Goal: Information Seeking & Learning: Learn about a topic

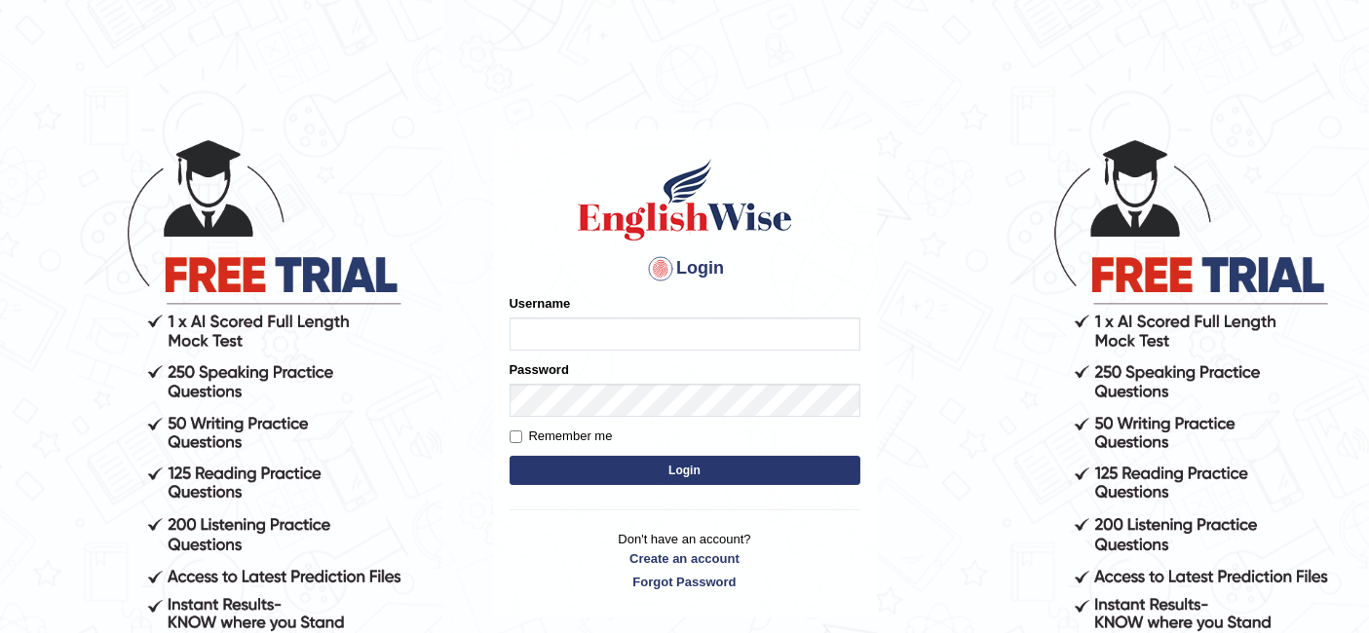
type input "Talentededucation"
click at [693, 471] on button "Login" at bounding box center [684, 470] width 351 height 29
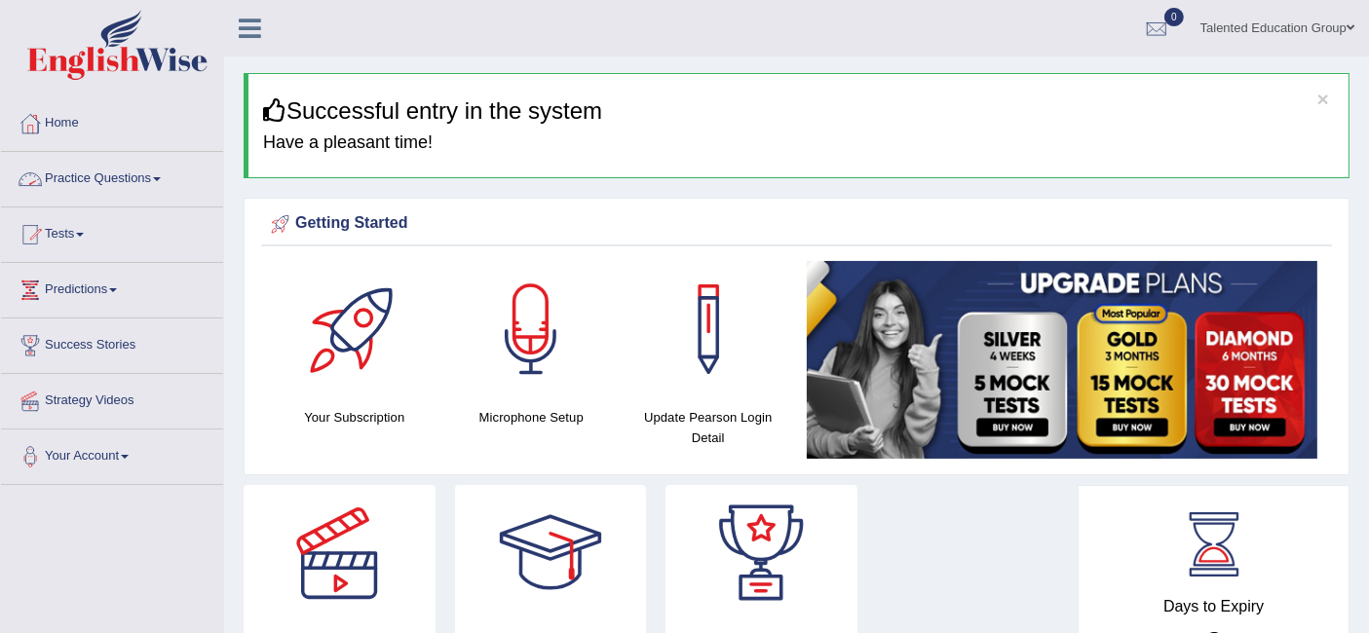
click at [143, 176] on link "Practice Questions" at bounding box center [112, 176] width 222 height 49
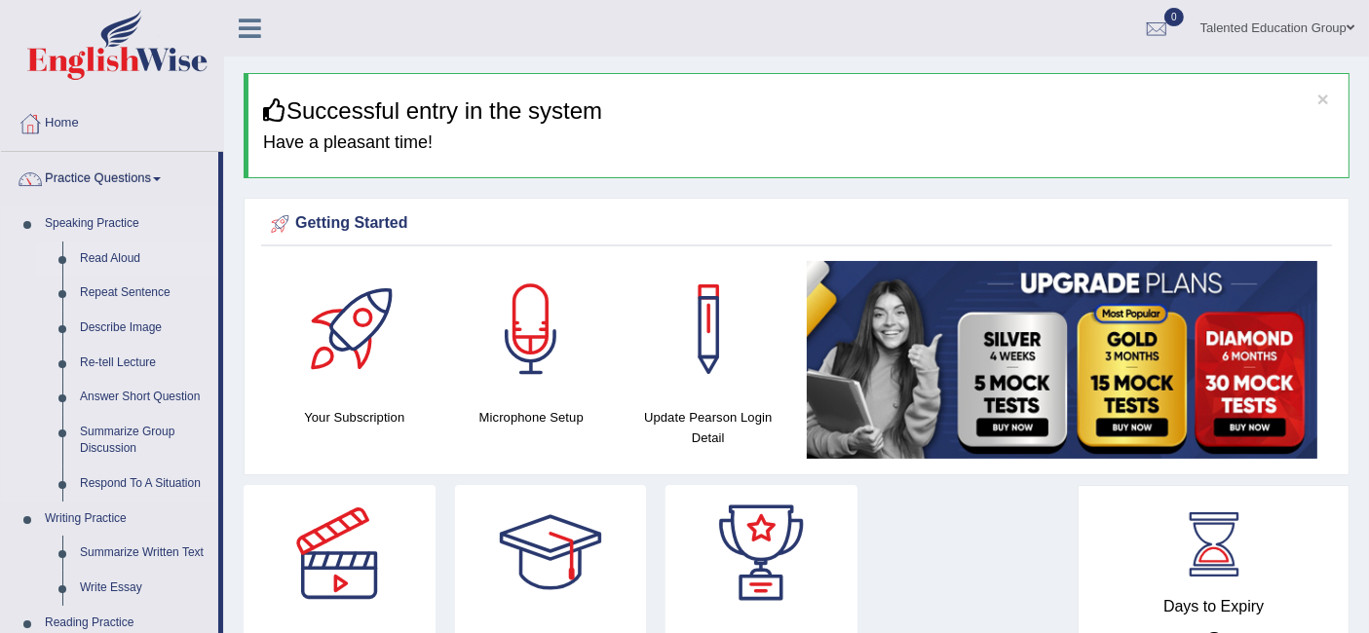
click at [125, 248] on link "Read Aloud" at bounding box center [144, 259] width 147 height 35
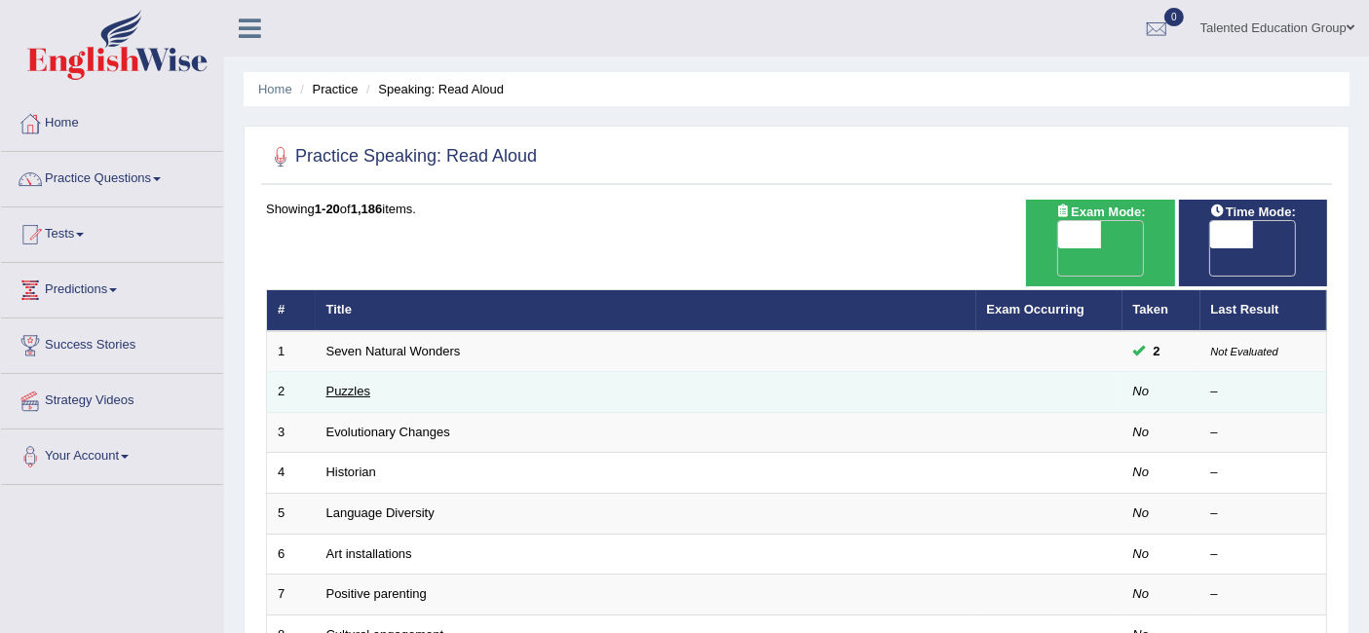
click at [361, 384] on link "Puzzles" at bounding box center [348, 391] width 45 height 15
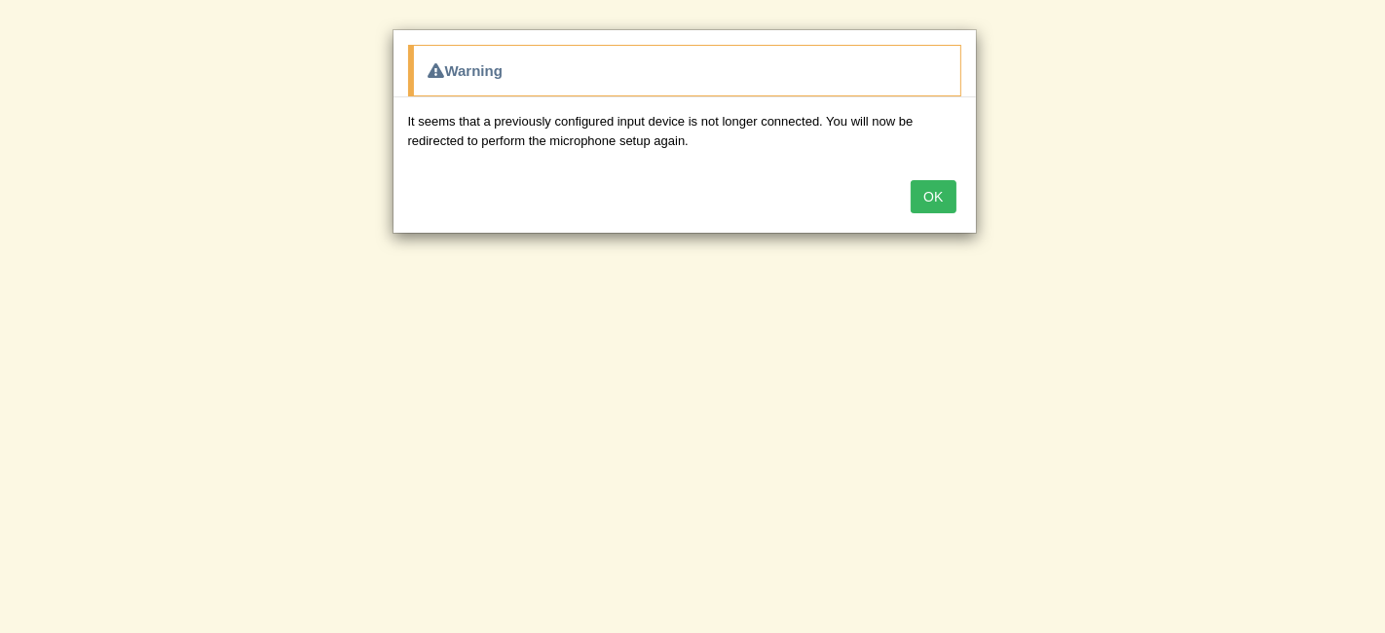
click at [941, 202] on button "OK" at bounding box center [933, 196] width 45 height 33
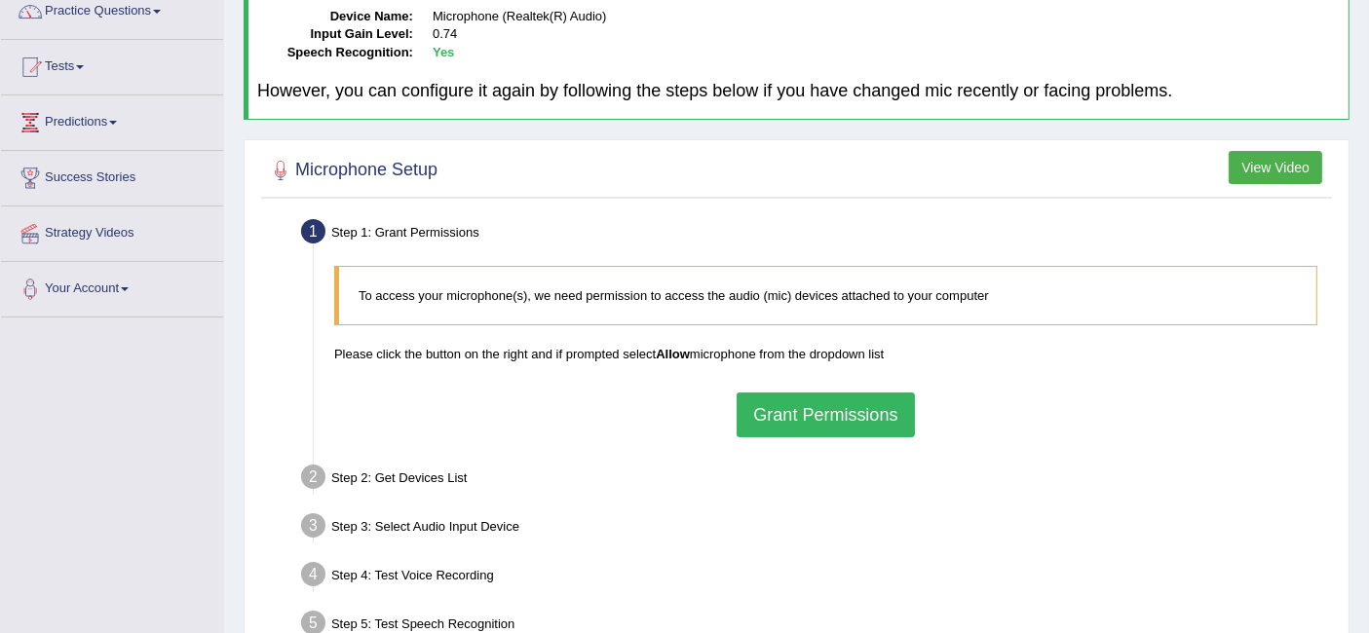
scroll to position [169, 0]
click at [806, 417] on button "Grant Permissions" at bounding box center [824, 414] width 177 height 45
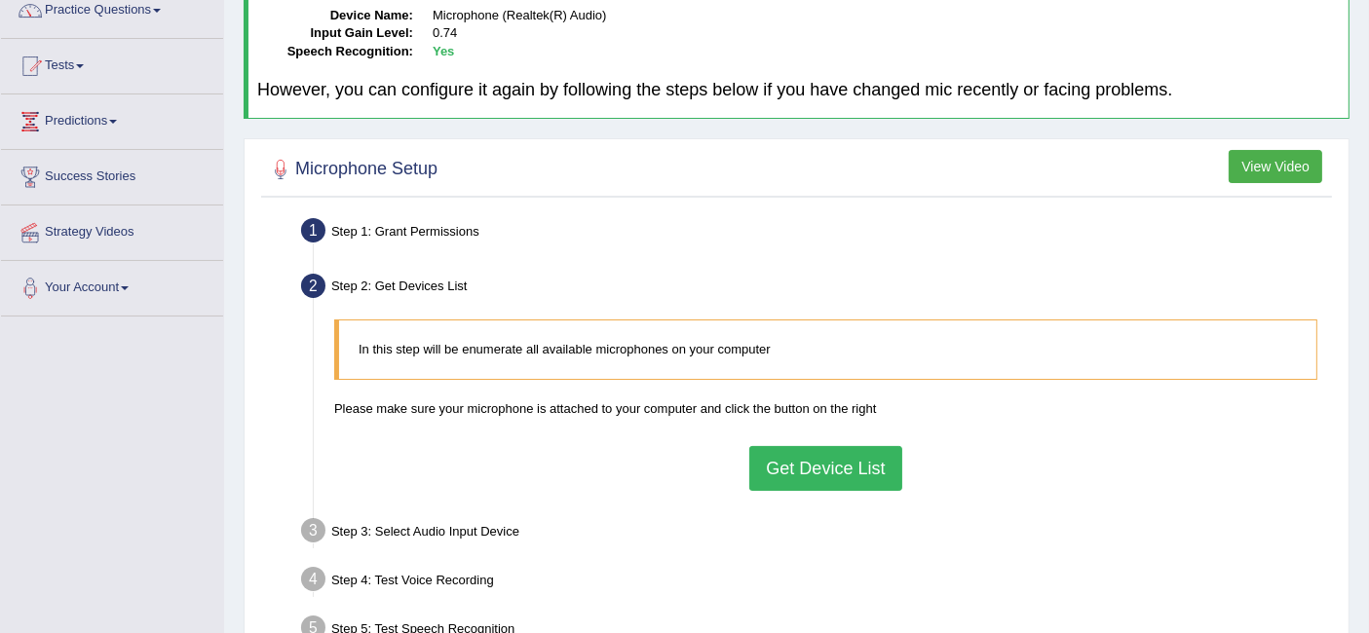
click at [874, 464] on button "Get Device List" at bounding box center [825, 468] width 152 height 45
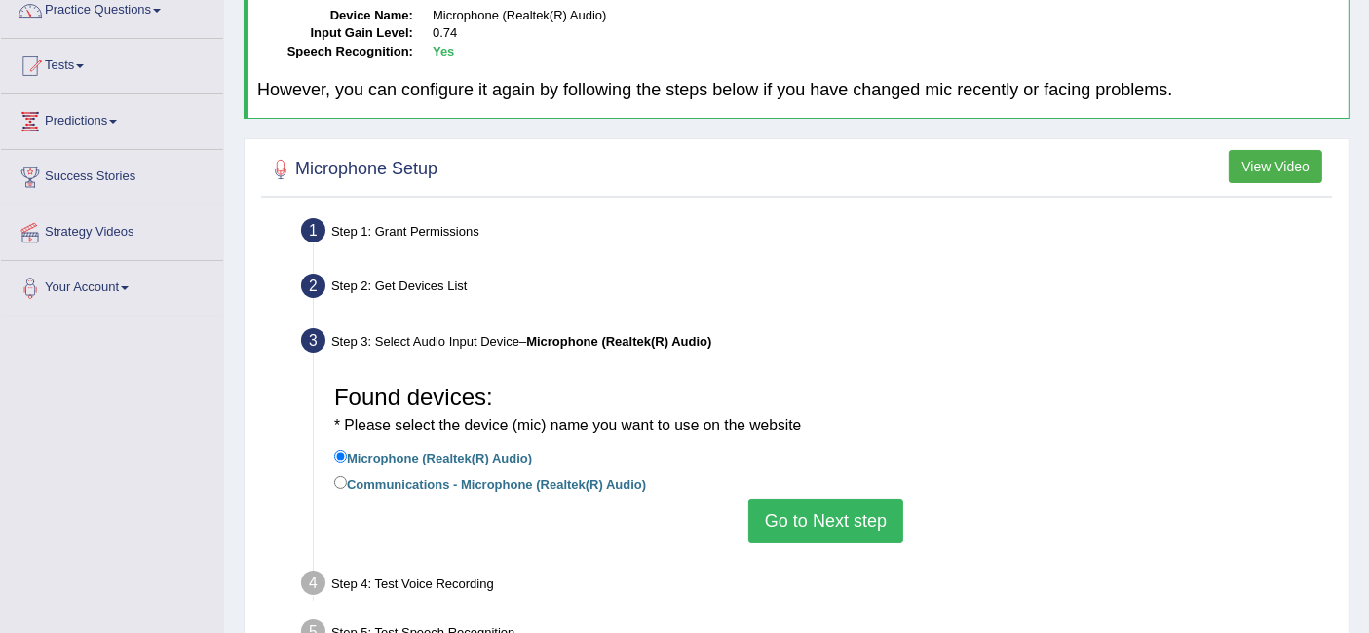
click at [839, 520] on button "Go to Next step" at bounding box center [825, 521] width 155 height 45
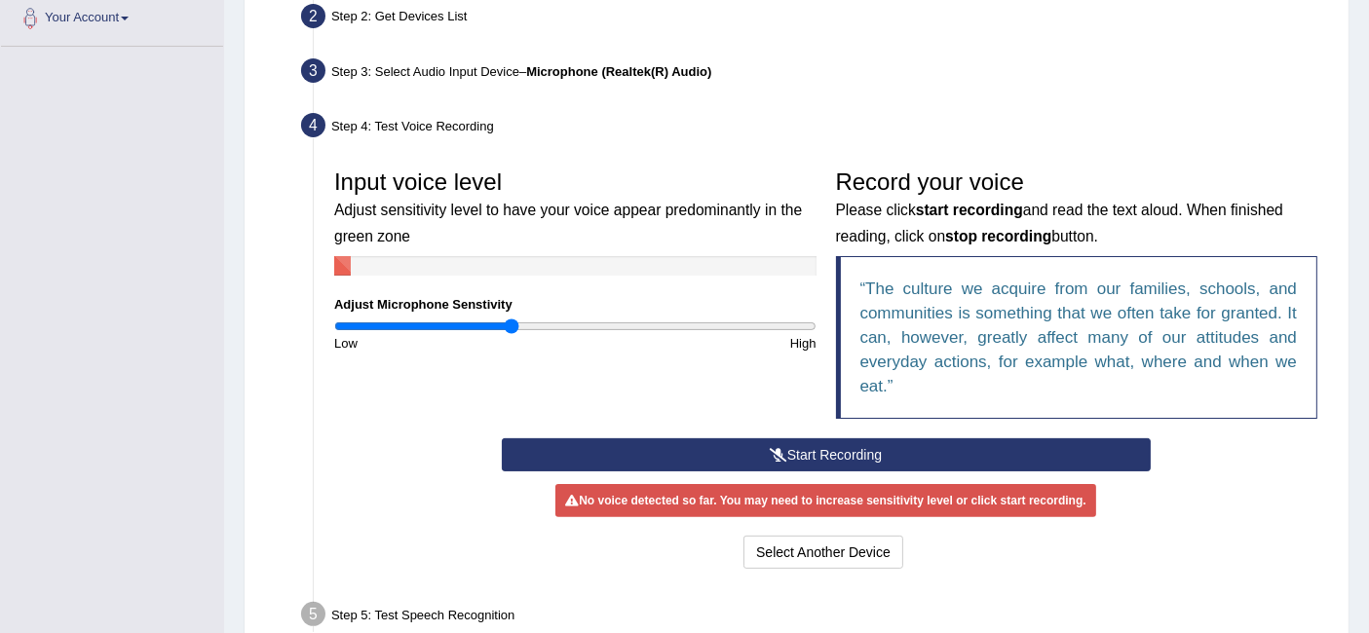
scroll to position [439, 0]
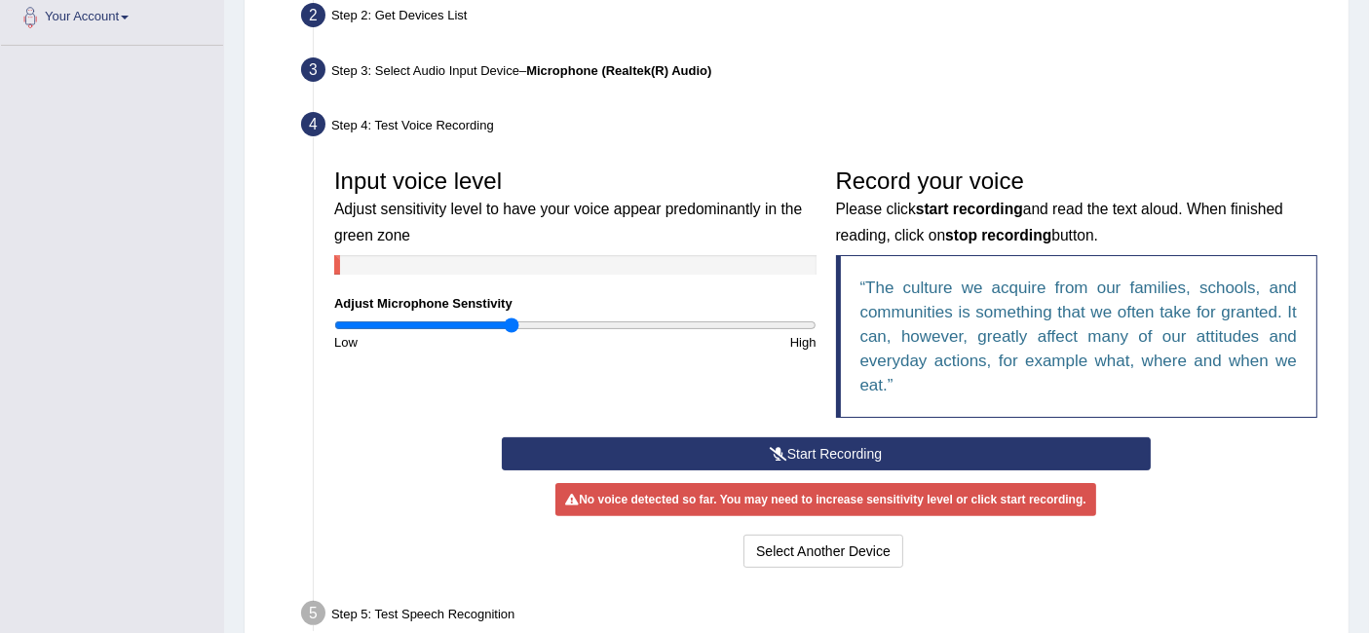
click at [836, 455] on button "Start Recording" at bounding box center [826, 453] width 649 height 33
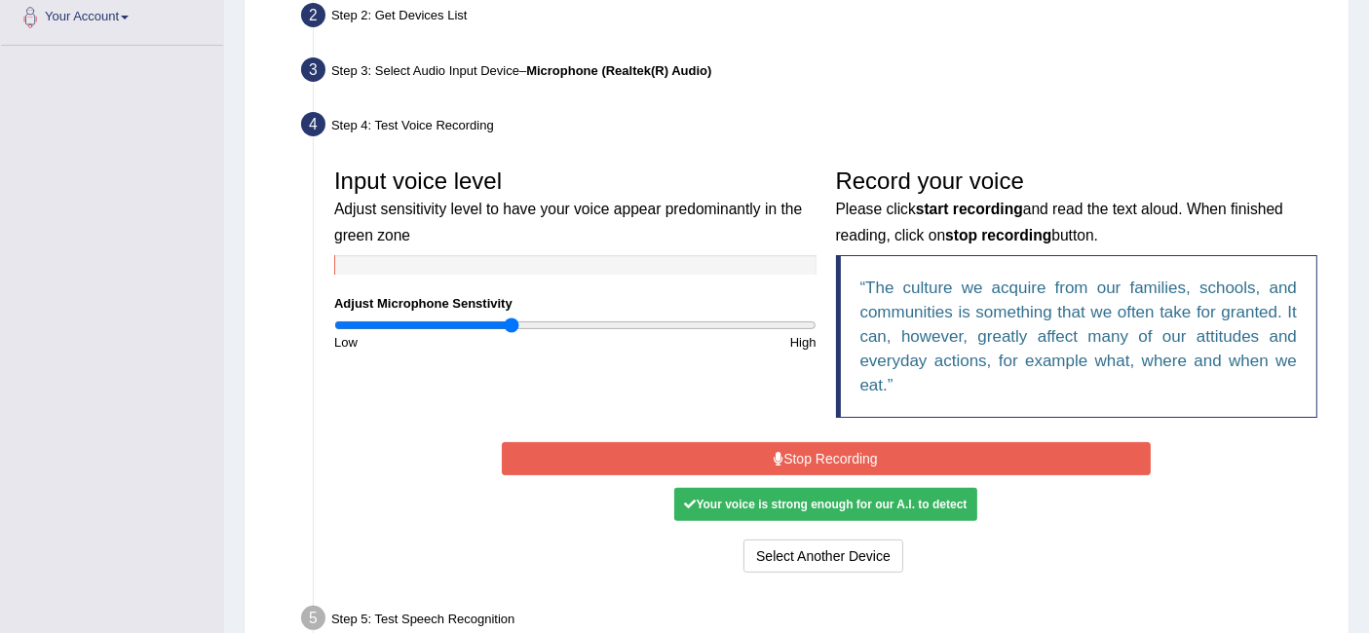
click at [832, 461] on button "Stop Recording" at bounding box center [826, 458] width 649 height 33
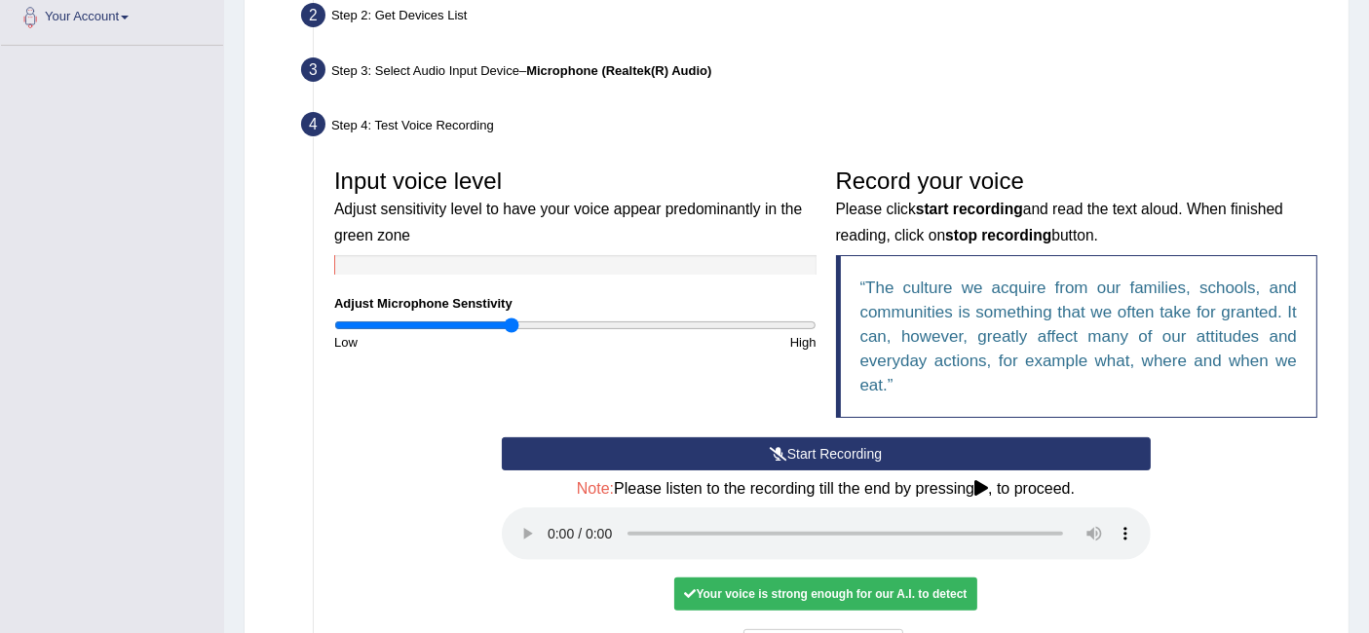
click at [847, 582] on div "Your voice is strong enough for our A.I. to detect" at bounding box center [825, 594] width 302 height 33
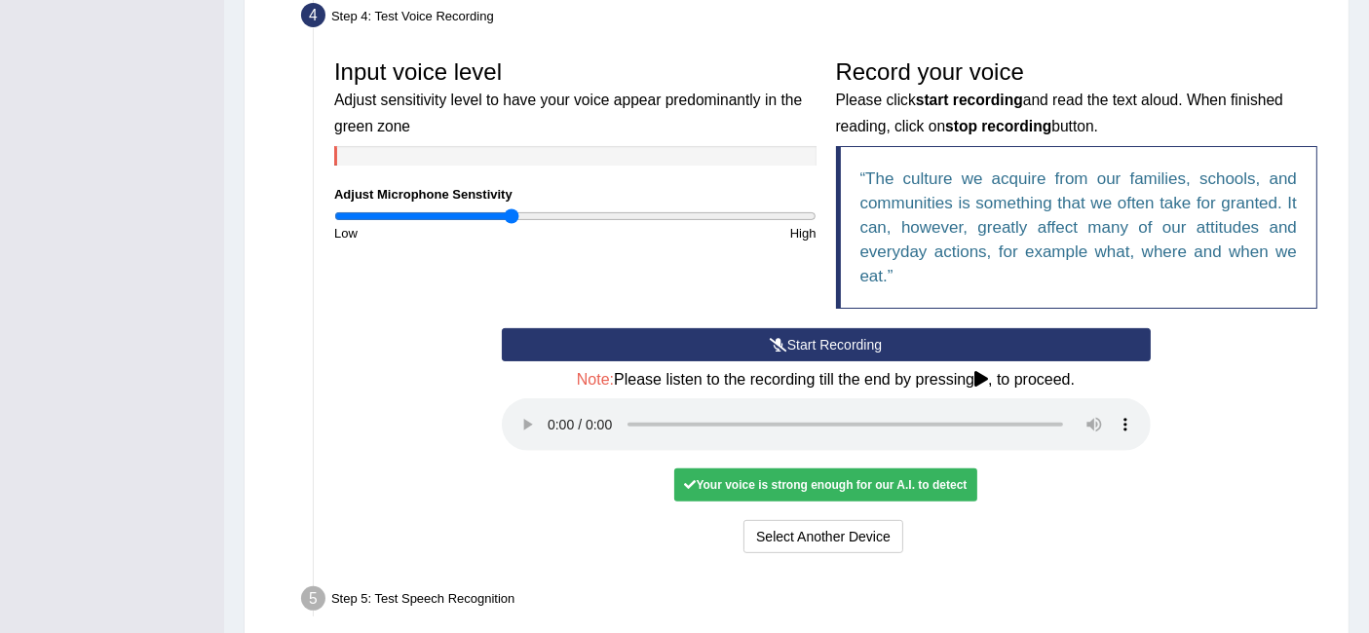
scroll to position [549, 0]
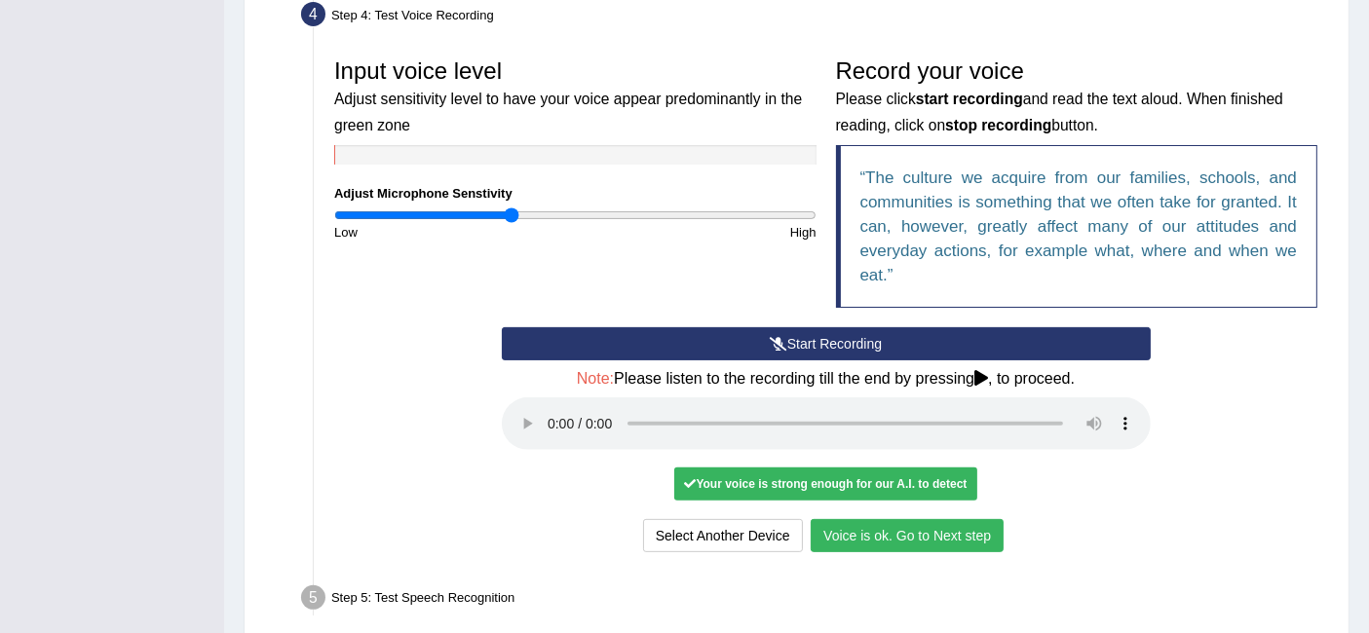
click at [874, 533] on button "Voice is ok. Go to Next step" at bounding box center [906, 535] width 193 height 33
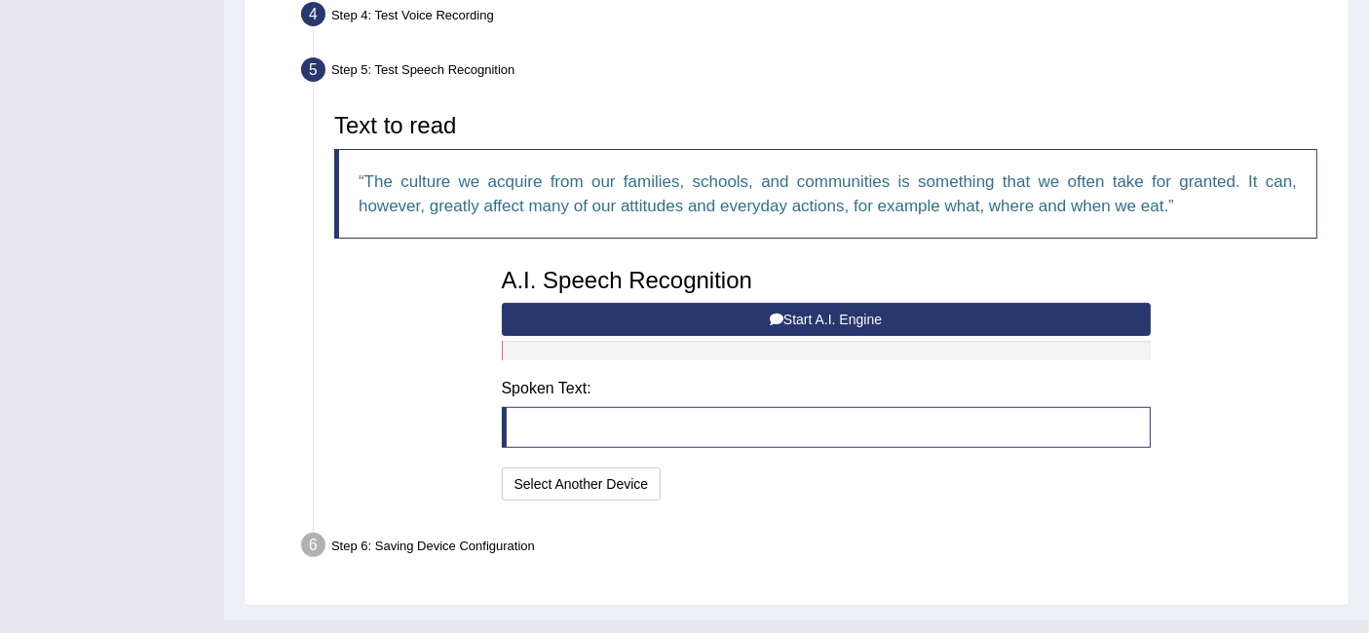
drag, startPoint x: 706, startPoint y: 318, endPoint x: 654, endPoint y: 320, distance: 52.7
click at [654, 320] on button "Start A.I. Engine" at bounding box center [826, 319] width 649 height 33
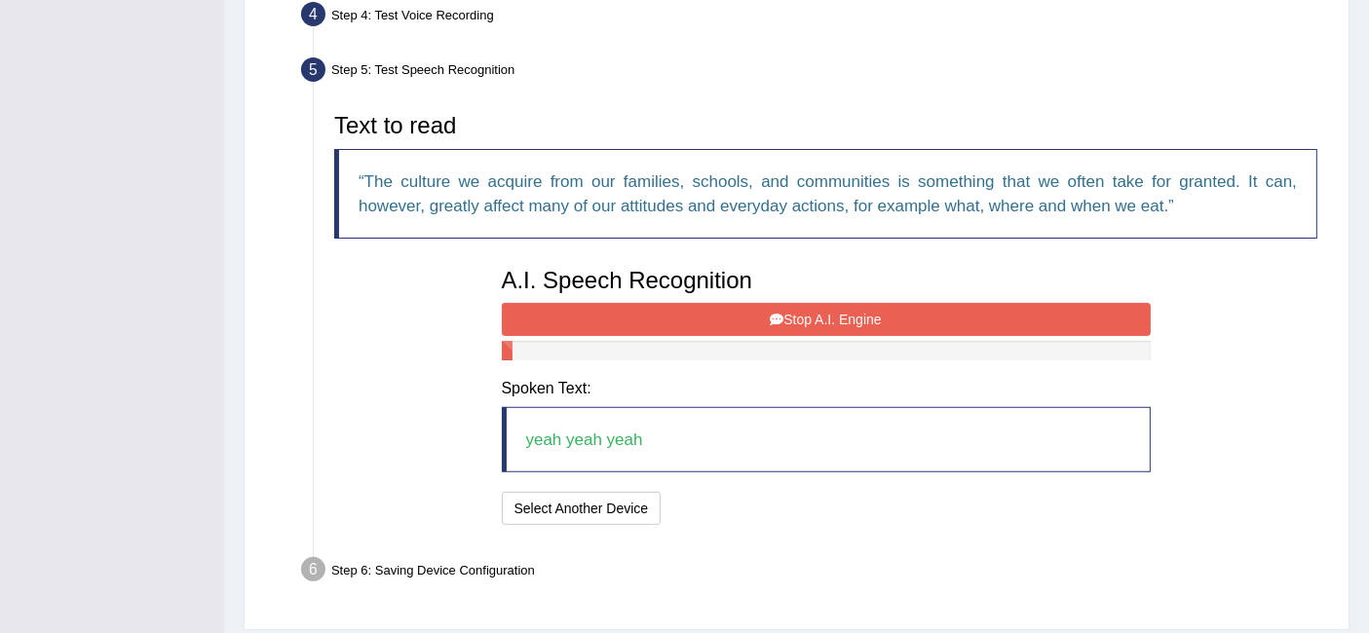
click at [681, 311] on button "Stop A.I. Engine" at bounding box center [826, 319] width 649 height 33
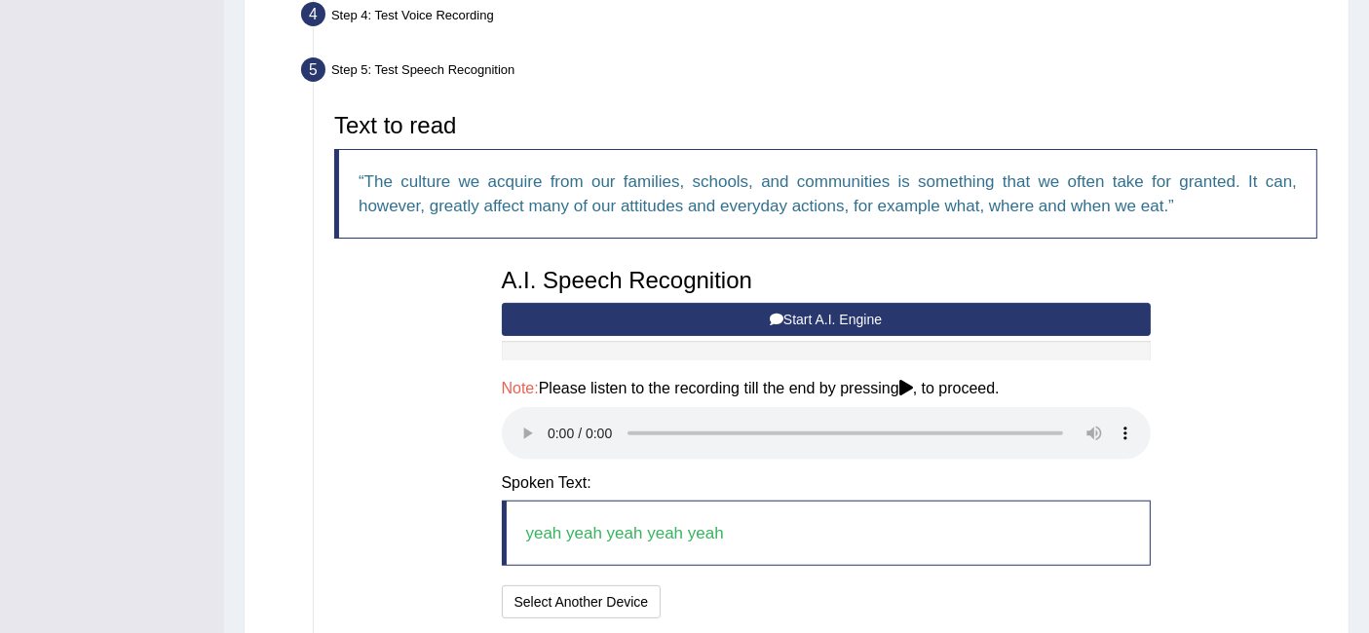
scroll to position [699, 0]
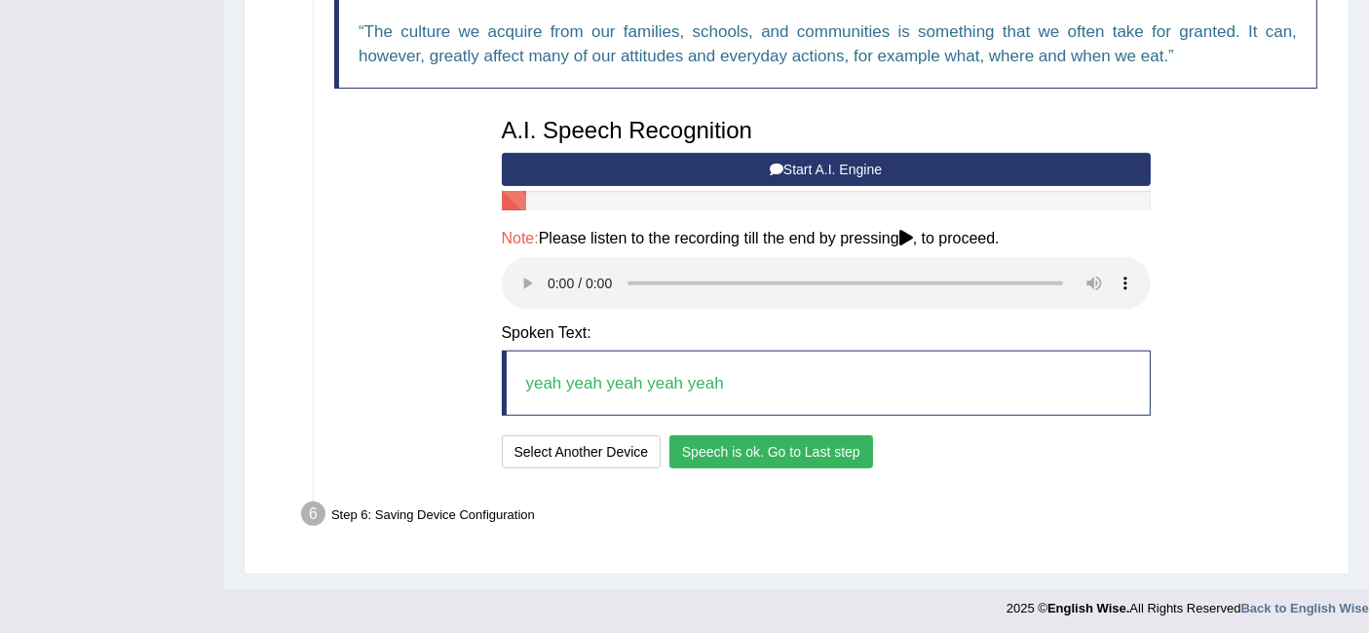
click at [696, 449] on button "Speech is ok. Go to Last step" at bounding box center [771, 451] width 204 height 33
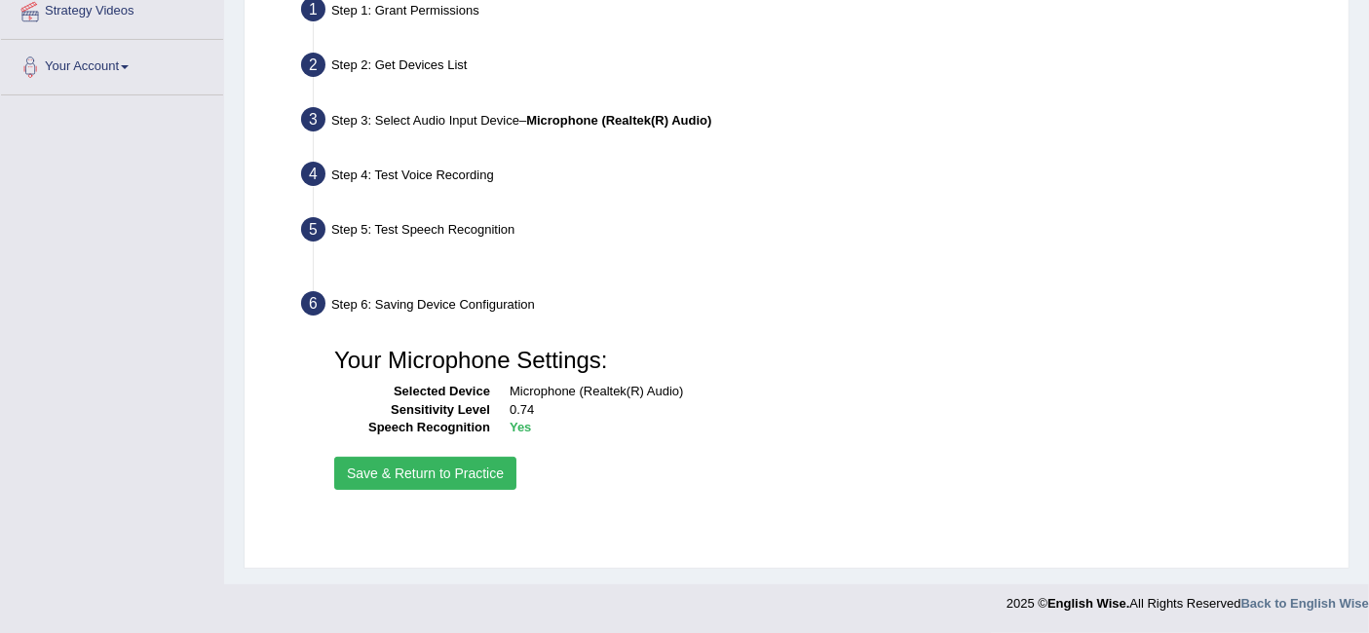
scroll to position [389, 0]
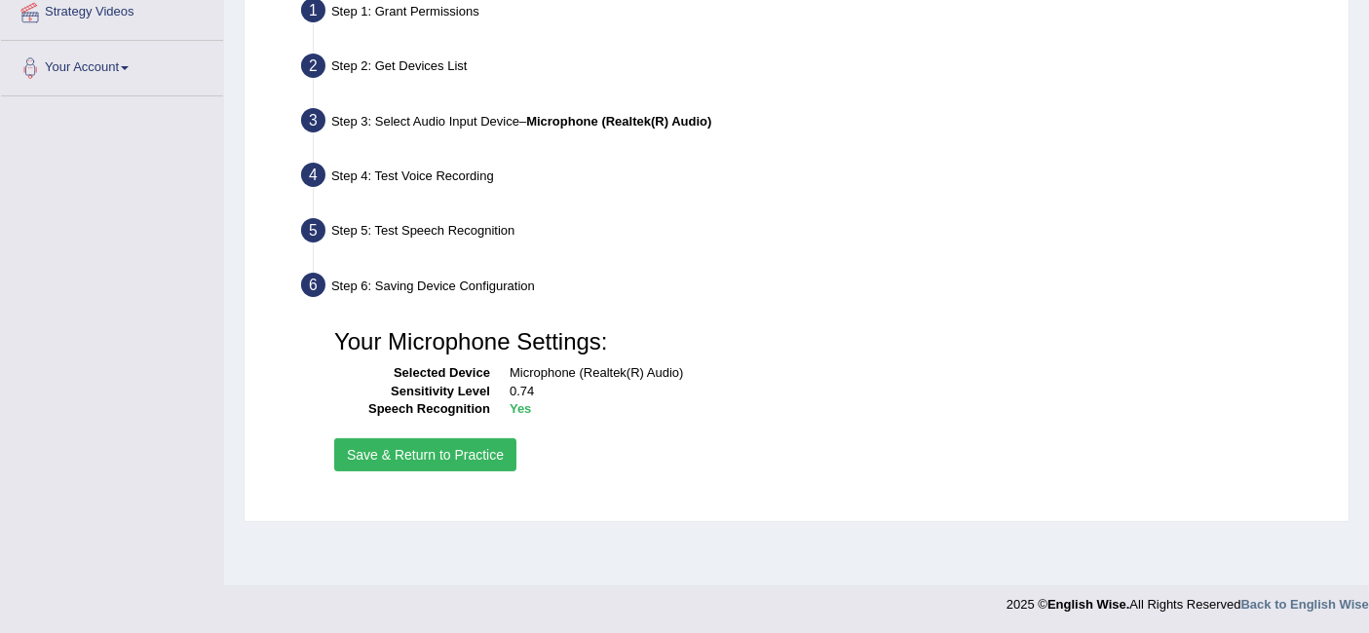
click at [472, 460] on button "Save & Return to Practice" at bounding box center [425, 454] width 182 height 33
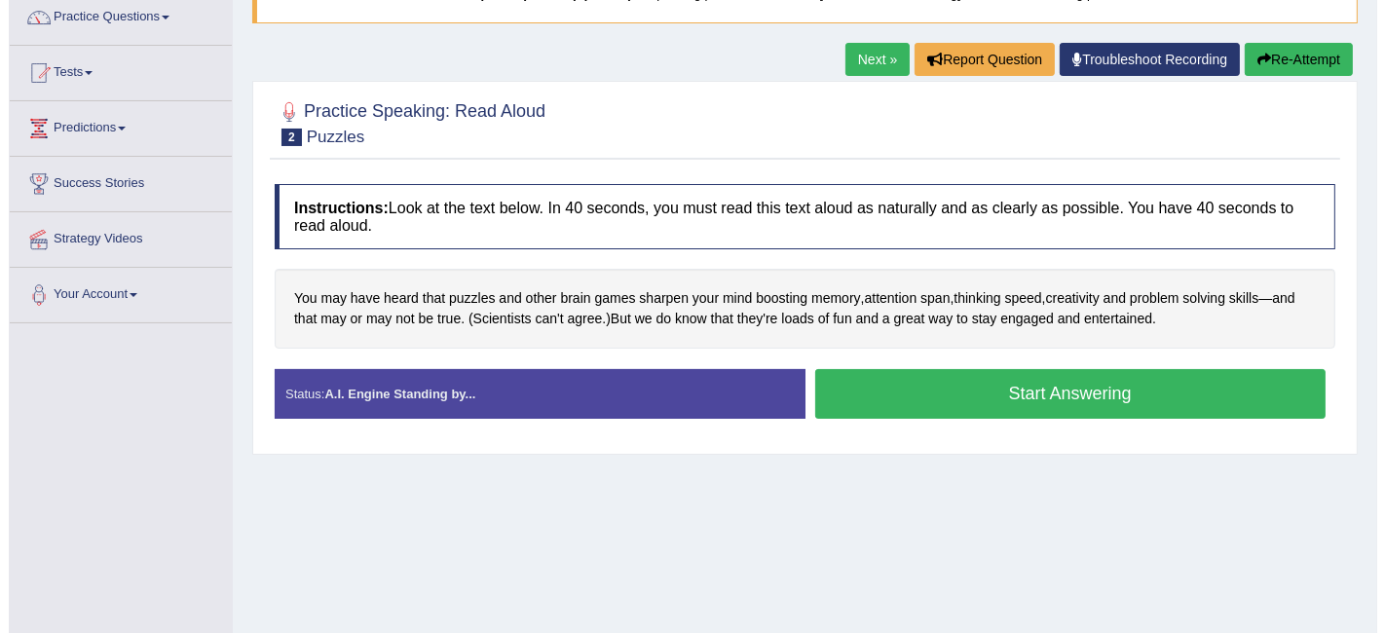
scroll to position [164, 0]
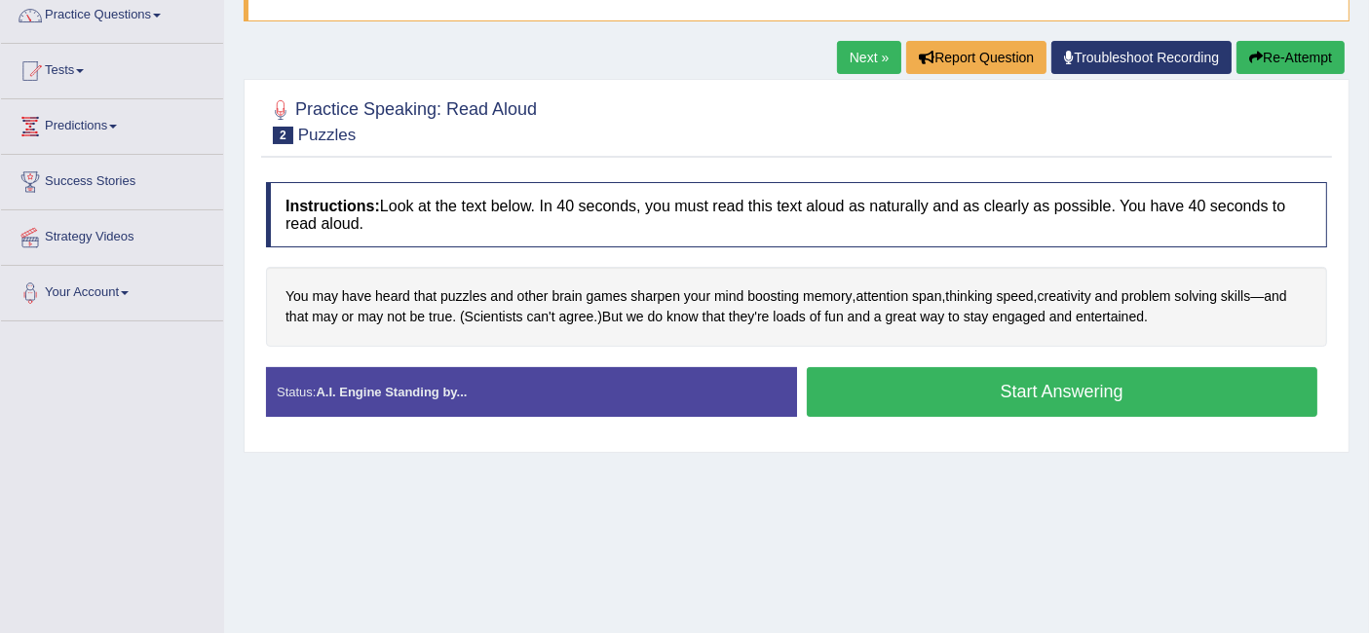
click at [882, 385] on button "Start Answering" at bounding box center [1062, 392] width 511 height 50
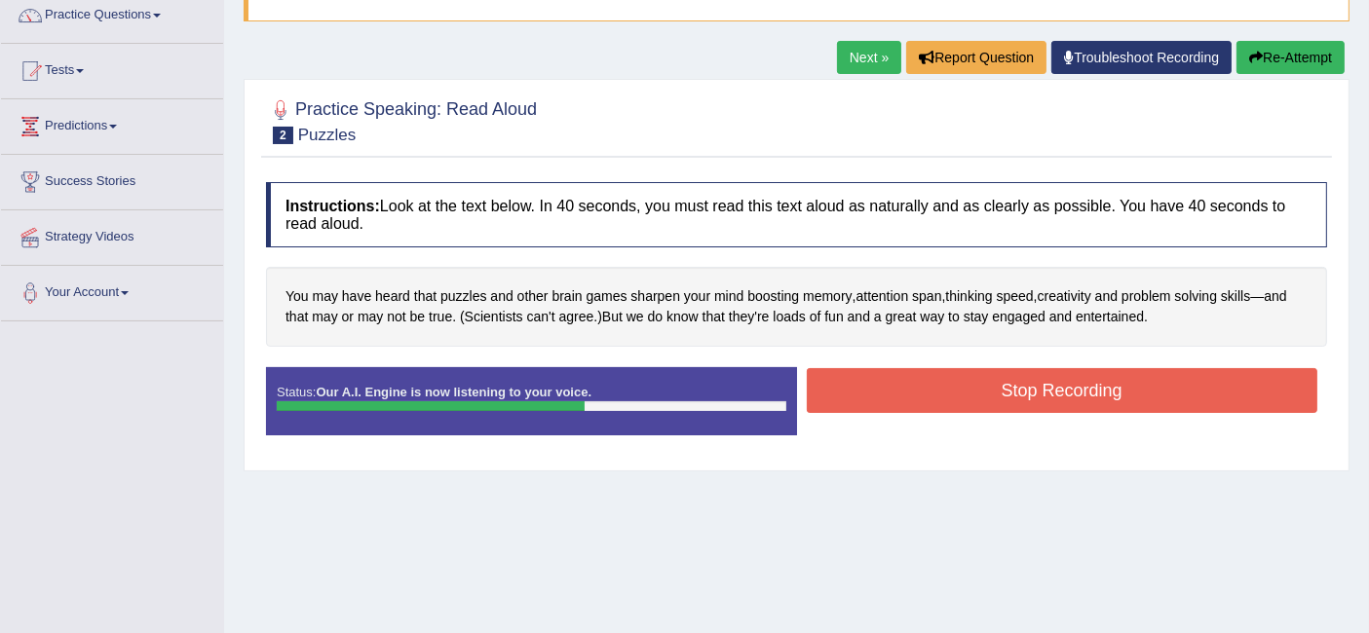
click at [882, 385] on button "Stop Recording" at bounding box center [1062, 390] width 511 height 45
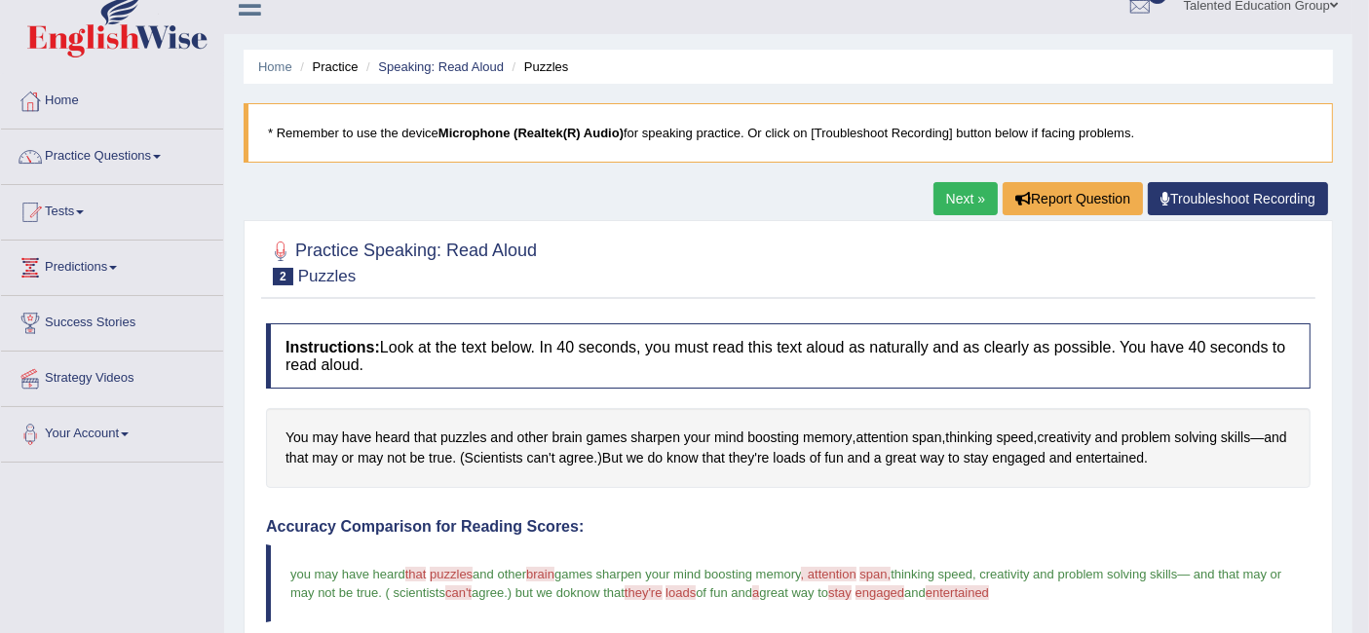
scroll to position [0, 0]
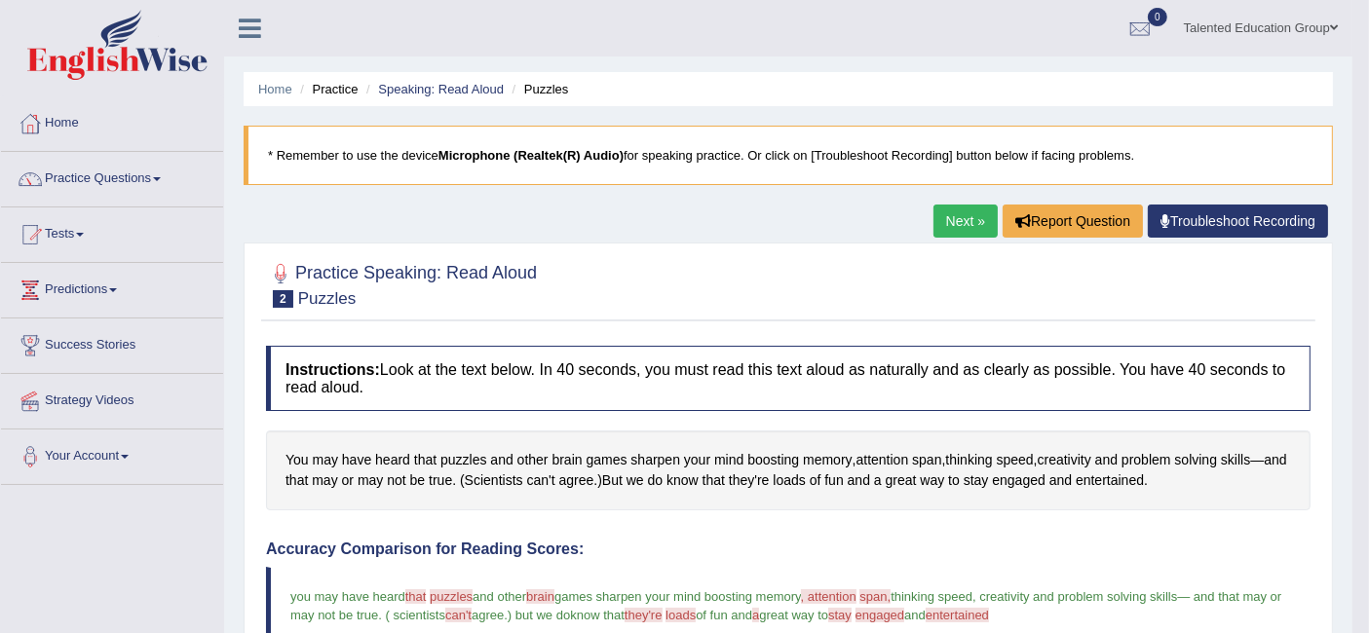
click at [959, 215] on link "Next »" at bounding box center [965, 221] width 64 height 33
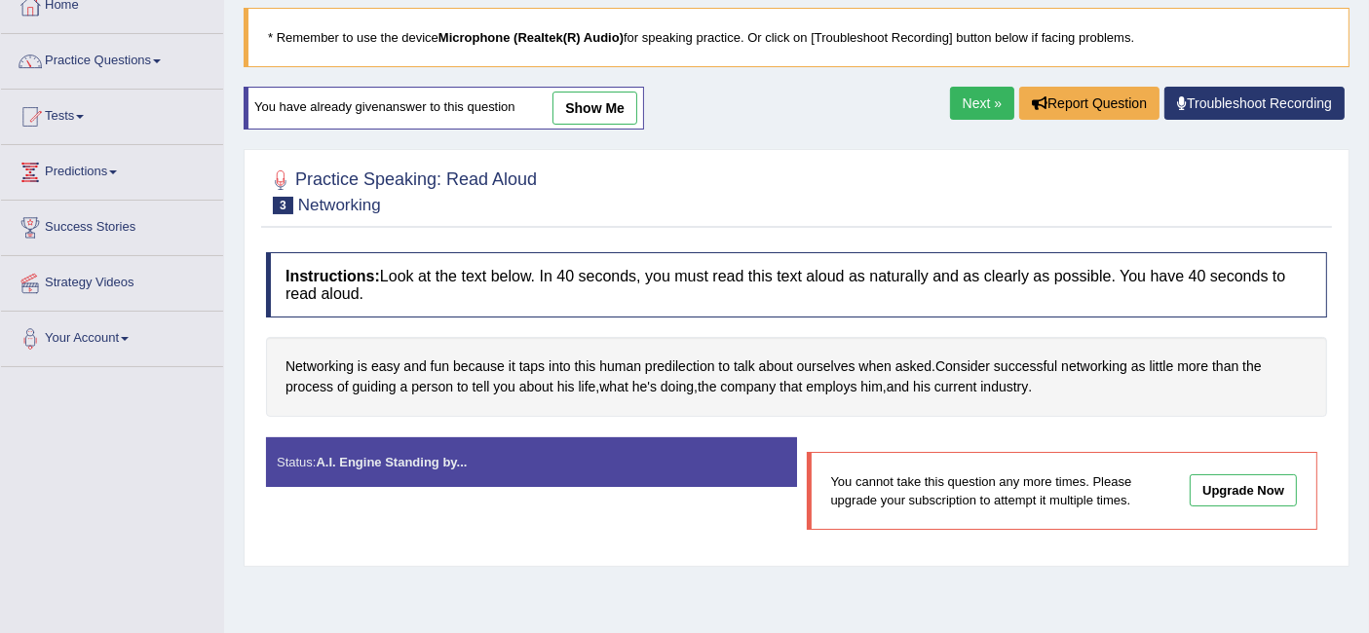
scroll to position [107, 0]
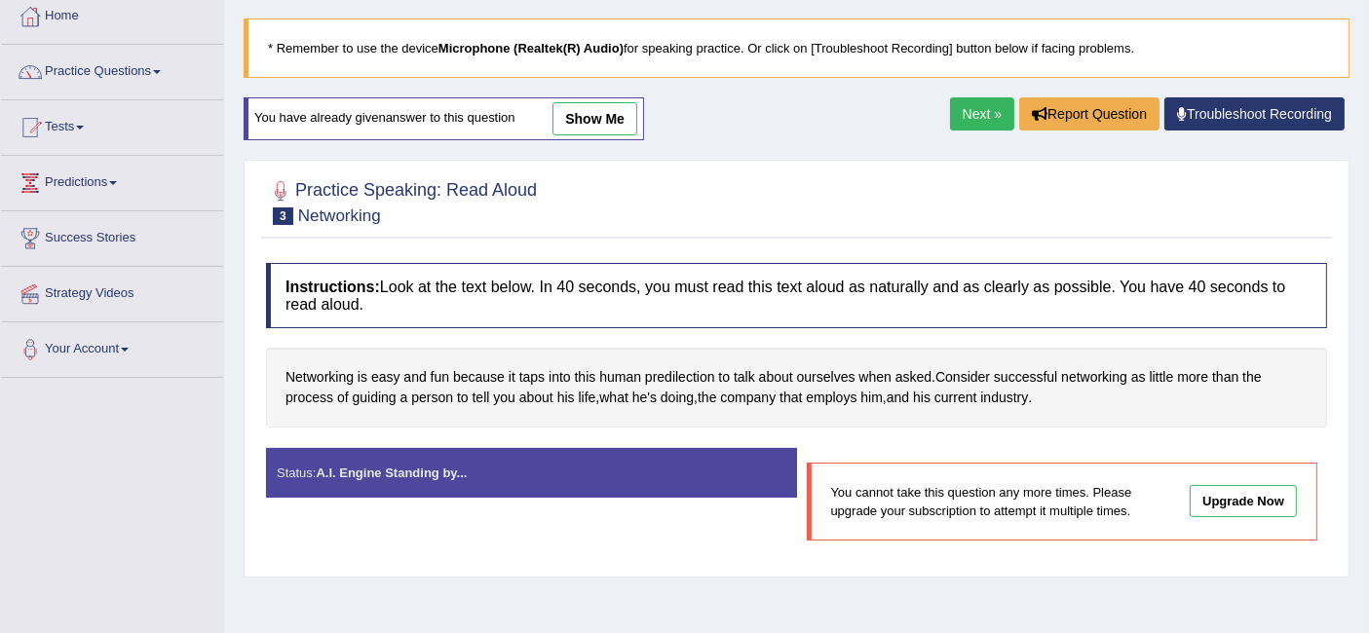
click at [969, 111] on link "Next »" at bounding box center [982, 113] width 64 height 33
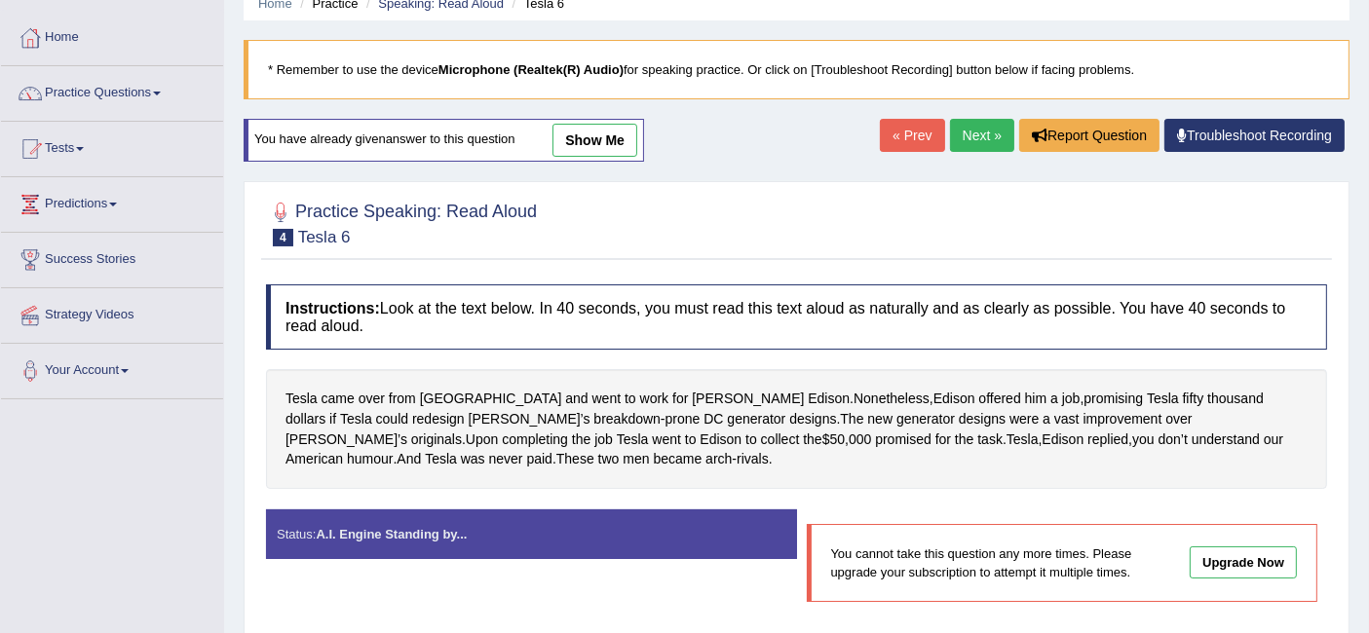
scroll to position [86, 0]
click at [980, 119] on link "Next »" at bounding box center [982, 135] width 64 height 33
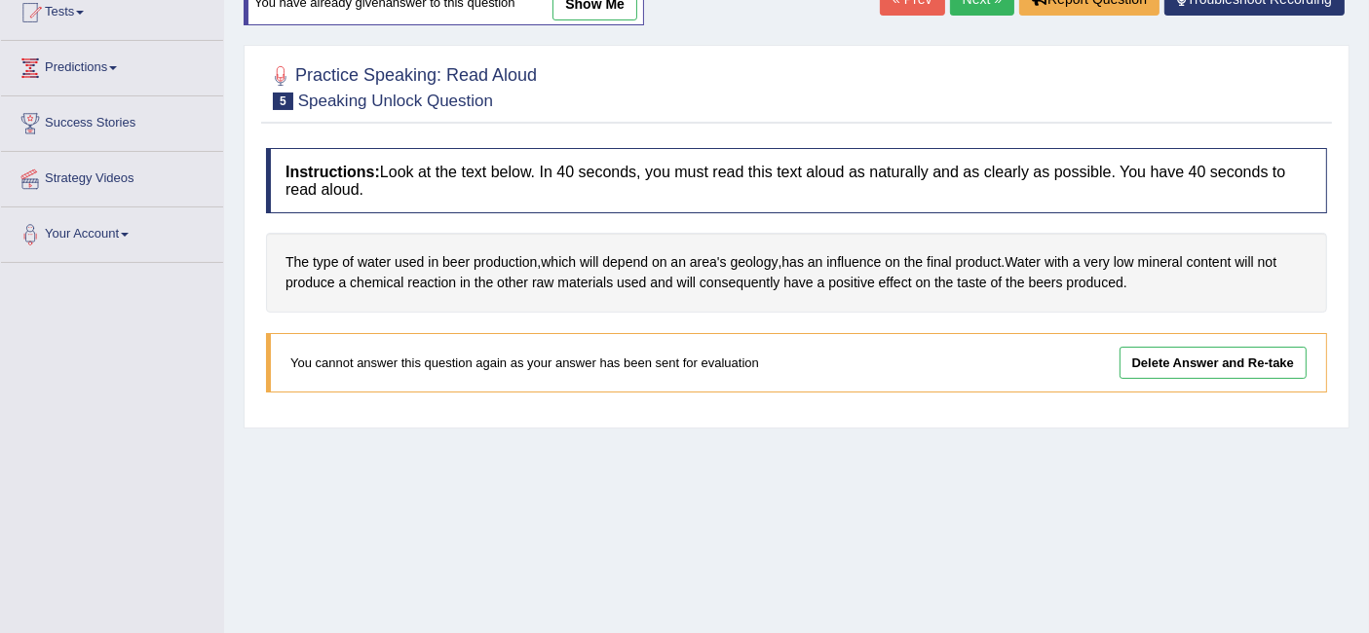
scroll to position [227, 0]
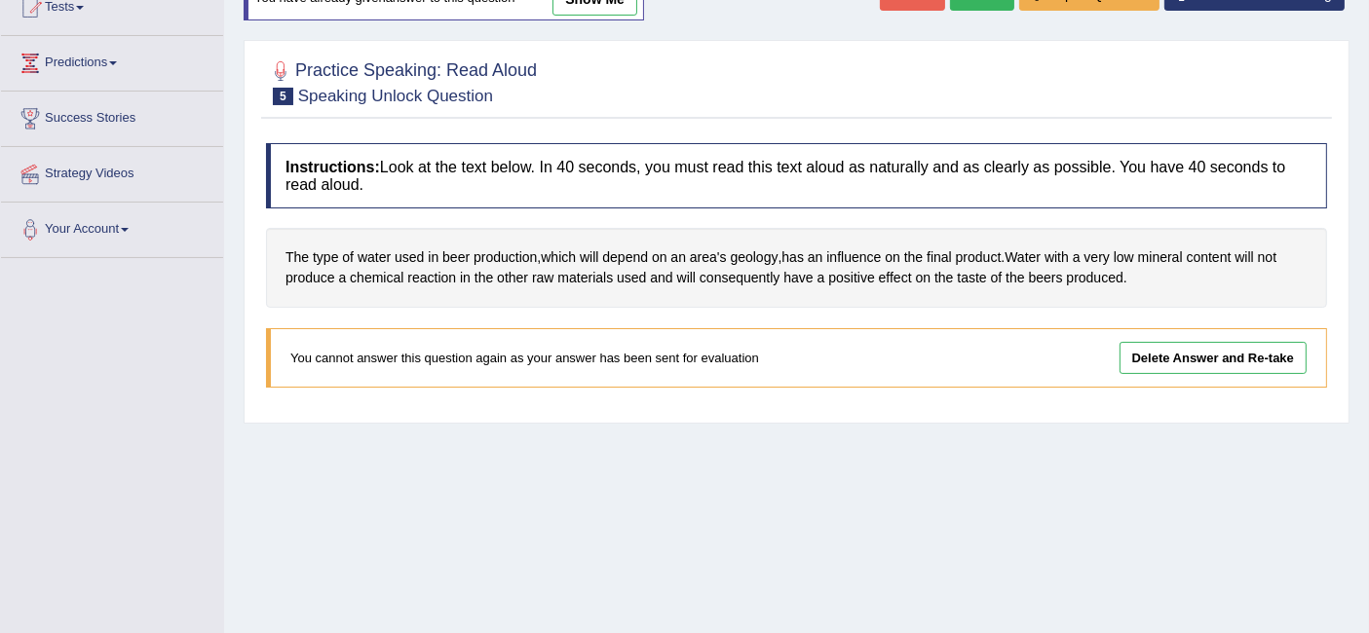
click at [1169, 351] on link "Delete Answer and Re-take" at bounding box center [1212, 358] width 187 height 32
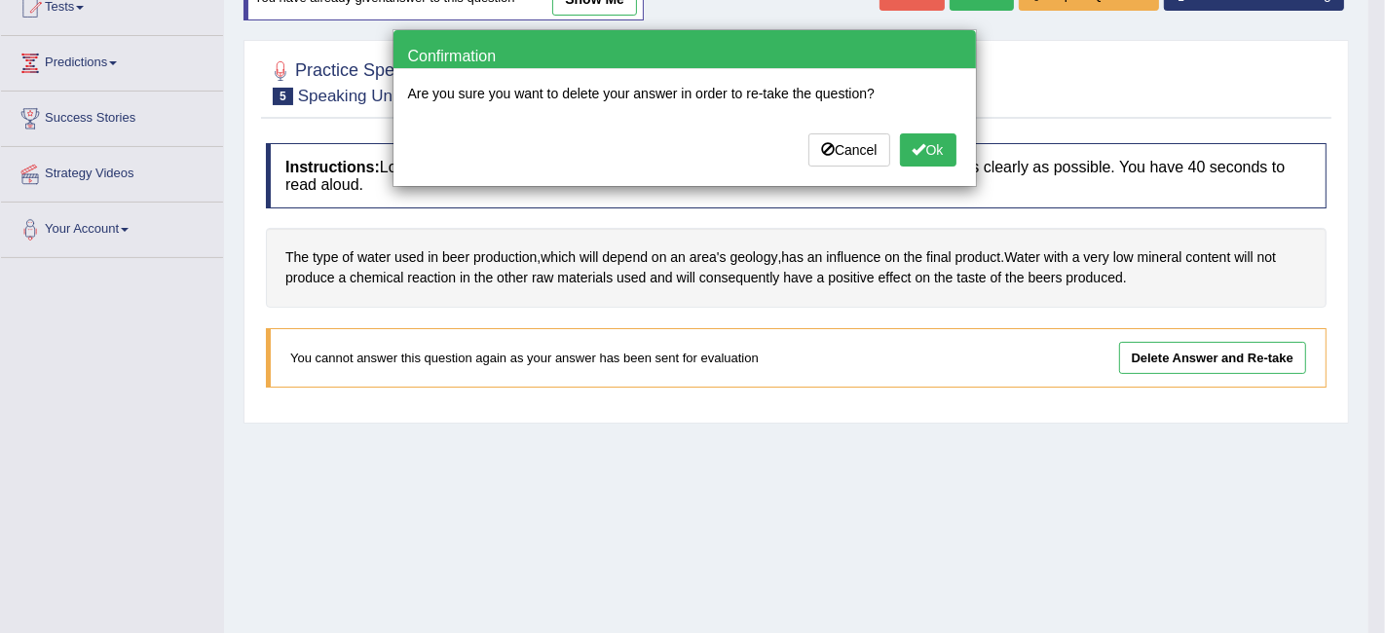
click at [919, 148] on span at bounding box center [920, 149] width 14 height 14
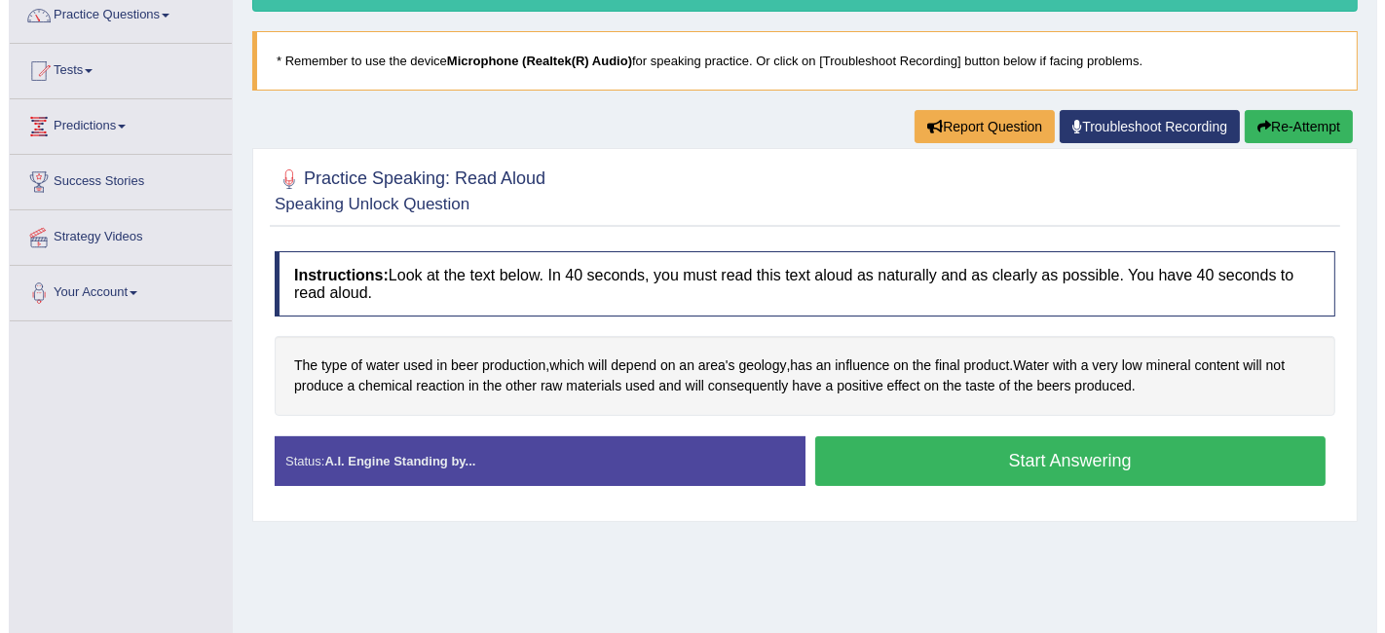
scroll to position [166, 0]
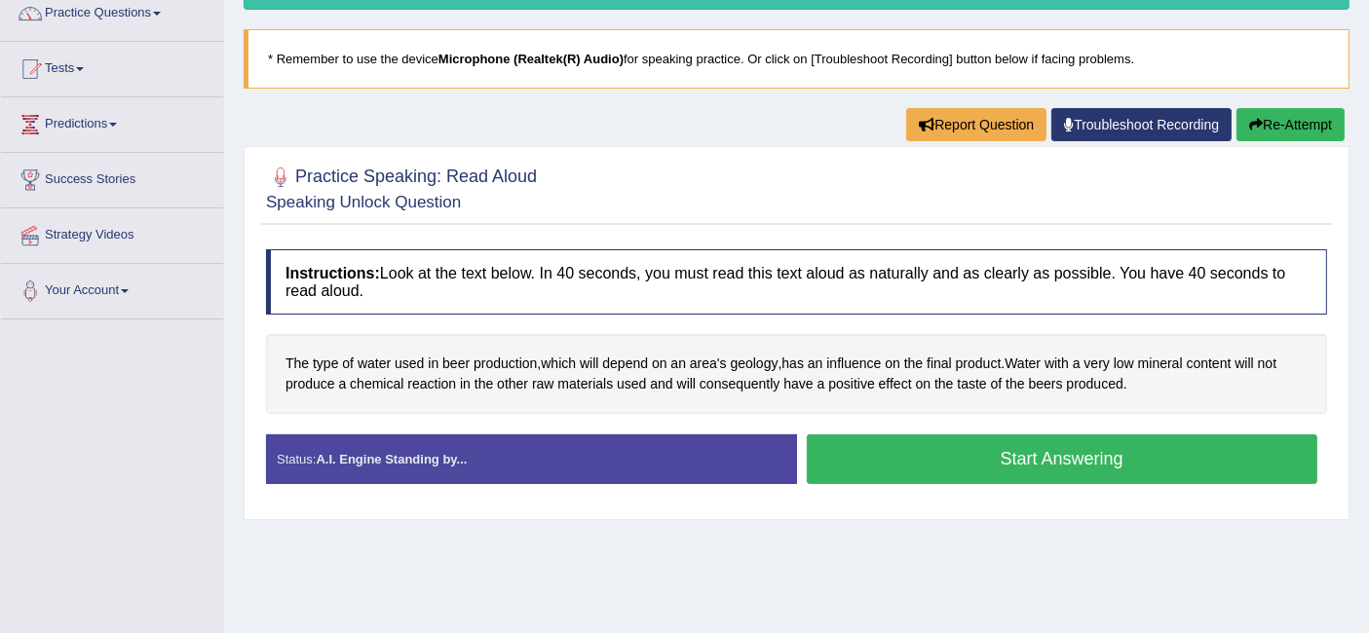
click at [890, 460] on button "Start Answering" at bounding box center [1062, 459] width 511 height 50
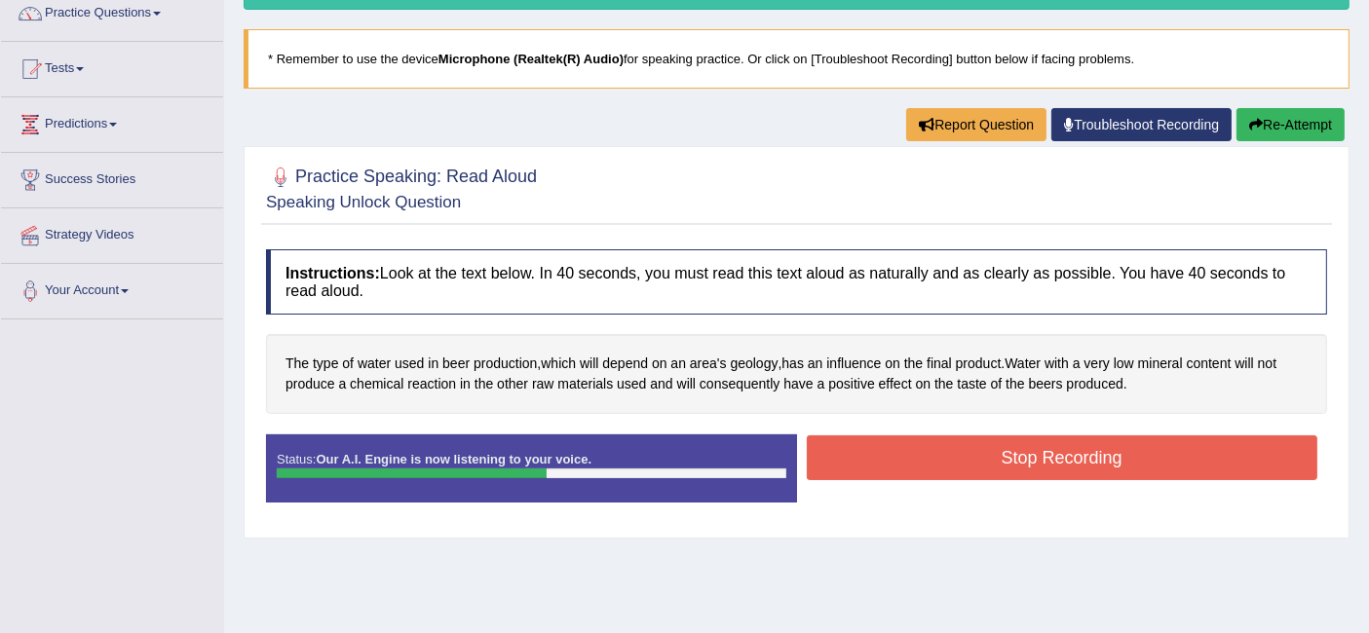
click at [890, 460] on button "Stop Recording" at bounding box center [1062, 457] width 511 height 45
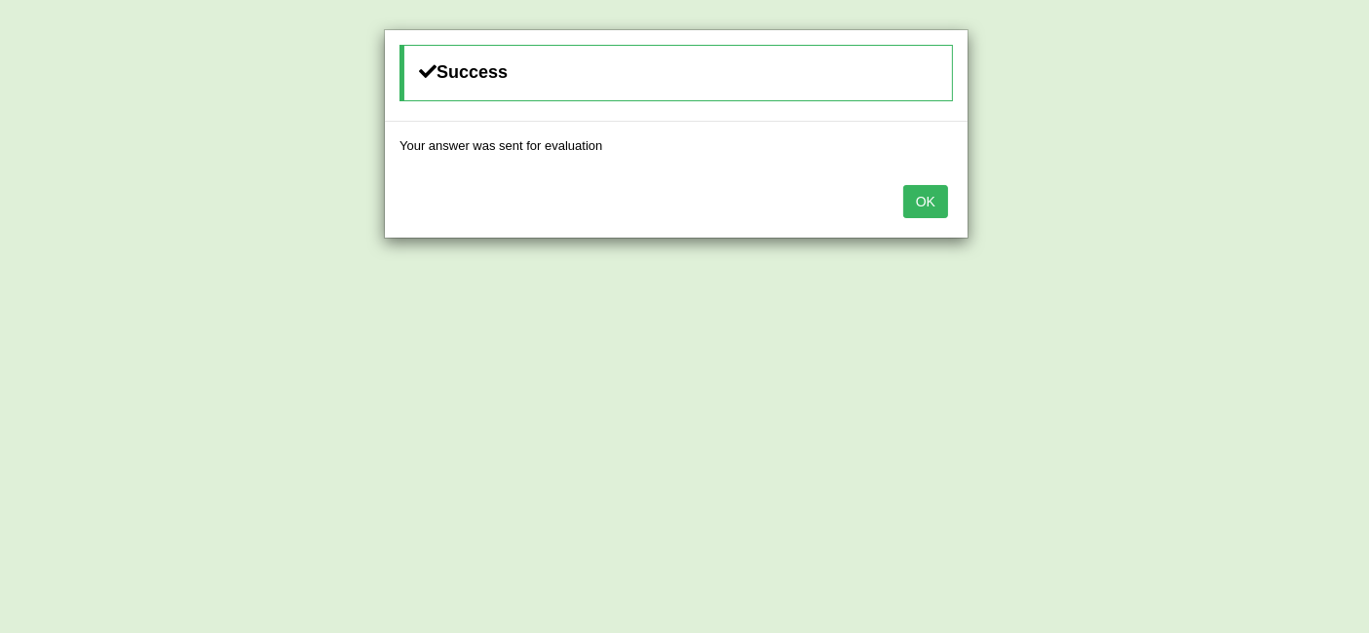
scroll to position [282, 0]
click at [926, 193] on button "OK" at bounding box center [925, 201] width 45 height 33
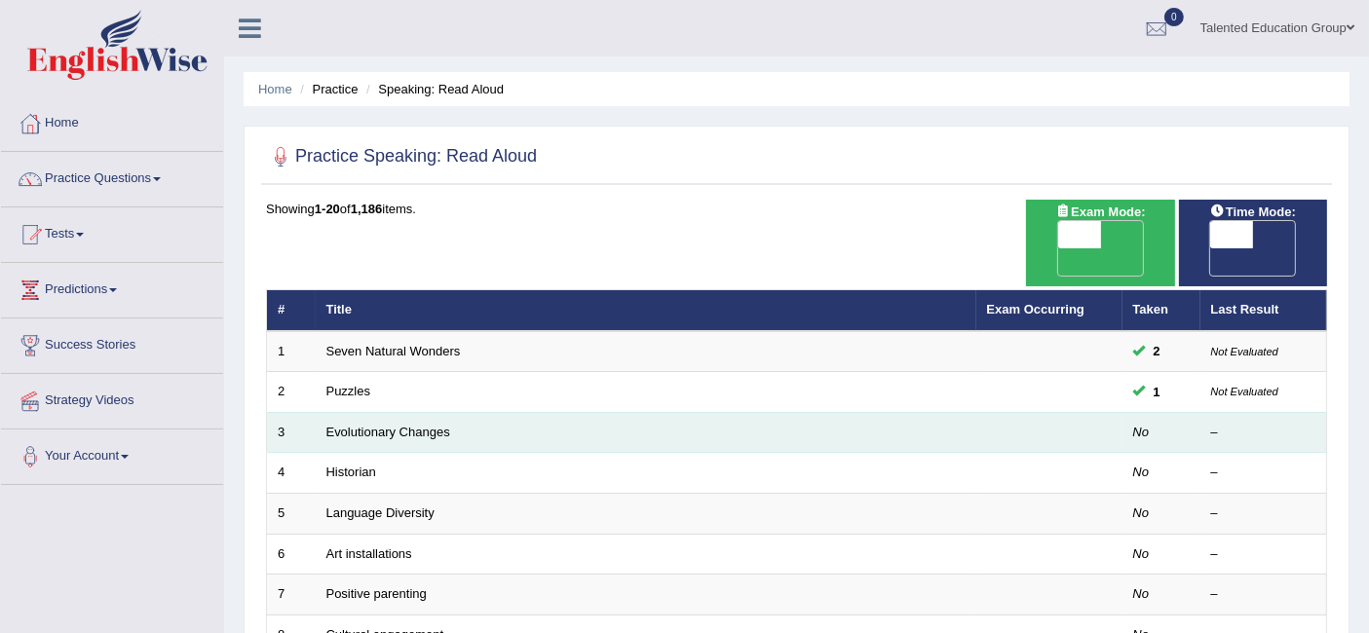
click at [948, 416] on td "Evolutionary Changes" at bounding box center [646, 432] width 660 height 41
click at [841, 412] on td "Evolutionary Changes" at bounding box center [646, 432] width 660 height 41
click at [429, 425] on link "Evolutionary Changes" at bounding box center [388, 432] width 124 height 15
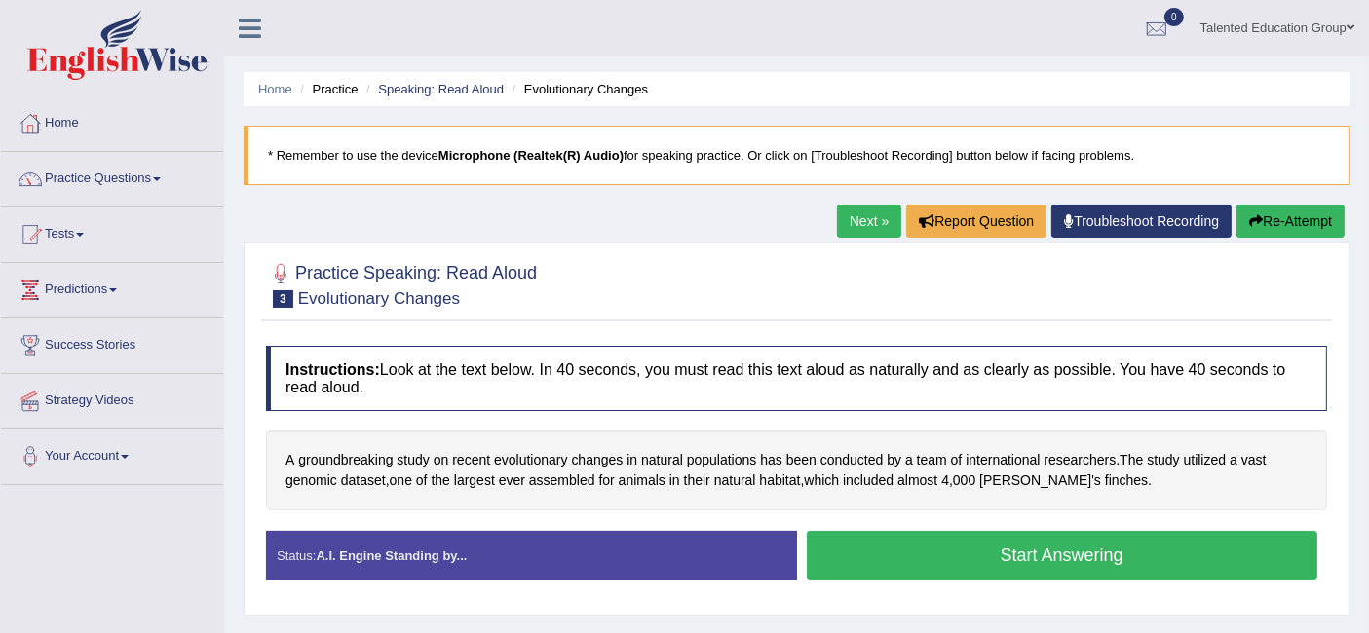
click at [970, 540] on button "Start Answering" at bounding box center [1062, 556] width 511 height 50
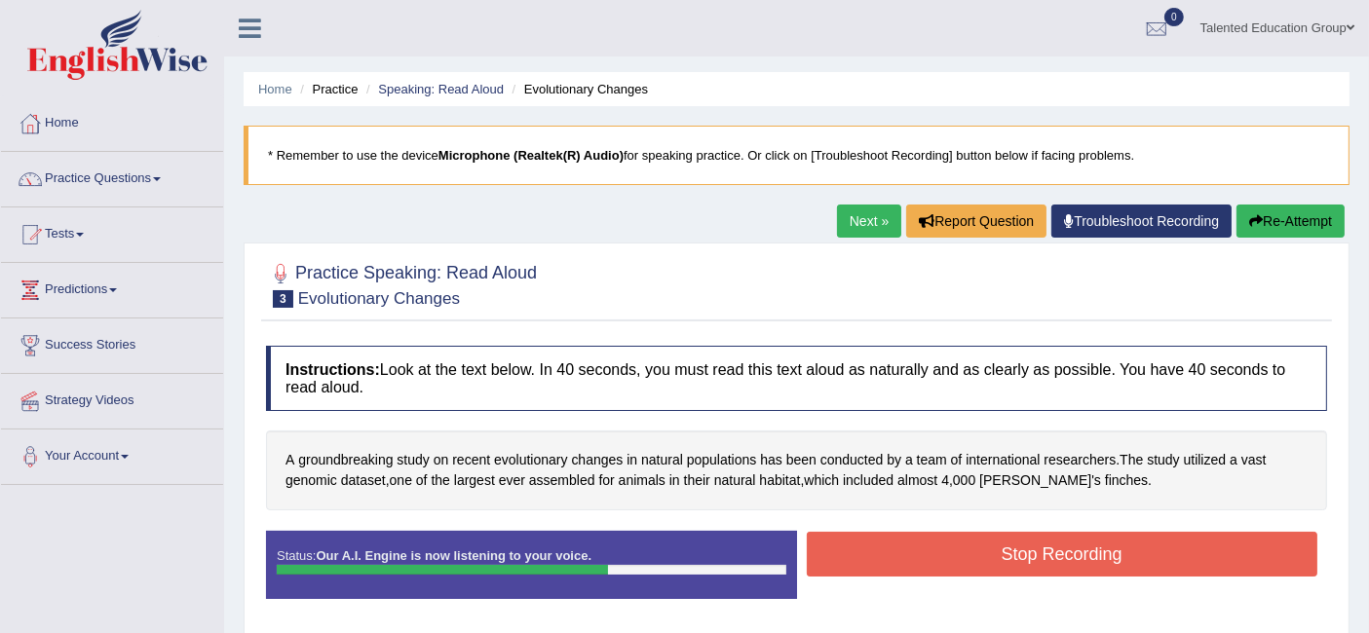
click at [970, 540] on button "Stop Recording" at bounding box center [1062, 554] width 511 height 45
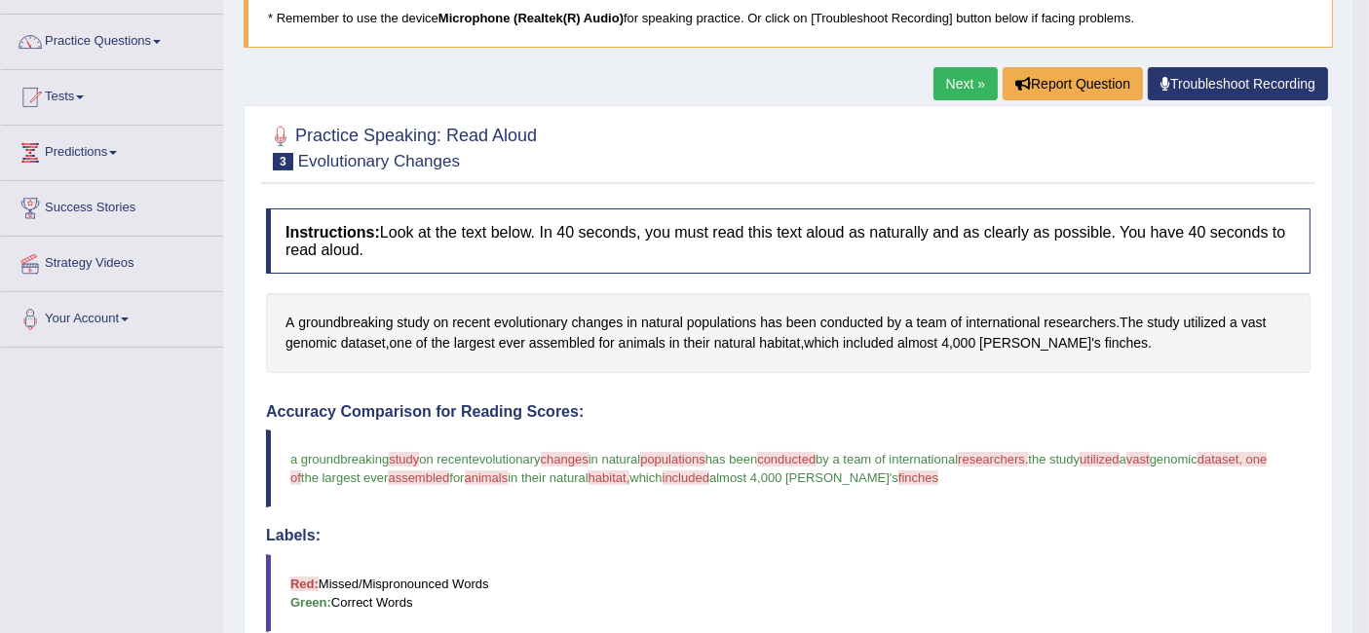
scroll to position [142, 0]
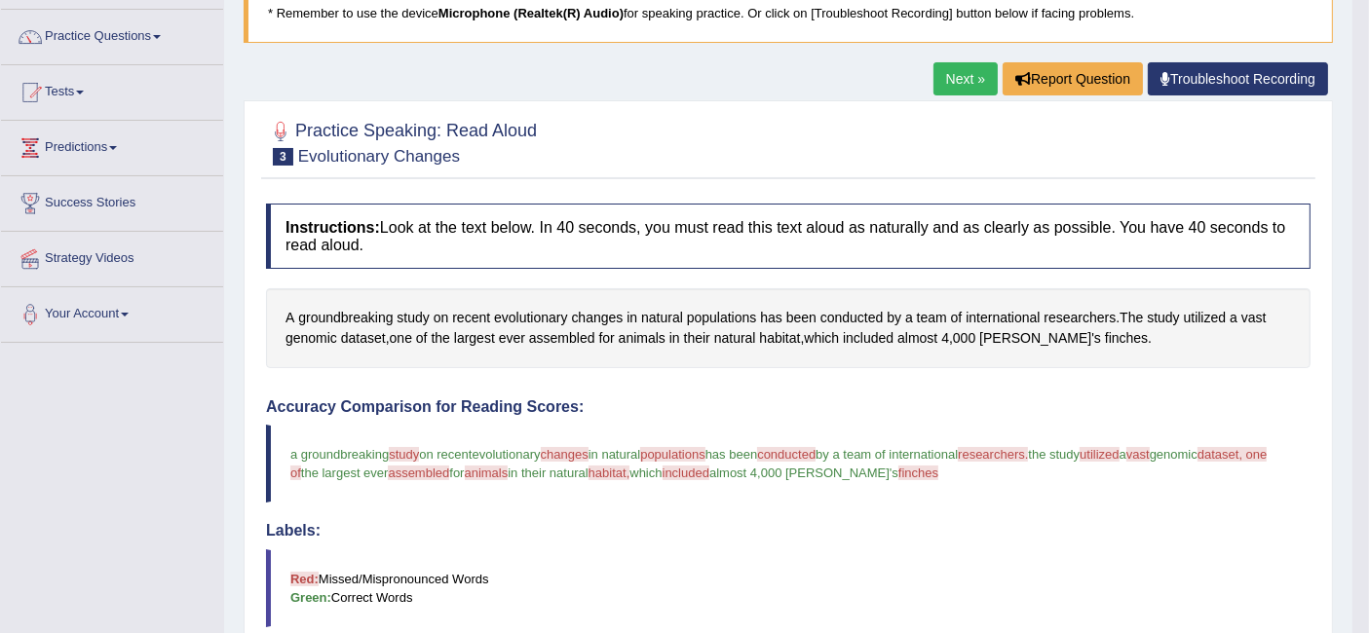
click at [943, 73] on link "Next »" at bounding box center [965, 78] width 64 height 33
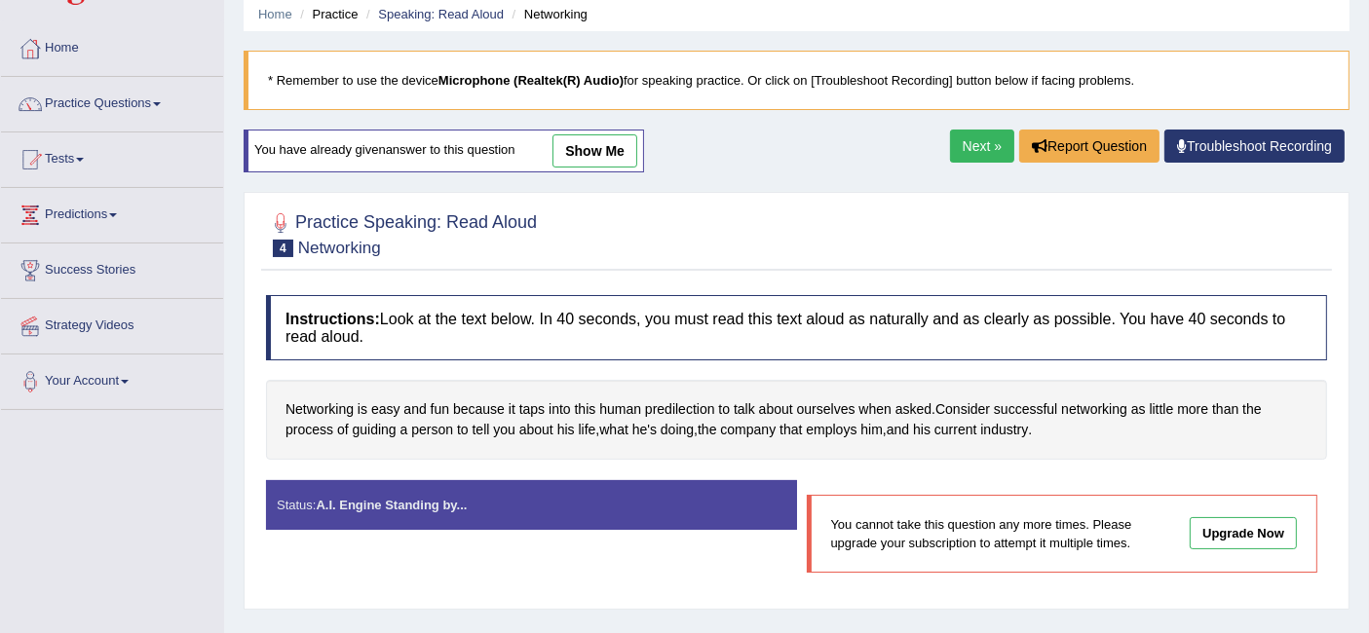
scroll to position [83, 0]
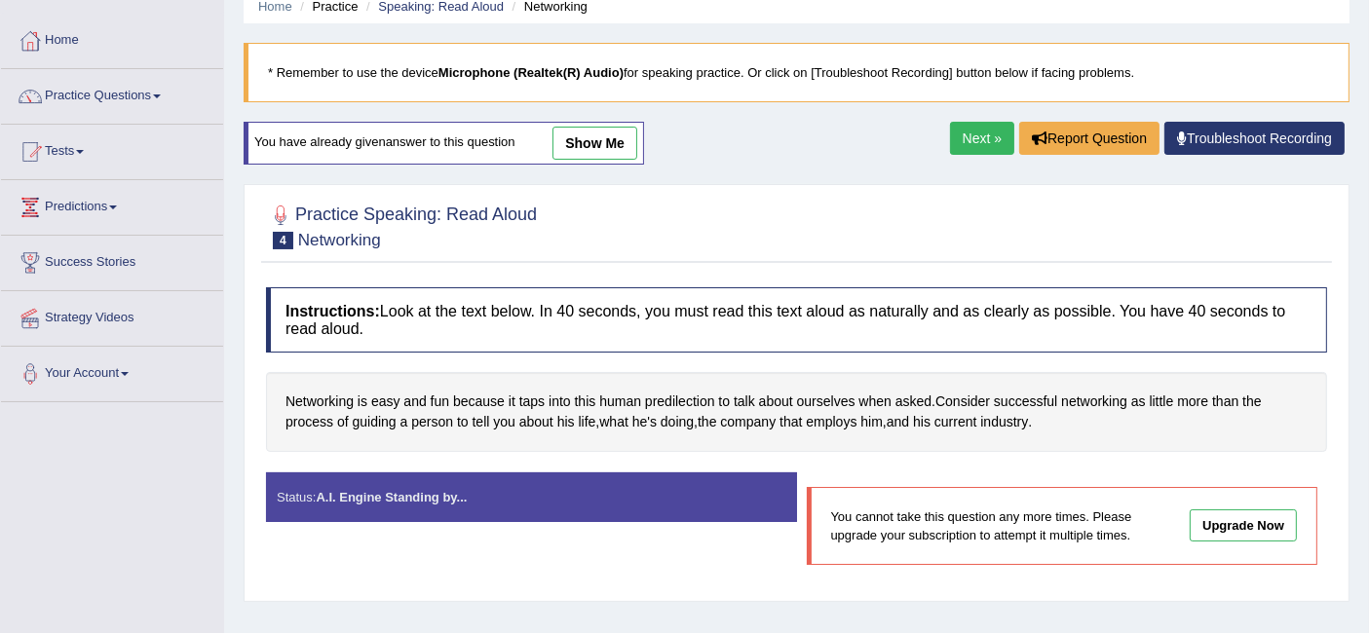
click at [976, 147] on link "Next »" at bounding box center [982, 138] width 64 height 33
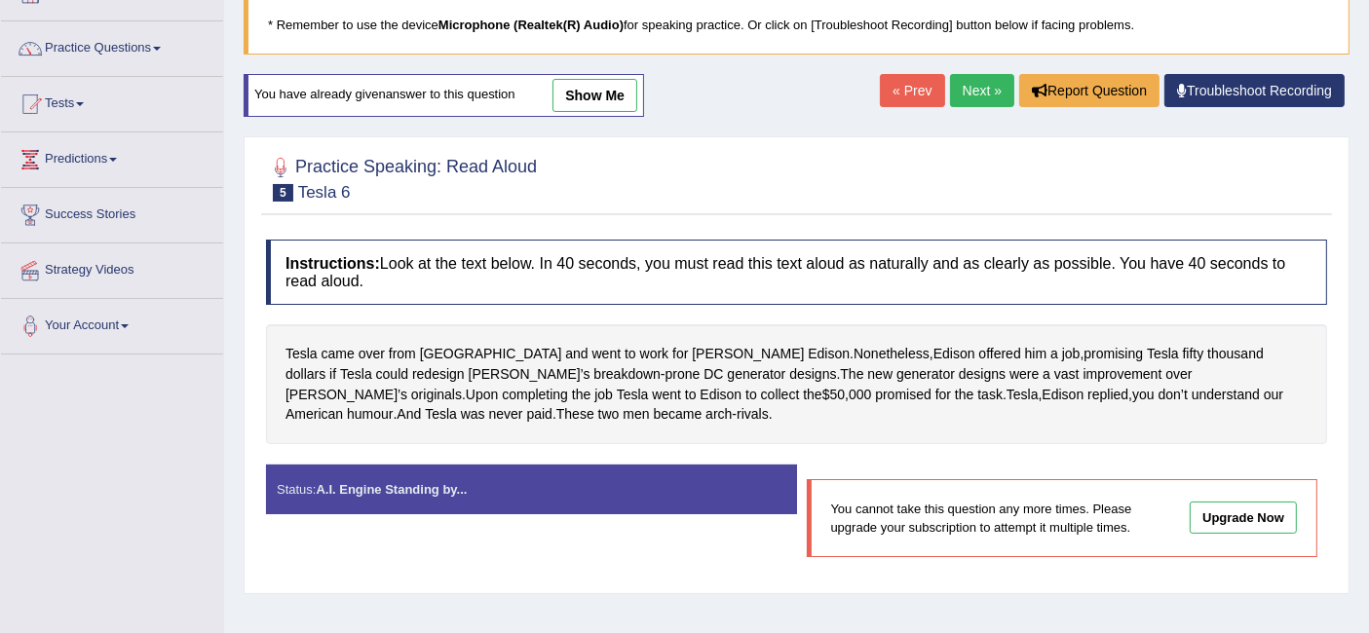
scroll to position [131, 0]
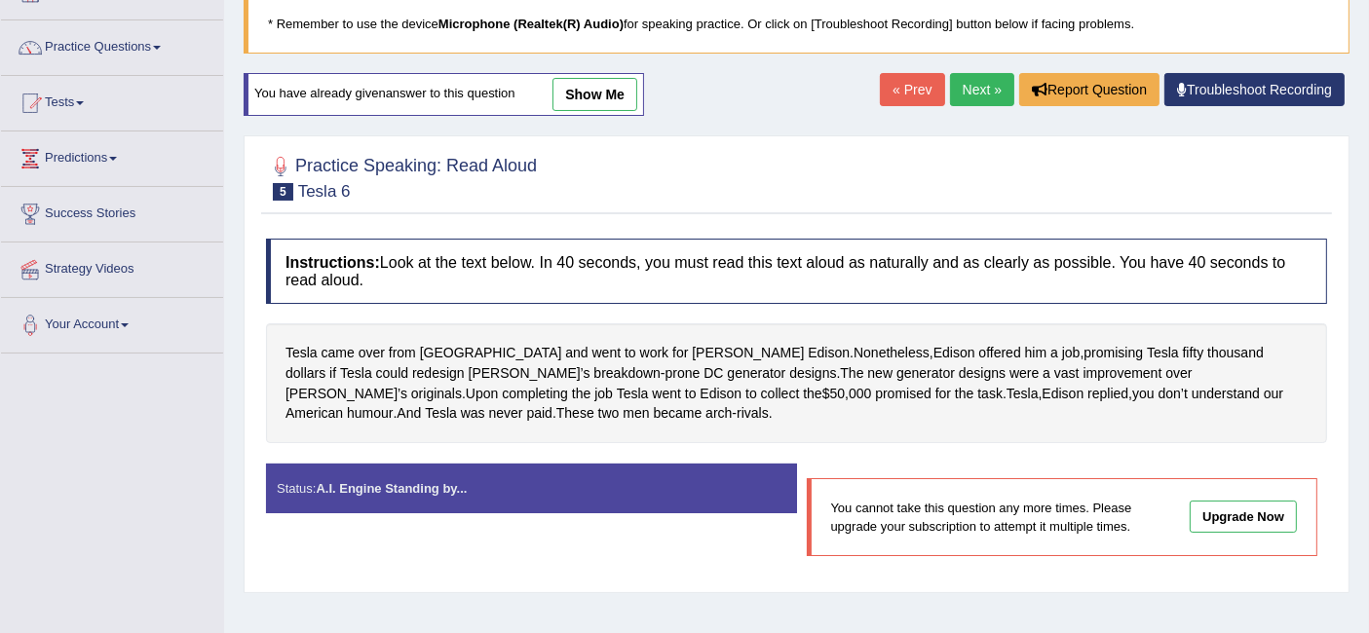
click at [985, 83] on link "Next »" at bounding box center [982, 89] width 64 height 33
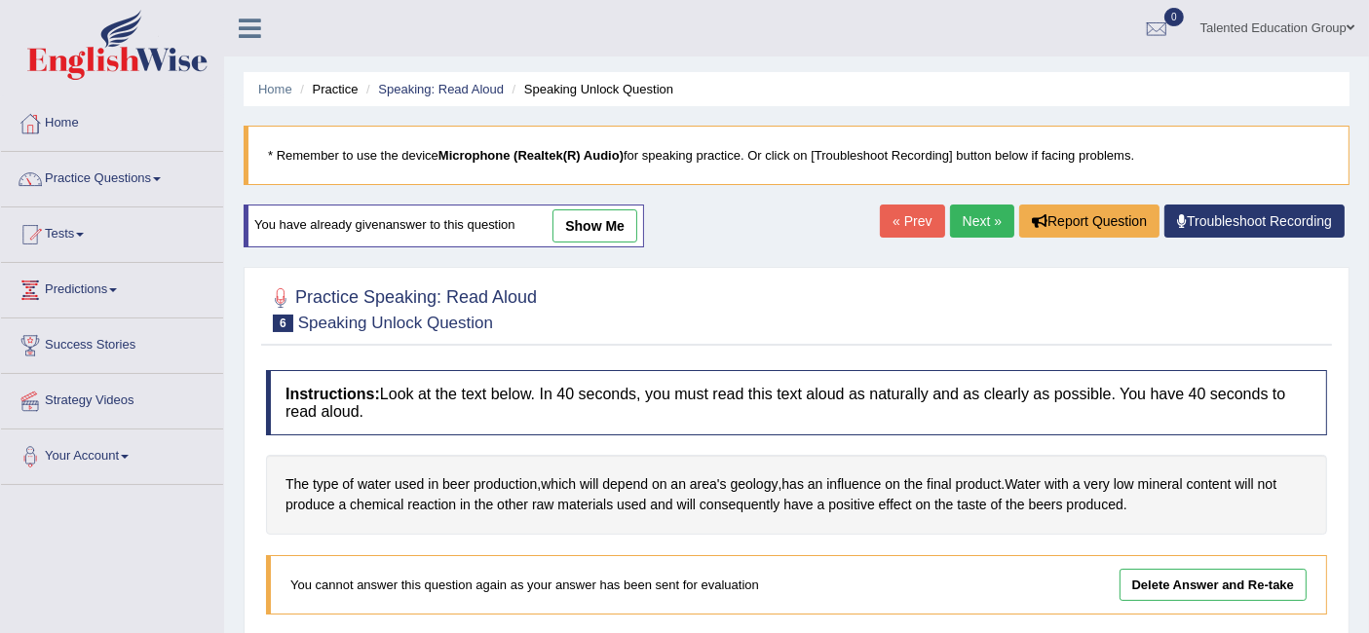
click at [980, 221] on link "Next »" at bounding box center [982, 221] width 64 height 33
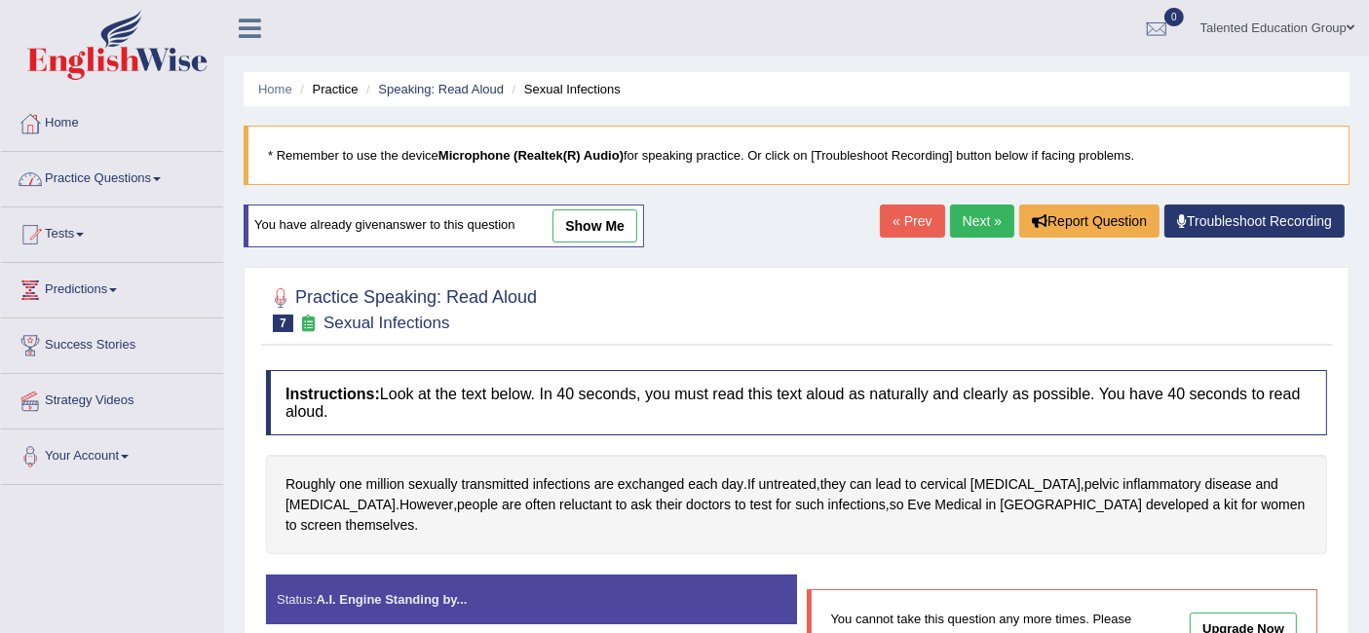
click at [118, 185] on link "Practice Questions" at bounding box center [112, 176] width 222 height 49
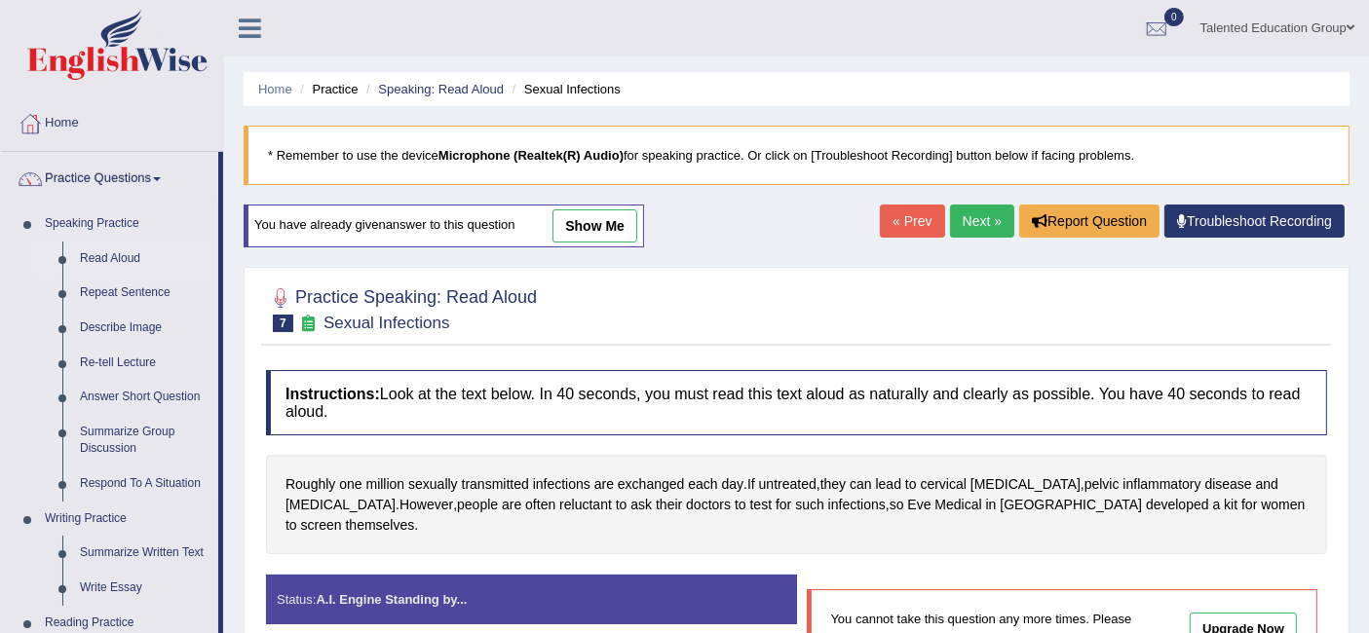
click at [112, 250] on link "Read Aloud" at bounding box center [144, 259] width 147 height 35
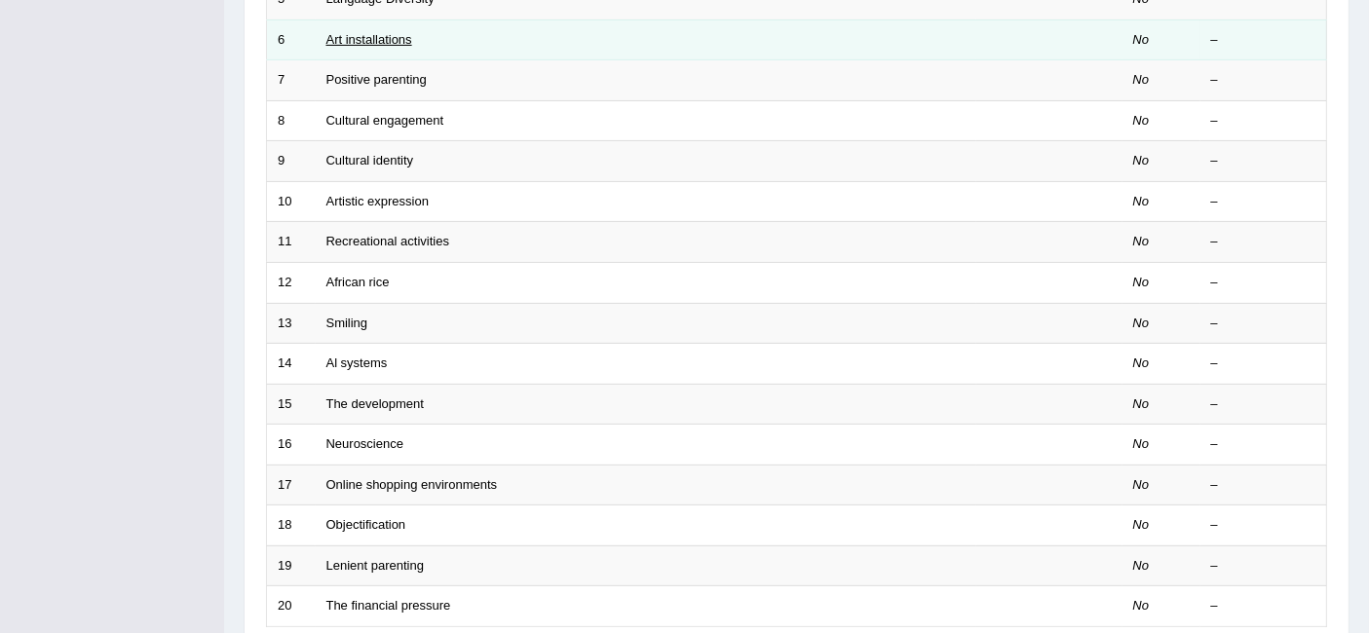
scroll to position [649, 0]
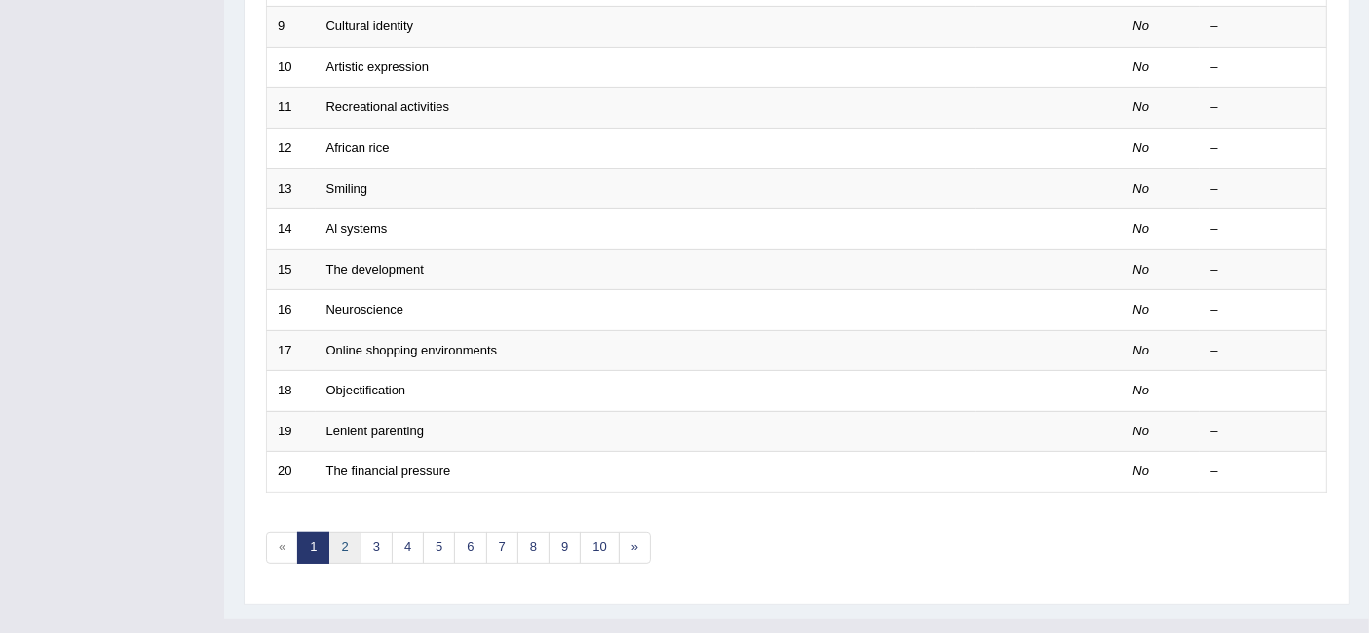
click at [354, 532] on link "2" at bounding box center [344, 548] width 32 height 32
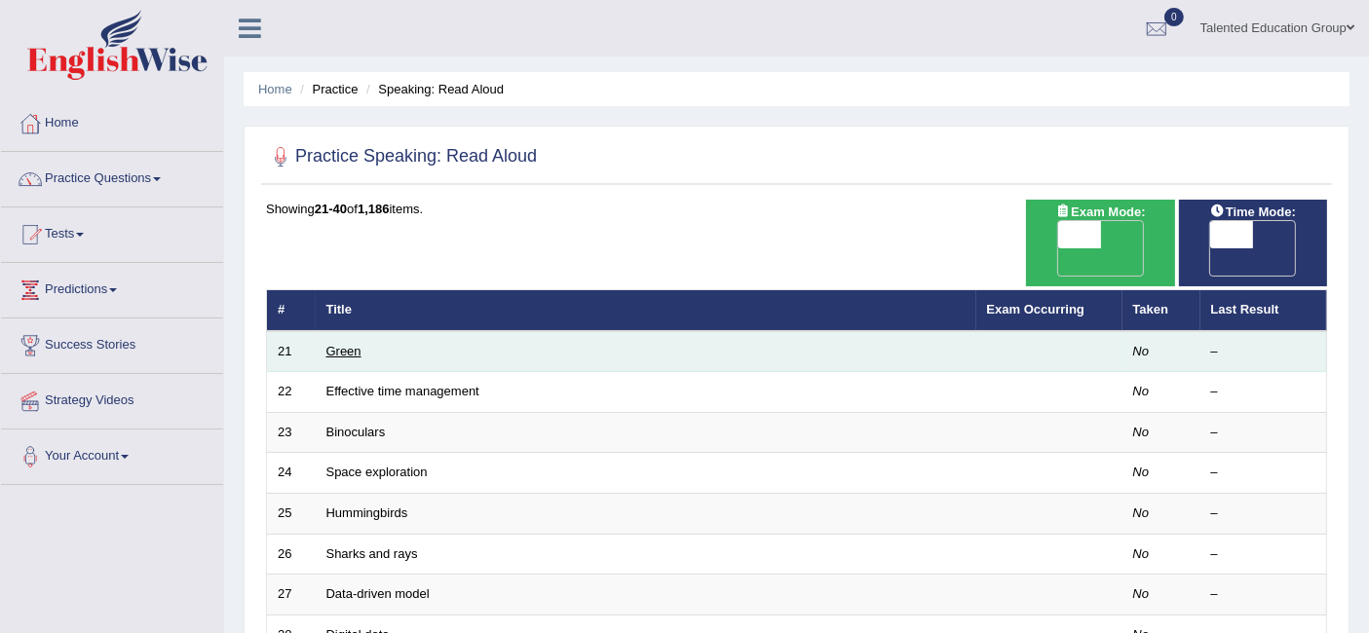
click at [331, 344] on link "Green" at bounding box center [343, 351] width 35 height 15
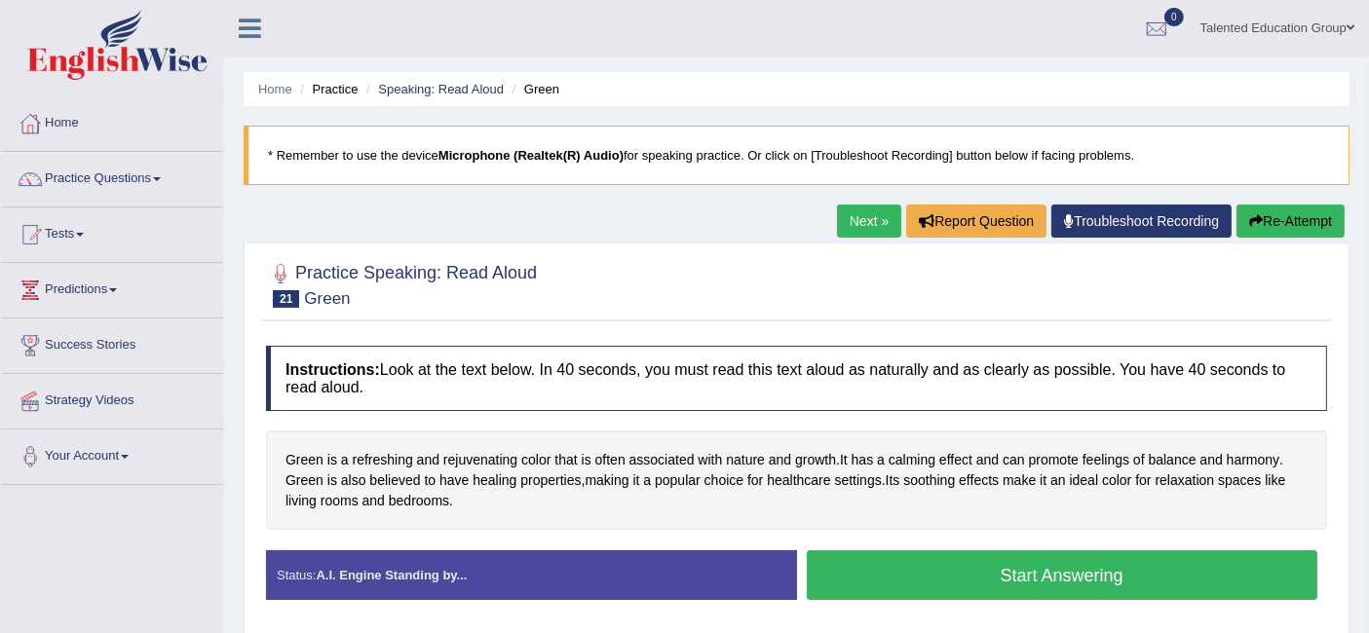
click at [848, 562] on button "Start Answering" at bounding box center [1062, 575] width 511 height 50
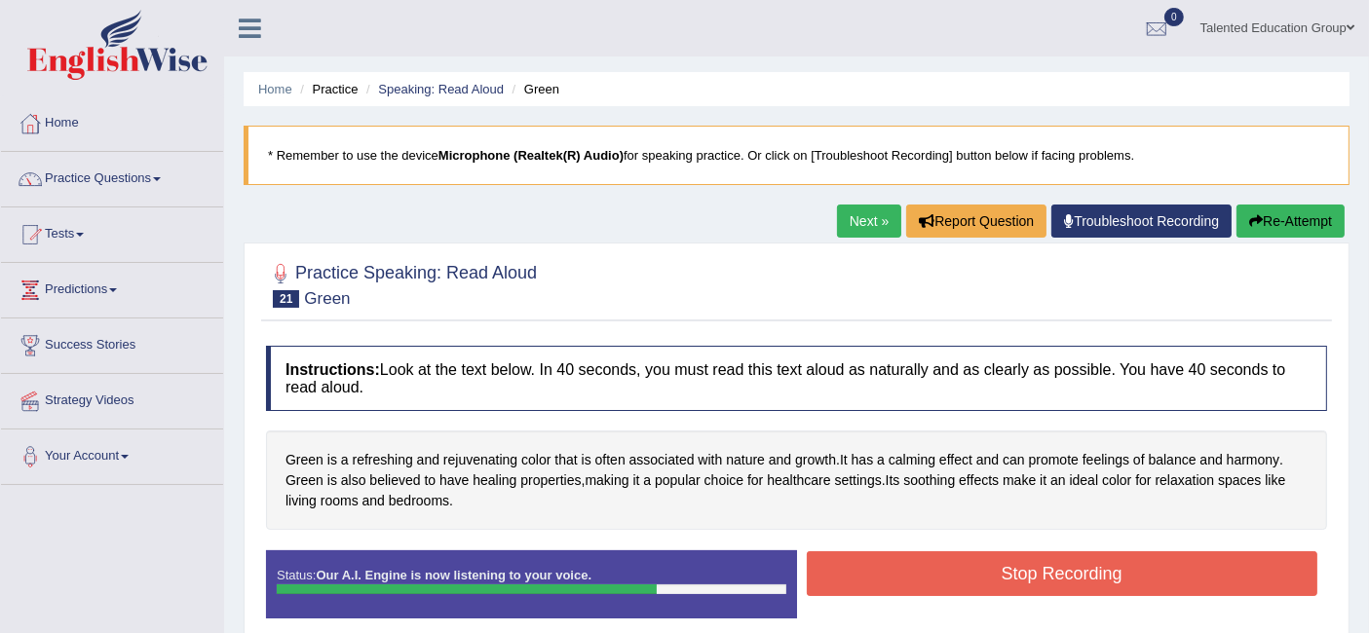
click at [848, 562] on button "Stop Recording" at bounding box center [1062, 573] width 511 height 45
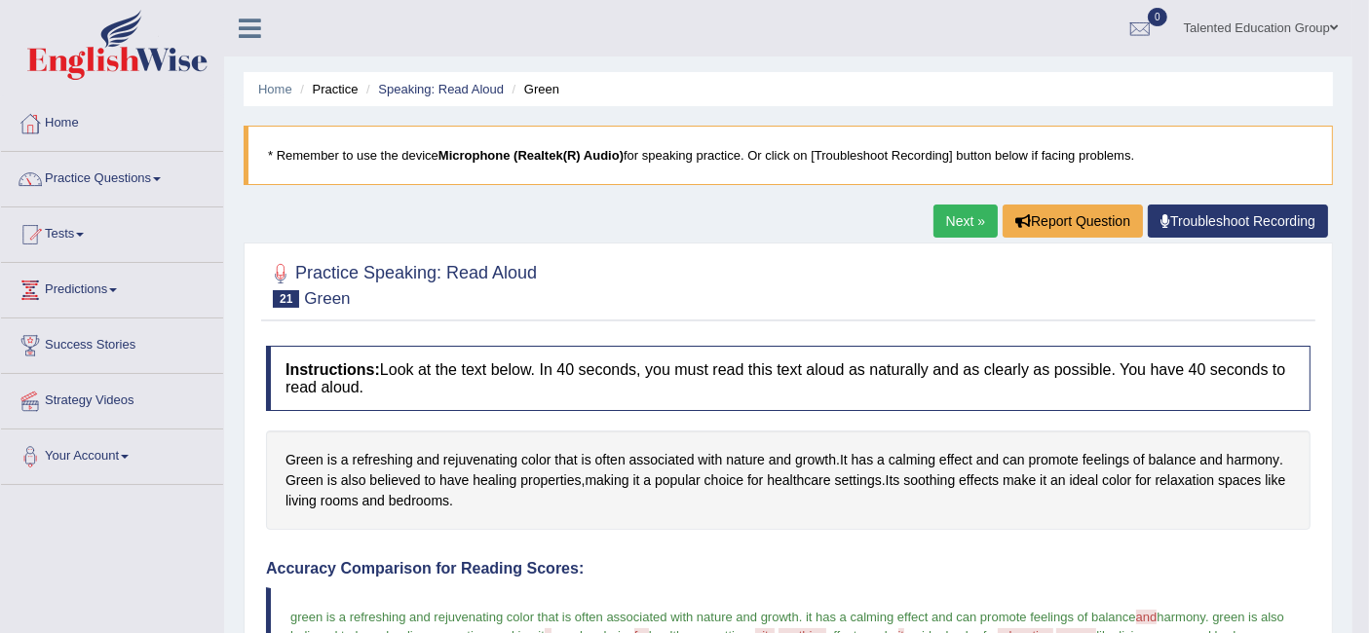
click at [958, 207] on link "Next »" at bounding box center [965, 221] width 64 height 33
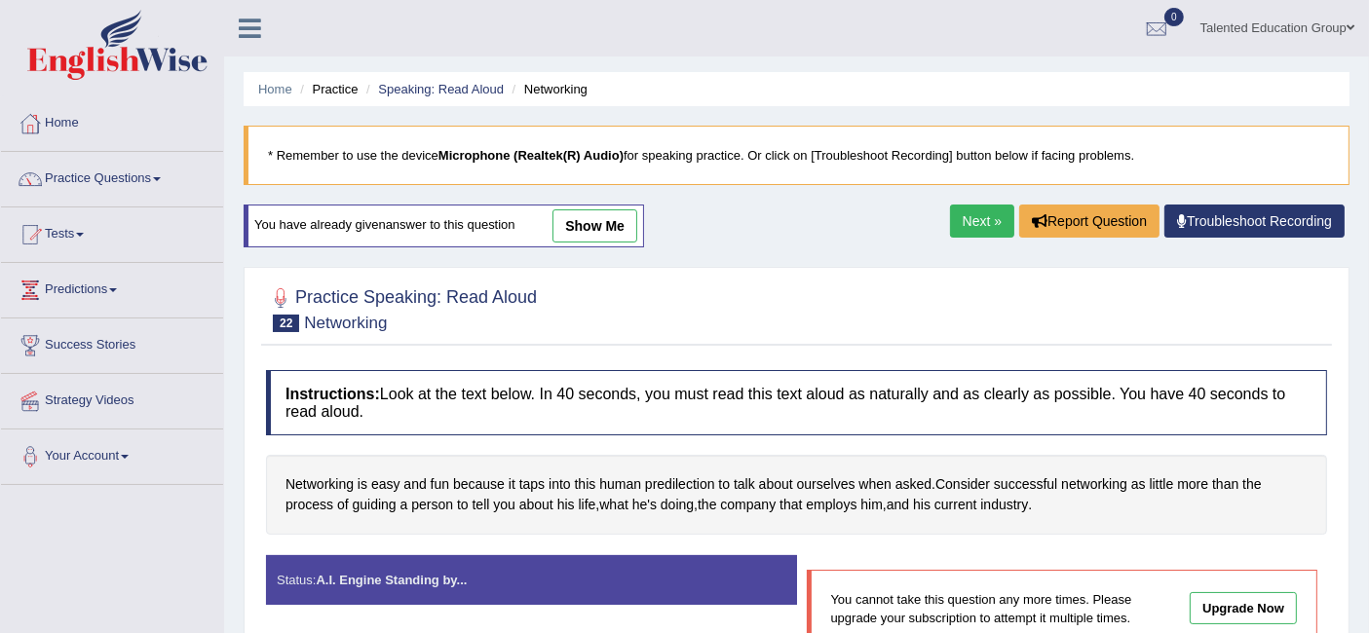
click at [962, 223] on link "Next »" at bounding box center [982, 221] width 64 height 33
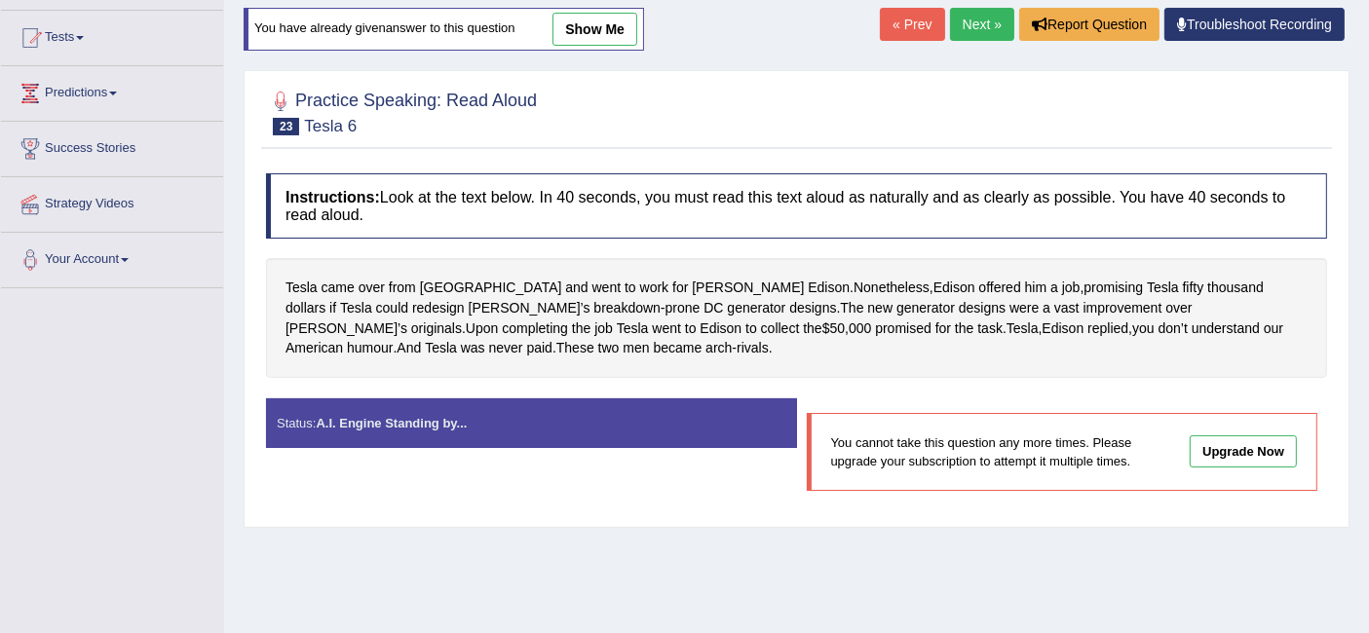
scroll to position [196, 0]
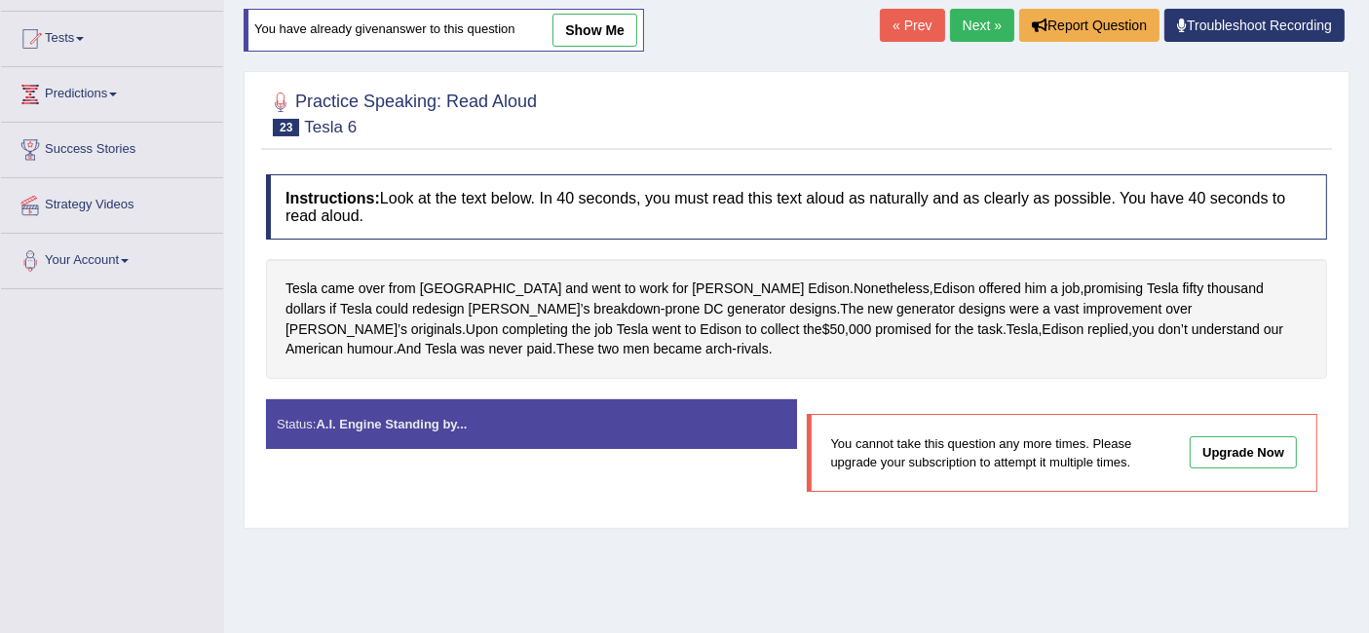
click at [950, 20] on link "Next »" at bounding box center [982, 25] width 64 height 33
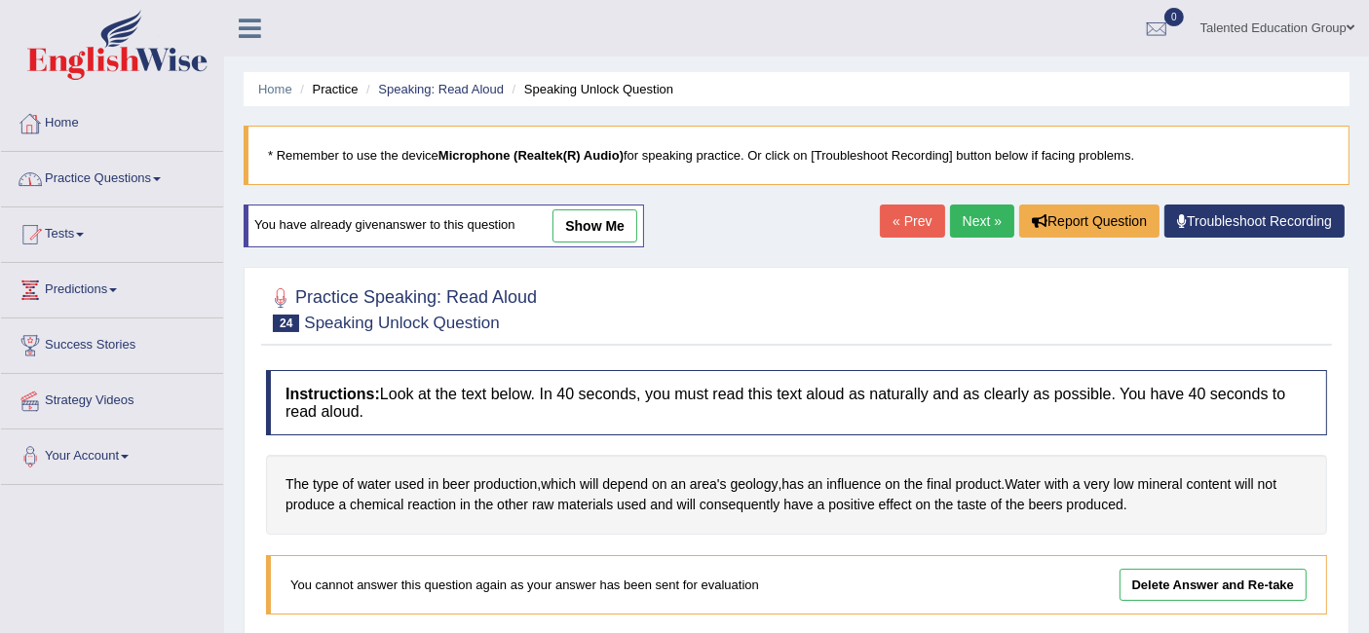
click at [66, 172] on link "Practice Questions" at bounding box center [112, 176] width 222 height 49
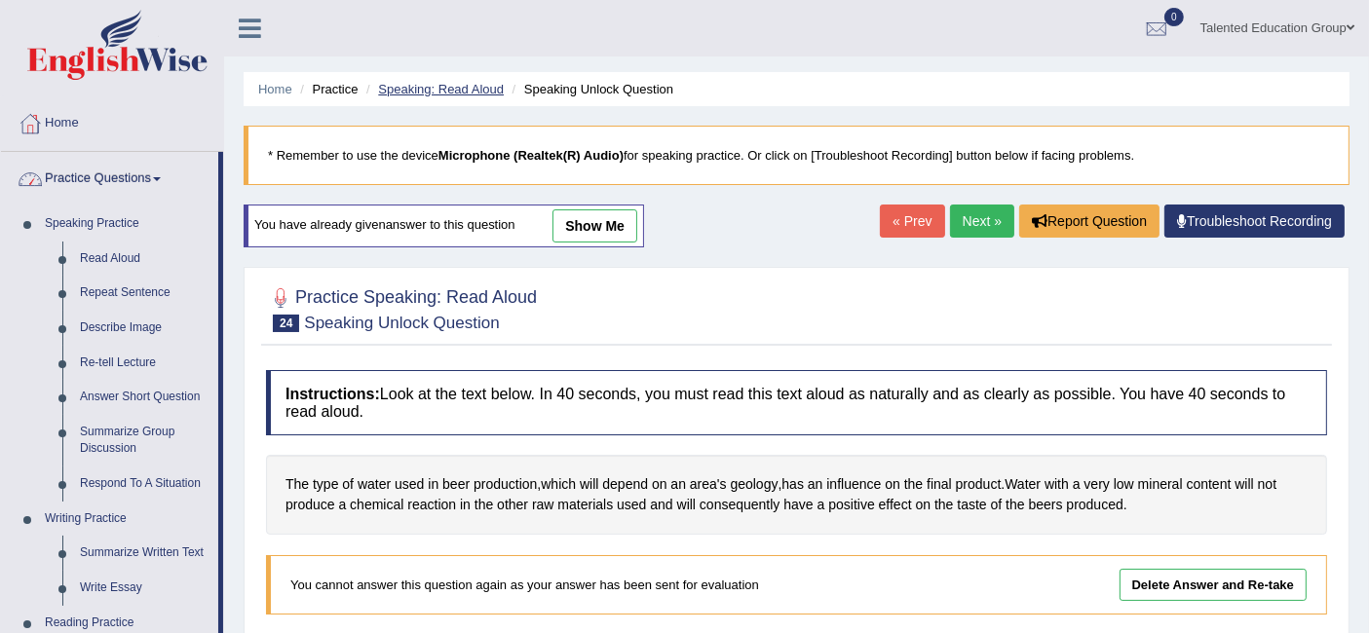
click at [477, 90] on link "Speaking: Read Aloud" at bounding box center [441, 89] width 126 height 15
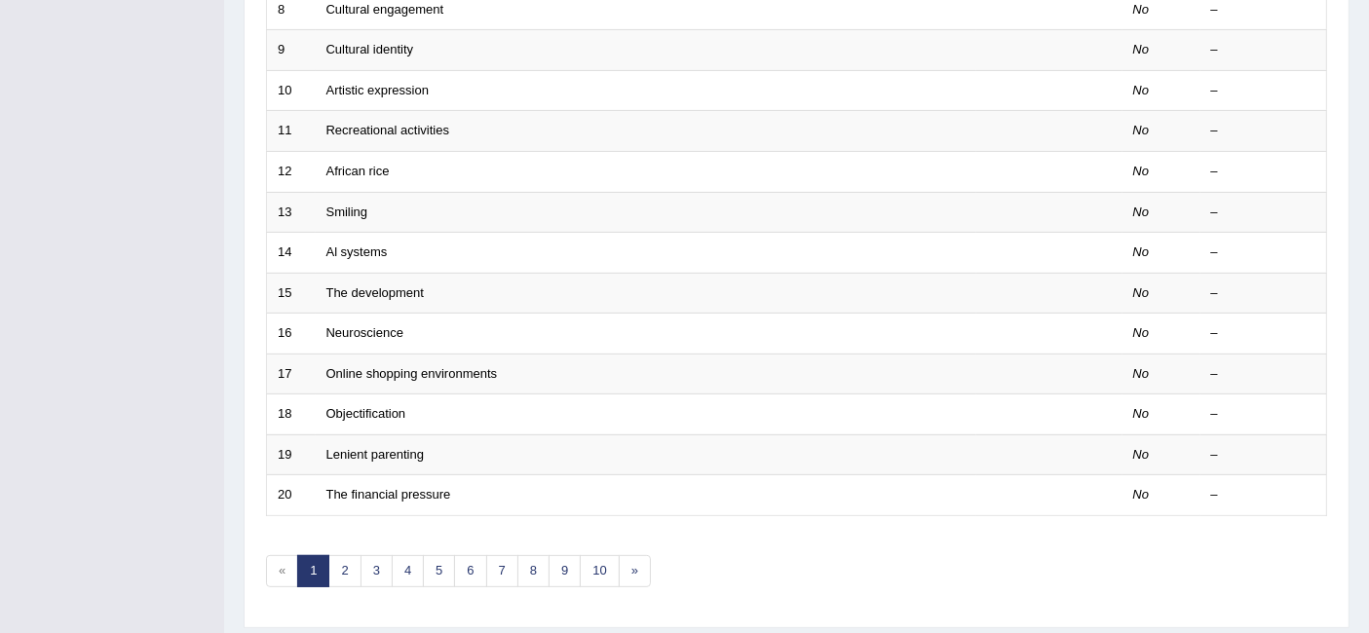
scroll to position [649, 0]
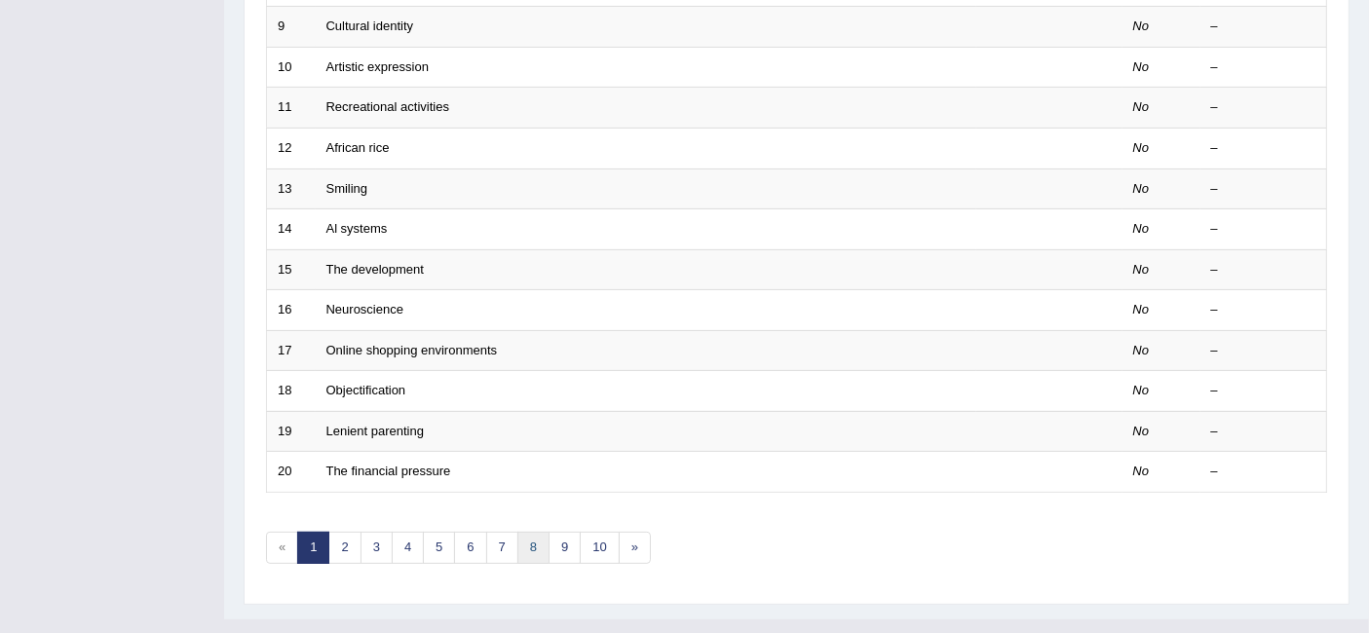
click at [530, 532] on link "8" at bounding box center [533, 548] width 32 height 32
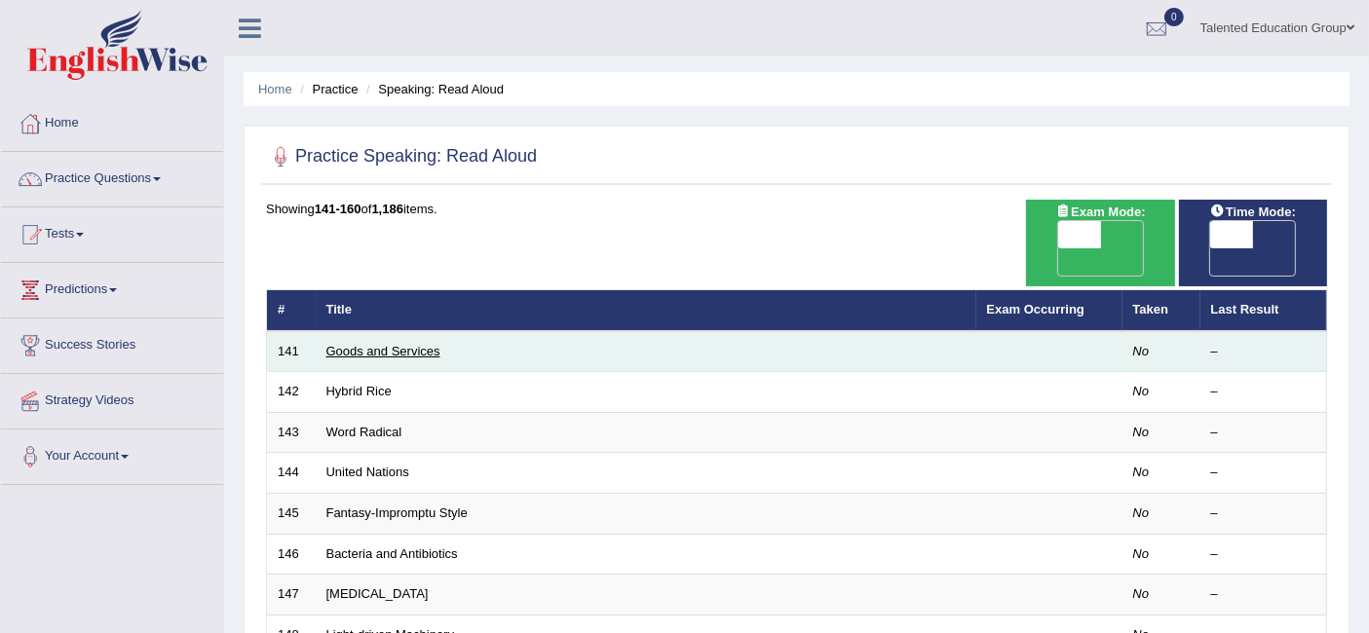
click at [393, 344] on link "Goods and Services" at bounding box center [383, 351] width 114 height 15
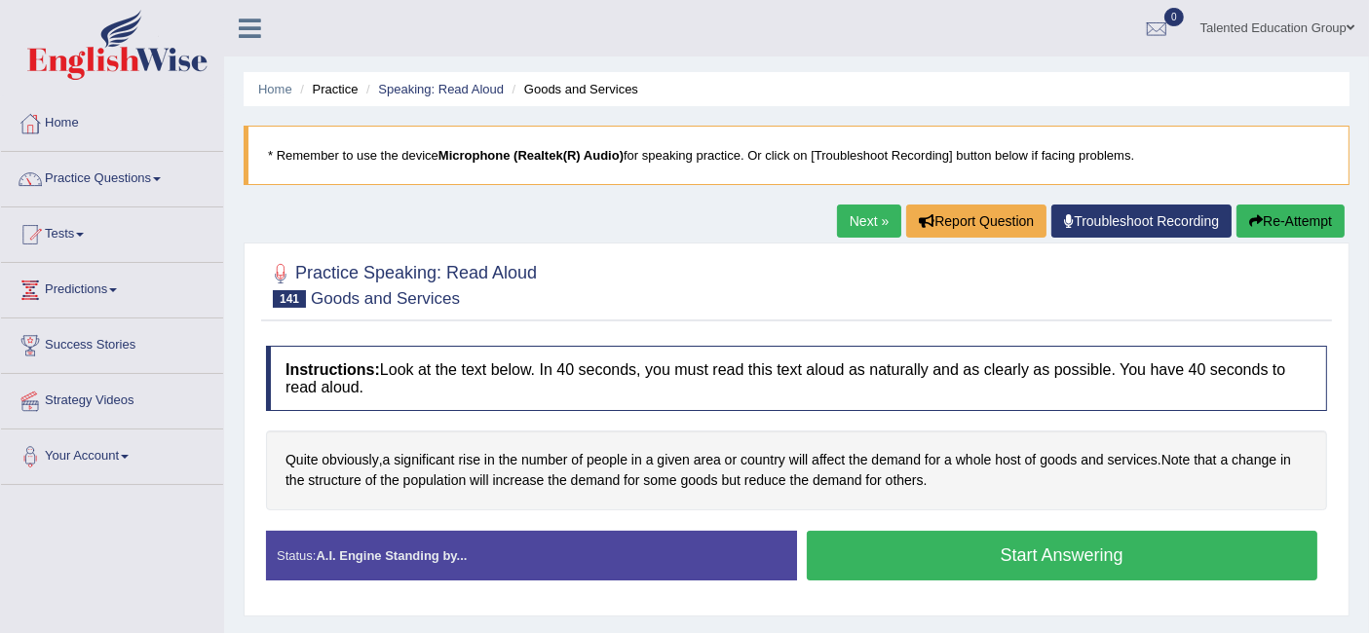
click at [848, 545] on button "Start Answering" at bounding box center [1062, 556] width 511 height 50
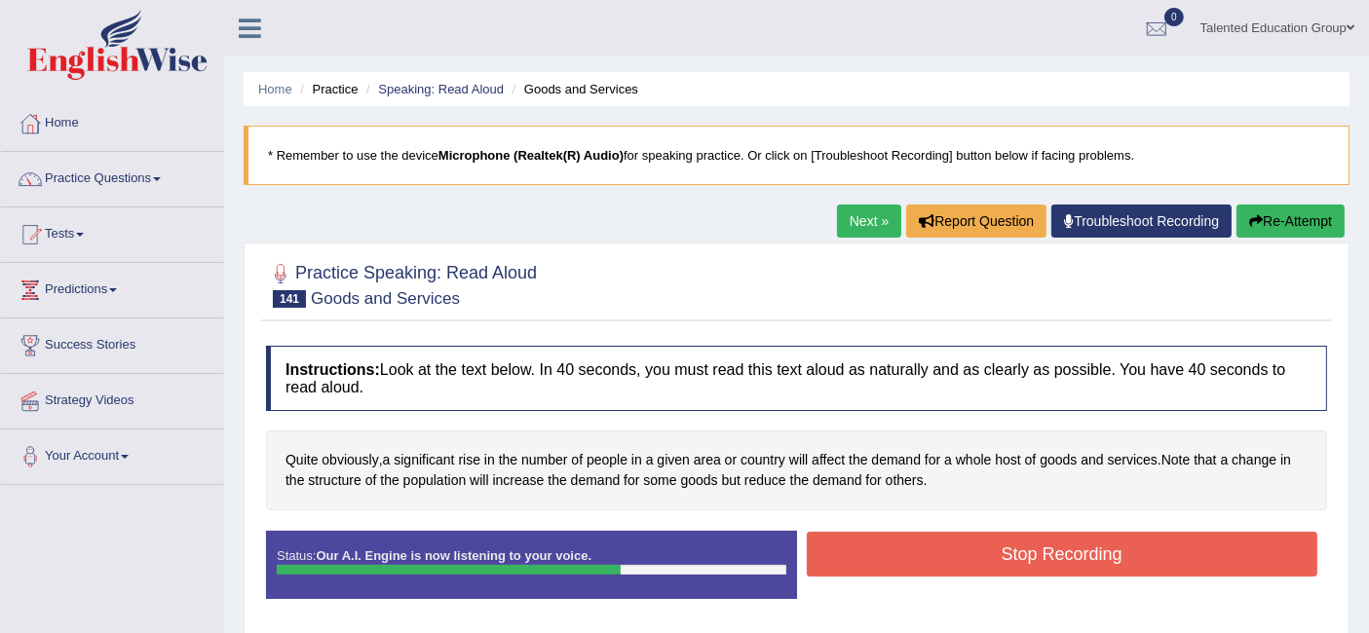
click at [848, 545] on button "Stop Recording" at bounding box center [1062, 554] width 511 height 45
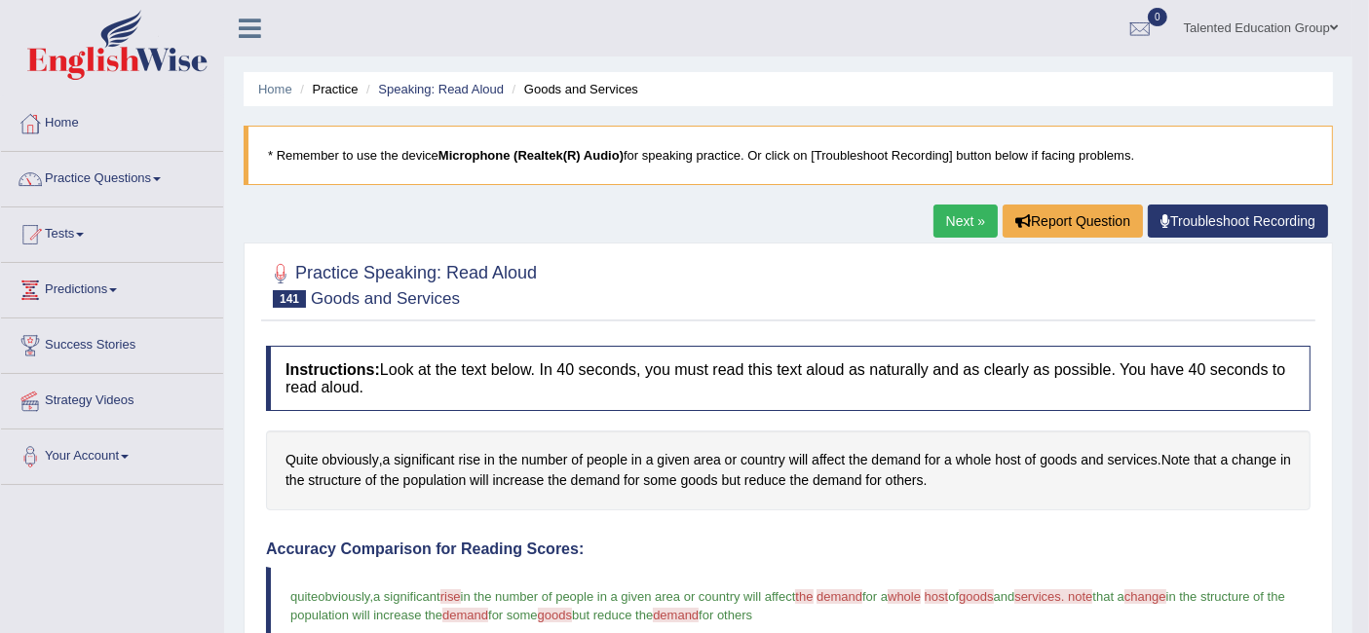
click at [957, 215] on link "Next »" at bounding box center [965, 221] width 64 height 33
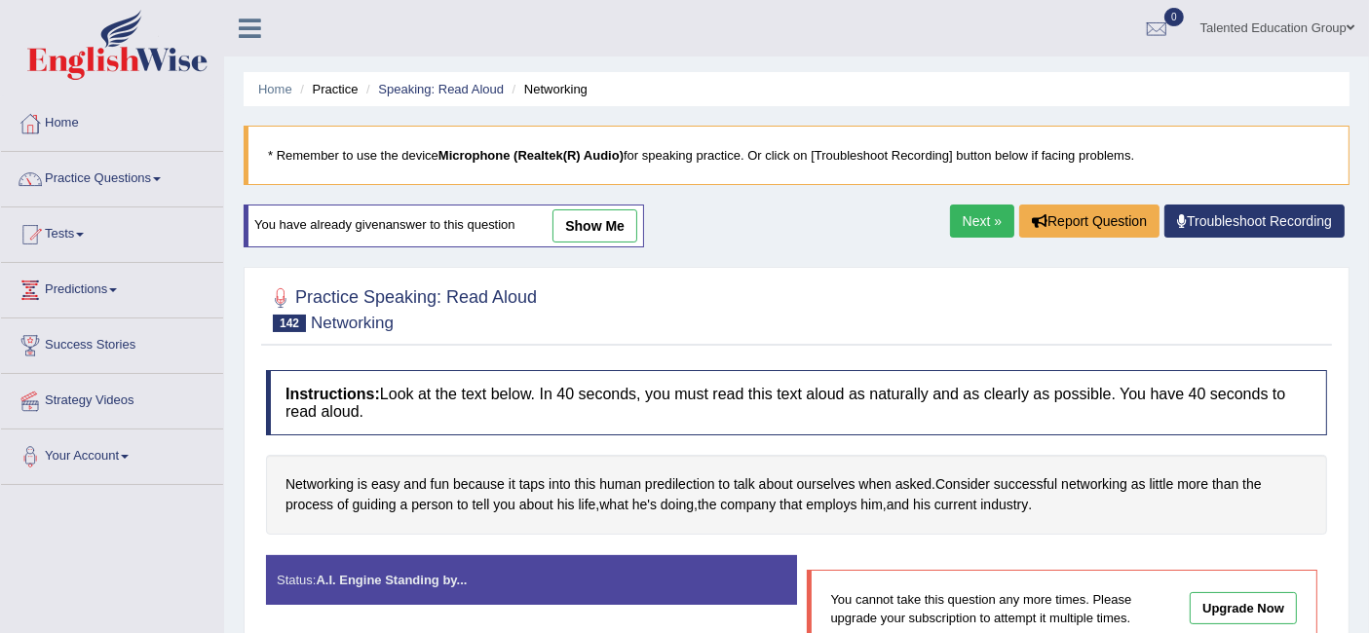
click at [414, 75] on ul "Home Practice Speaking: Read Aloud Networking" at bounding box center [797, 89] width 1106 height 34
click at [419, 85] on link "Speaking: Read Aloud" at bounding box center [441, 89] width 126 height 15
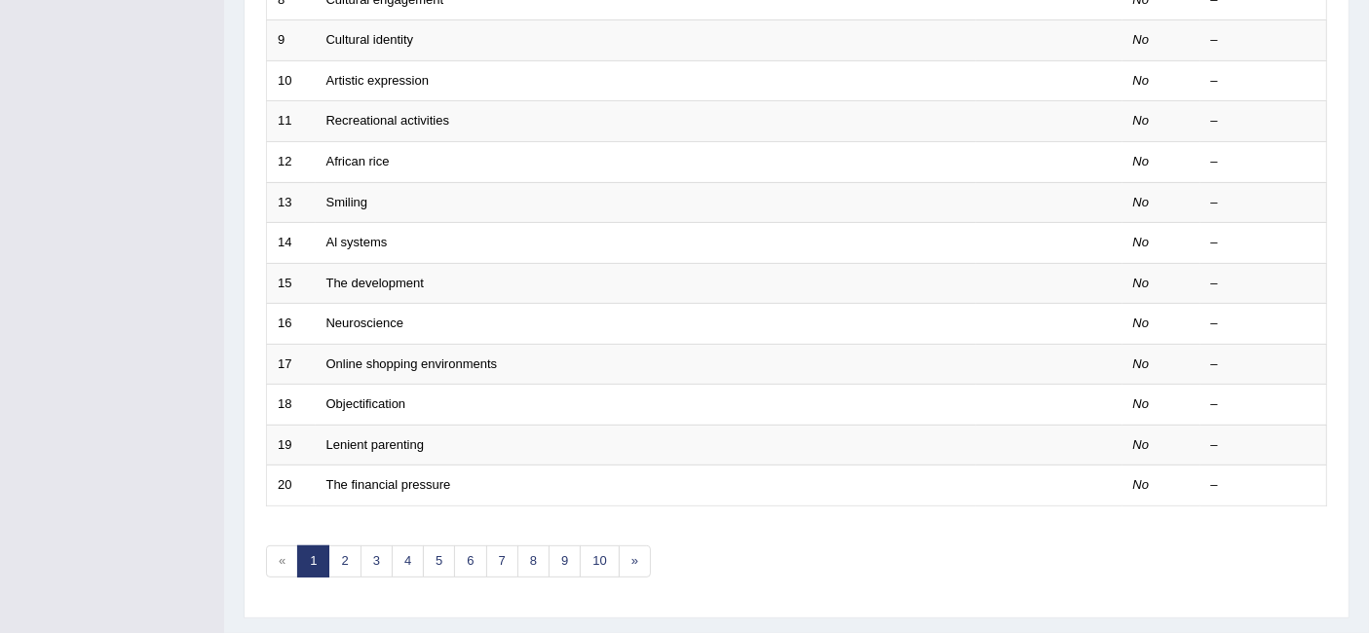
scroll to position [649, 0]
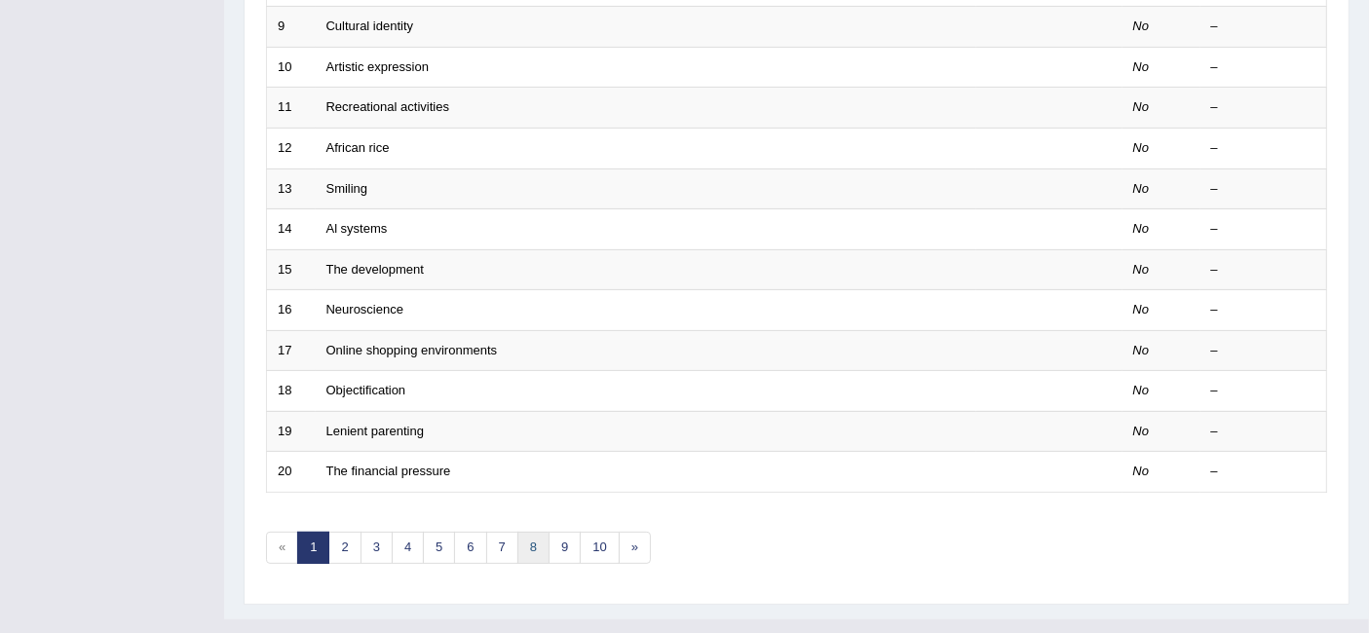
click at [534, 532] on link "8" at bounding box center [533, 548] width 32 height 32
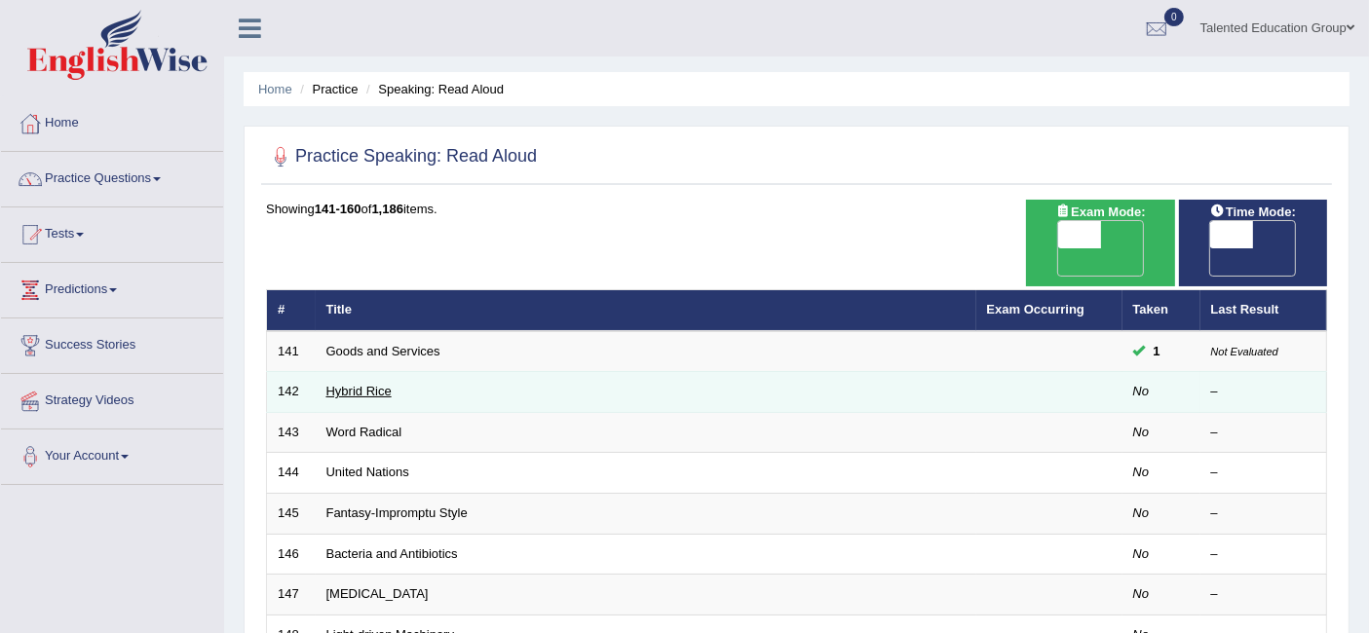
click at [367, 384] on link "Hybrid Rice" at bounding box center [358, 391] width 65 height 15
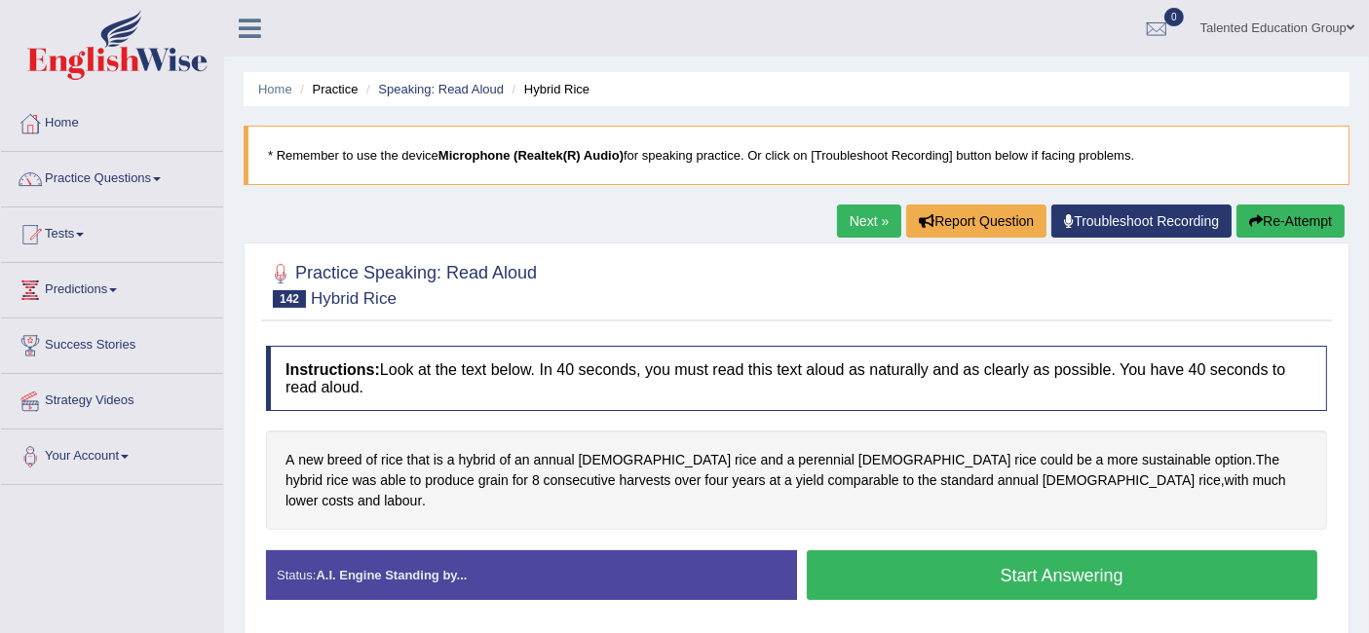
click at [837, 550] on button "Start Answering" at bounding box center [1062, 575] width 511 height 50
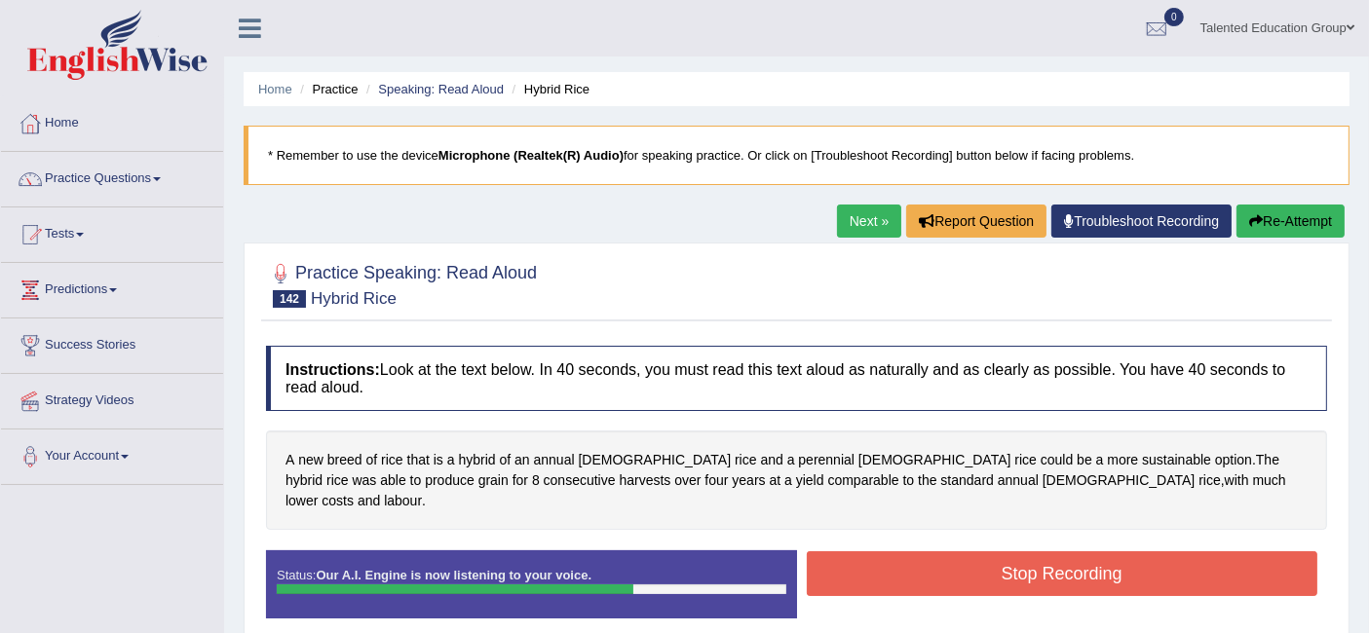
click at [837, 551] on button "Stop Recording" at bounding box center [1062, 573] width 511 height 45
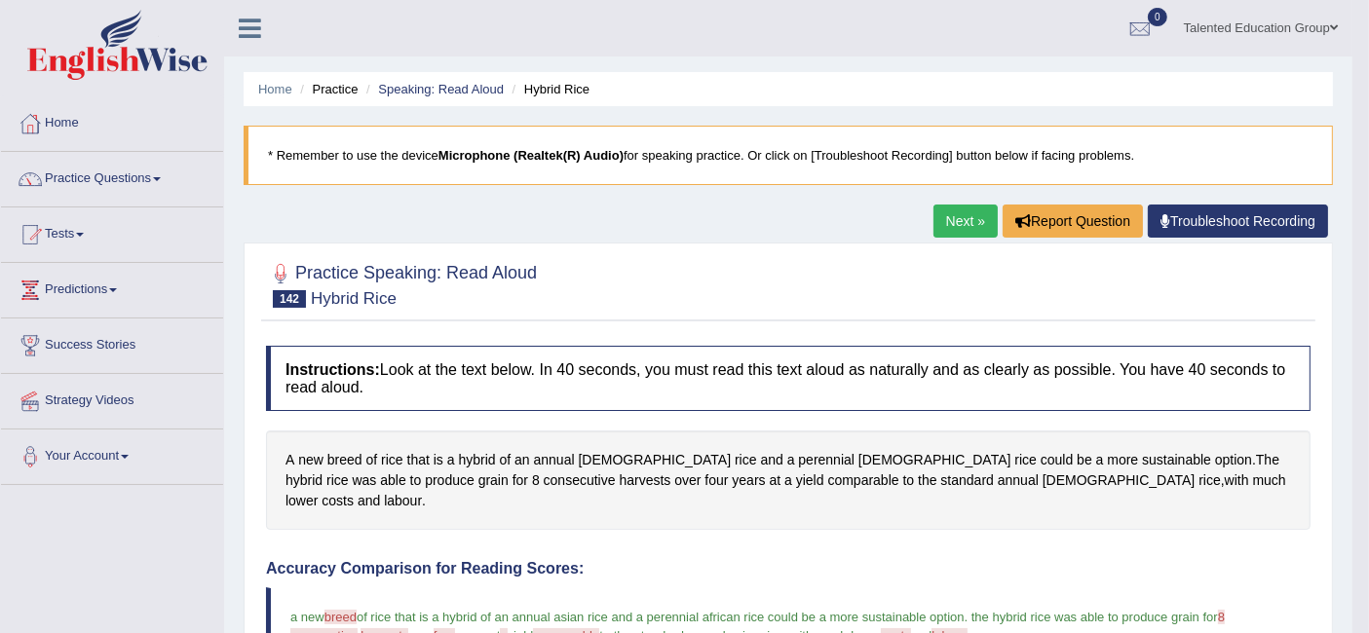
click at [942, 215] on link "Next »" at bounding box center [965, 221] width 64 height 33
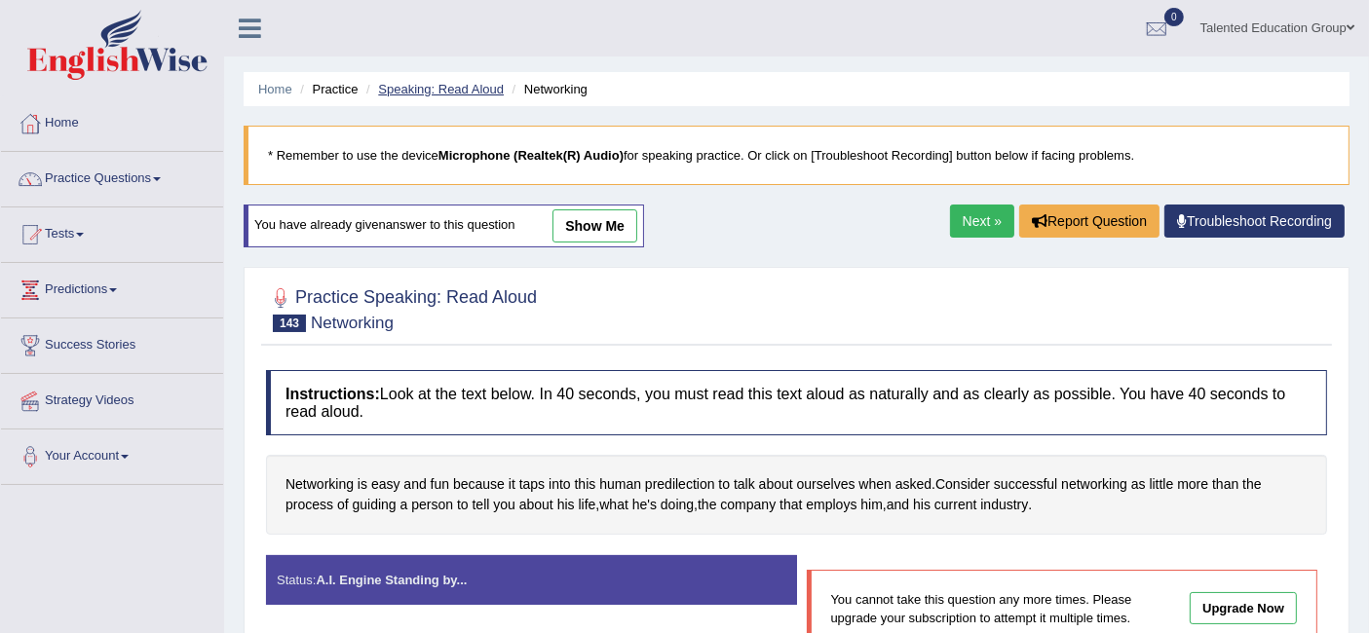
click at [492, 84] on link "Speaking: Read Aloud" at bounding box center [441, 89] width 126 height 15
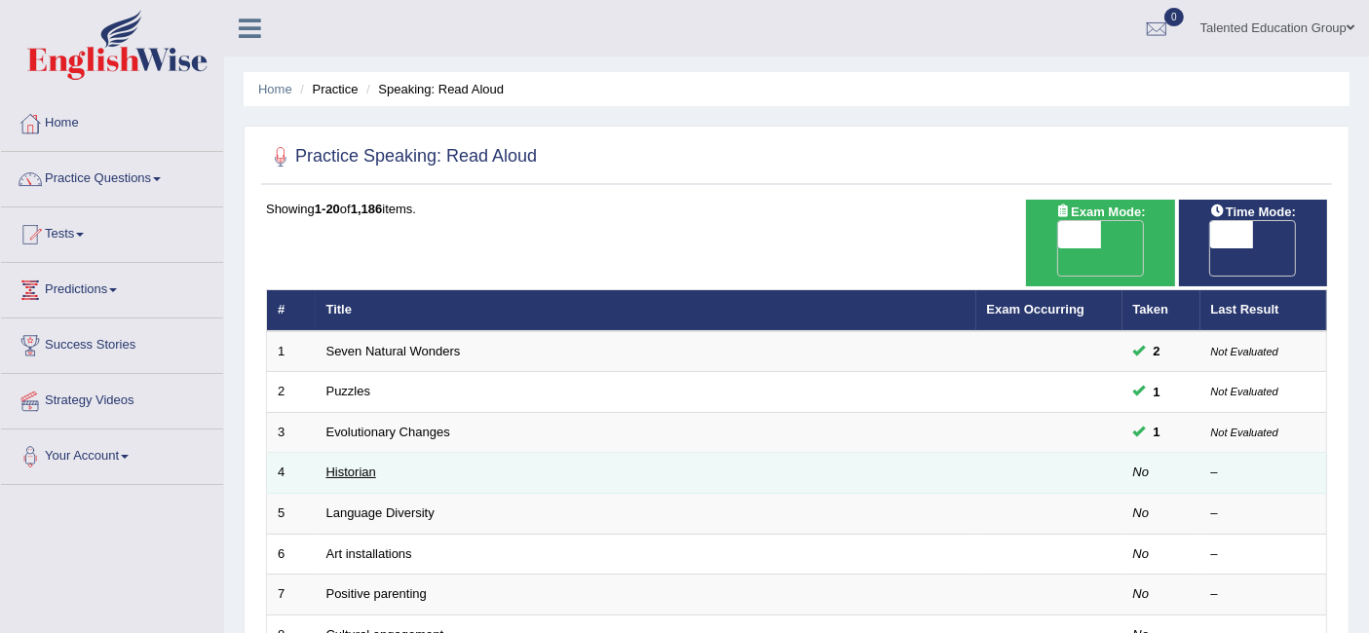
click at [349, 465] on link "Historian" at bounding box center [351, 472] width 50 height 15
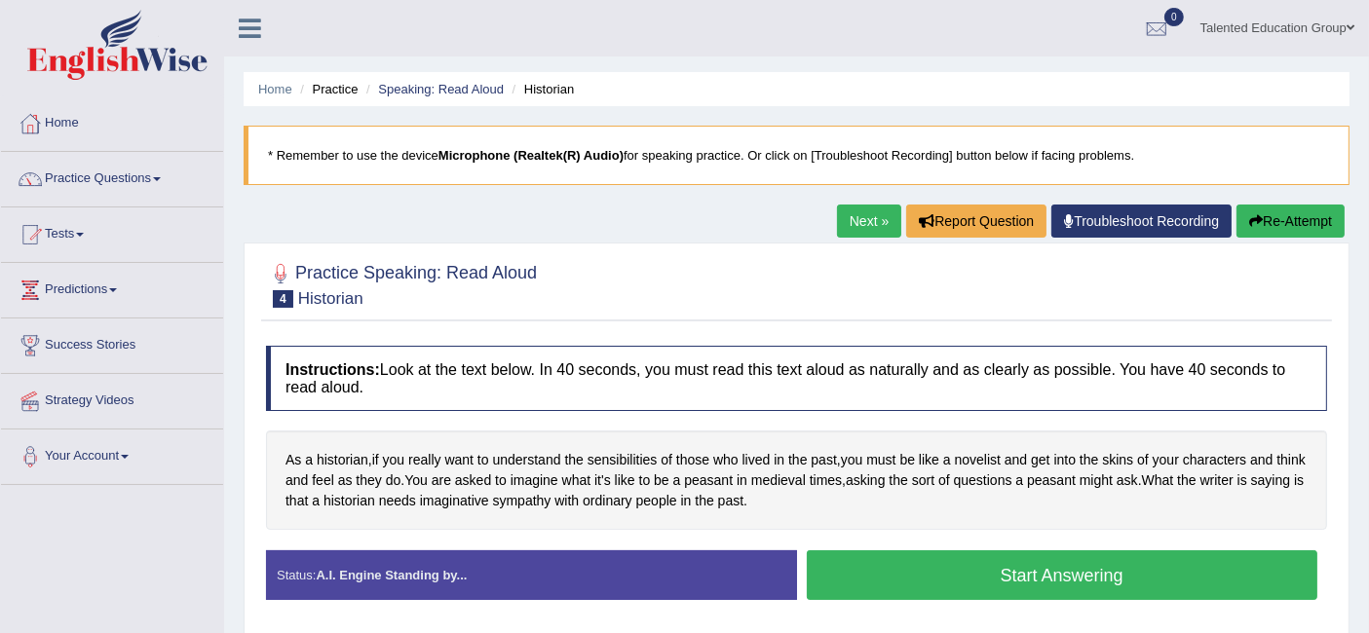
click at [920, 573] on button "Start Answering" at bounding box center [1062, 575] width 511 height 50
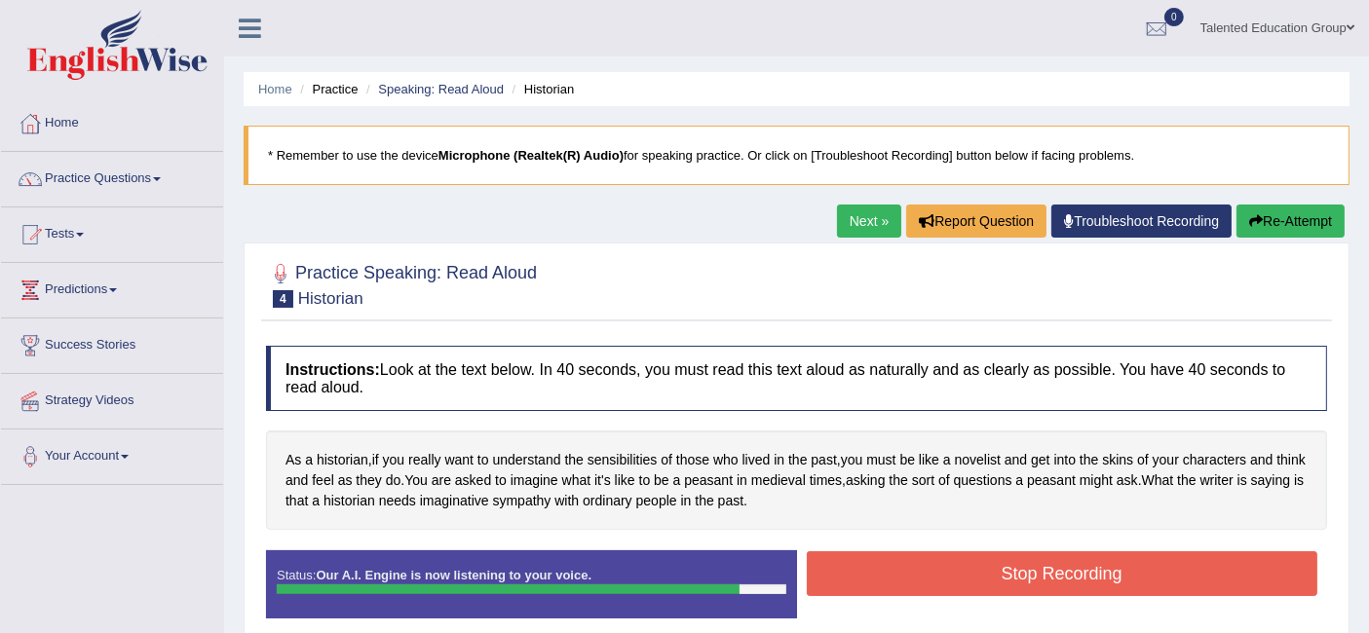
click at [920, 573] on button "Stop Recording" at bounding box center [1062, 573] width 511 height 45
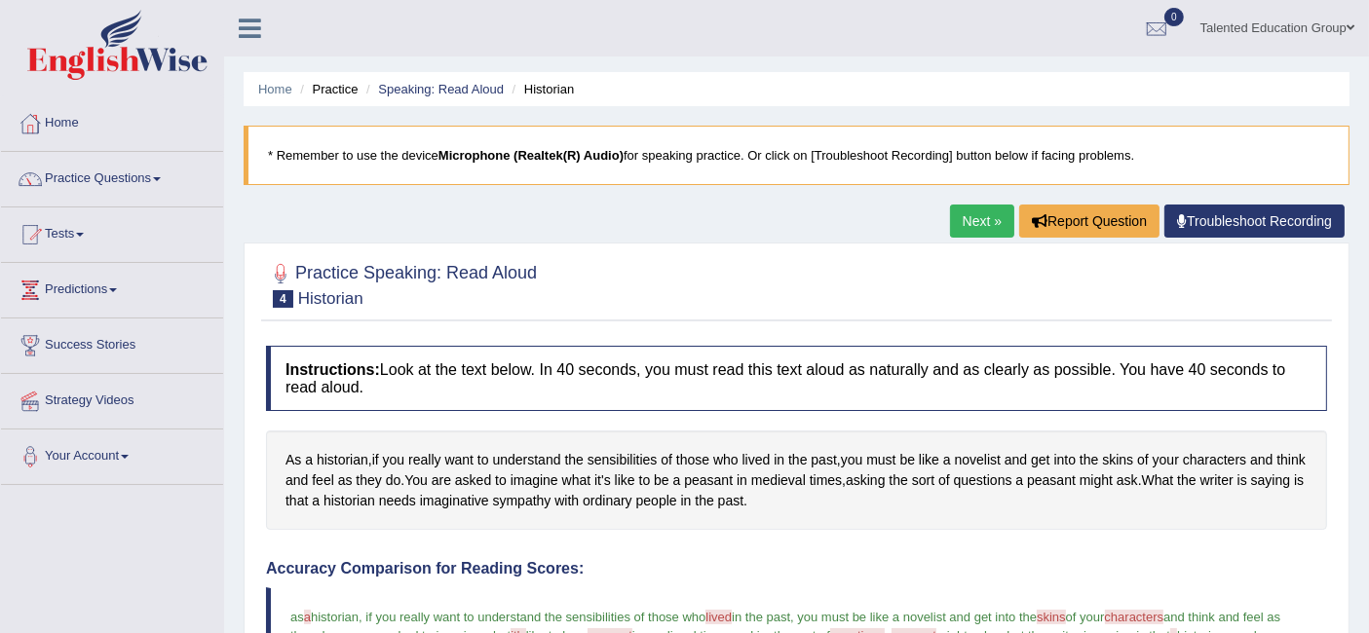
click at [972, 212] on link "Next »" at bounding box center [982, 221] width 64 height 33
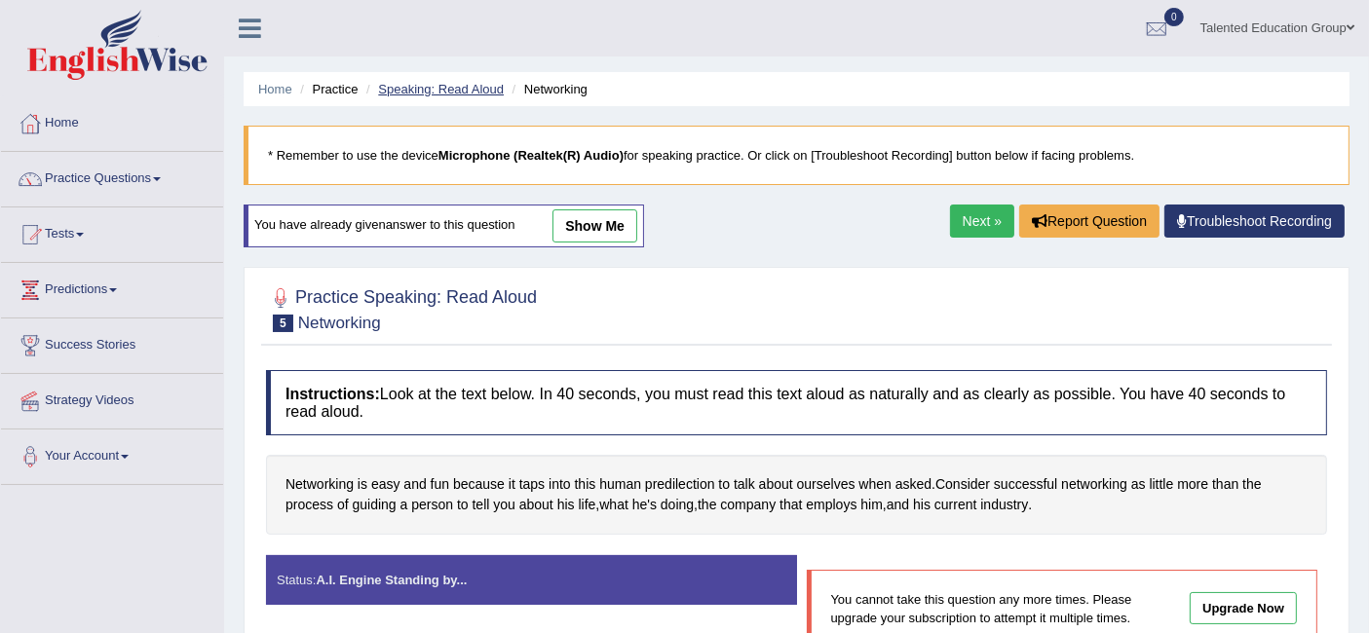
click at [448, 82] on link "Speaking: Read Aloud" at bounding box center [441, 89] width 126 height 15
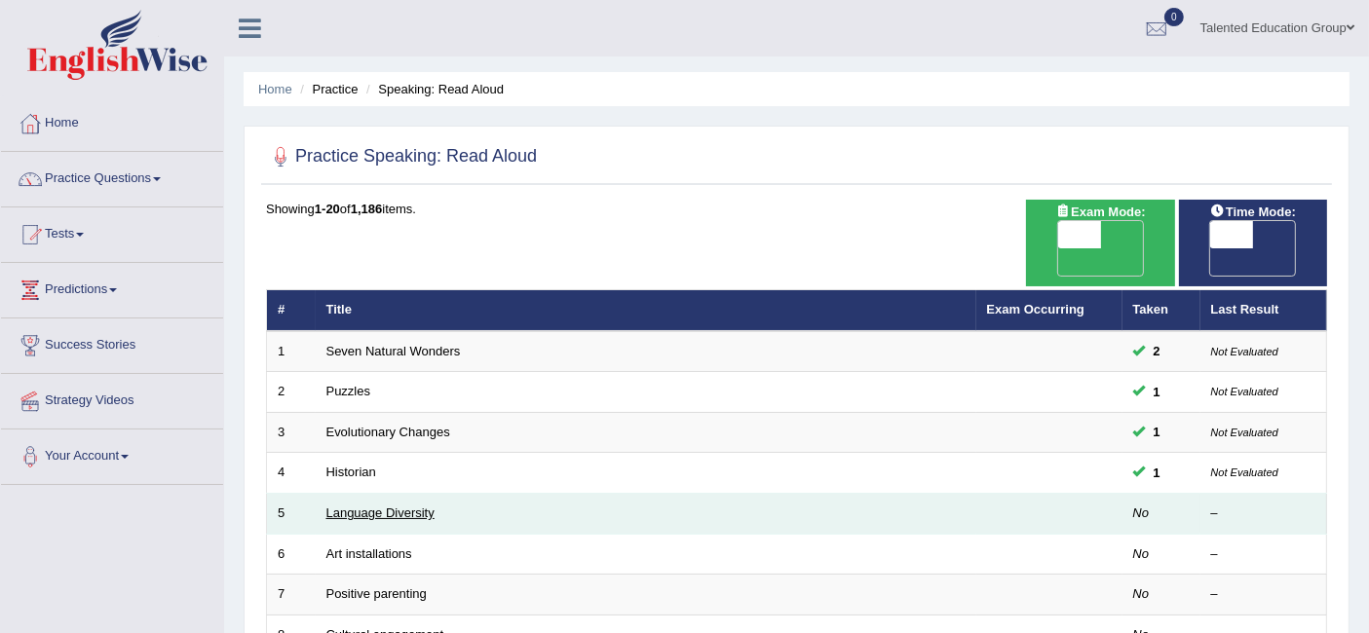
click at [370, 506] on link "Language Diversity" at bounding box center [380, 513] width 108 height 15
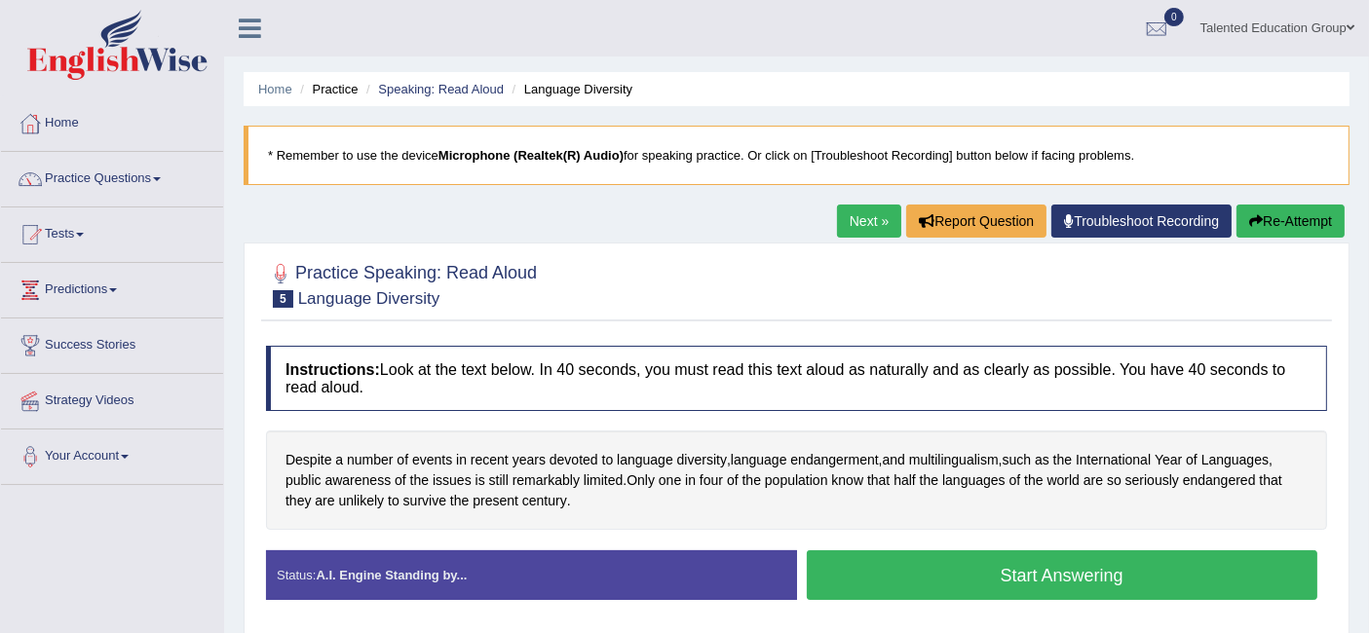
click at [838, 555] on button "Start Answering" at bounding box center [1062, 575] width 511 height 50
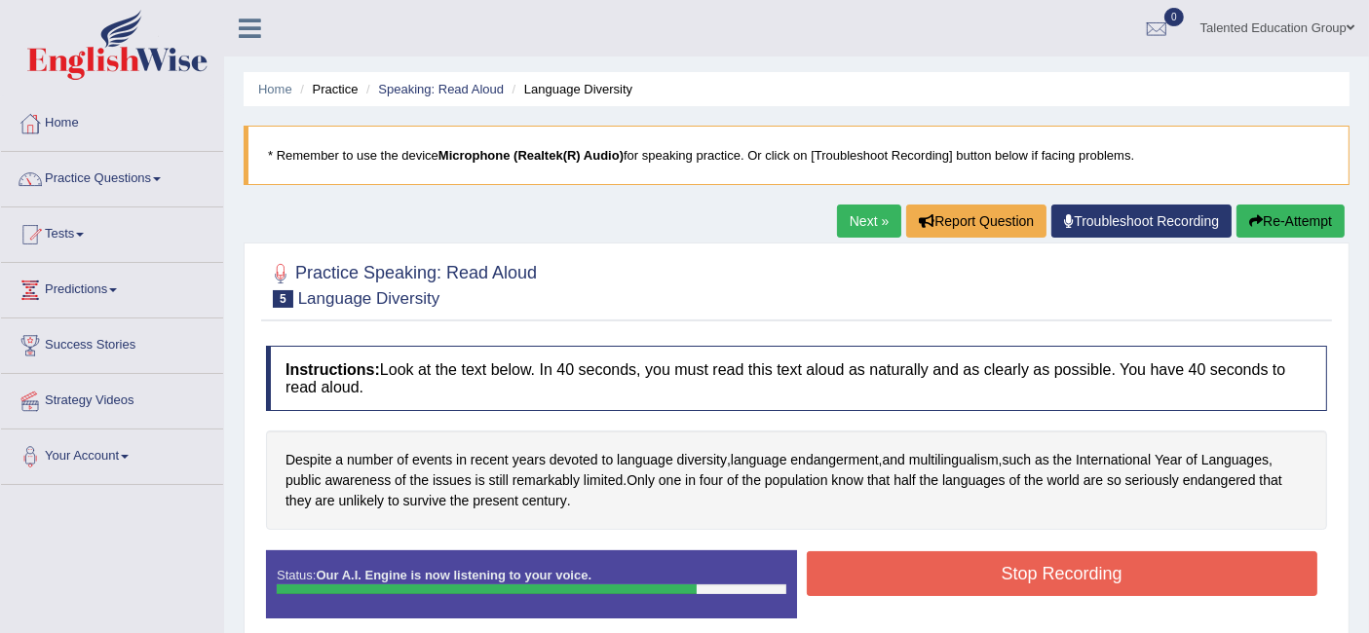
click at [838, 555] on button "Stop Recording" at bounding box center [1062, 573] width 511 height 45
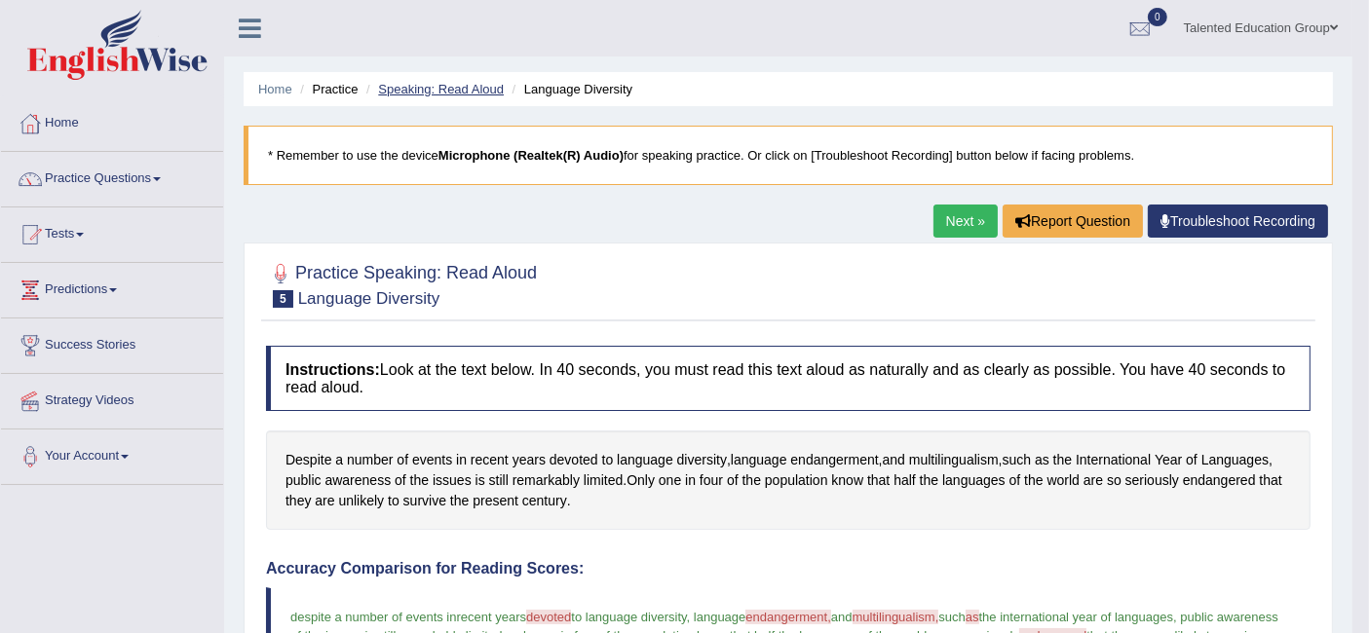
click at [439, 84] on link "Speaking: Read Aloud" at bounding box center [441, 89] width 126 height 15
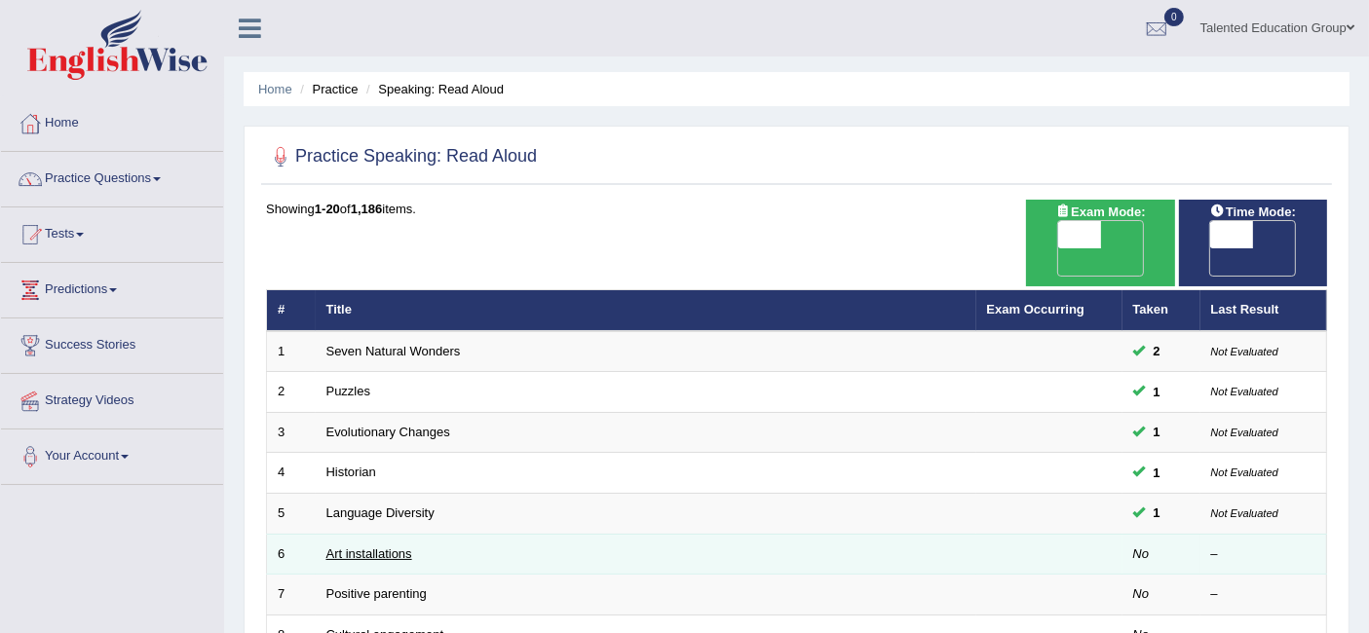
click at [352, 546] on link "Art installations" at bounding box center [369, 553] width 86 height 15
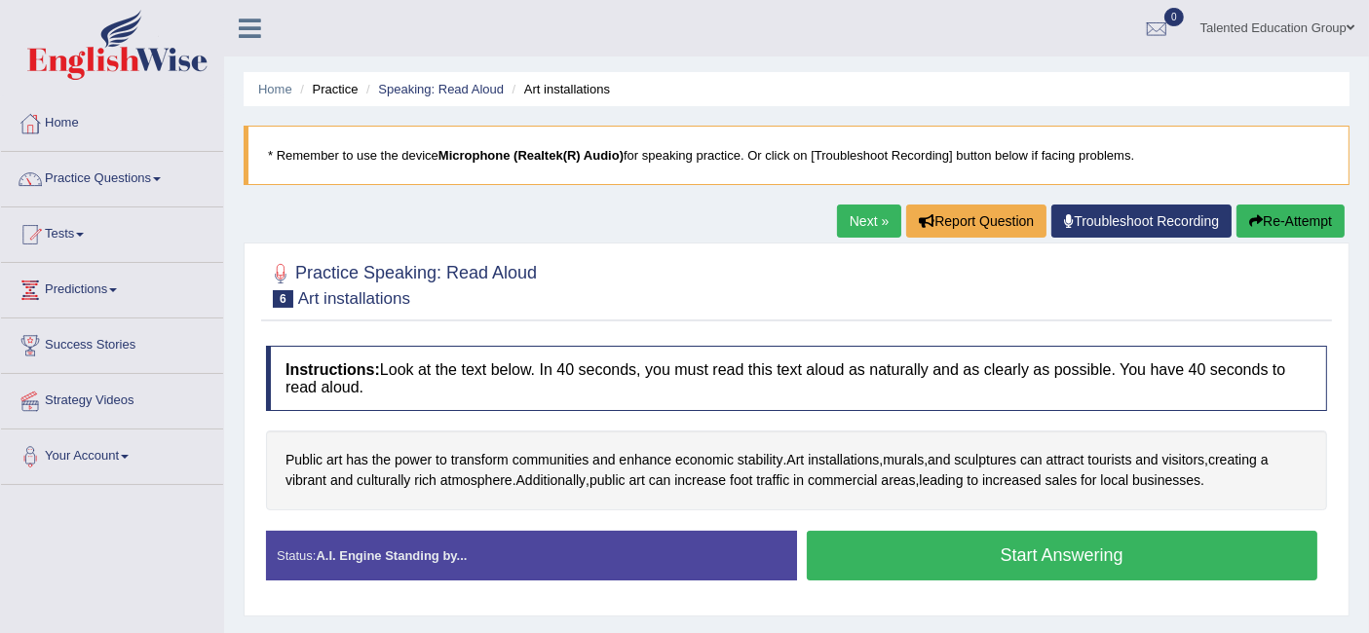
click at [965, 539] on button "Start Answering" at bounding box center [1062, 556] width 511 height 50
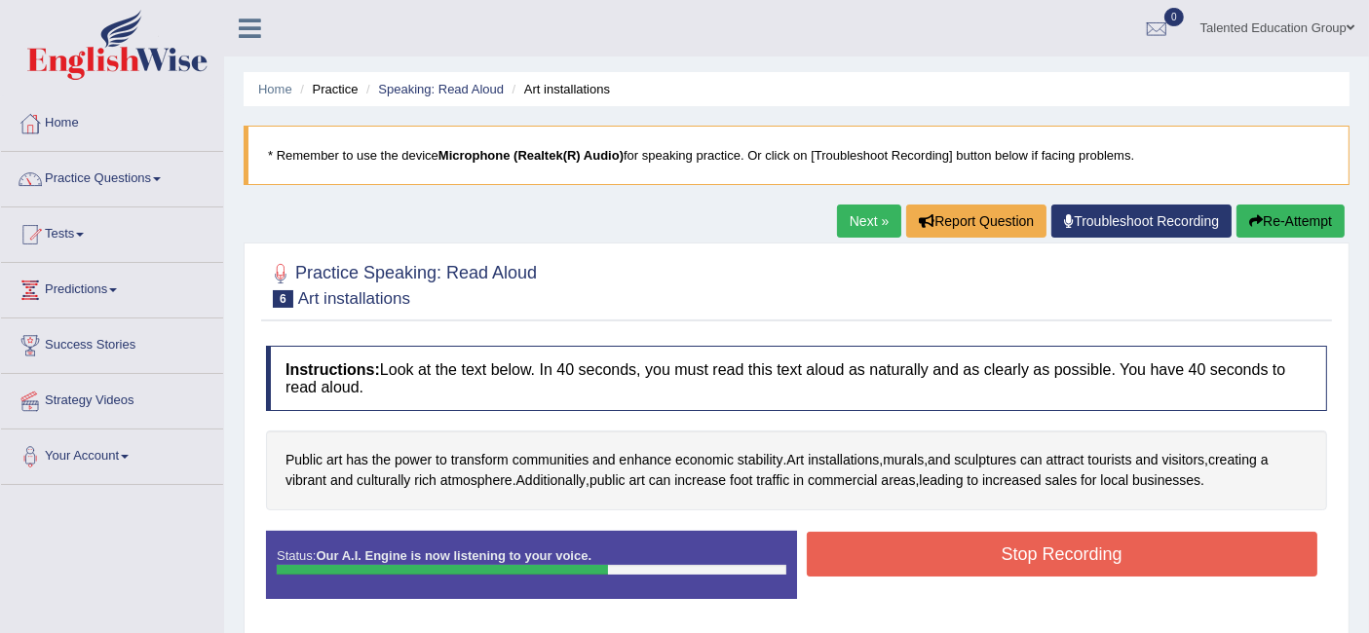
click at [965, 539] on button "Stop Recording" at bounding box center [1062, 554] width 511 height 45
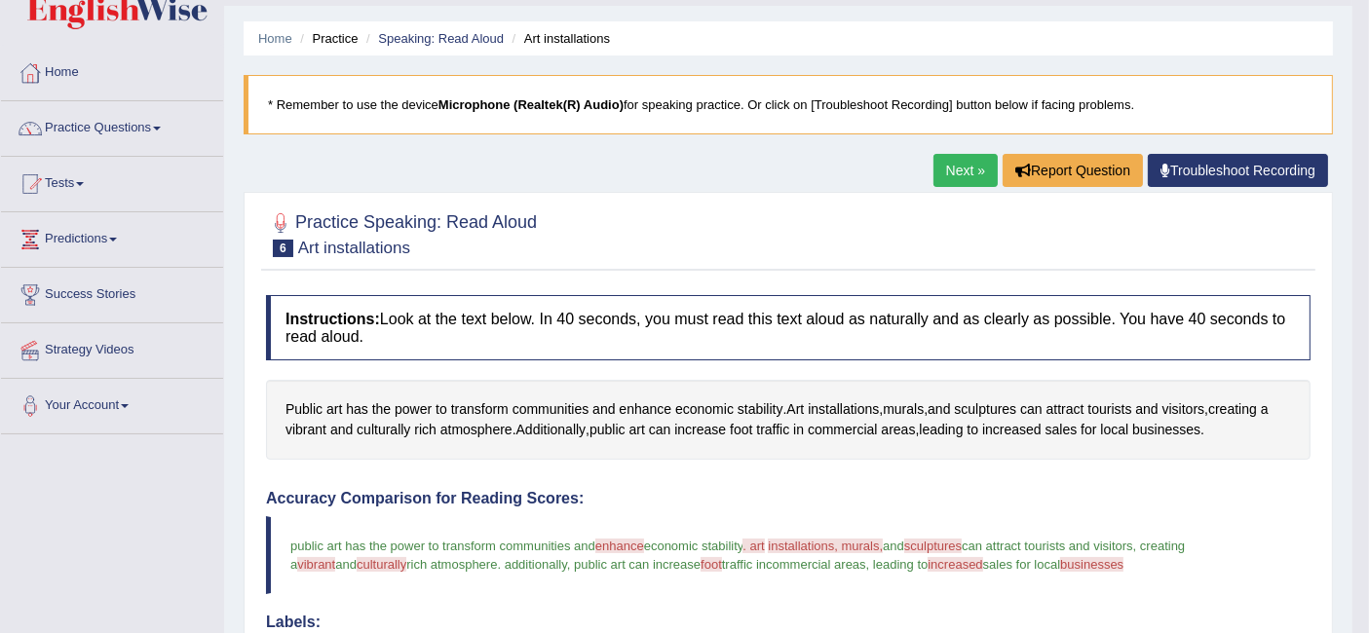
scroll to position [43, 0]
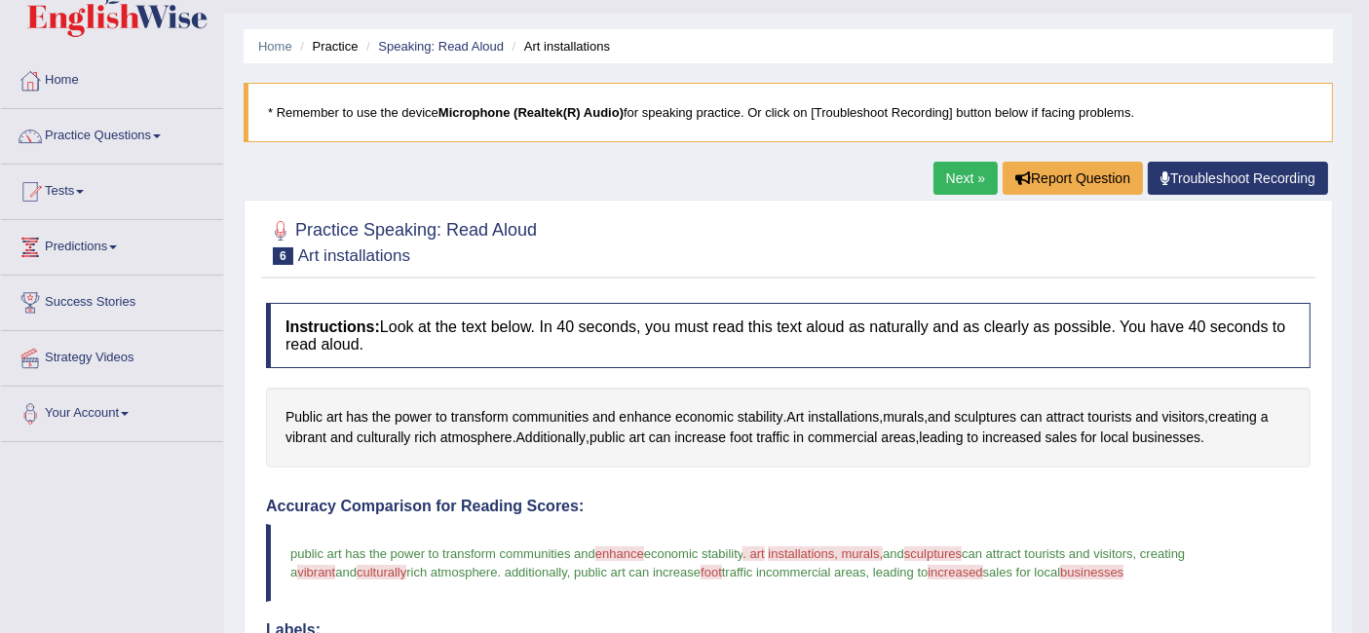
click at [964, 167] on link "Next »" at bounding box center [965, 178] width 64 height 33
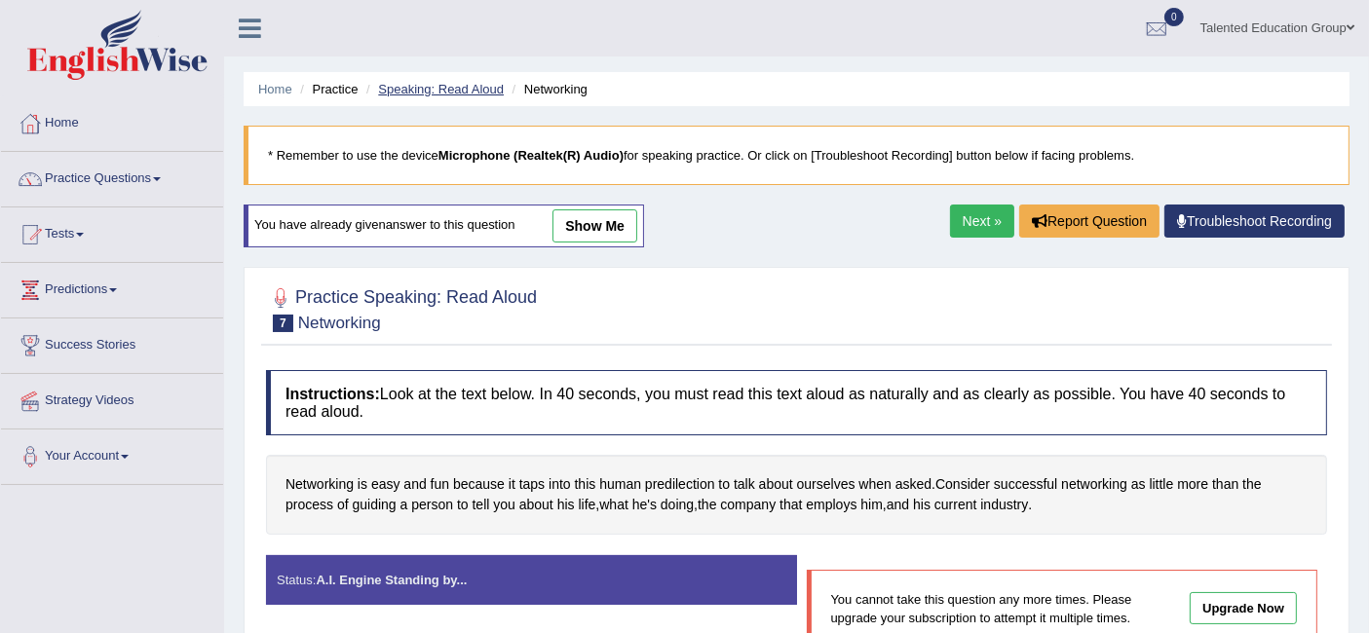
click at [469, 85] on link "Speaking: Read Aloud" at bounding box center [441, 89] width 126 height 15
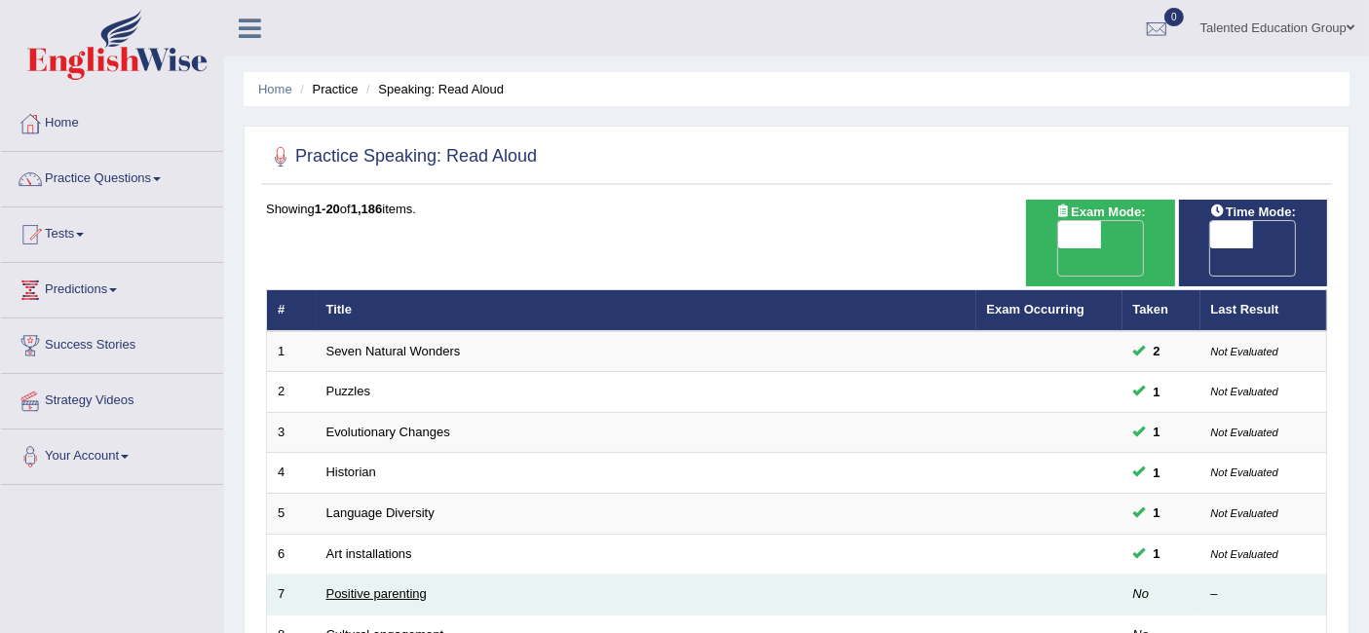
click at [380, 586] on link "Positive parenting" at bounding box center [376, 593] width 100 height 15
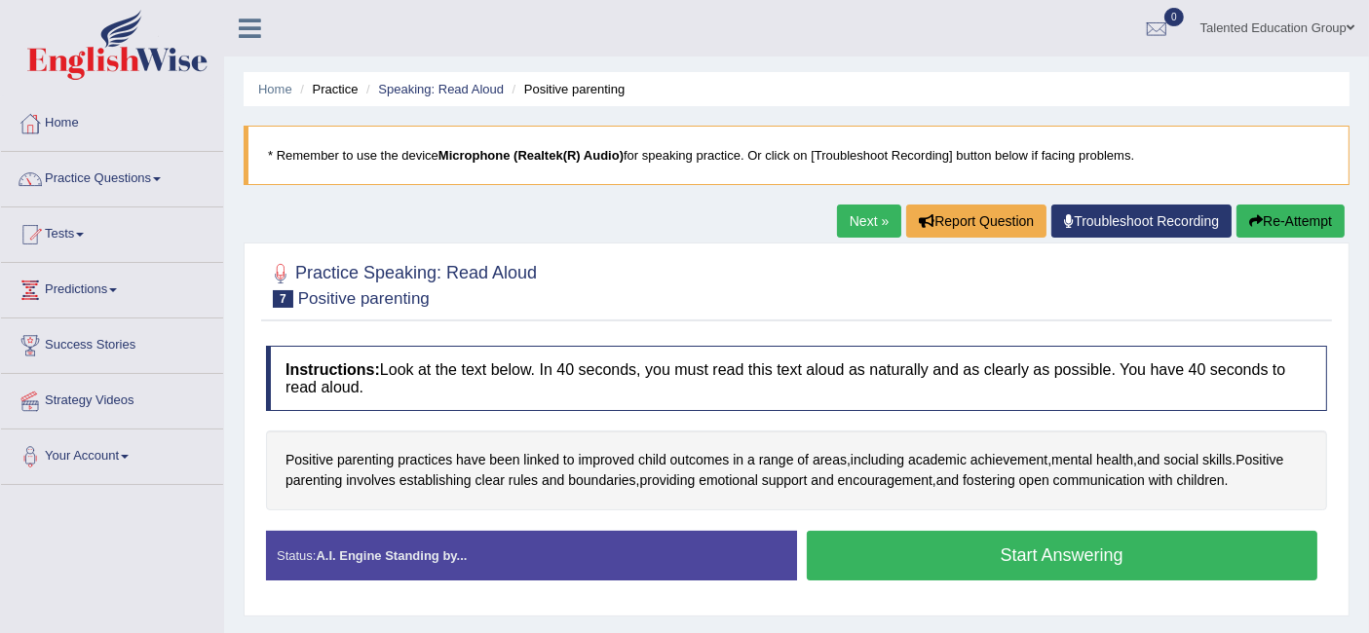
click at [982, 550] on button "Start Answering" at bounding box center [1062, 556] width 511 height 50
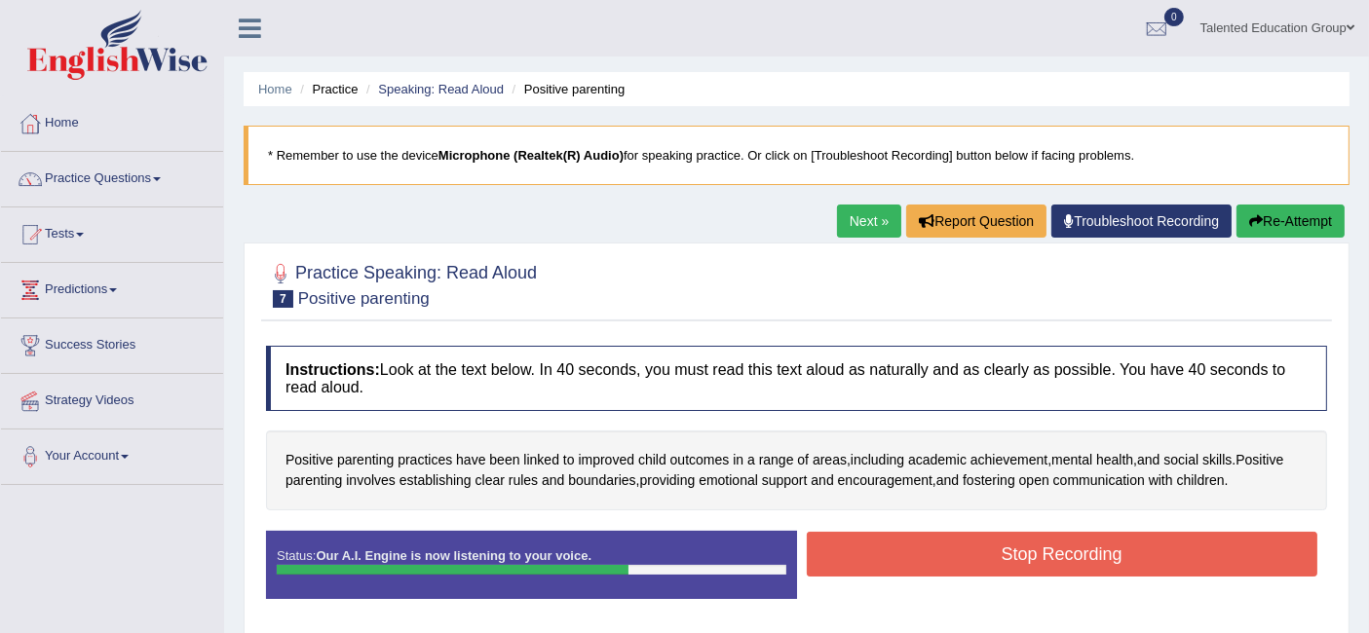
click at [982, 550] on button "Stop Recording" at bounding box center [1062, 554] width 511 height 45
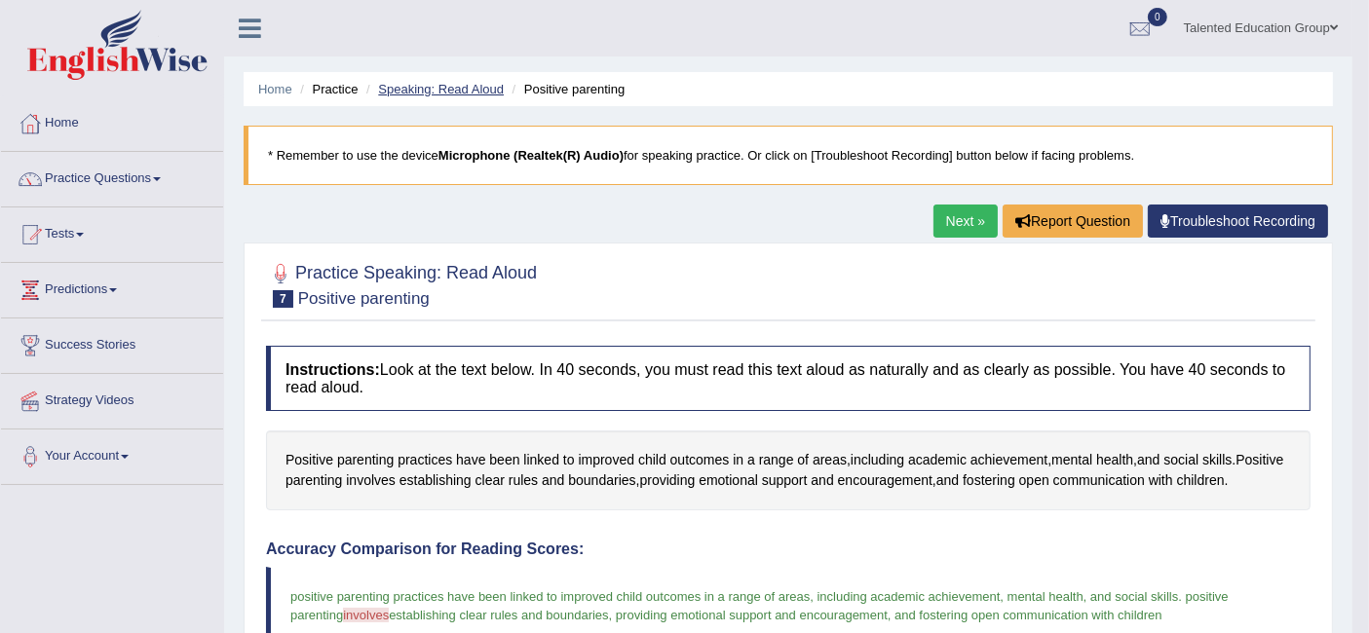
click at [447, 93] on link "Speaking: Read Aloud" at bounding box center [441, 89] width 126 height 15
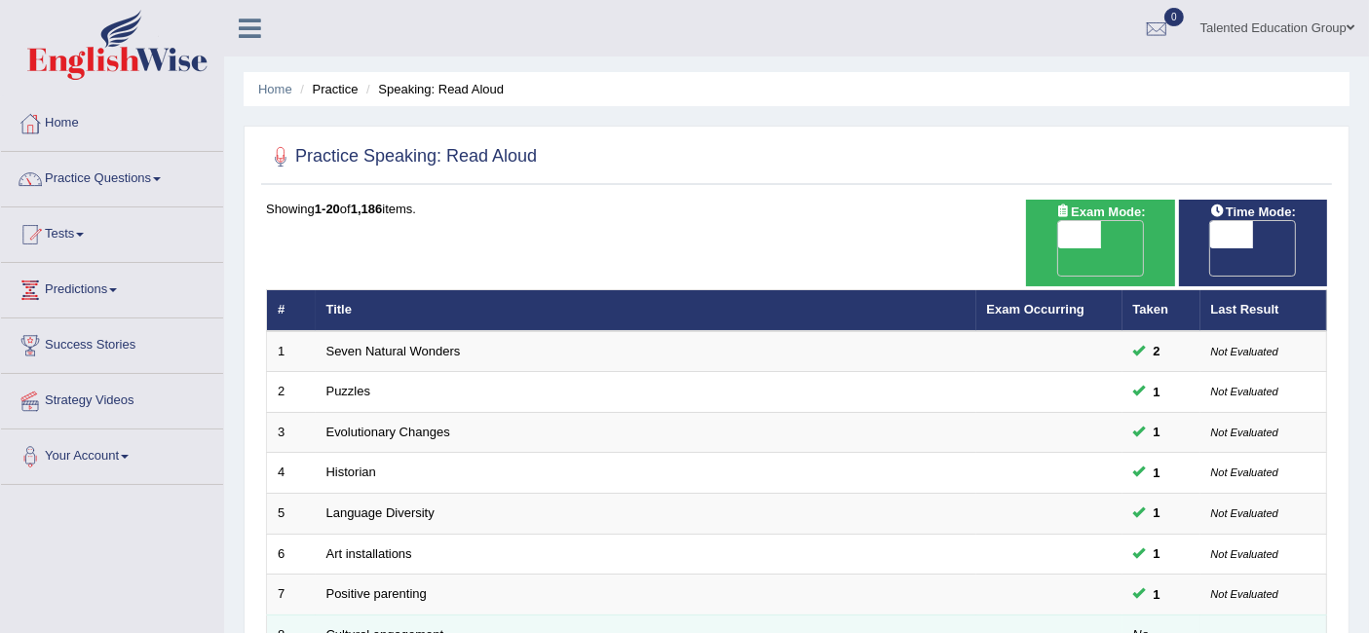
click at [378, 627] on link "Cultural engagement" at bounding box center [385, 634] width 118 height 15
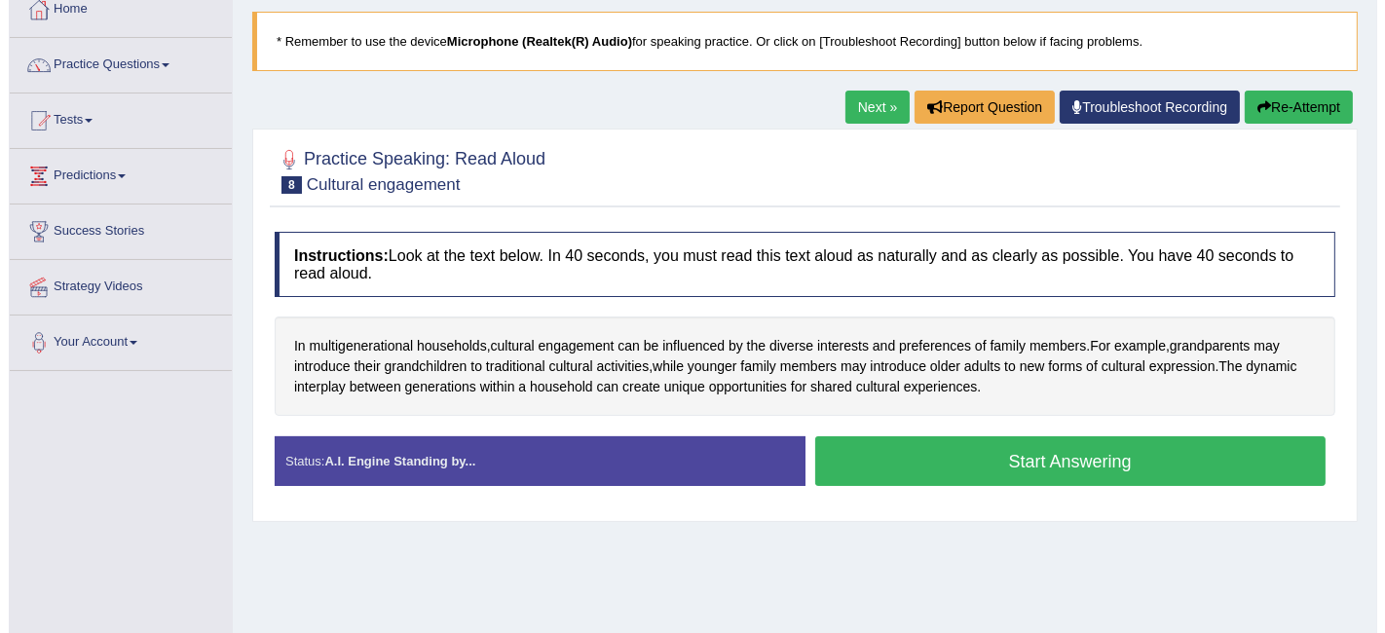
scroll to position [119, 0]
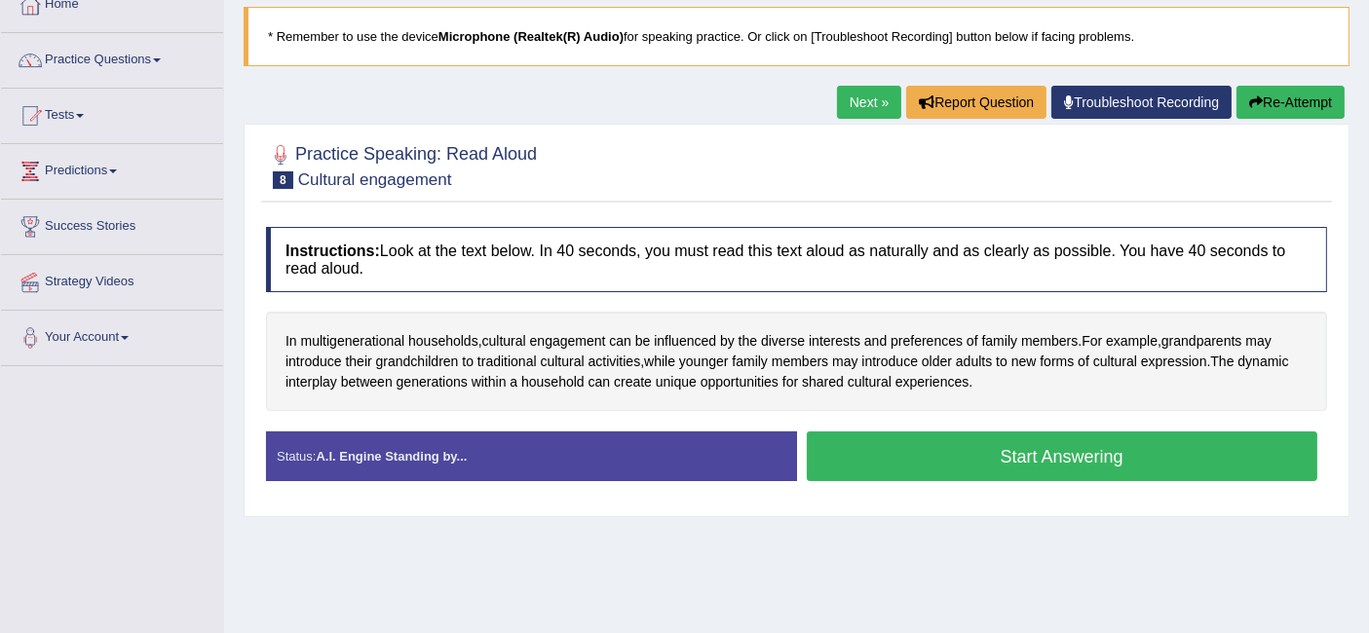
click at [930, 450] on button "Start Answering" at bounding box center [1062, 457] width 511 height 50
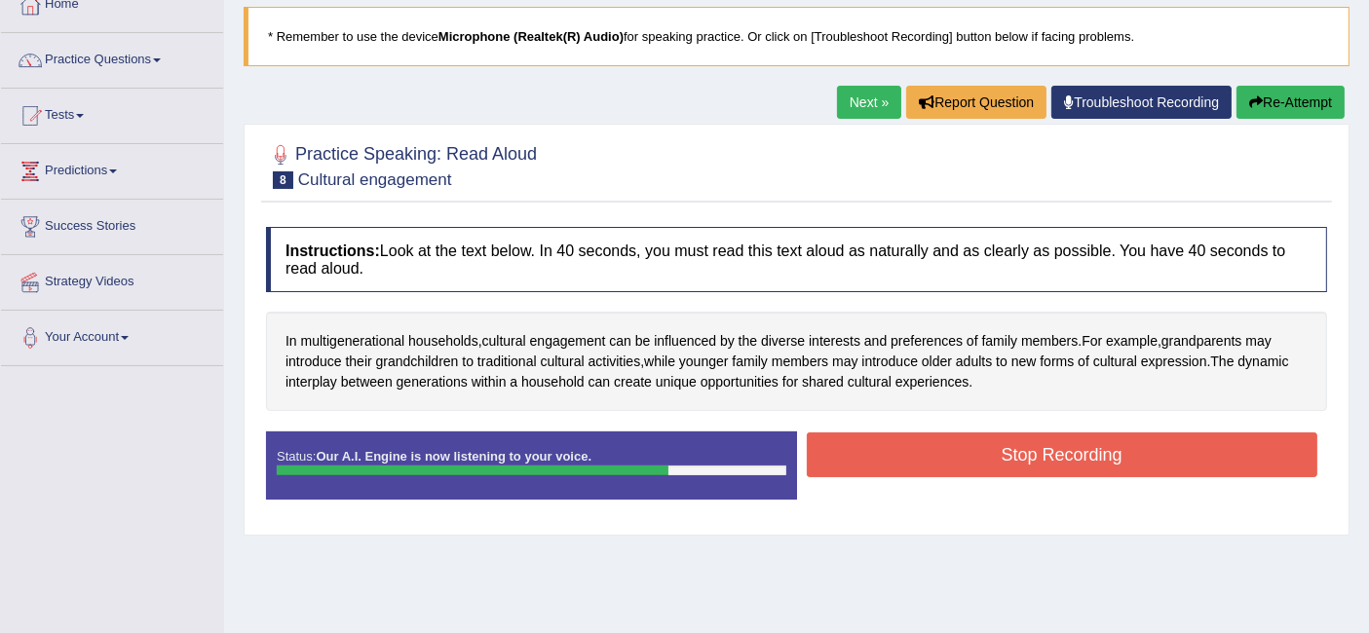
click at [938, 458] on button "Stop Recording" at bounding box center [1062, 454] width 511 height 45
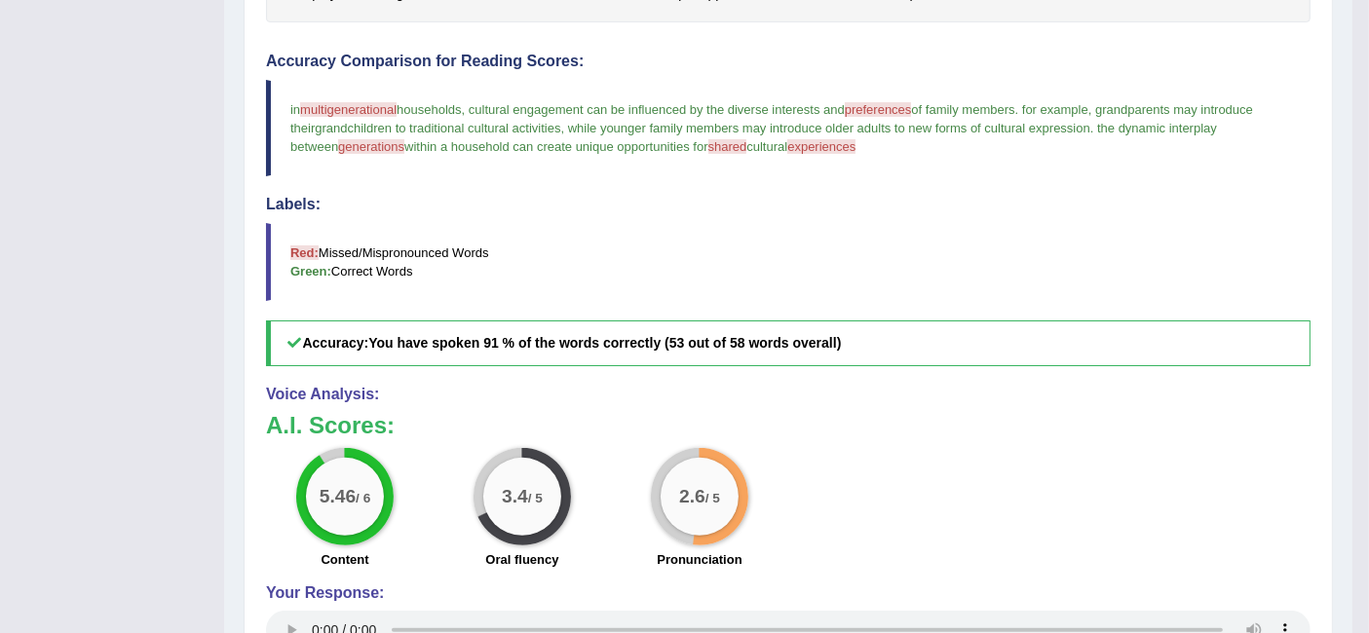
scroll to position [0, 0]
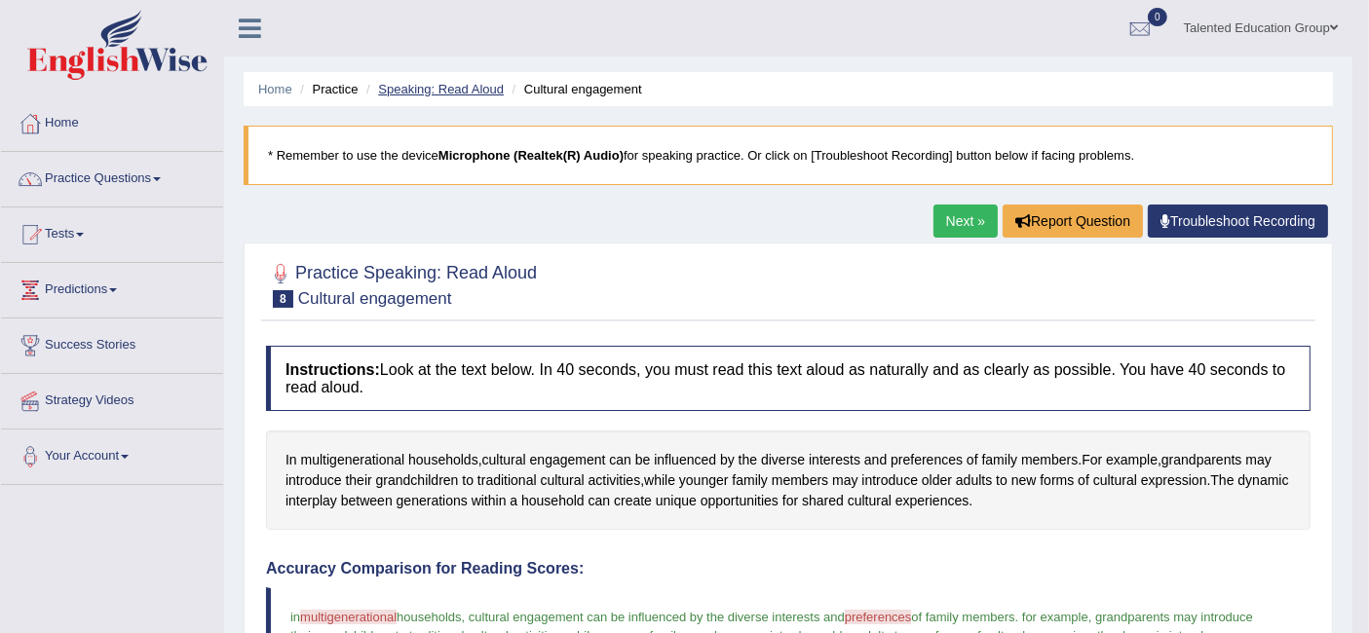
click at [424, 86] on link "Speaking: Read Aloud" at bounding box center [441, 89] width 126 height 15
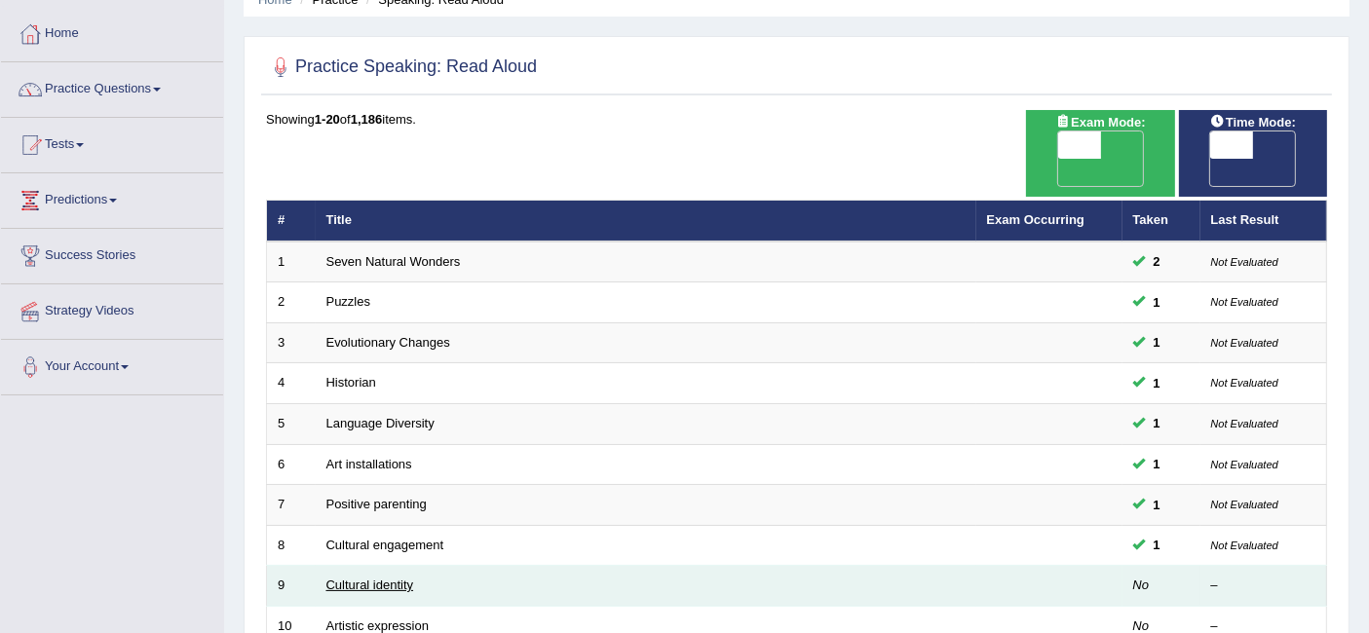
click at [397, 578] on link "Cultural identity" at bounding box center [370, 585] width 88 height 15
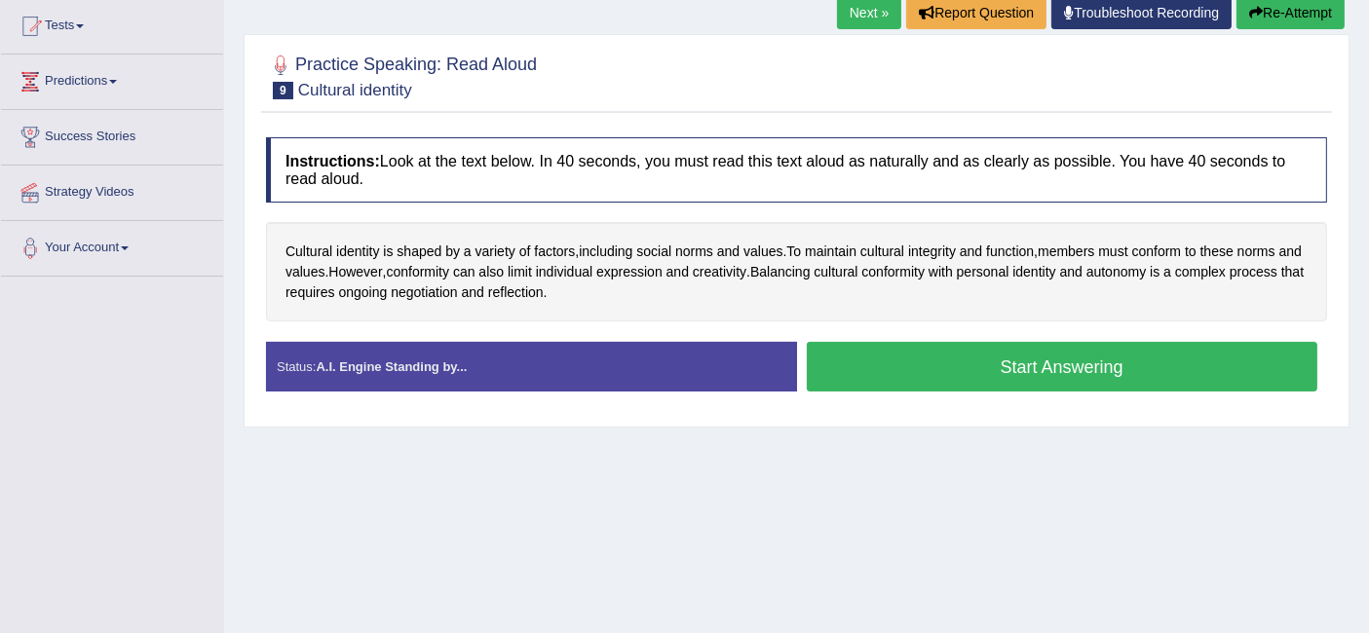
scroll to position [159, 0]
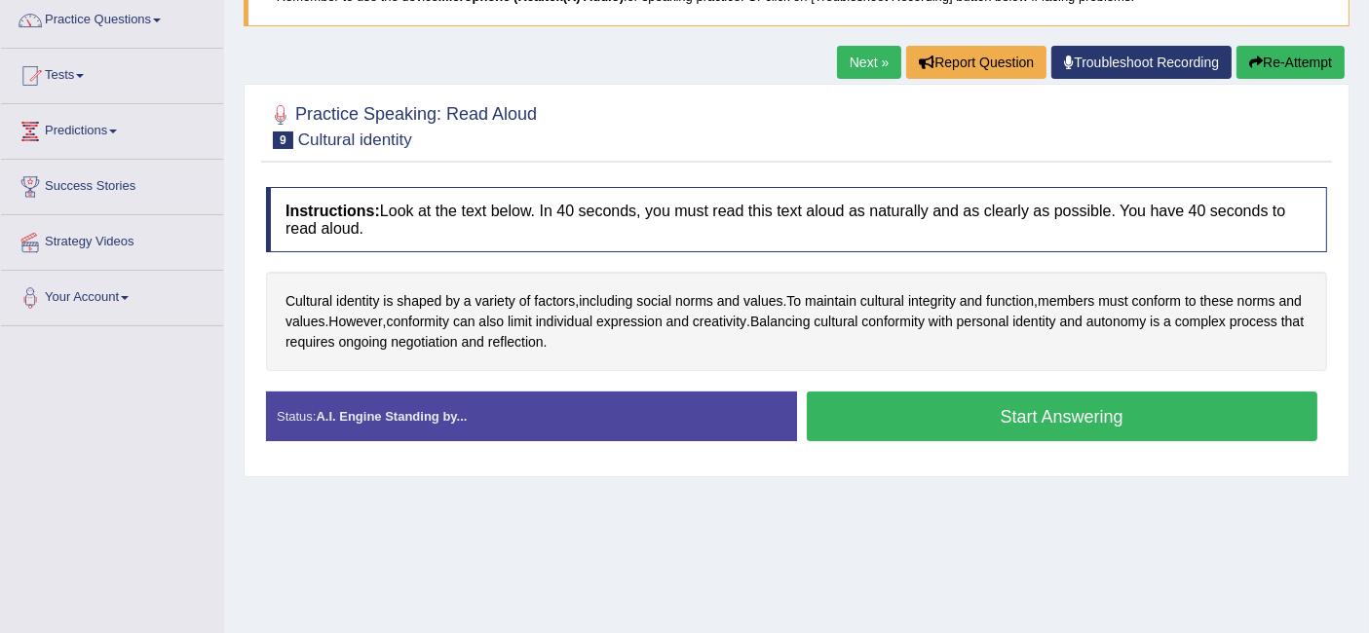
click at [982, 435] on button "Start Answering" at bounding box center [1062, 417] width 511 height 50
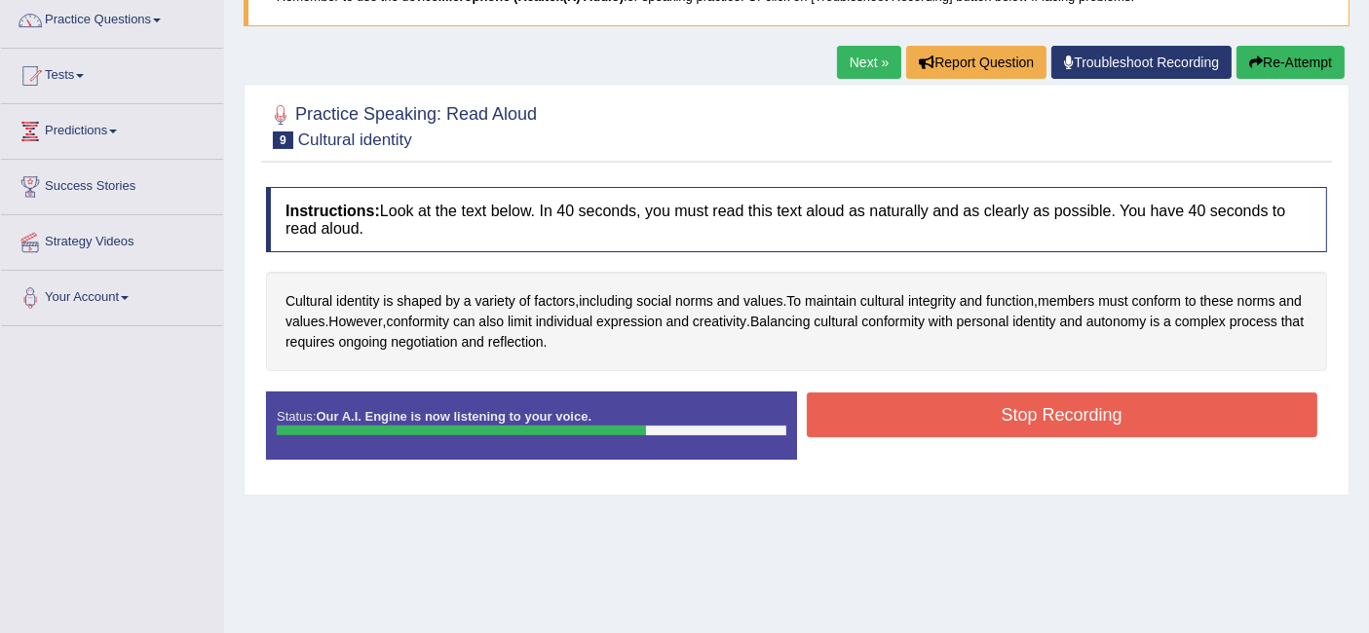
click at [955, 418] on button "Stop Recording" at bounding box center [1062, 415] width 511 height 45
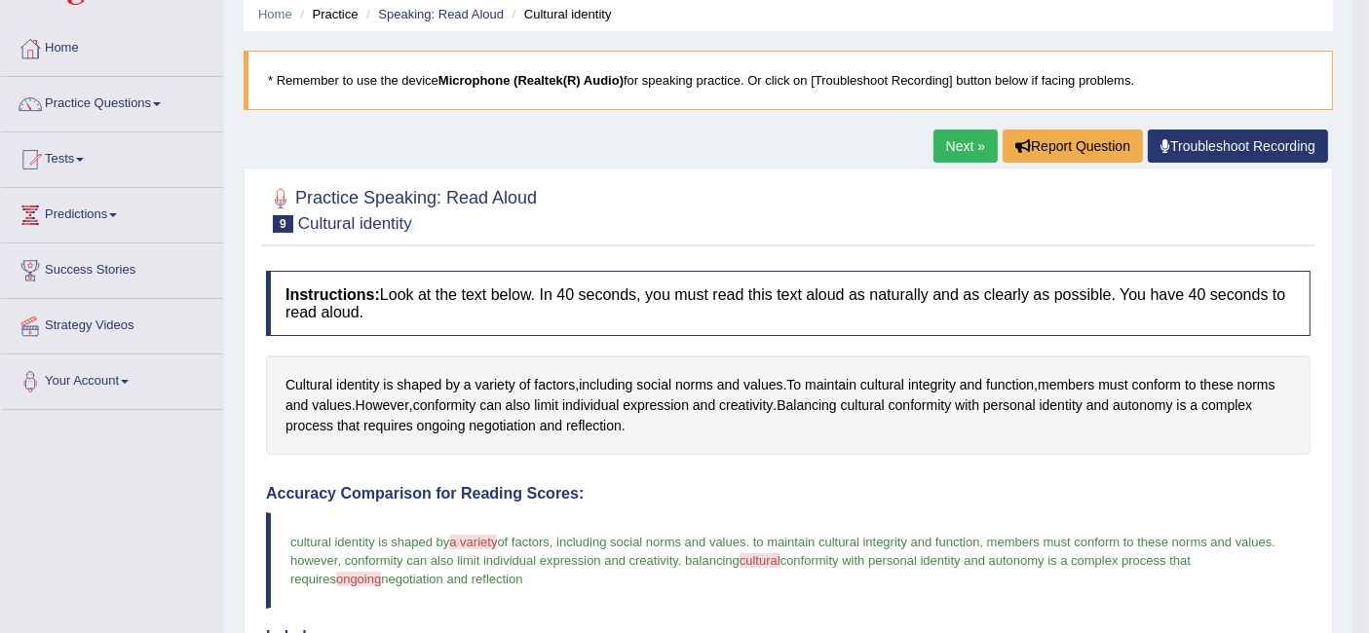
scroll to position [0, 0]
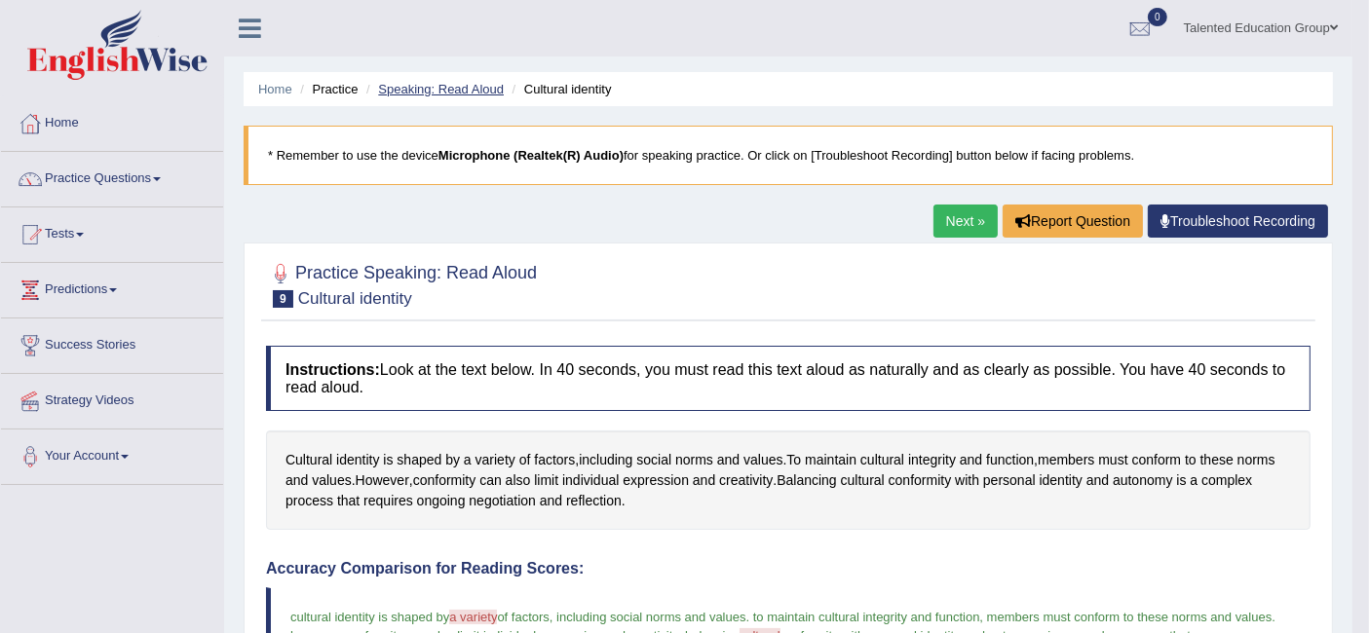
click at [480, 86] on link "Speaking: Read Aloud" at bounding box center [441, 89] width 126 height 15
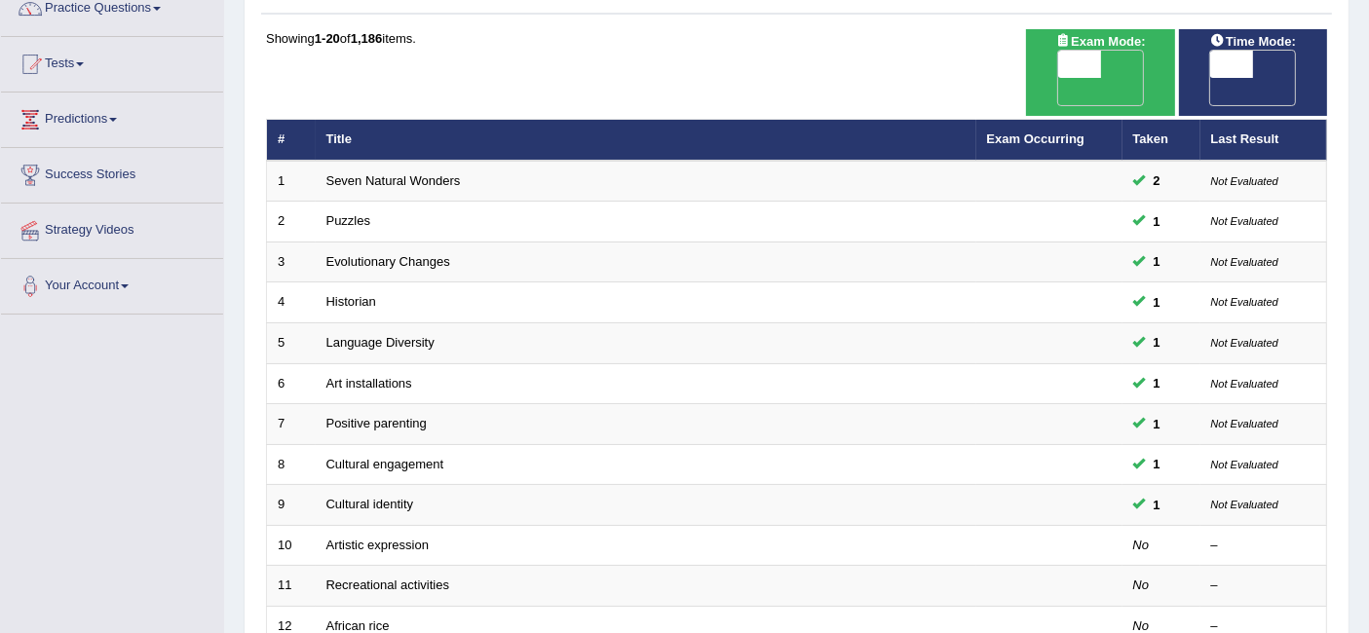
click at [381, 497] on link "Cultural identity" at bounding box center [370, 504] width 88 height 15
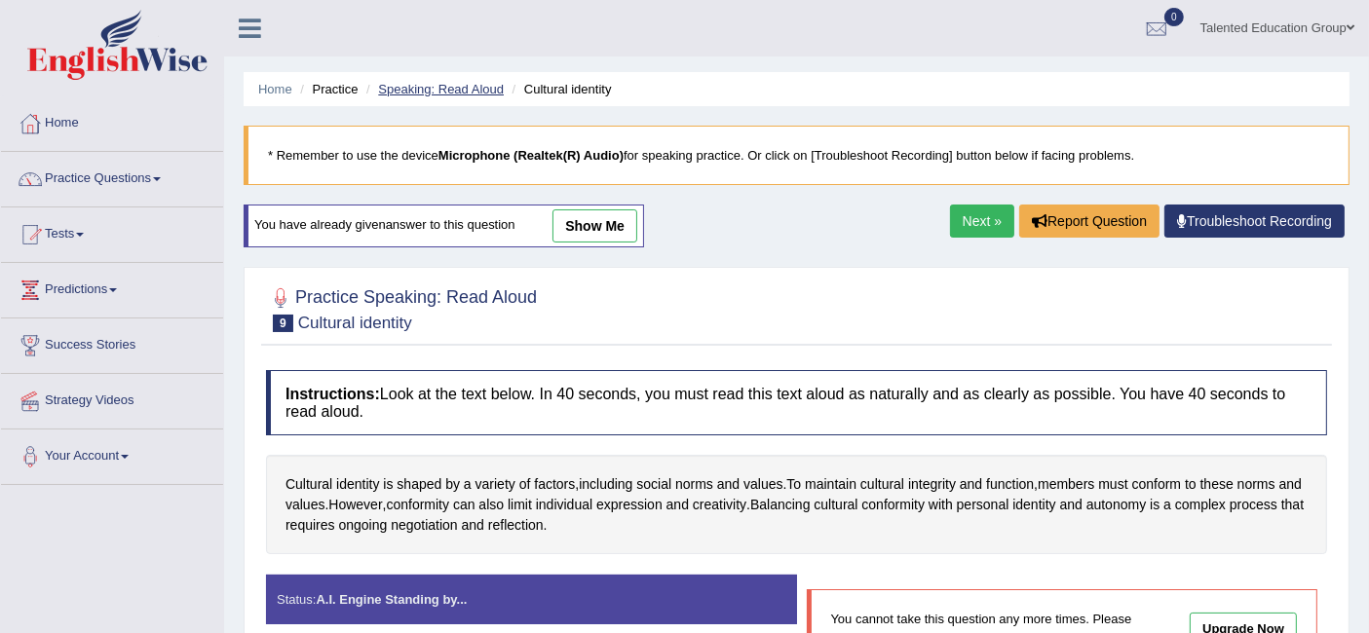
click at [411, 90] on link "Speaking: Read Aloud" at bounding box center [441, 89] width 126 height 15
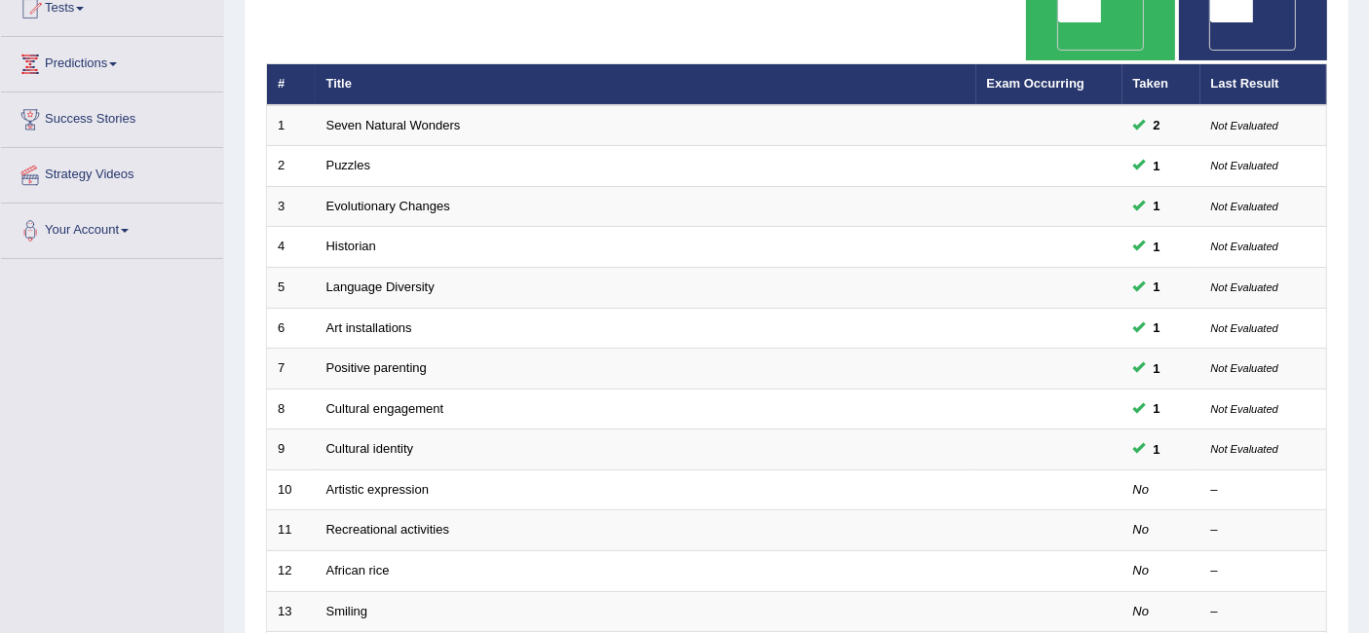
scroll to position [237, 0]
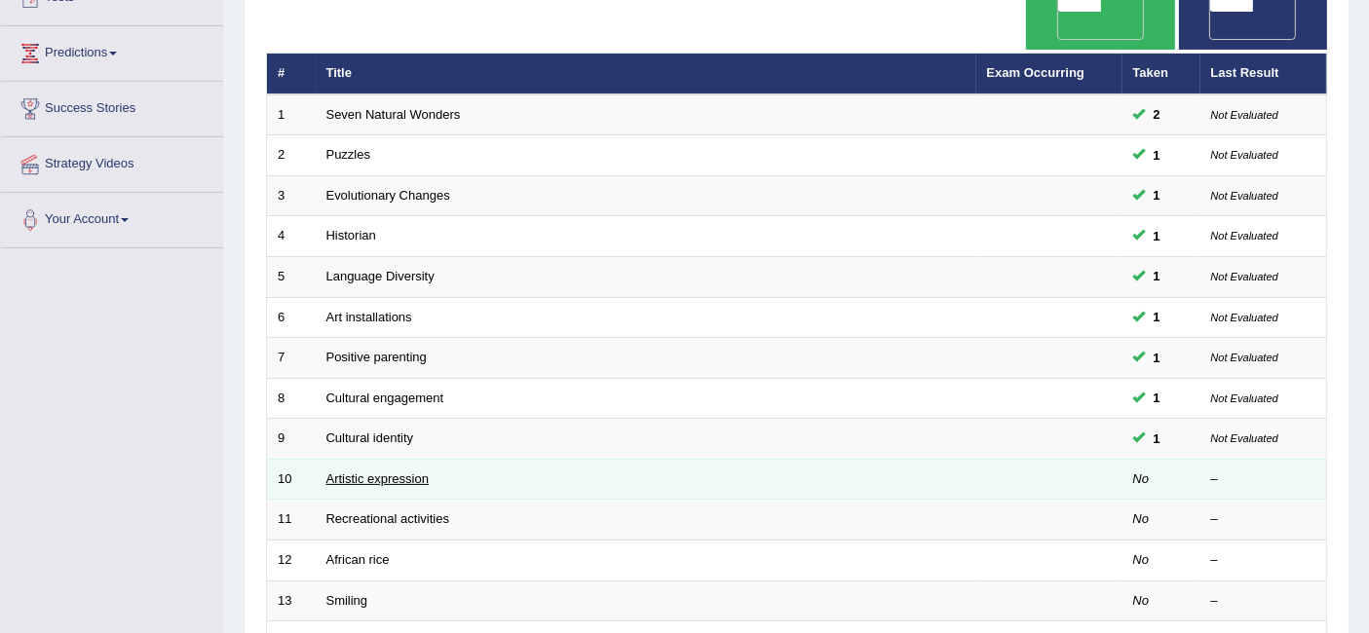
click at [381, 471] on link "Artistic expression" at bounding box center [377, 478] width 102 height 15
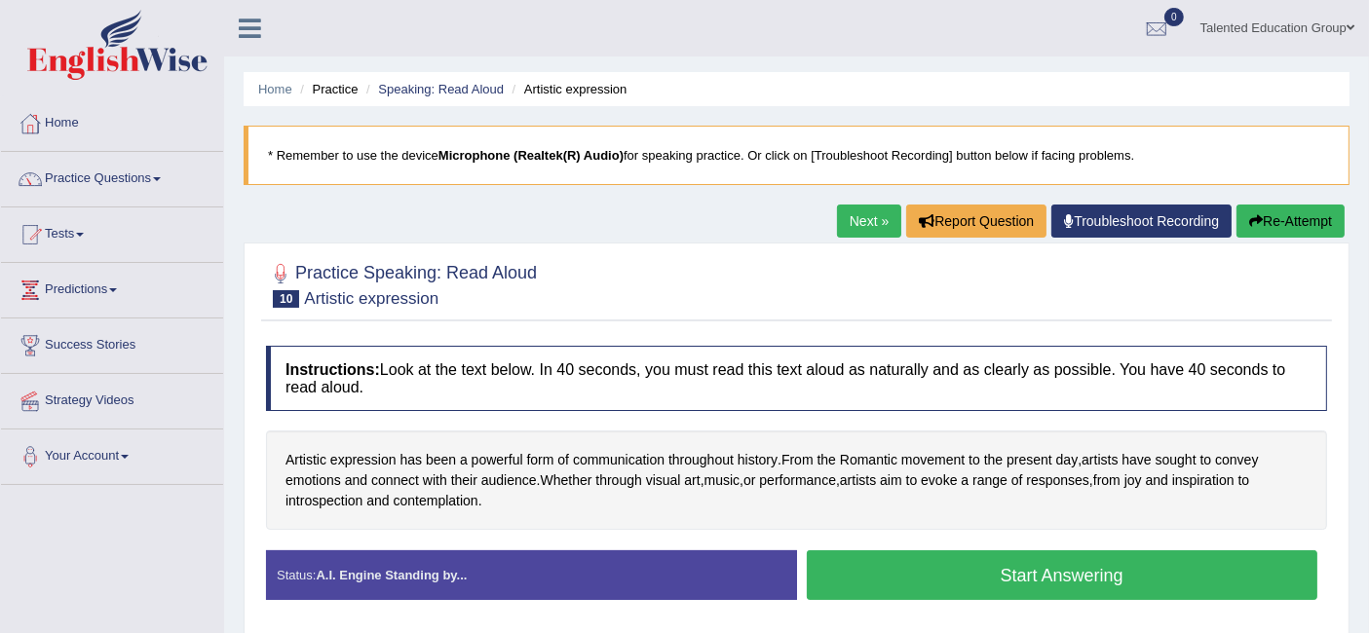
click at [849, 563] on button "Start Answering" at bounding box center [1062, 575] width 511 height 50
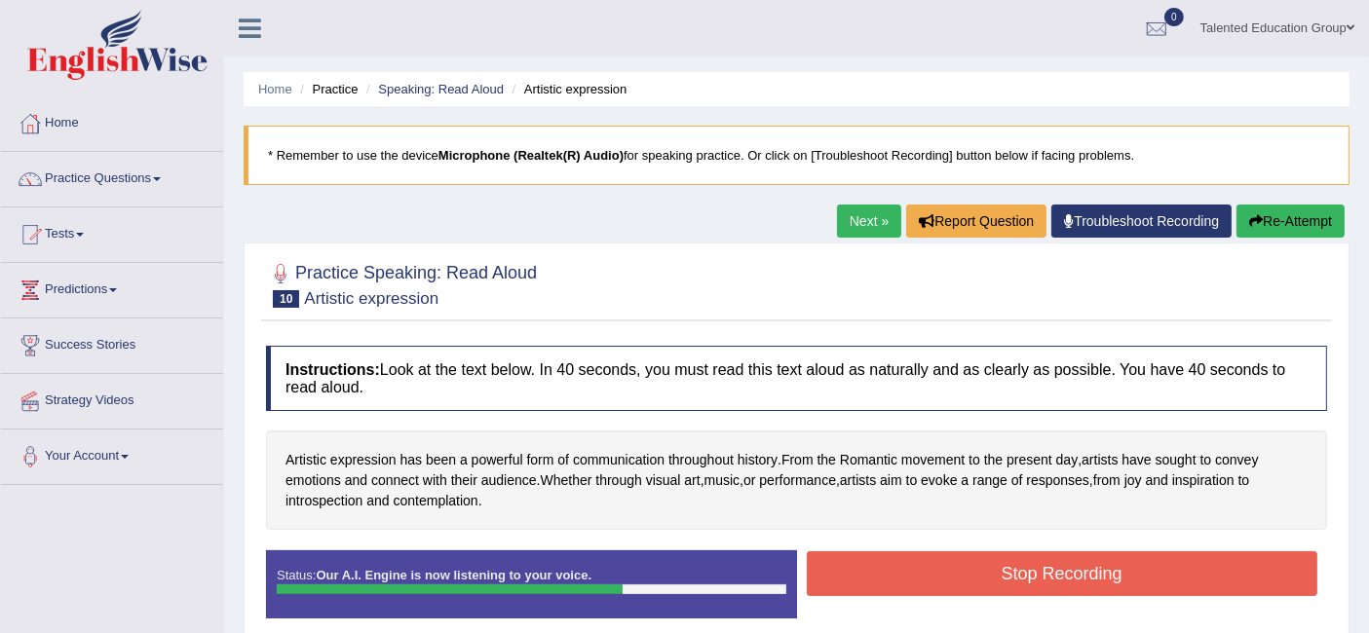
click at [849, 563] on button "Stop Recording" at bounding box center [1062, 573] width 511 height 45
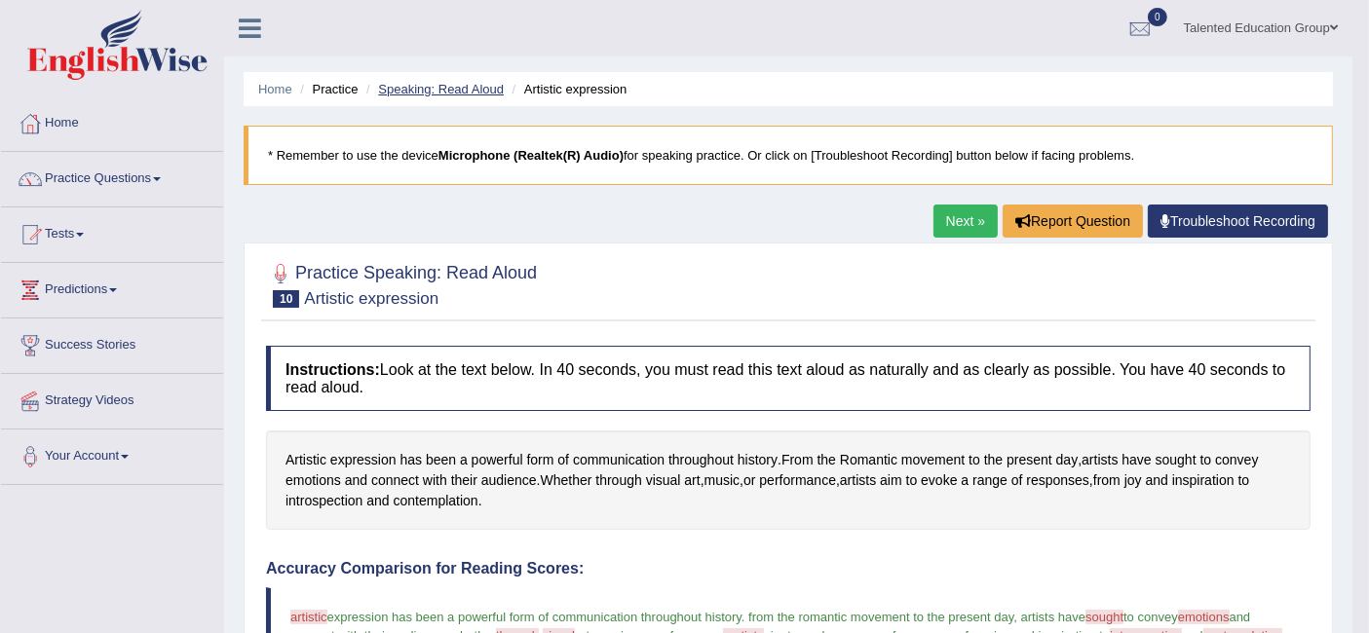
click at [464, 82] on link "Speaking: Read Aloud" at bounding box center [441, 89] width 126 height 15
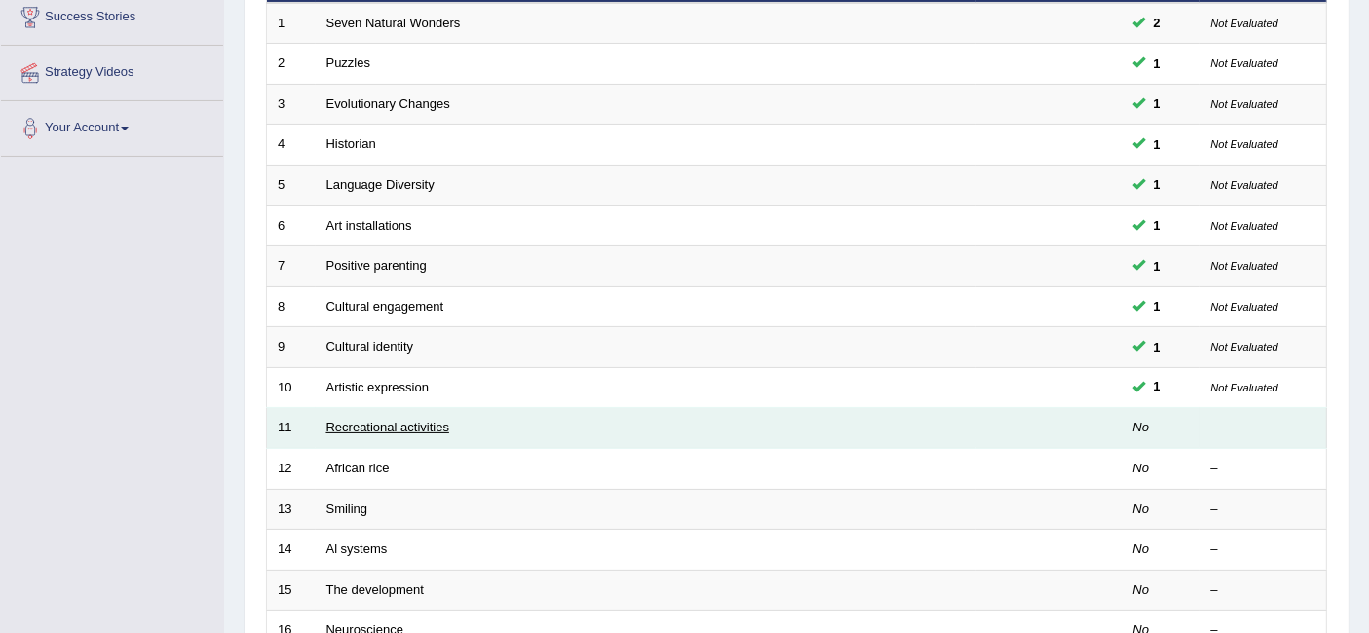
click at [377, 420] on link "Recreational activities" at bounding box center [387, 427] width 123 height 15
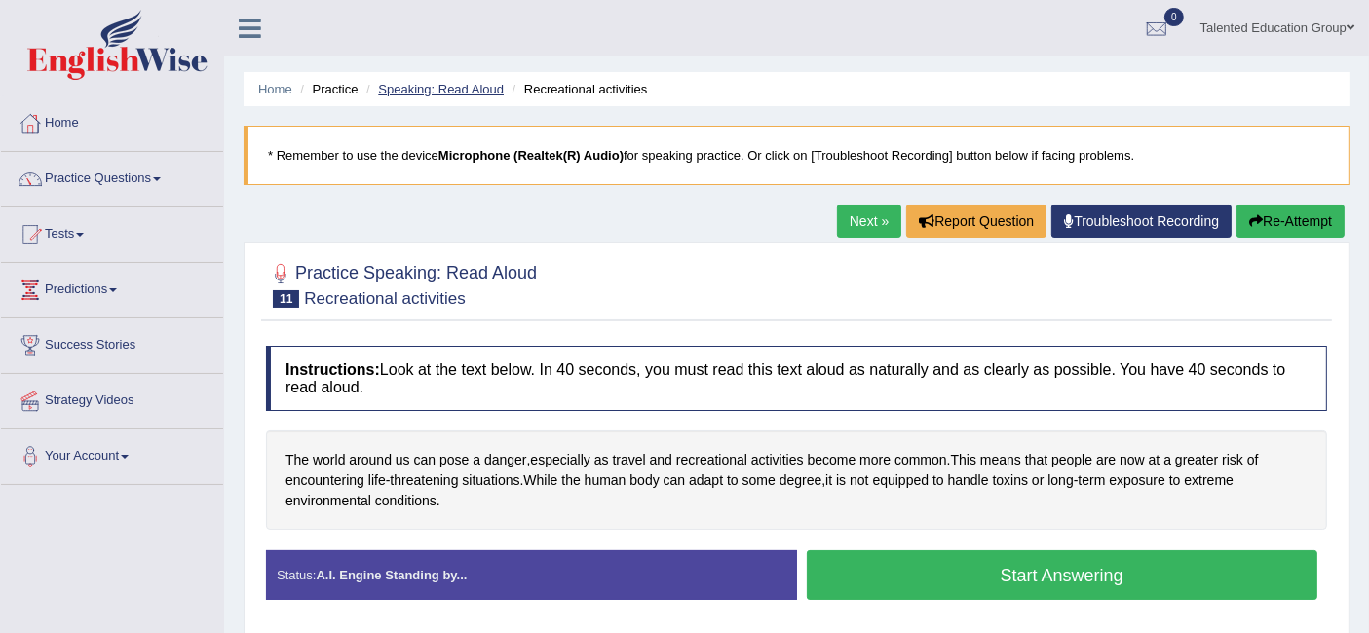
click at [400, 90] on link "Speaking: Read Aloud" at bounding box center [441, 89] width 126 height 15
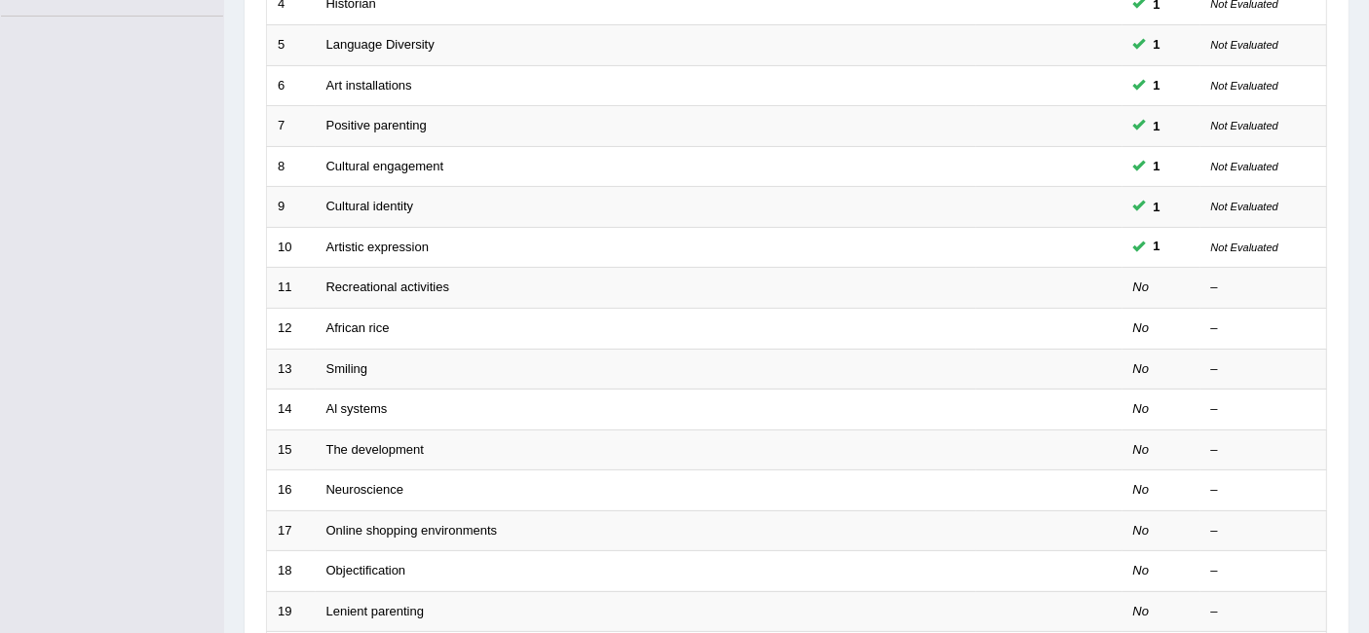
scroll to position [470, 0]
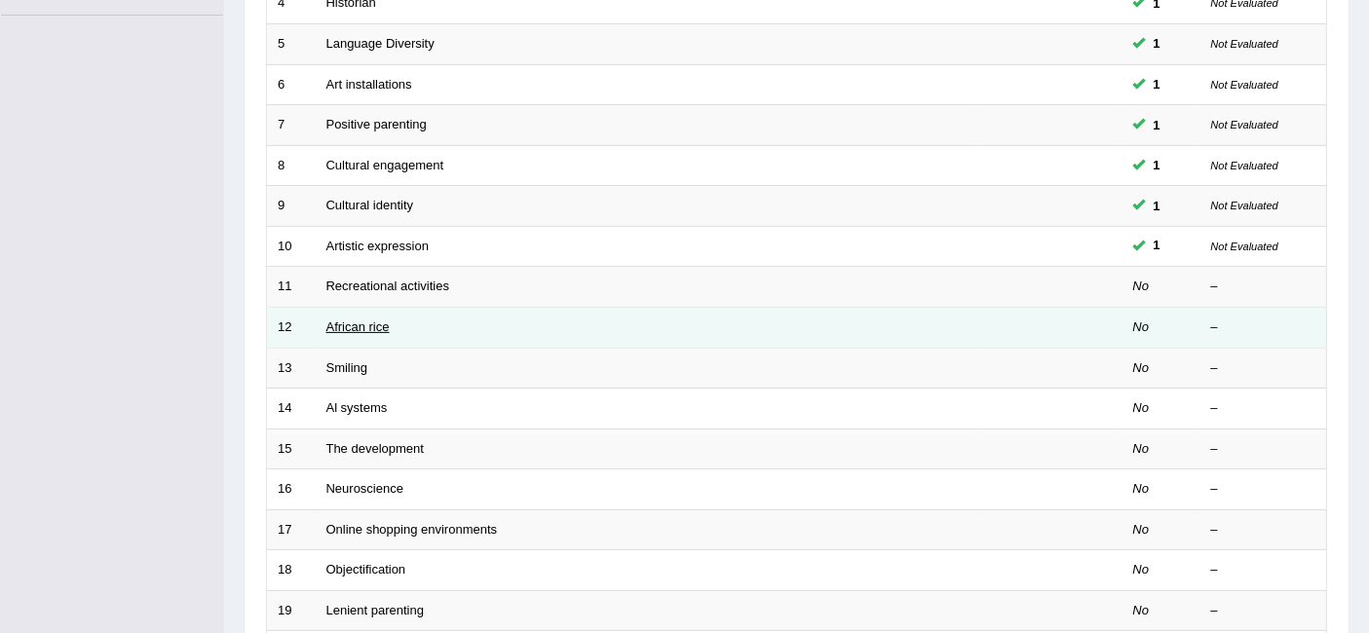
click at [335, 319] on link "African rice" at bounding box center [357, 326] width 63 height 15
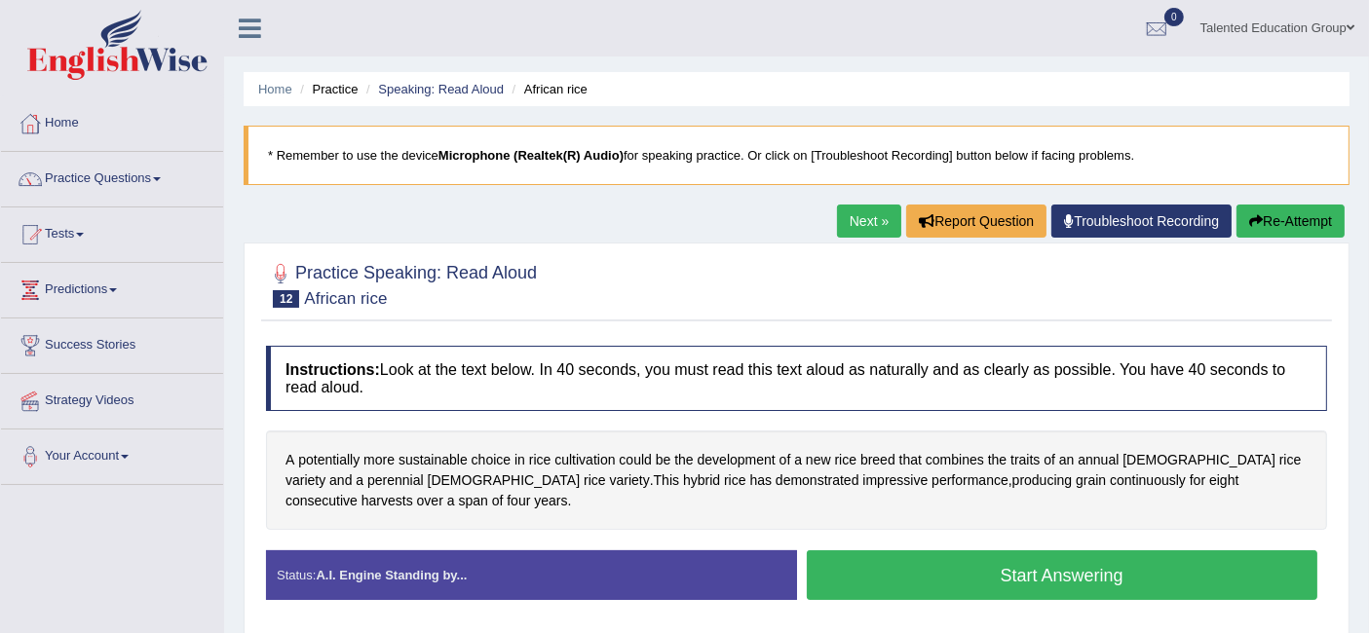
click at [844, 566] on button "Start Answering" at bounding box center [1062, 575] width 511 height 50
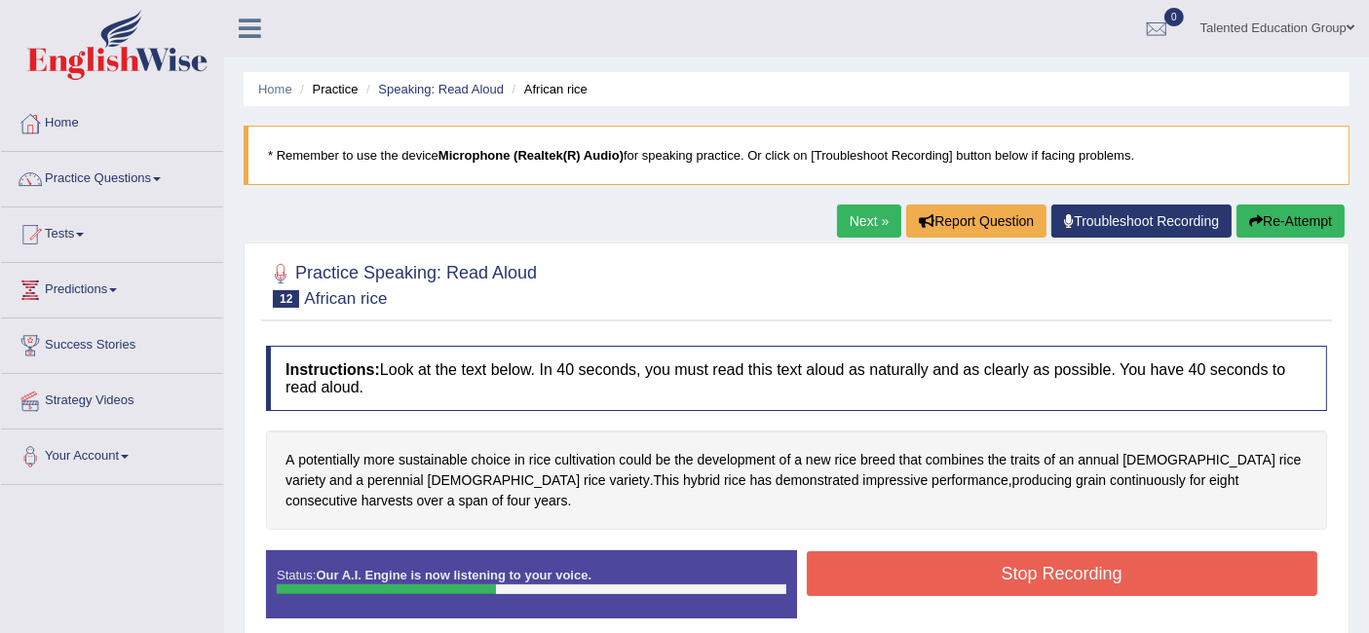
click at [844, 566] on button "Stop Recording" at bounding box center [1062, 573] width 511 height 45
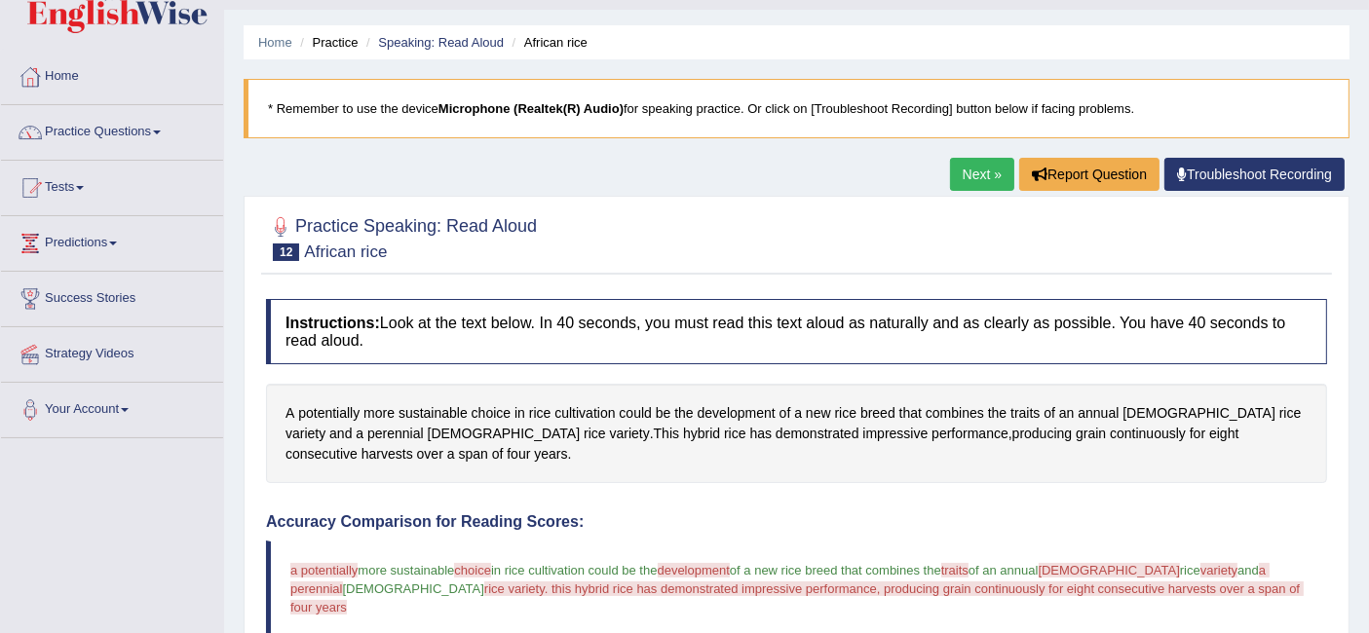
scroll to position [27, 0]
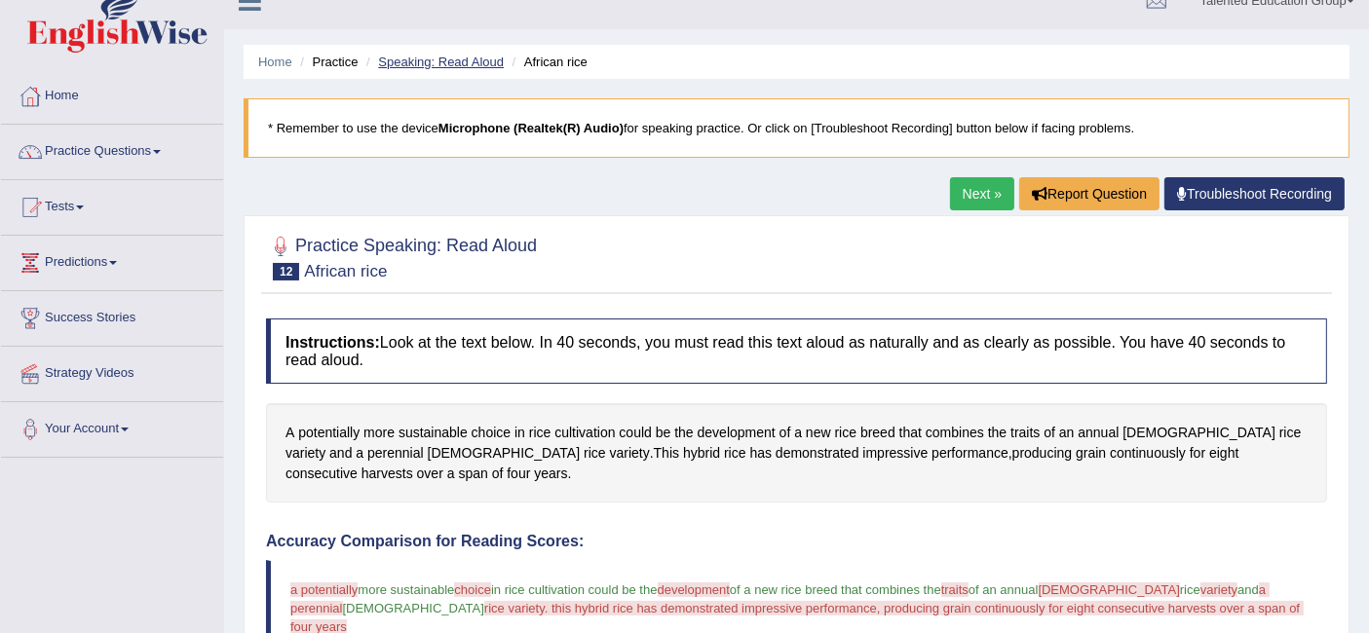
click at [458, 55] on link "Speaking: Read Aloud" at bounding box center [441, 62] width 126 height 15
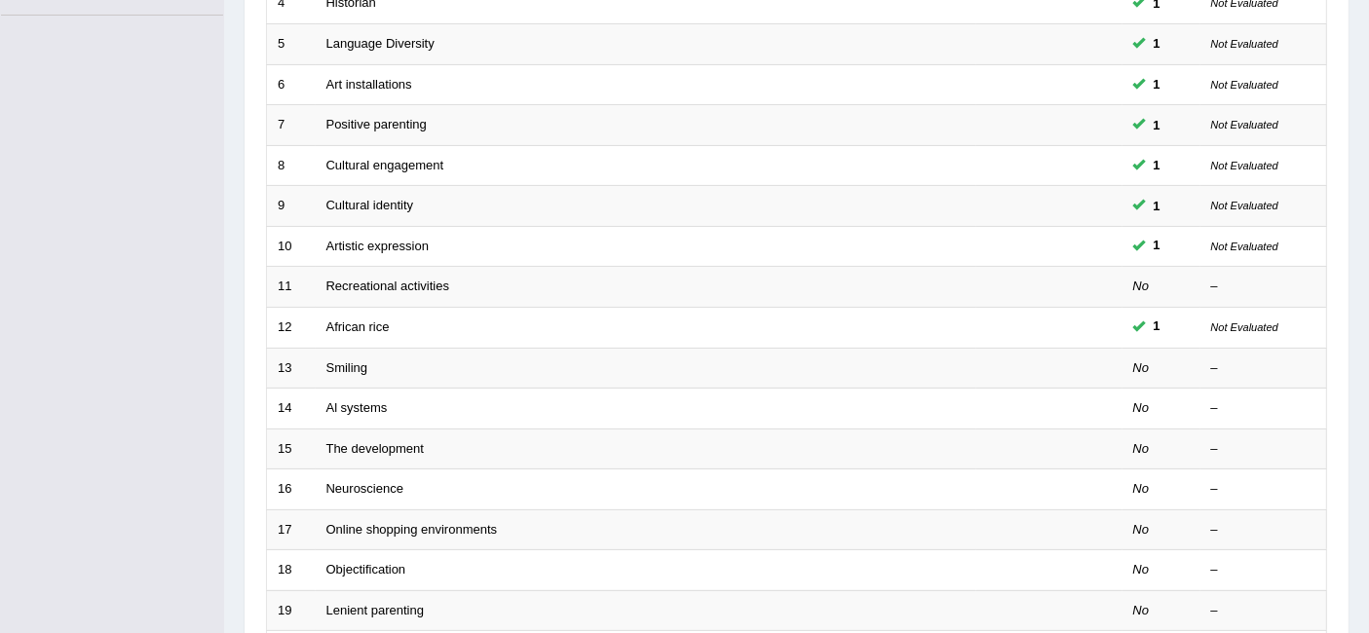
scroll to position [470, 0]
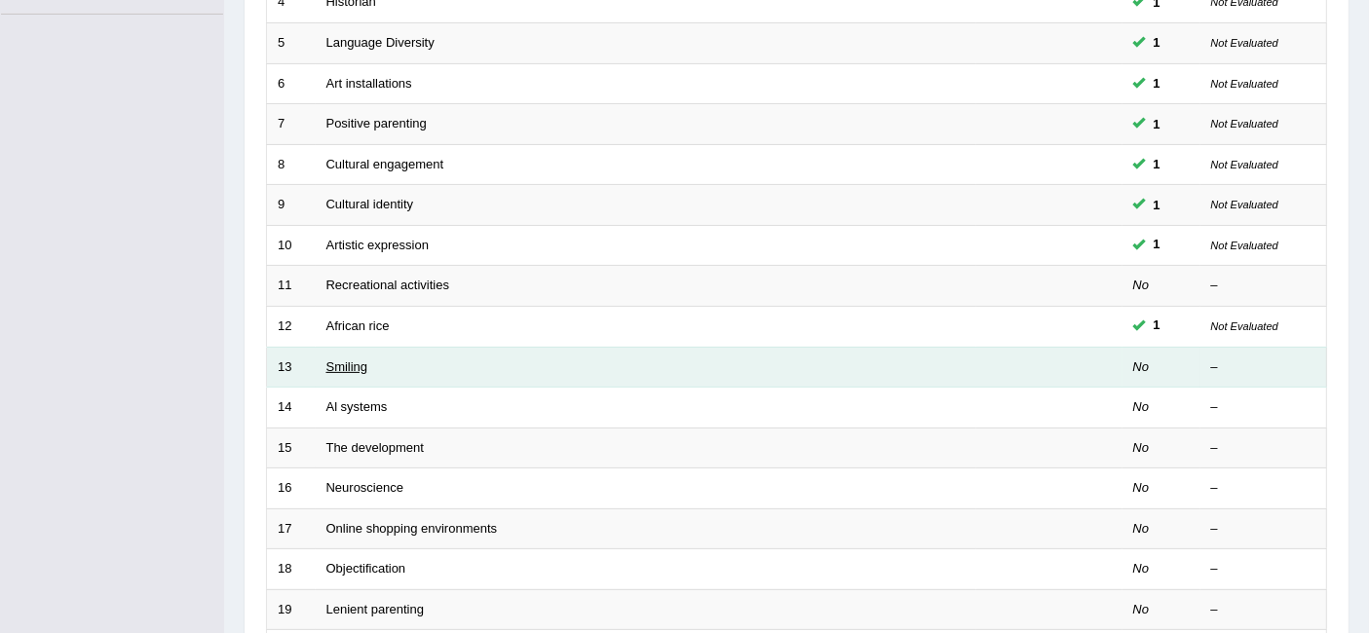
click at [351, 359] on link "Smiling" at bounding box center [347, 366] width 42 height 15
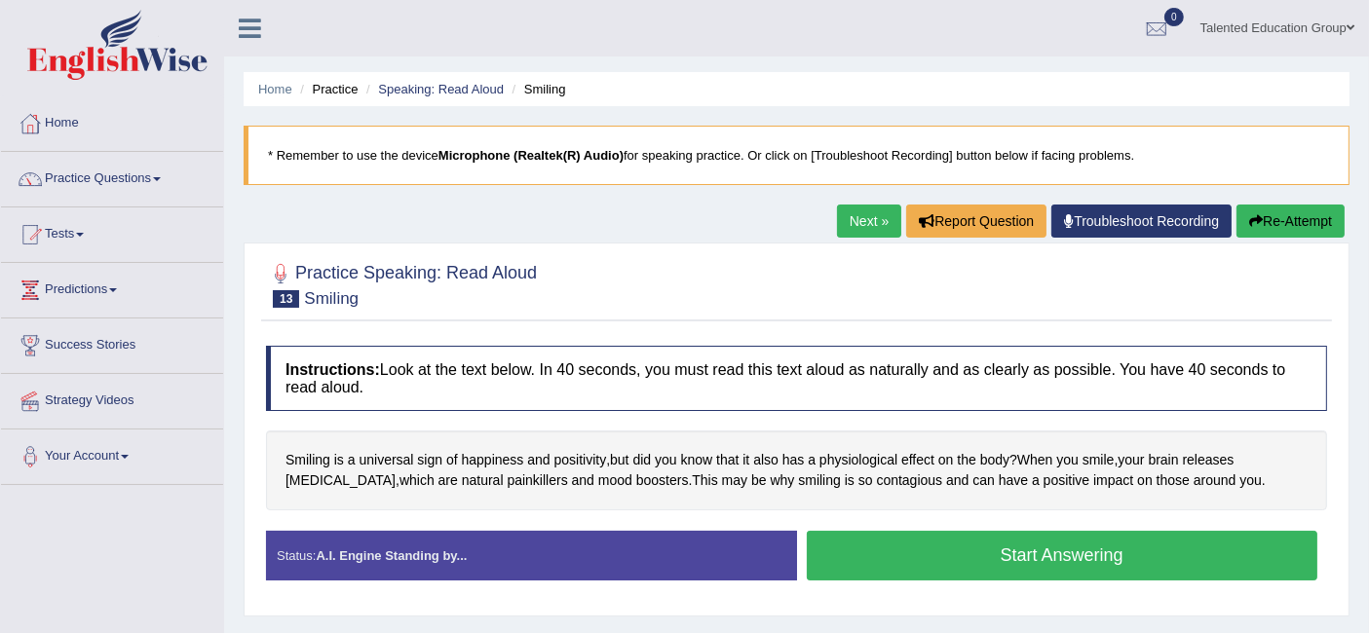
click at [987, 542] on button "Start Answering" at bounding box center [1062, 556] width 511 height 50
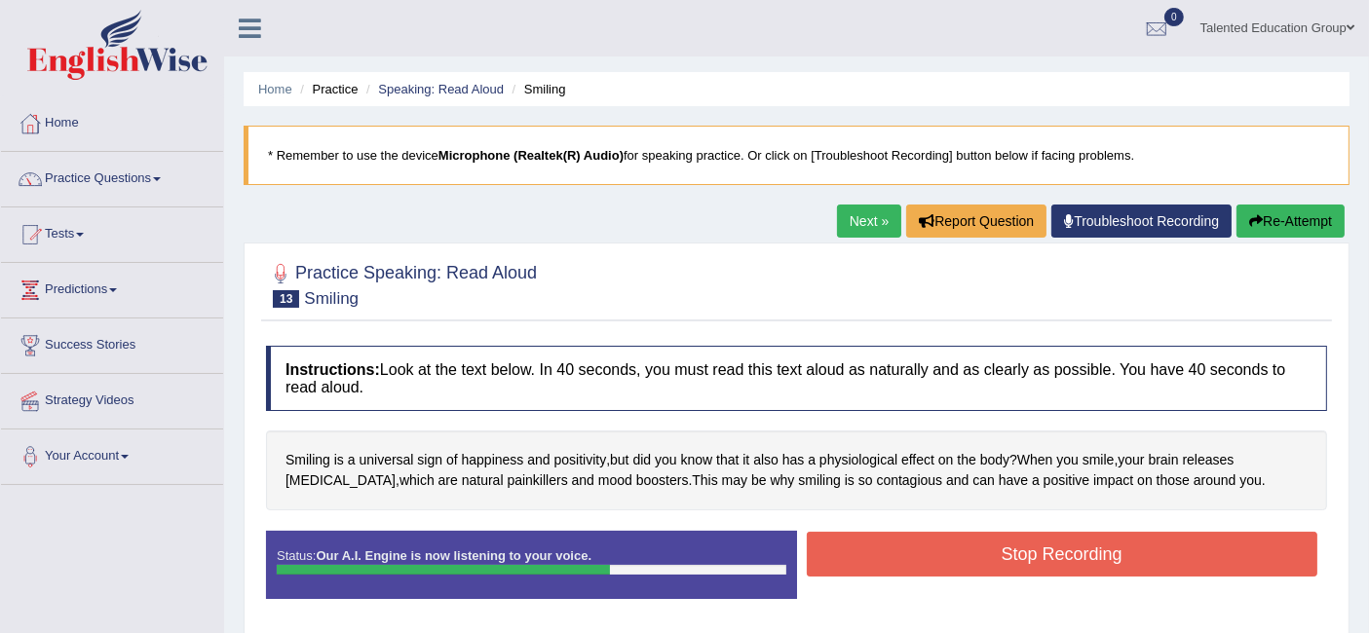
click at [987, 542] on button "Stop Recording" at bounding box center [1062, 554] width 511 height 45
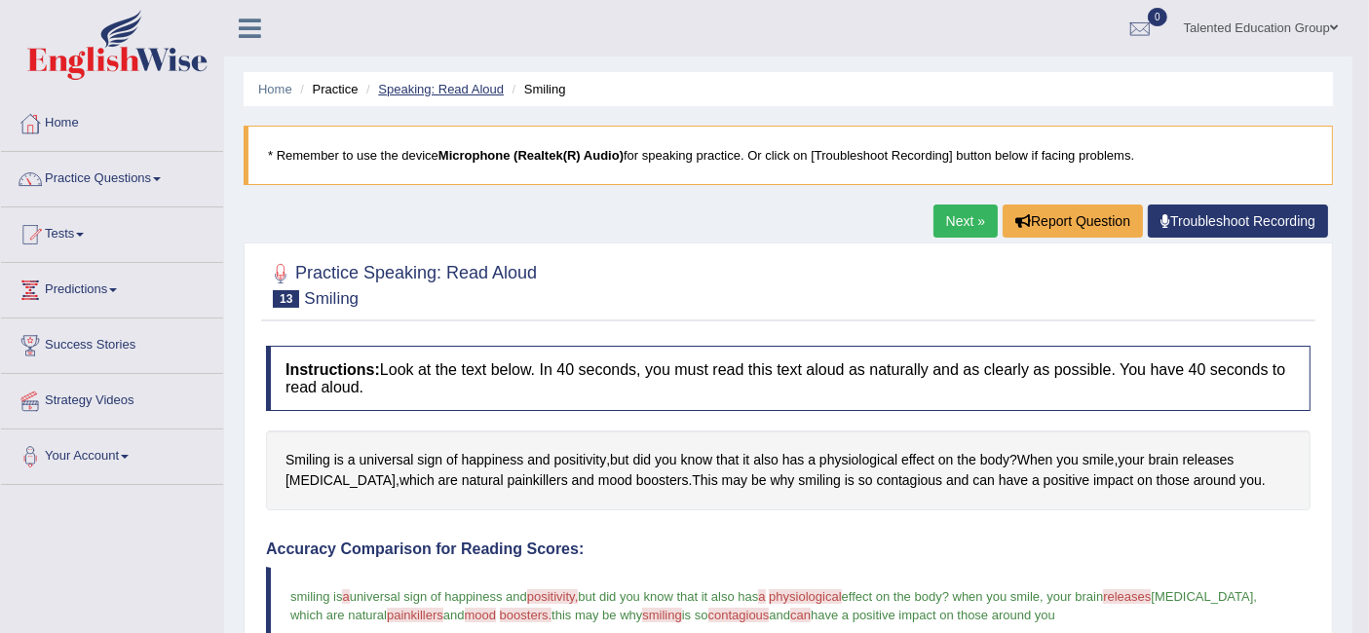
click at [398, 84] on link "Speaking: Read Aloud" at bounding box center [441, 89] width 126 height 15
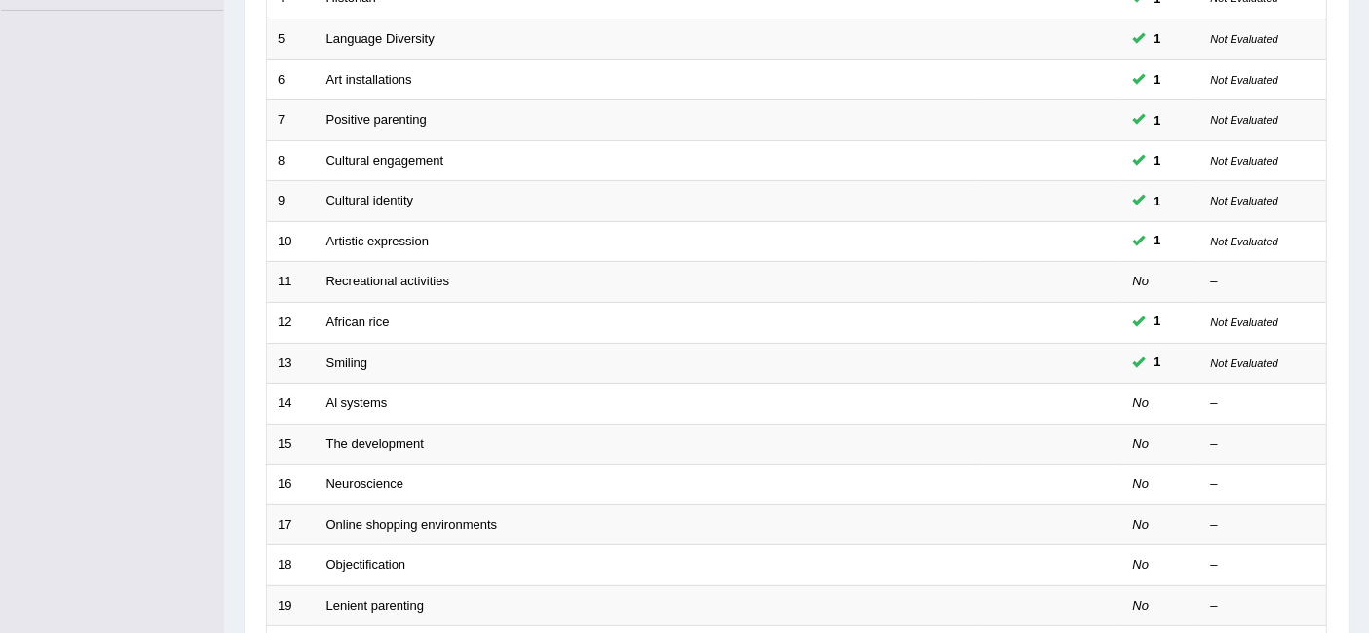
scroll to position [476, 0]
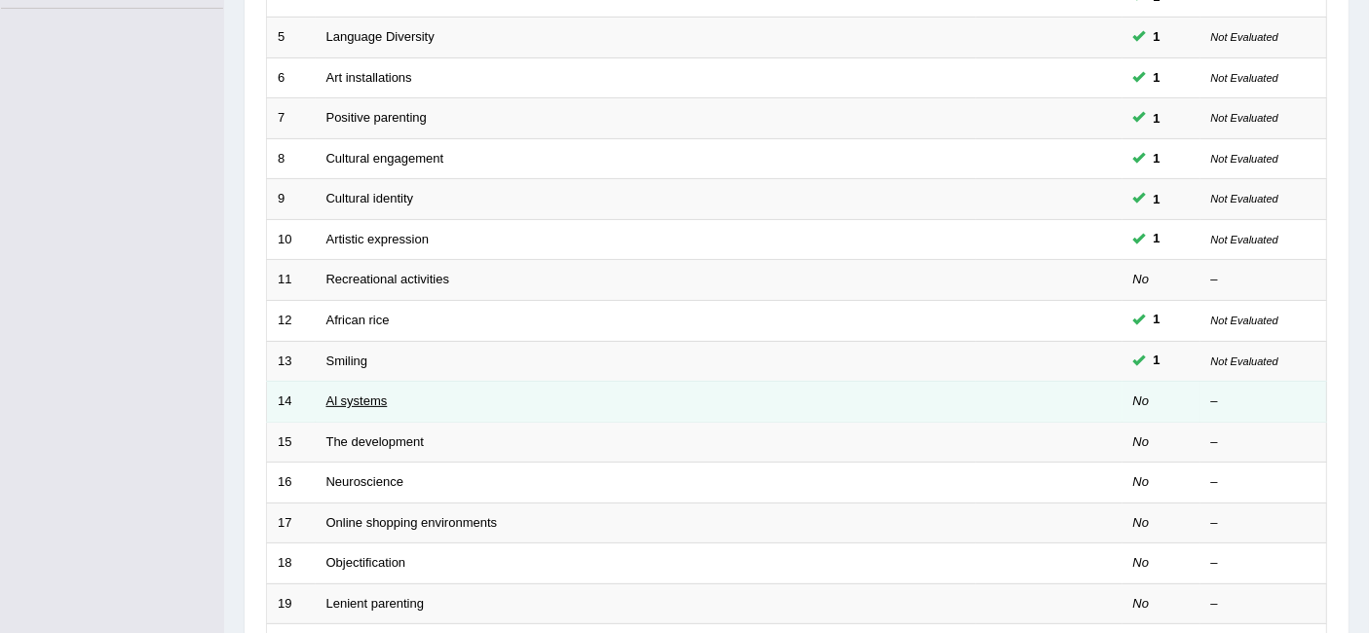
click at [343, 394] on link "Al systems" at bounding box center [356, 401] width 61 height 15
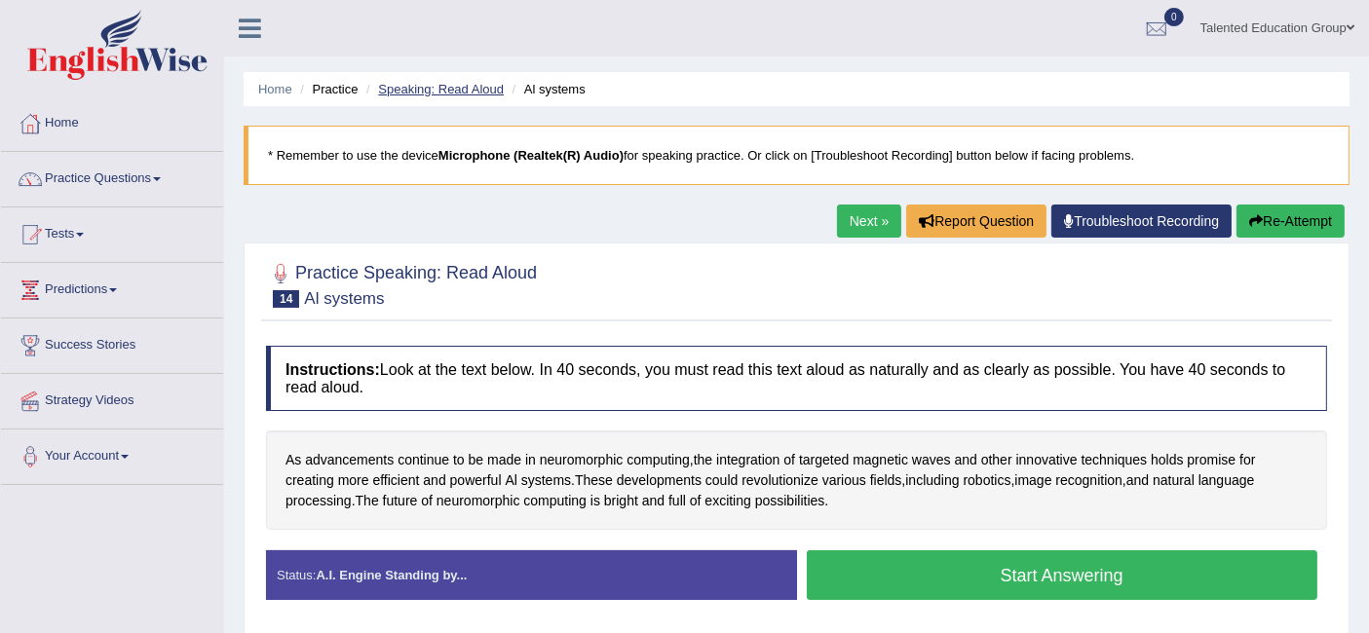
click at [441, 93] on link "Speaking: Read Aloud" at bounding box center [441, 89] width 126 height 15
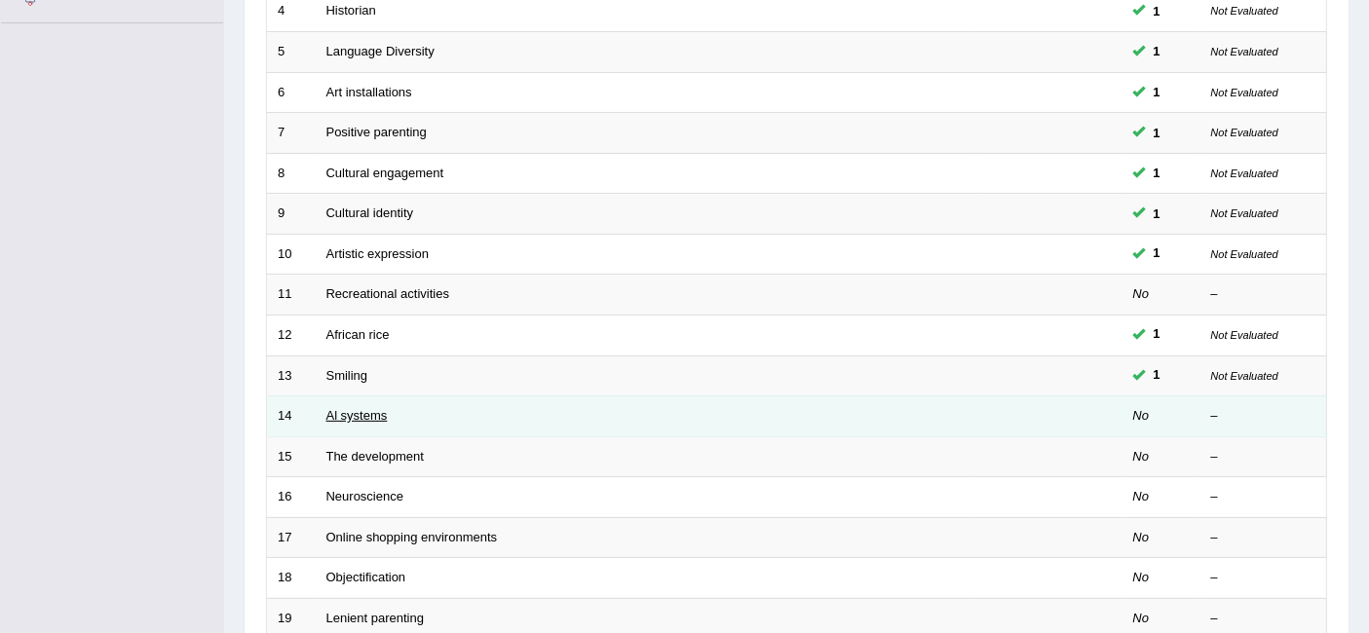
click at [351, 408] on link "Al systems" at bounding box center [356, 415] width 61 height 15
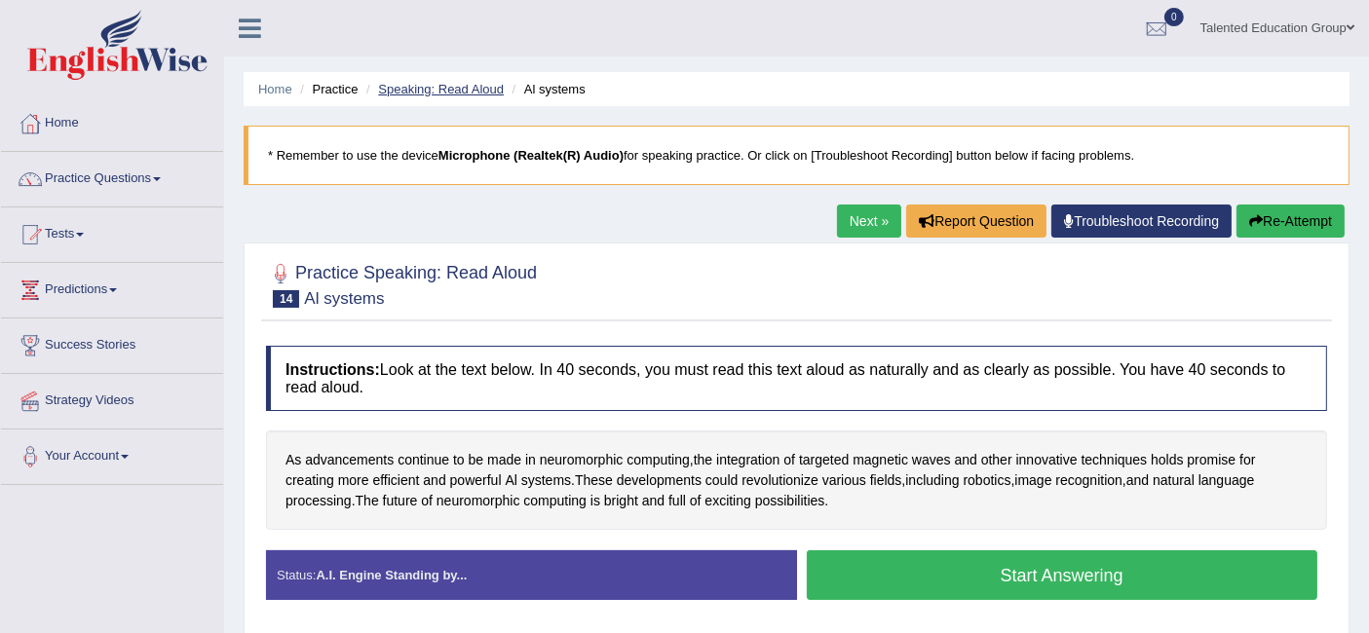
click at [399, 84] on link "Speaking: Read Aloud" at bounding box center [441, 89] width 126 height 15
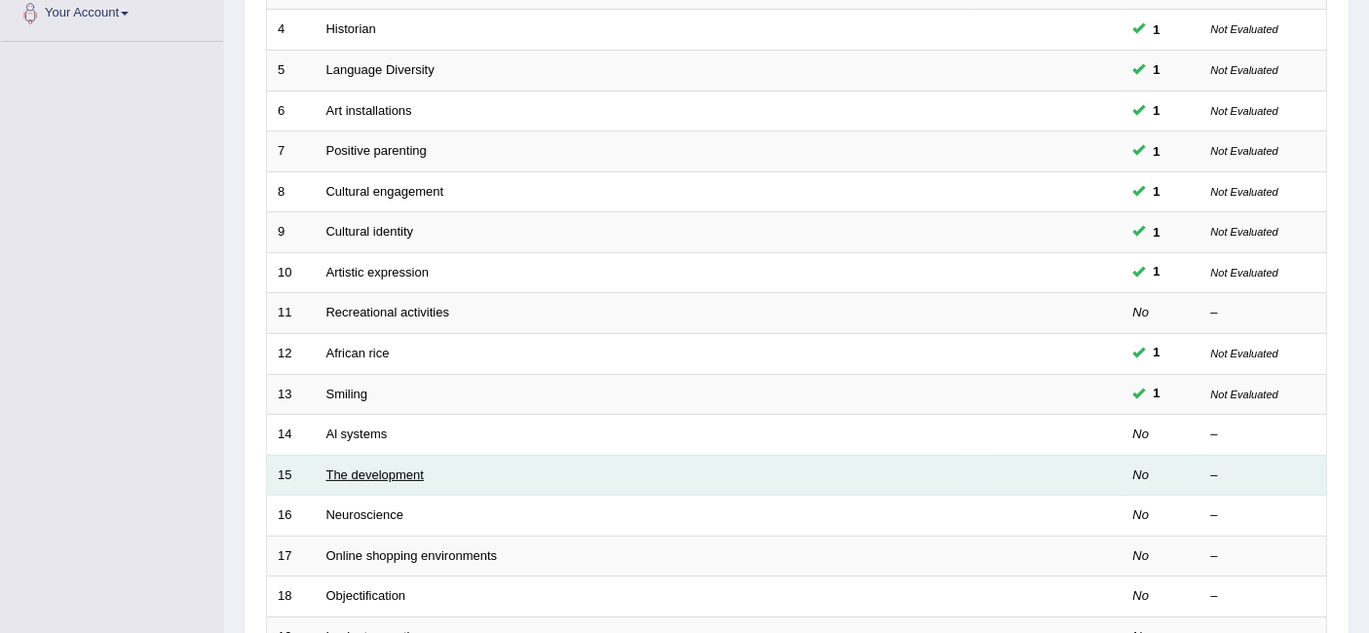
click at [364, 468] on link "The development" at bounding box center [374, 475] width 97 height 15
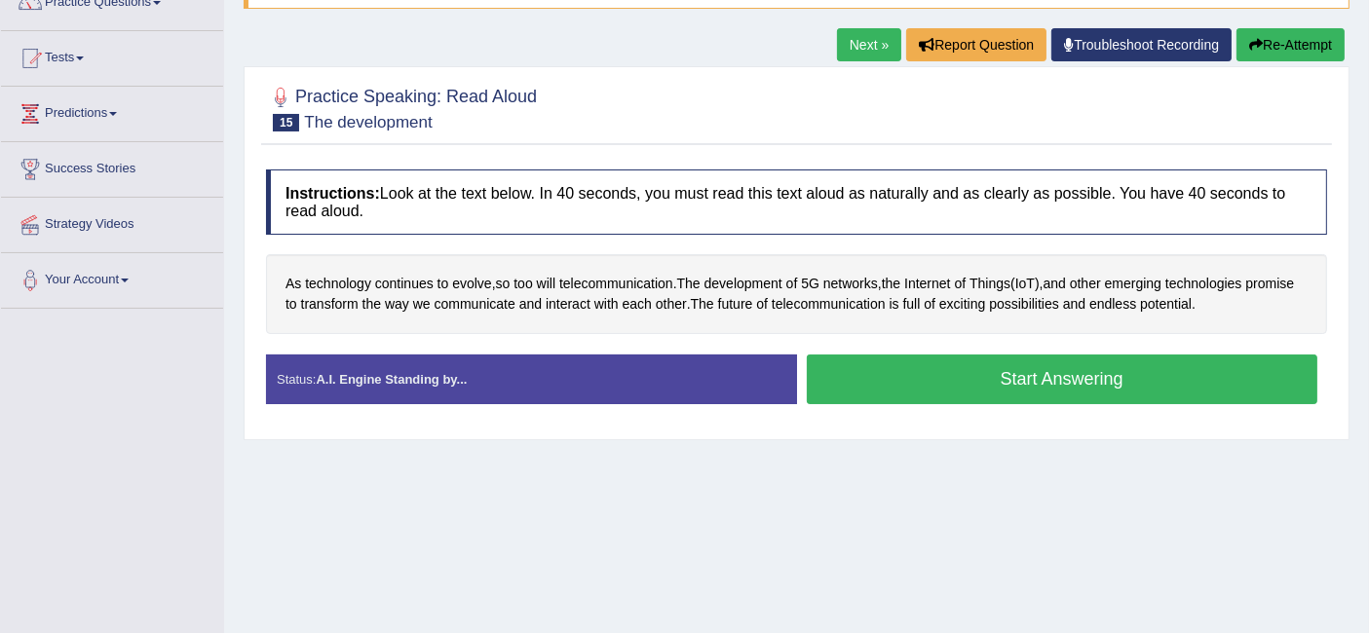
scroll to position [177, 0]
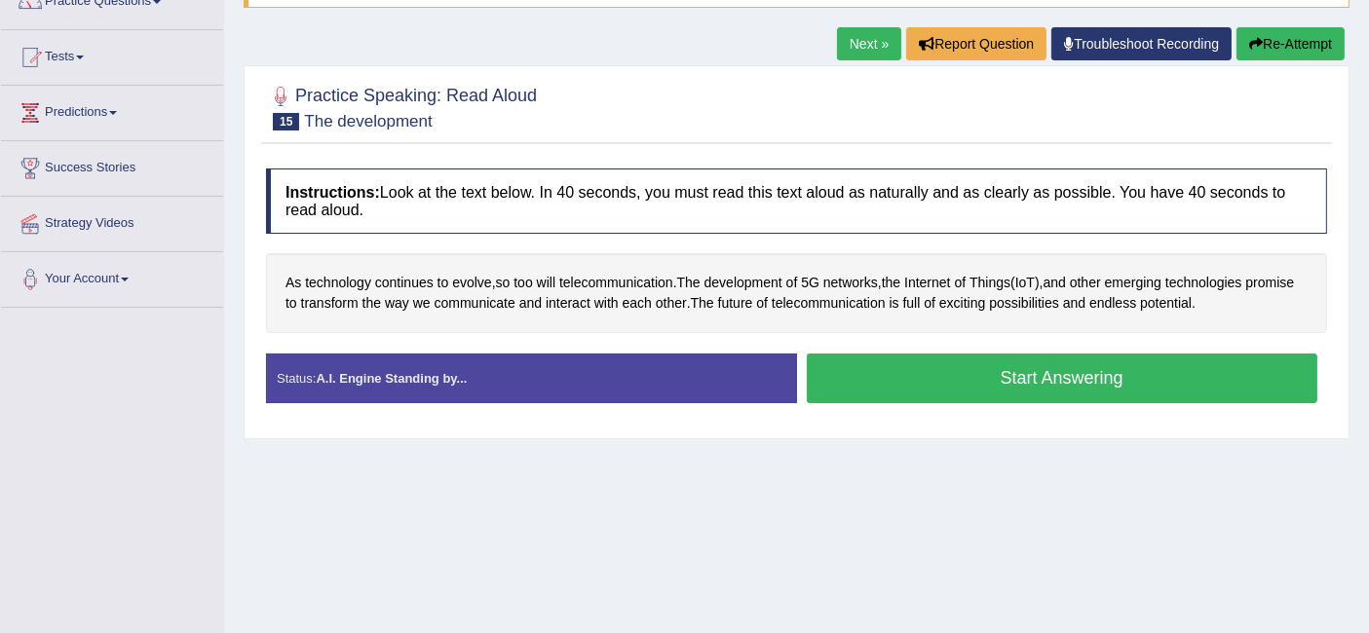
click at [964, 377] on button "Start Answering" at bounding box center [1062, 379] width 511 height 50
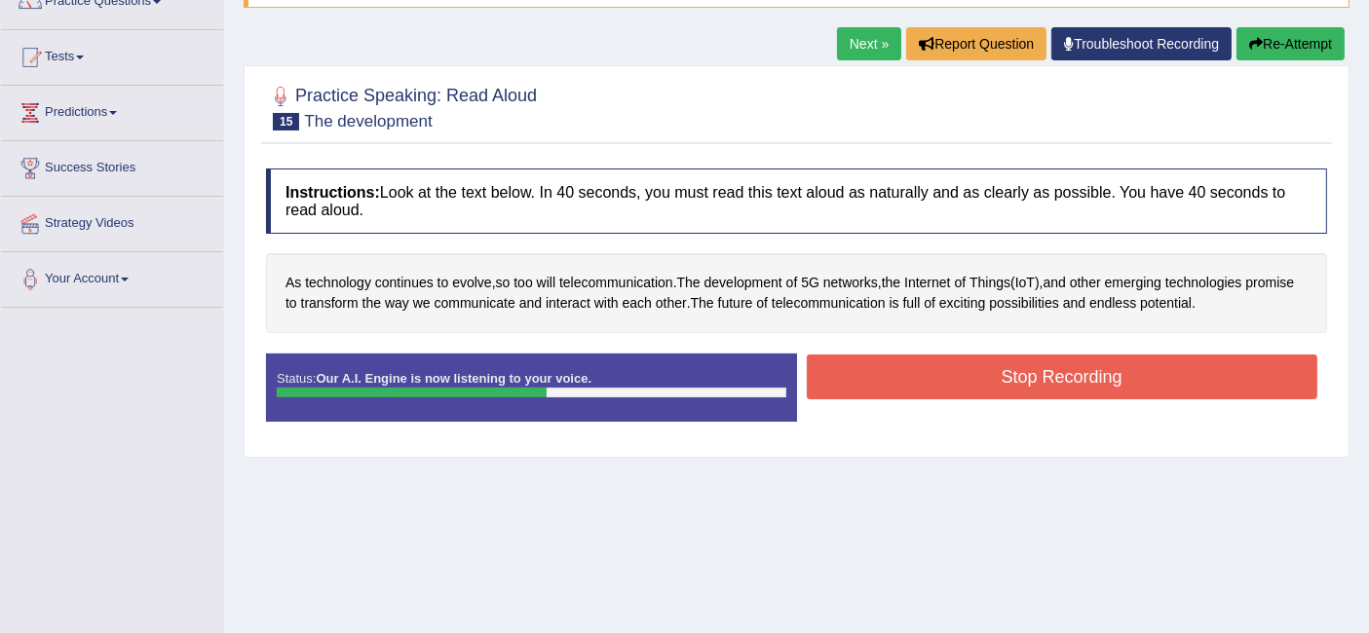
click at [964, 377] on button "Stop Recording" at bounding box center [1062, 377] width 511 height 45
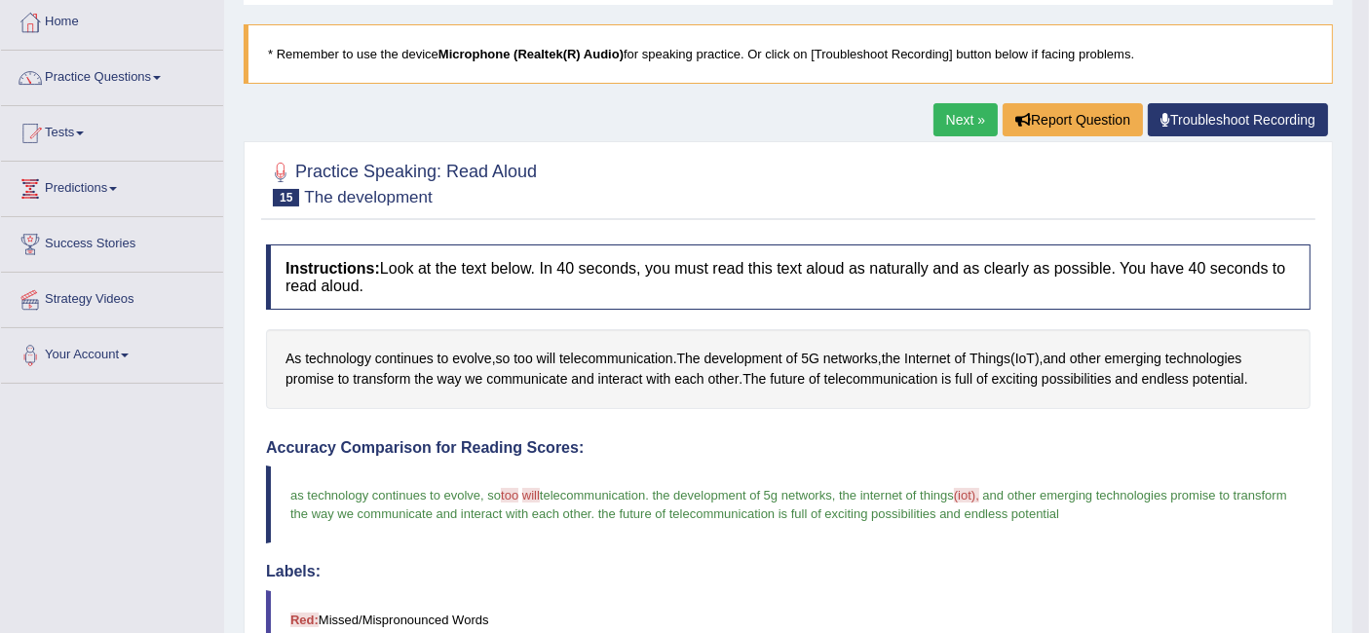
scroll to position [0, 0]
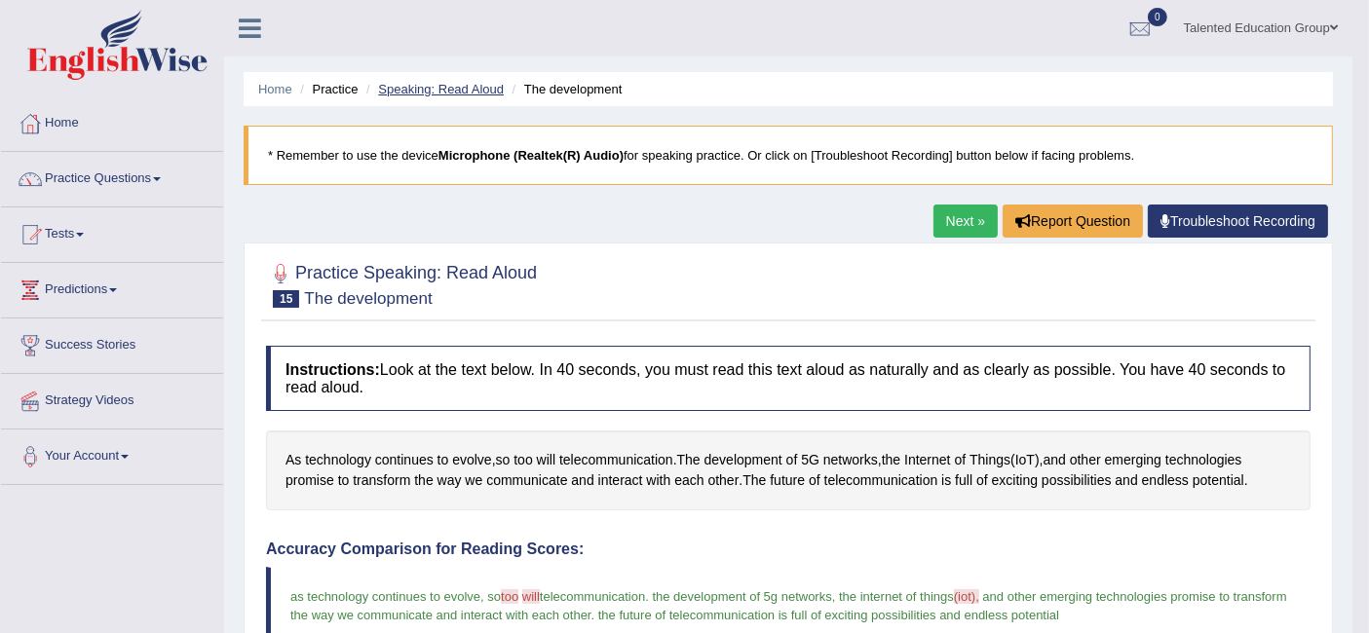
click at [411, 86] on link "Speaking: Read Aloud" at bounding box center [441, 89] width 126 height 15
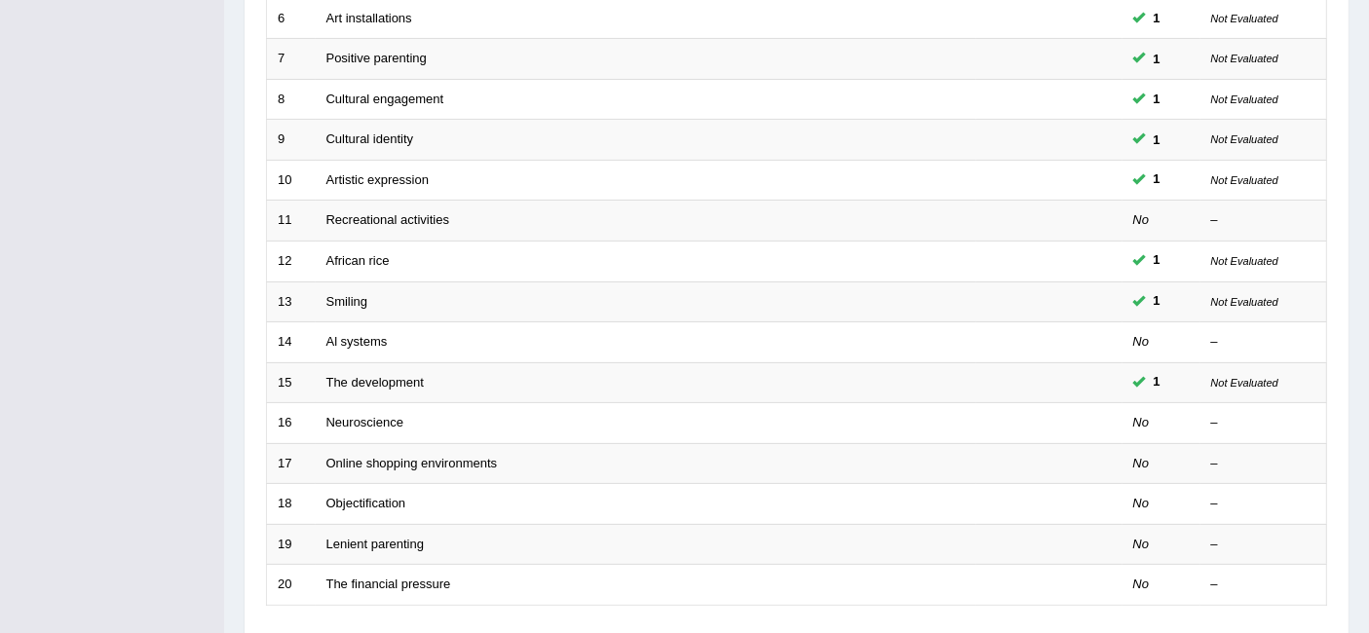
scroll to position [541, 0]
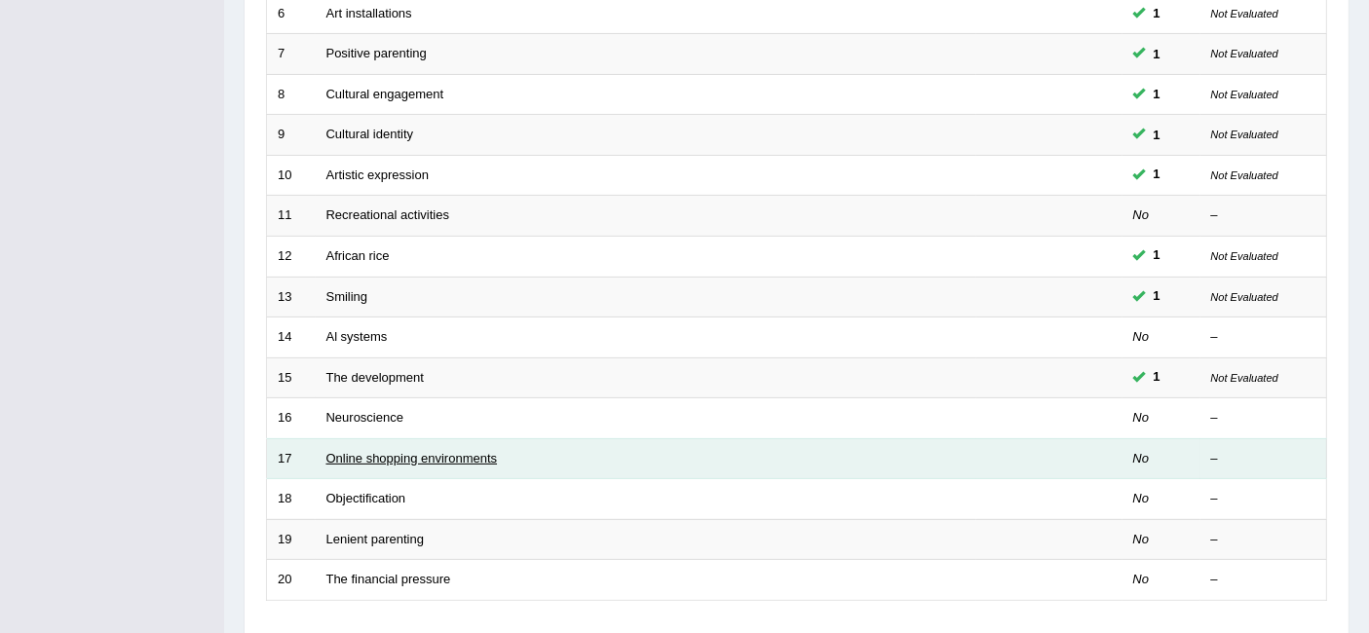
click at [365, 451] on link "Online shopping environments" at bounding box center [411, 458] width 171 height 15
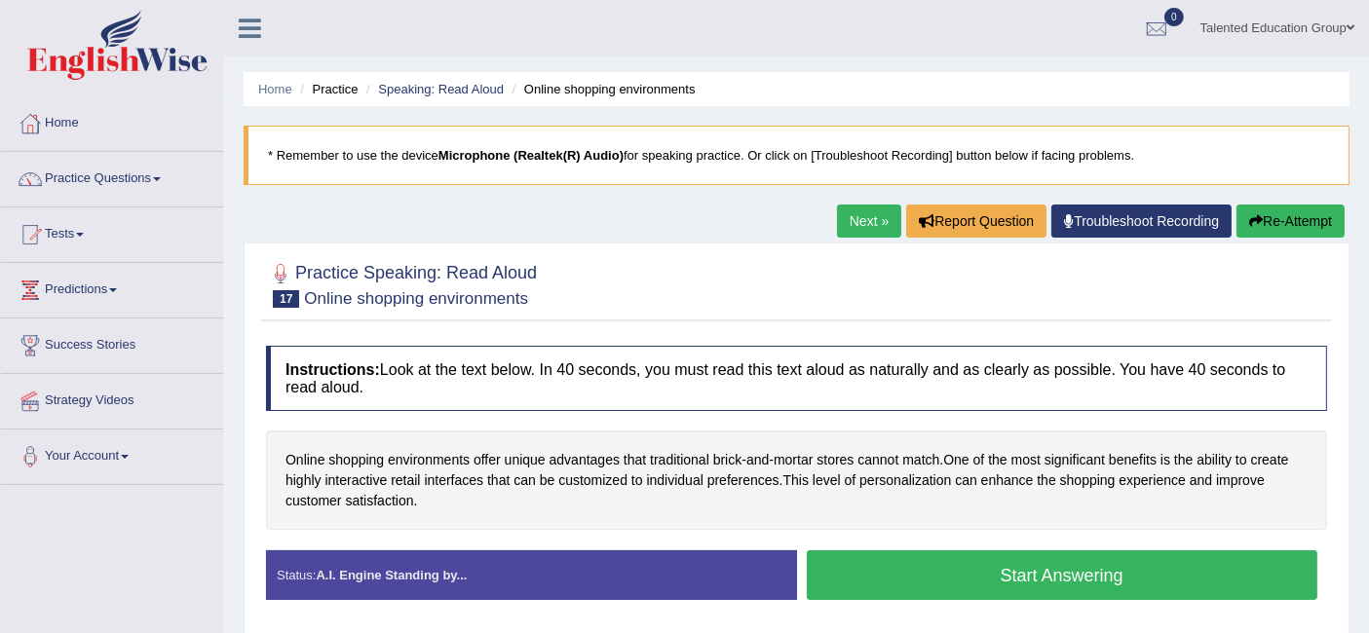
click at [846, 560] on button "Start Answering" at bounding box center [1062, 575] width 511 height 50
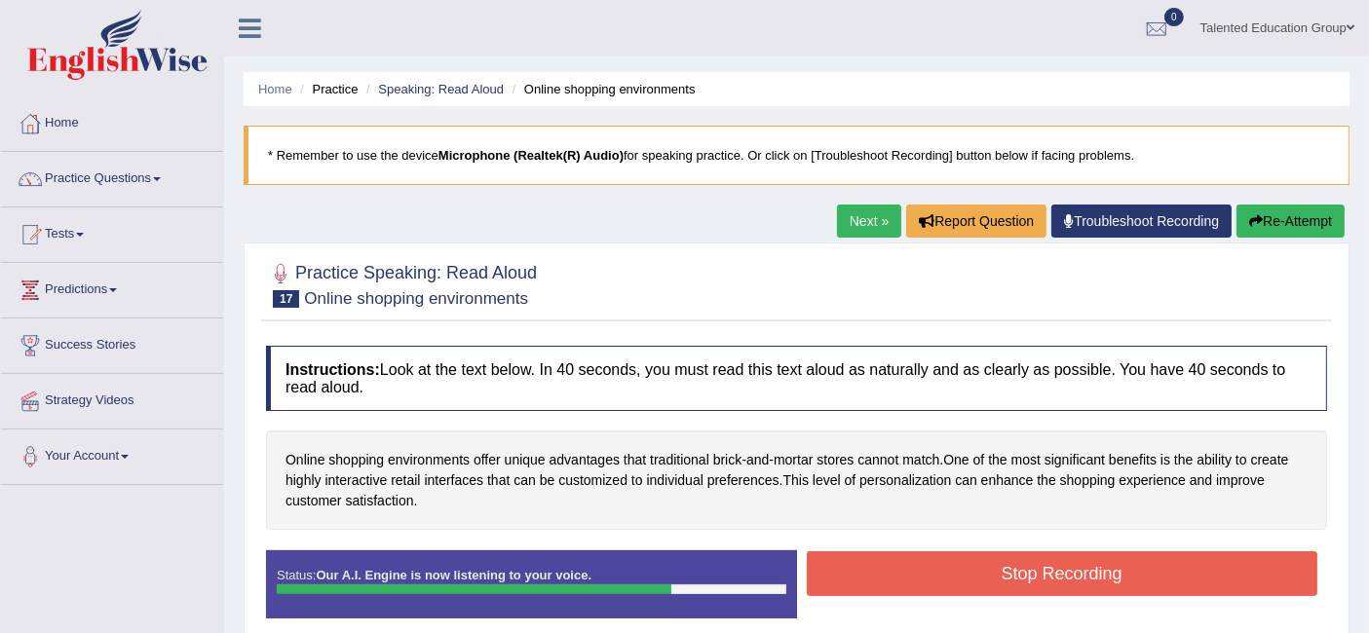
click at [846, 560] on button "Stop Recording" at bounding box center [1062, 573] width 511 height 45
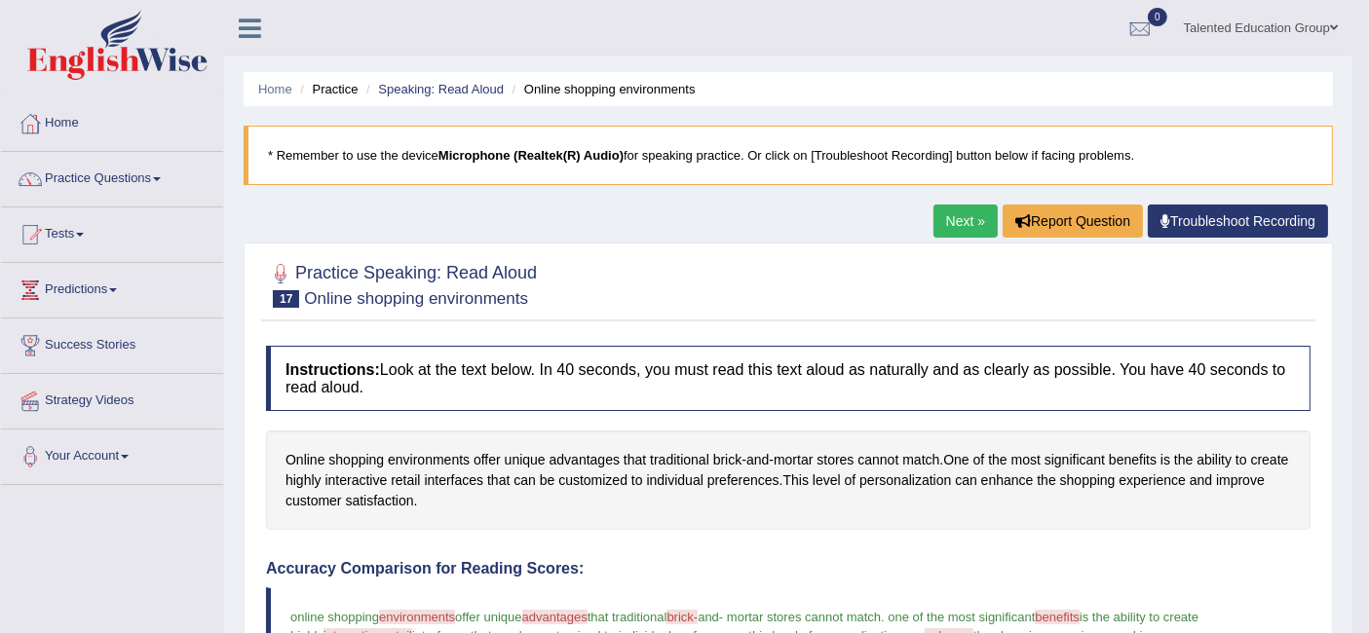
click at [968, 219] on link "Next »" at bounding box center [965, 221] width 64 height 33
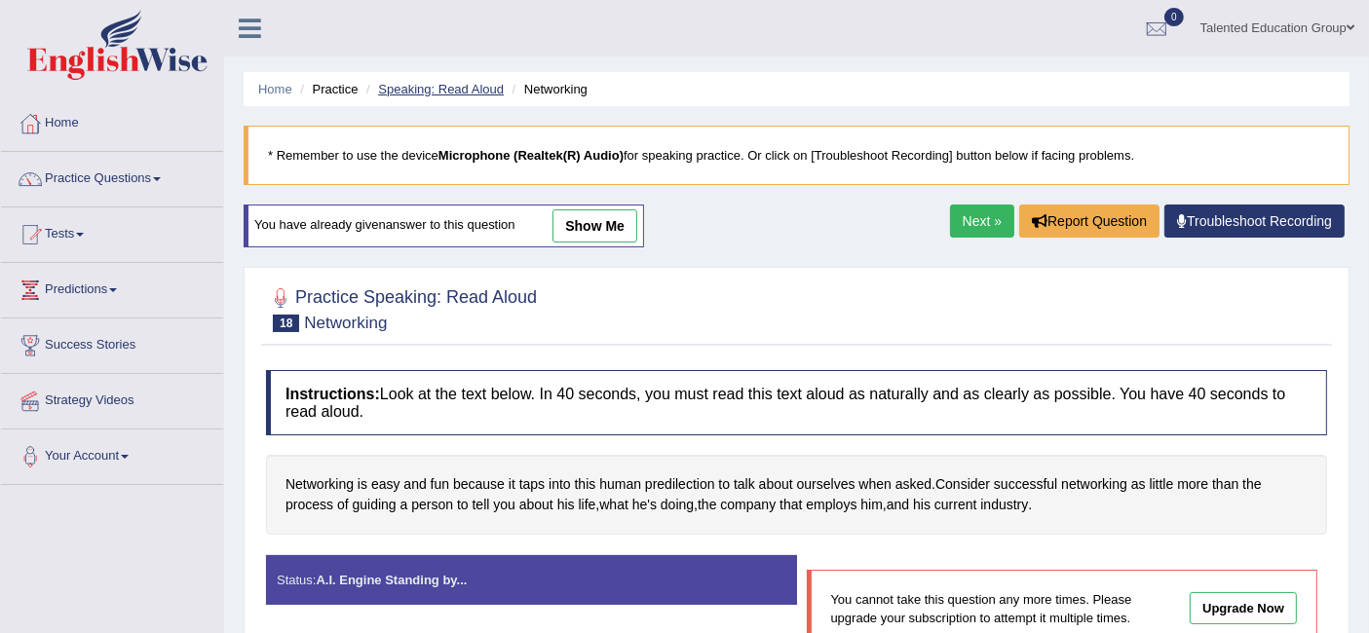
click at [430, 82] on link "Speaking: Read Aloud" at bounding box center [441, 89] width 126 height 15
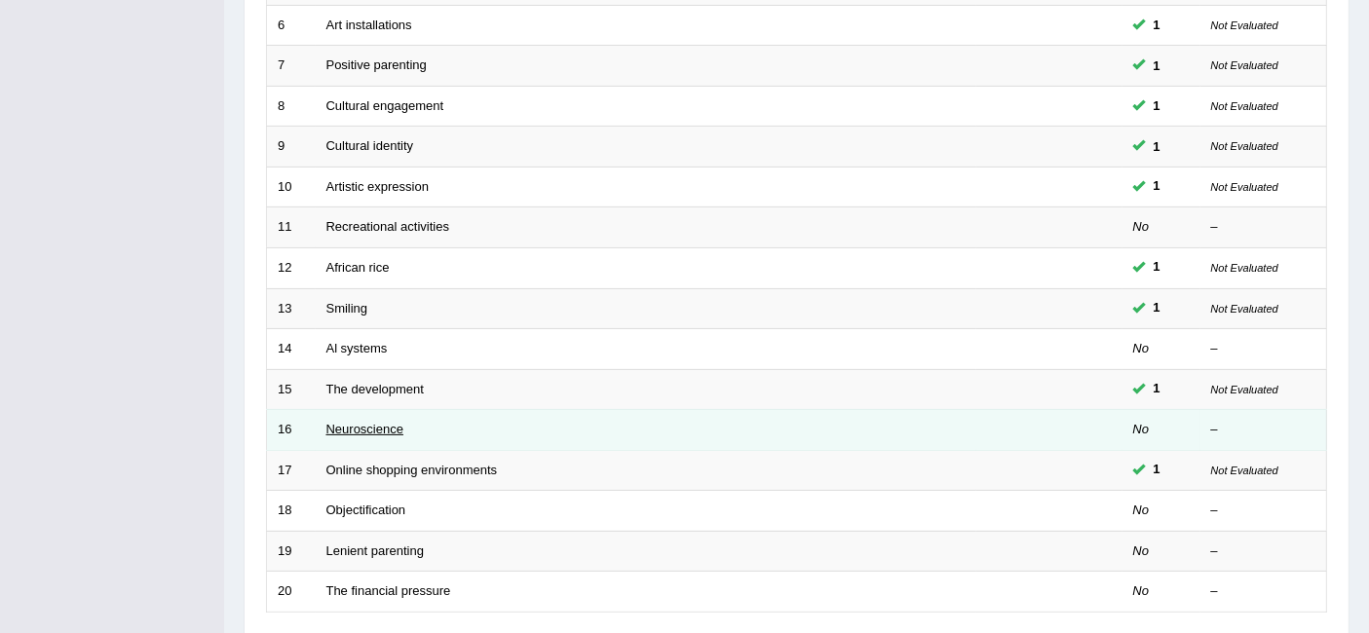
scroll to position [532, 0]
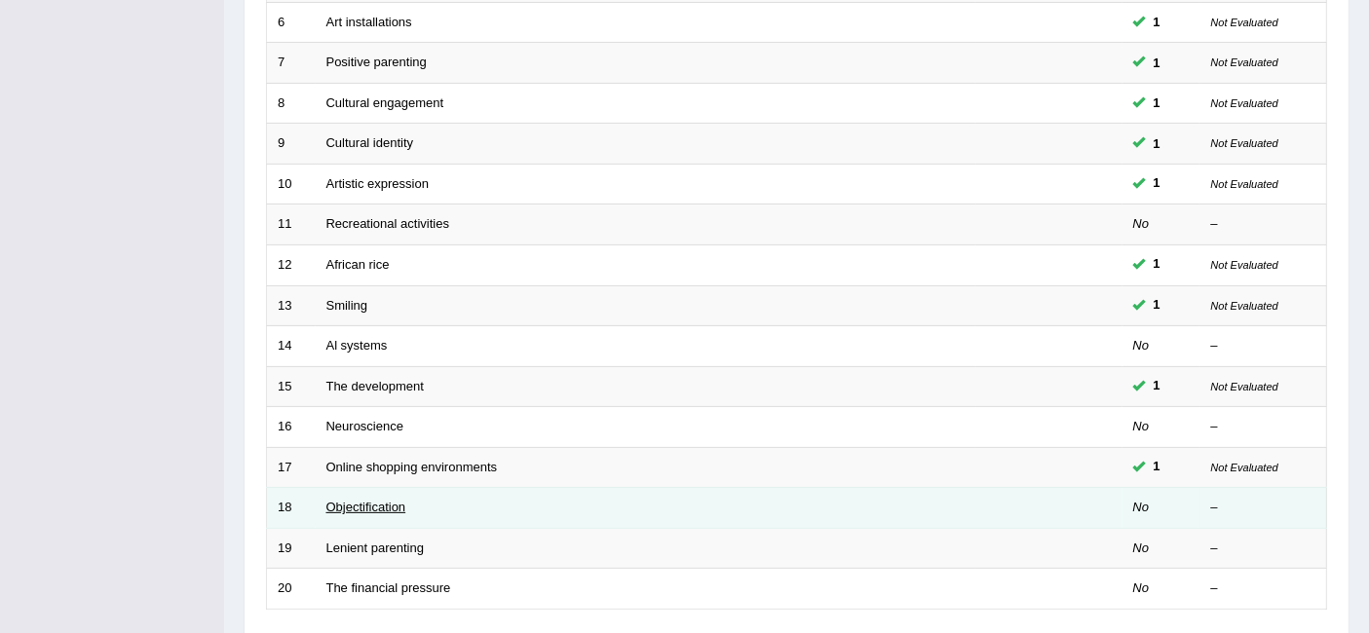
click at [348, 500] on link "Objectification" at bounding box center [366, 507] width 80 height 15
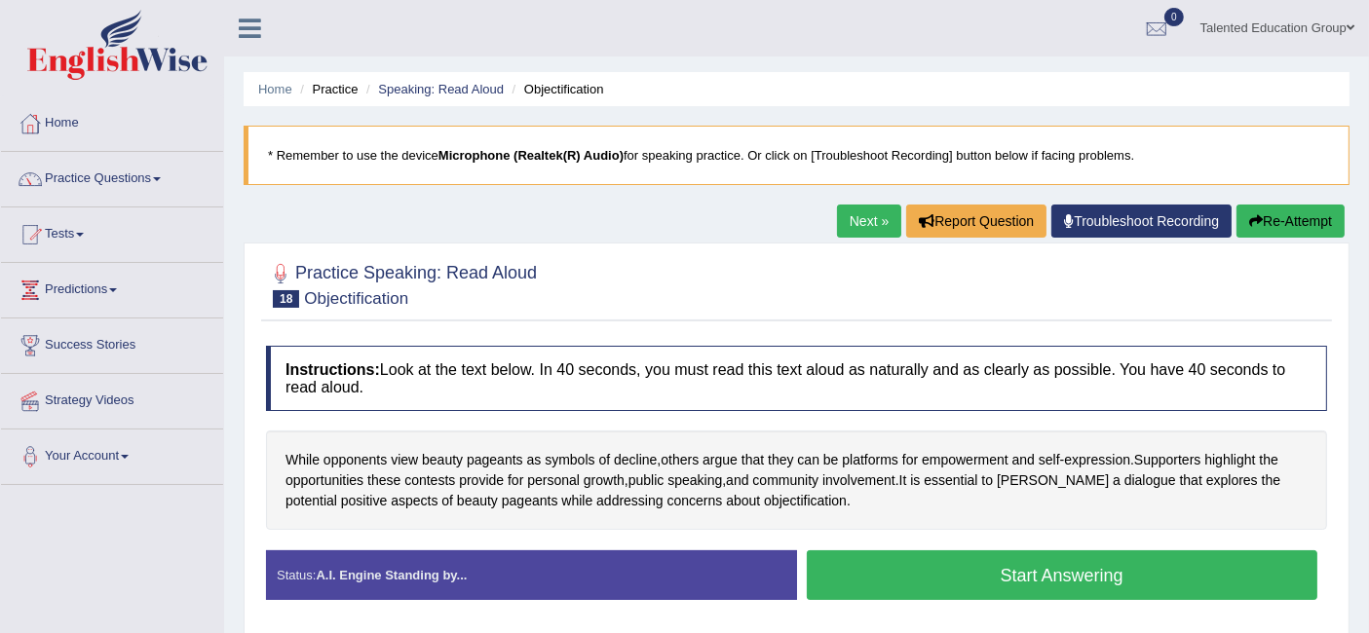
click at [891, 562] on button "Start Answering" at bounding box center [1062, 575] width 511 height 50
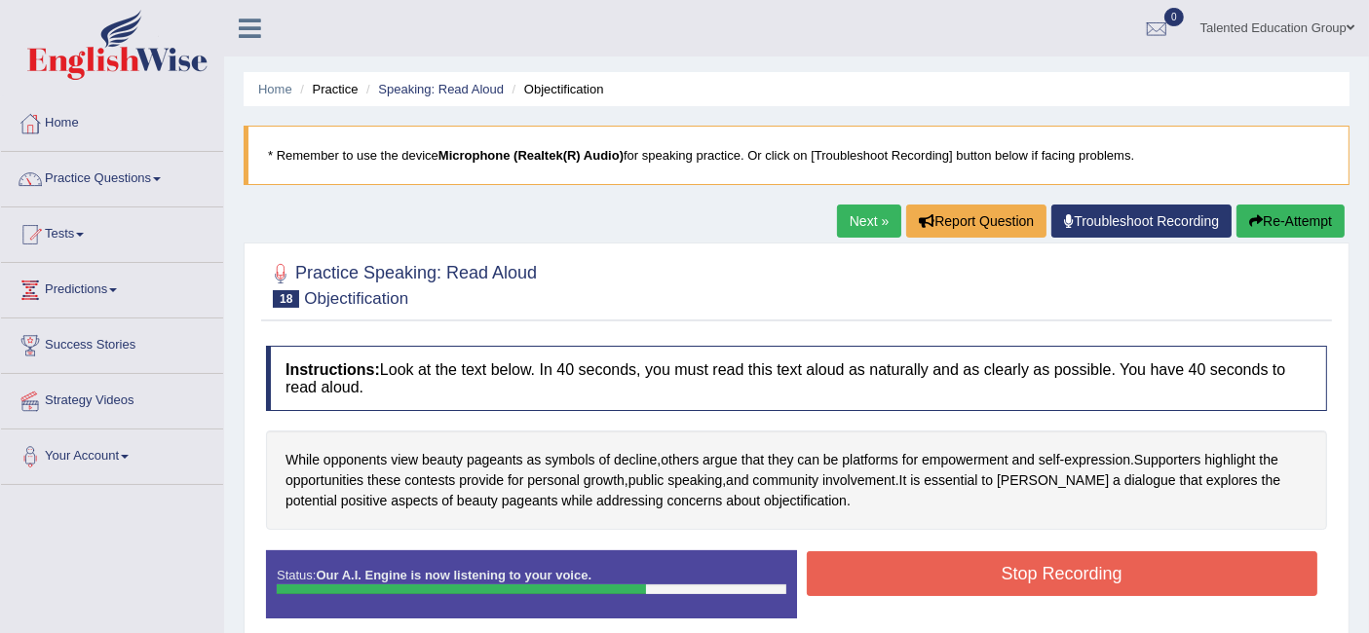
click at [897, 569] on button "Stop Recording" at bounding box center [1062, 573] width 511 height 45
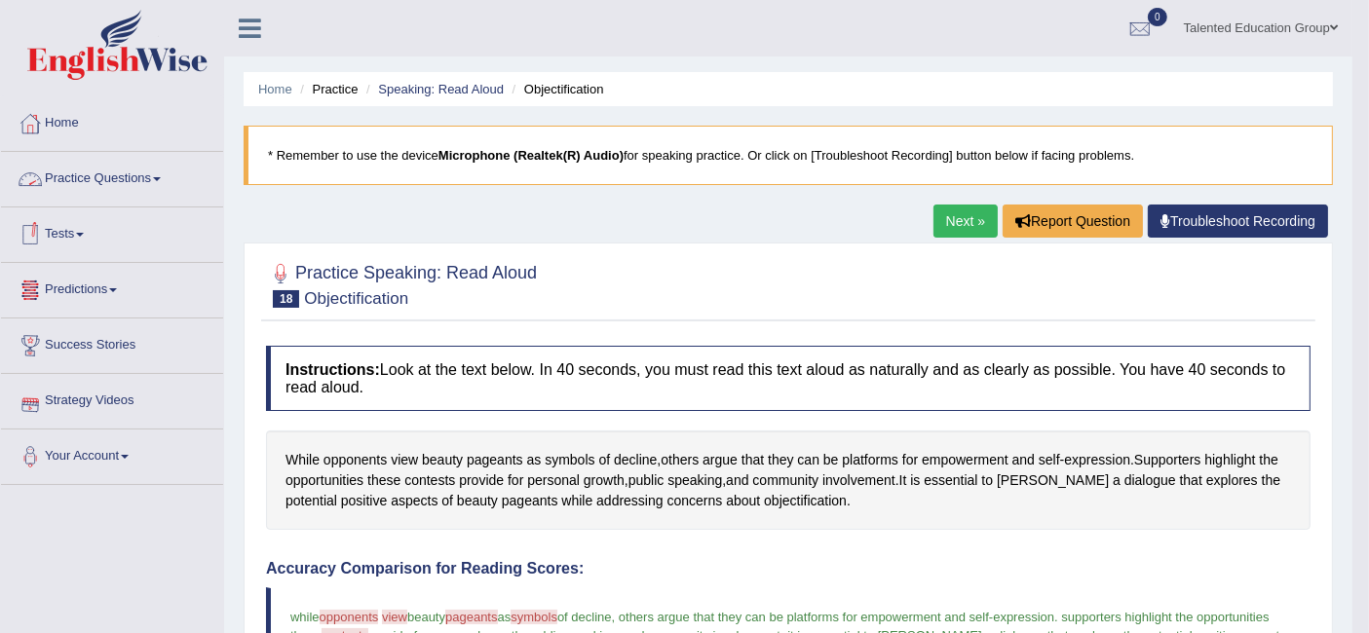
click at [94, 190] on link "Practice Questions" at bounding box center [112, 176] width 222 height 49
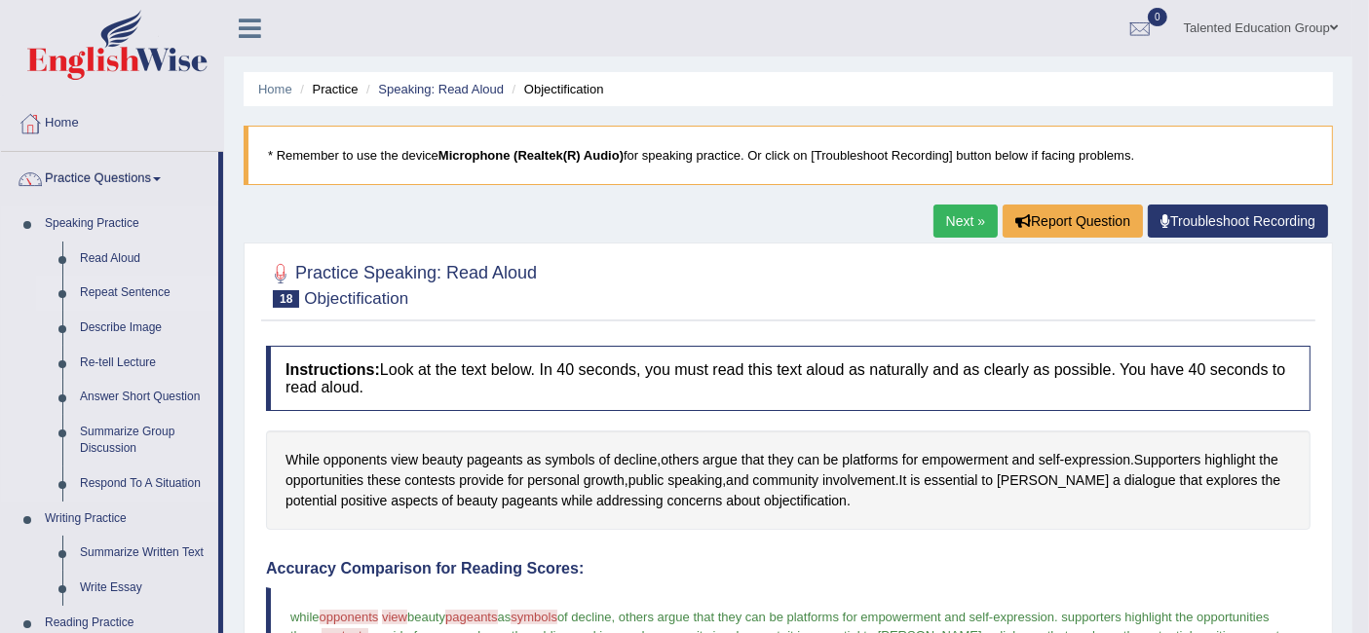
click at [115, 296] on link "Repeat Sentence" at bounding box center [144, 293] width 147 height 35
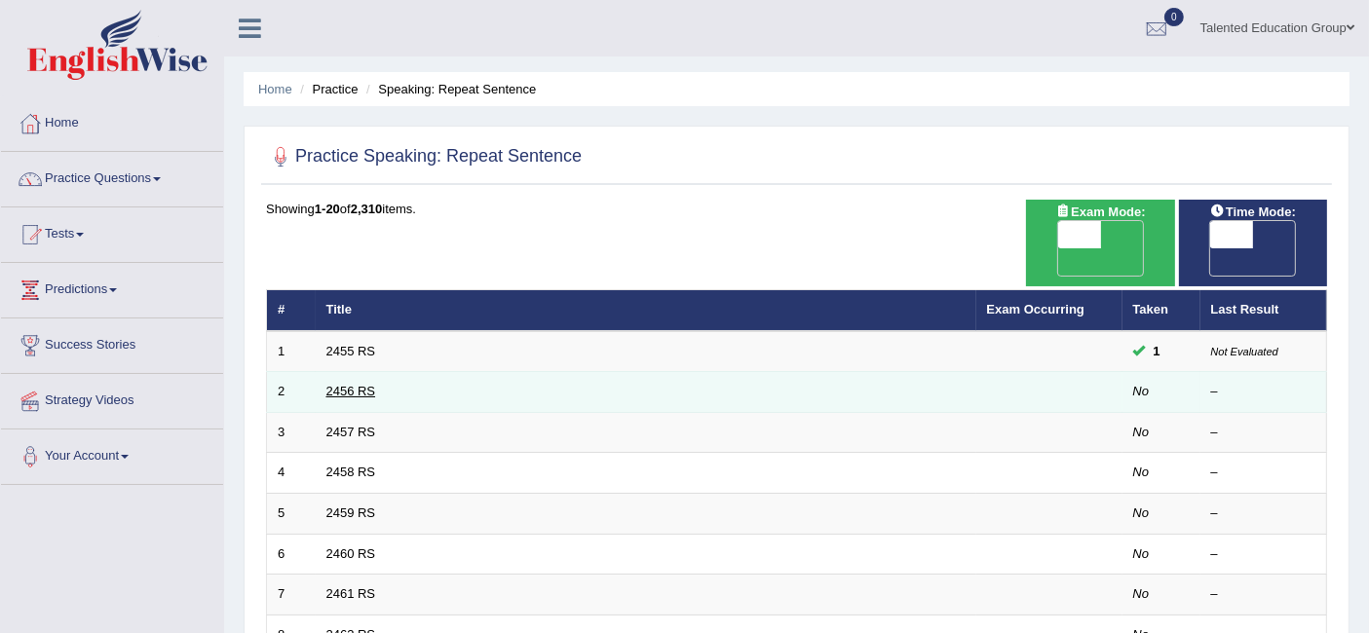
click at [356, 384] on link "2456 RS" at bounding box center [351, 391] width 50 height 15
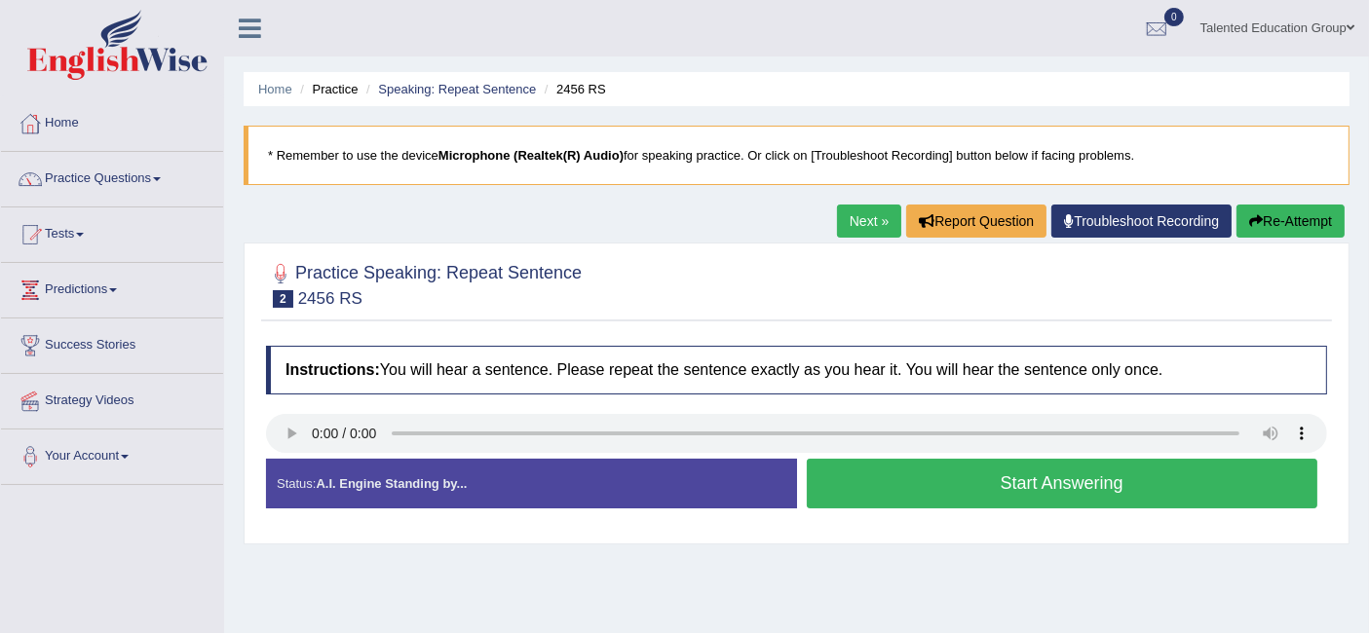
click at [955, 483] on button "Start Answering" at bounding box center [1062, 484] width 511 height 50
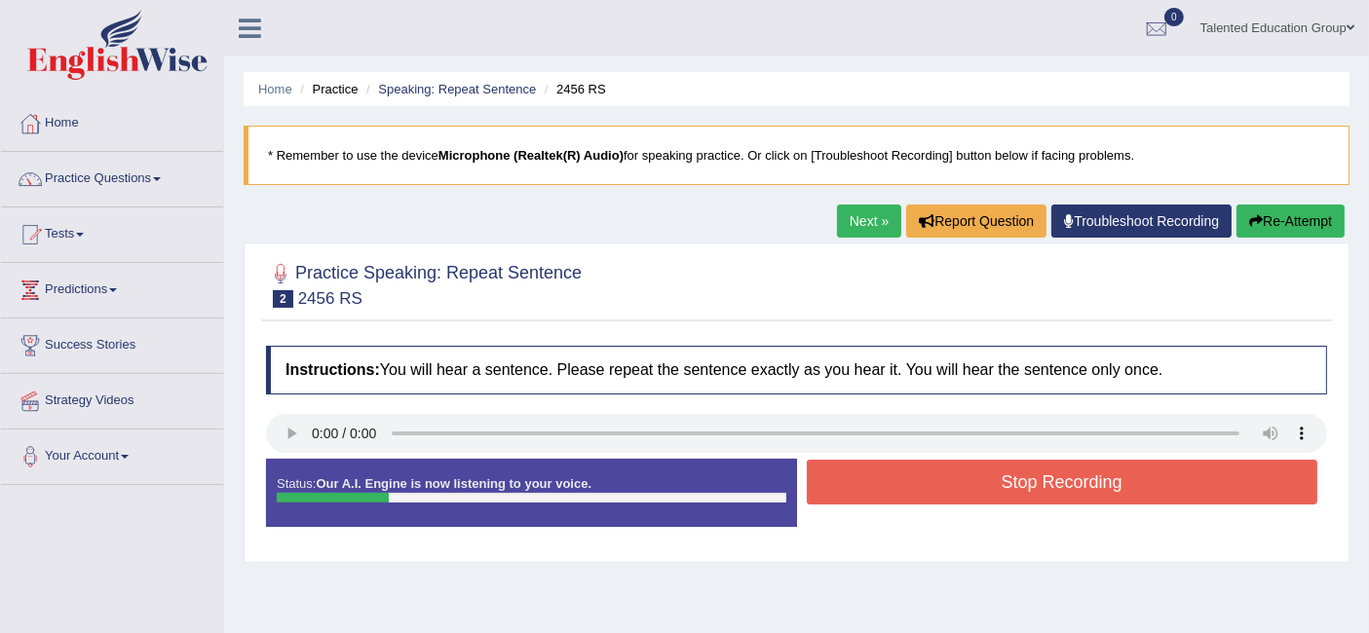
click at [903, 474] on button "Stop Recording" at bounding box center [1062, 482] width 511 height 45
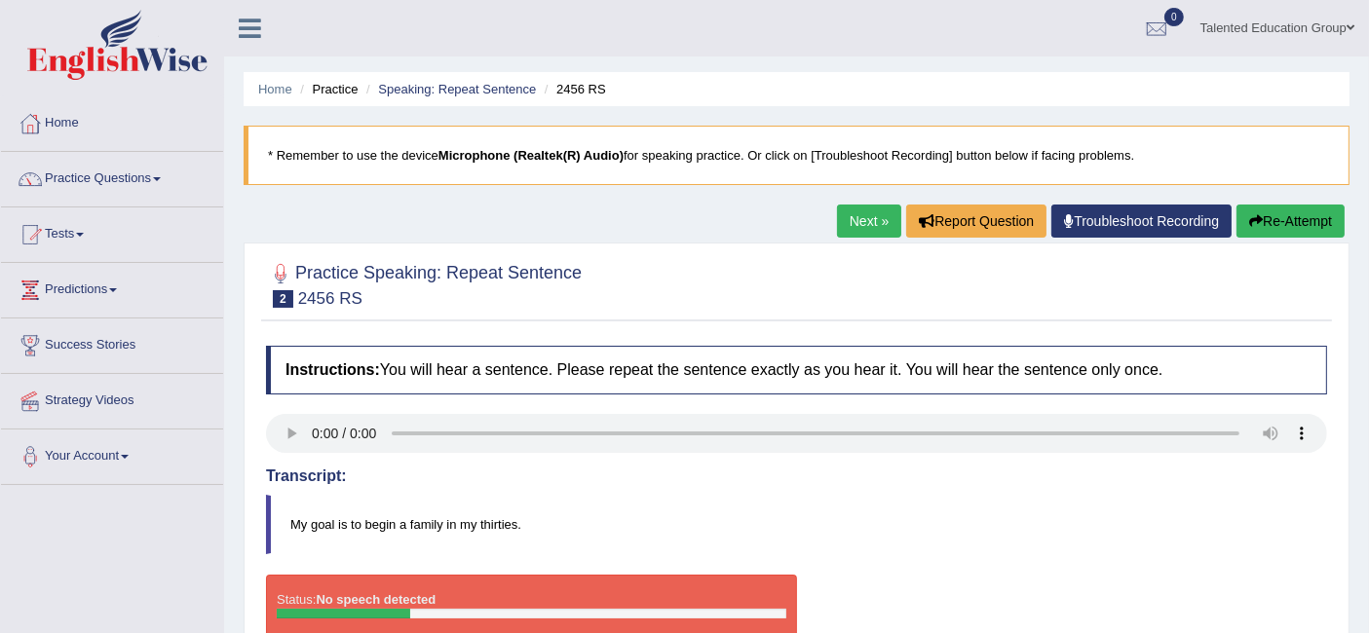
click at [854, 215] on link "Next »" at bounding box center [869, 221] width 64 height 33
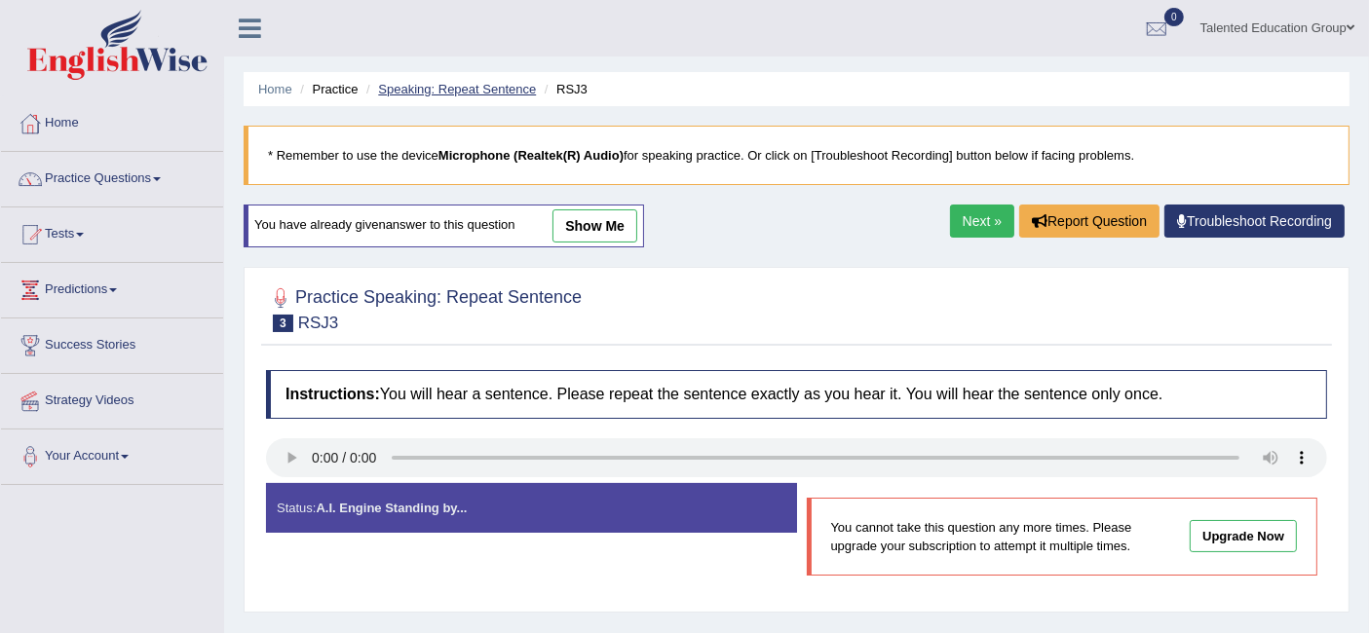
click at [429, 83] on link "Speaking: Repeat Sentence" at bounding box center [457, 89] width 158 height 15
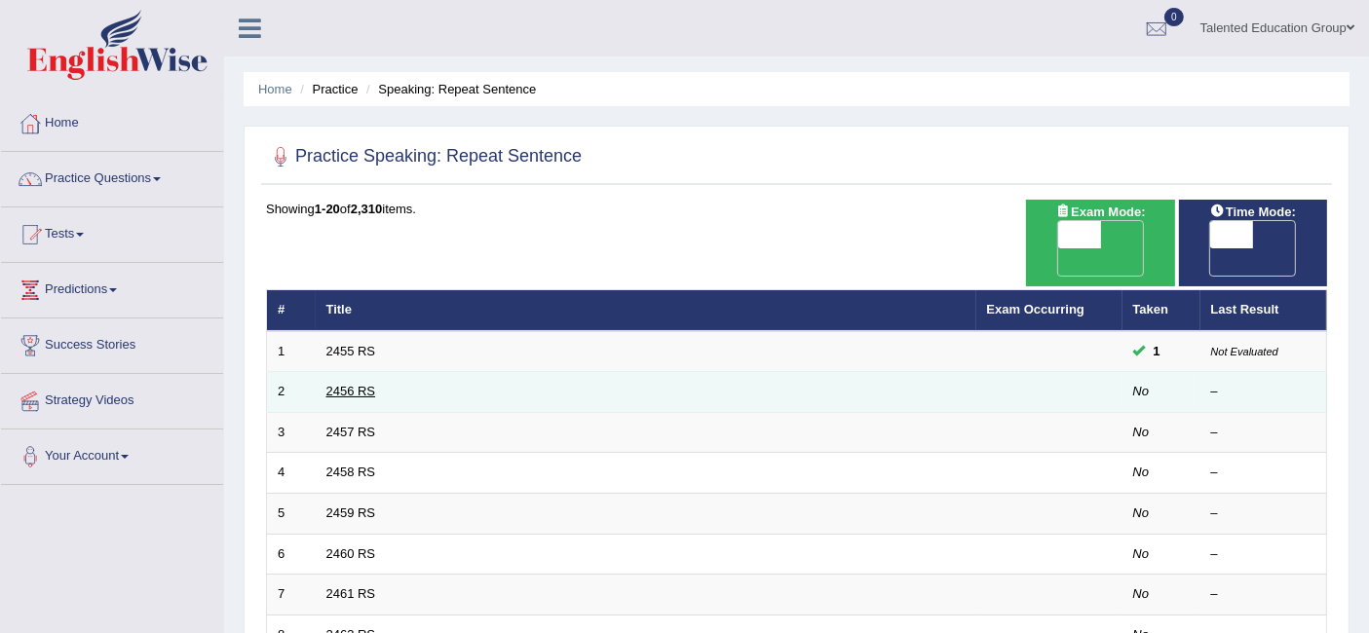
click at [341, 384] on link "2456 RS" at bounding box center [351, 391] width 50 height 15
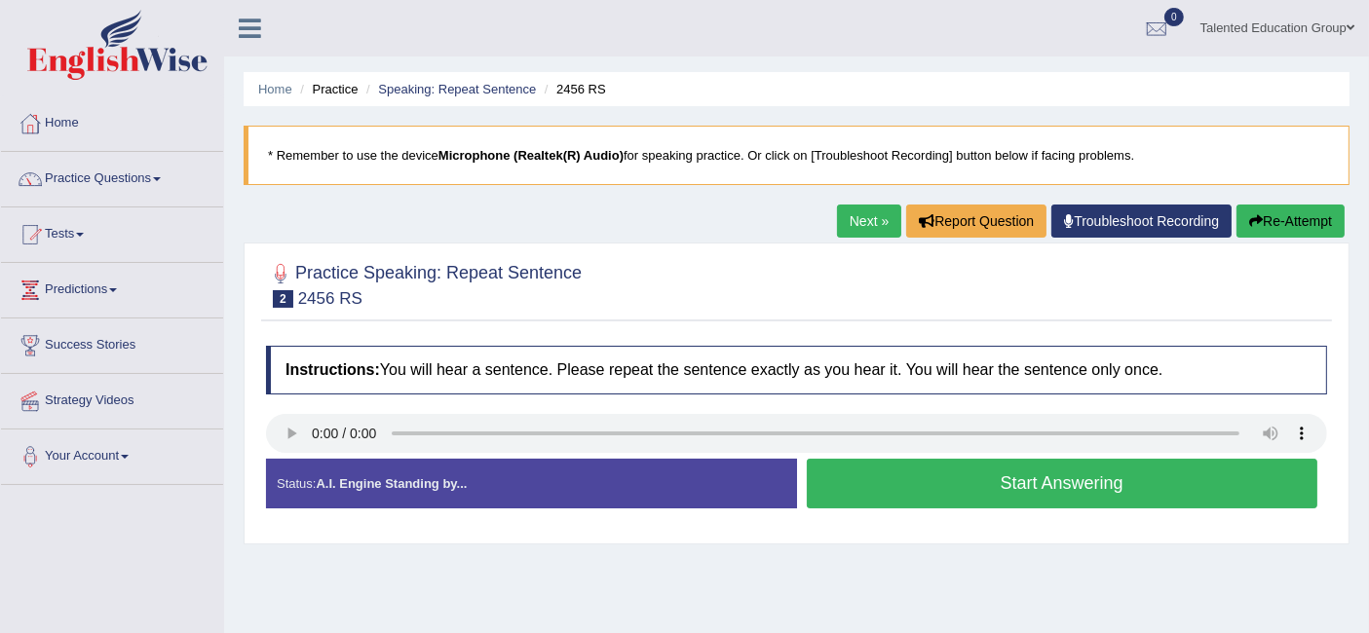
click at [823, 469] on button "Start Answering" at bounding box center [1062, 484] width 511 height 50
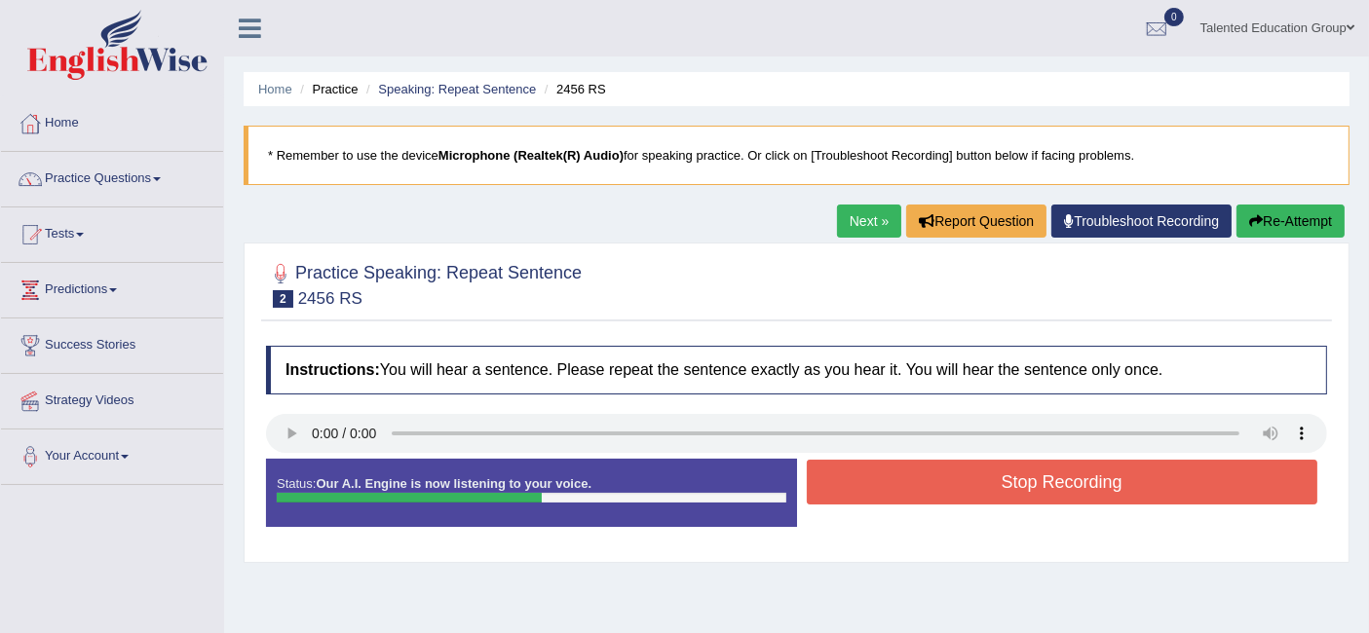
click at [823, 469] on button "Stop Recording" at bounding box center [1062, 482] width 511 height 45
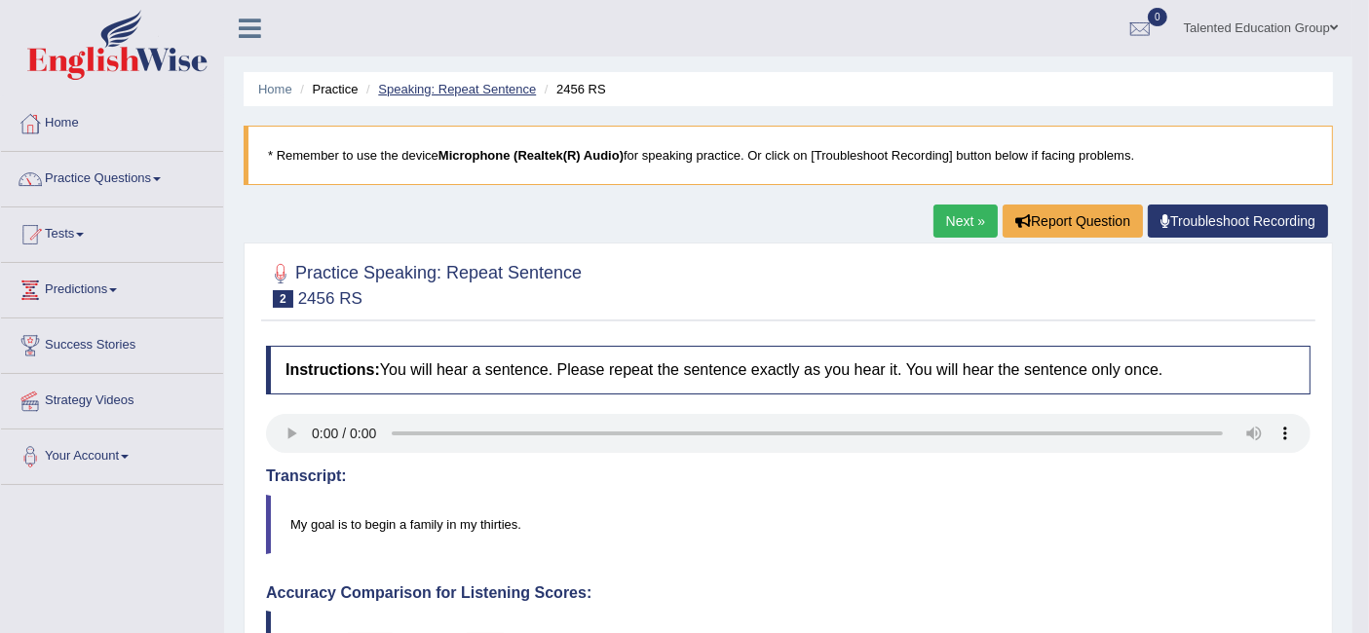
click at [437, 85] on link "Speaking: Repeat Sentence" at bounding box center [457, 89] width 158 height 15
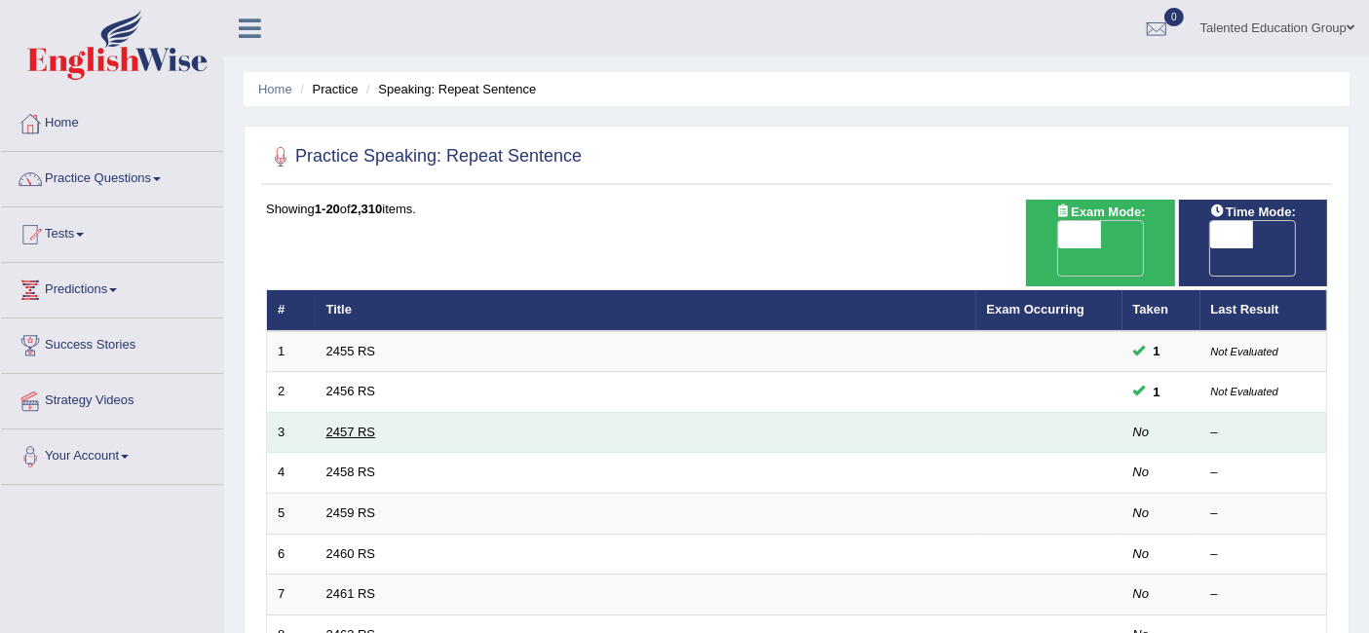
click at [360, 425] on link "2457 RS" at bounding box center [351, 432] width 50 height 15
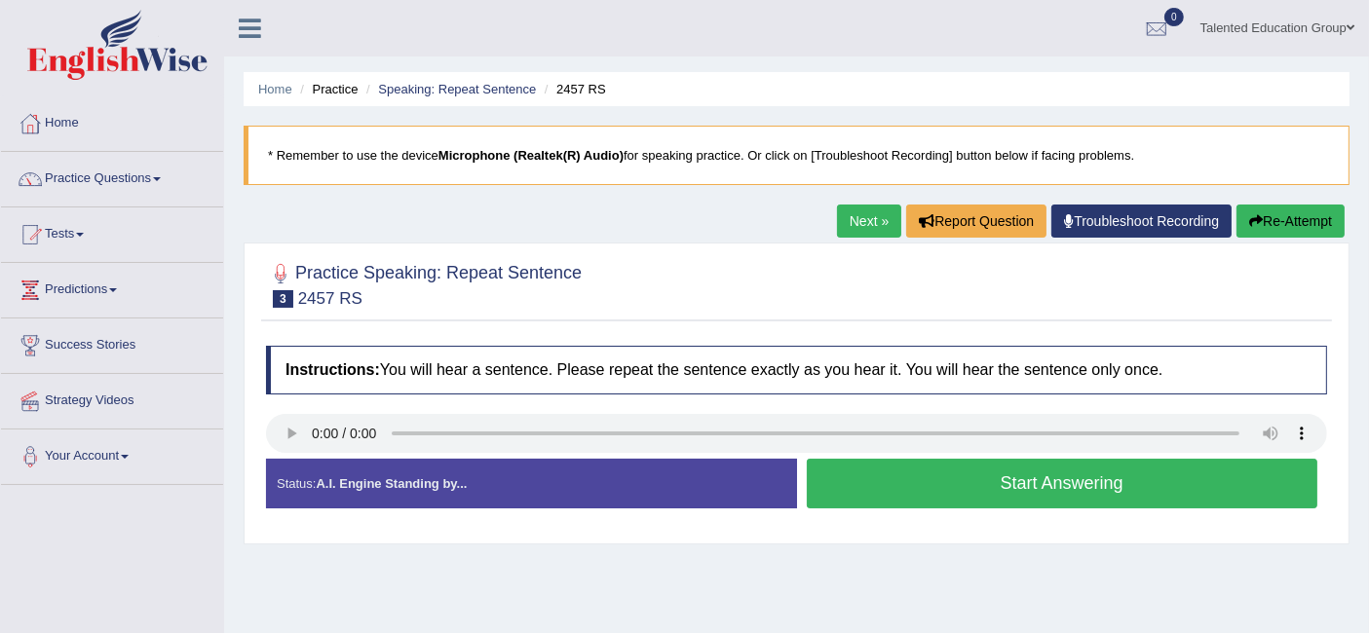
click at [931, 494] on button "Start Answering" at bounding box center [1062, 484] width 511 height 50
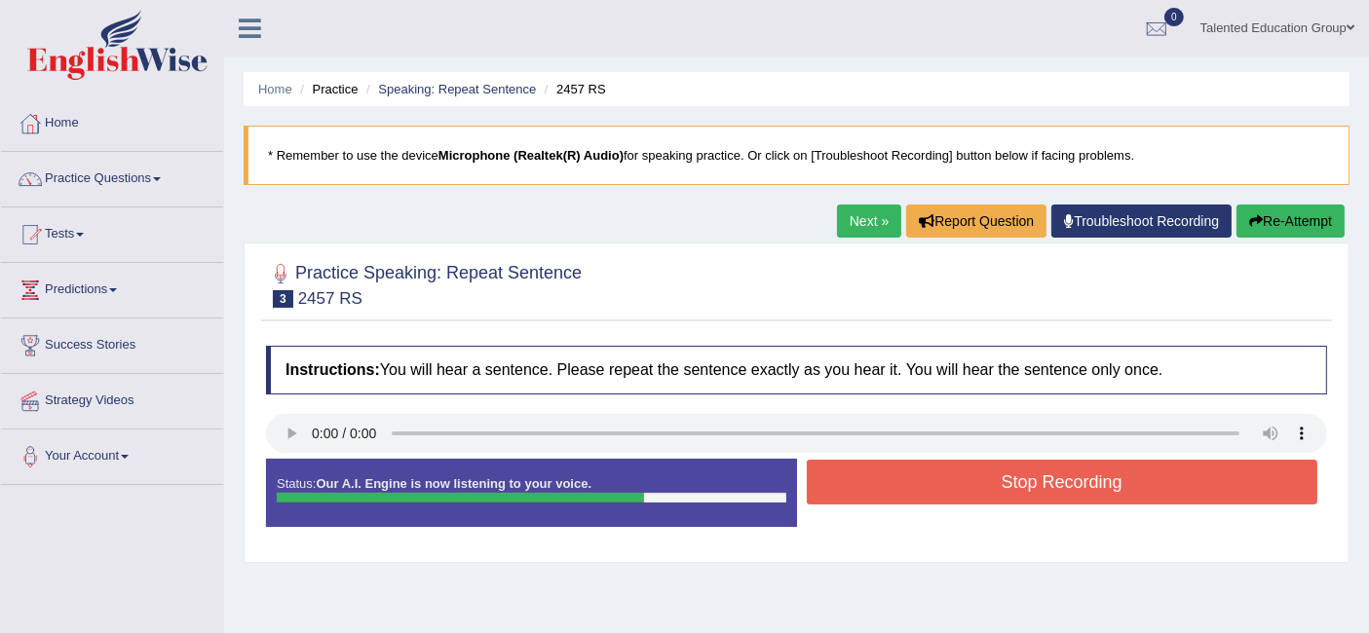
click at [931, 494] on button "Stop Recording" at bounding box center [1062, 482] width 511 height 45
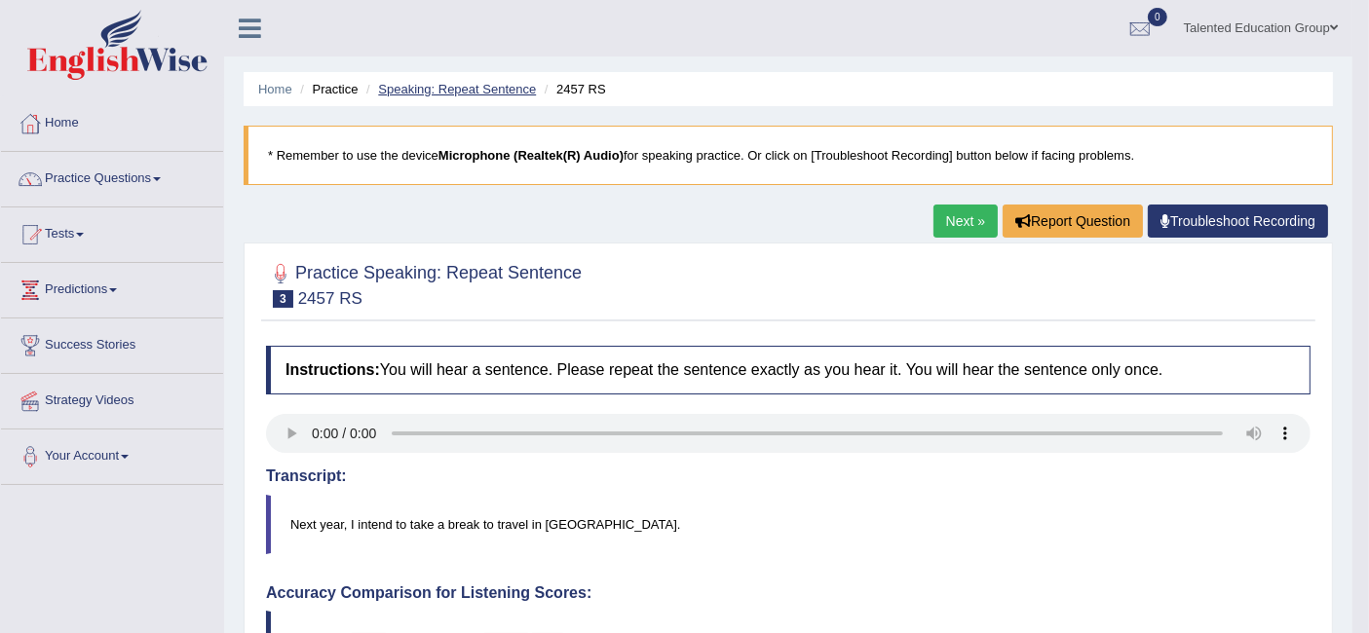
click at [470, 93] on link "Speaking: Repeat Sentence" at bounding box center [457, 89] width 158 height 15
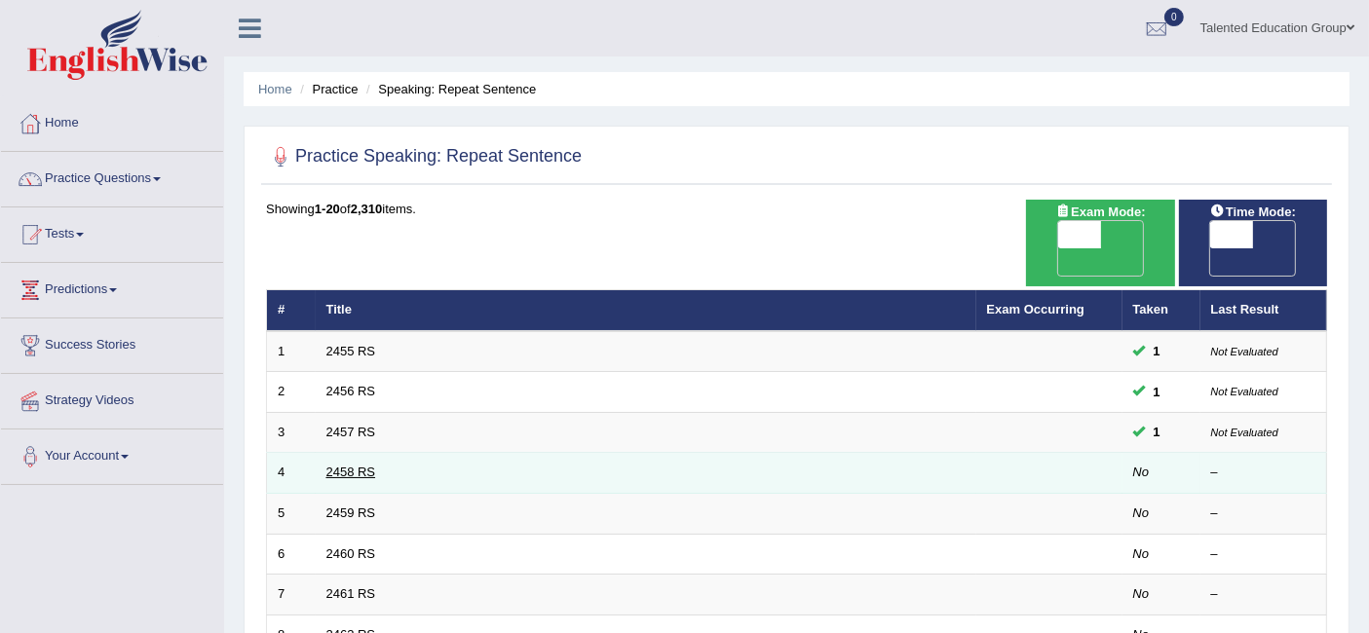
click at [343, 465] on link "2458 RS" at bounding box center [351, 472] width 50 height 15
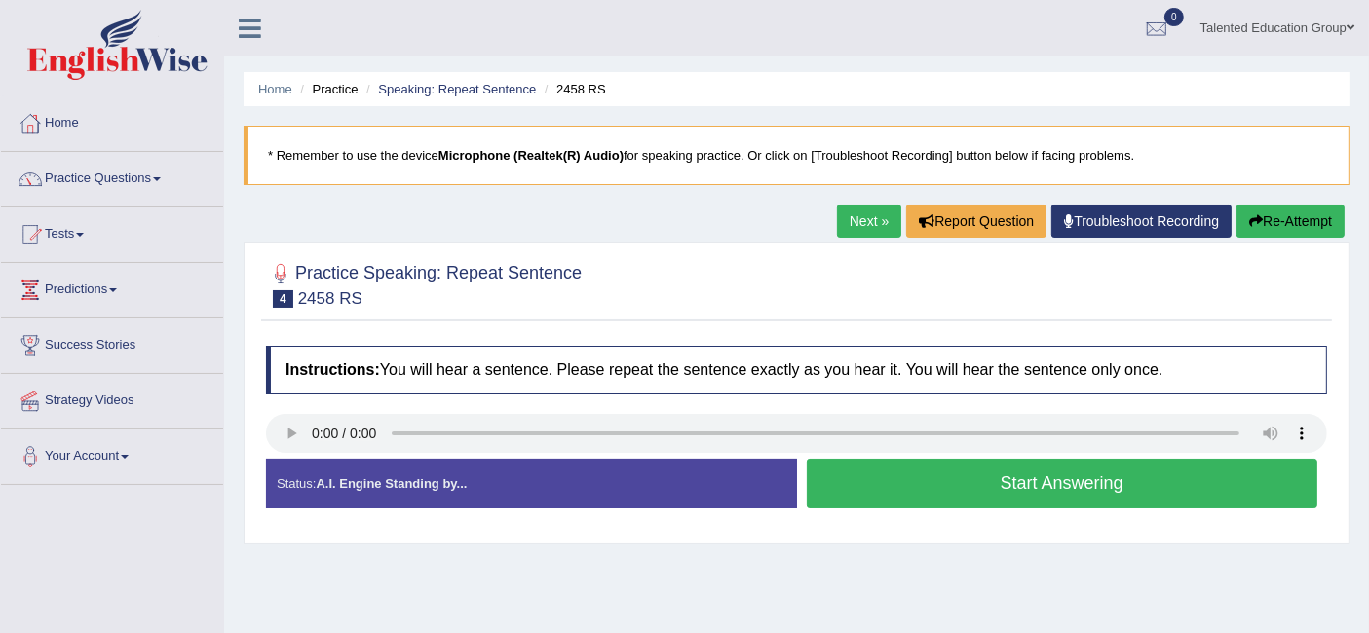
click at [949, 491] on button "Start Answering" at bounding box center [1062, 484] width 511 height 50
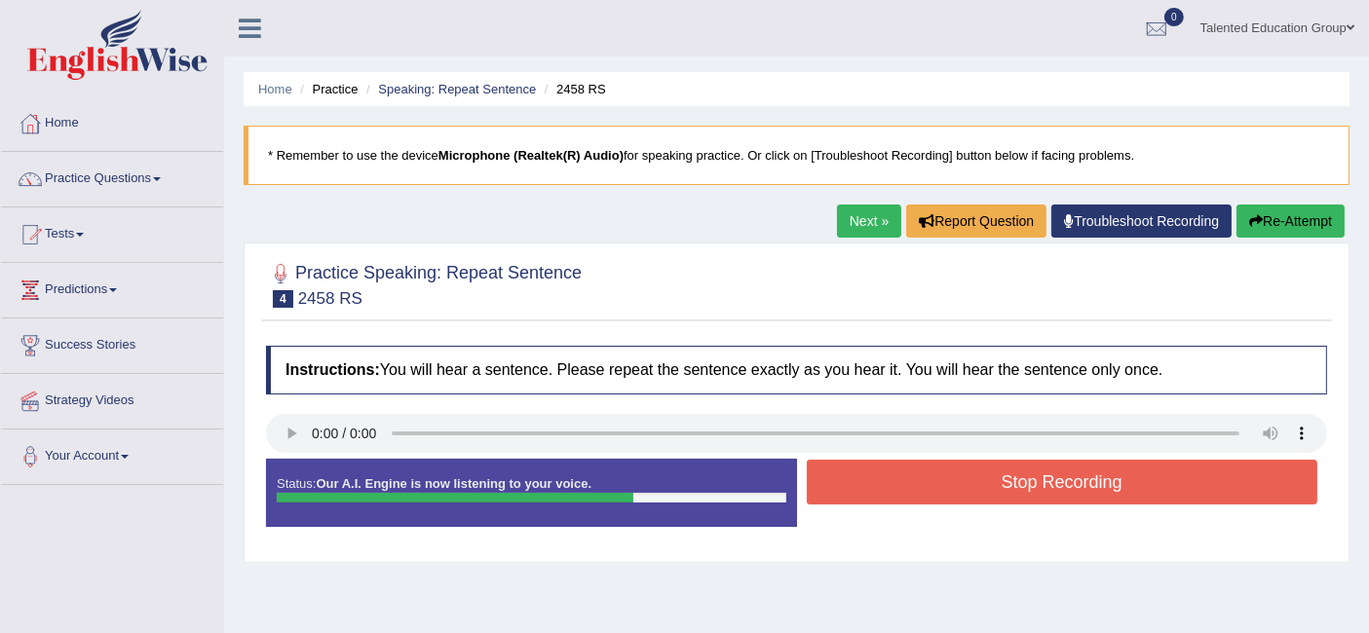
click at [949, 491] on button "Stop Recording" at bounding box center [1062, 482] width 511 height 45
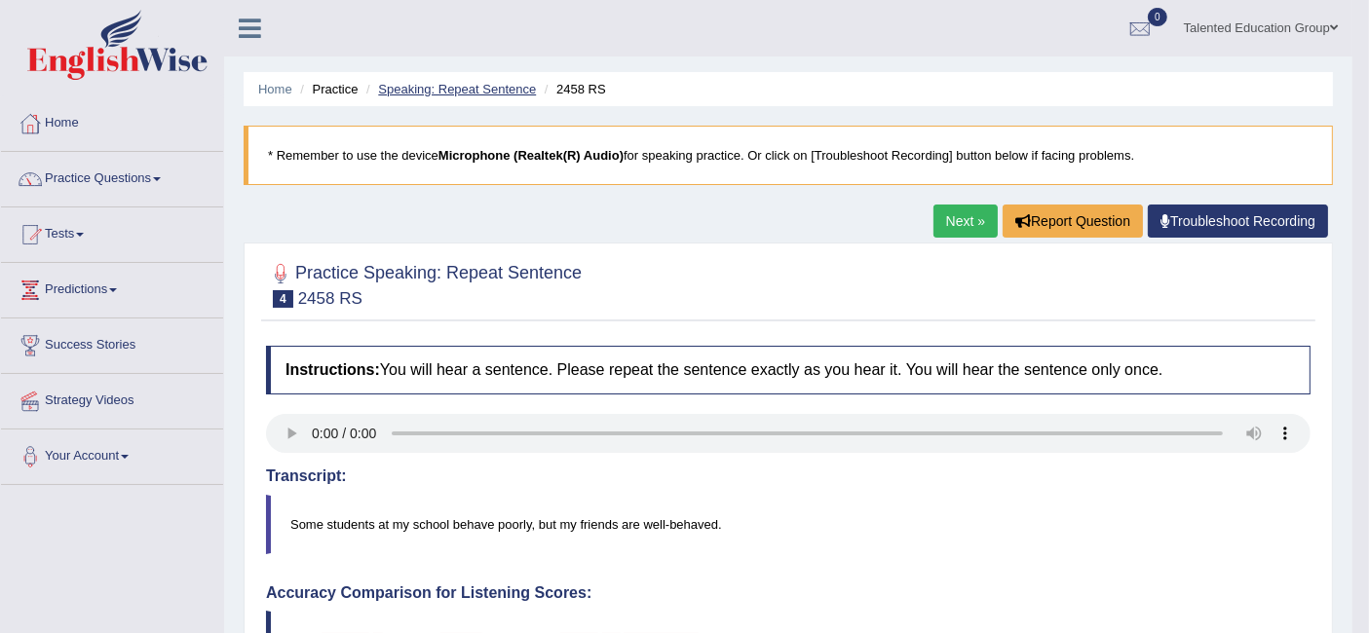
click at [436, 88] on link "Speaking: Repeat Sentence" at bounding box center [457, 89] width 158 height 15
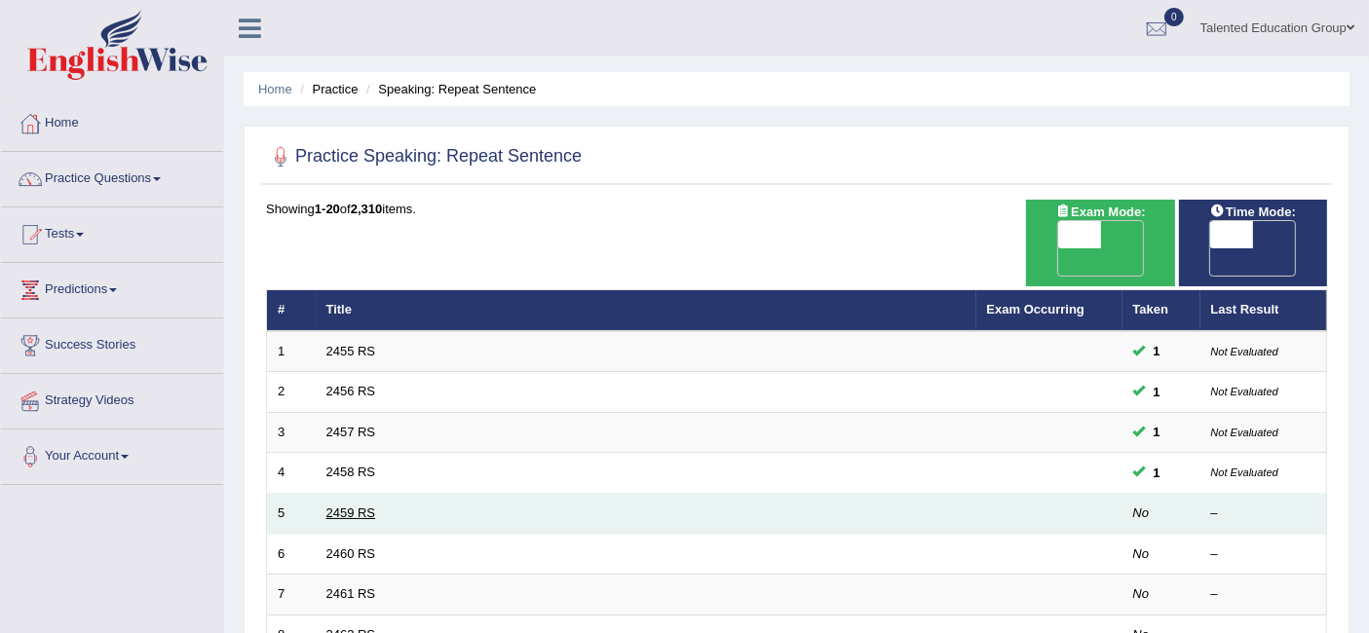
click at [353, 506] on link "2459 RS" at bounding box center [351, 513] width 50 height 15
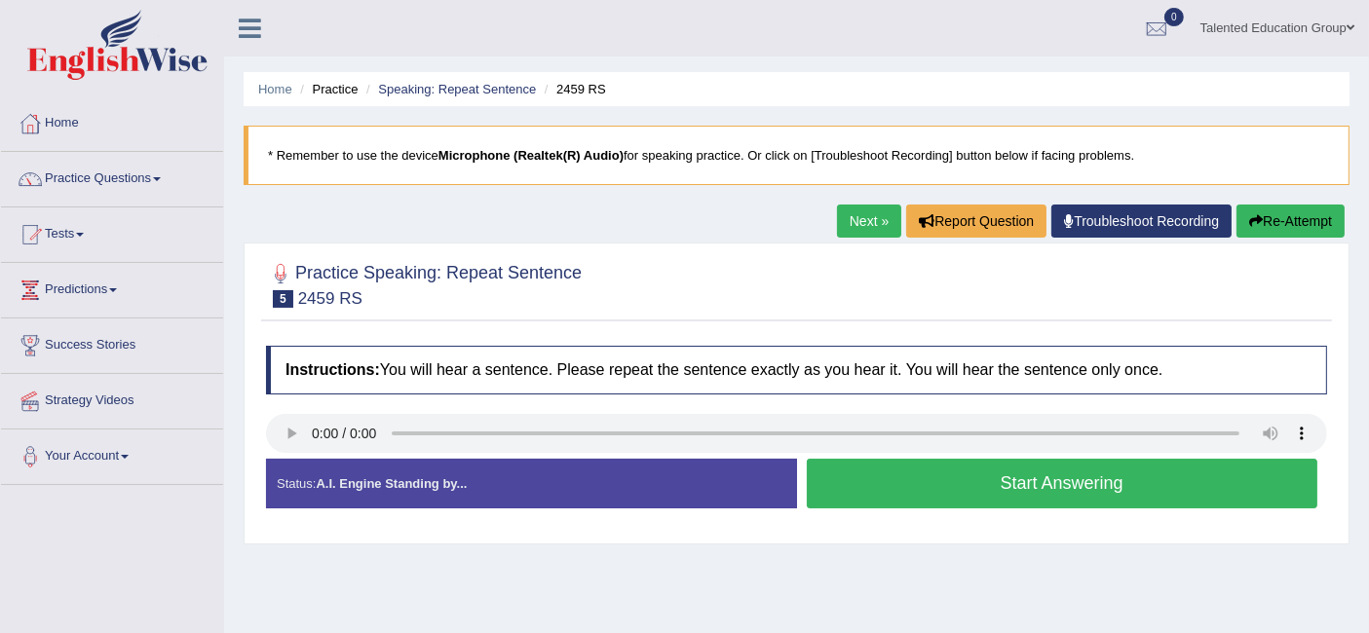
click at [1004, 488] on button "Start Answering" at bounding box center [1062, 484] width 511 height 50
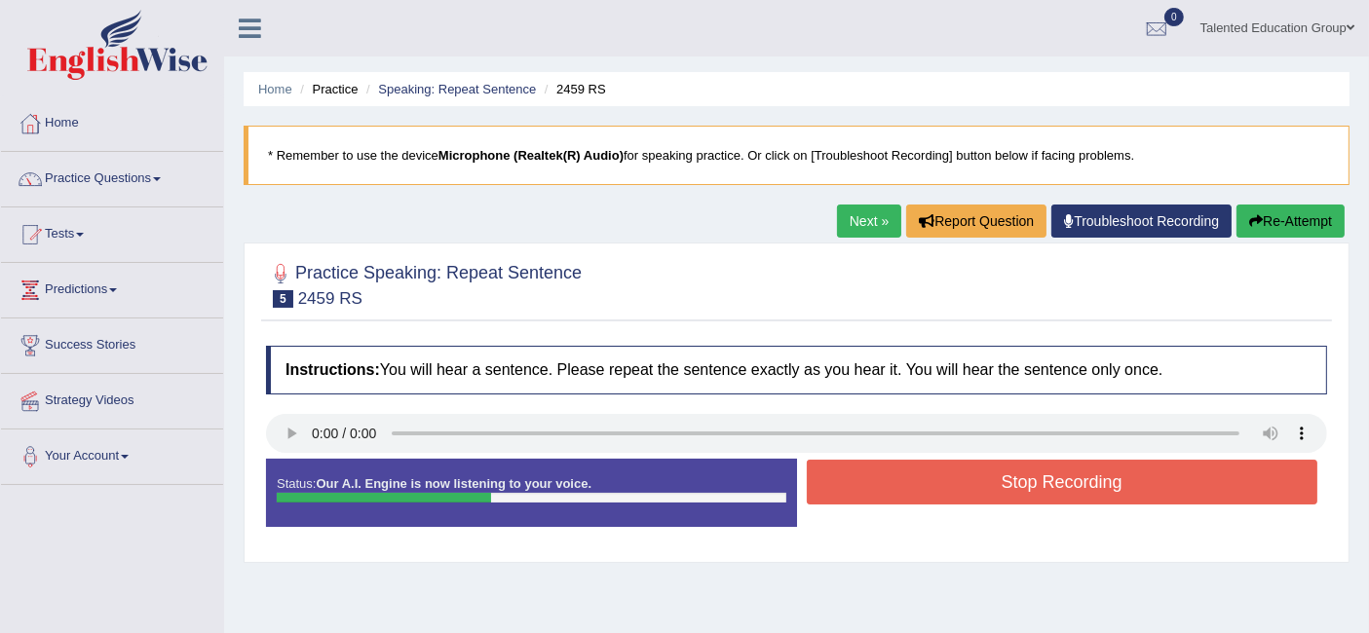
click at [1004, 488] on button "Stop Recording" at bounding box center [1062, 482] width 511 height 45
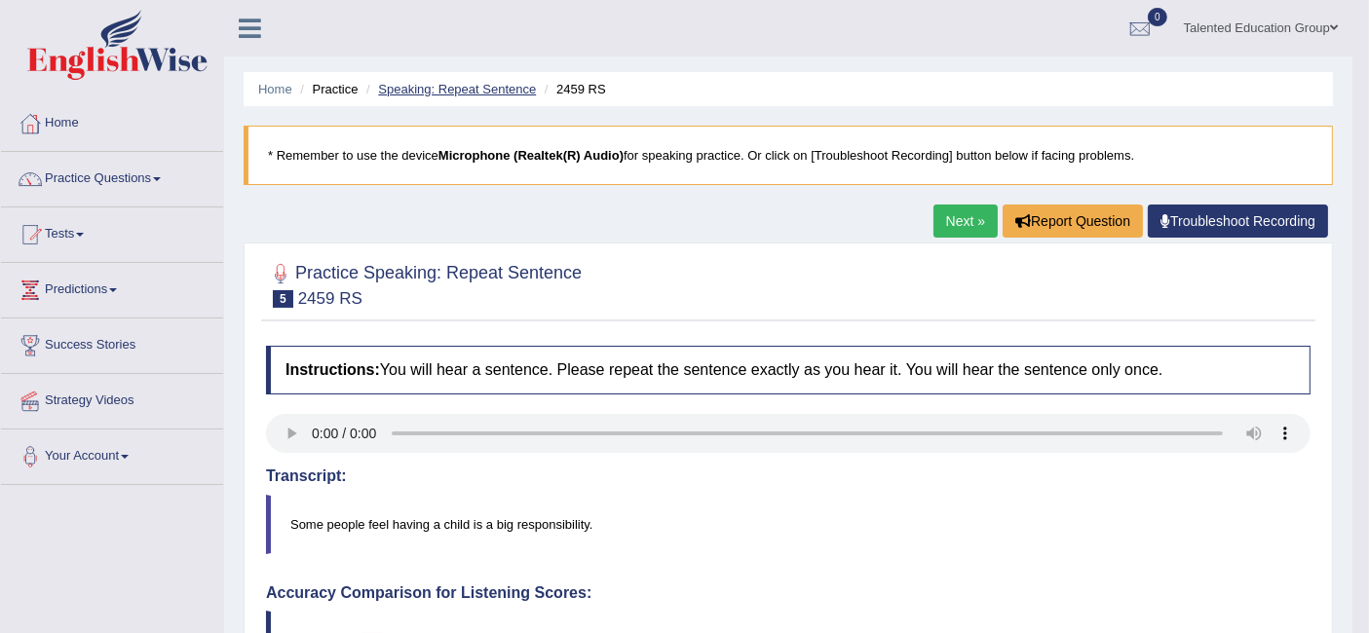
click at [420, 83] on link "Speaking: Repeat Sentence" at bounding box center [457, 89] width 158 height 15
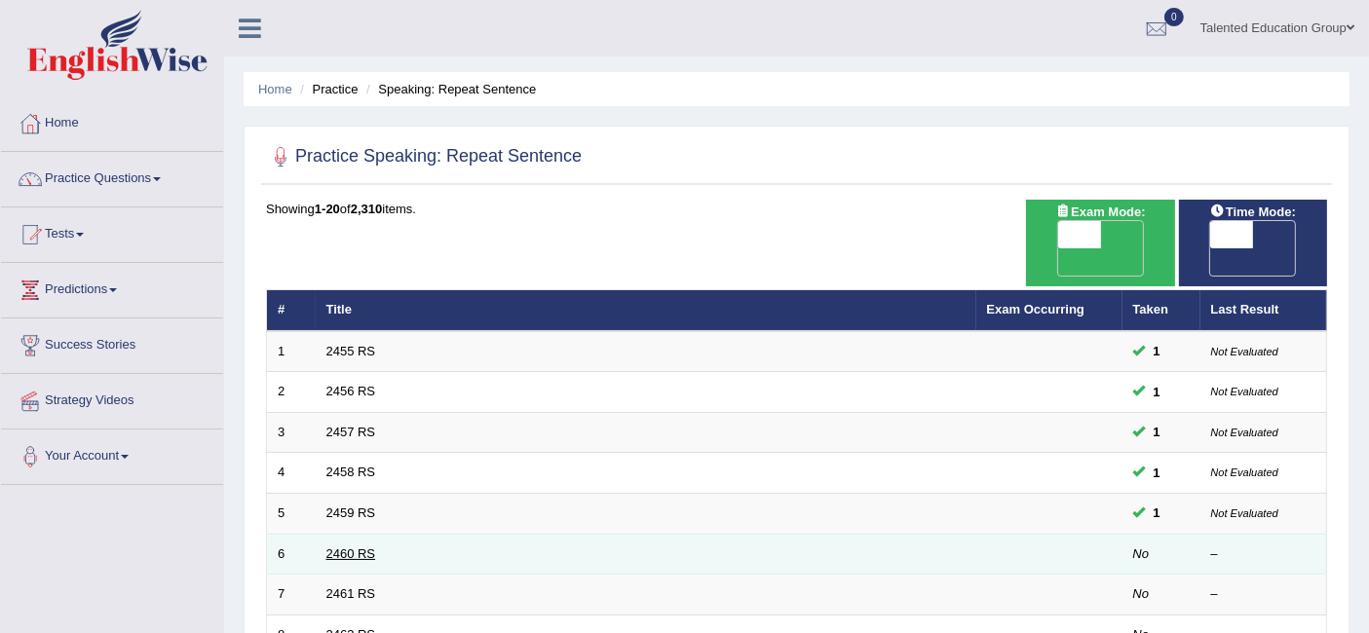
click at [350, 546] on link "2460 RS" at bounding box center [351, 553] width 50 height 15
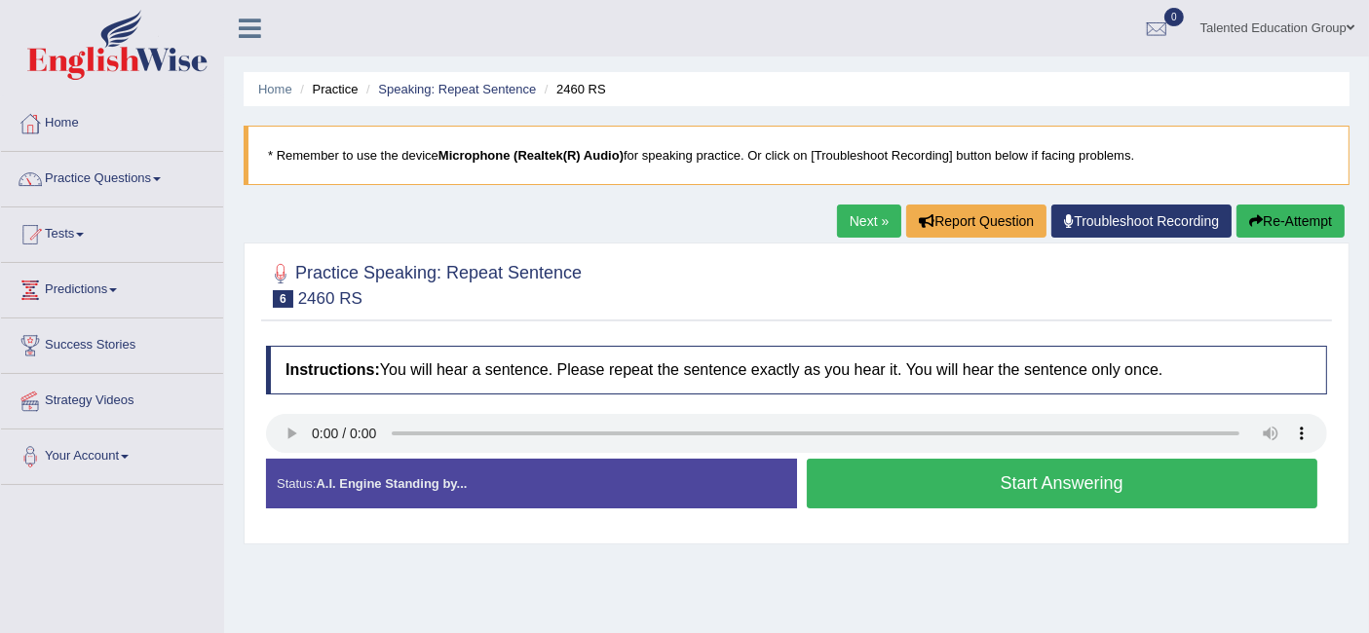
click at [857, 473] on button "Start Answering" at bounding box center [1062, 484] width 511 height 50
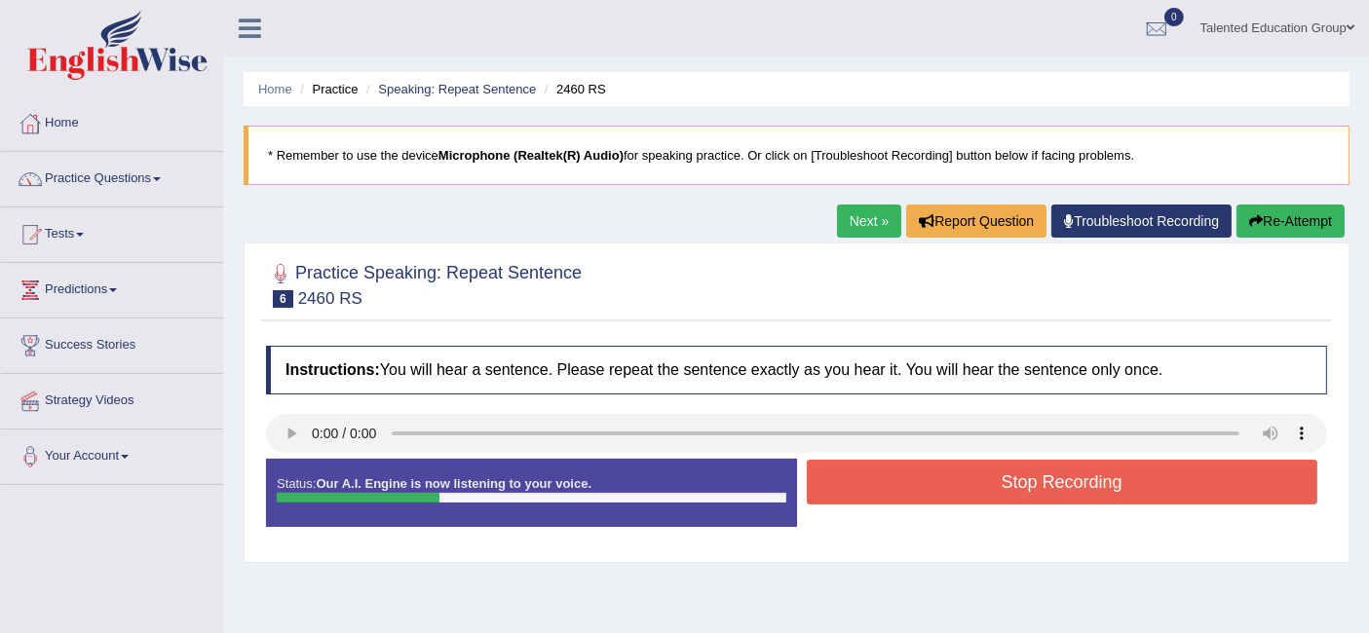
click at [857, 473] on button "Stop Recording" at bounding box center [1062, 482] width 511 height 45
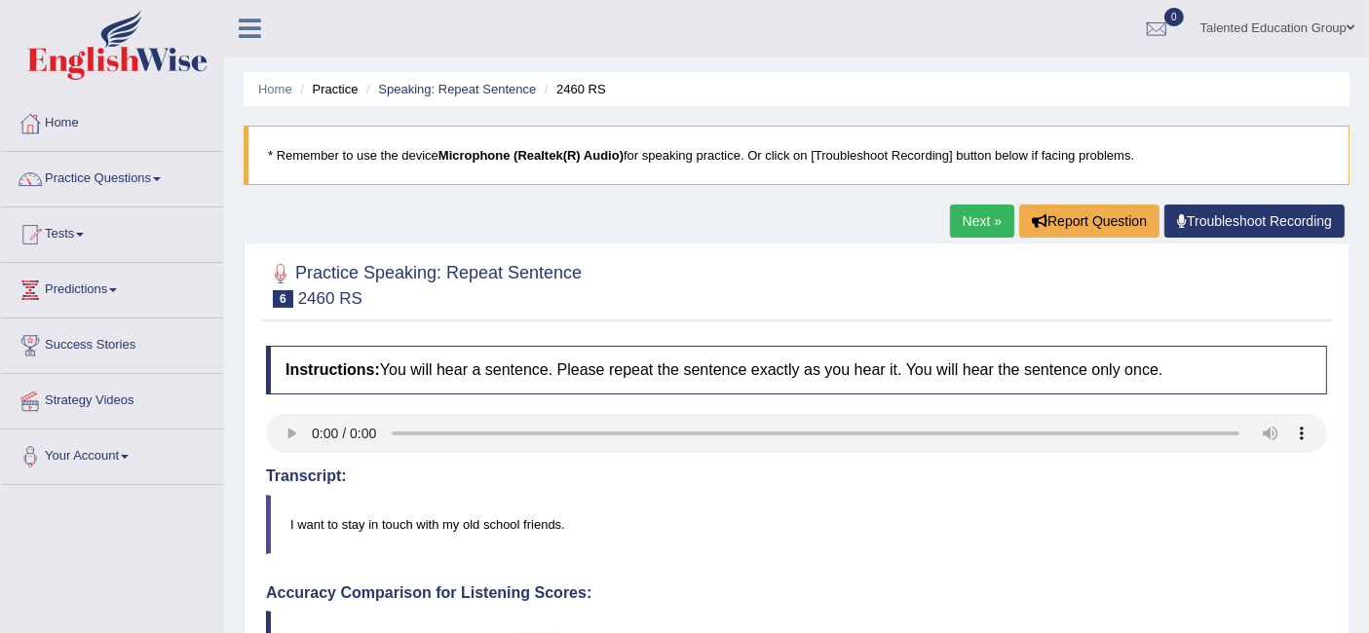
click at [972, 220] on link "Next »" at bounding box center [982, 221] width 64 height 33
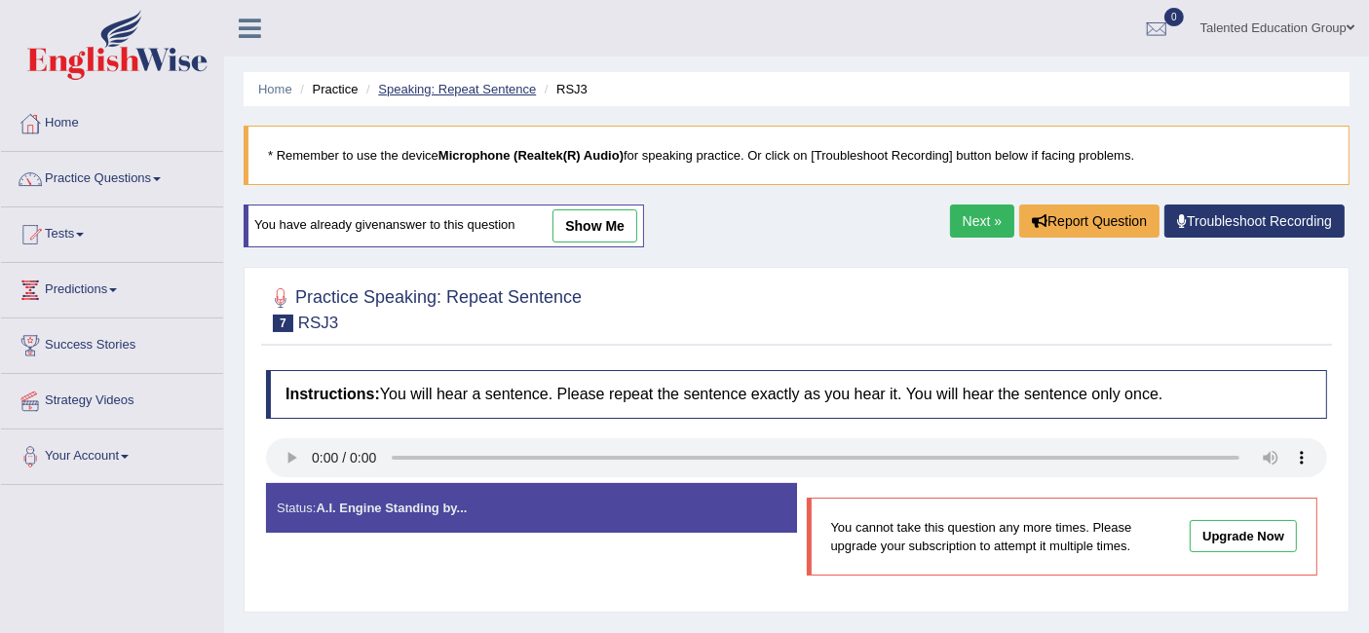
click at [454, 88] on link "Speaking: Repeat Sentence" at bounding box center [457, 89] width 158 height 15
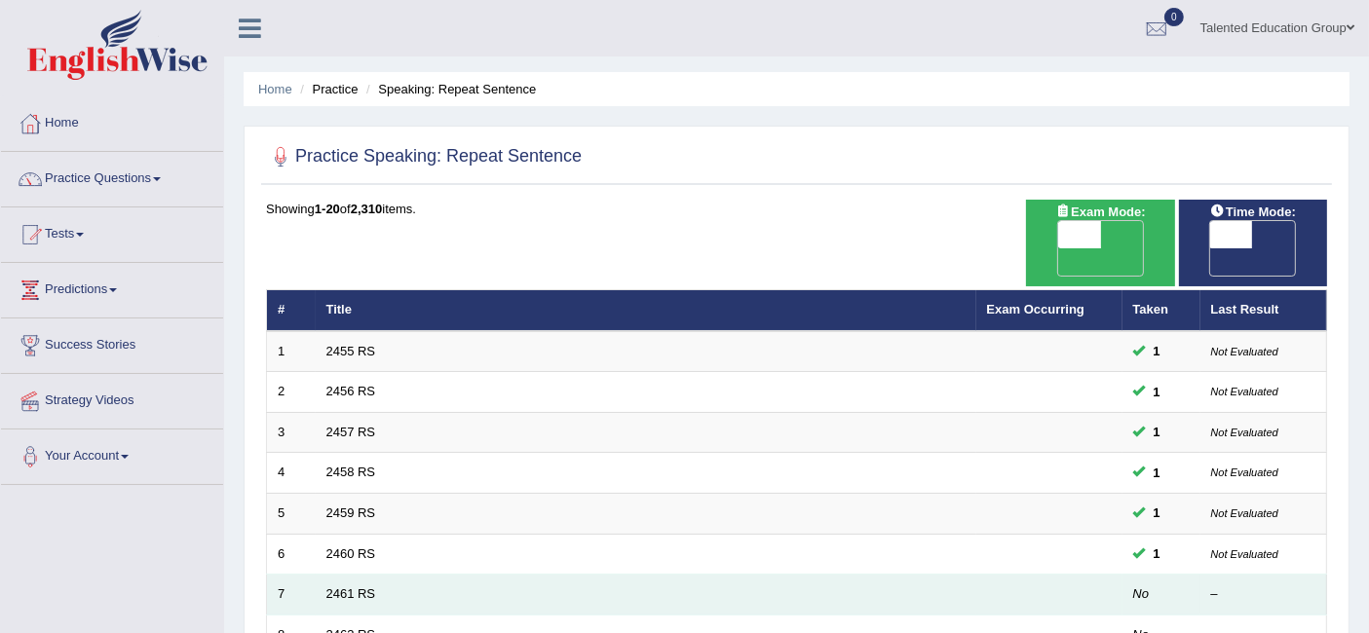
click at [413, 575] on td "2461 RS" at bounding box center [646, 595] width 660 height 41
click at [356, 586] on link "2461 RS" at bounding box center [351, 593] width 50 height 15
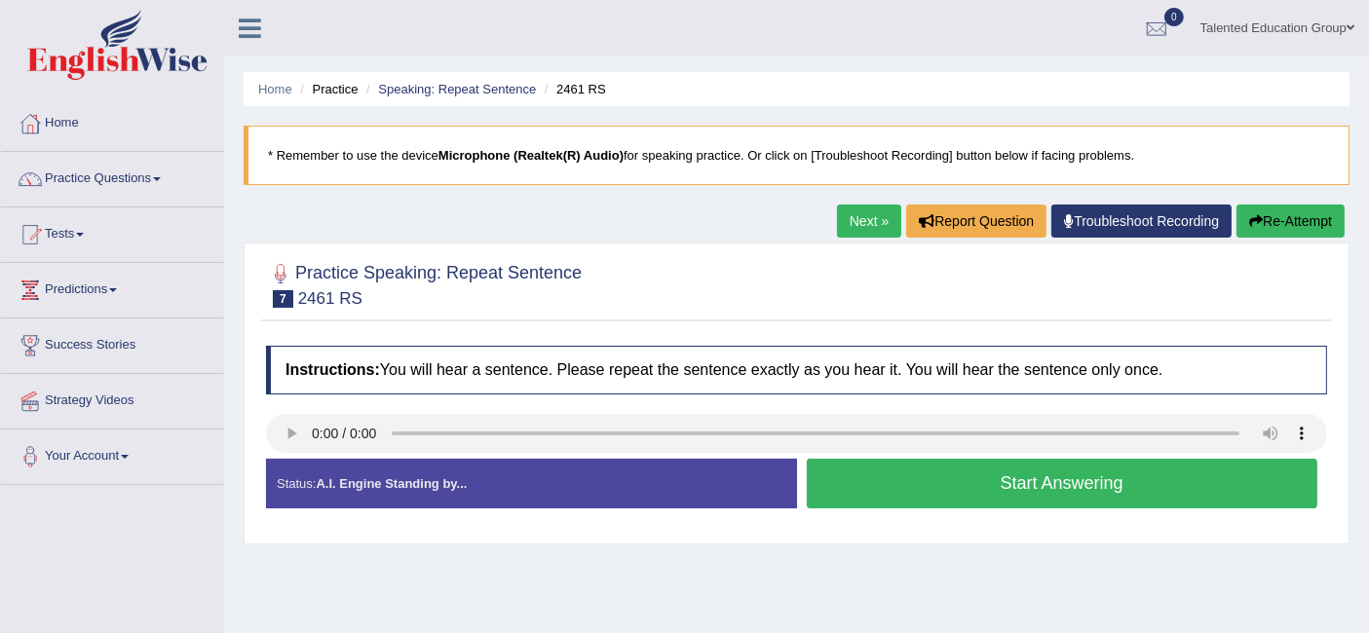
click at [925, 474] on button "Start Answering" at bounding box center [1062, 484] width 511 height 50
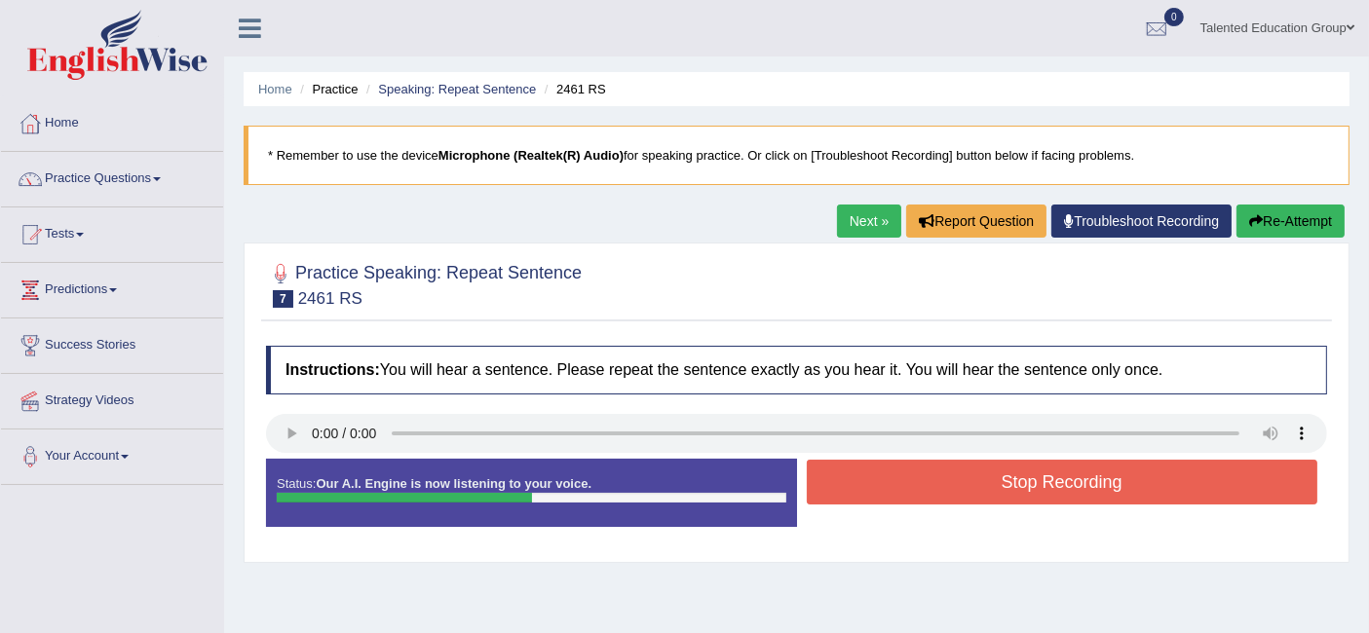
click at [925, 474] on button "Stop Recording" at bounding box center [1062, 482] width 511 height 45
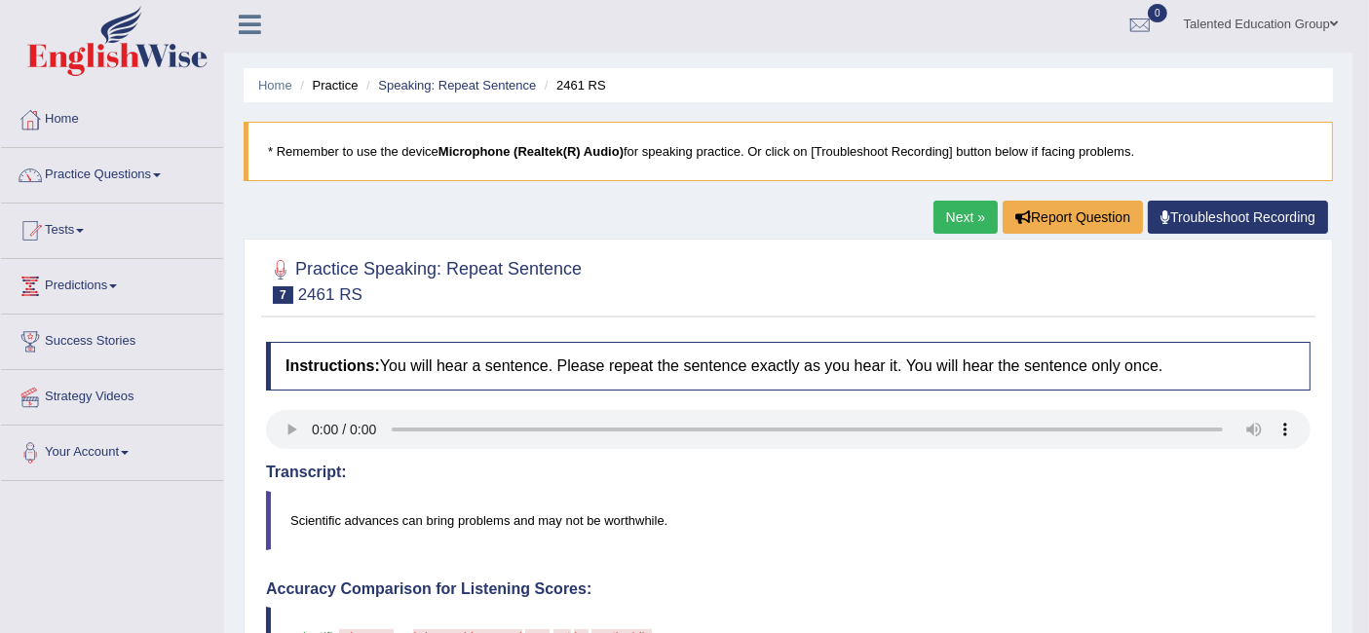
scroll to position [1, 0]
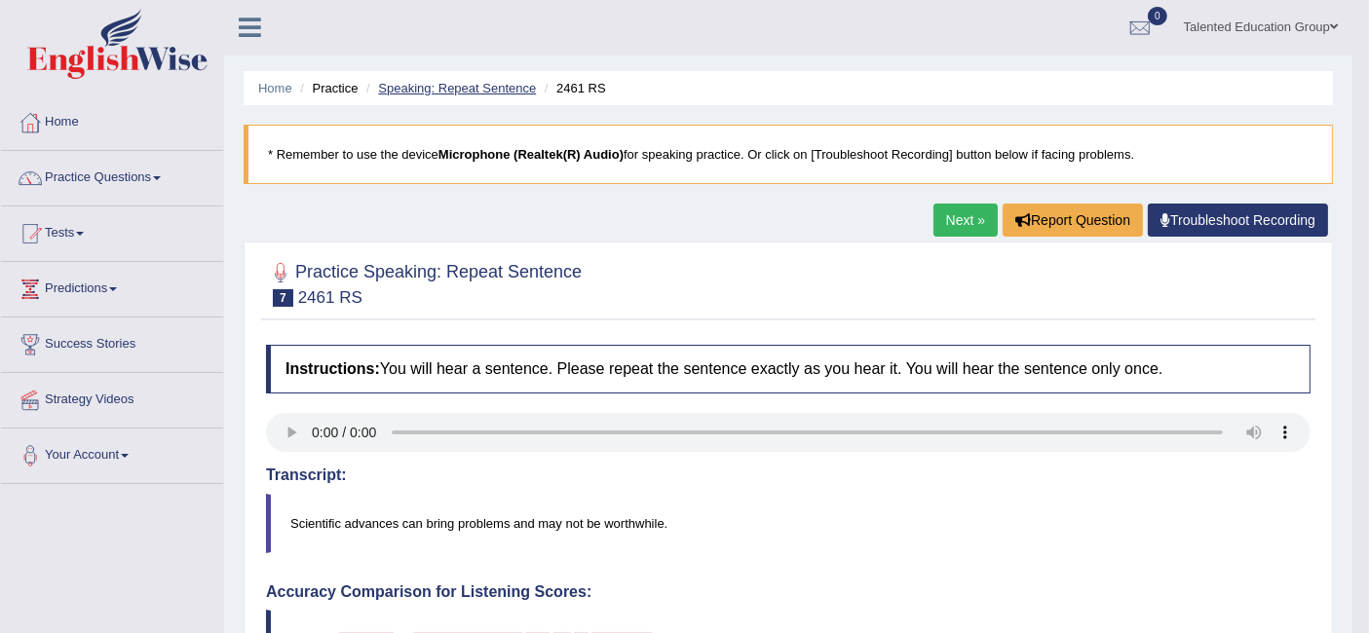
click at [481, 84] on link "Speaking: Repeat Sentence" at bounding box center [457, 88] width 158 height 15
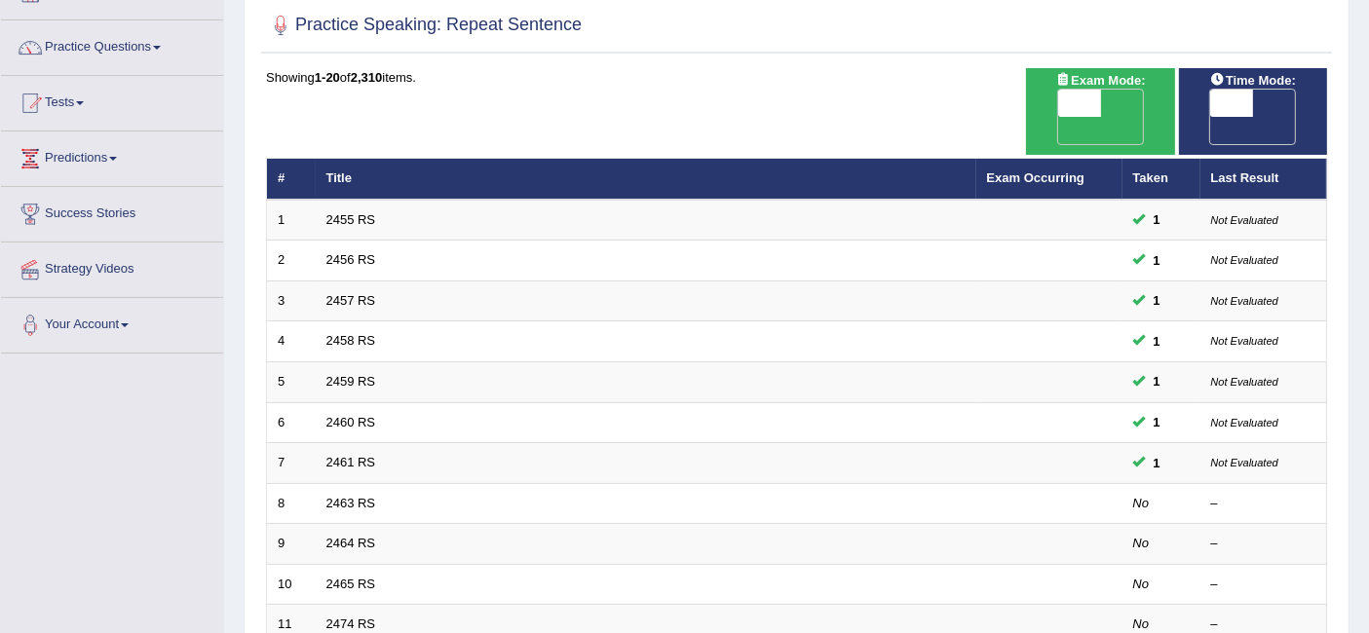
scroll to position [131, 0]
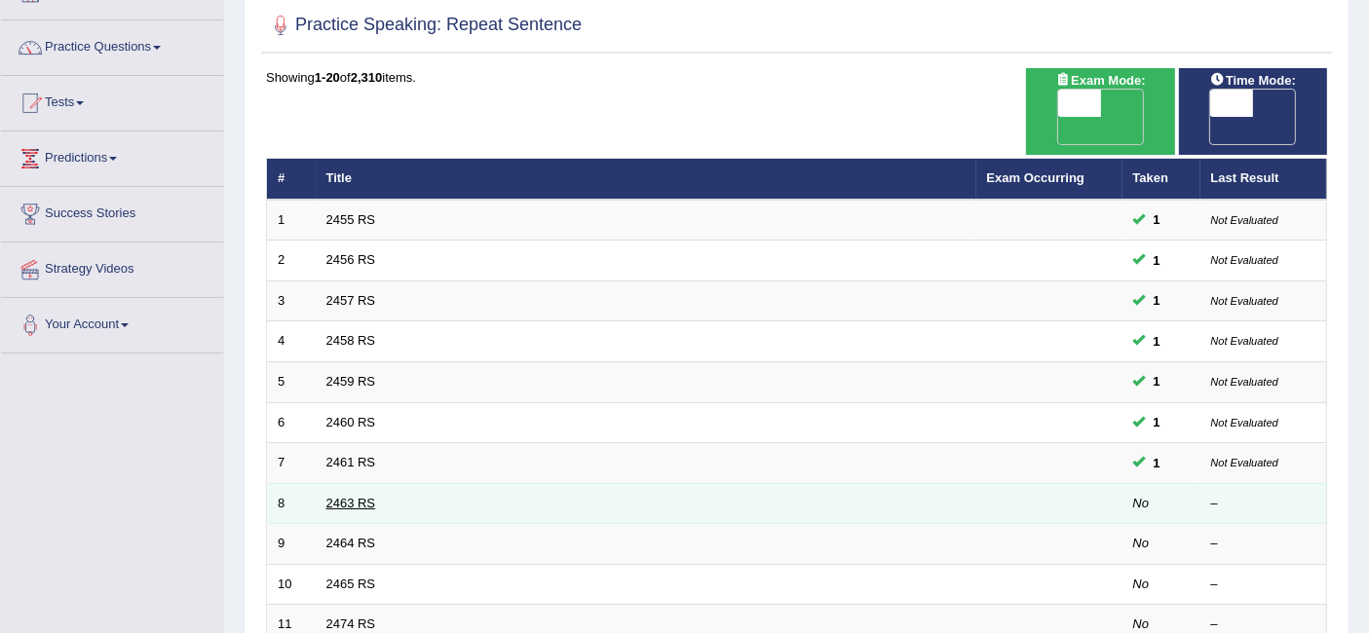
click at [336, 496] on link "2463 RS" at bounding box center [351, 503] width 50 height 15
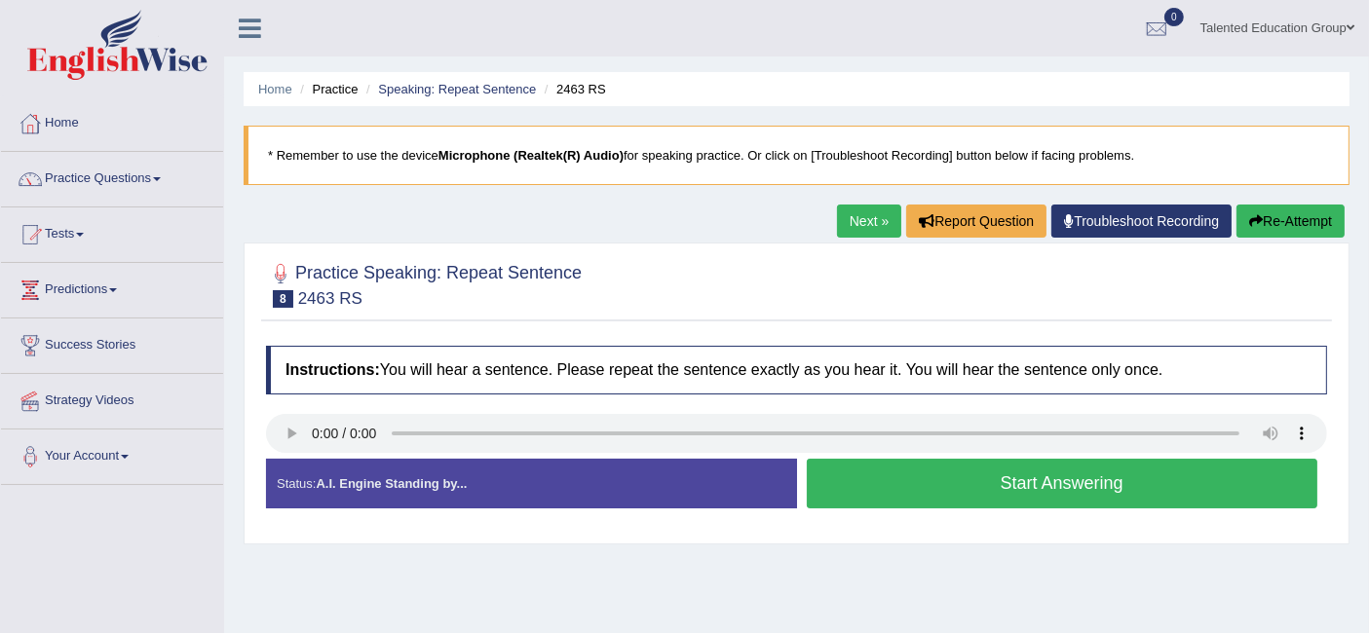
click at [948, 479] on button "Start Answering" at bounding box center [1062, 484] width 511 height 50
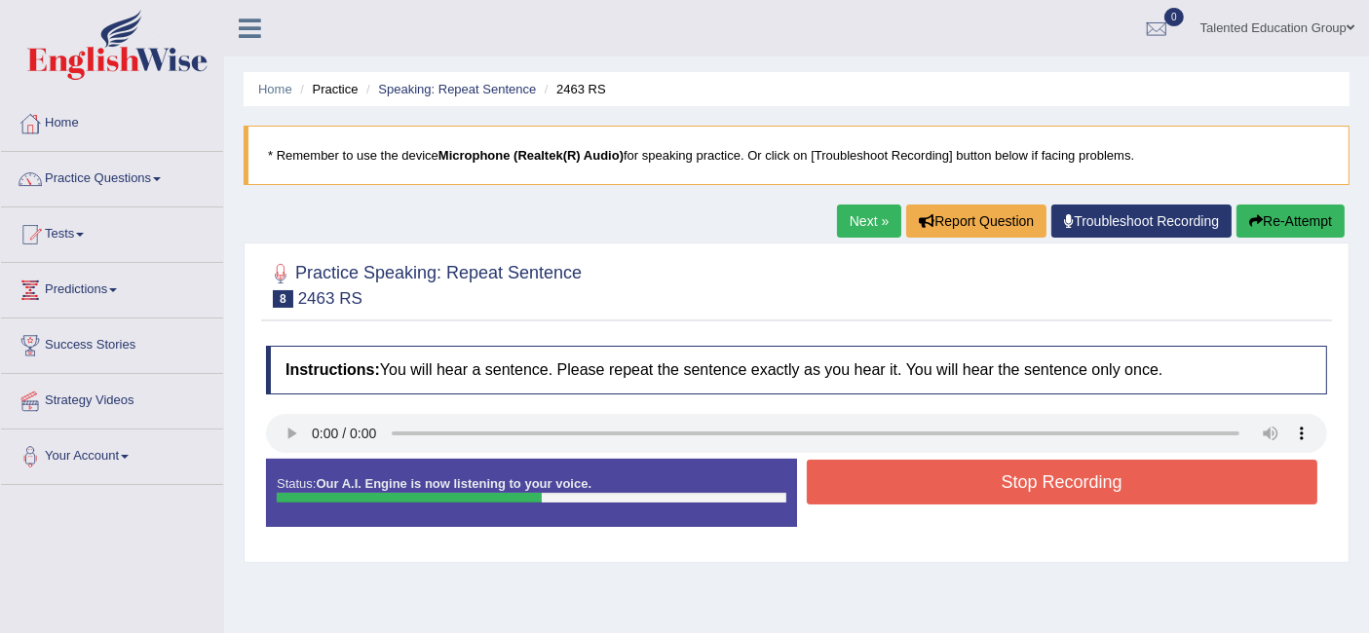
click at [948, 479] on button "Stop Recording" at bounding box center [1062, 482] width 511 height 45
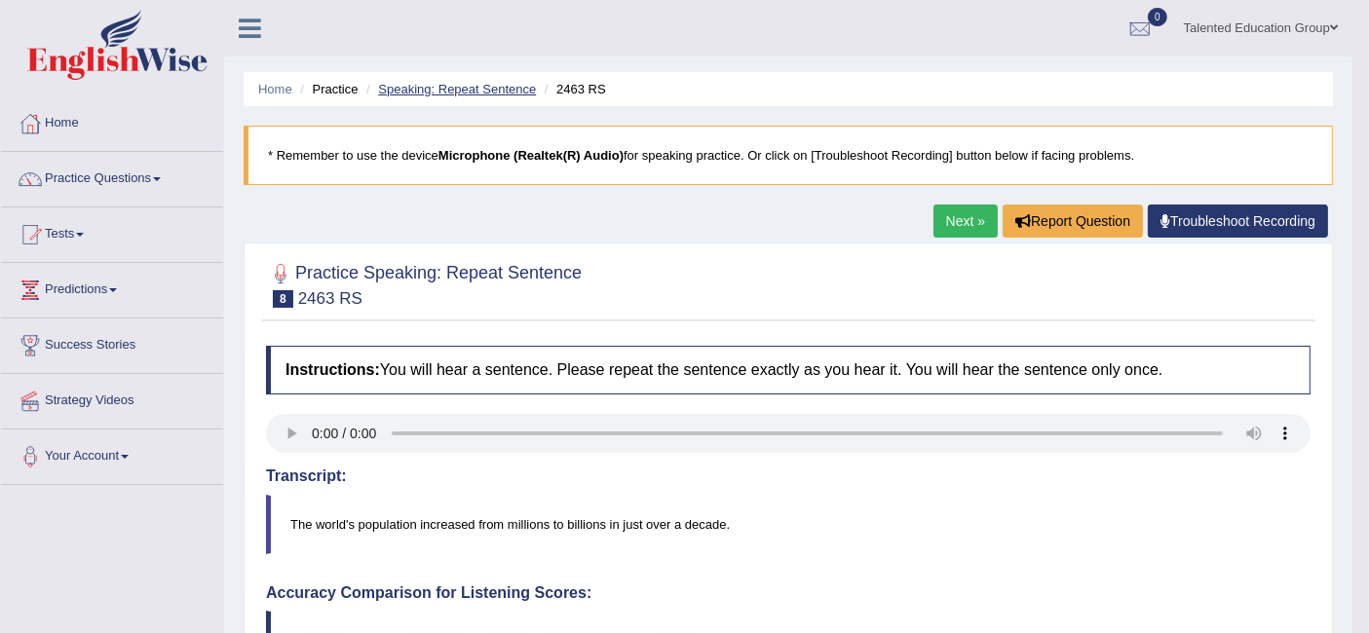
click at [515, 83] on link "Speaking: Repeat Sentence" at bounding box center [457, 89] width 158 height 15
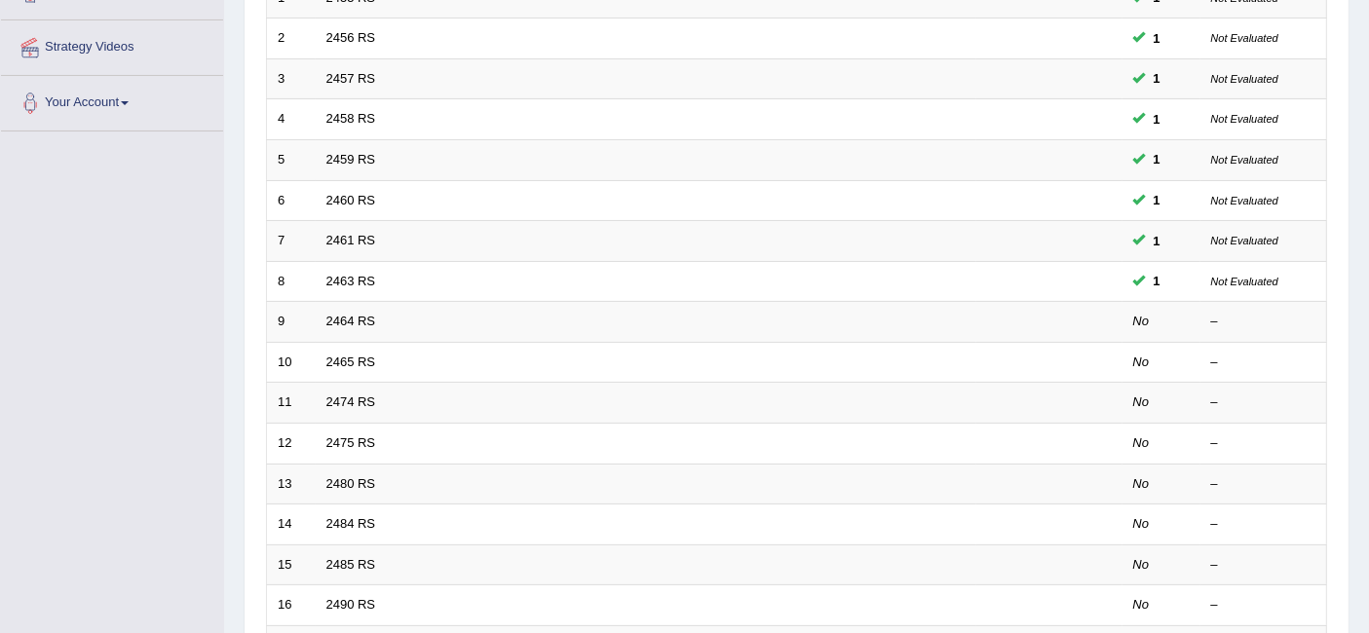
scroll to position [356, 0]
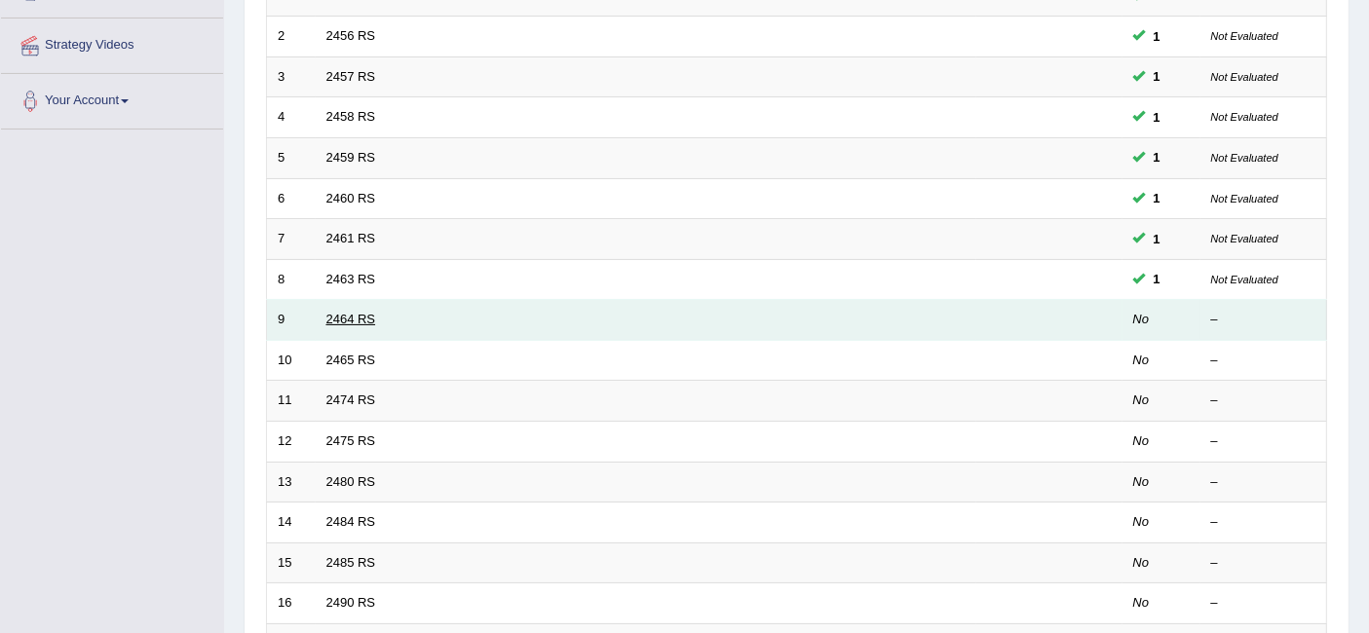
click at [335, 312] on link "2464 RS" at bounding box center [351, 319] width 50 height 15
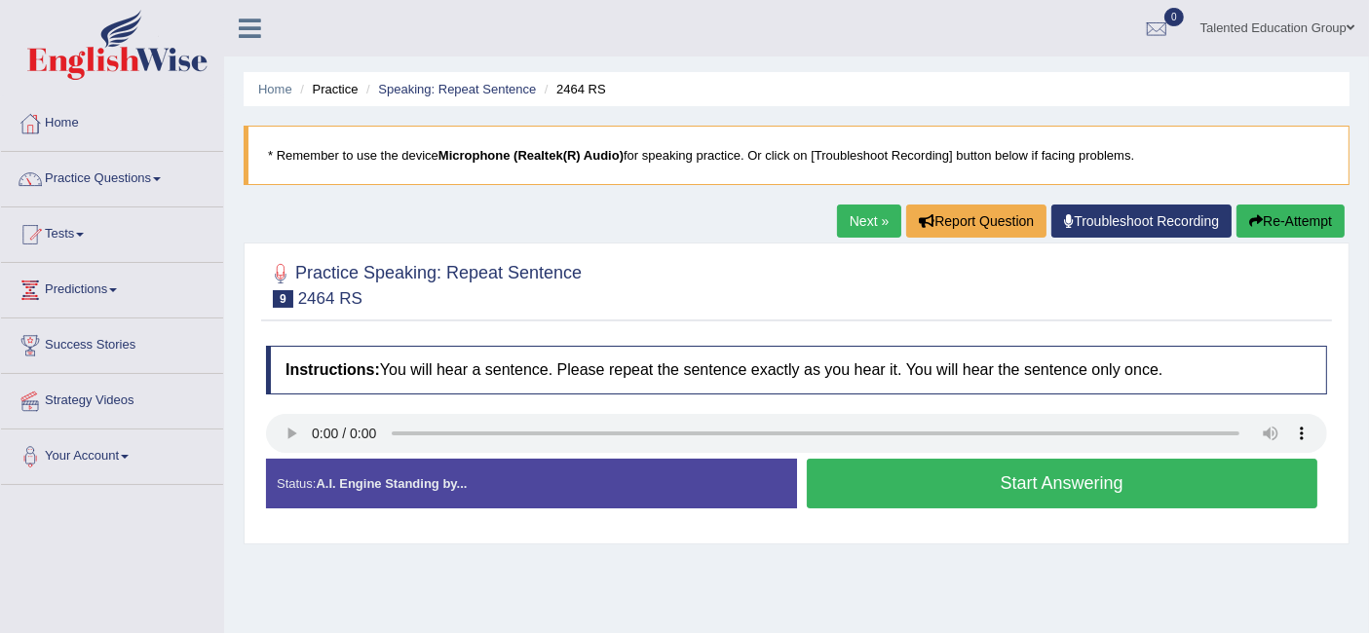
click at [886, 470] on button "Start Answering" at bounding box center [1062, 484] width 511 height 50
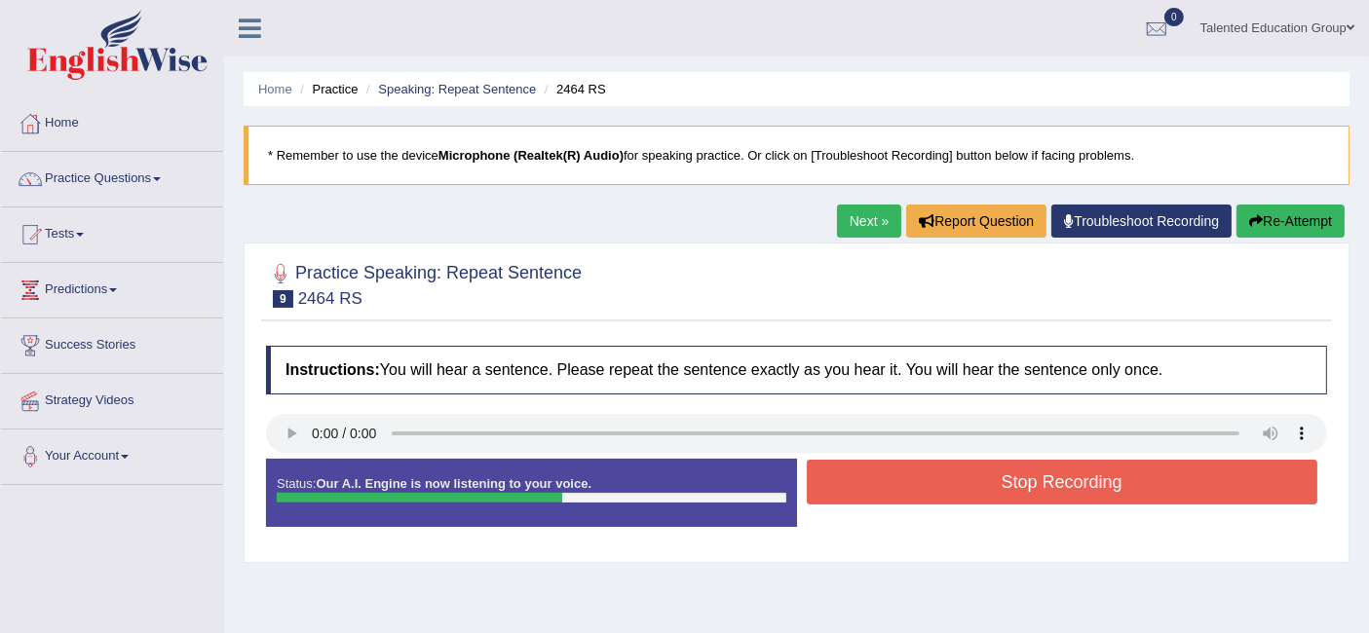
click at [886, 470] on button "Stop Recording" at bounding box center [1062, 482] width 511 height 45
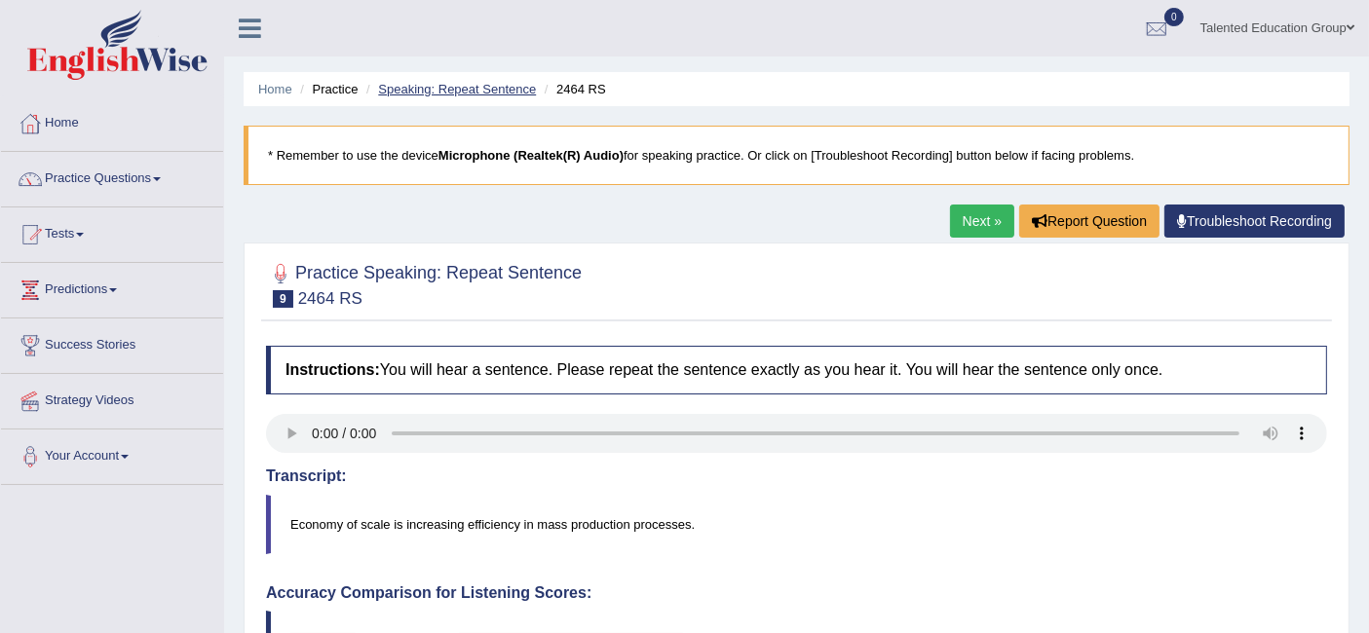
click at [450, 85] on link "Speaking: Repeat Sentence" at bounding box center [457, 89] width 158 height 15
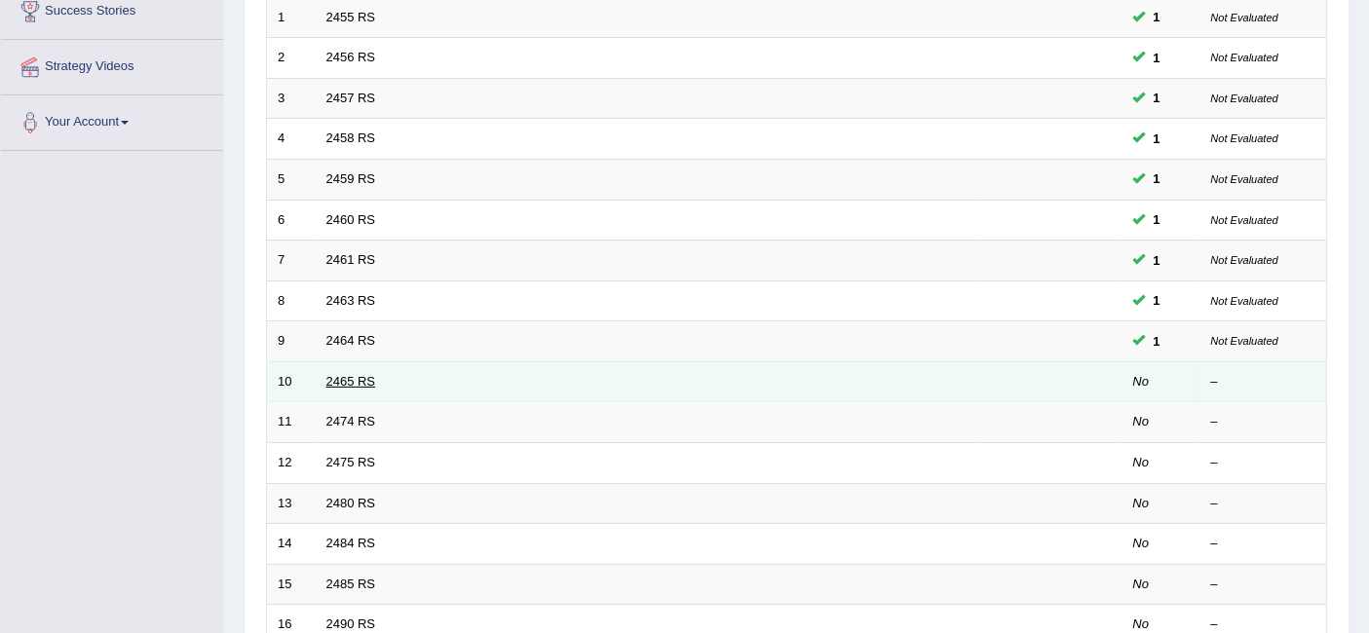
click at [345, 374] on link "2465 RS" at bounding box center [351, 381] width 50 height 15
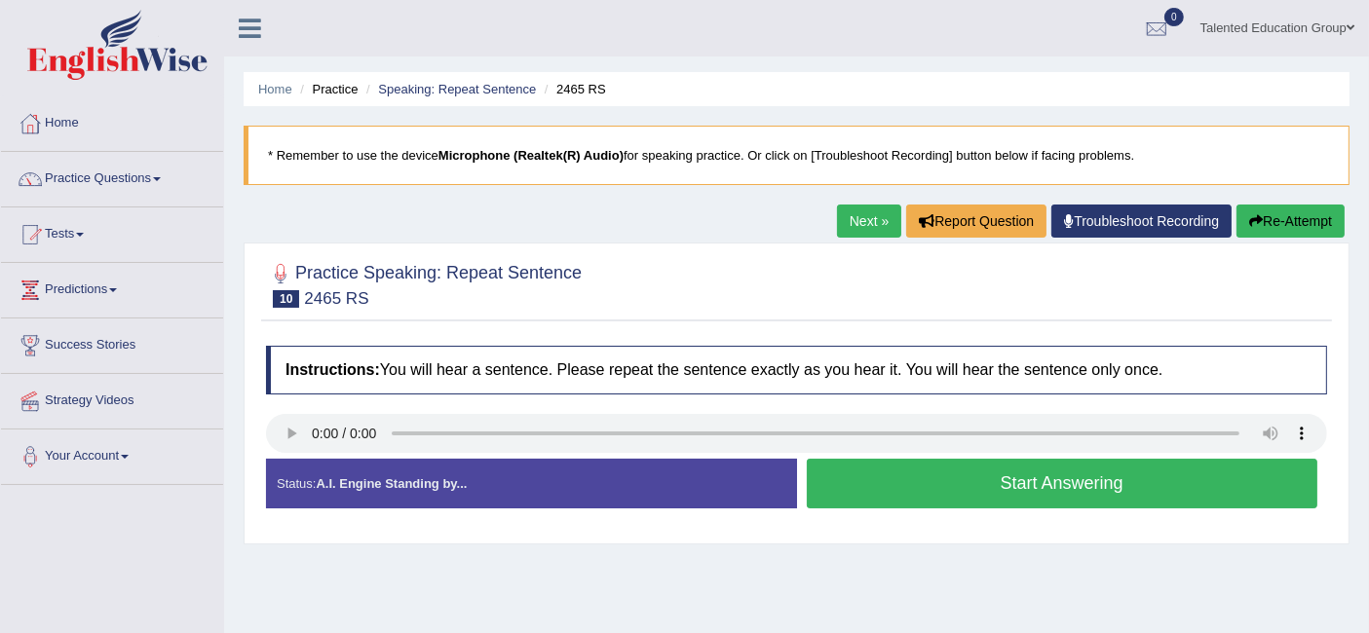
click at [857, 502] on button "Start Answering" at bounding box center [1062, 484] width 511 height 50
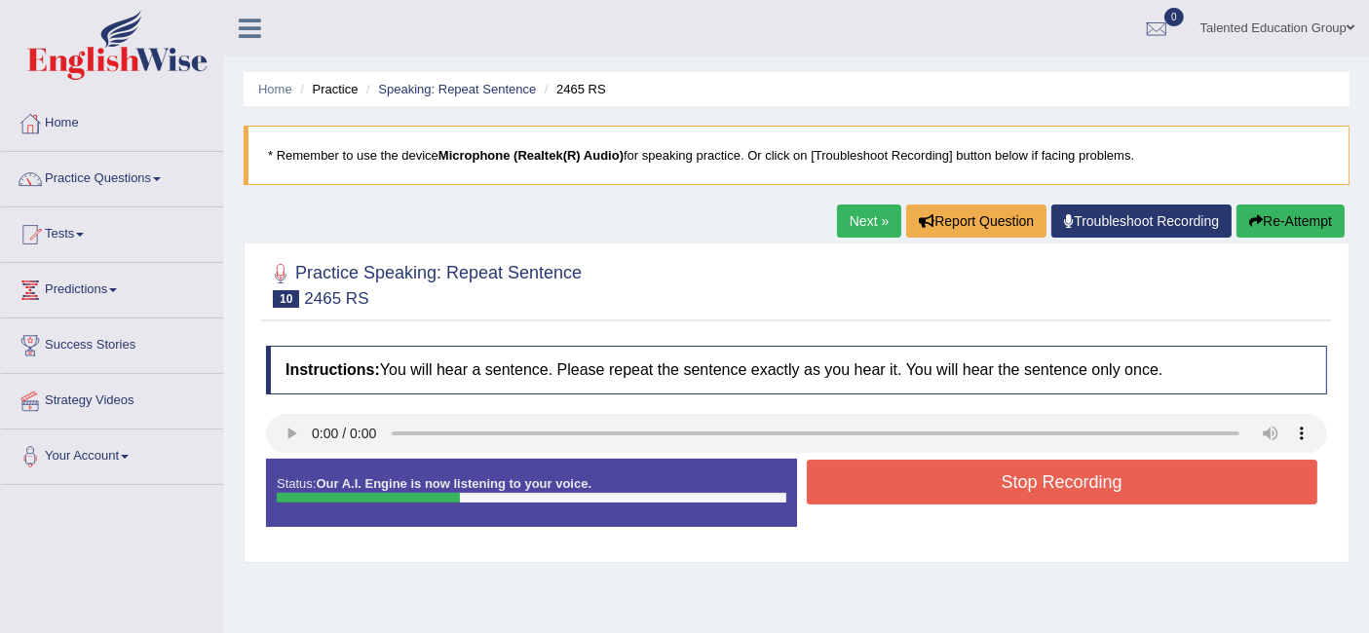
click at [869, 477] on button "Stop Recording" at bounding box center [1062, 482] width 511 height 45
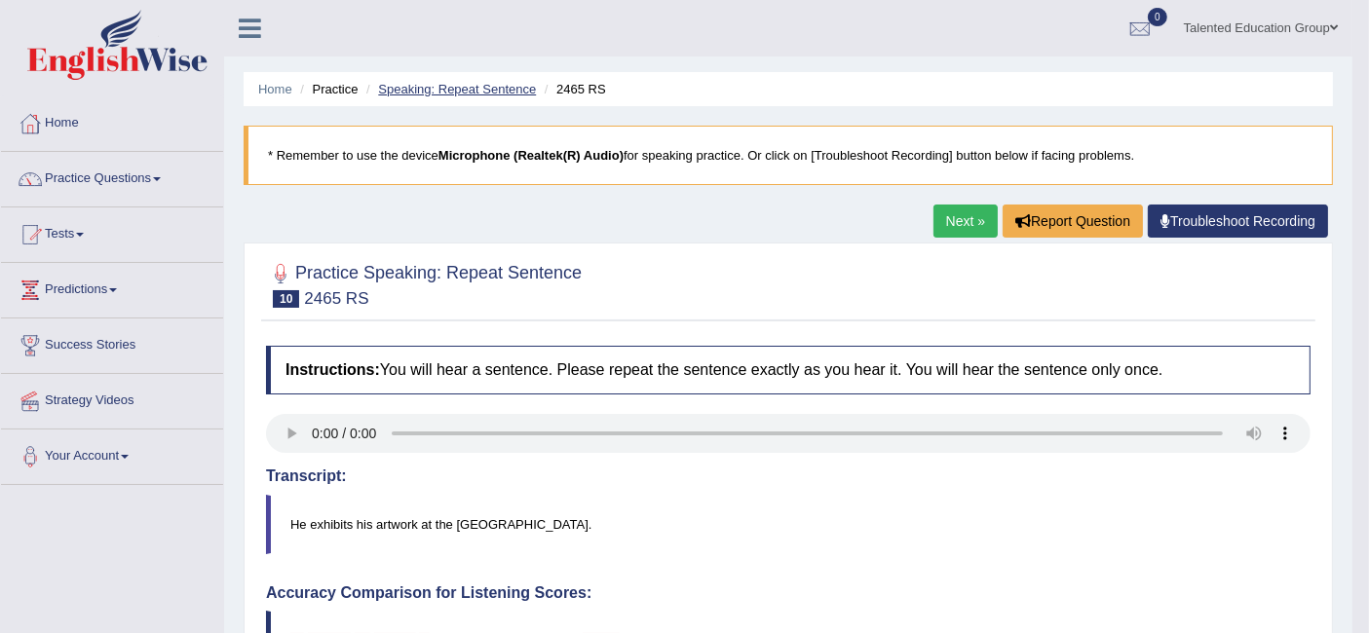
click at [426, 83] on link "Speaking: Repeat Sentence" at bounding box center [457, 89] width 158 height 15
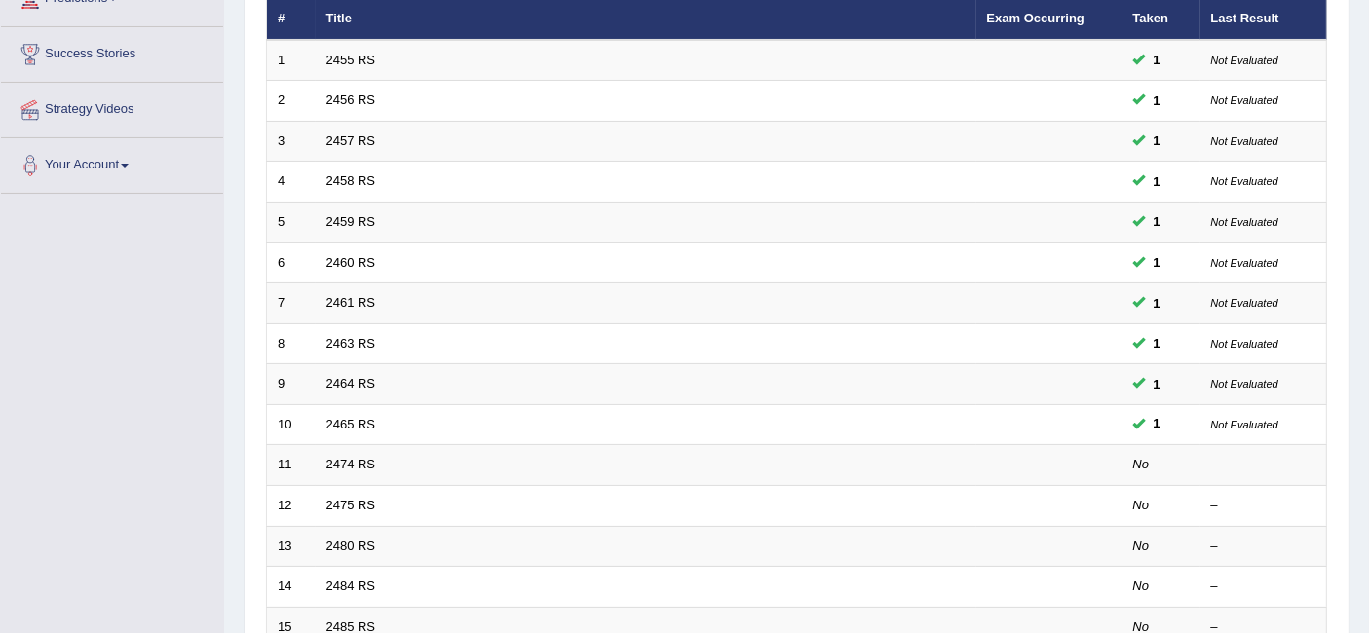
scroll to position [297, 0]
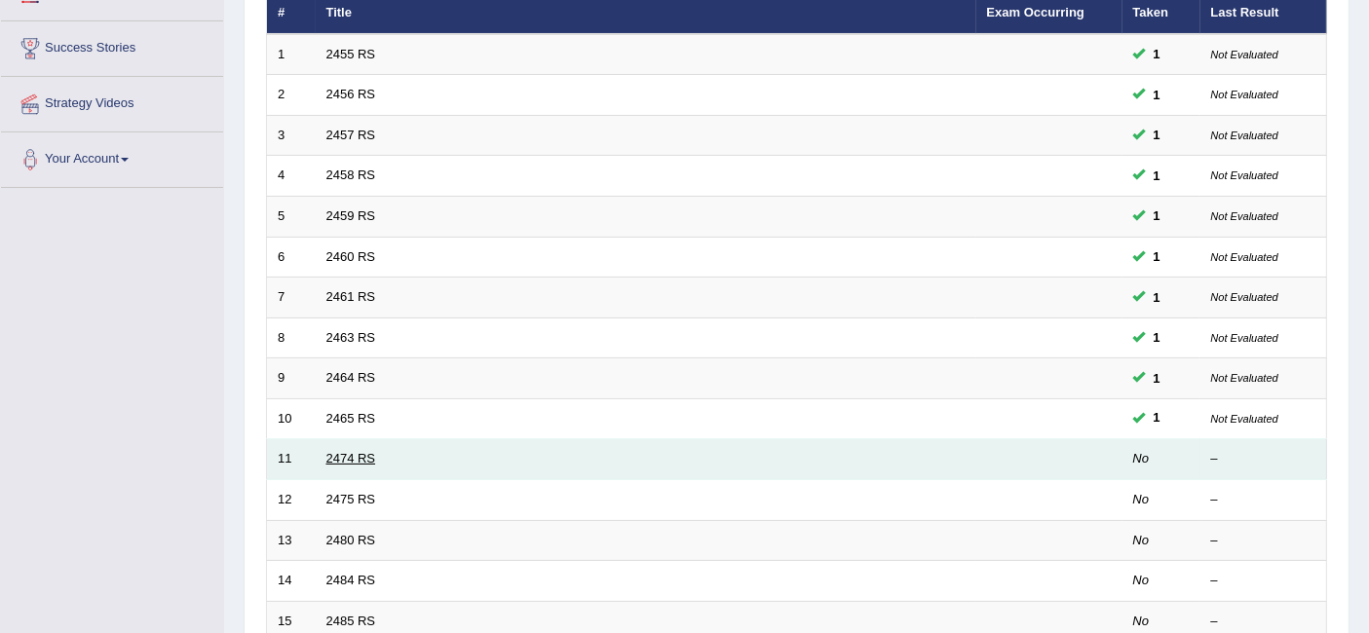
click at [347, 451] on link "2474 RS" at bounding box center [351, 458] width 50 height 15
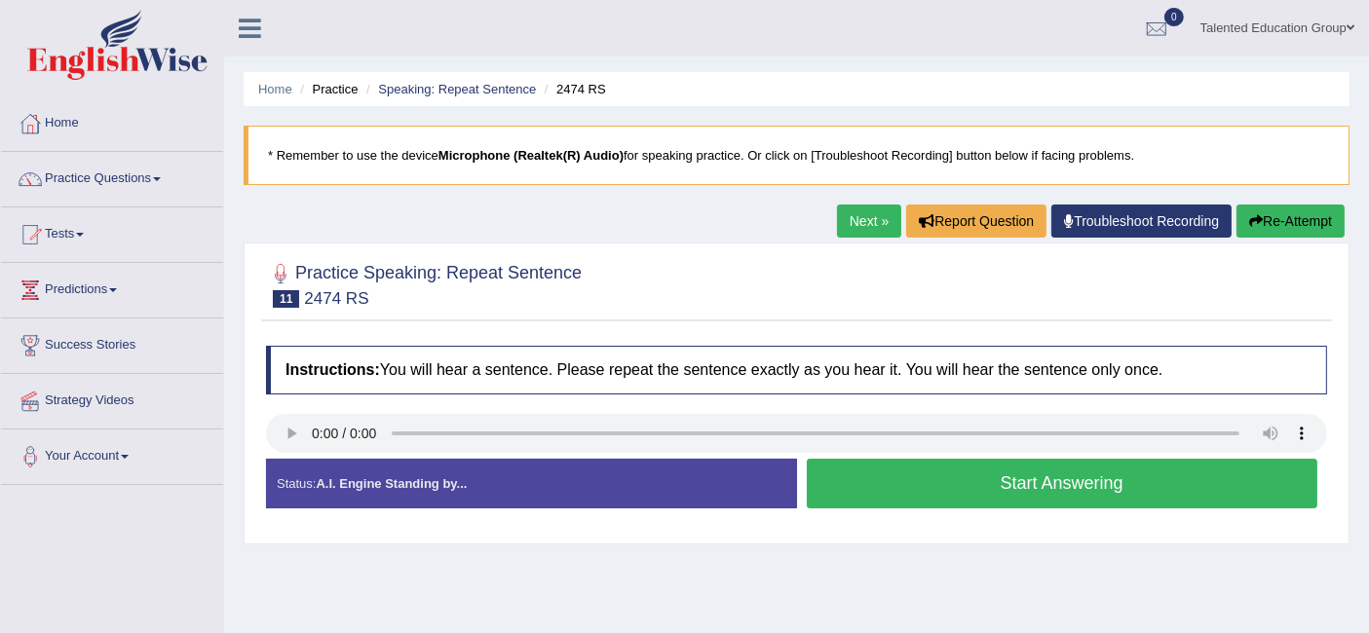
click at [871, 482] on button "Start Answering" at bounding box center [1062, 484] width 511 height 50
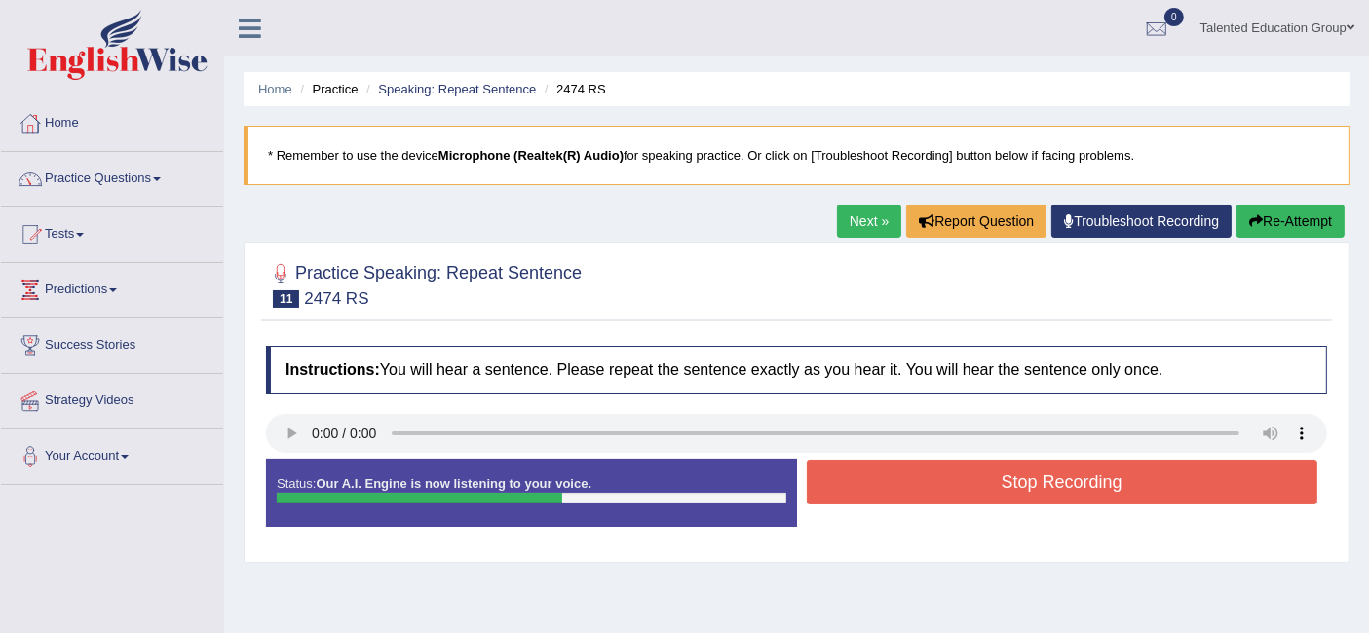
click at [871, 482] on button "Stop Recording" at bounding box center [1062, 482] width 511 height 45
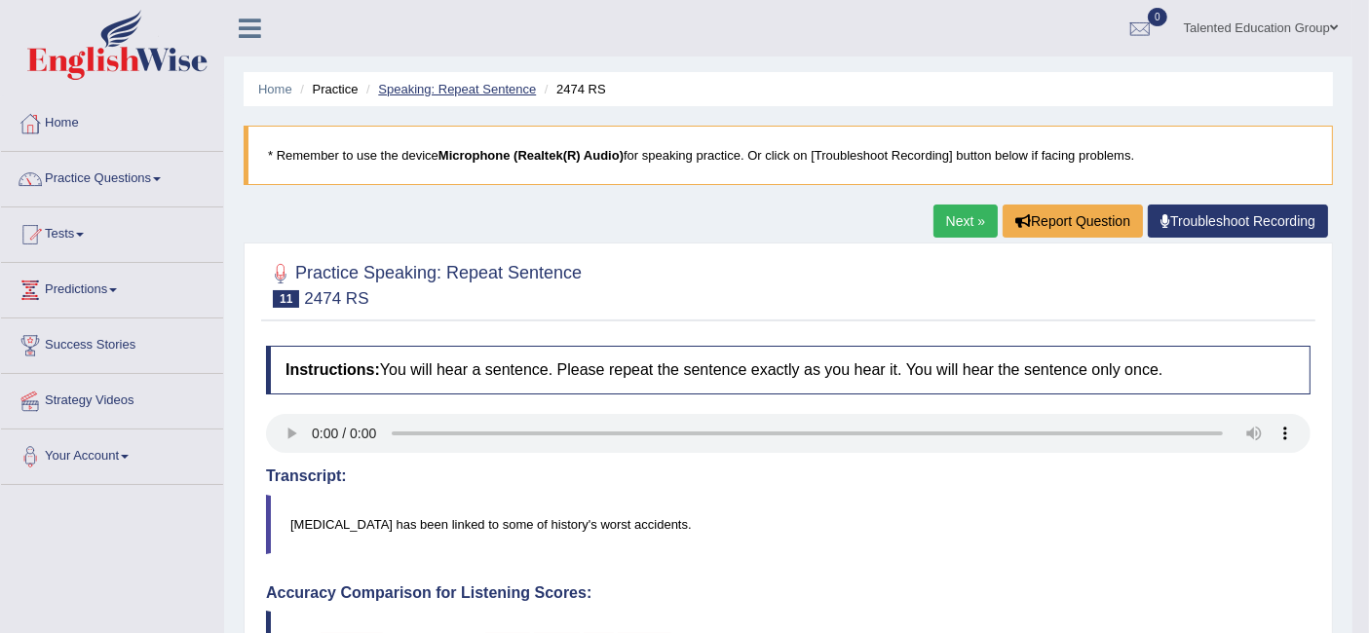
click at [399, 88] on link "Speaking: Repeat Sentence" at bounding box center [457, 89] width 158 height 15
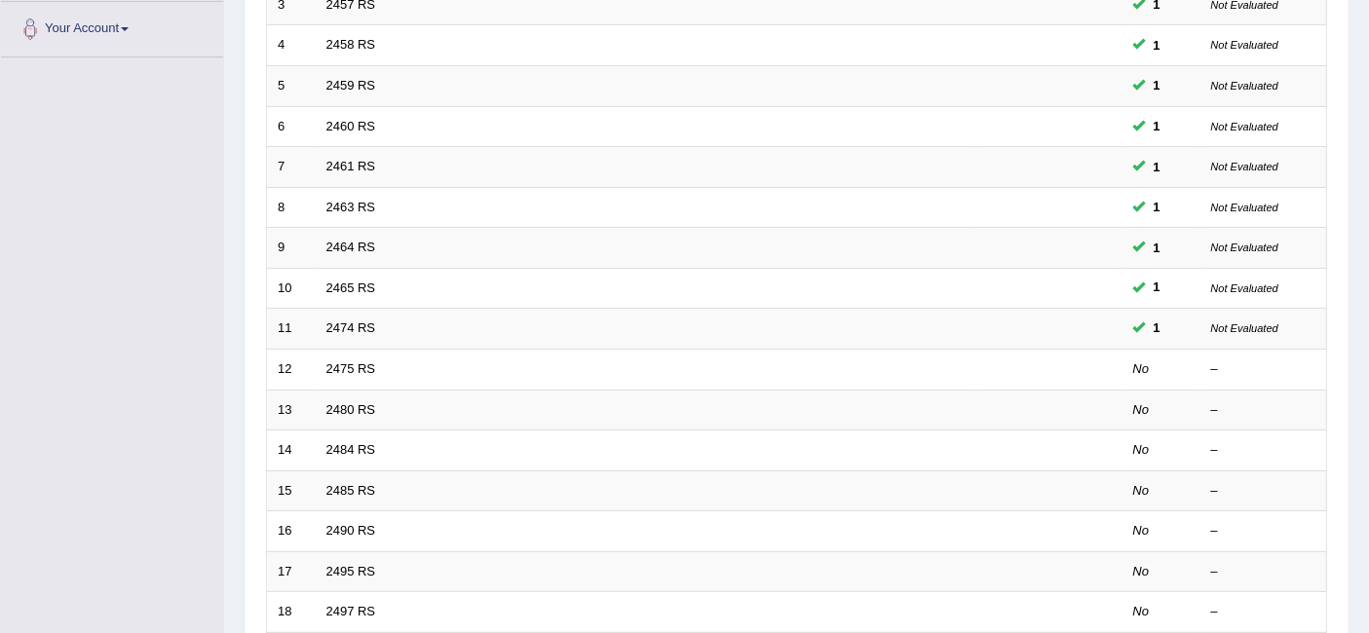
scroll to position [426, 0]
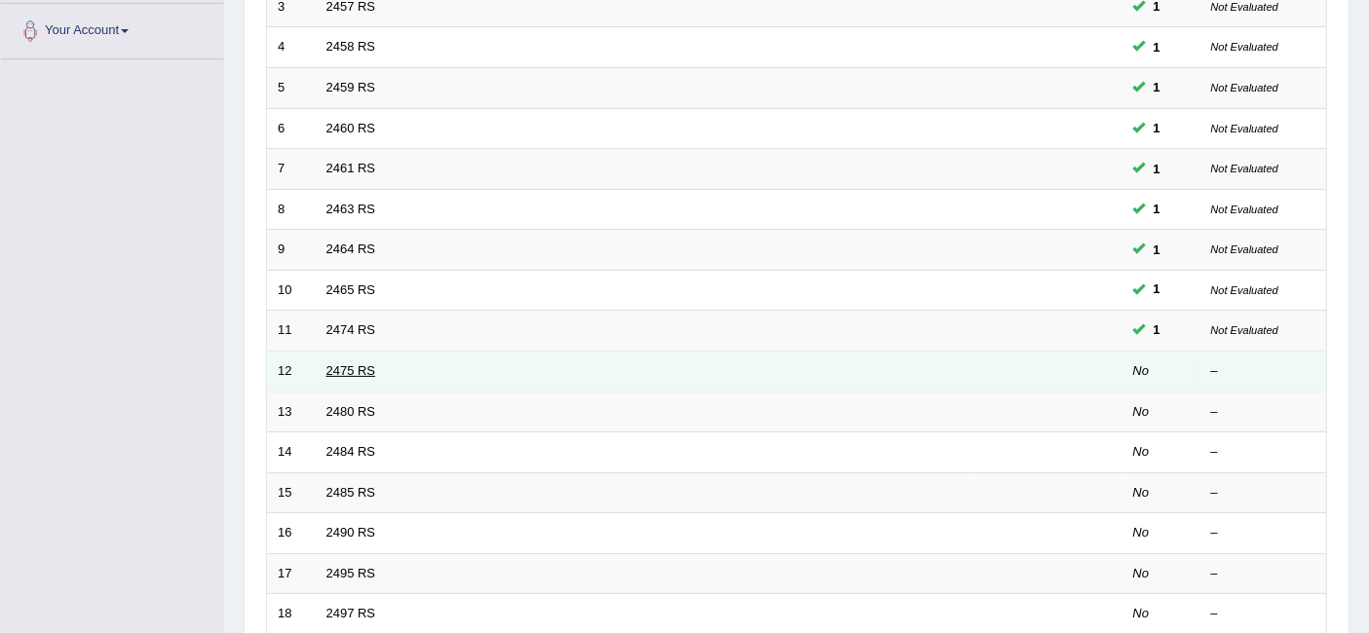
click at [346, 363] on link "2475 RS" at bounding box center [351, 370] width 50 height 15
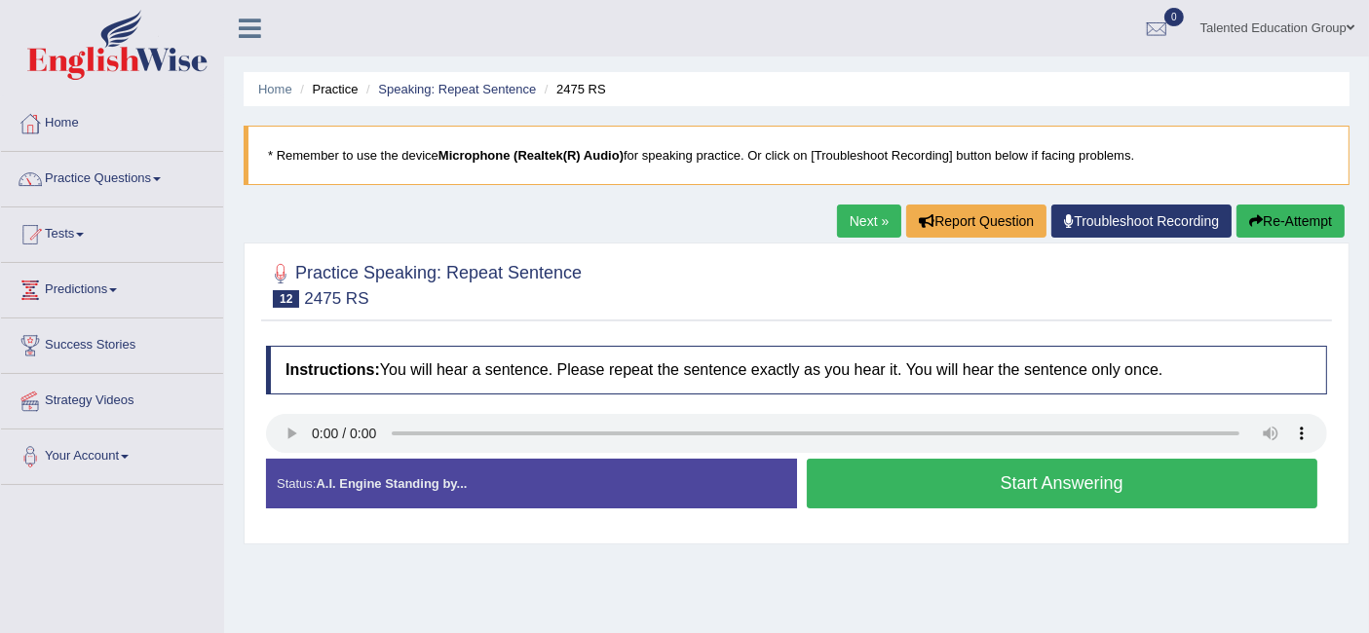
click at [830, 477] on button "Start Answering" at bounding box center [1062, 484] width 511 height 50
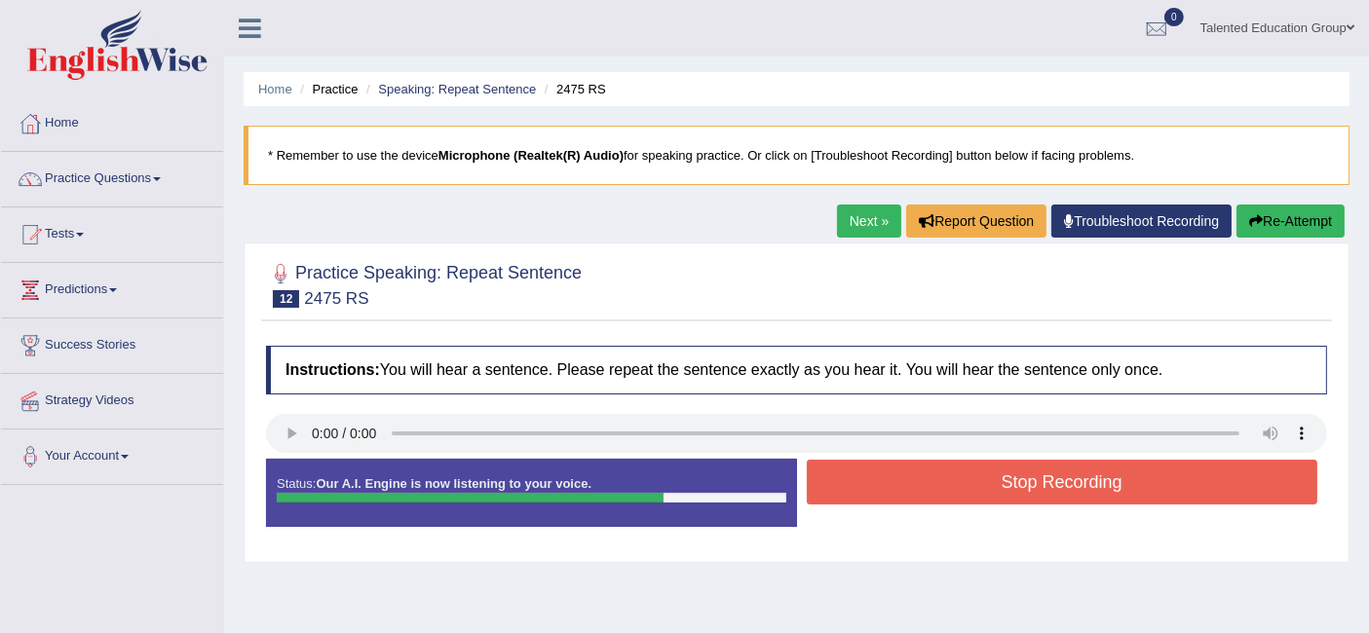
click at [830, 477] on button "Stop Recording" at bounding box center [1062, 482] width 511 height 45
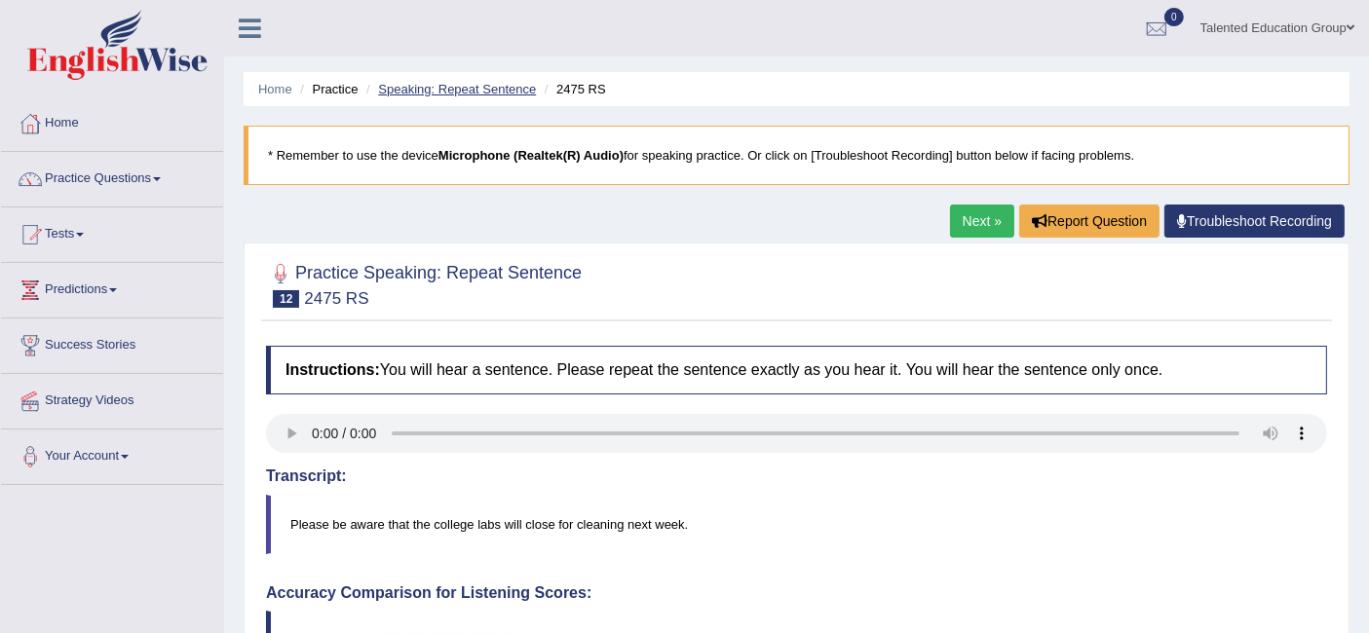
click at [511, 90] on link "Speaking: Repeat Sentence" at bounding box center [457, 89] width 158 height 15
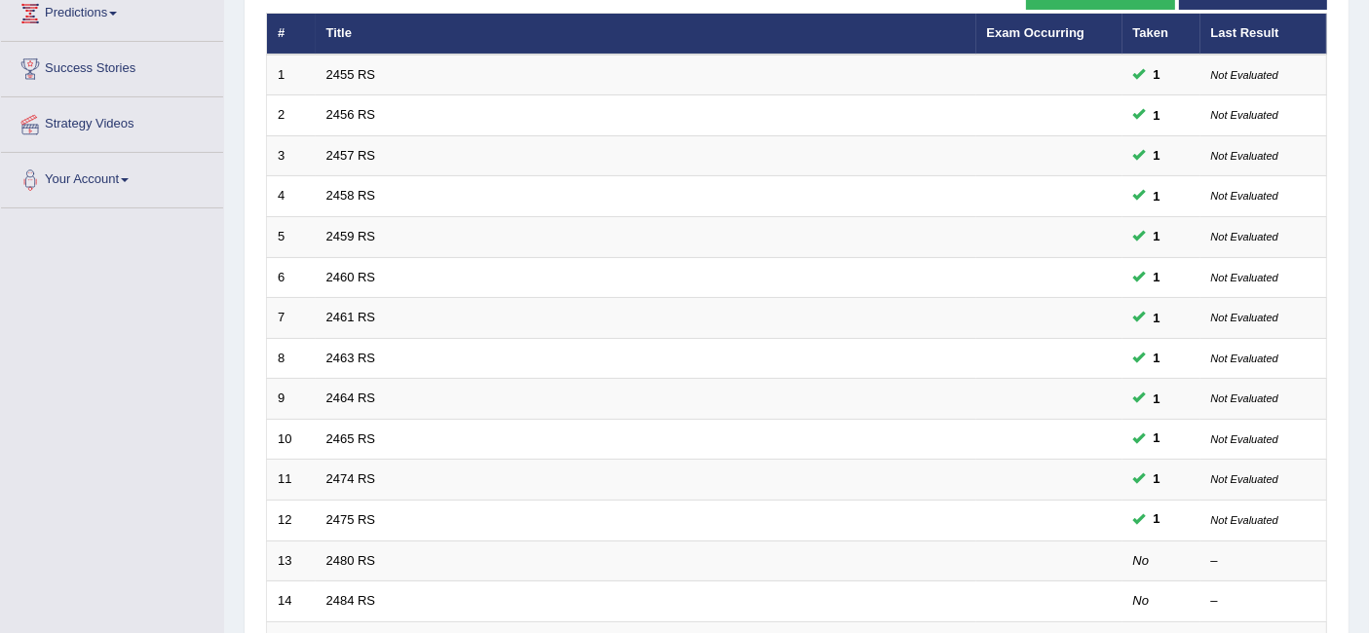
scroll to position [295, 0]
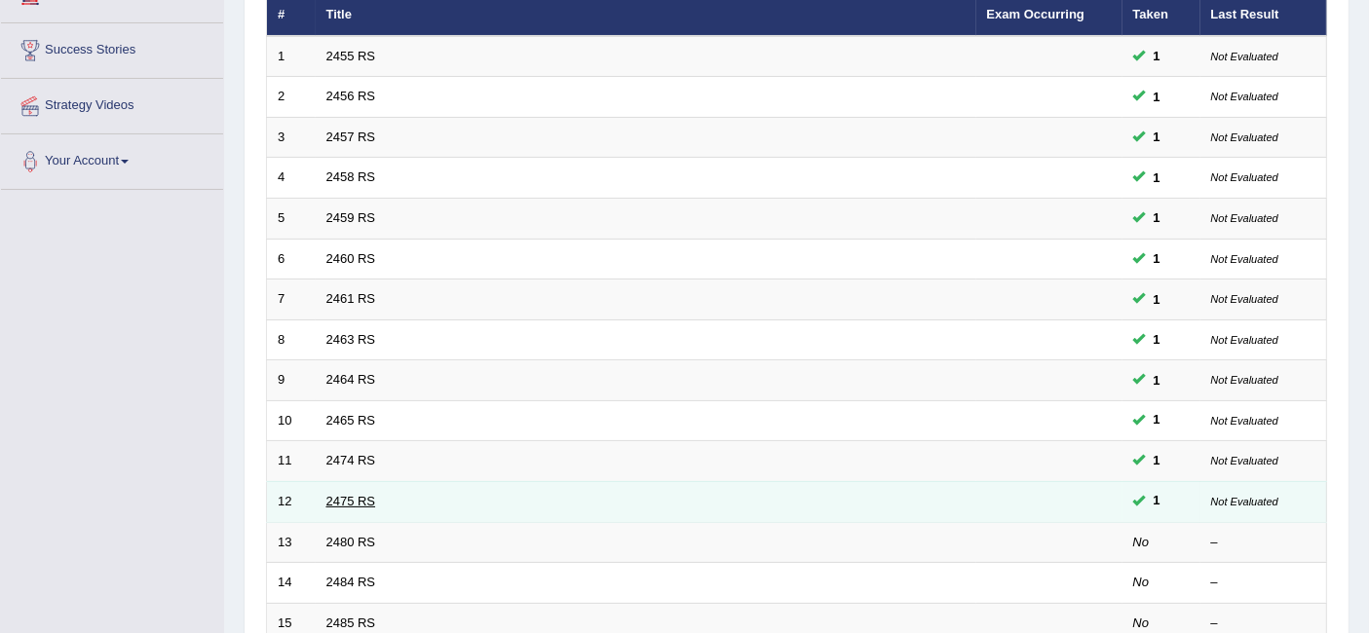
click at [345, 494] on link "2475 RS" at bounding box center [351, 501] width 50 height 15
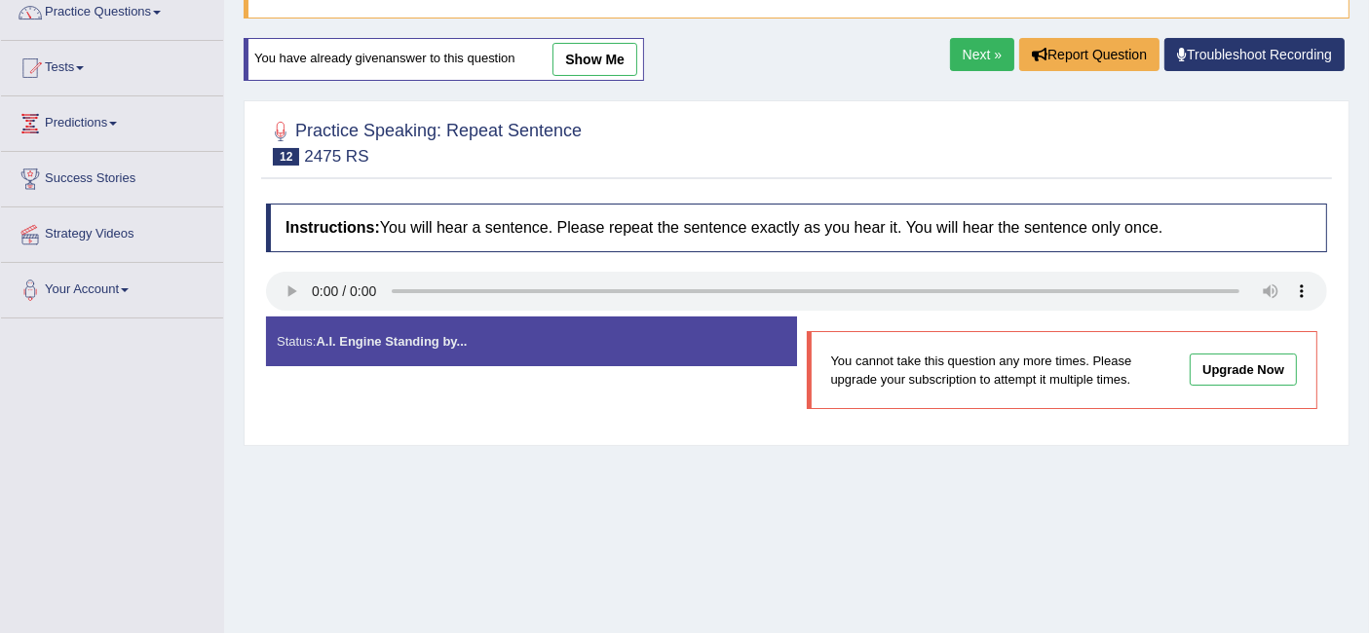
scroll to position [164, 0]
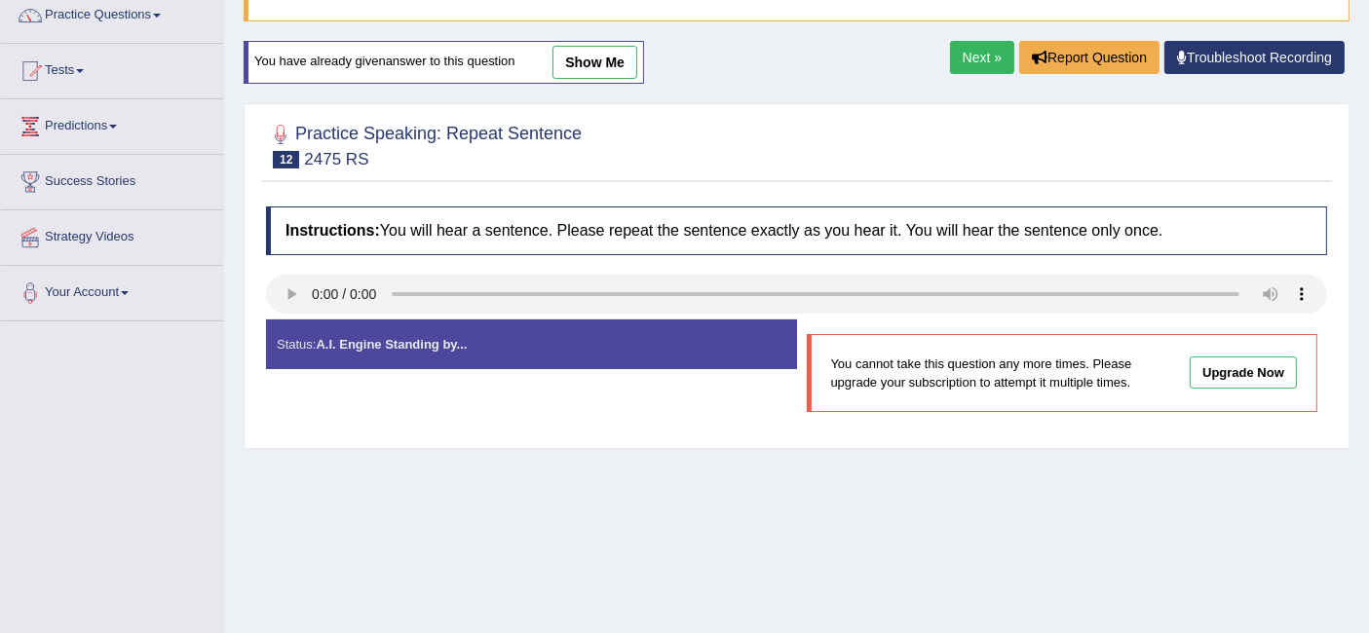
click at [607, 65] on link "show me" at bounding box center [594, 62] width 85 height 33
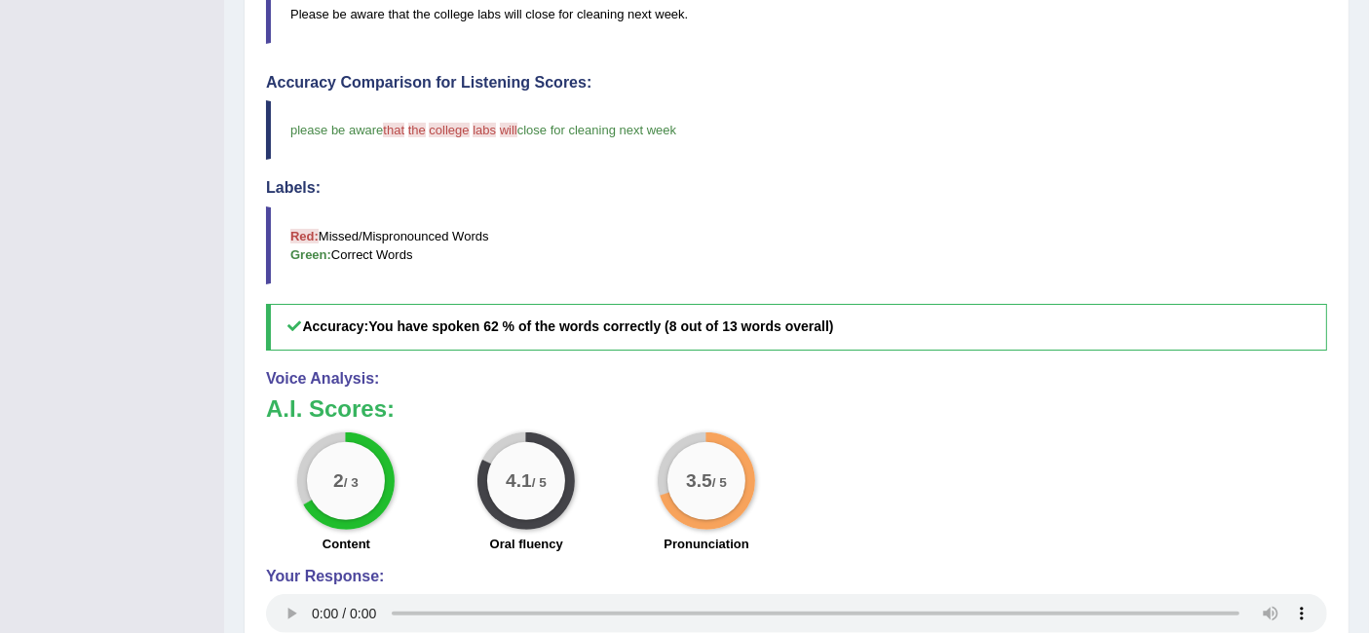
scroll to position [514, 0]
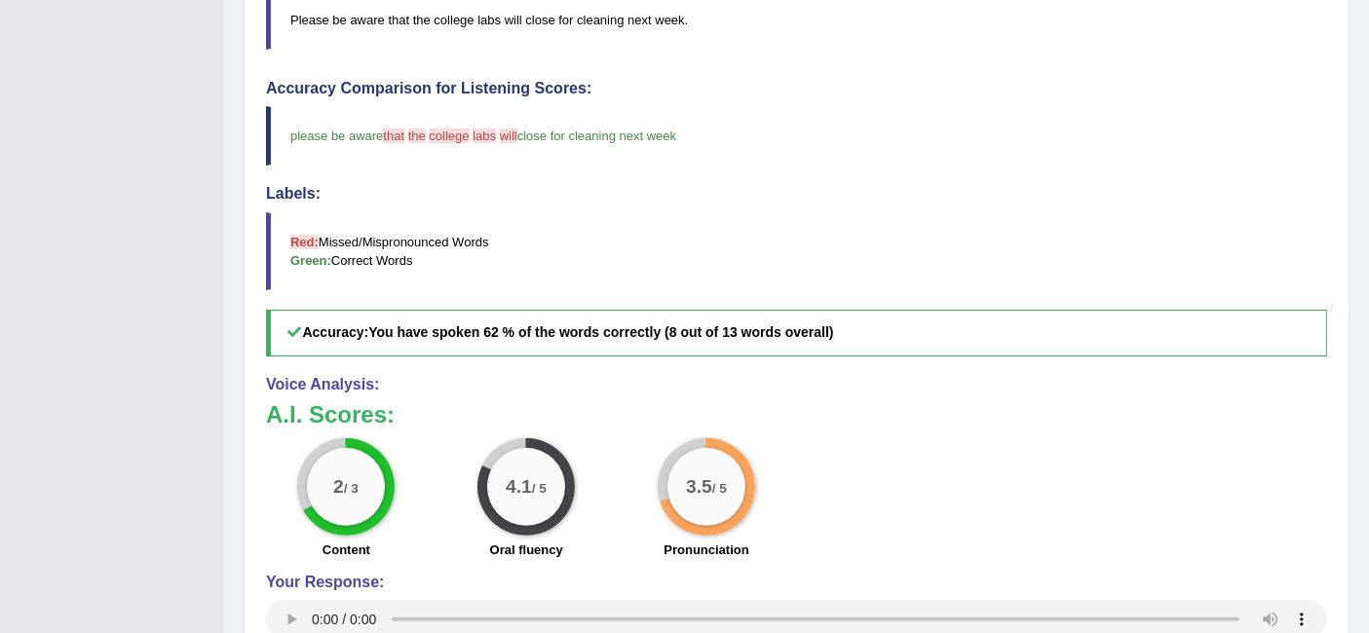
click at [186, 431] on div "Toggle navigation Home Practice Questions Speaking Practice Read Aloud Repeat S…" at bounding box center [684, 157] width 1369 height 1342
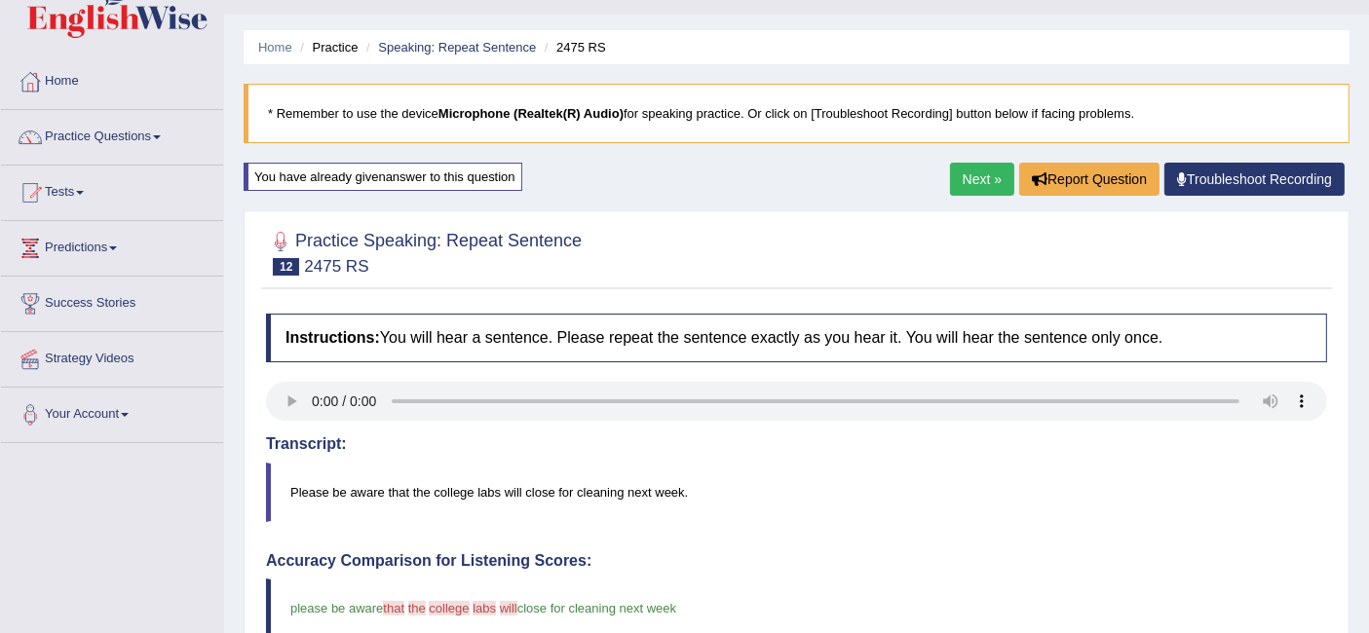
scroll to position [3, 0]
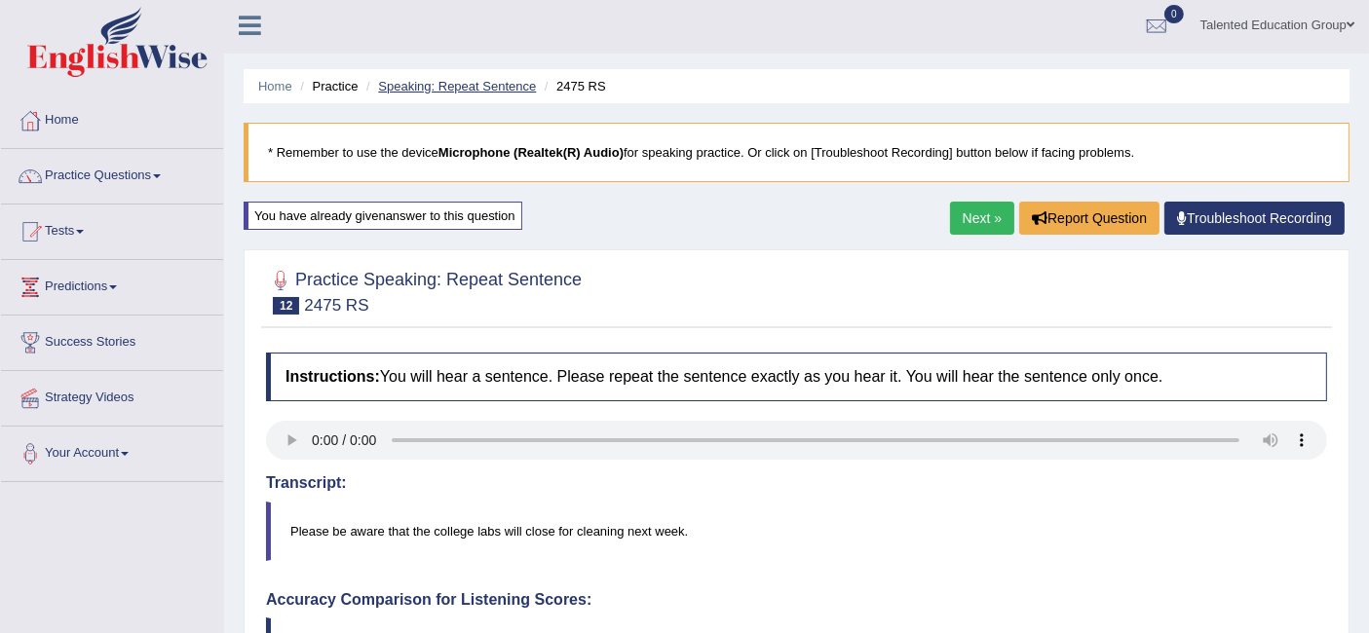
click at [438, 80] on link "Speaking: Repeat Sentence" at bounding box center [457, 86] width 158 height 15
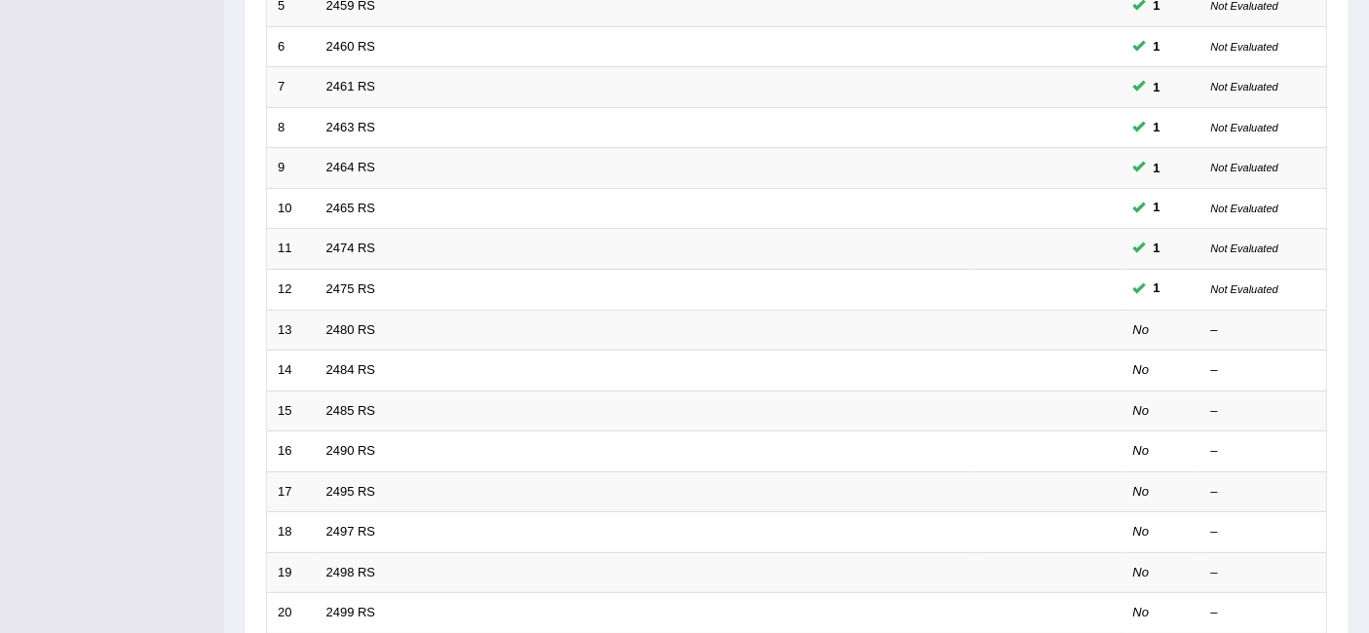
scroll to position [508, 0]
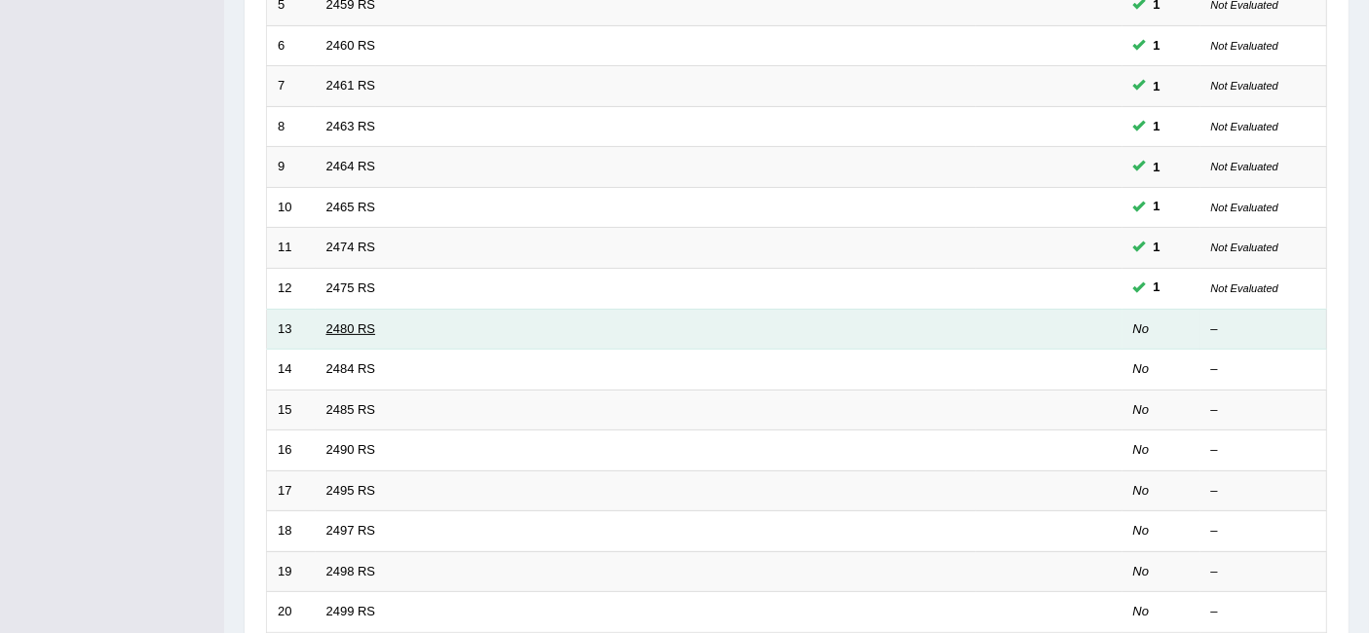
click at [343, 321] on link "2480 RS" at bounding box center [351, 328] width 50 height 15
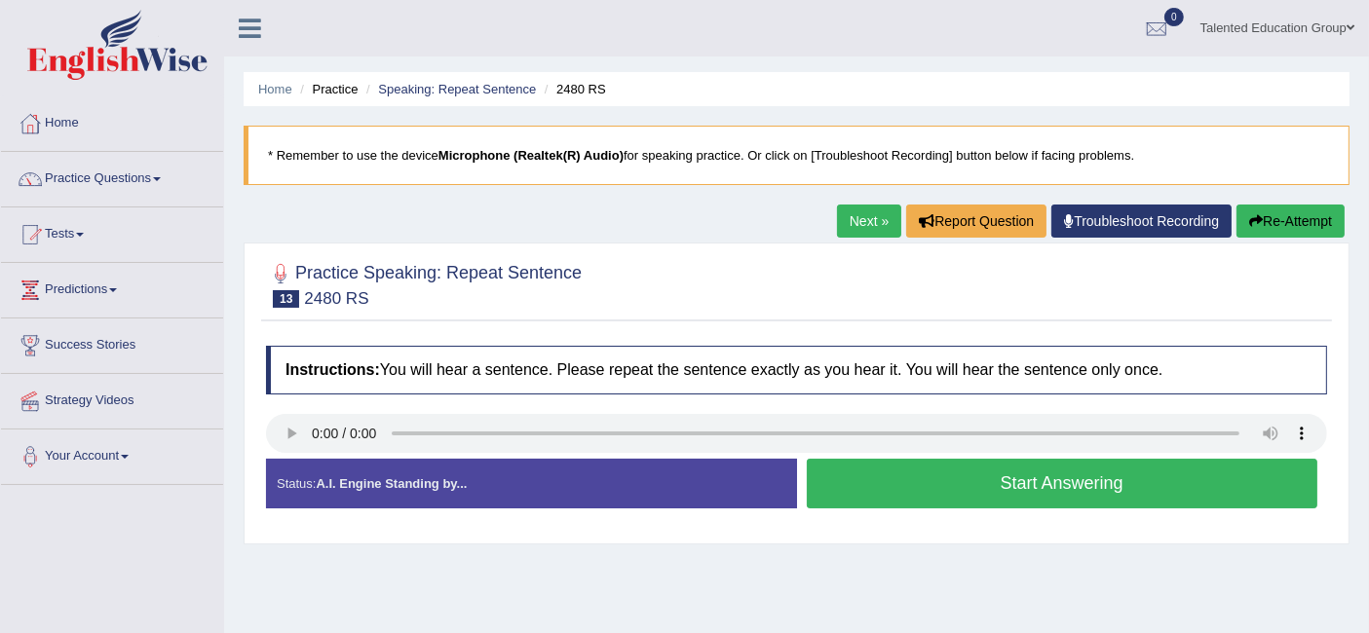
click at [859, 489] on button "Start Answering" at bounding box center [1062, 484] width 511 height 50
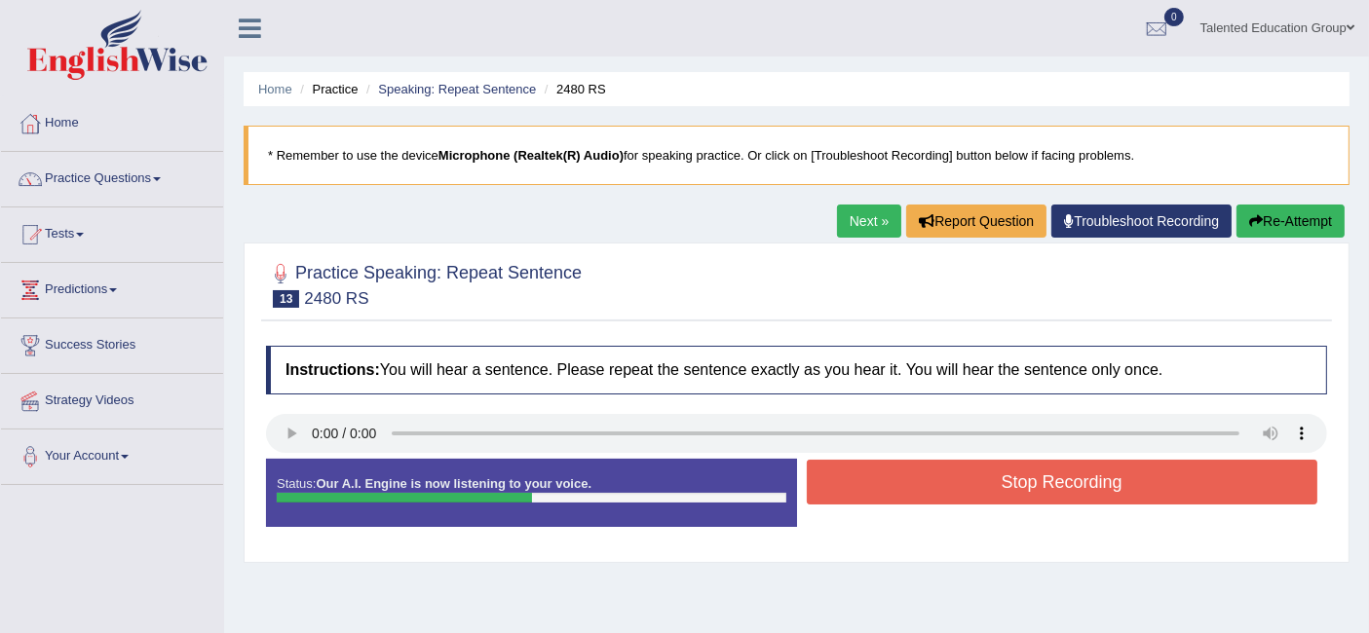
click at [859, 489] on button "Stop Recording" at bounding box center [1062, 482] width 511 height 45
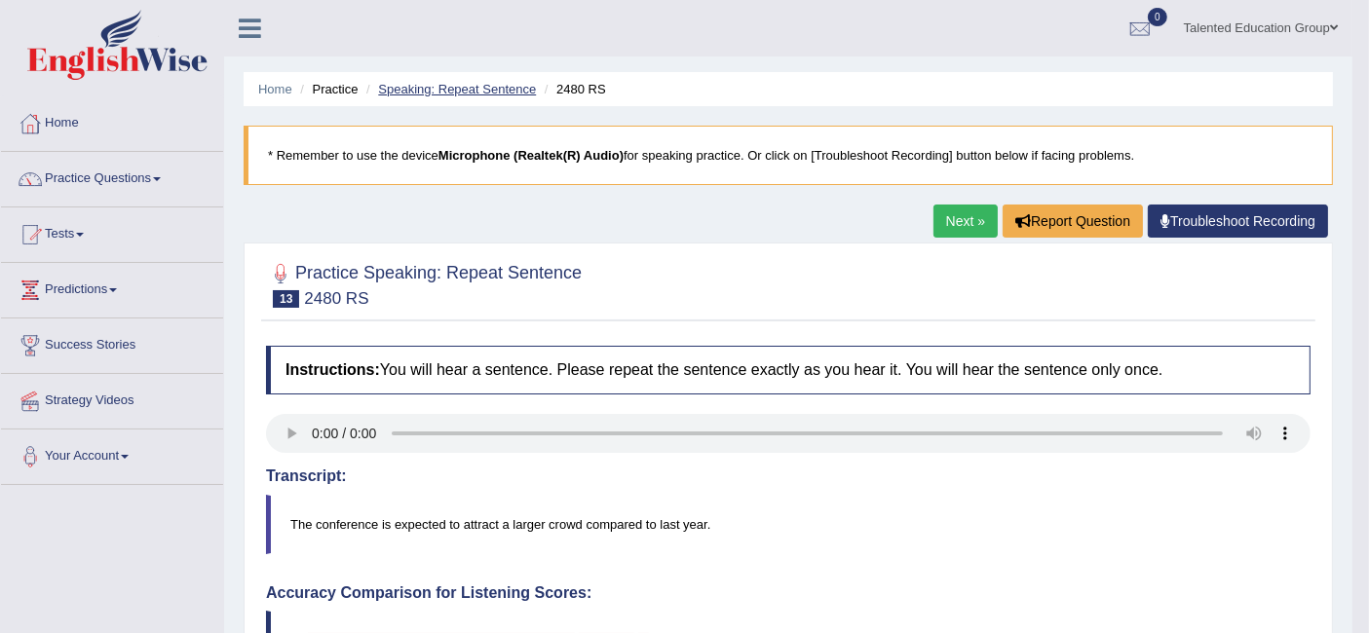
click at [515, 87] on link "Speaking: Repeat Sentence" at bounding box center [457, 89] width 158 height 15
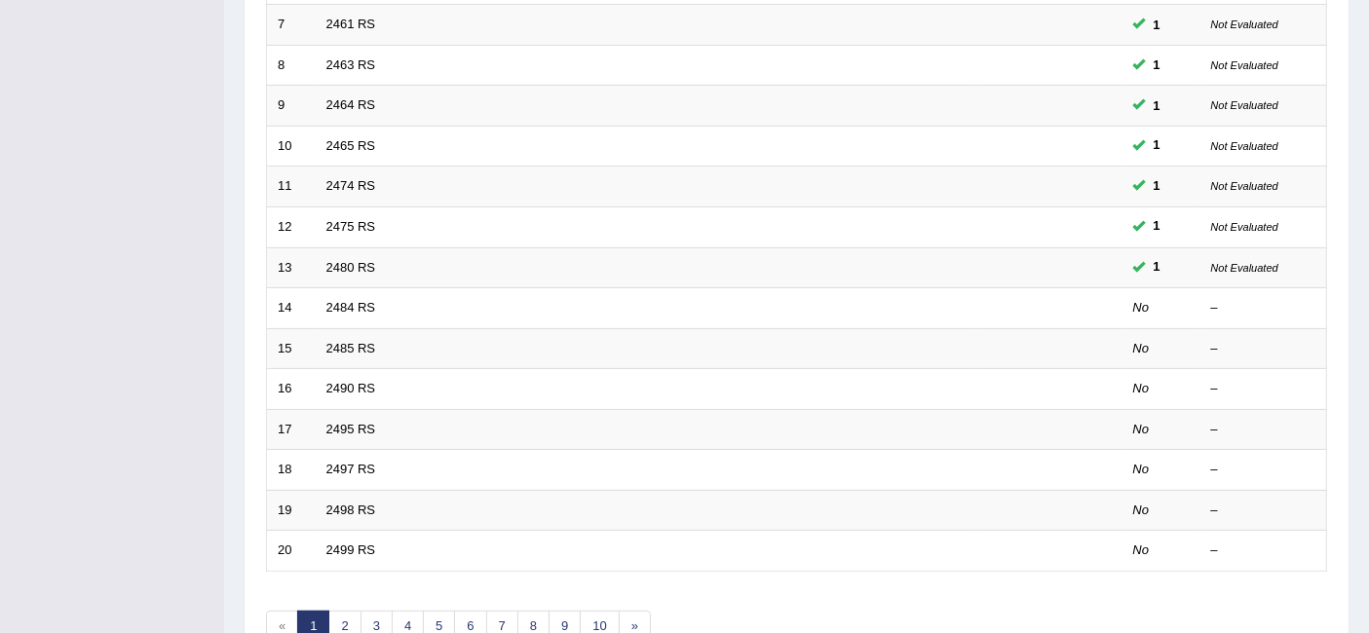
scroll to position [571, 0]
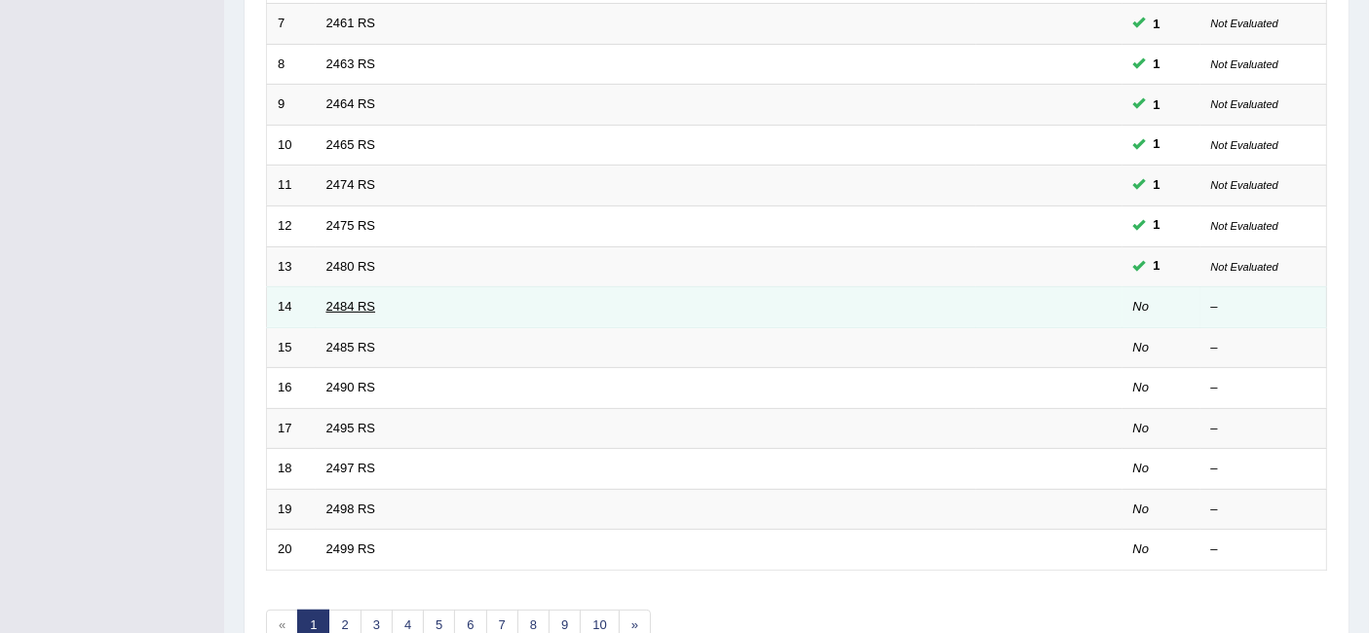
click at [351, 299] on link "2484 RS" at bounding box center [351, 306] width 50 height 15
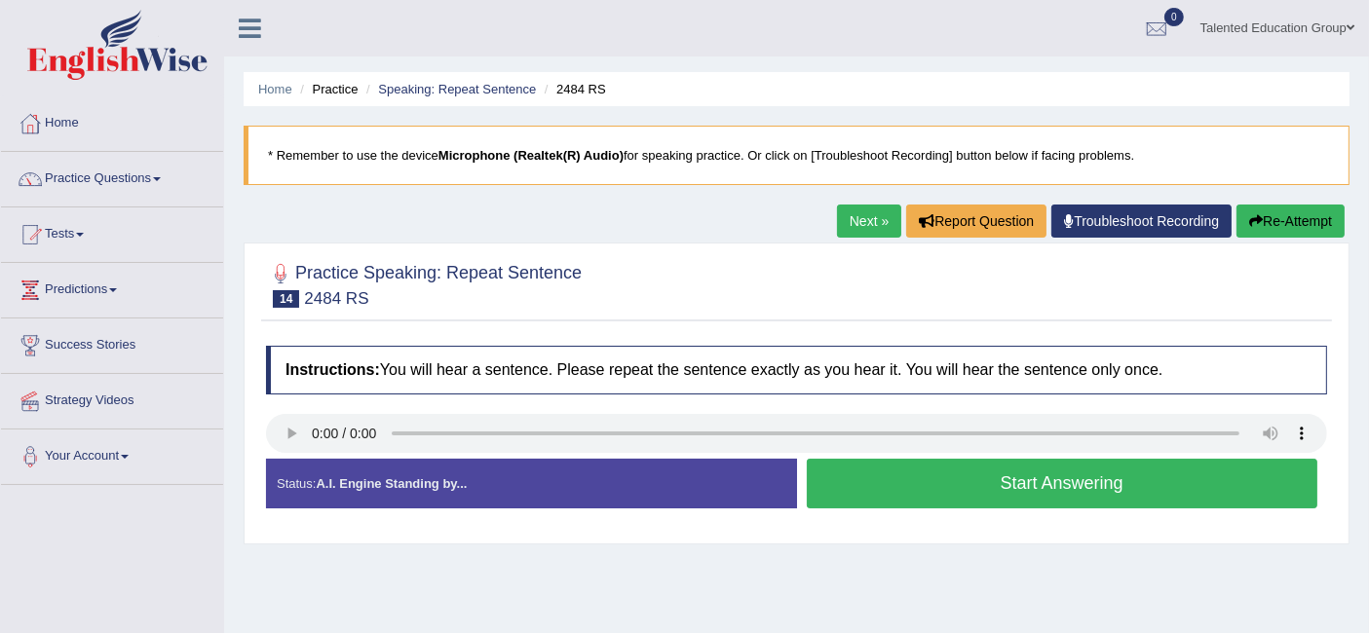
click at [818, 479] on button "Start Answering" at bounding box center [1062, 484] width 511 height 50
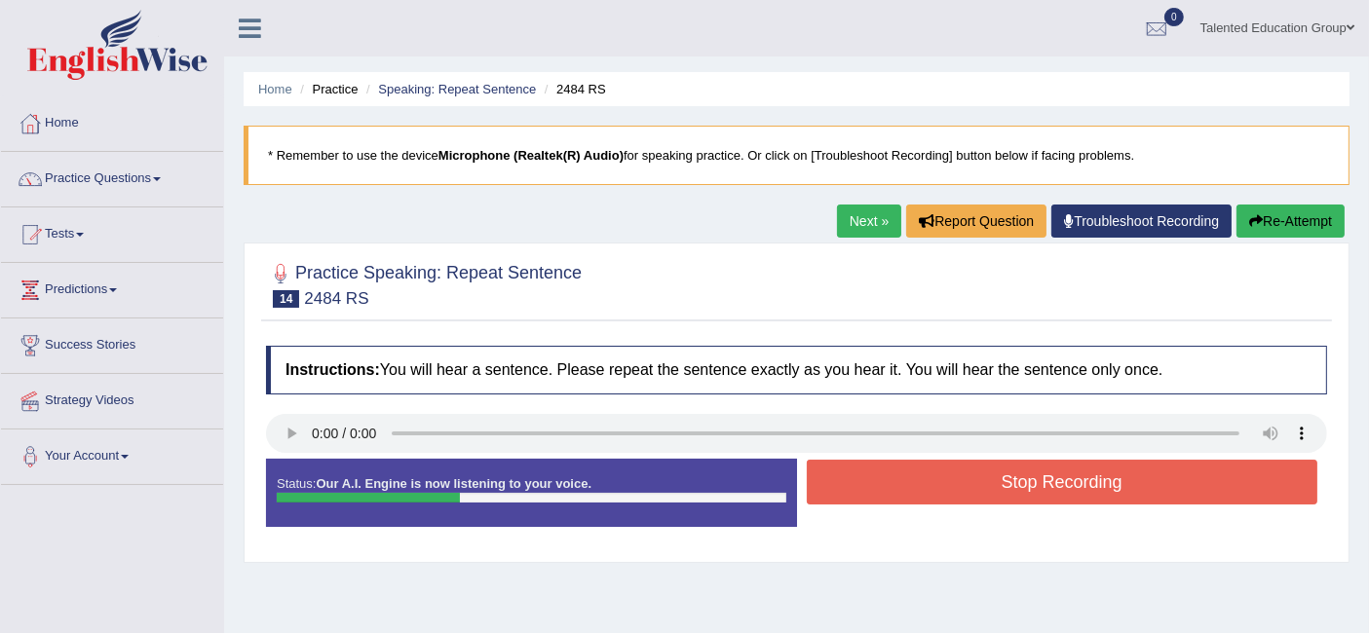
click at [859, 491] on button "Stop Recording" at bounding box center [1062, 482] width 511 height 45
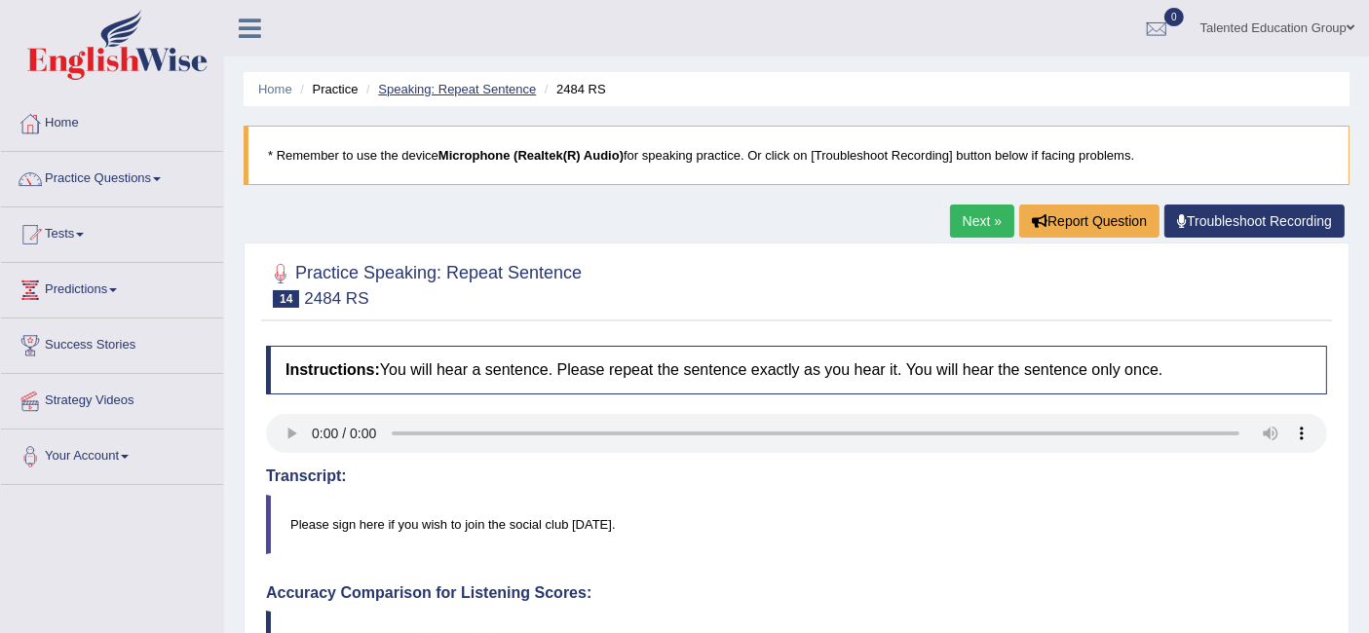
click at [469, 87] on link "Speaking: Repeat Sentence" at bounding box center [457, 89] width 158 height 15
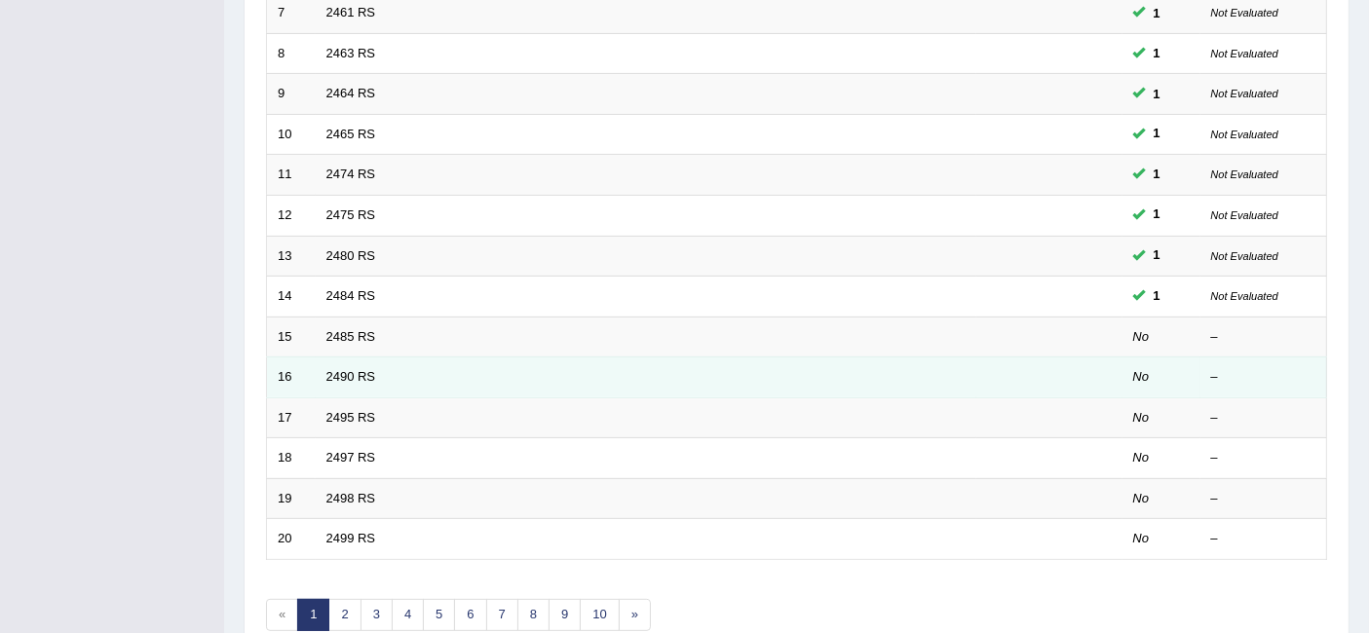
click at [359, 357] on td "2490 RS" at bounding box center [646, 377] width 660 height 41
click at [348, 369] on link "2490 RS" at bounding box center [351, 376] width 50 height 15
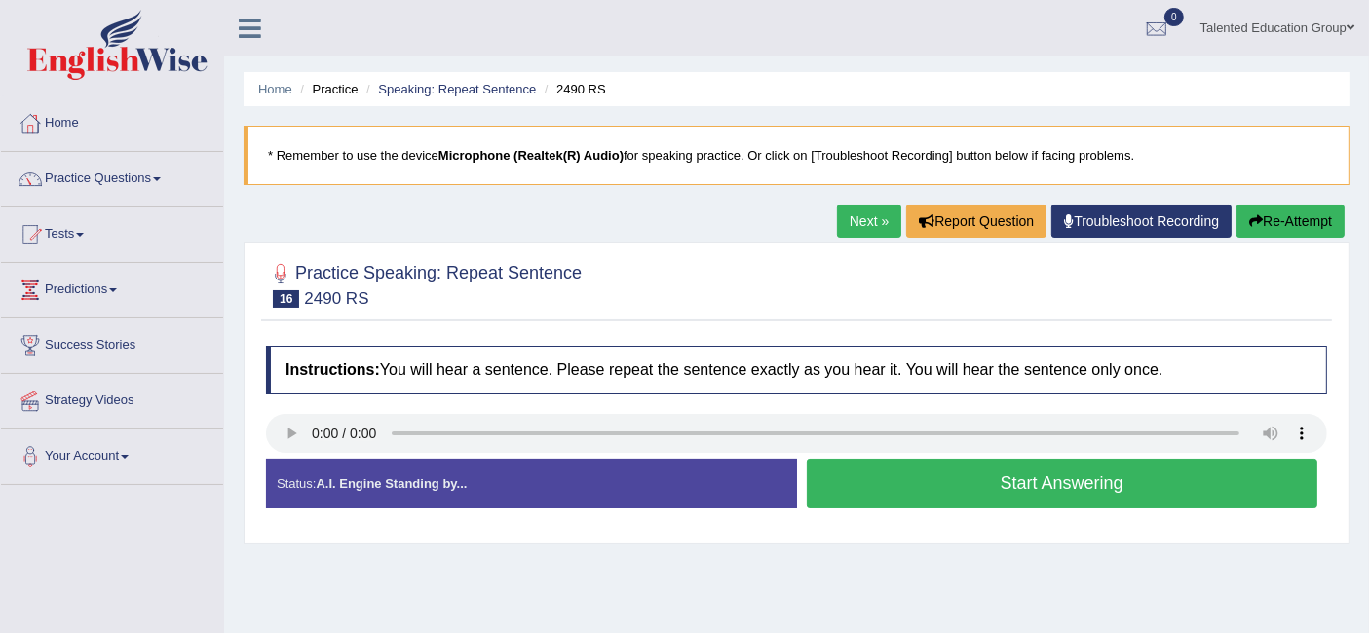
click at [932, 485] on button "Start Answering" at bounding box center [1062, 484] width 511 height 50
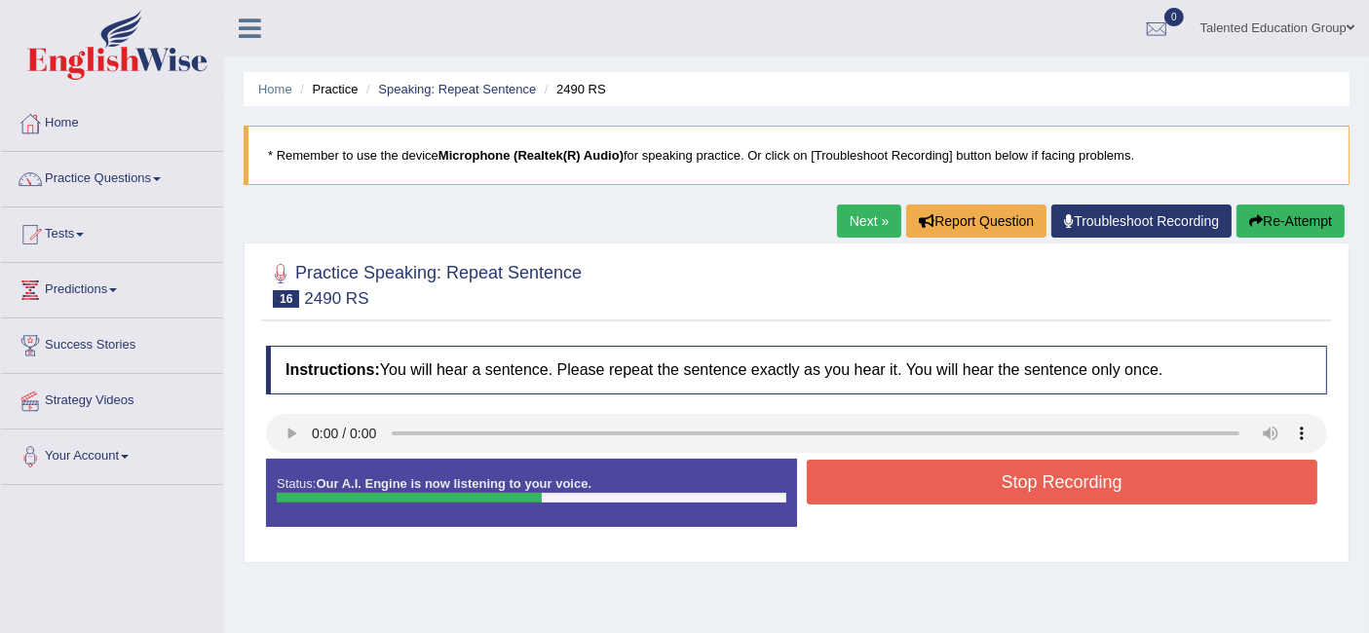
click at [932, 485] on button "Stop Recording" at bounding box center [1062, 482] width 511 height 45
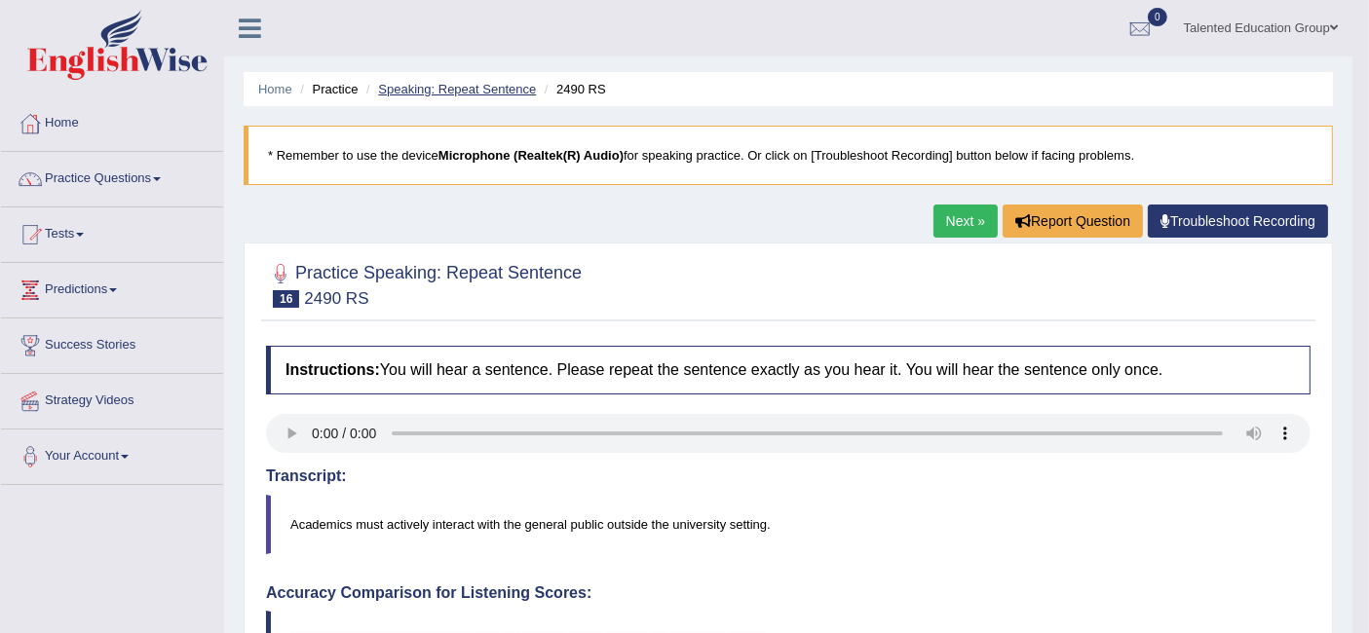
click at [461, 90] on link "Speaking: Repeat Sentence" at bounding box center [457, 89] width 158 height 15
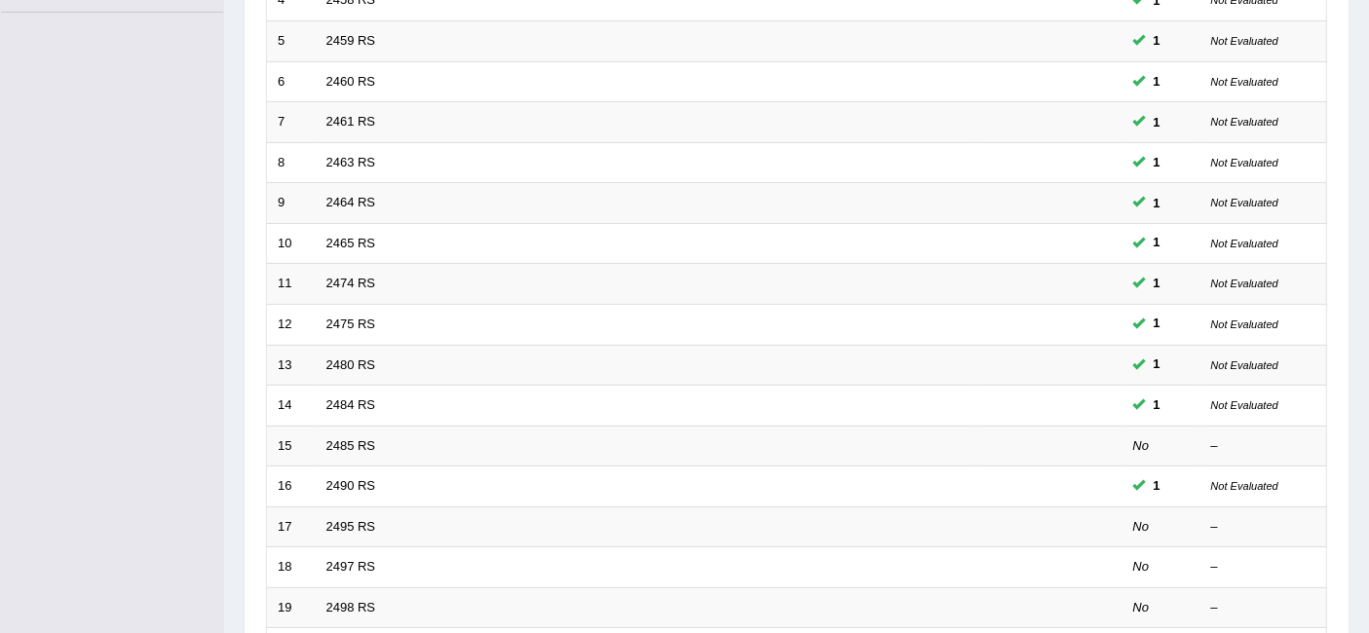
scroll to position [645, 0]
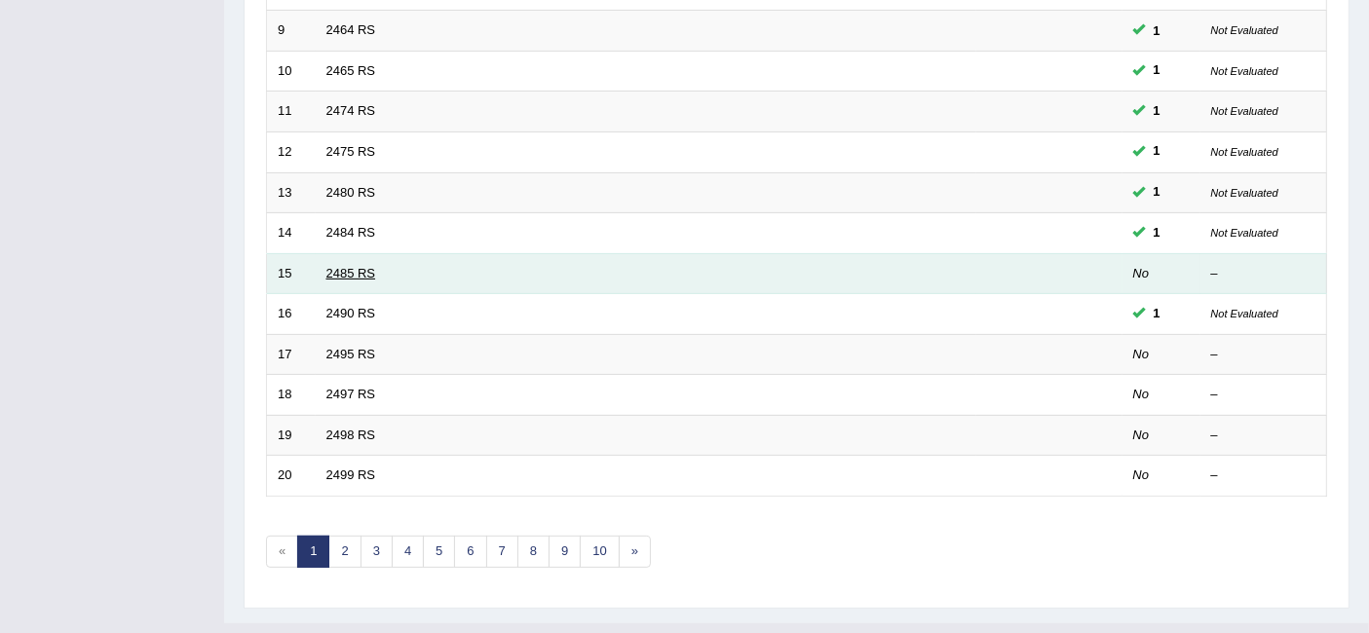
click at [345, 266] on link "2485 RS" at bounding box center [351, 273] width 50 height 15
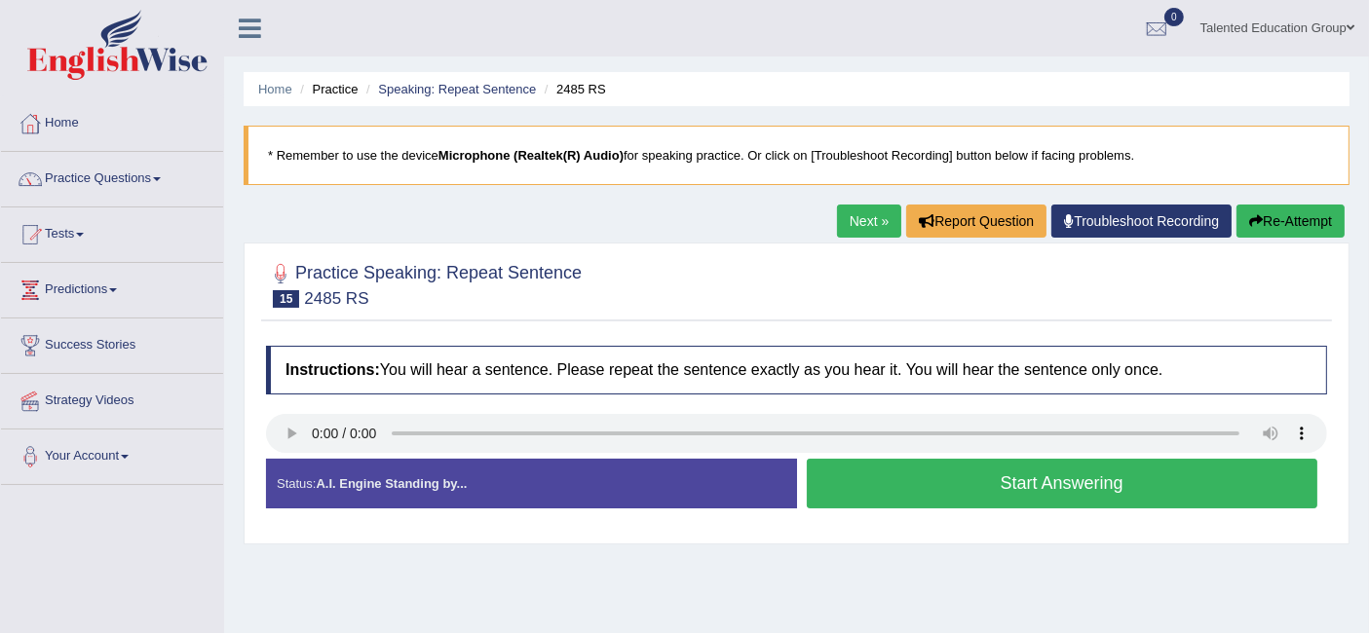
click at [939, 483] on button "Start Answering" at bounding box center [1062, 484] width 511 height 50
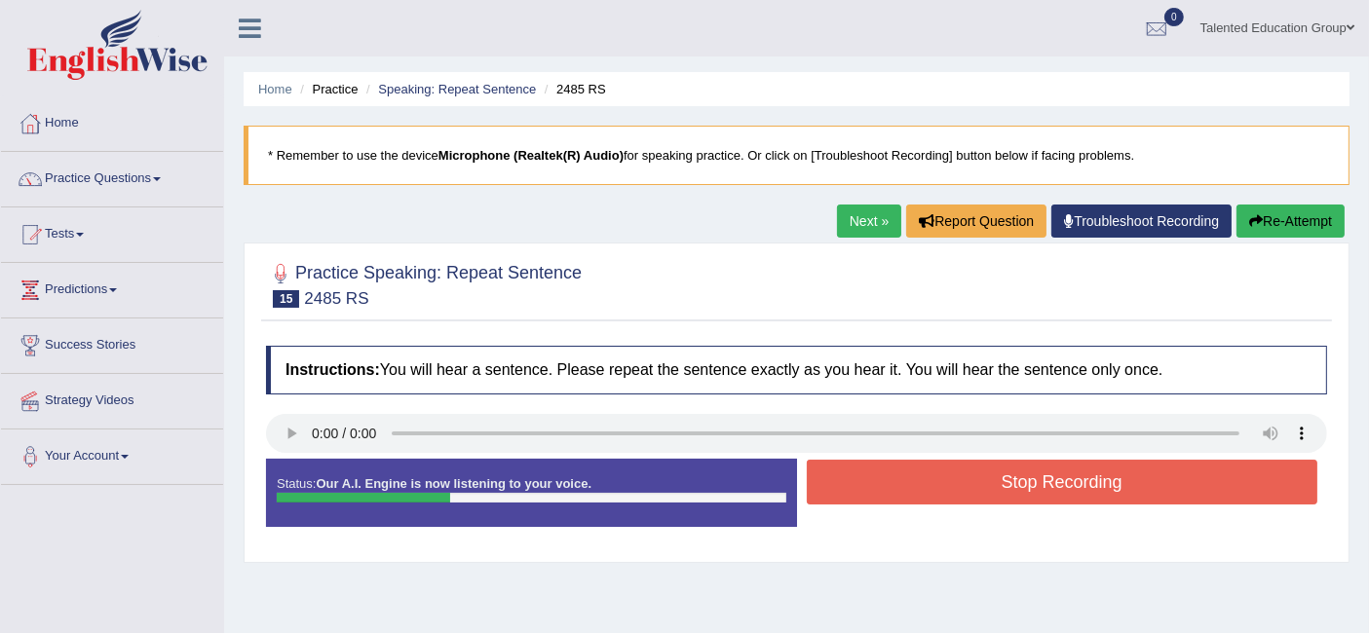
click at [939, 483] on button "Stop Recording" at bounding box center [1062, 482] width 511 height 45
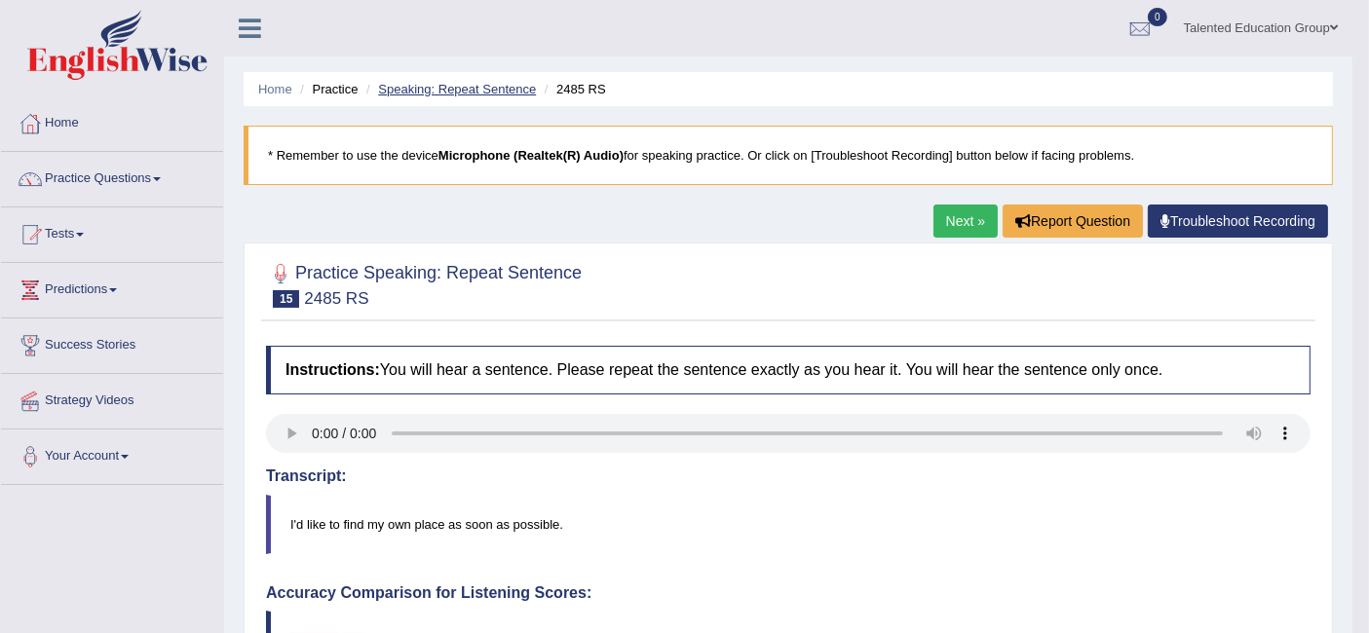
drag, startPoint x: 459, startPoint y: 77, endPoint x: 459, endPoint y: 89, distance: 11.7
click at [459, 89] on ul "Home Practice Speaking: Repeat Sentence 2485 RS" at bounding box center [788, 89] width 1089 height 34
click at [459, 89] on link "Speaking: Repeat Sentence" at bounding box center [457, 89] width 158 height 15
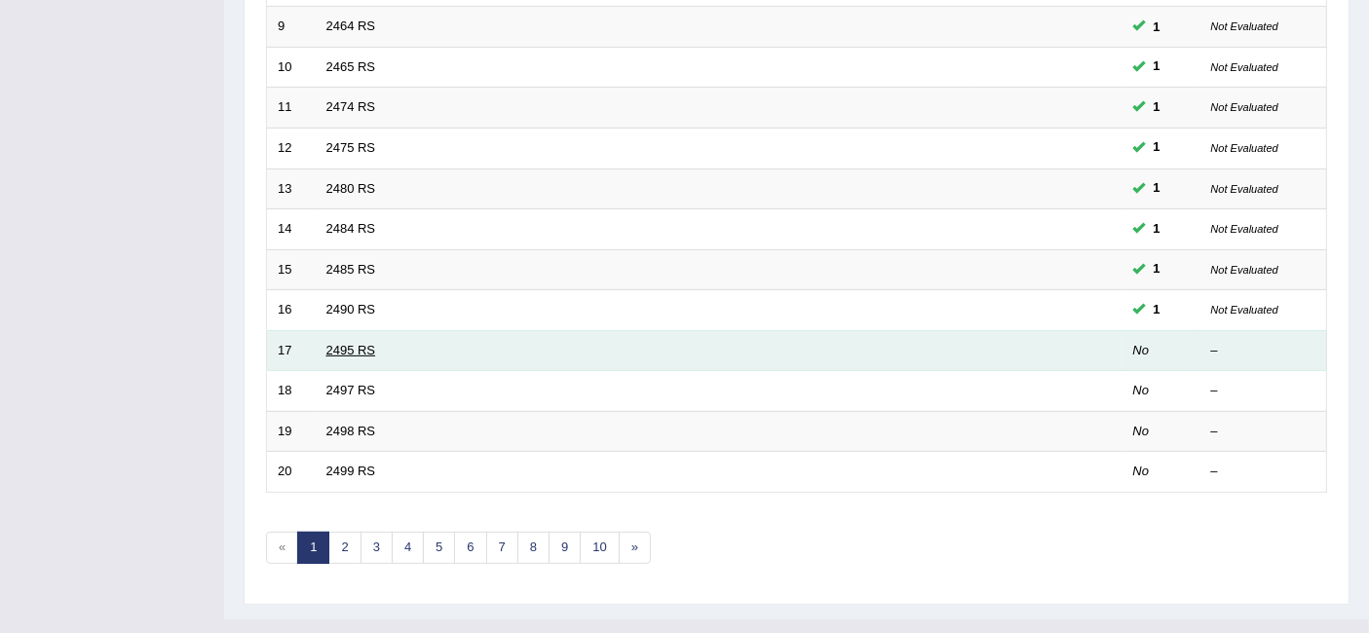
drag, startPoint x: 344, startPoint y: 328, endPoint x: 348, endPoint y: 318, distance: 11.4
click at [348, 330] on td "2495 RS" at bounding box center [646, 350] width 660 height 41
click at [348, 343] on link "2495 RS" at bounding box center [351, 350] width 50 height 15
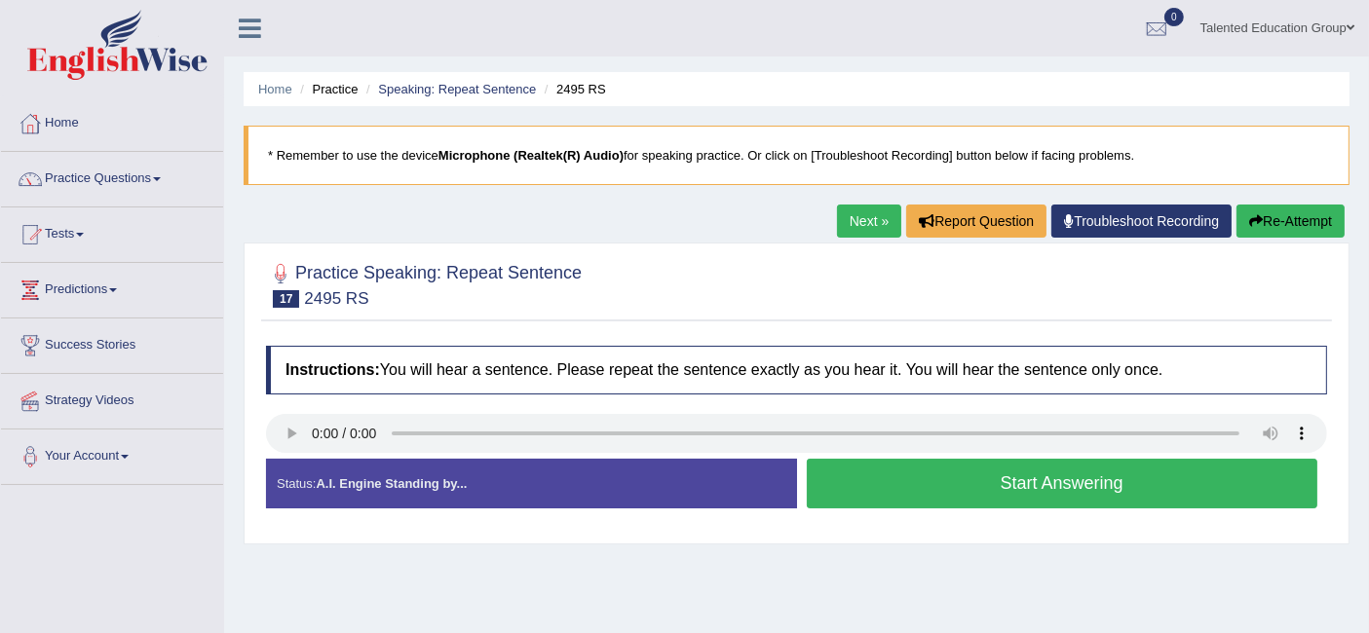
click at [887, 482] on button "Start Answering" at bounding box center [1062, 484] width 511 height 50
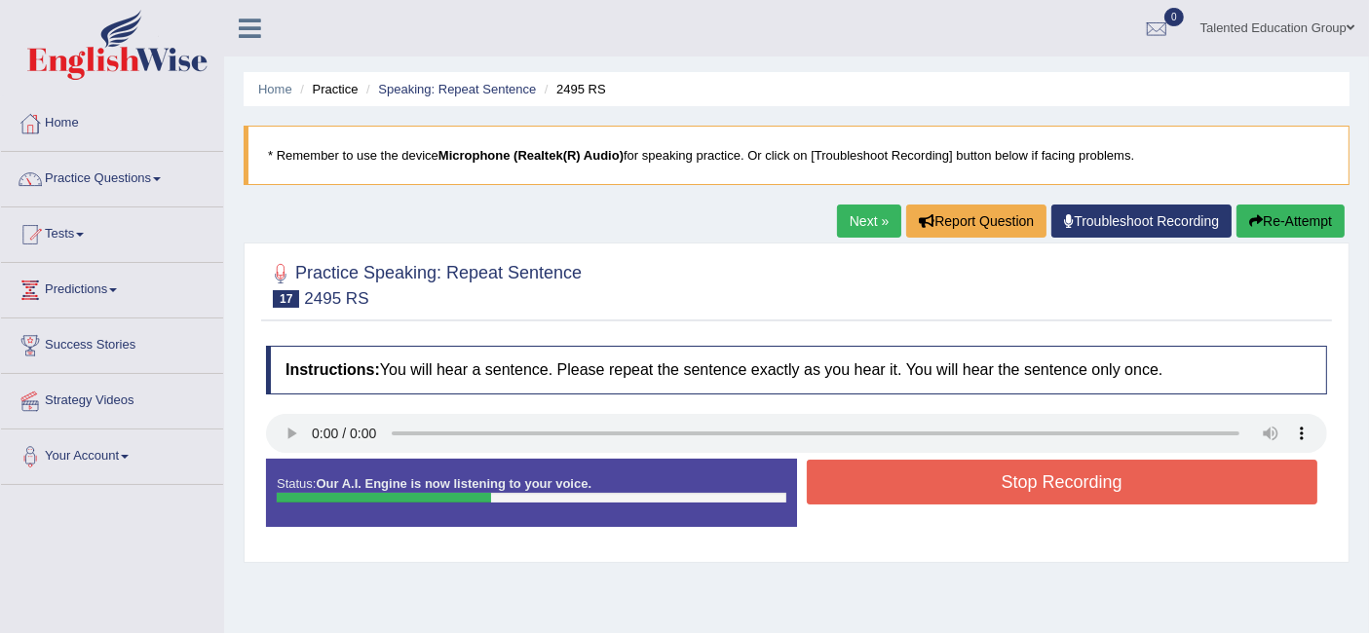
click at [887, 482] on button "Stop Recording" at bounding box center [1062, 482] width 511 height 45
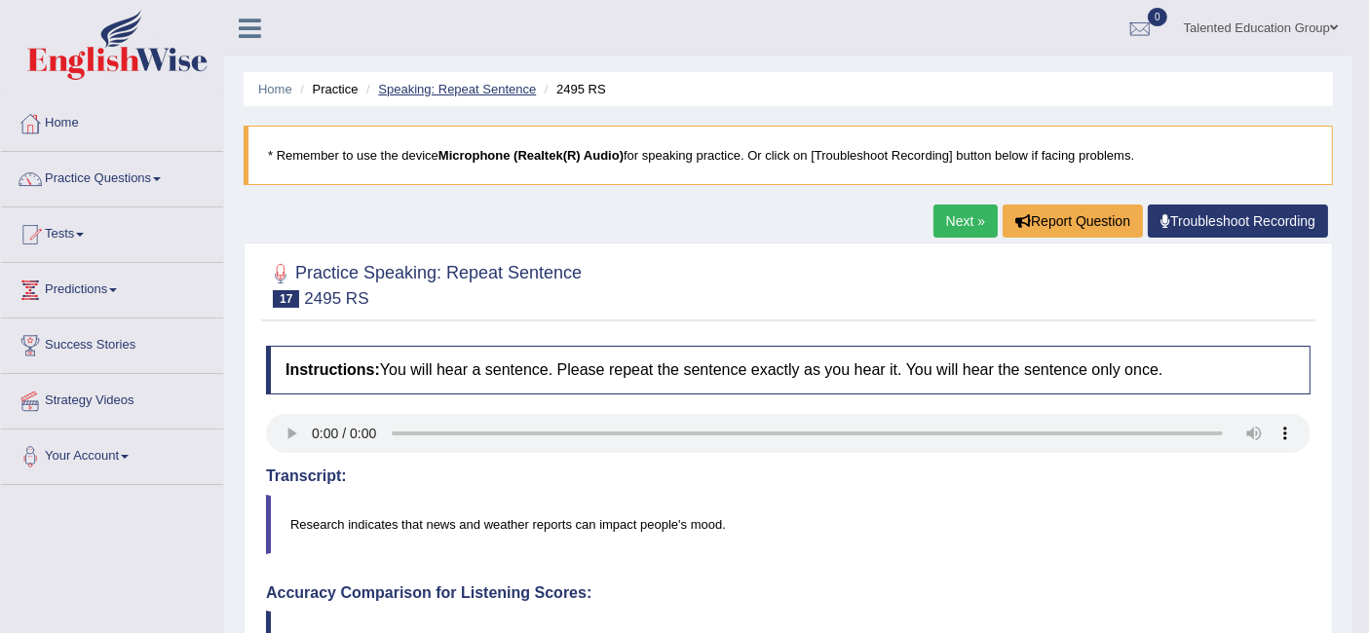
click at [459, 94] on link "Speaking: Repeat Sentence" at bounding box center [457, 89] width 158 height 15
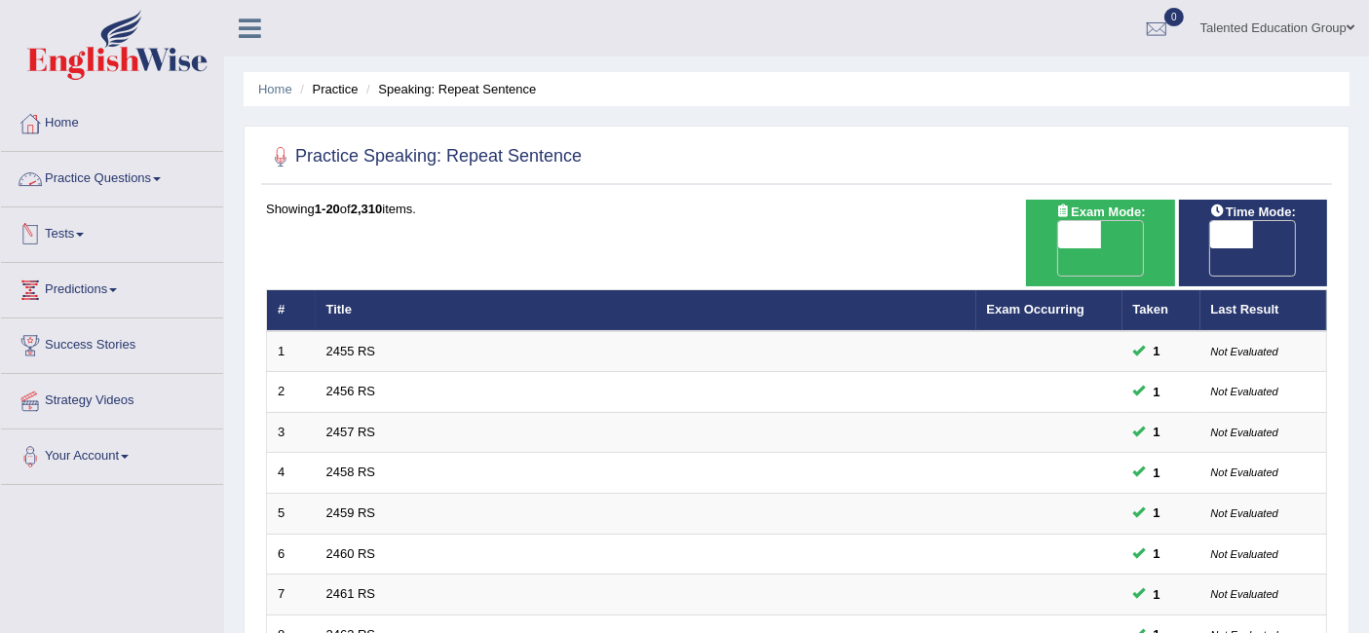
click at [136, 185] on link "Practice Questions" at bounding box center [112, 176] width 222 height 49
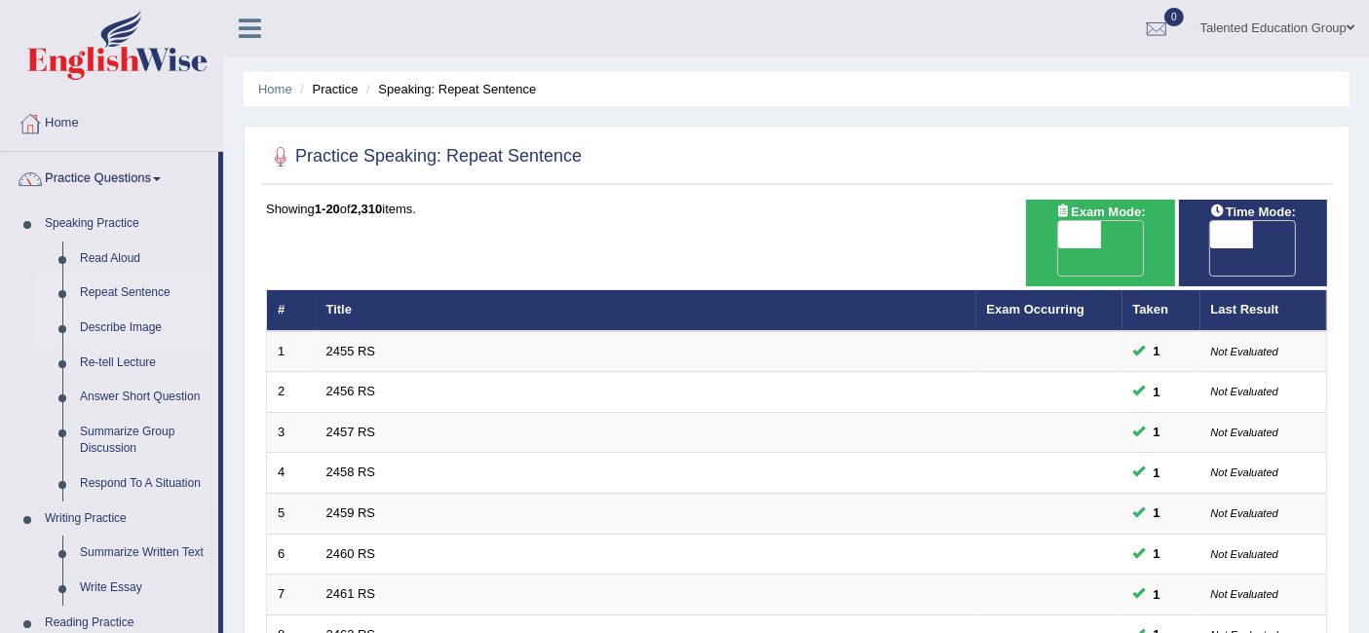
click at [122, 321] on link "Describe Image" at bounding box center [144, 328] width 147 height 35
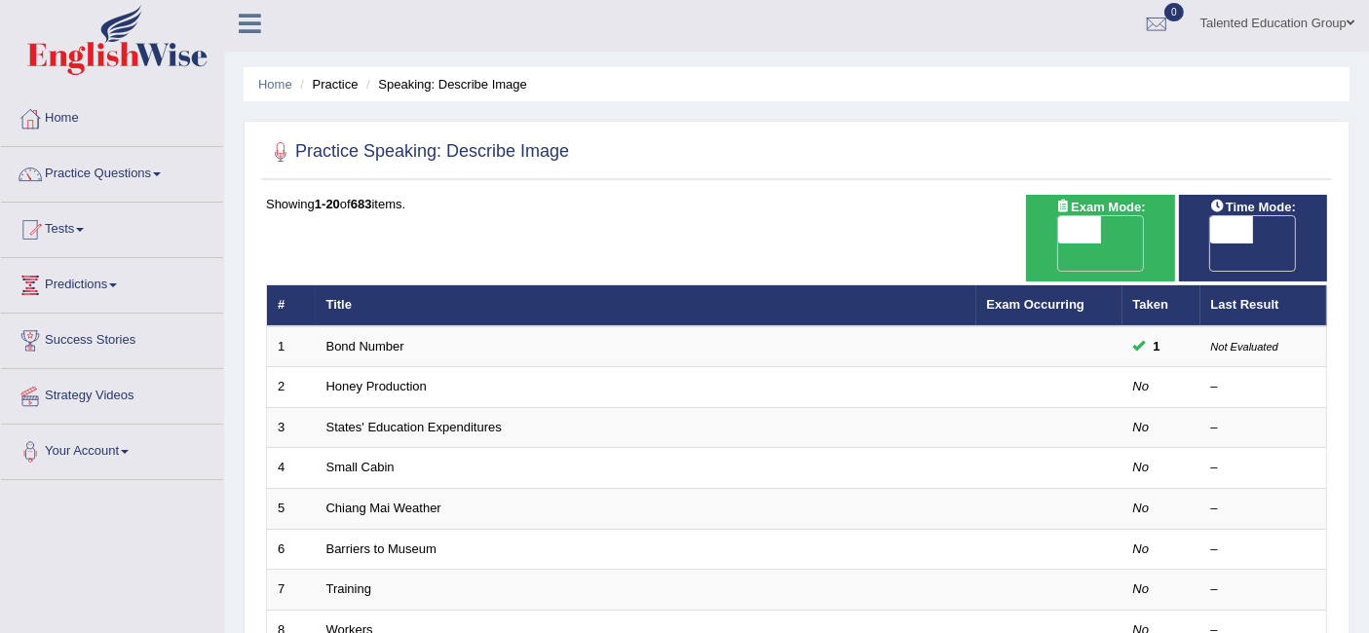
scroll to position [6, 0]
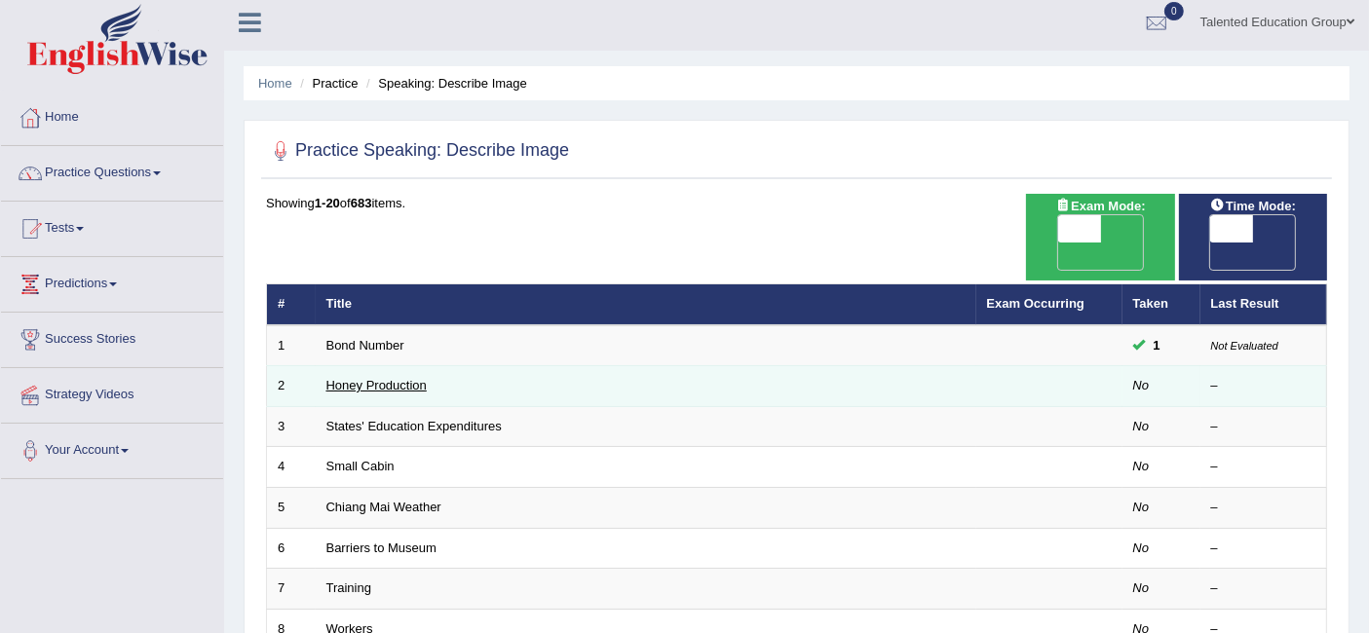
click at [359, 378] on link "Honey Production" at bounding box center [376, 385] width 100 height 15
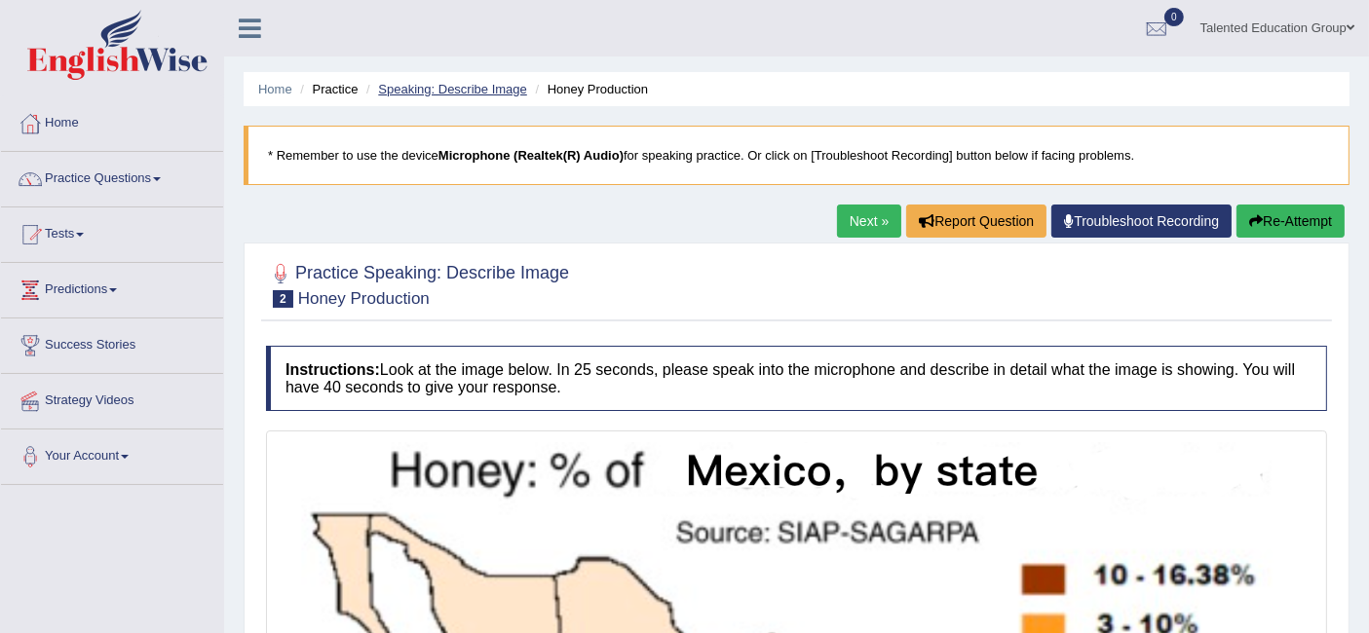
click at [462, 90] on link "Speaking: Describe Image" at bounding box center [452, 89] width 148 height 15
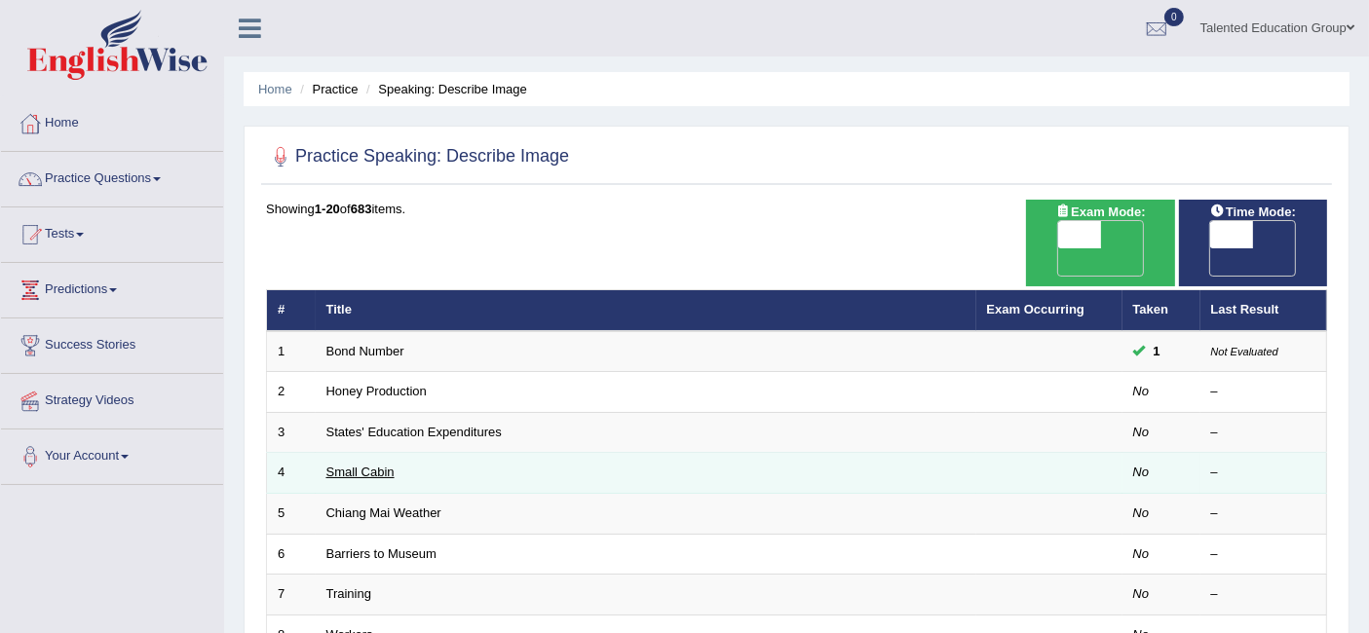
click at [372, 465] on link "Small Cabin" at bounding box center [360, 472] width 68 height 15
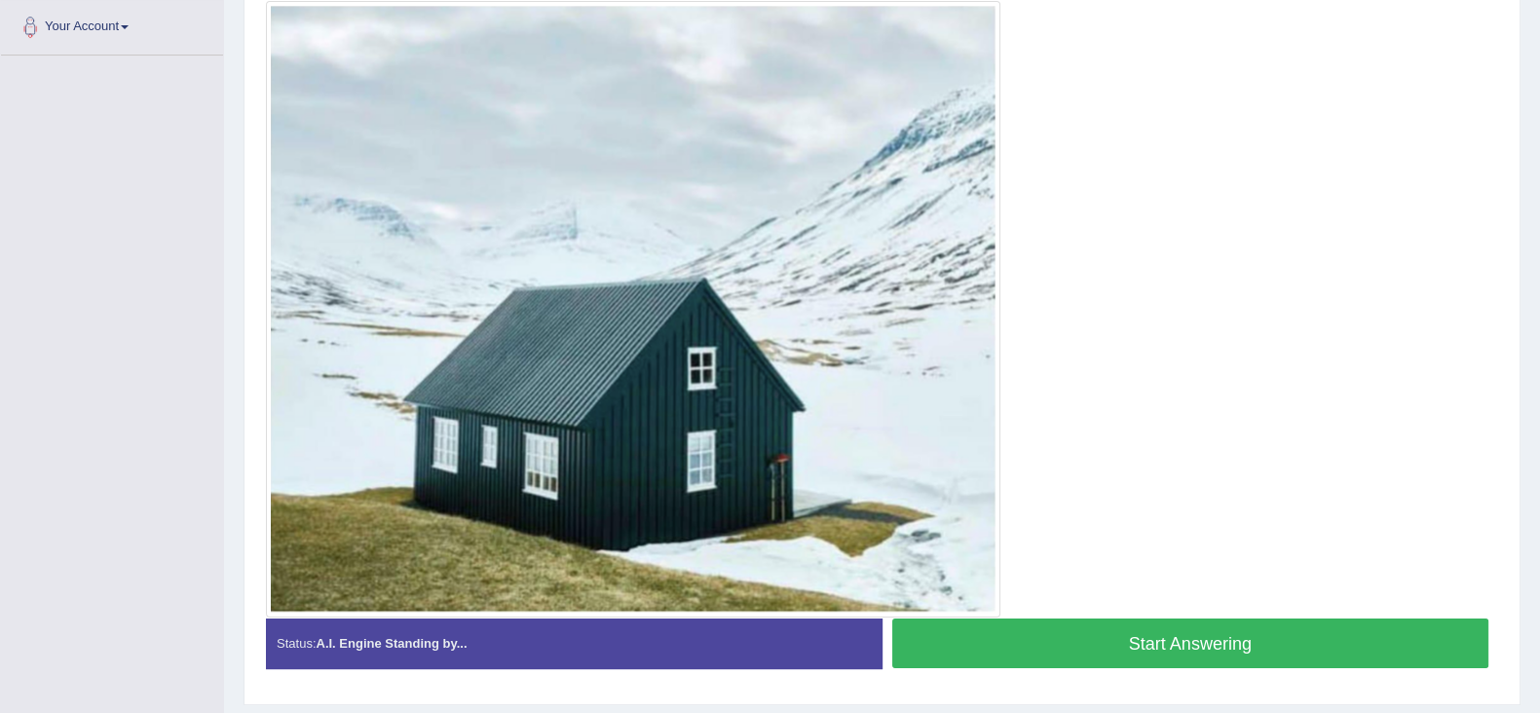
scroll to position [425, 0]
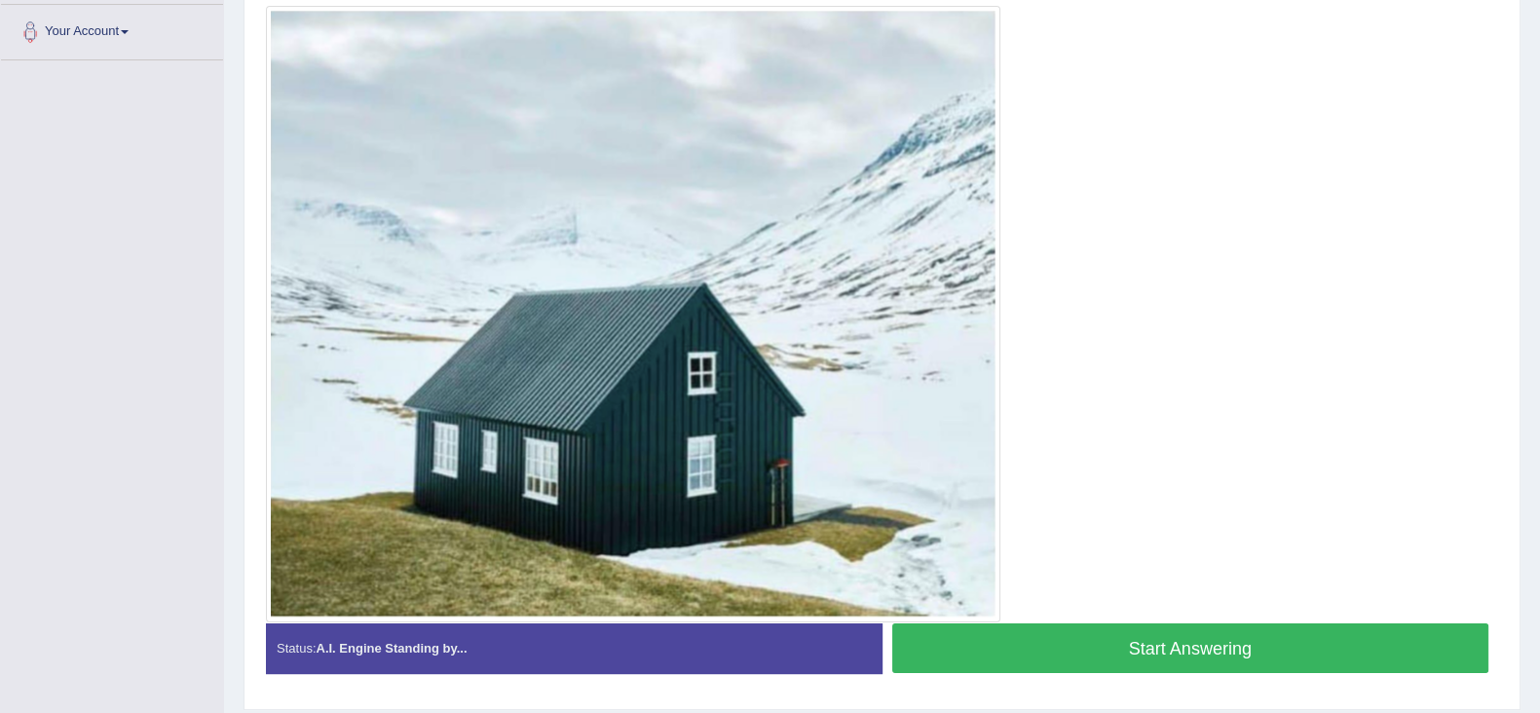
click at [1072, 632] on button "Start Answering" at bounding box center [1190, 648] width 597 height 50
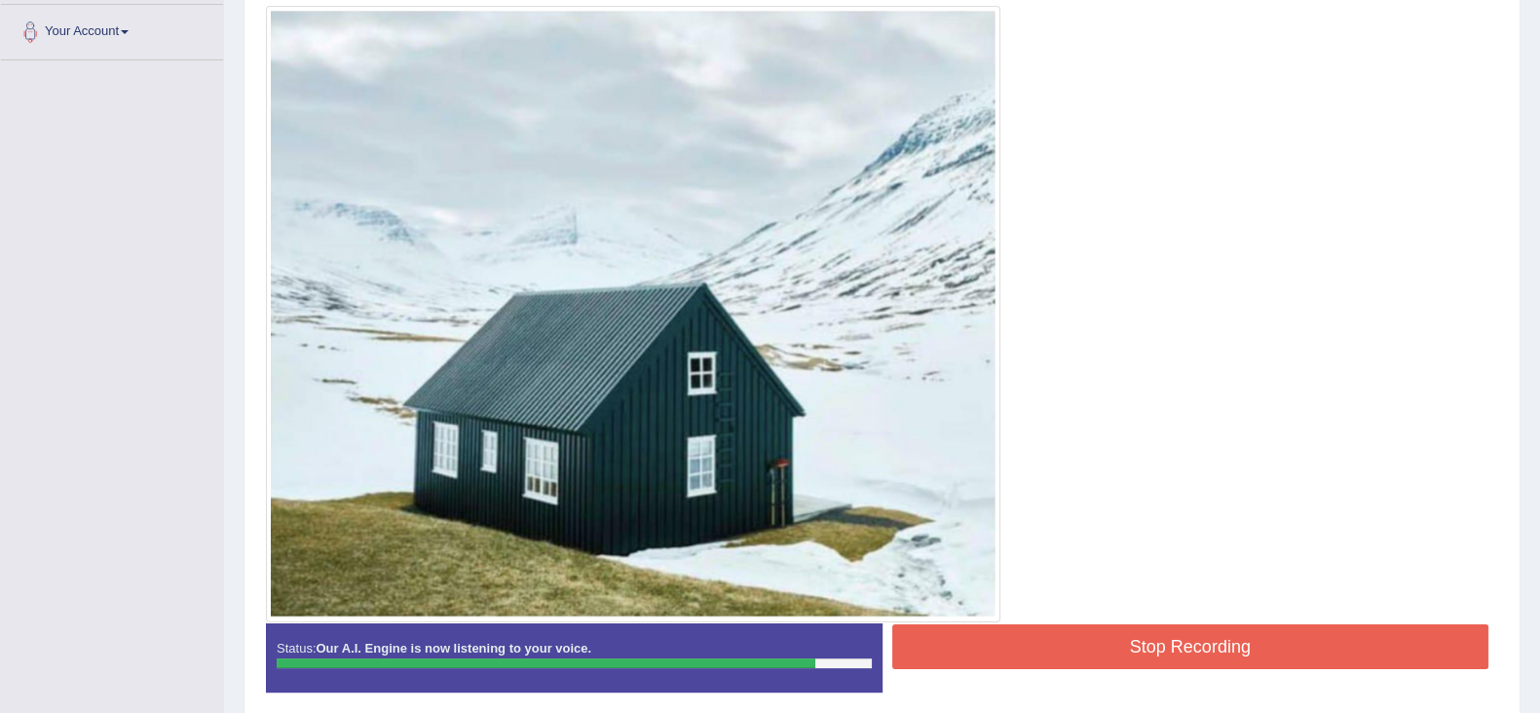
click at [1072, 632] on button "Stop Recording" at bounding box center [1190, 646] width 597 height 45
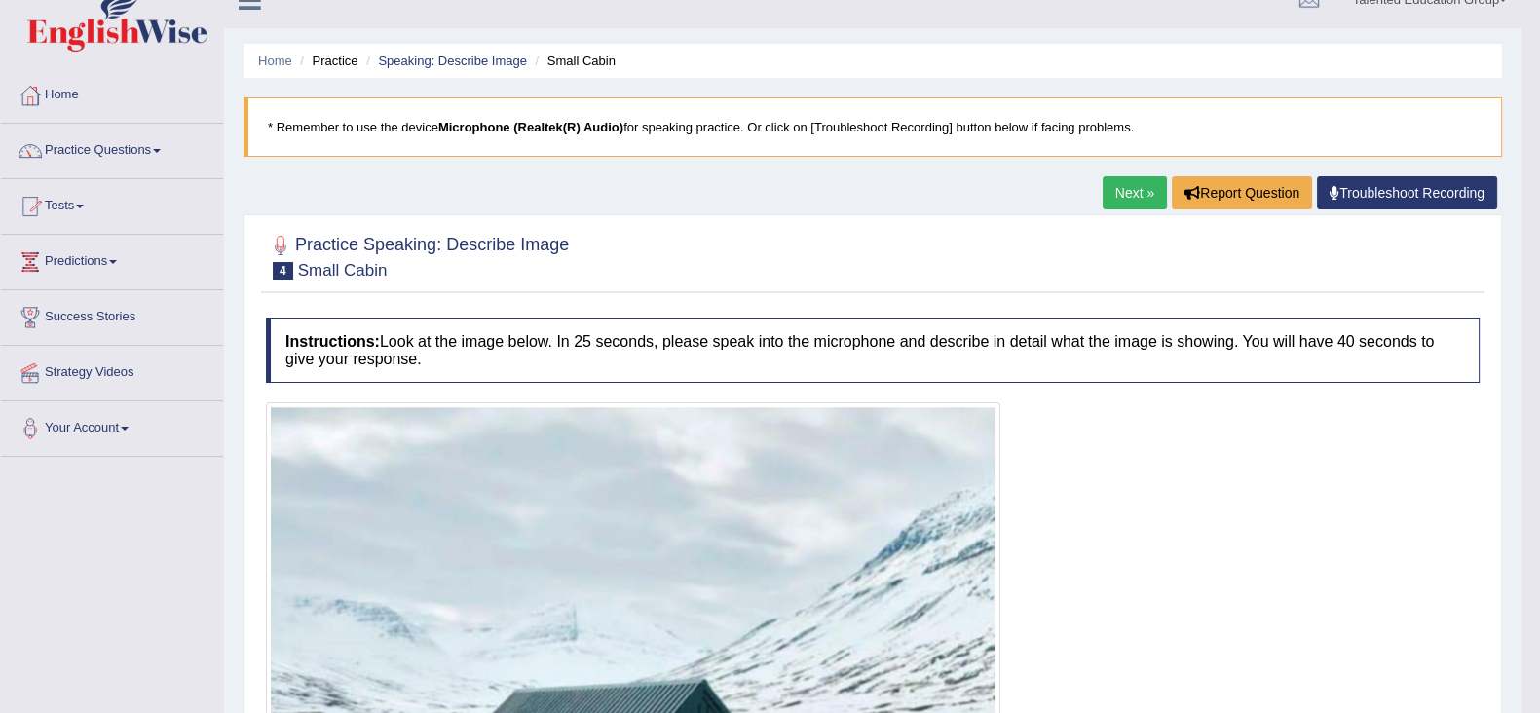
scroll to position [0, 0]
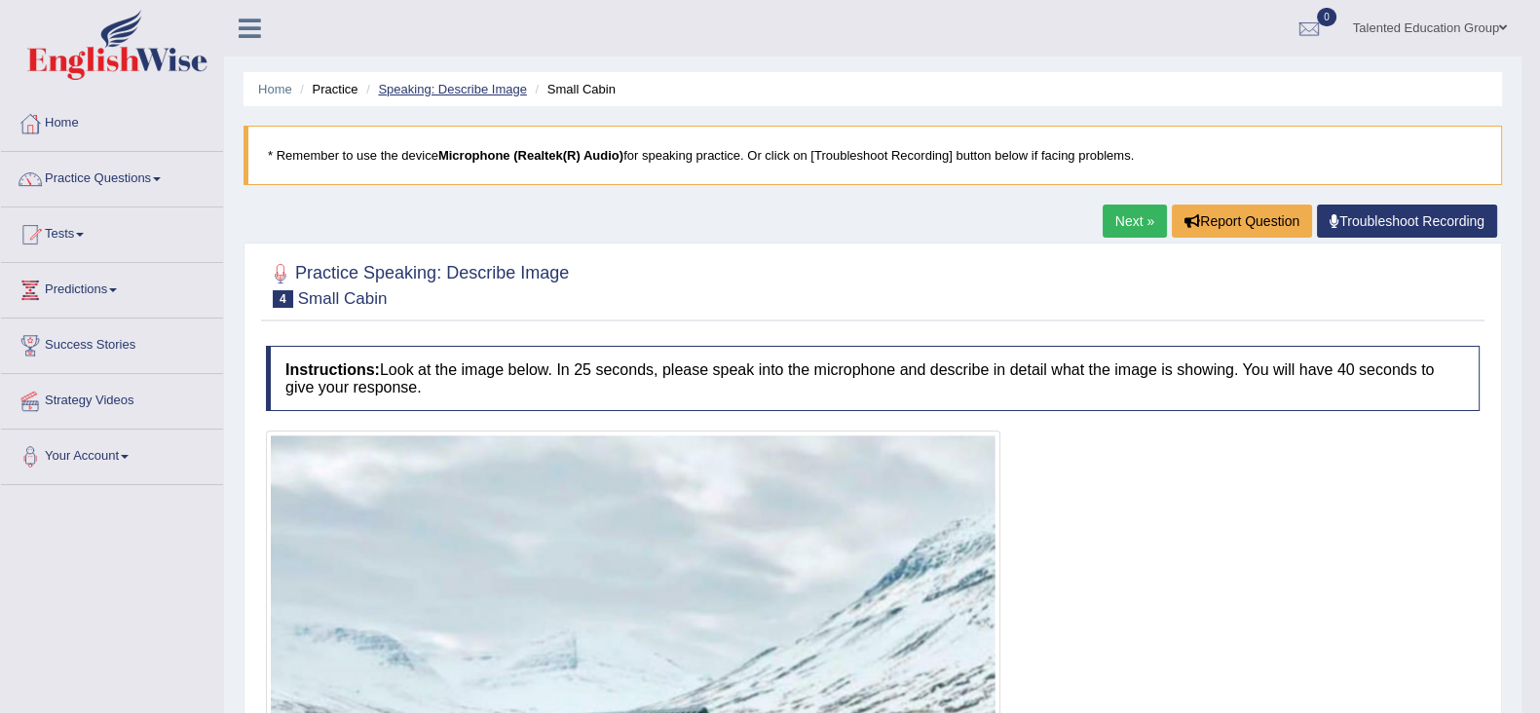
click at [418, 83] on link "Speaking: Describe Image" at bounding box center [452, 89] width 148 height 15
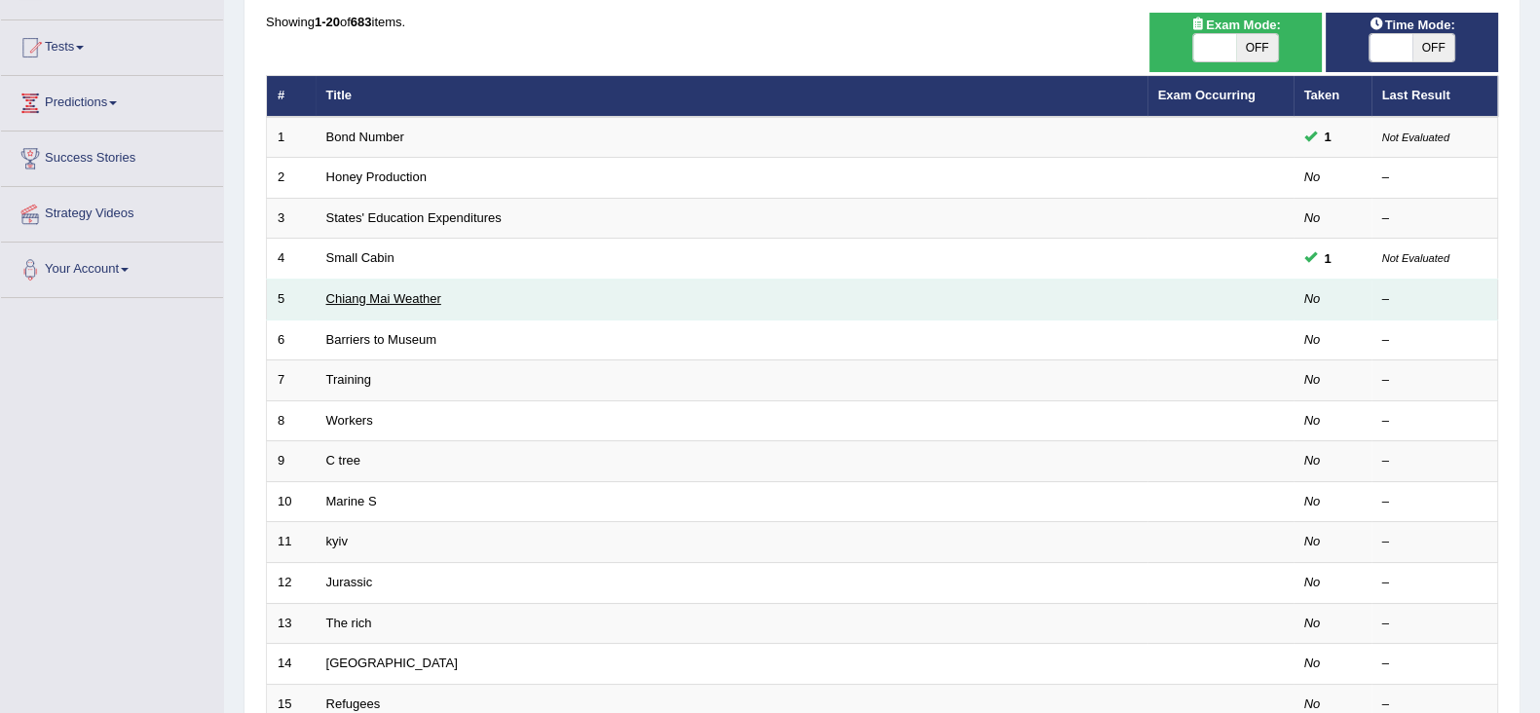
click at [359, 291] on link "Chiang Mai Weather" at bounding box center [383, 298] width 115 height 15
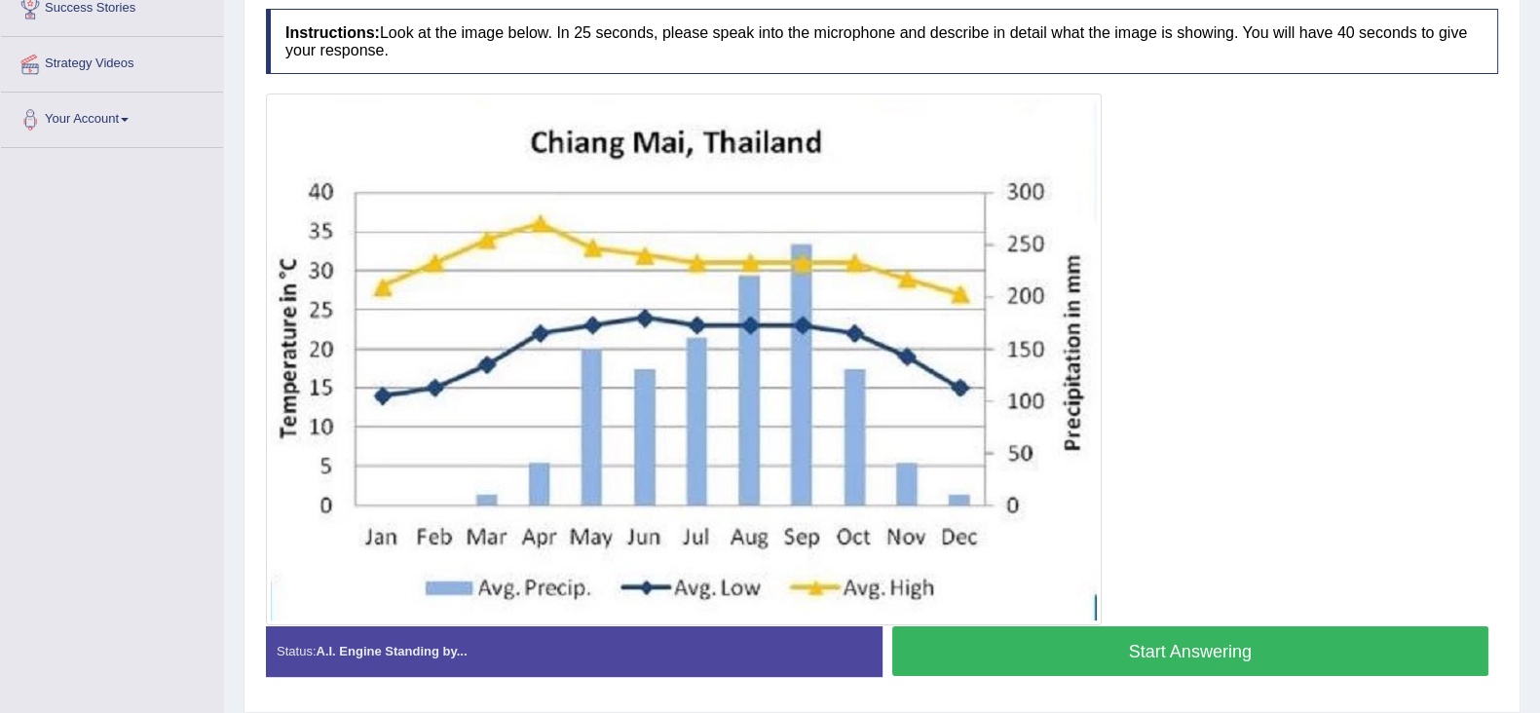
scroll to position [338, 0]
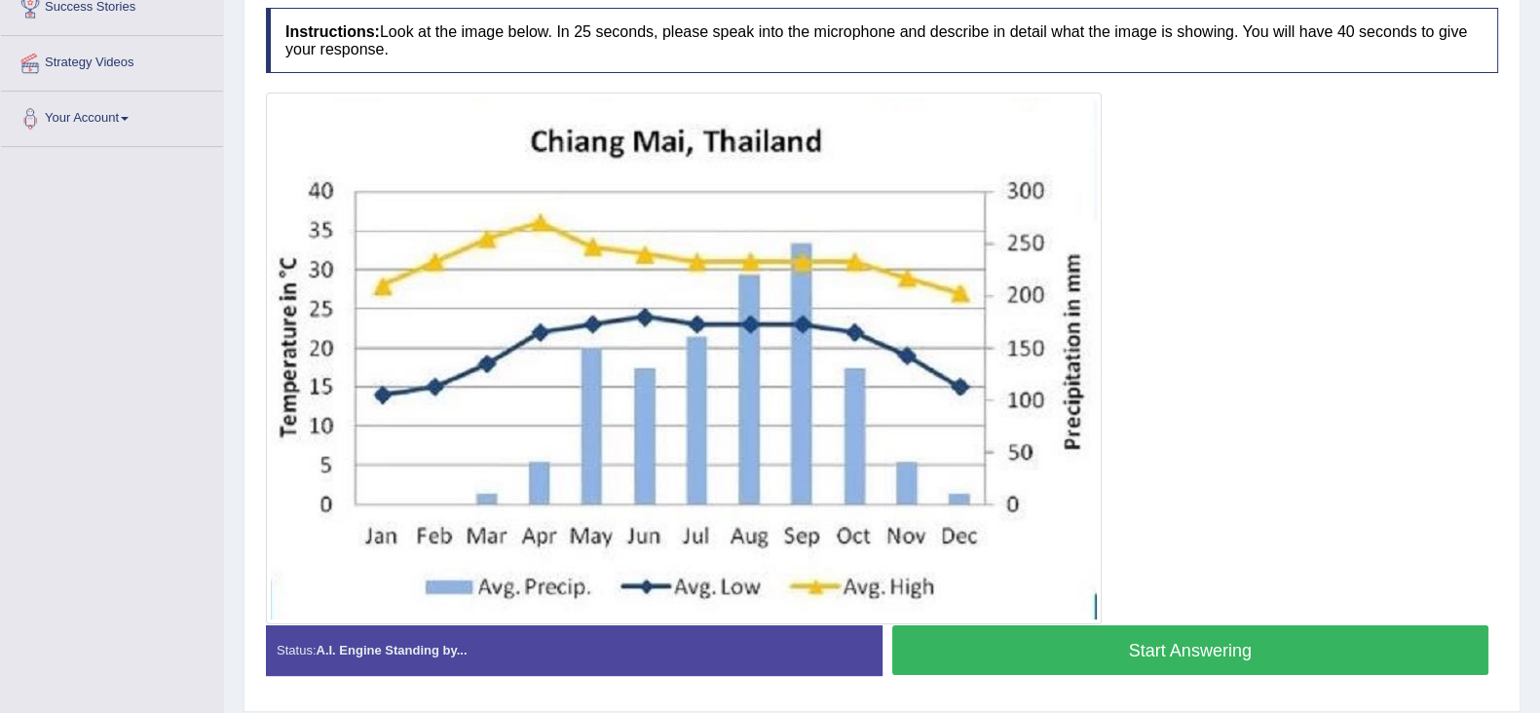
click at [1211, 637] on button "Start Answering" at bounding box center [1190, 650] width 597 height 50
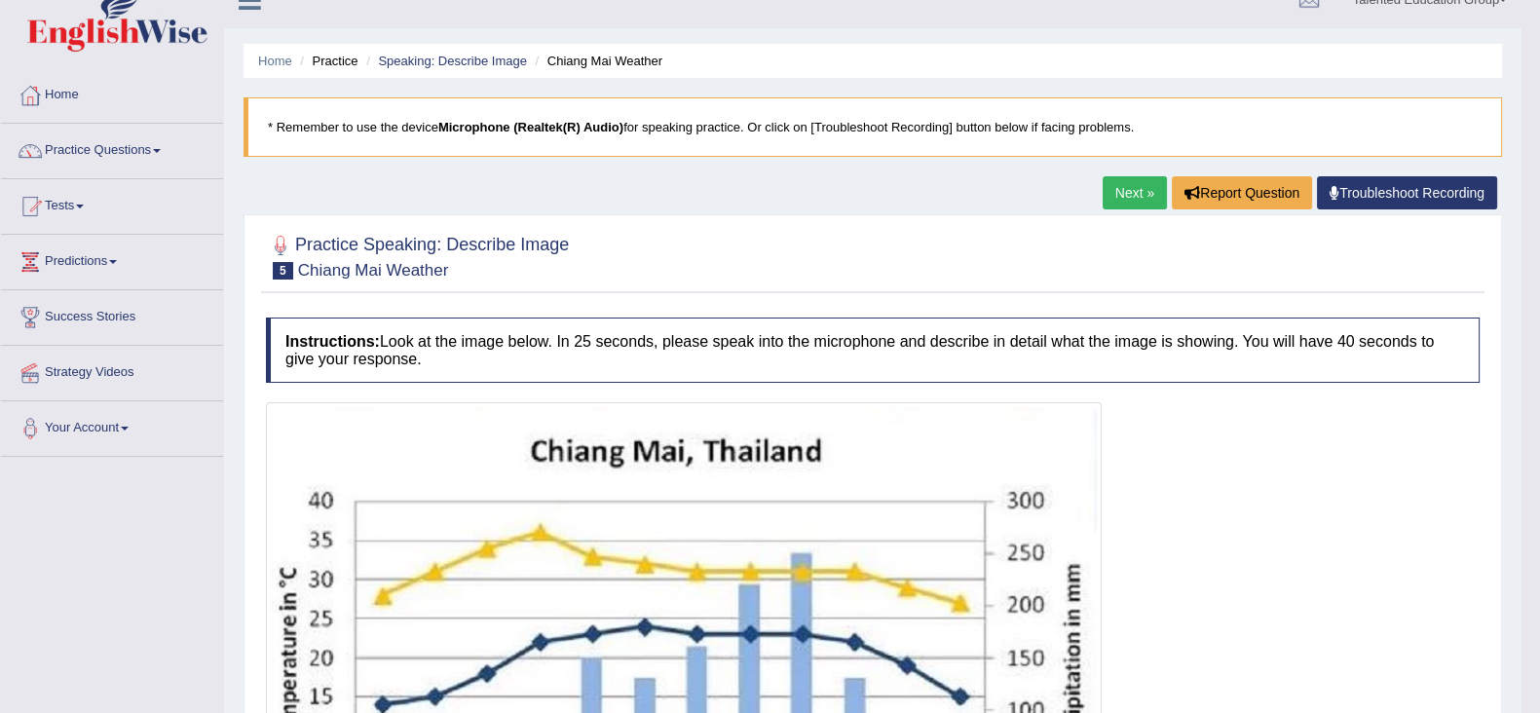
scroll to position [0, 0]
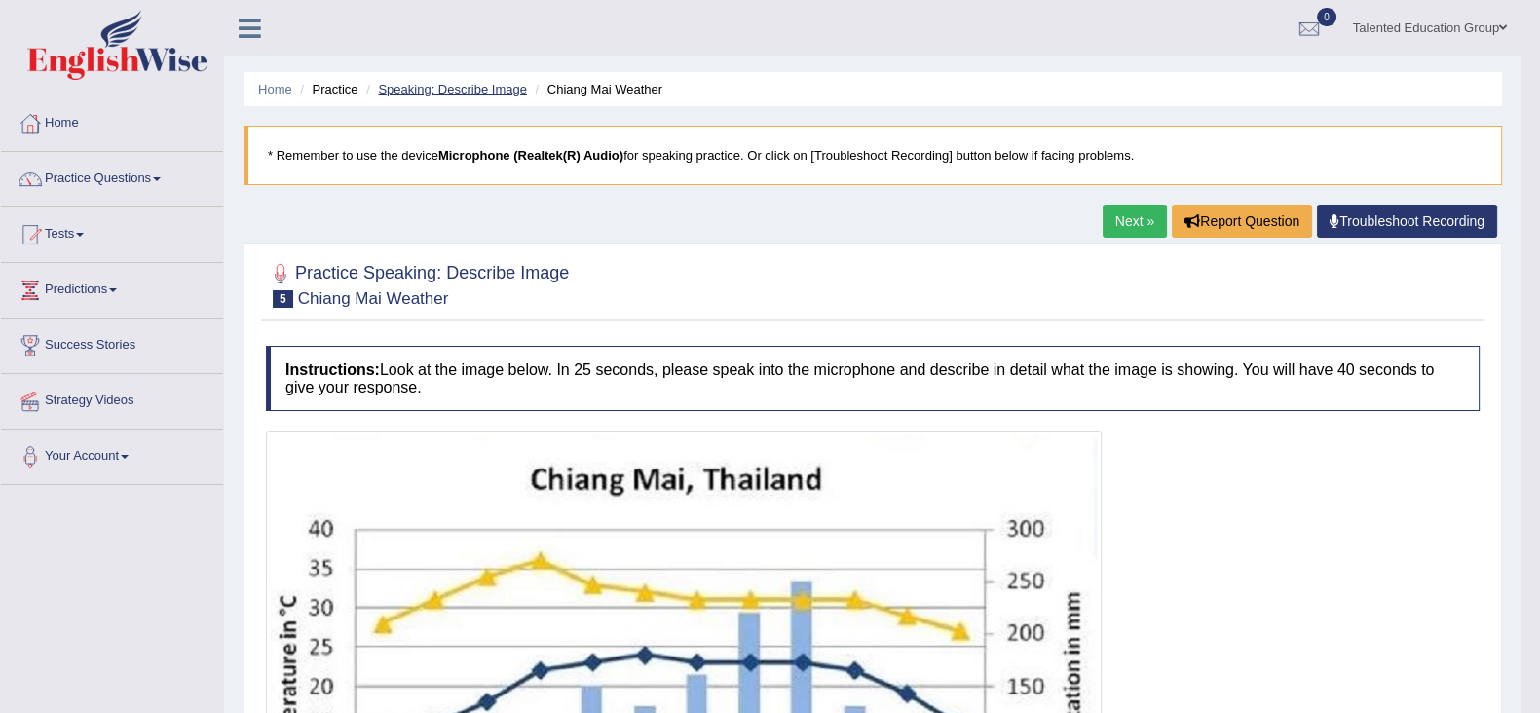
click at [452, 88] on link "Speaking: Describe Image" at bounding box center [452, 89] width 148 height 15
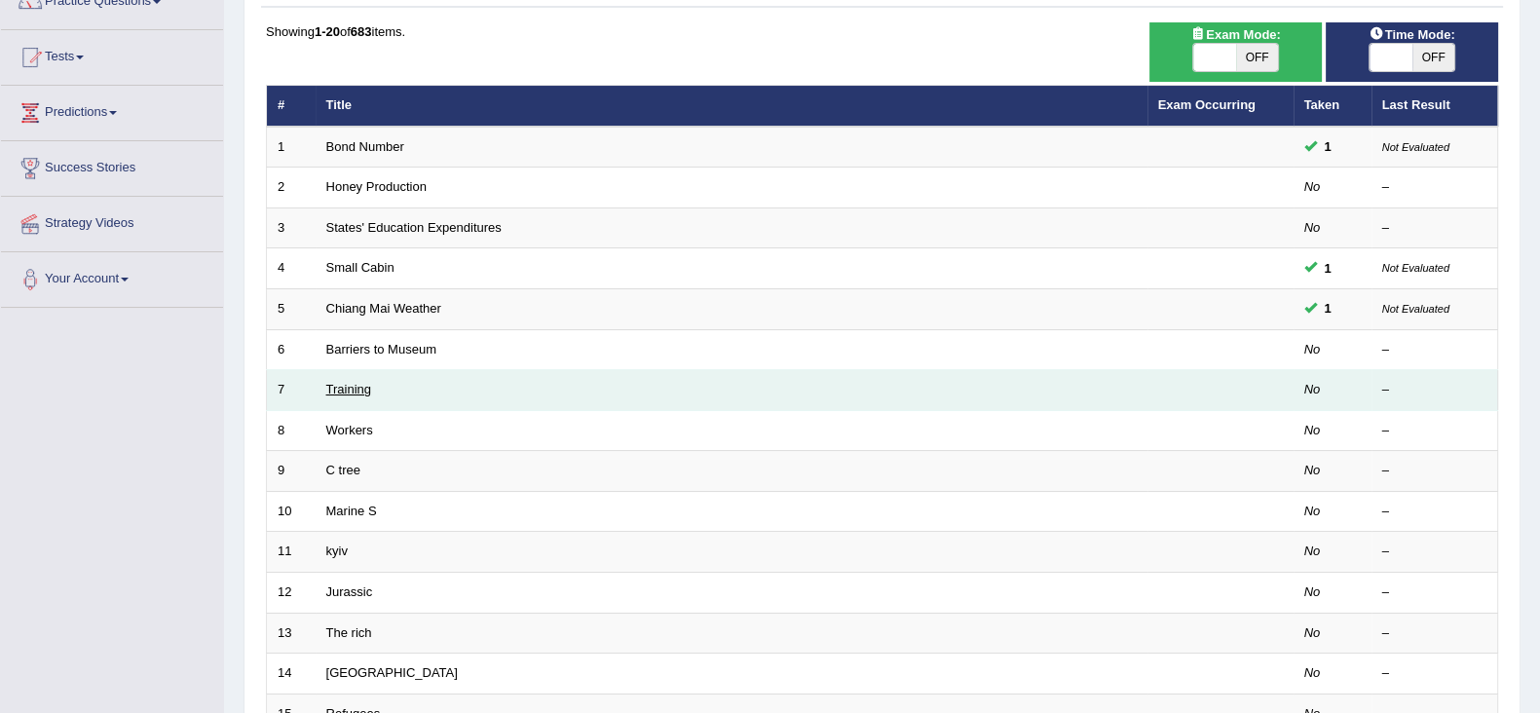
click at [349, 386] on link "Training" at bounding box center [348, 389] width 45 height 15
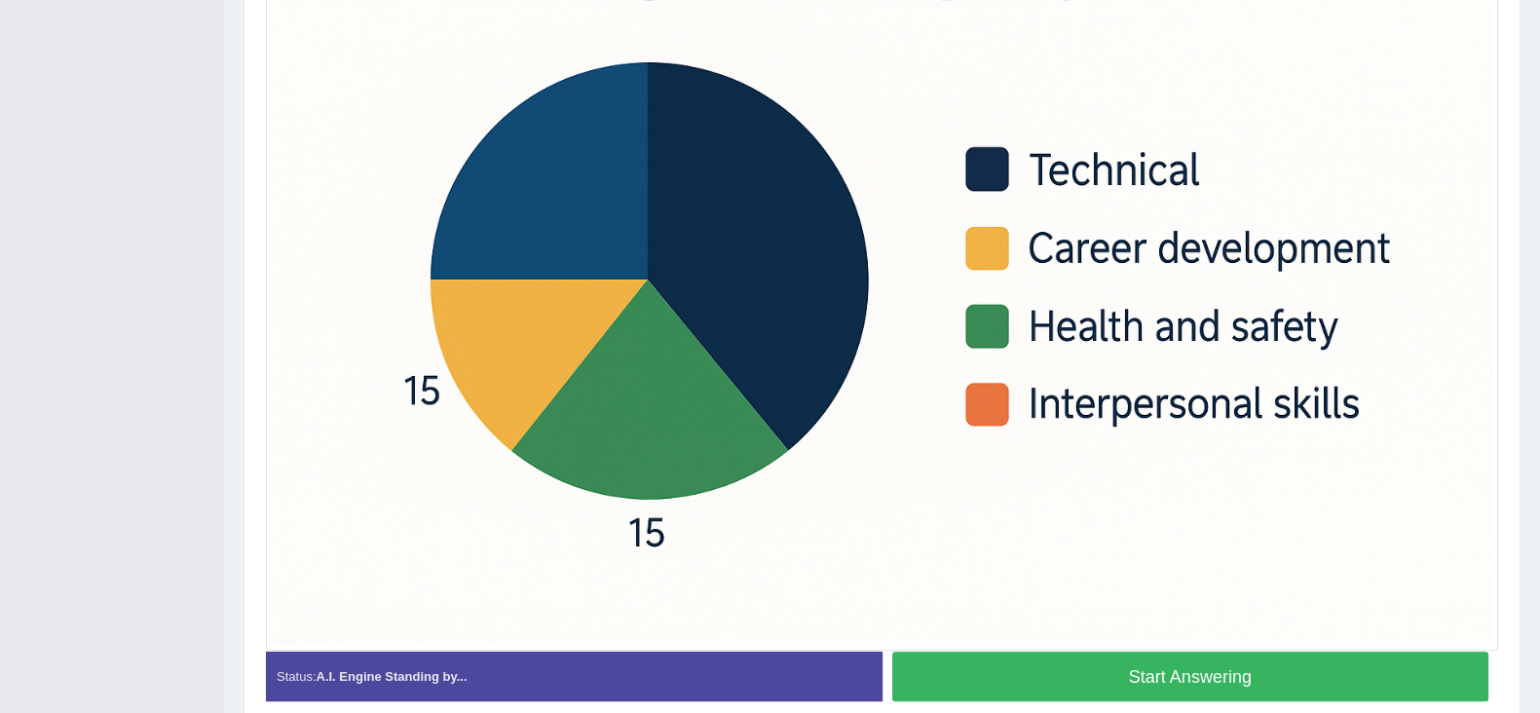
scroll to position [604, 0]
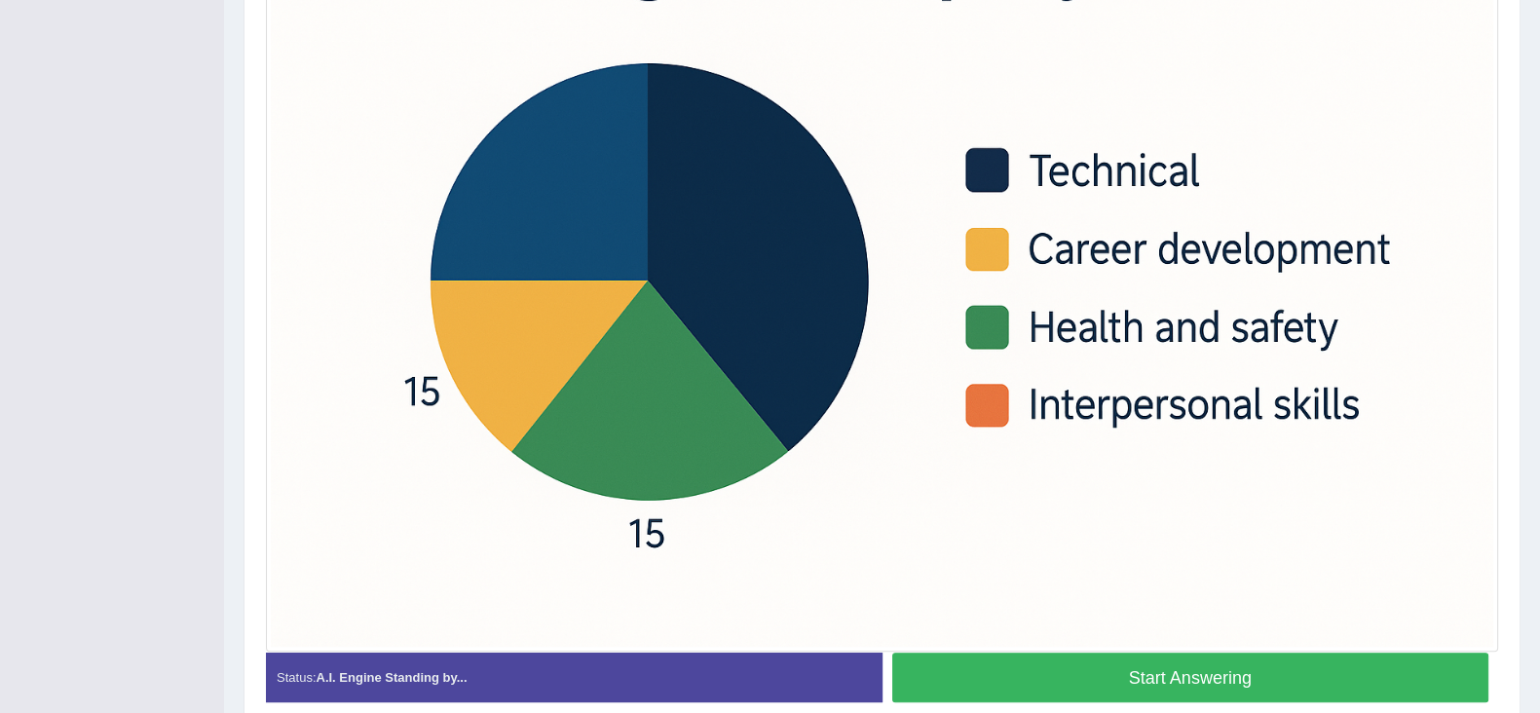
click at [1084, 679] on button "Start Answering" at bounding box center [1190, 678] width 597 height 50
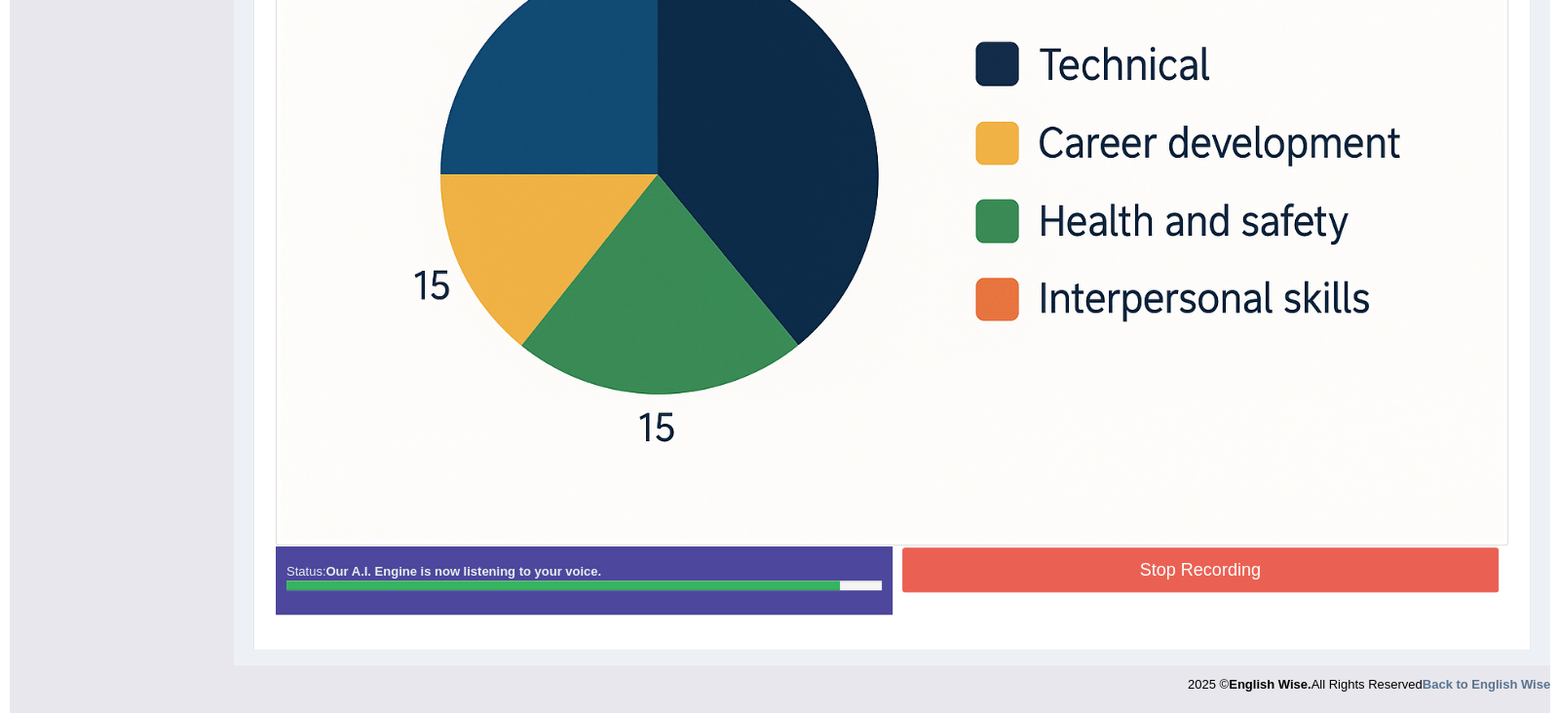
scroll to position [711, 0]
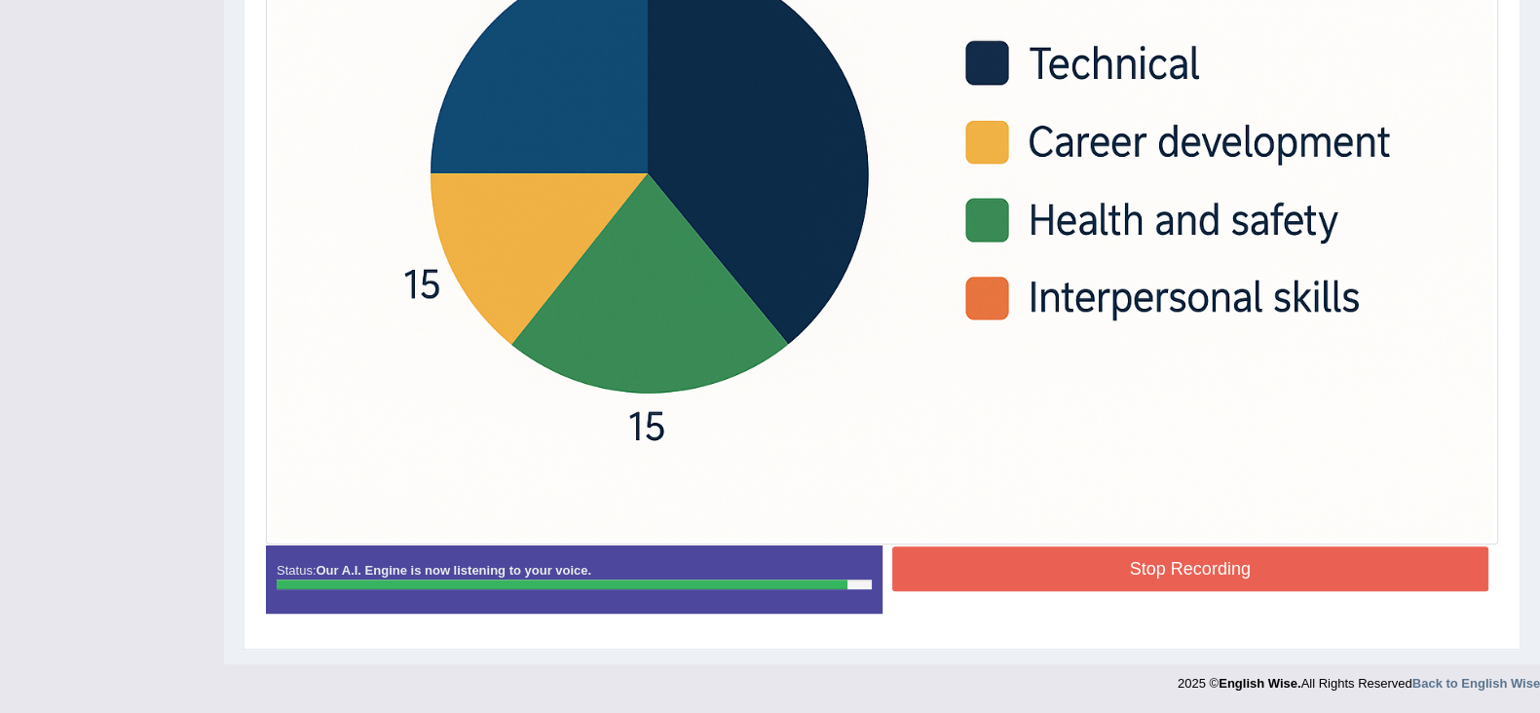
click at [1364, 562] on button "Stop Recording" at bounding box center [1190, 568] width 597 height 45
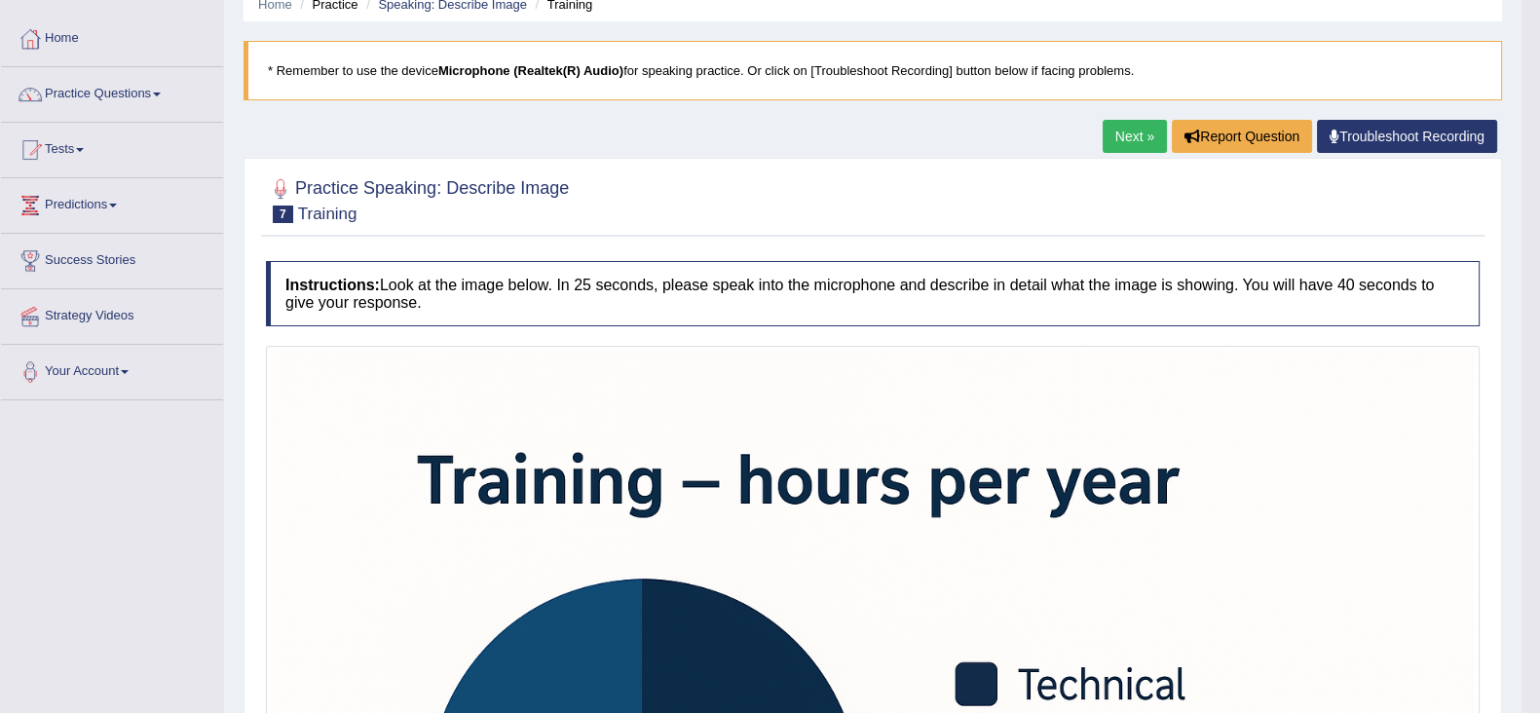
scroll to position [0, 0]
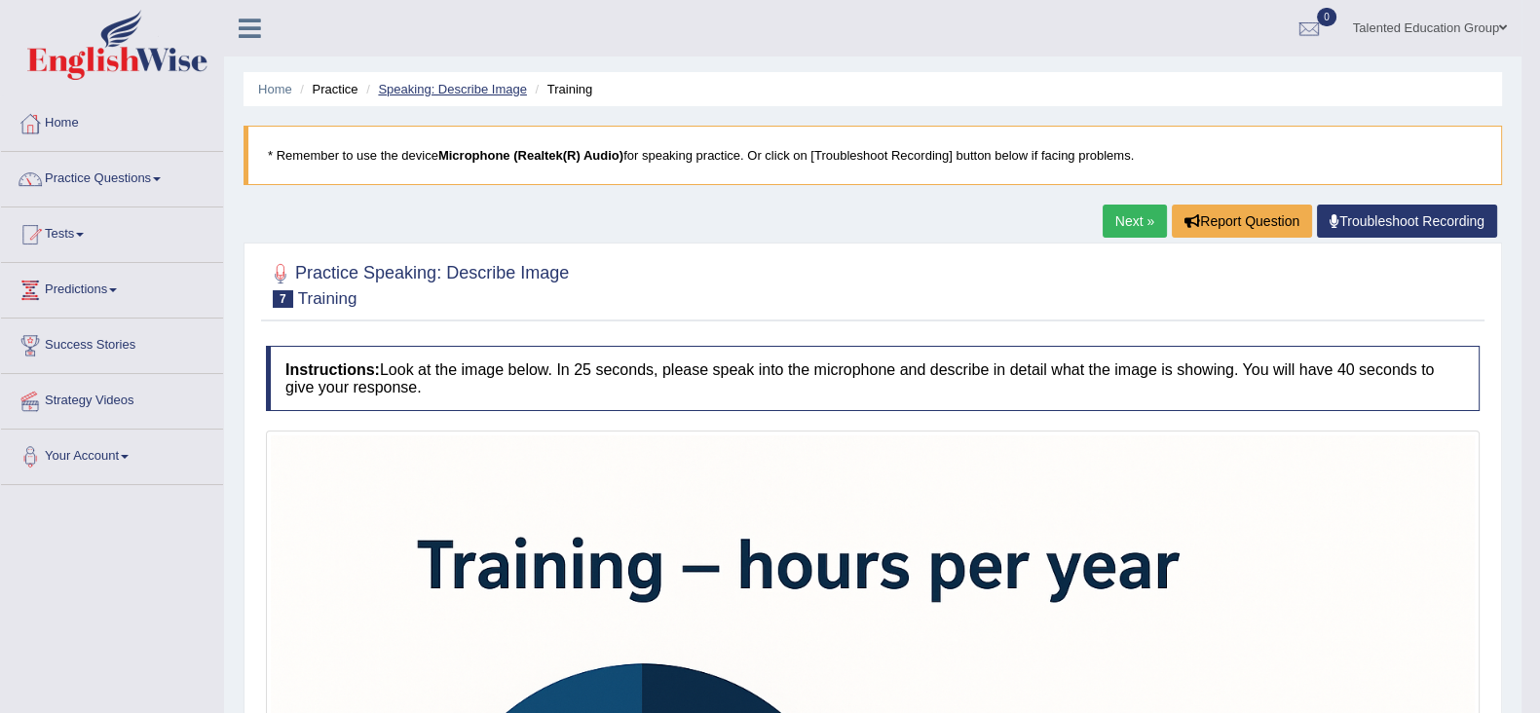
click at [458, 88] on link "Speaking: Describe Image" at bounding box center [452, 89] width 148 height 15
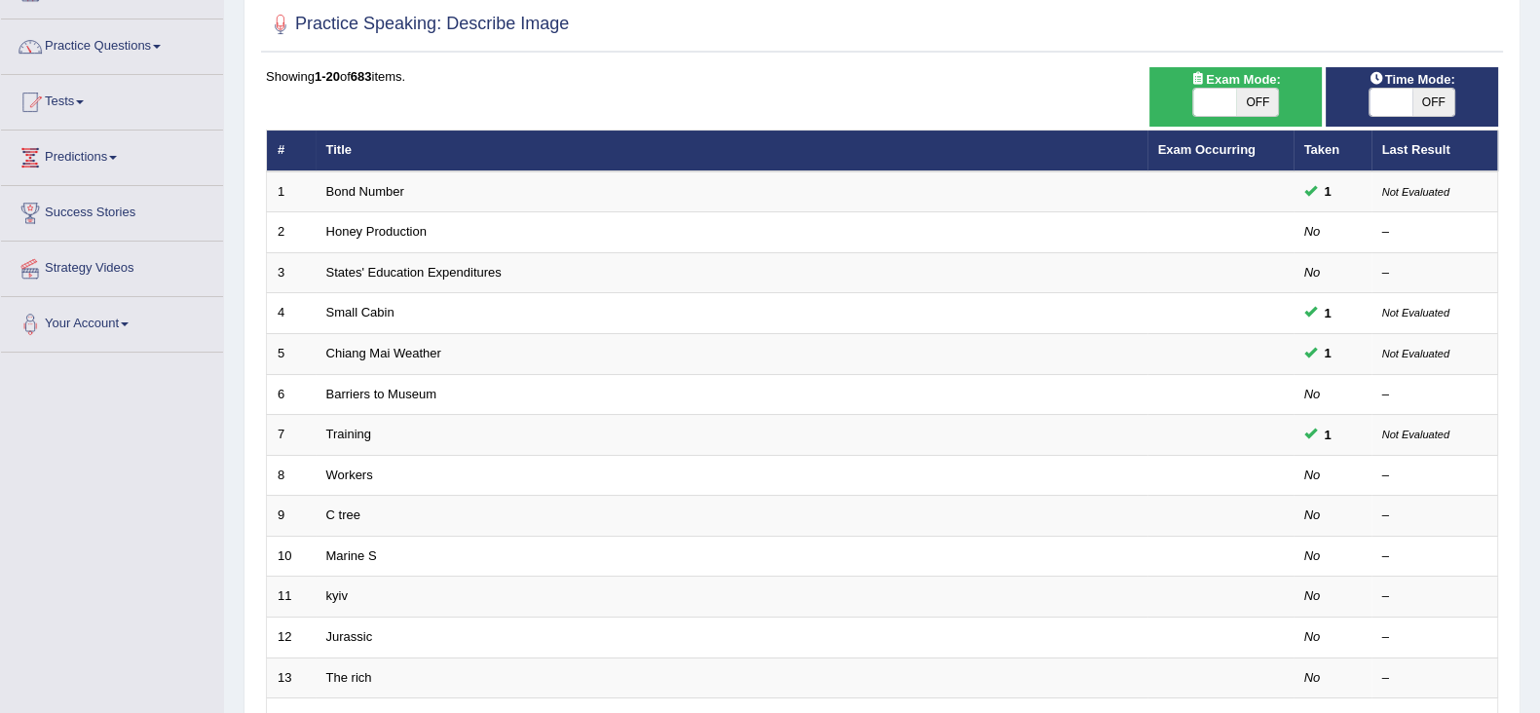
scroll to position [133, 0]
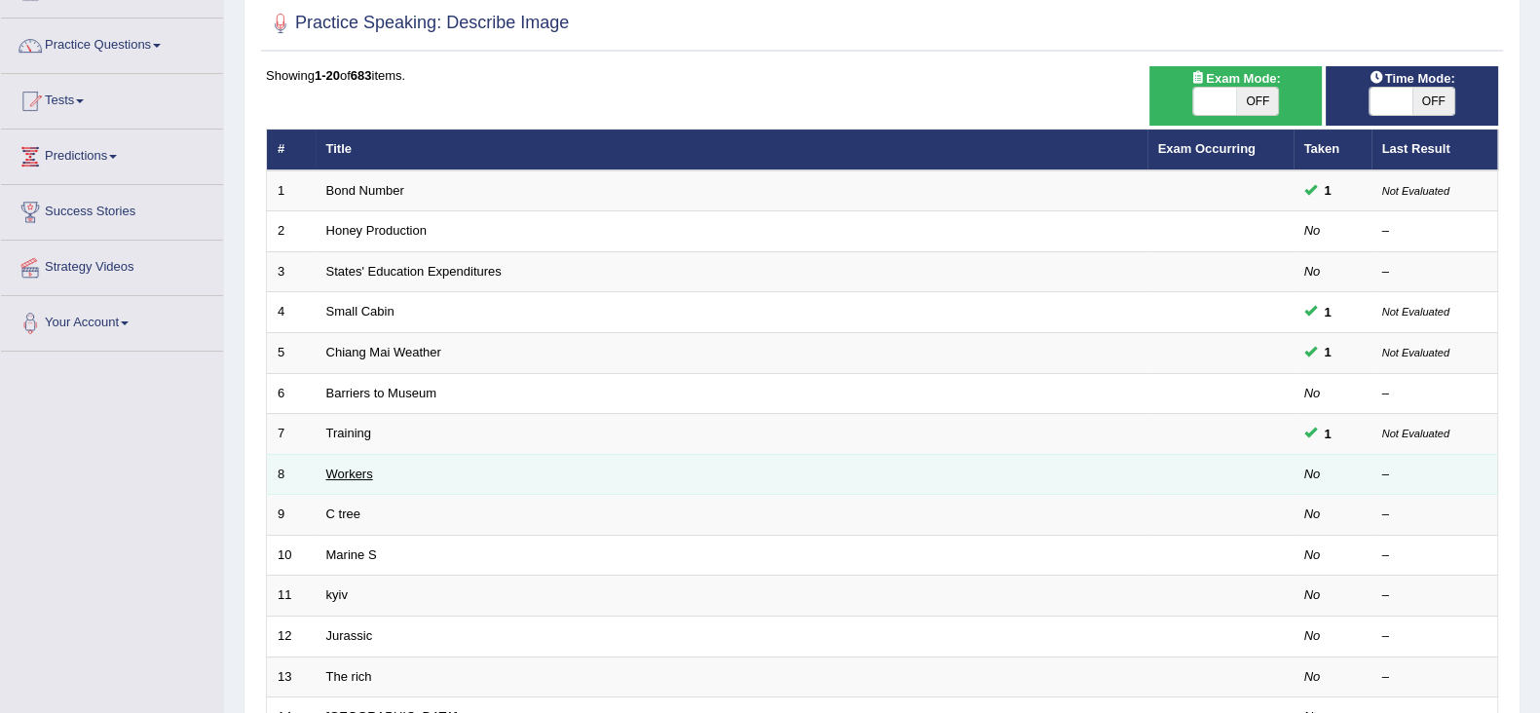
click at [355, 474] on link "Workers" at bounding box center [349, 474] width 47 height 15
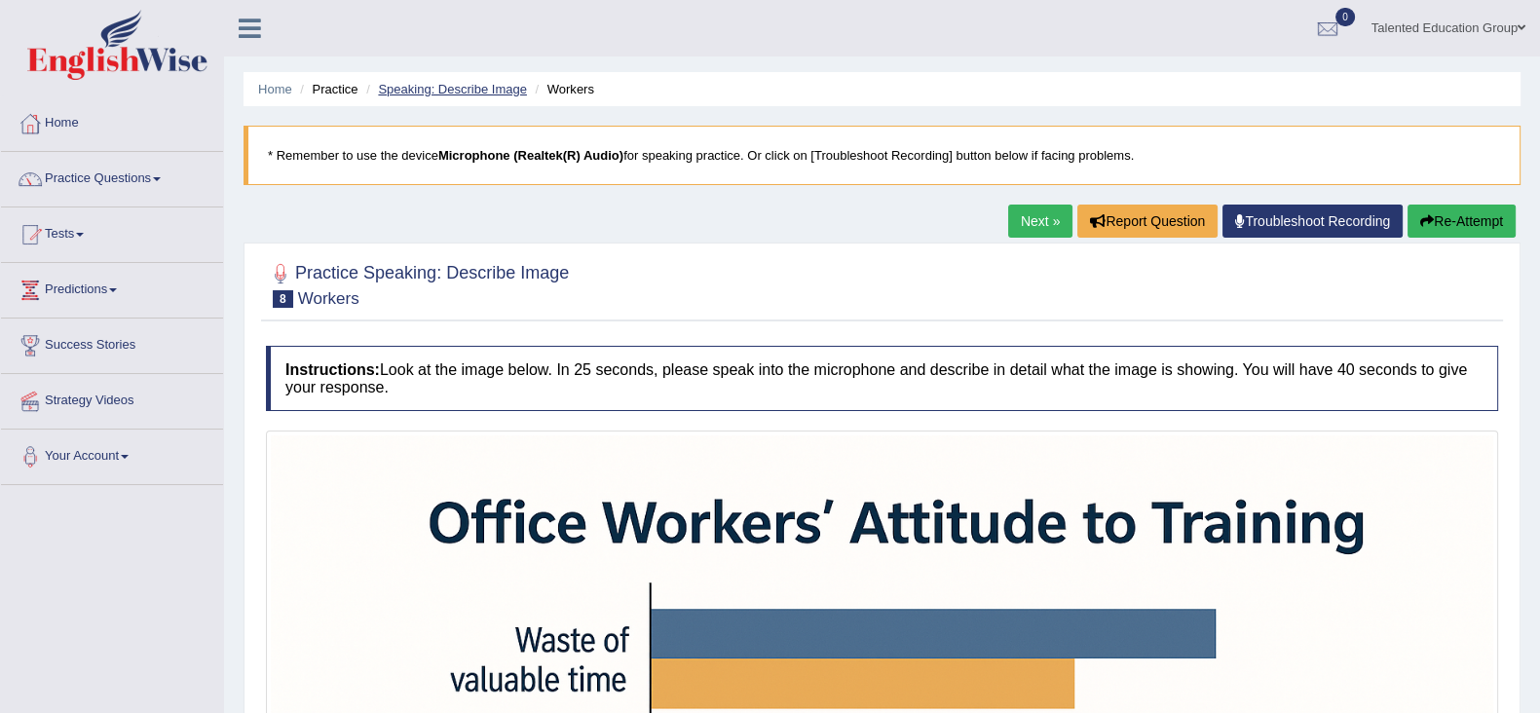
drag, startPoint x: 444, startPoint y: 70, endPoint x: 443, endPoint y: 87, distance: 16.6
click at [443, 87] on div "Home Practice Speaking: Describe Image Workers * Remember to use the device Mic…" at bounding box center [882, 678] width 1316 height 1357
click at [443, 87] on link "Speaking: Describe Image" at bounding box center [452, 89] width 148 height 15
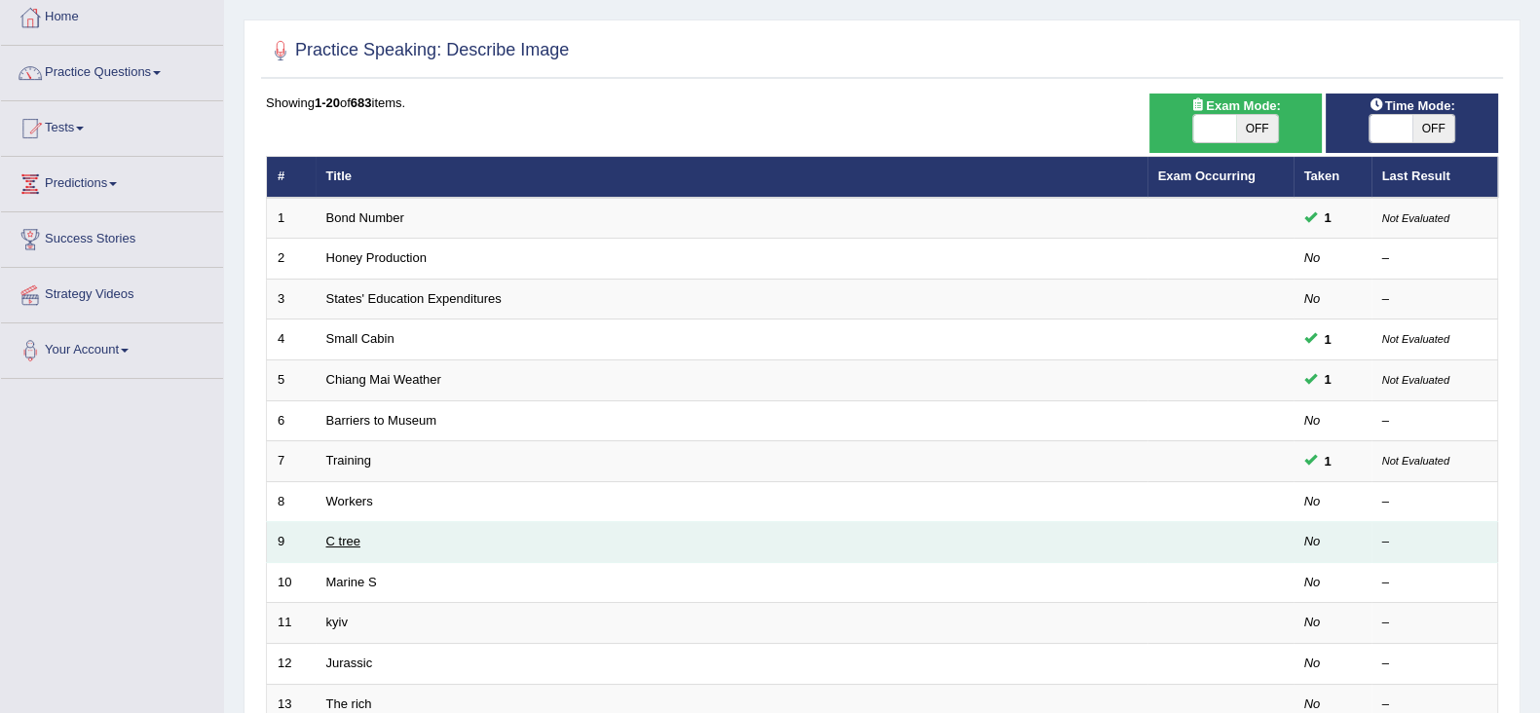
click at [346, 534] on link "C tree" at bounding box center [343, 541] width 34 height 15
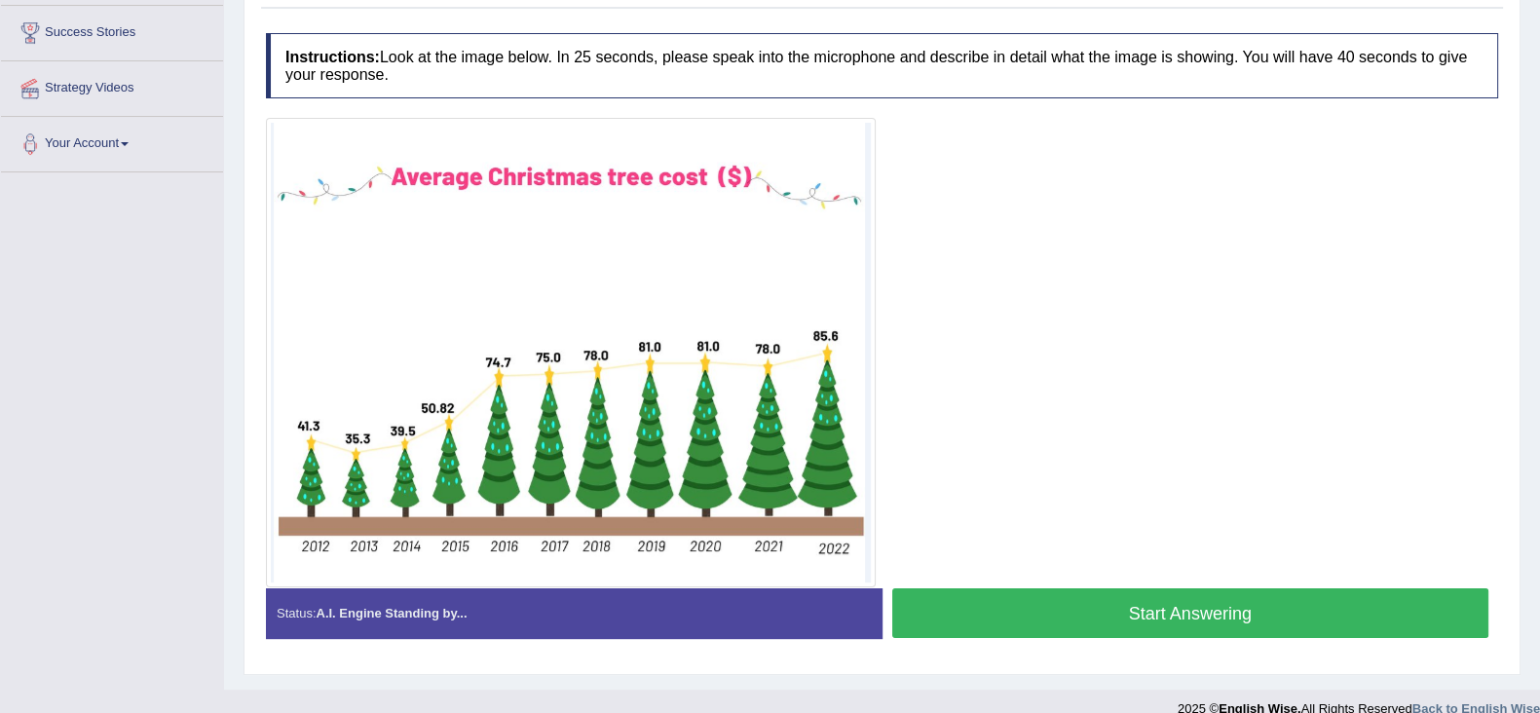
scroll to position [314, 0]
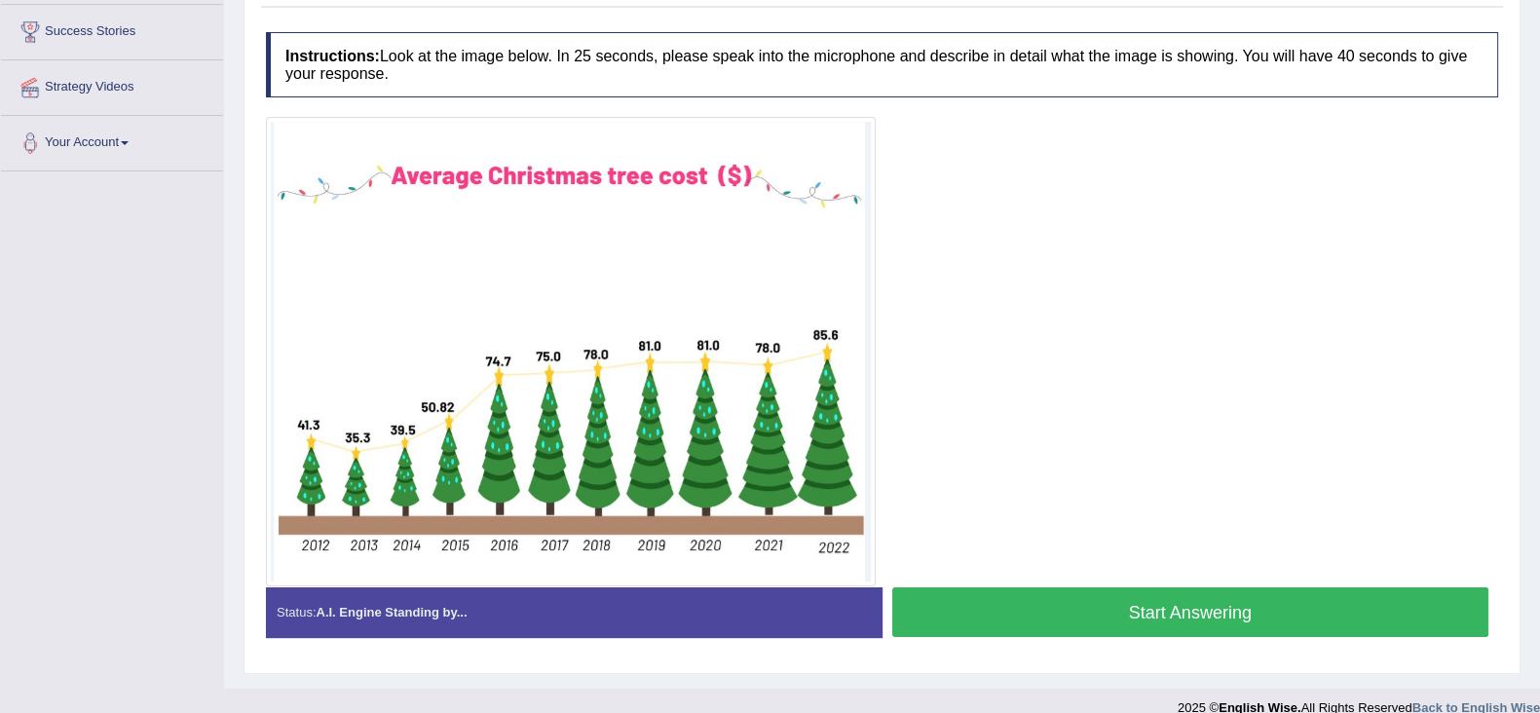
click at [1037, 596] on button "Start Answering" at bounding box center [1190, 612] width 597 height 50
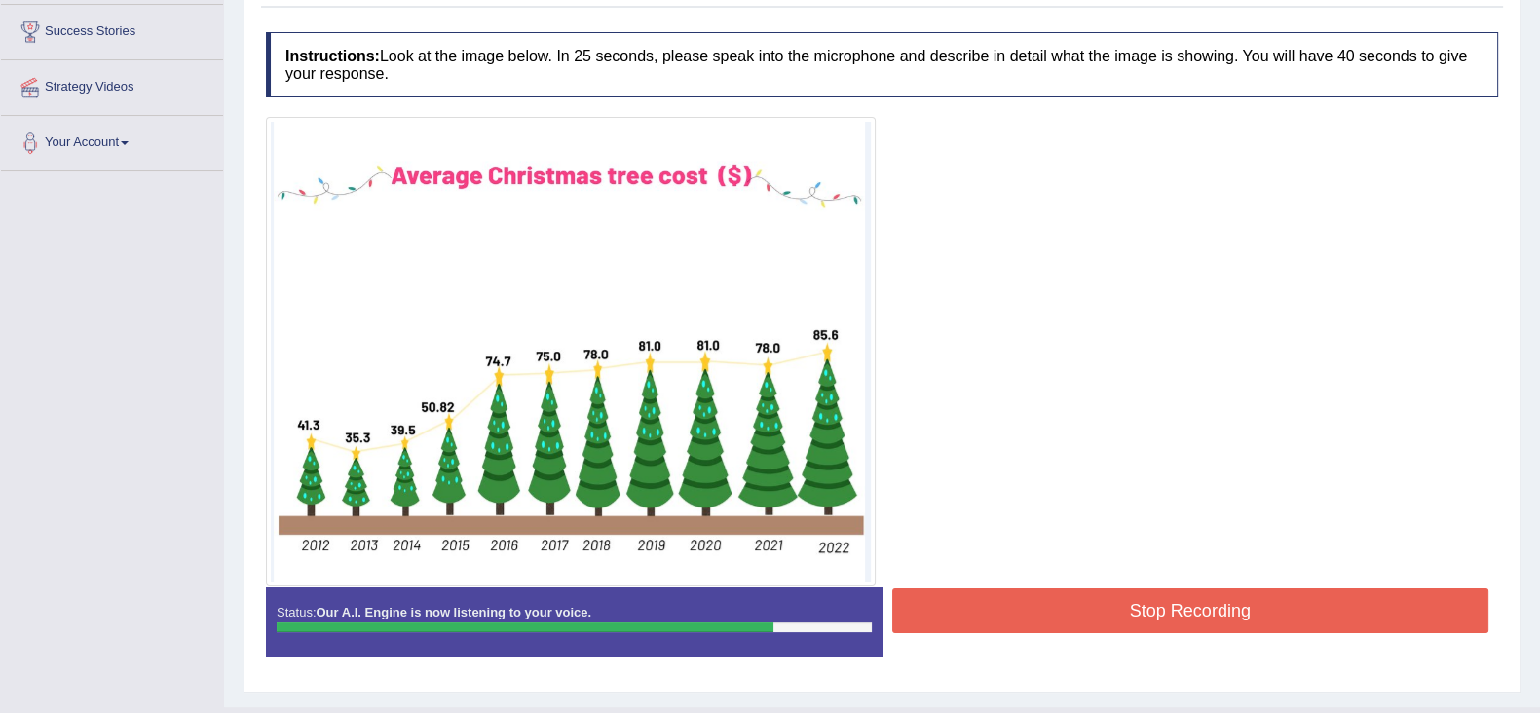
click at [1037, 596] on button "Stop Recording" at bounding box center [1190, 610] width 597 height 45
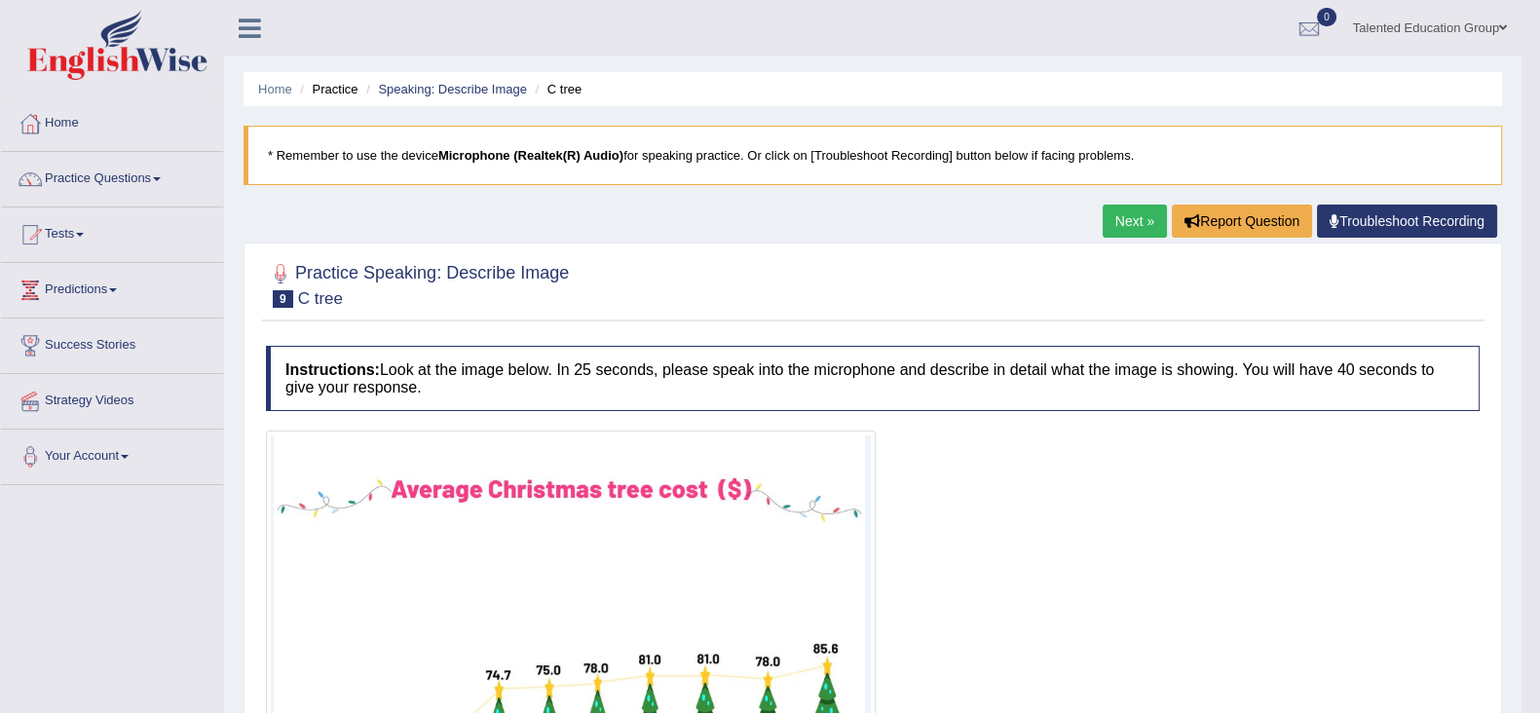
scroll to position [0, 0]
click at [498, 88] on link "Speaking: Describe Image" at bounding box center [452, 89] width 148 height 15
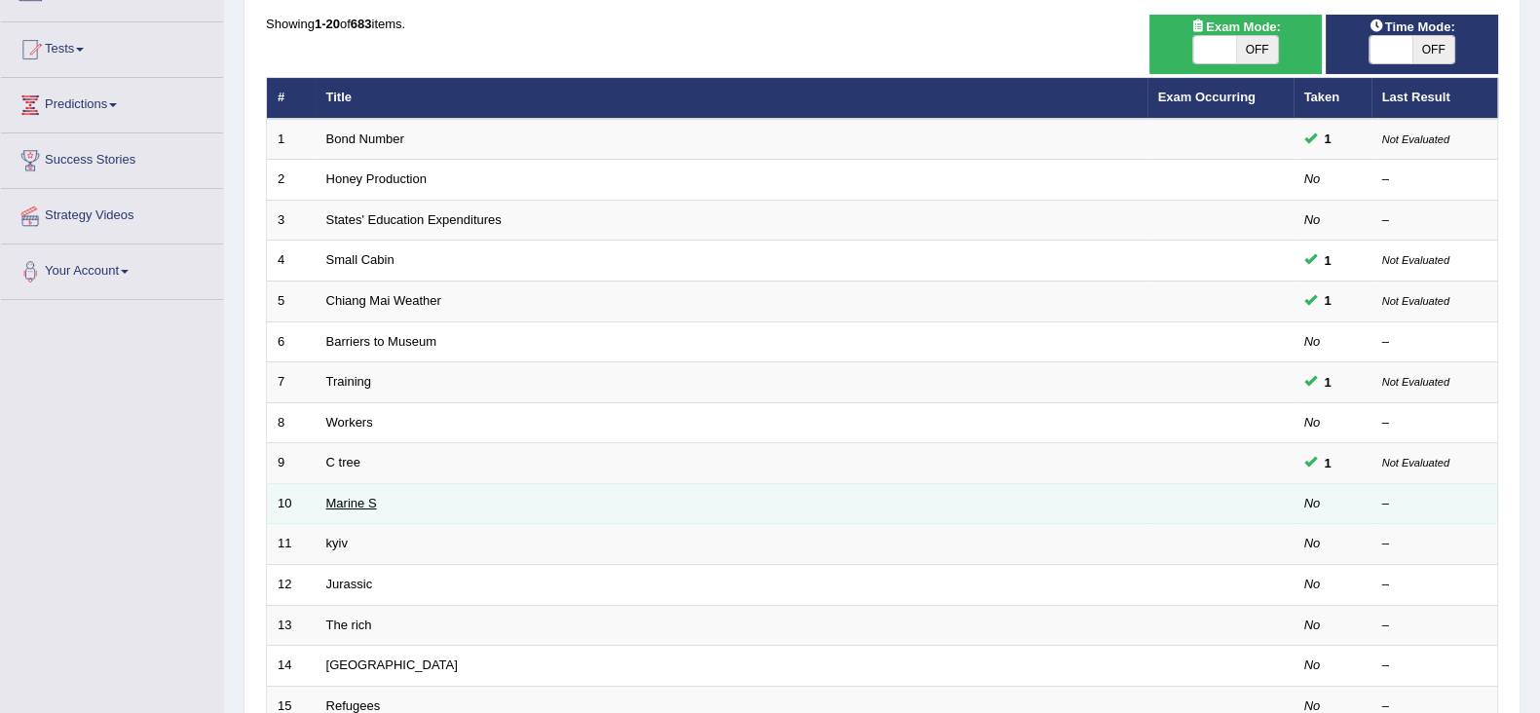
click at [360, 506] on link "Marine S" at bounding box center [351, 503] width 51 height 15
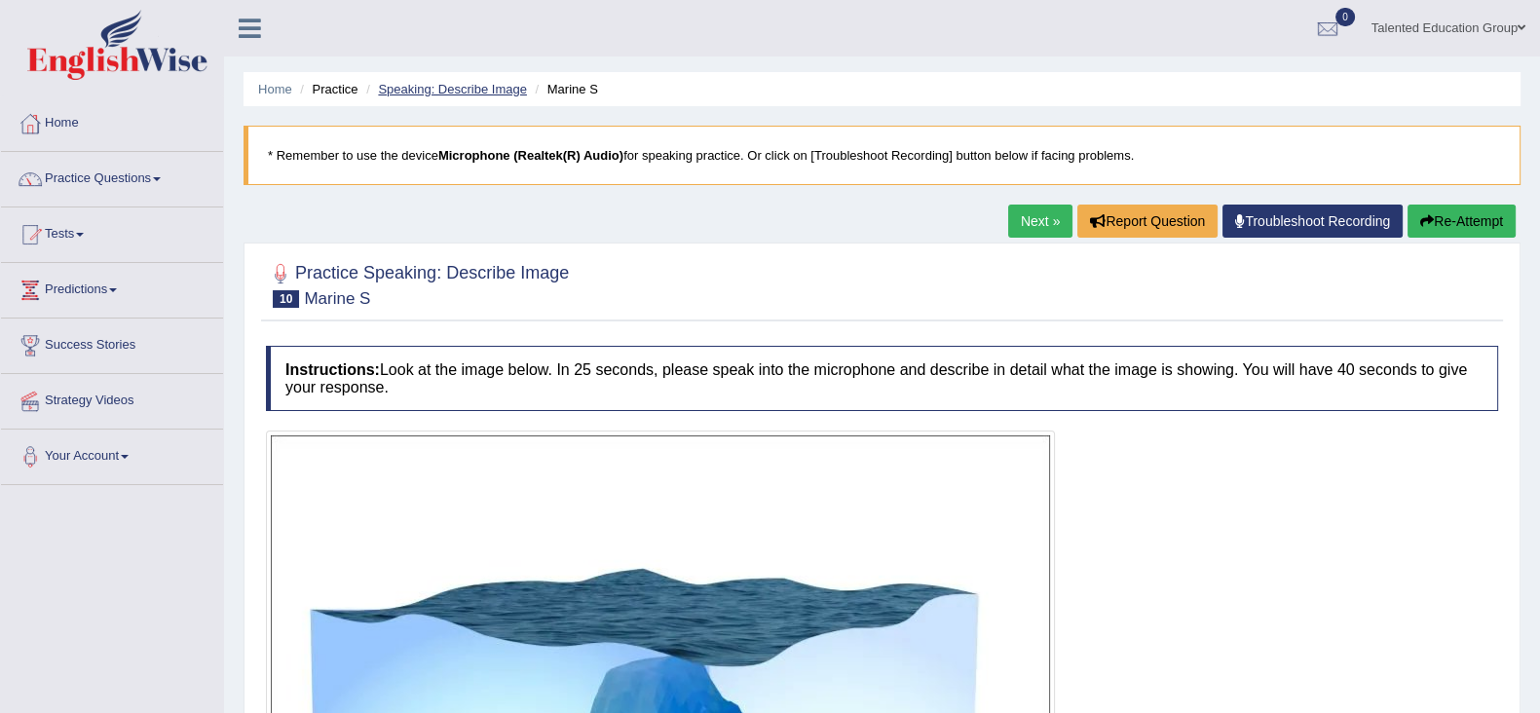
click at [433, 82] on link "Speaking: Describe Image" at bounding box center [452, 89] width 148 height 15
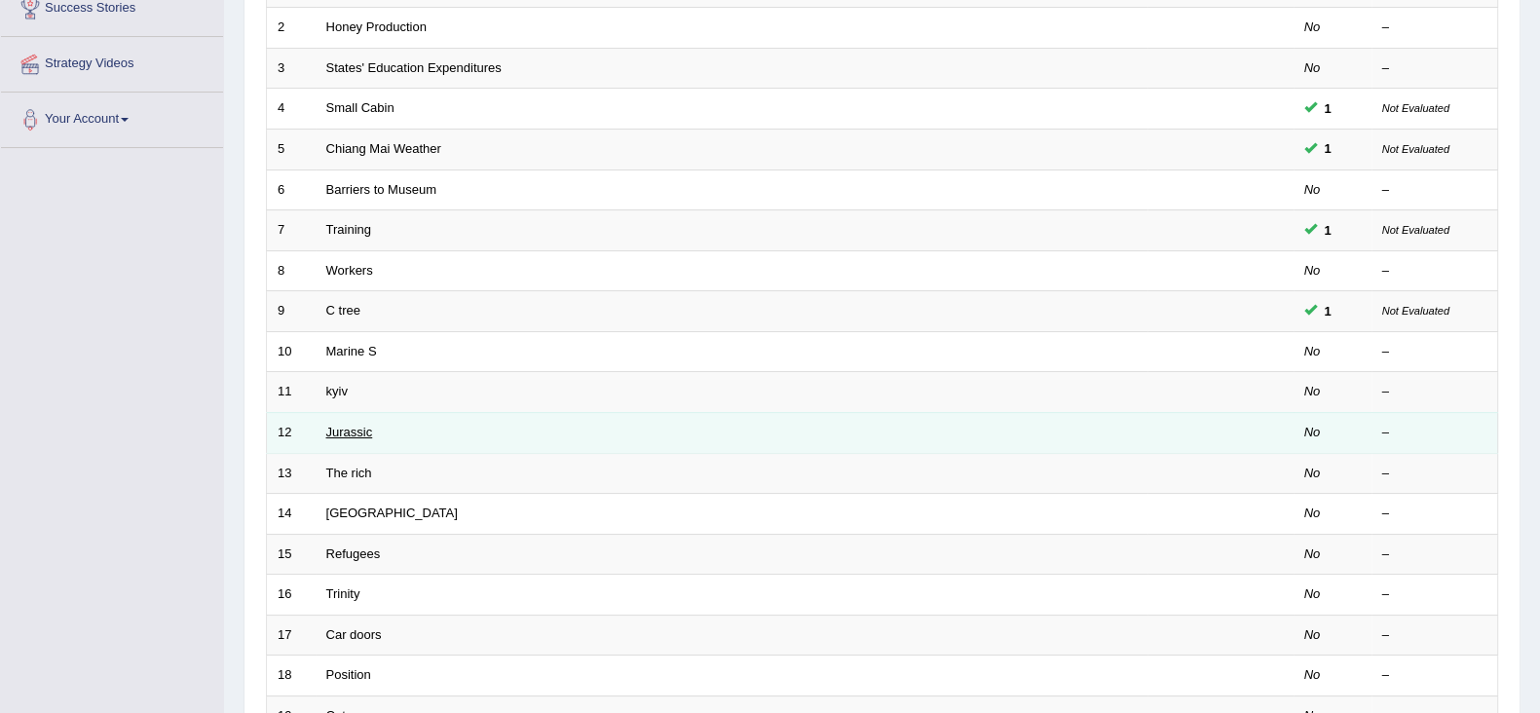
click at [354, 425] on link "Jurassic" at bounding box center [349, 432] width 47 height 15
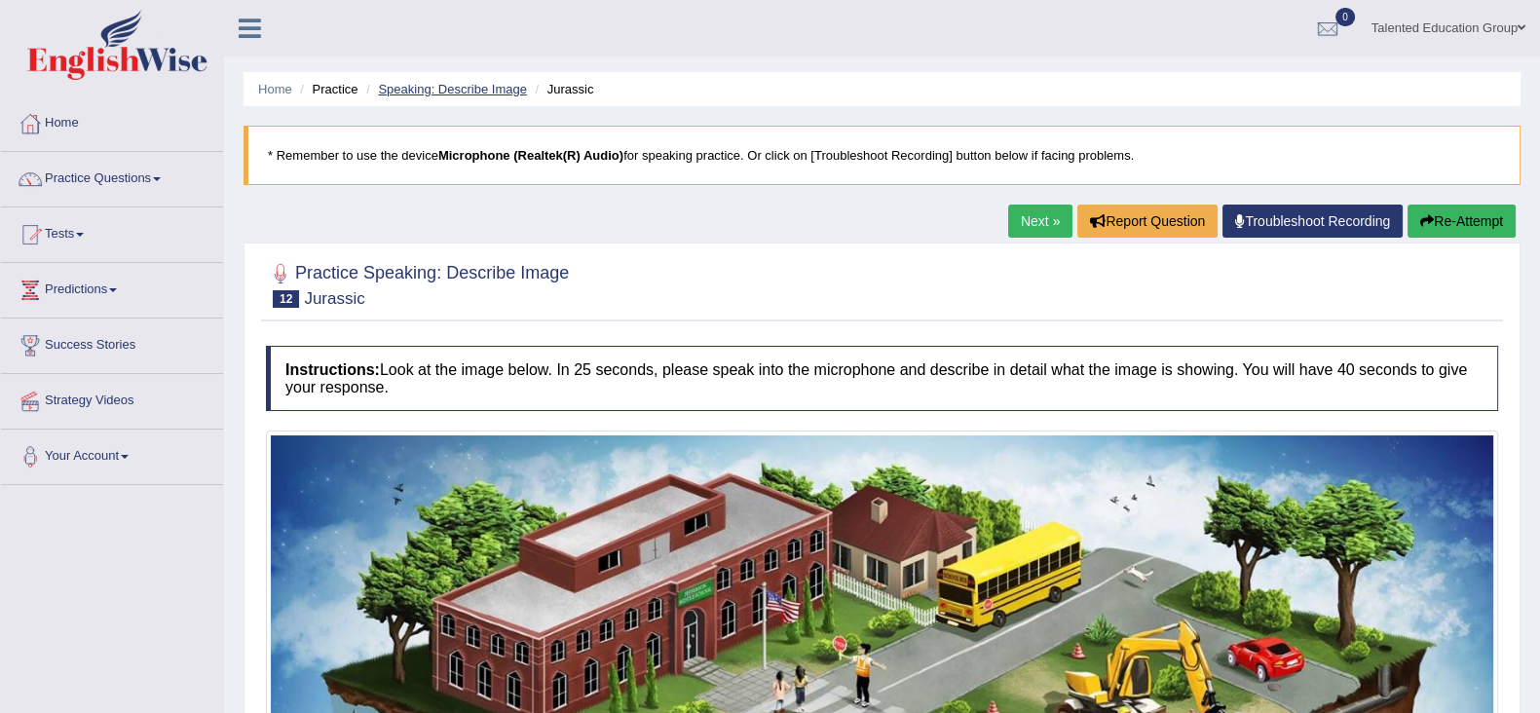
click at [456, 86] on link "Speaking: Describe Image" at bounding box center [452, 89] width 148 height 15
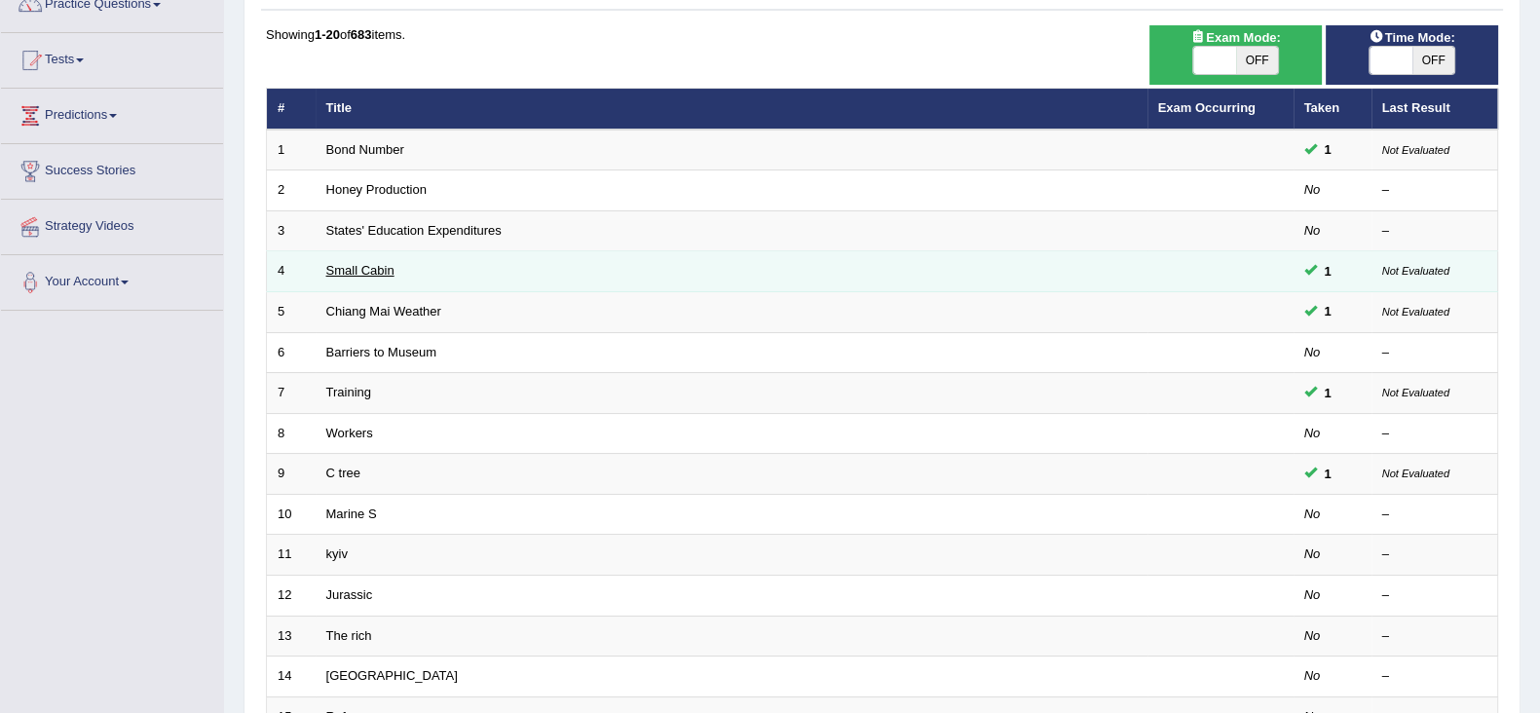
scroll to position [415, 0]
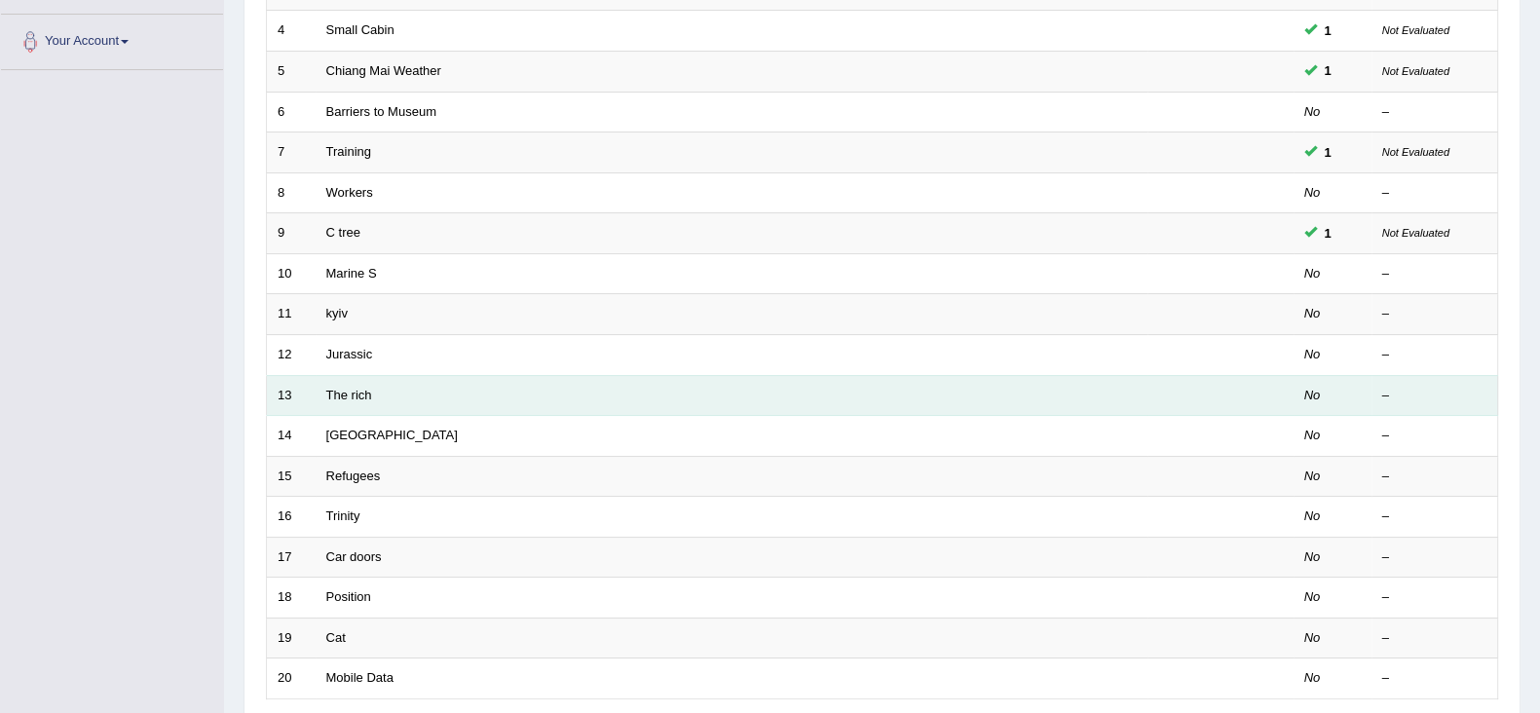
click at [335, 382] on td "The rich" at bounding box center [732, 395] width 832 height 41
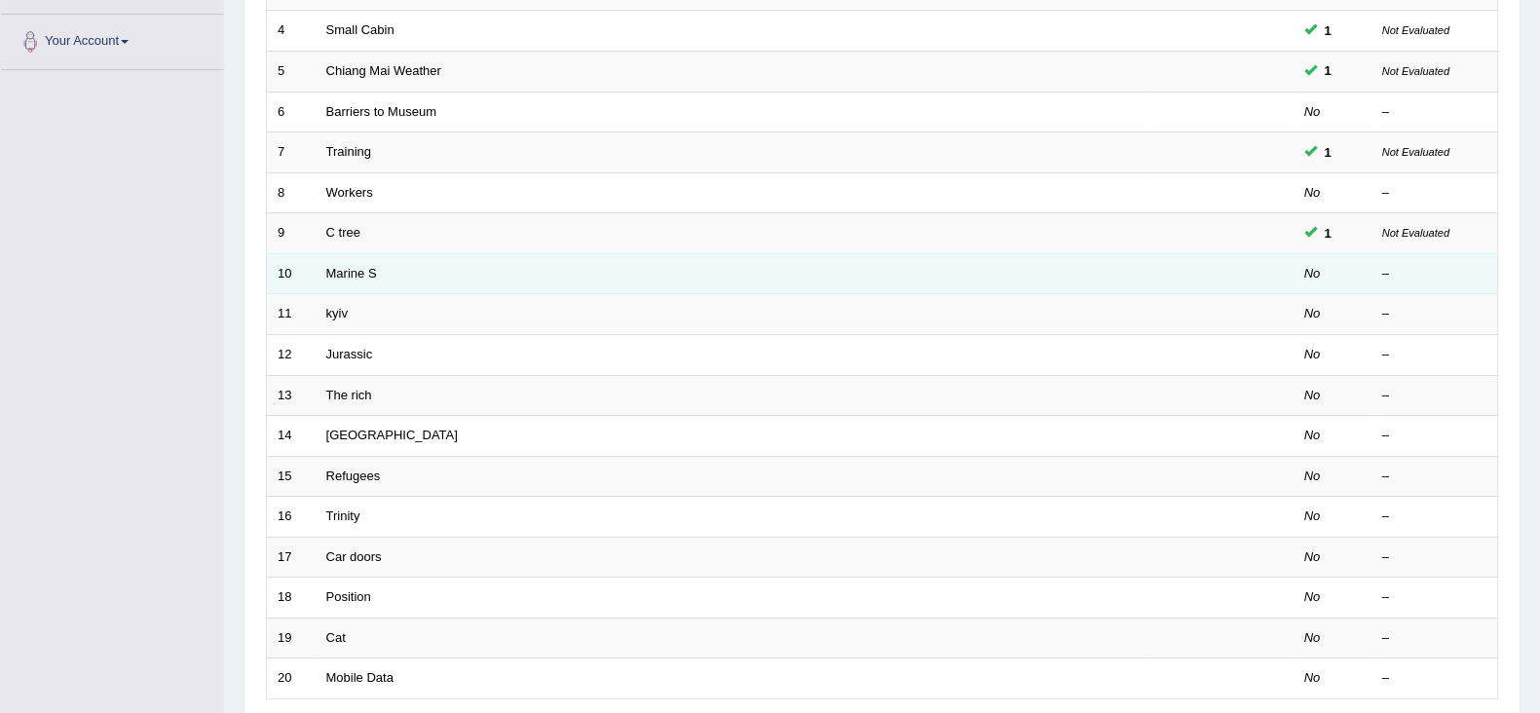
scroll to position [244, 0]
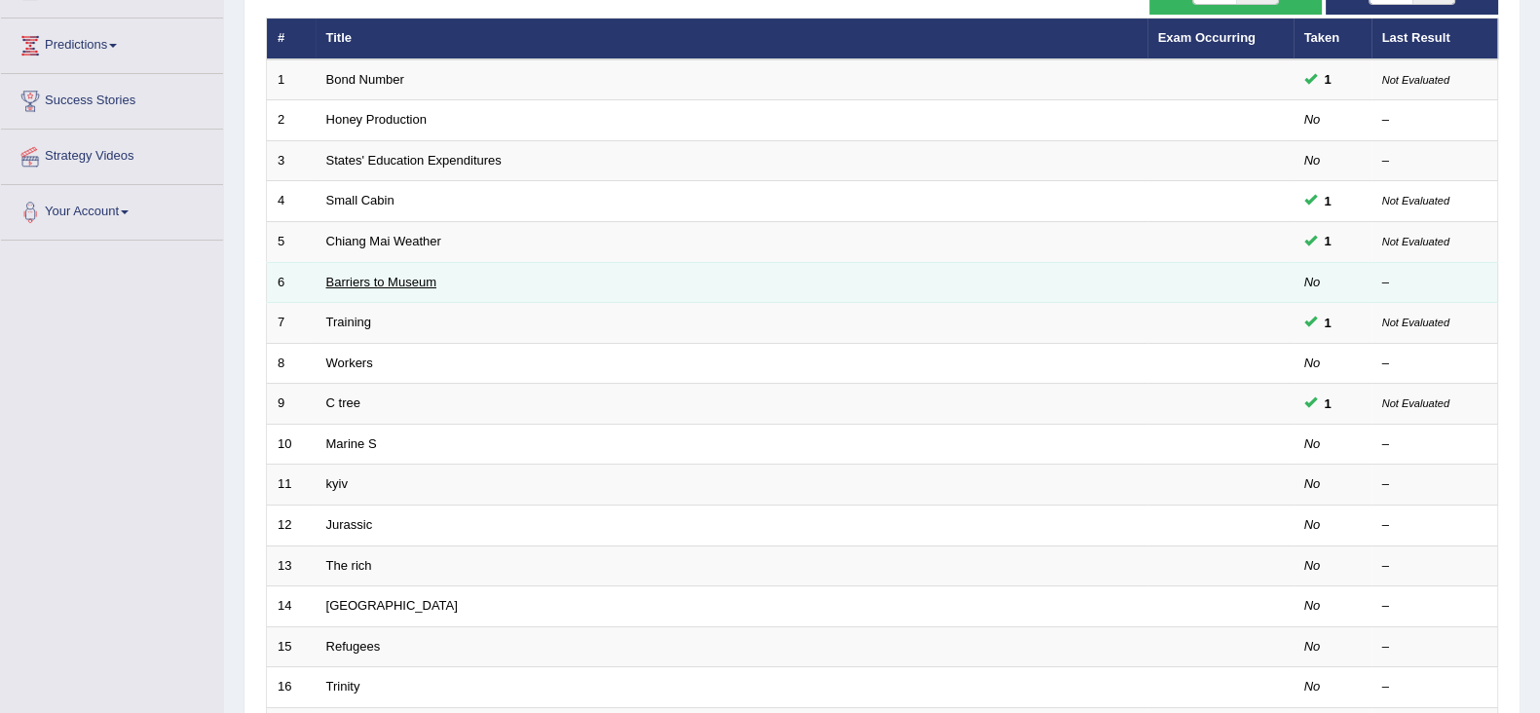
click at [374, 282] on link "Barriers to Museum" at bounding box center [381, 282] width 110 height 15
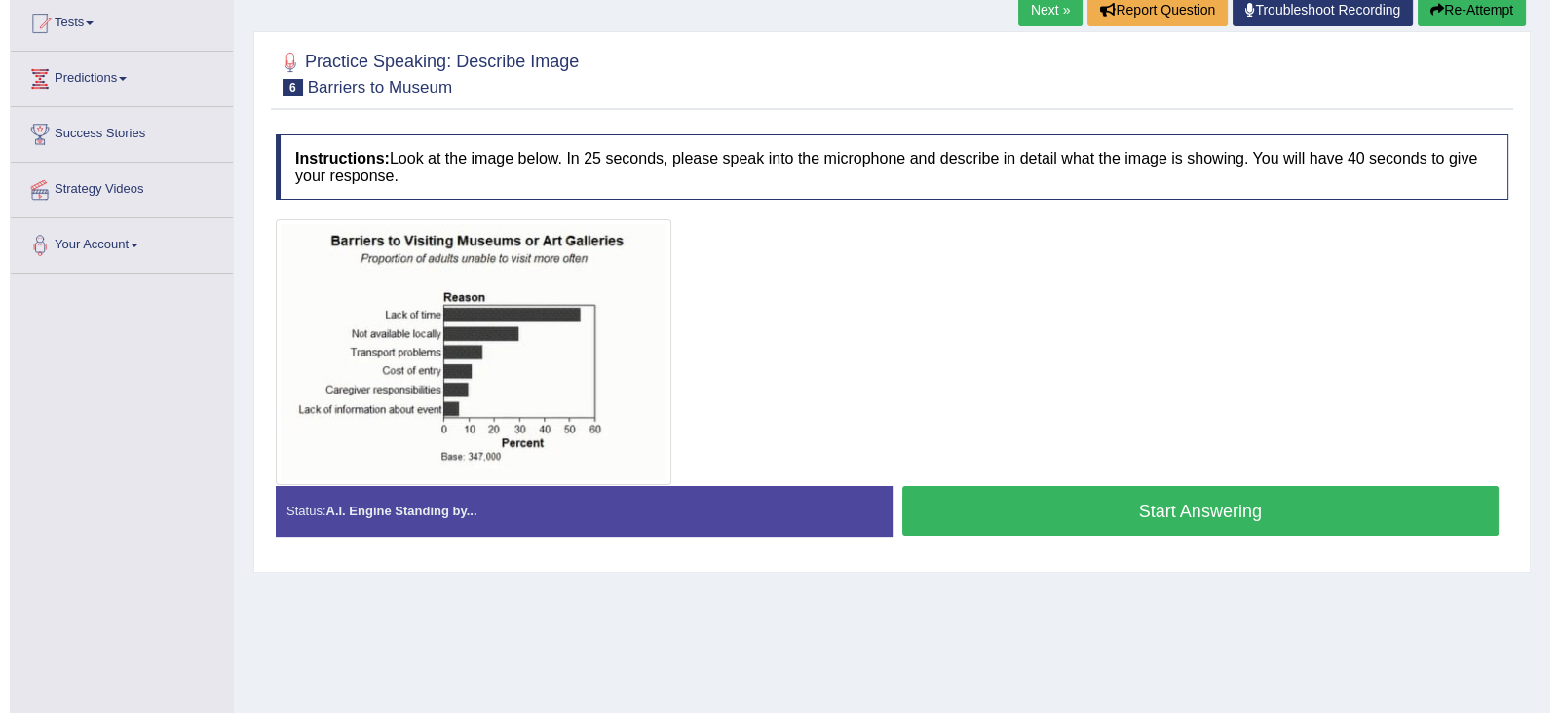
scroll to position [213, 0]
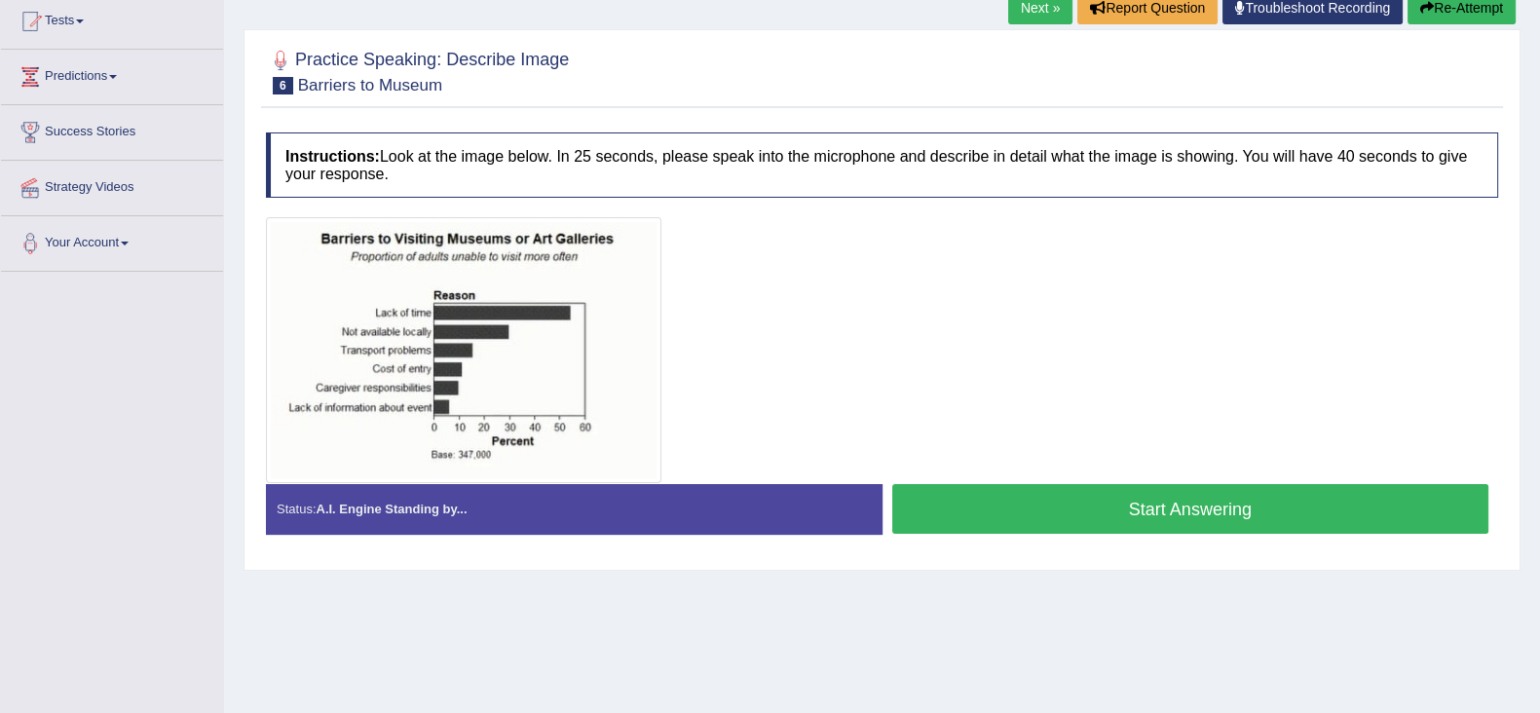
click at [930, 494] on button "Start Answering" at bounding box center [1190, 509] width 597 height 50
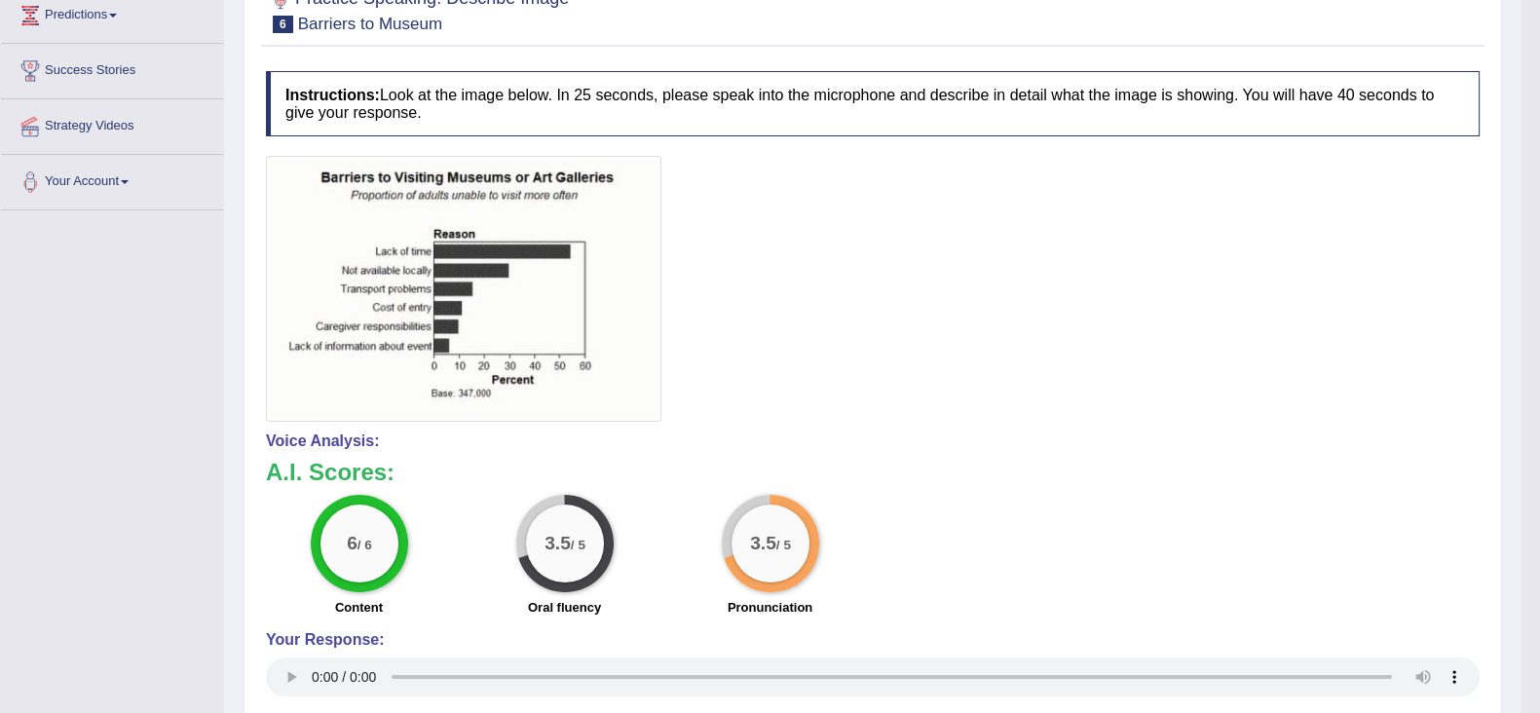
scroll to position [0, 0]
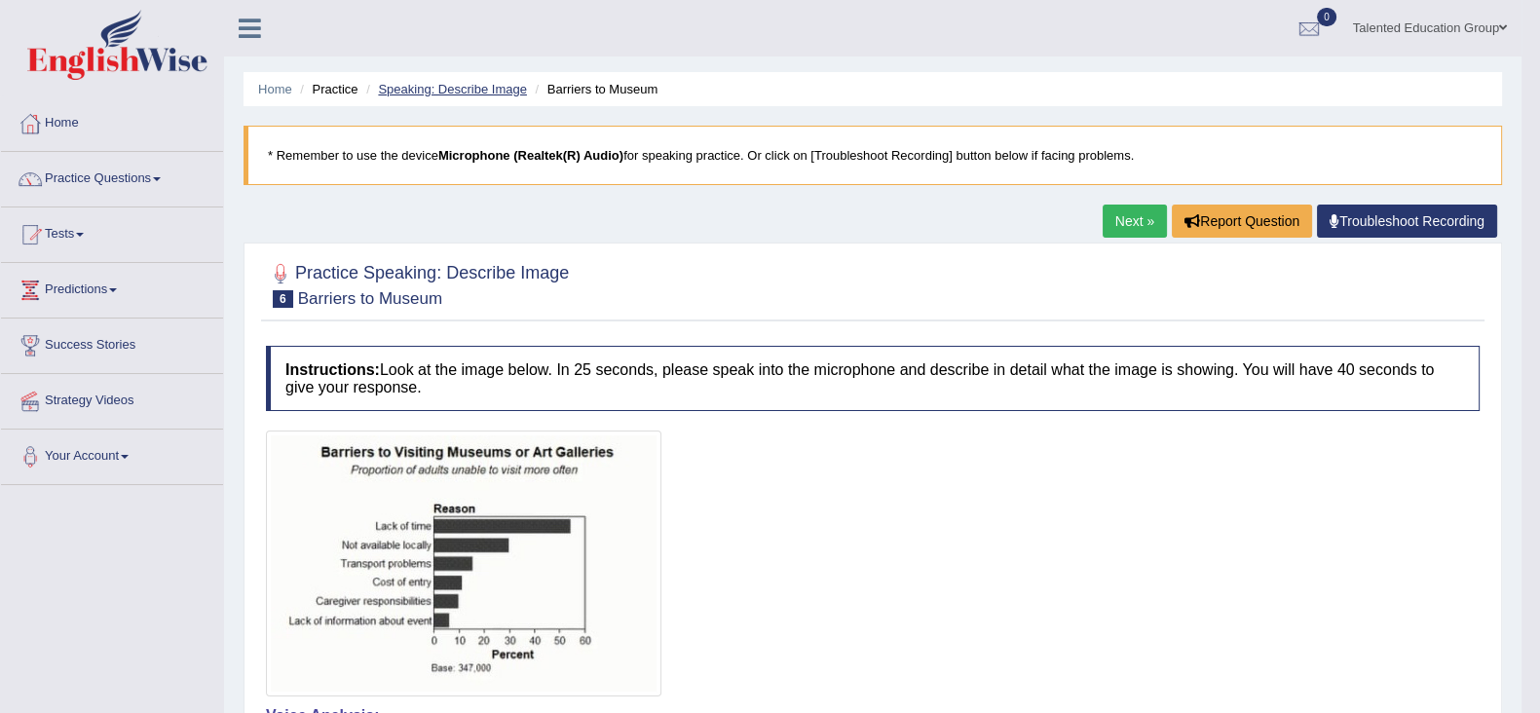
click at [453, 88] on link "Speaking: Describe Image" at bounding box center [452, 89] width 148 height 15
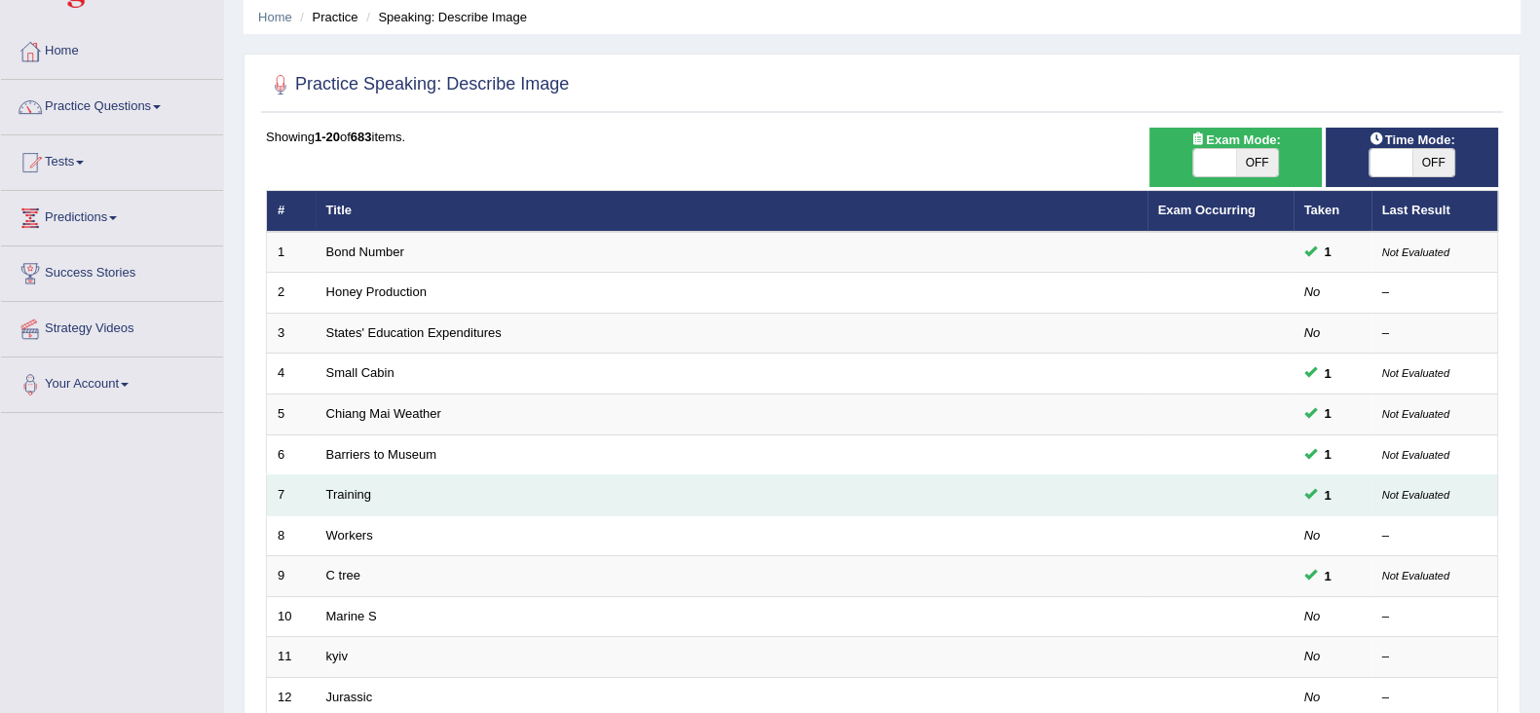
scroll to position [208, 0]
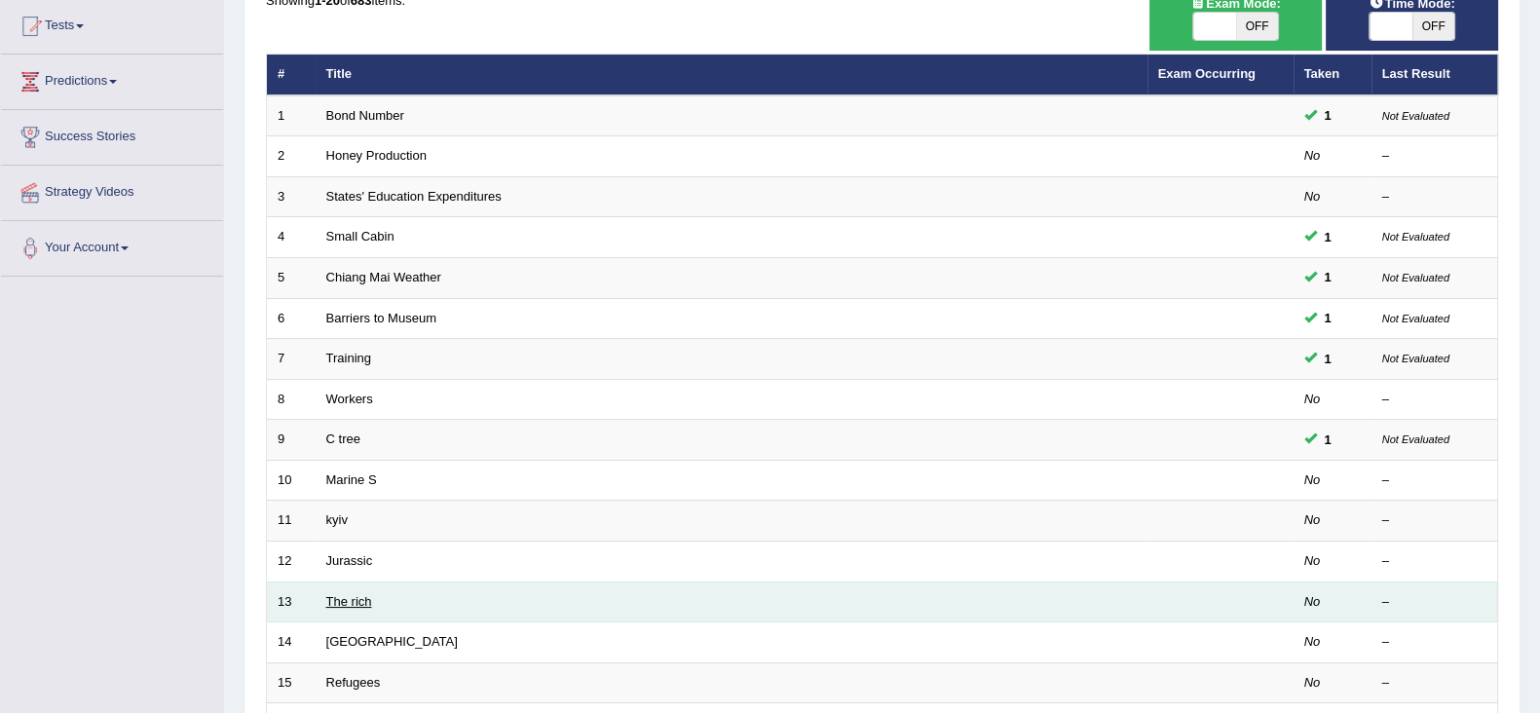
click at [355, 594] on link "The rich" at bounding box center [349, 601] width 46 height 15
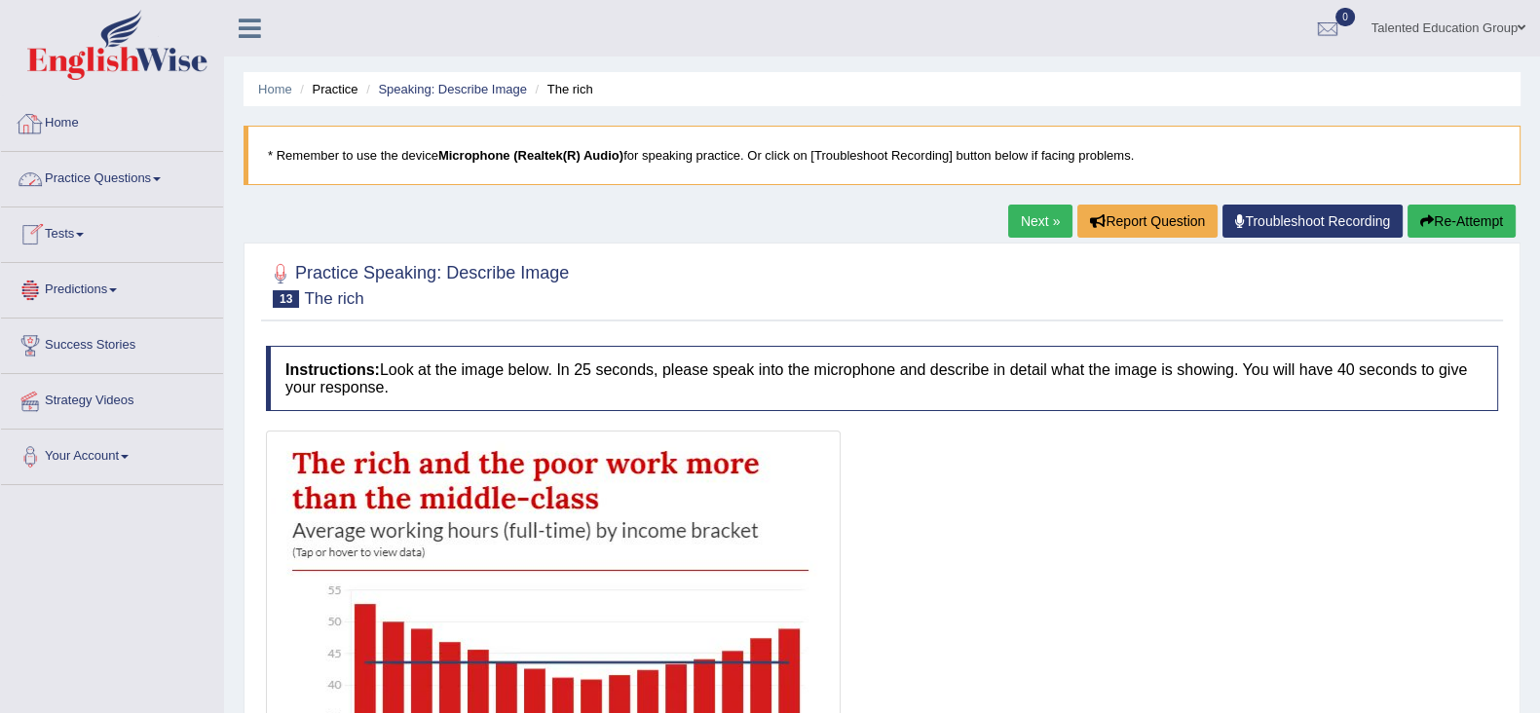
click at [131, 177] on link "Practice Questions" at bounding box center [112, 176] width 222 height 49
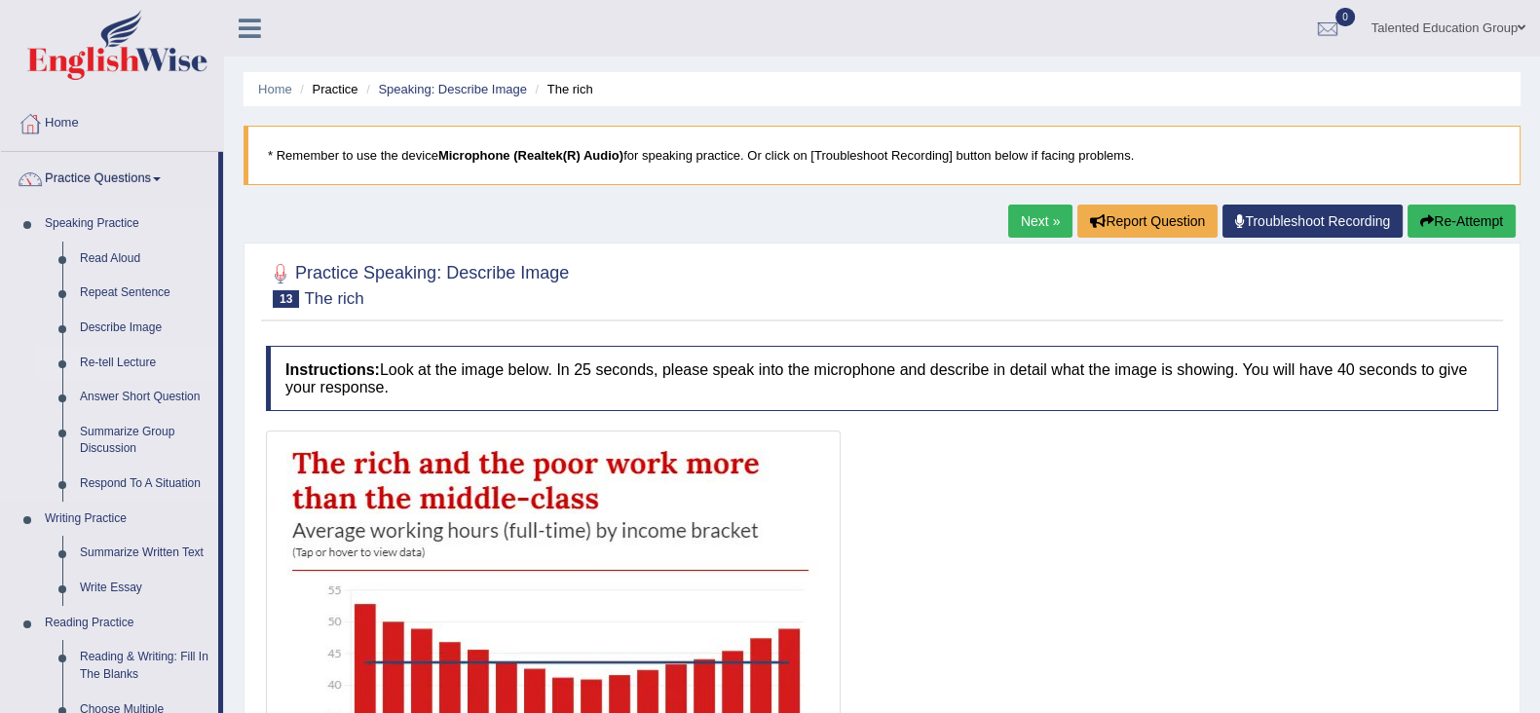
click at [131, 364] on link "Re-tell Lecture" at bounding box center [144, 363] width 147 height 35
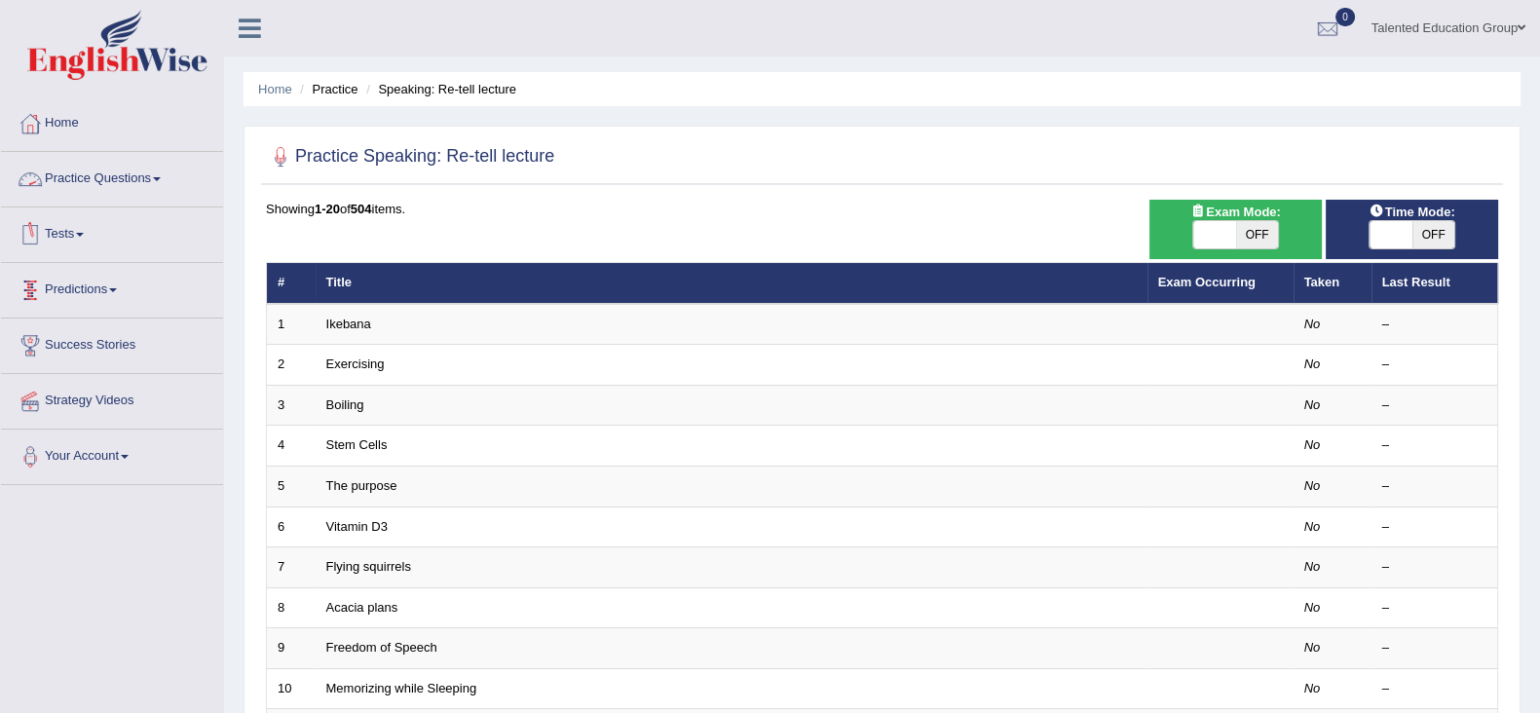
click at [138, 176] on link "Practice Questions" at bounding box center [112, 176] width 222 height 49
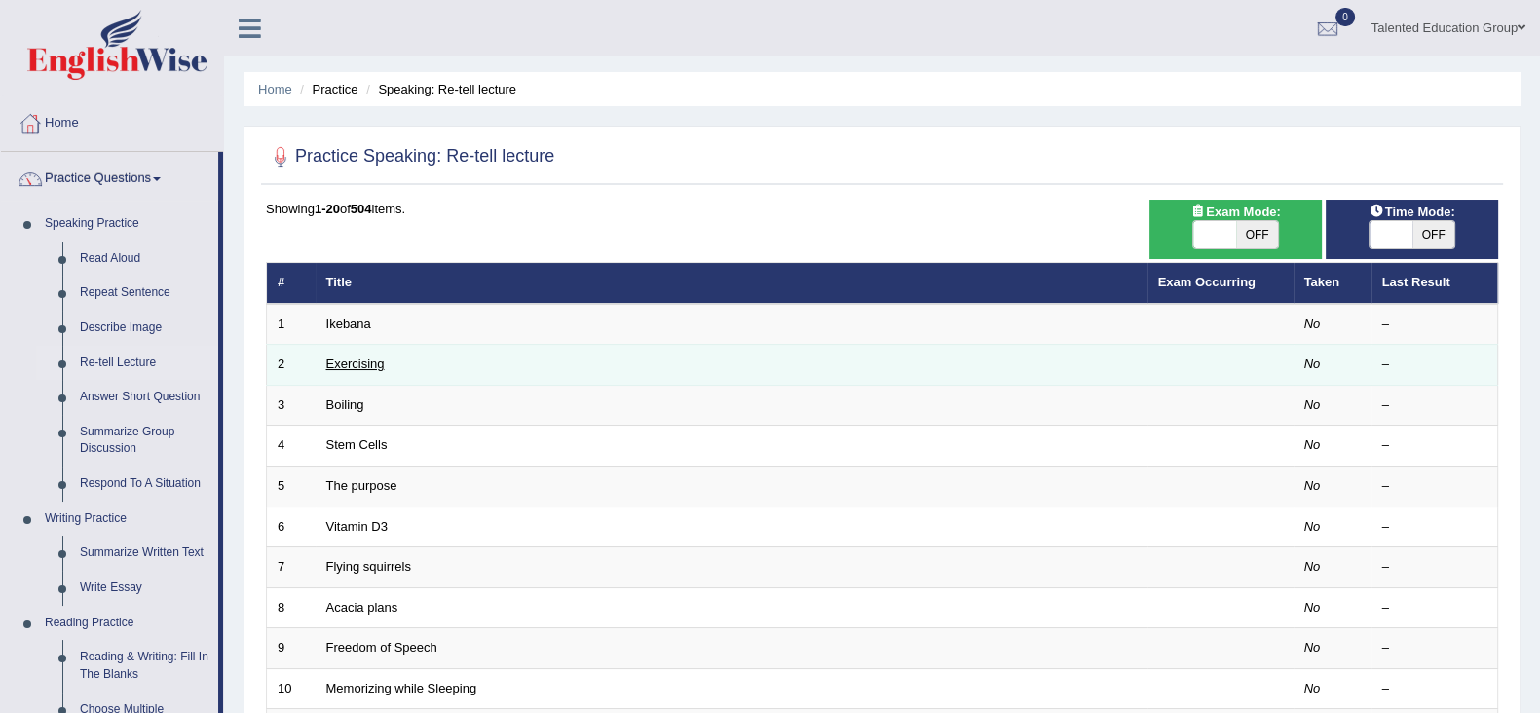
click at [346, 367] on link "Exercising" at bounding box center [355, 364] width 58 height 15
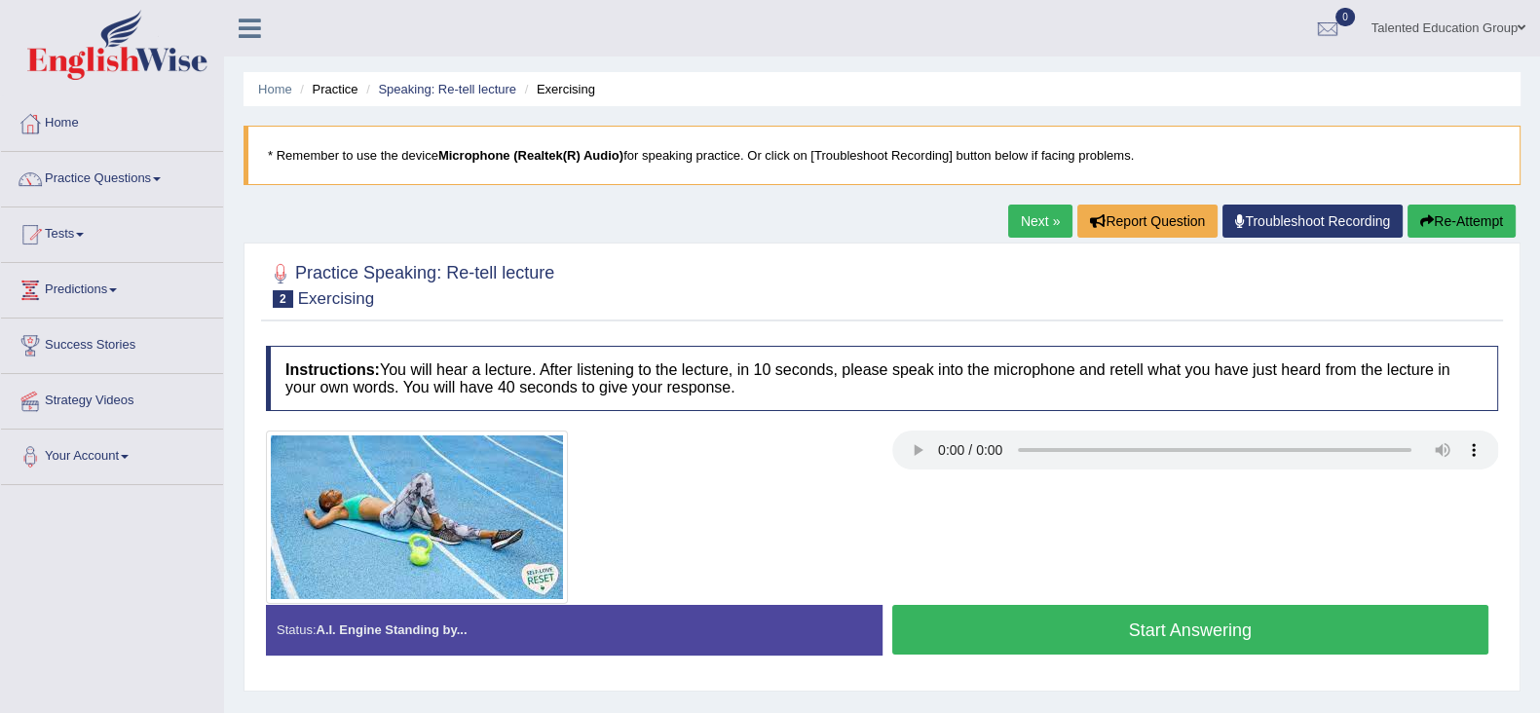
click at [948, 636] on button "Start Answering" at bounding box center [1190, 630] width 597 height 50
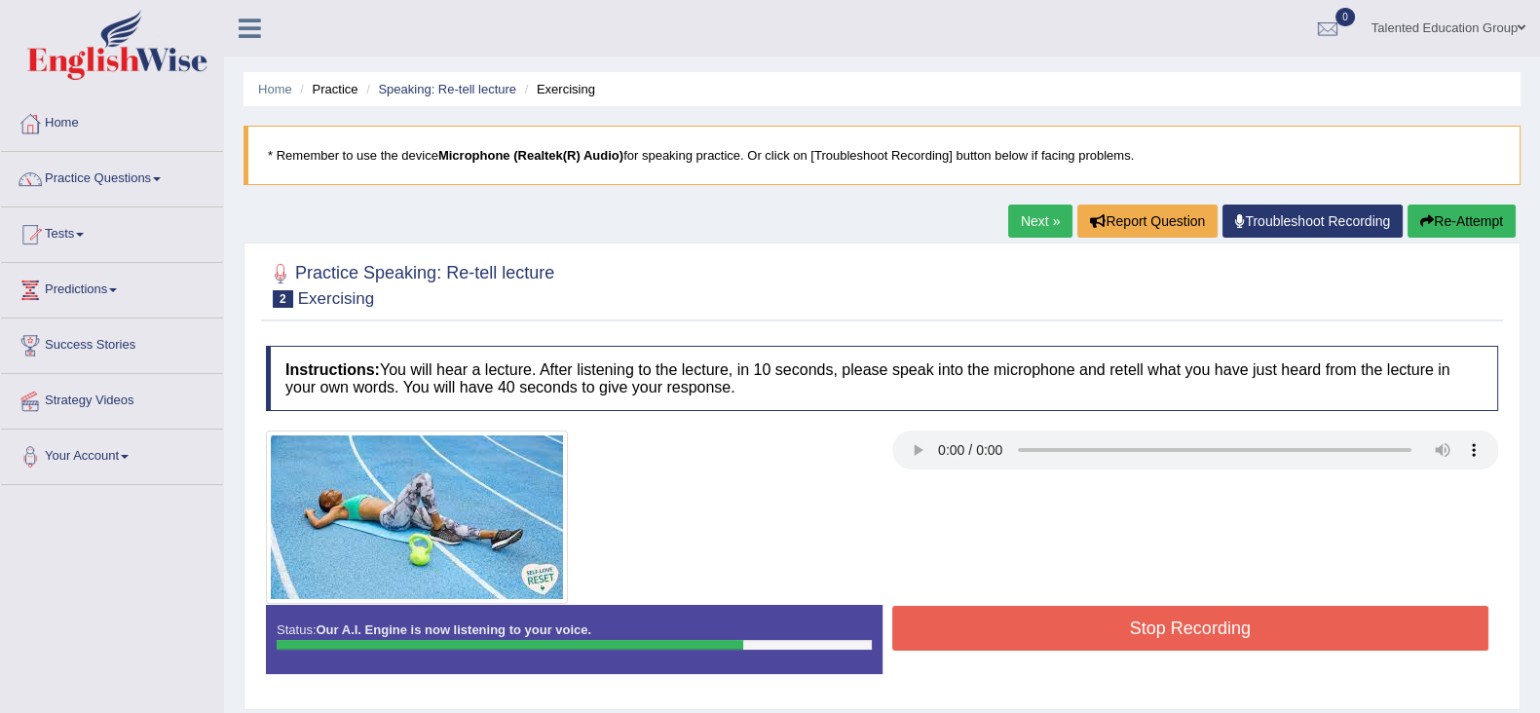
click at [948, 636] on button "Stop Recording" at bounding box center [1190, 628] width 597 height 45
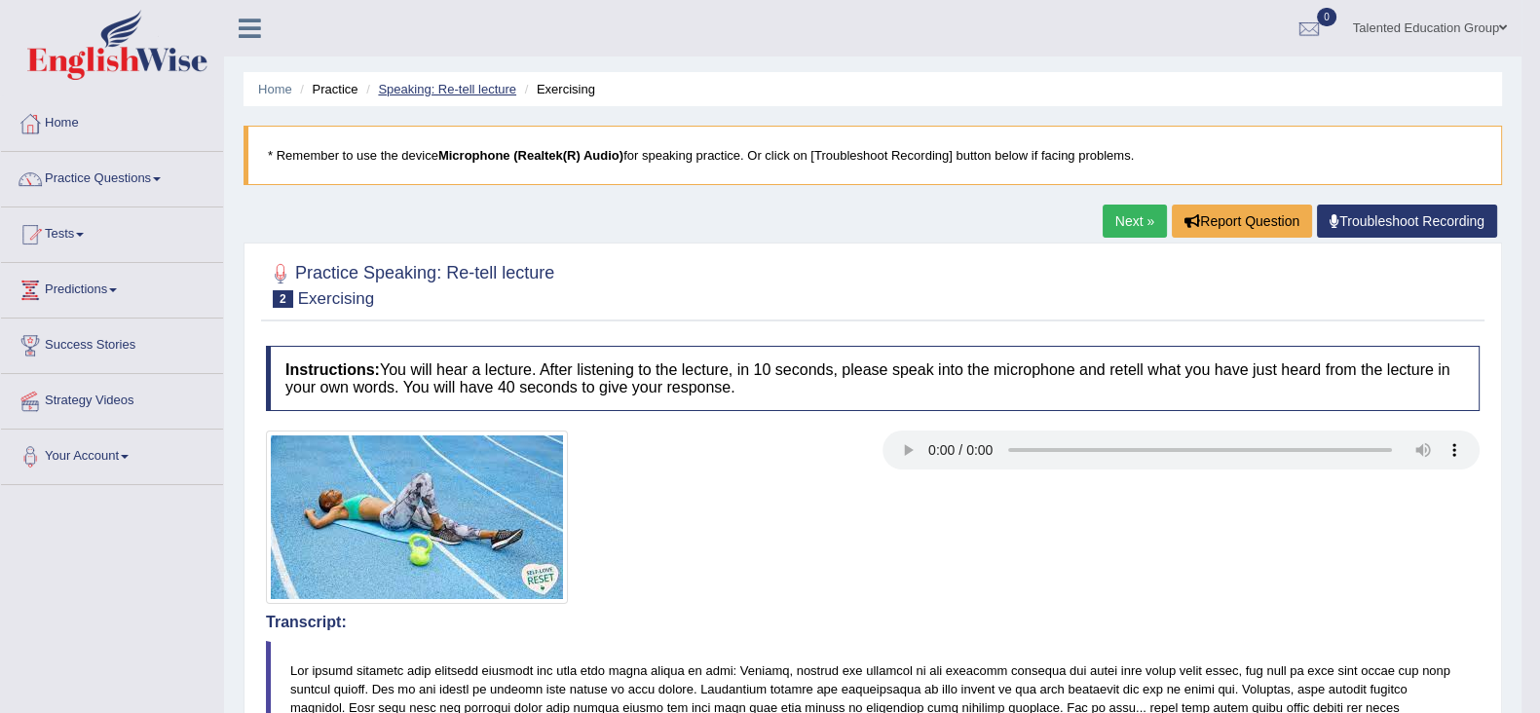
click at [453, 93] on link "Speaking: Re-tell lecture" at bounding box center [447, 89] width 138 height 15
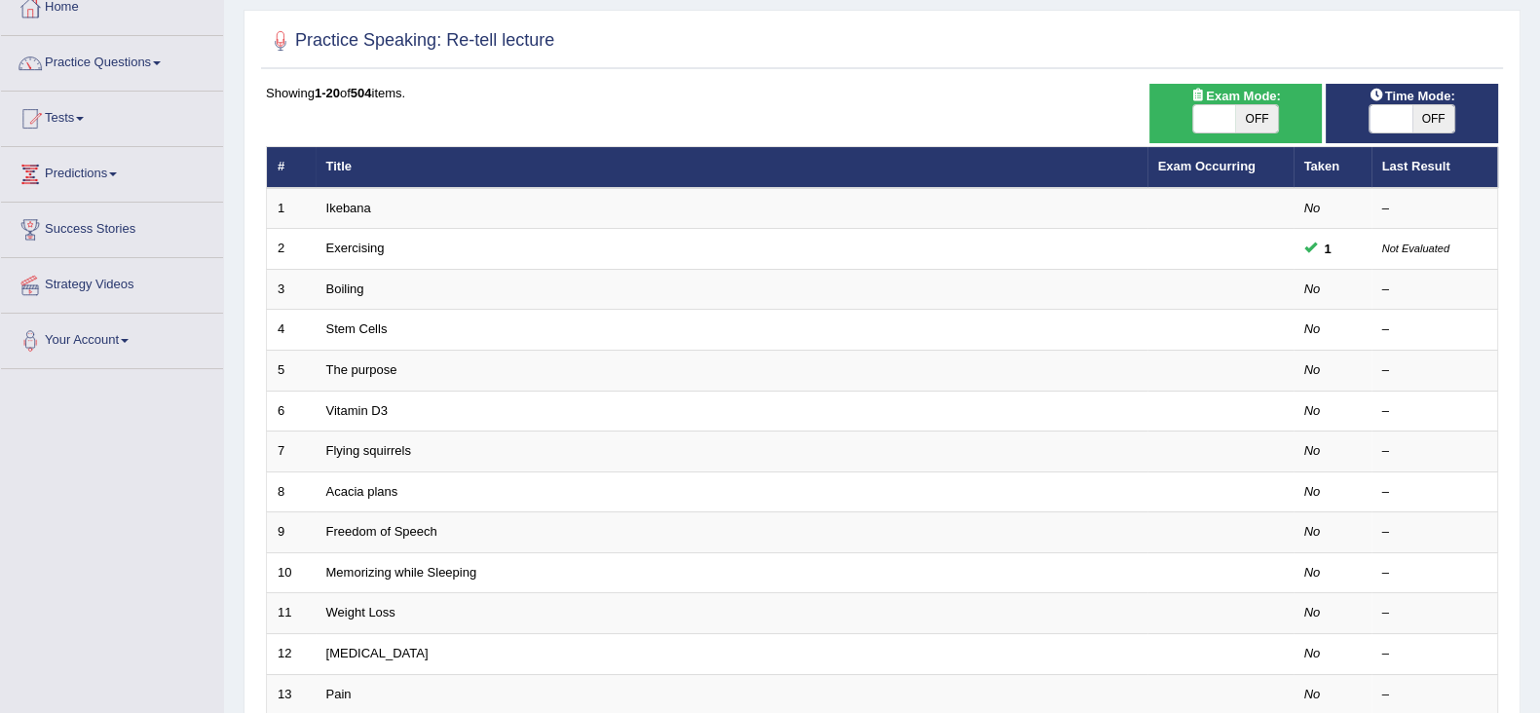
scroll to position [118, 0]
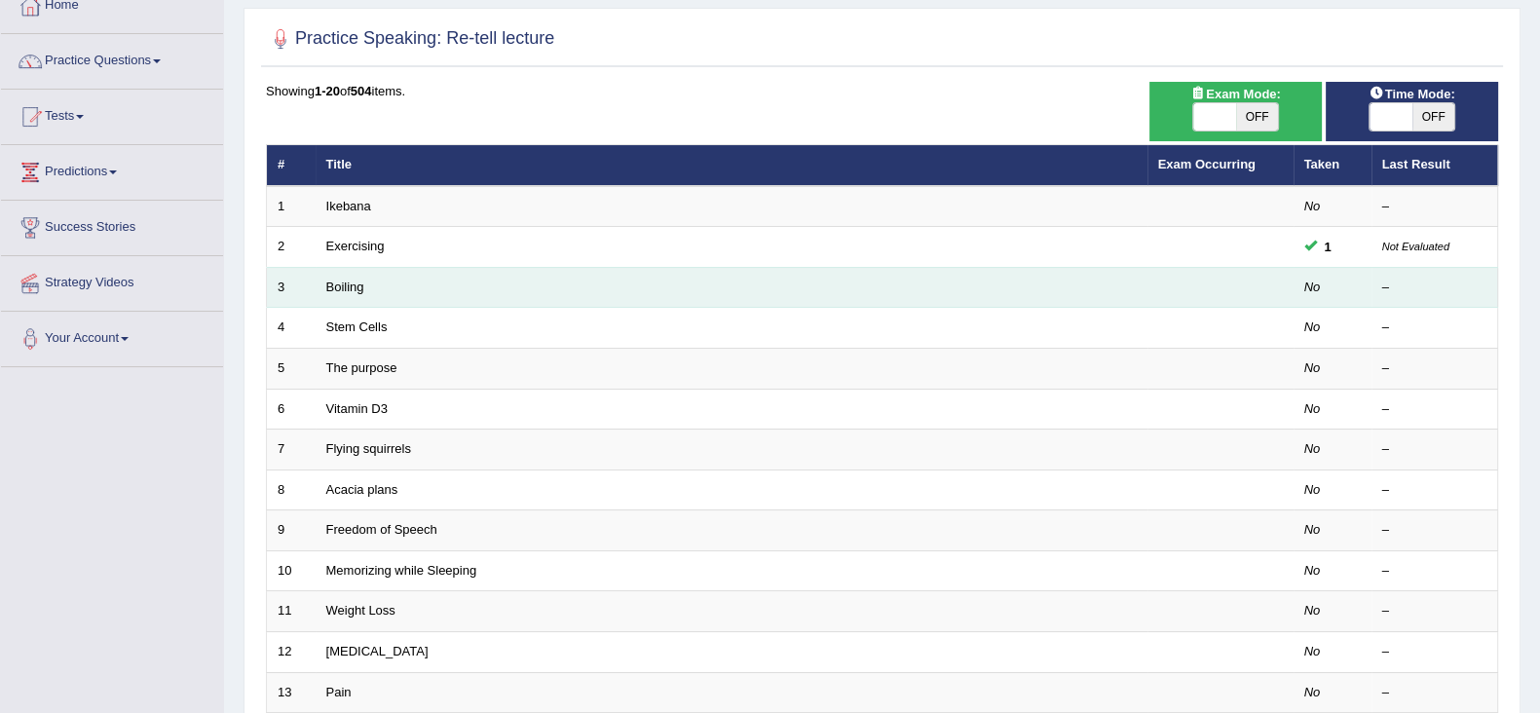
click at [348, 290] on link "Boiling" at bounding box center [345, 287] width 38 height 15
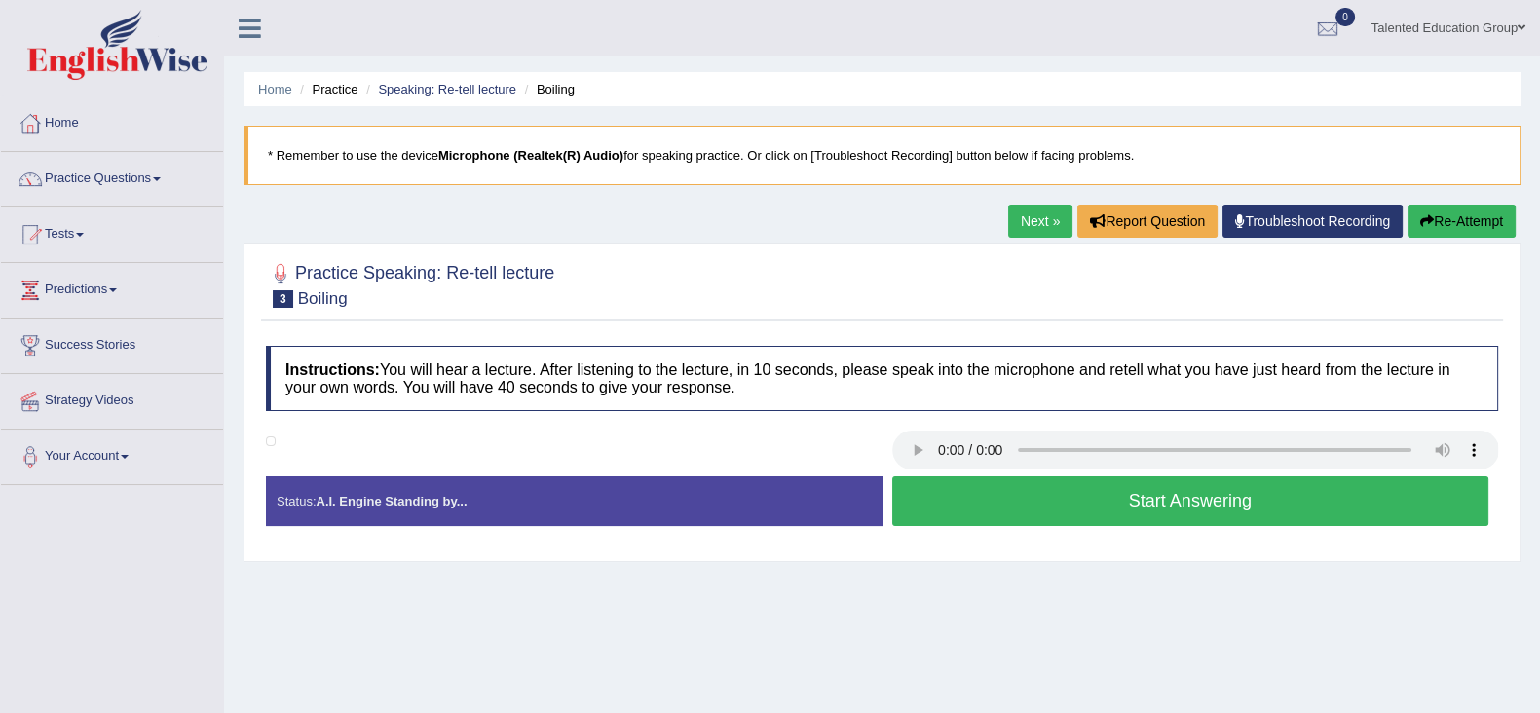
click at [410, 80] on li "Speaking: Re-tell lecture" at bounding box center [438, 89] width 155 height 19
click at [412, 90] on link "Speaking: Re-tell lecture" at bounding box center [447, 89] width 138 height 15
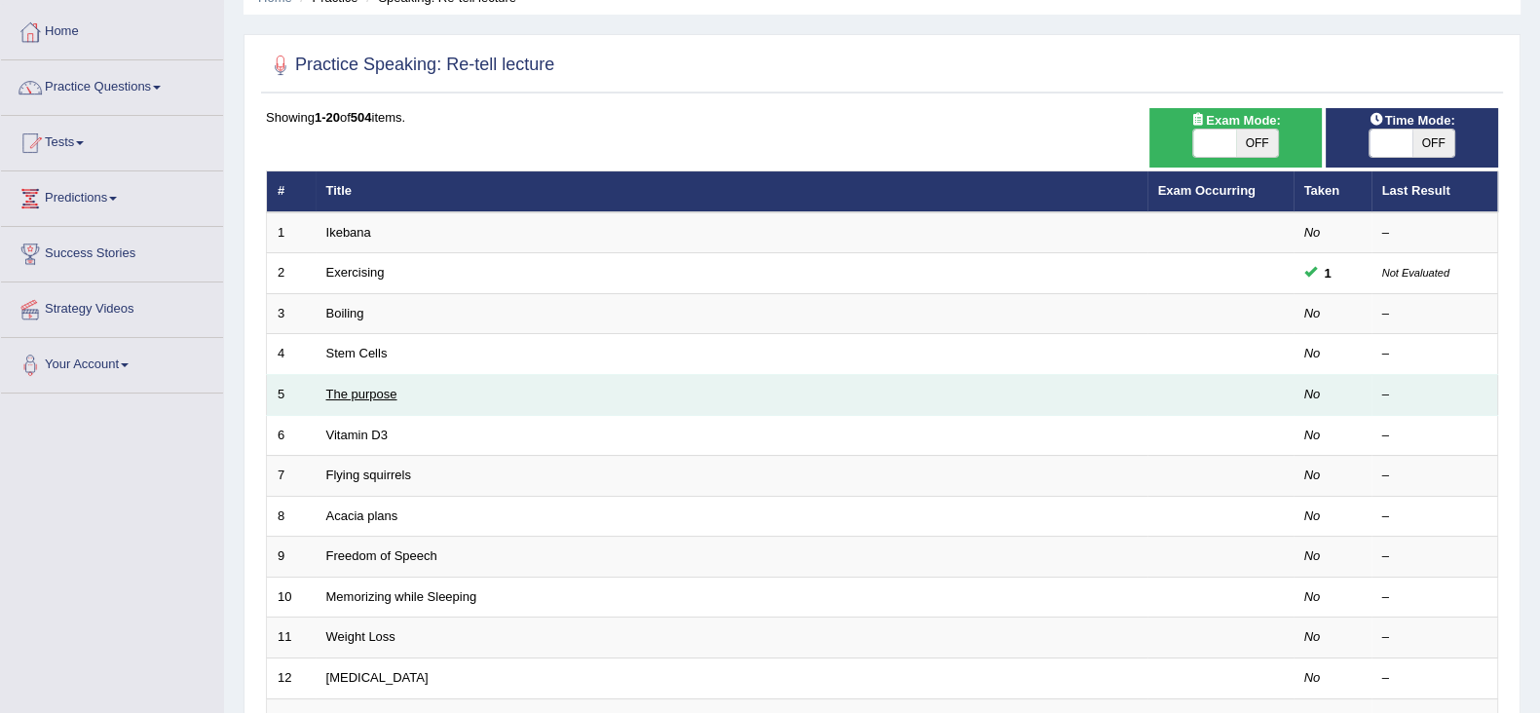
scroll to position [93, 0]
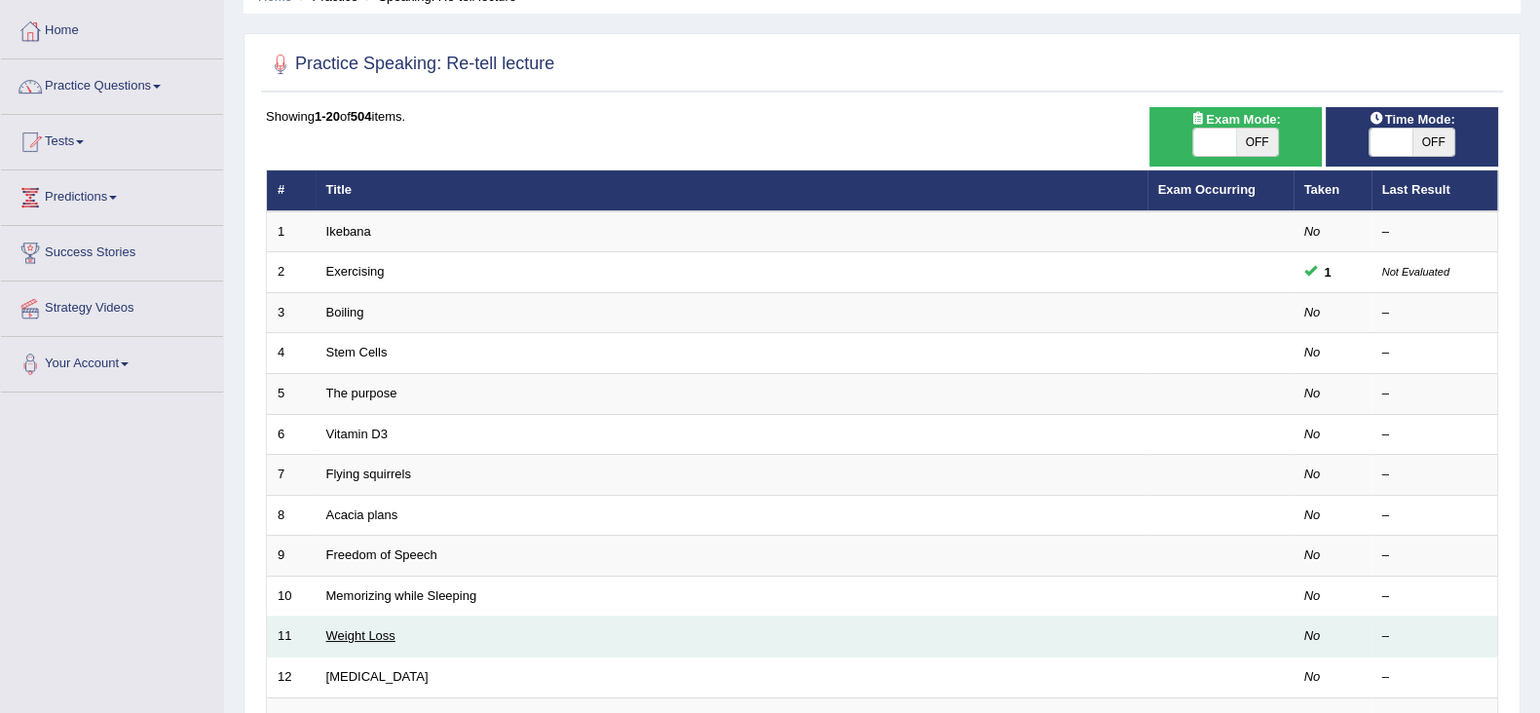
click at [370, 637] on link "Weight Loss" at bounding box center [360, 635] width 69 height 15
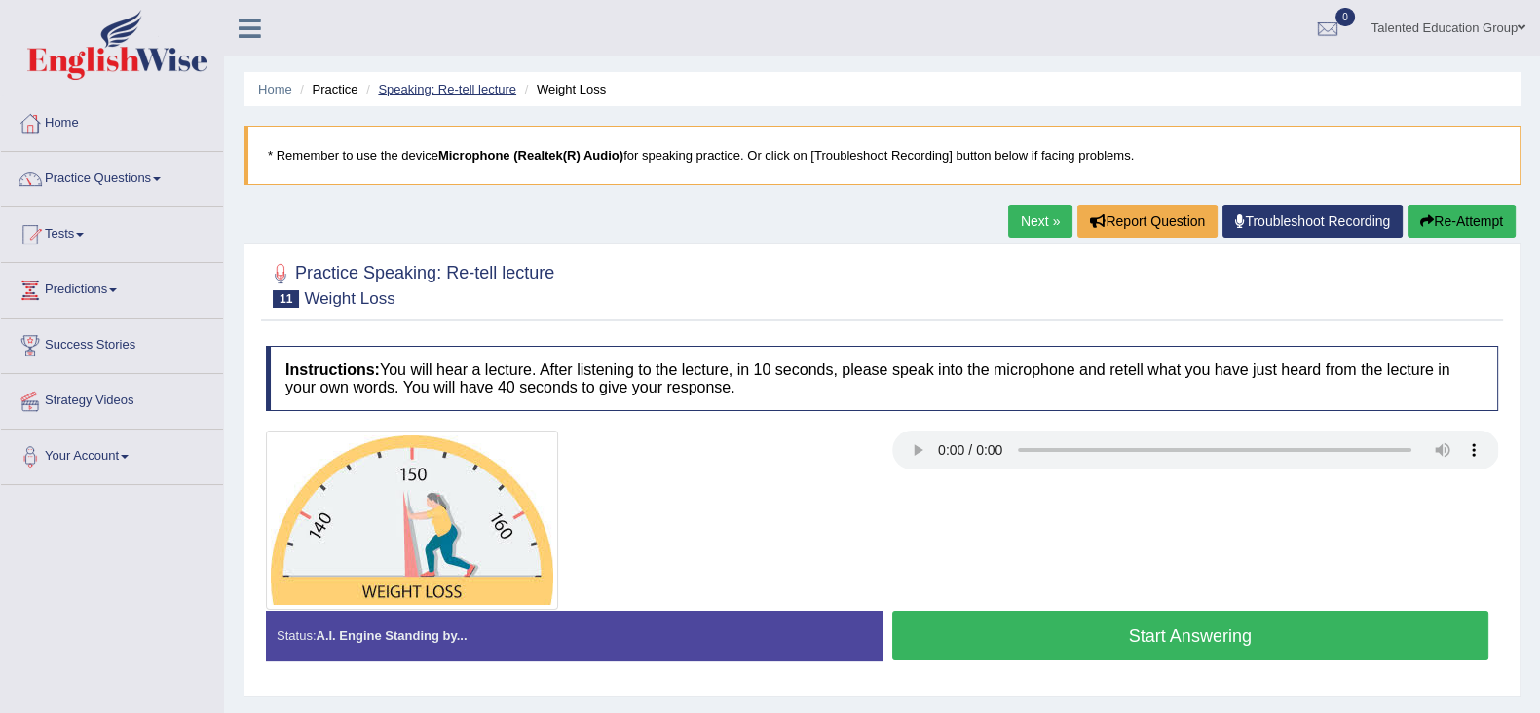
click at [498, 87] on link "Speaking: Re-tell lecture" at bounding box center [447, 89] width 138 height 15
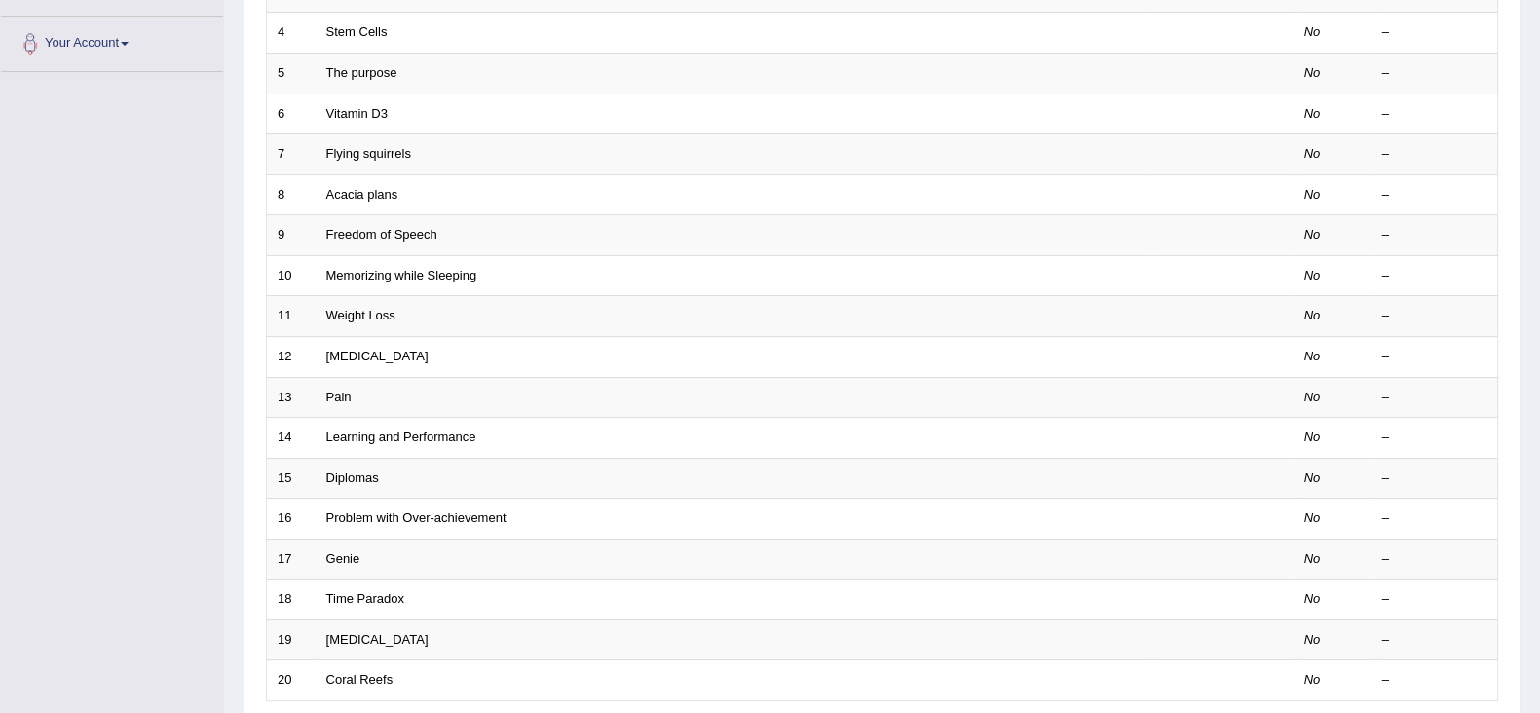
scroll to position [413, 0]
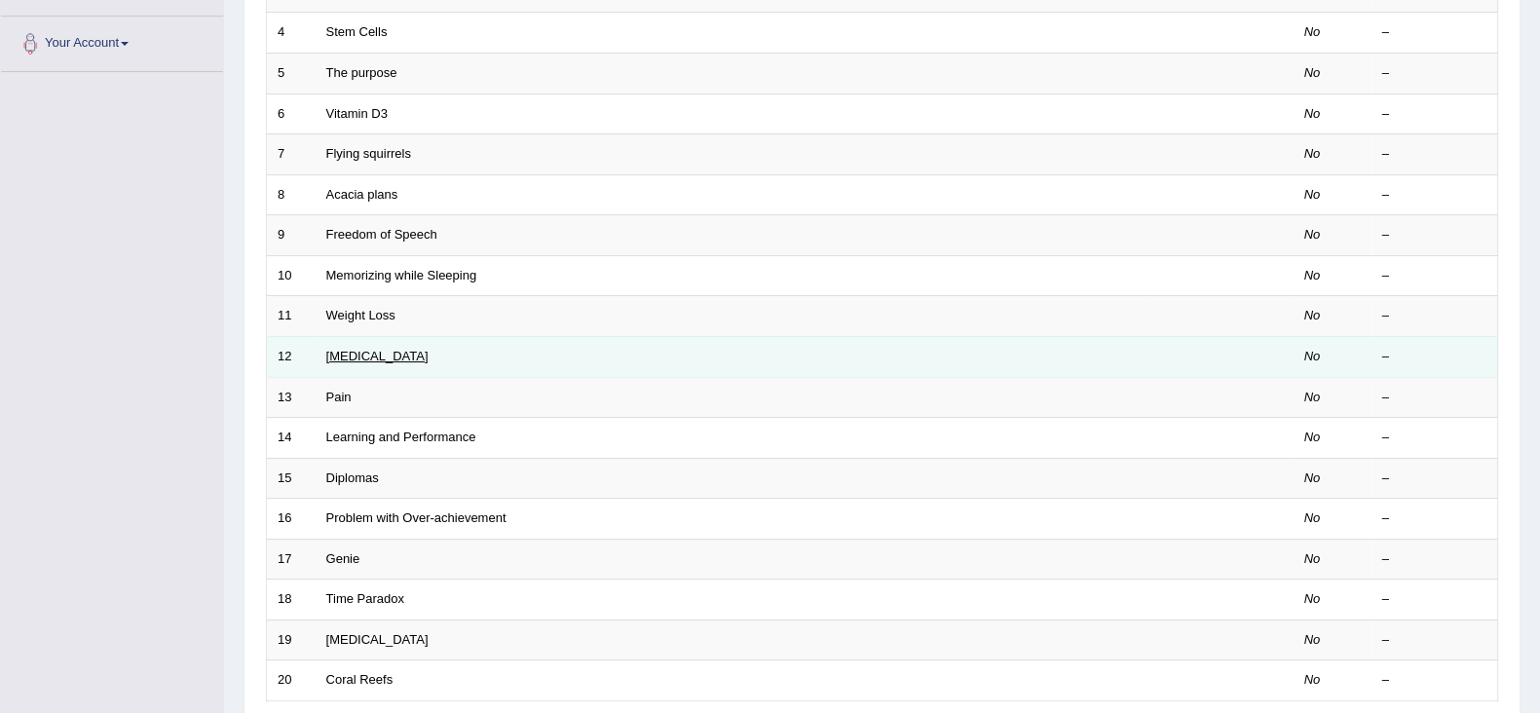
click at [354, 349] on link "Poor Posture" at bounding box center [377, 356] width 102 height 15
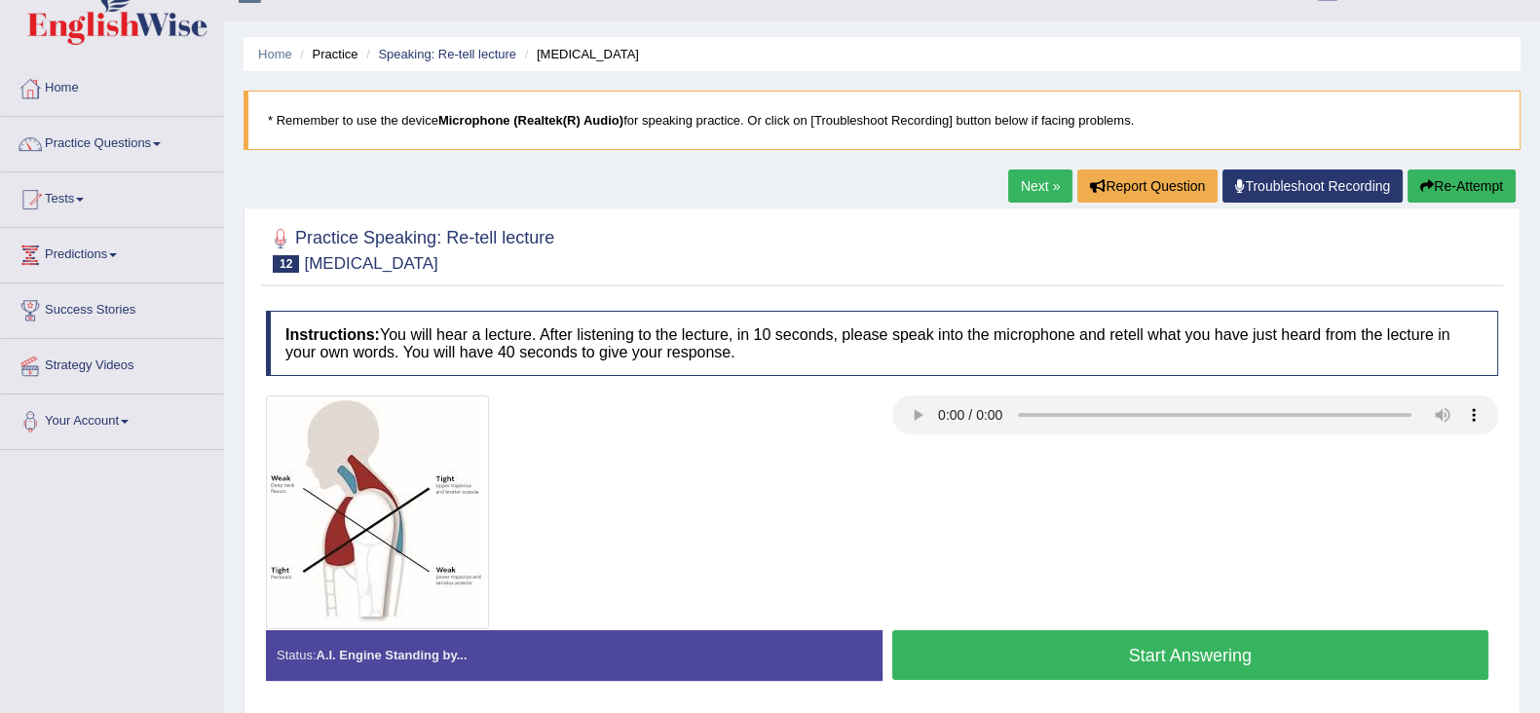
scroll to position [36, 0]
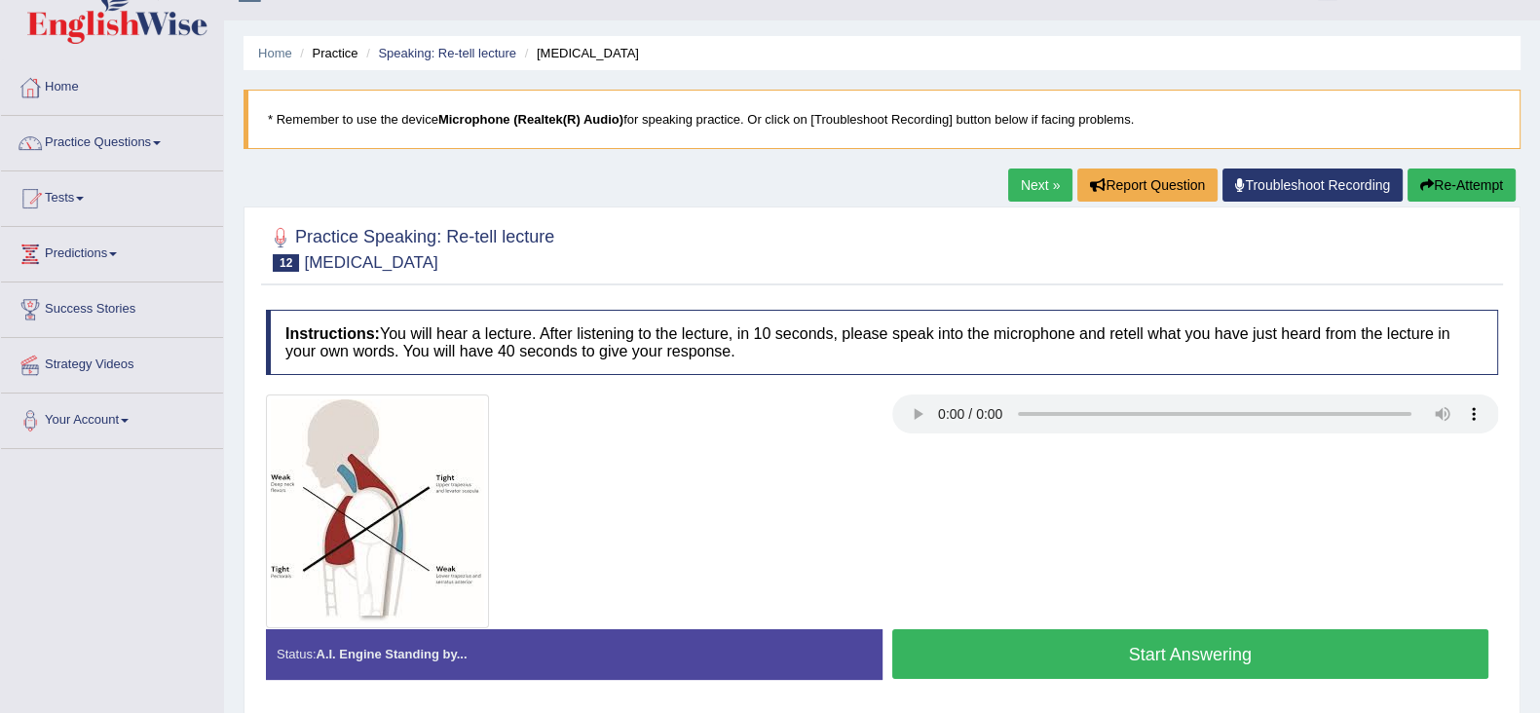
click at [1000, 641] on button "Start Answering" at bounding box center [1190, 654] width 597 height 50
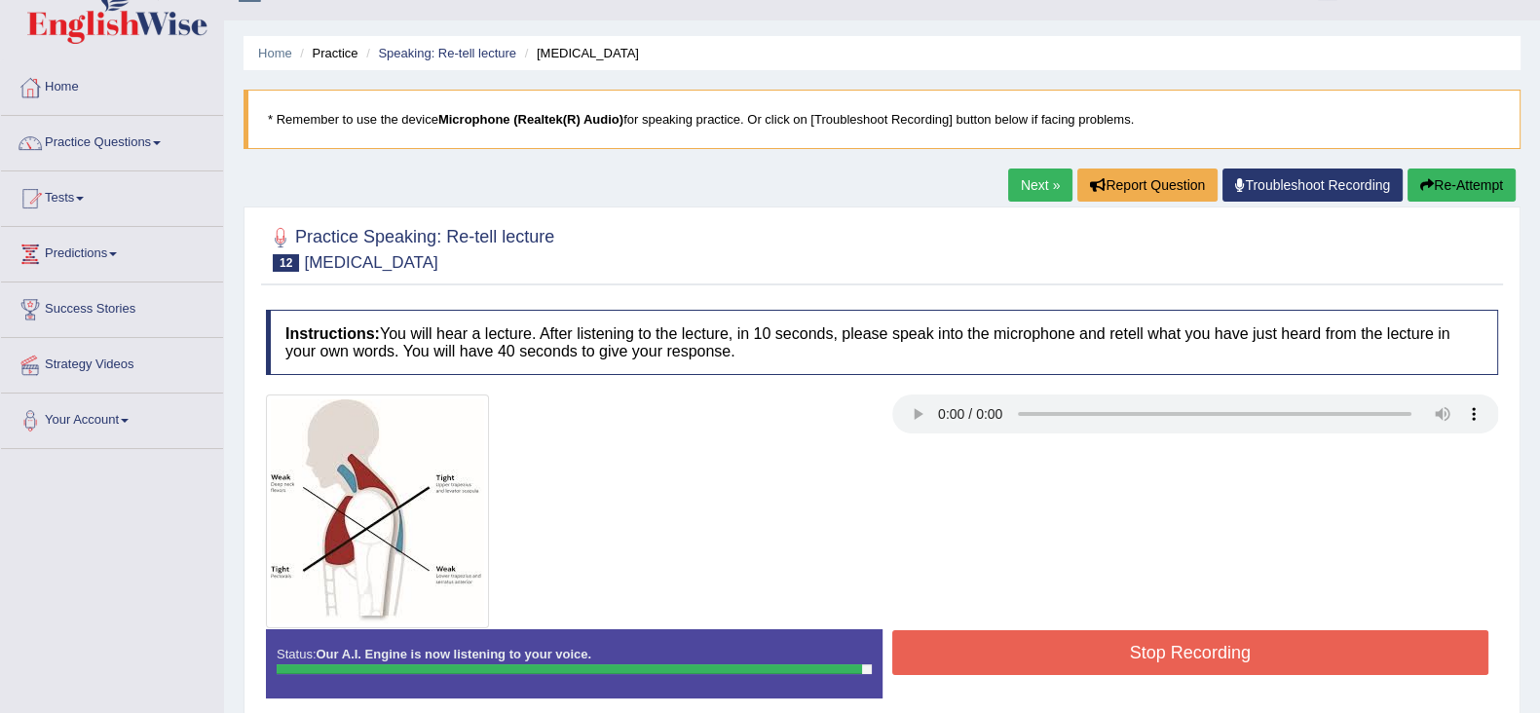
drag, startPoint x: 968, startPoint y: 626, endPoint x: 963, endPoint y: 638, distance: 12.7
click at [963, 638] on div "Status: Our A.I. Engine is now listening to your voice. Start Answering Stop Re…" at bounding box center [882, 673] width 1232 height 88
click at [963, 638] on button "Stop Recording" at bounding box center [1190, 652] width 597 height 45
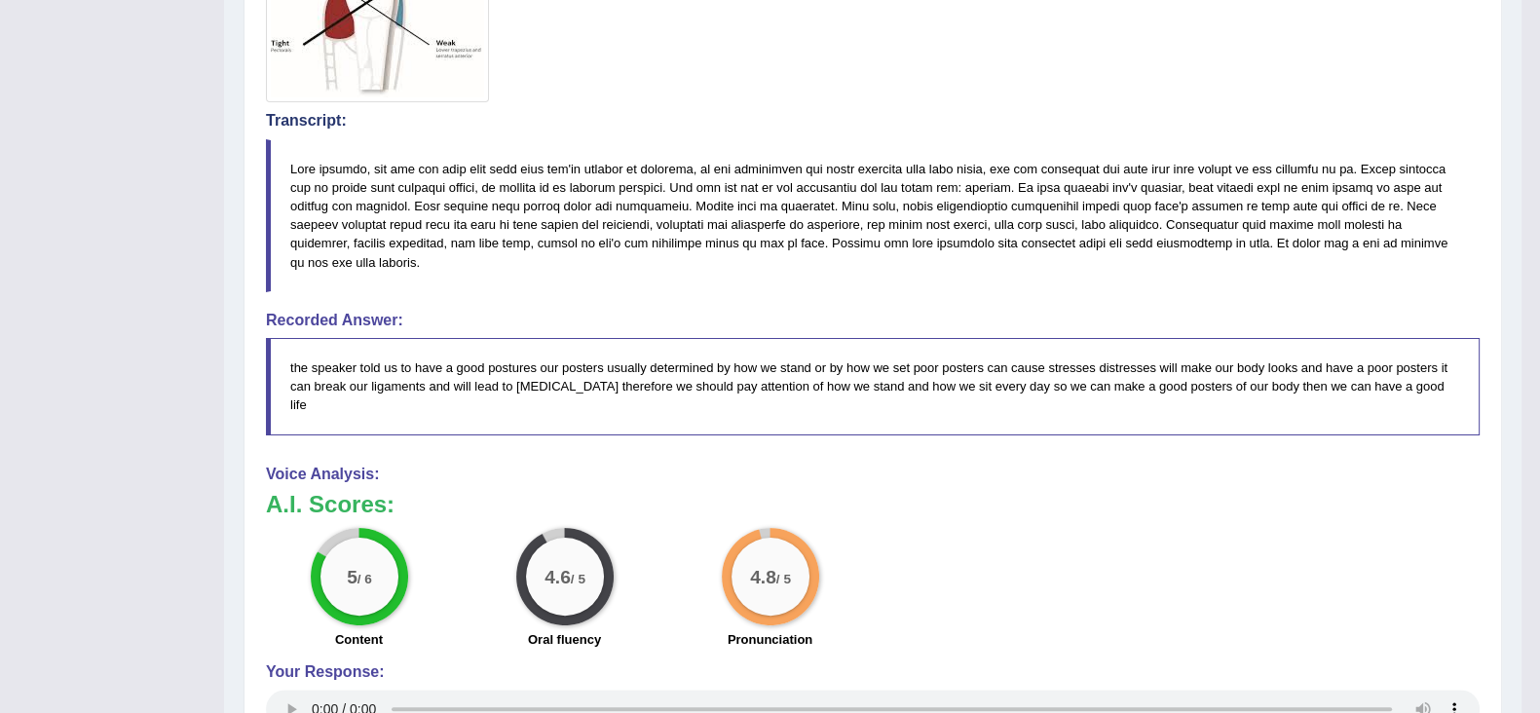
scroll to position [0, 0]
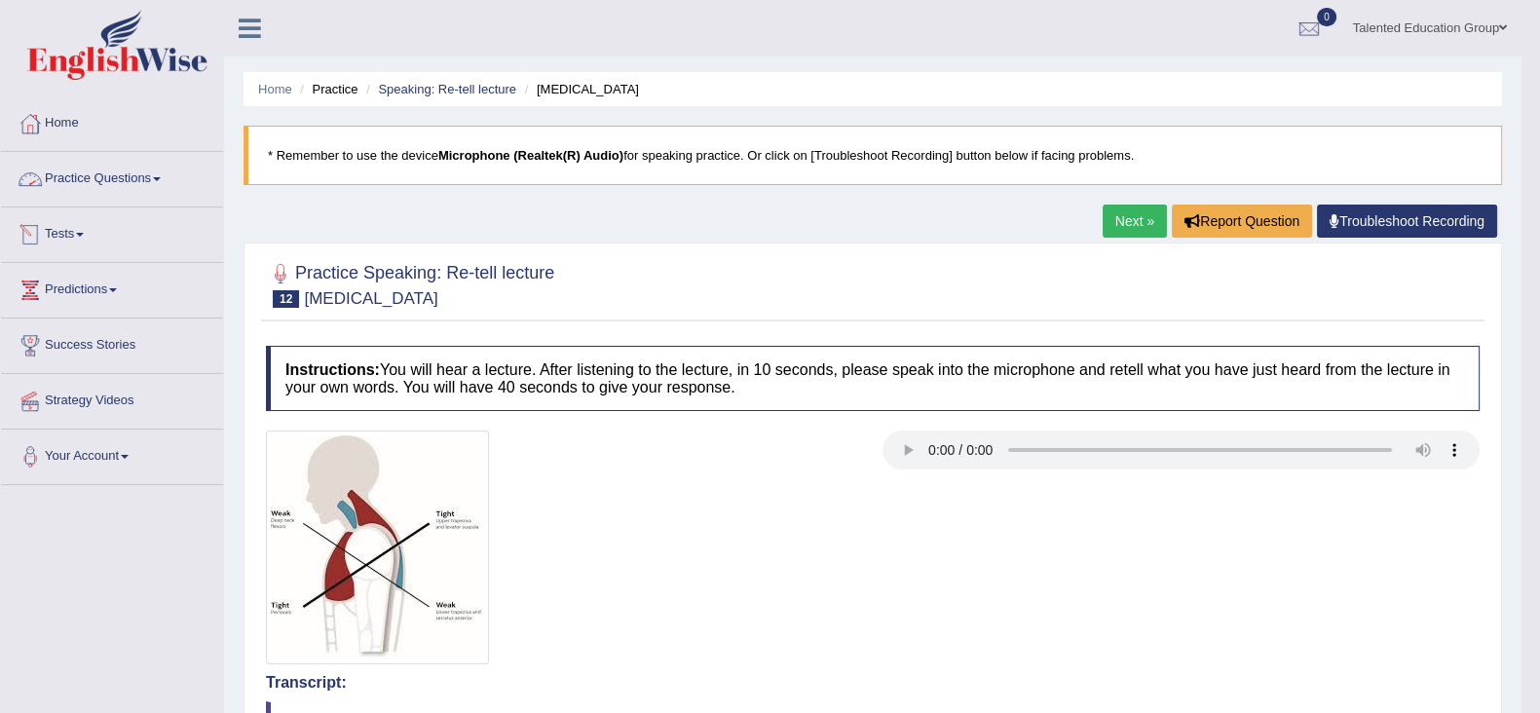
click at [128, 162] on link "Practice Questions" at bounding box center [112, 176] width 222 height 49
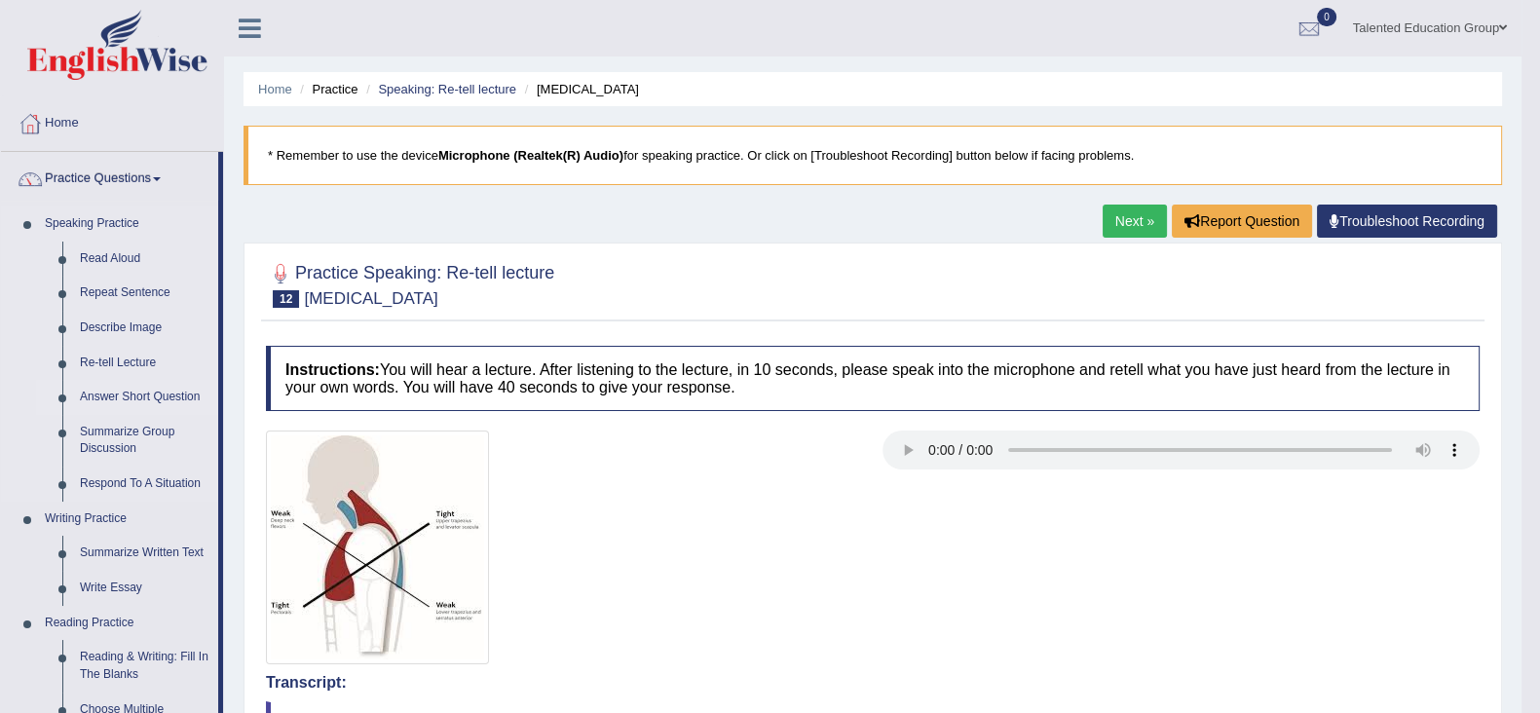
click at [151, 391] on link "Answer Short Question" at bounding box center [144, 397] width 147 height 35
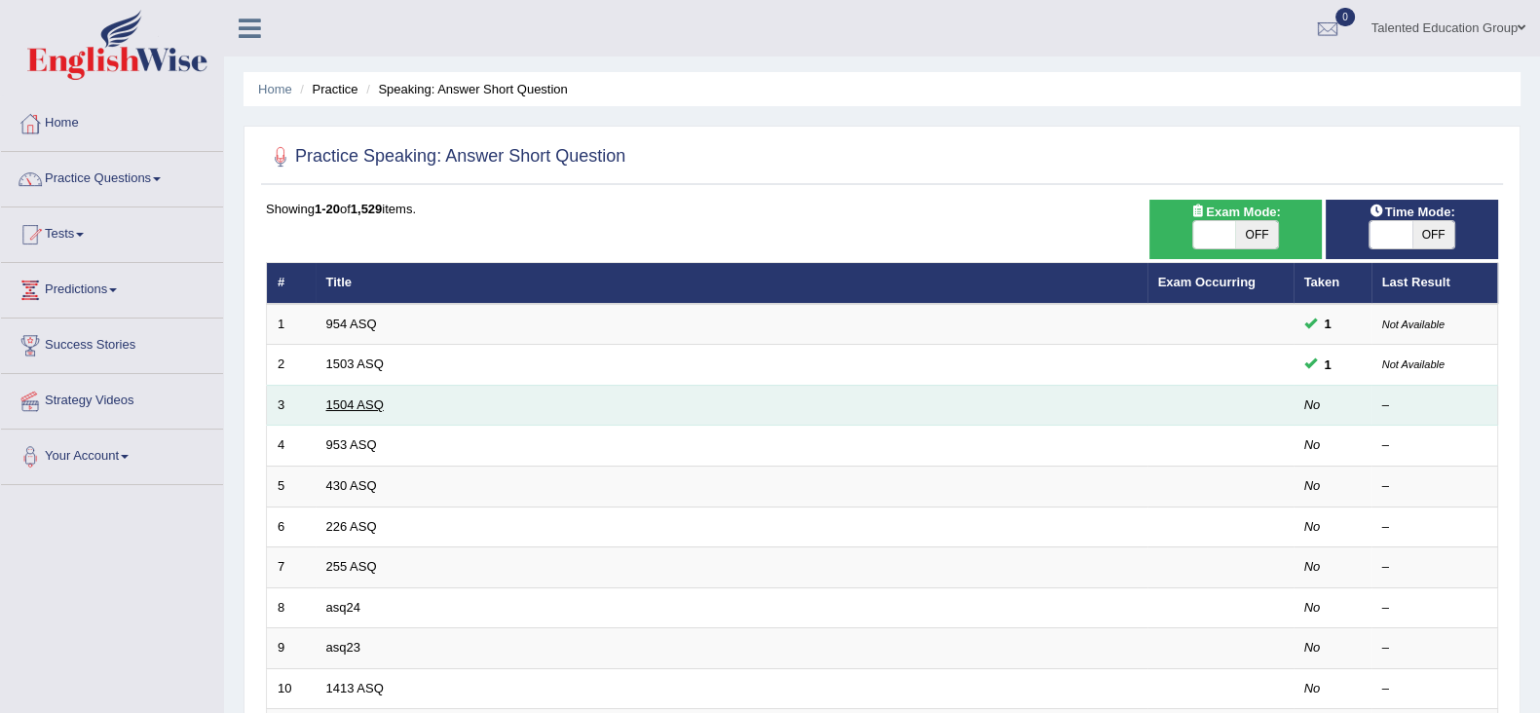
click at [333, 397] on link "1504 ASQ" at bounding box center [354, 404] width 57 height 15
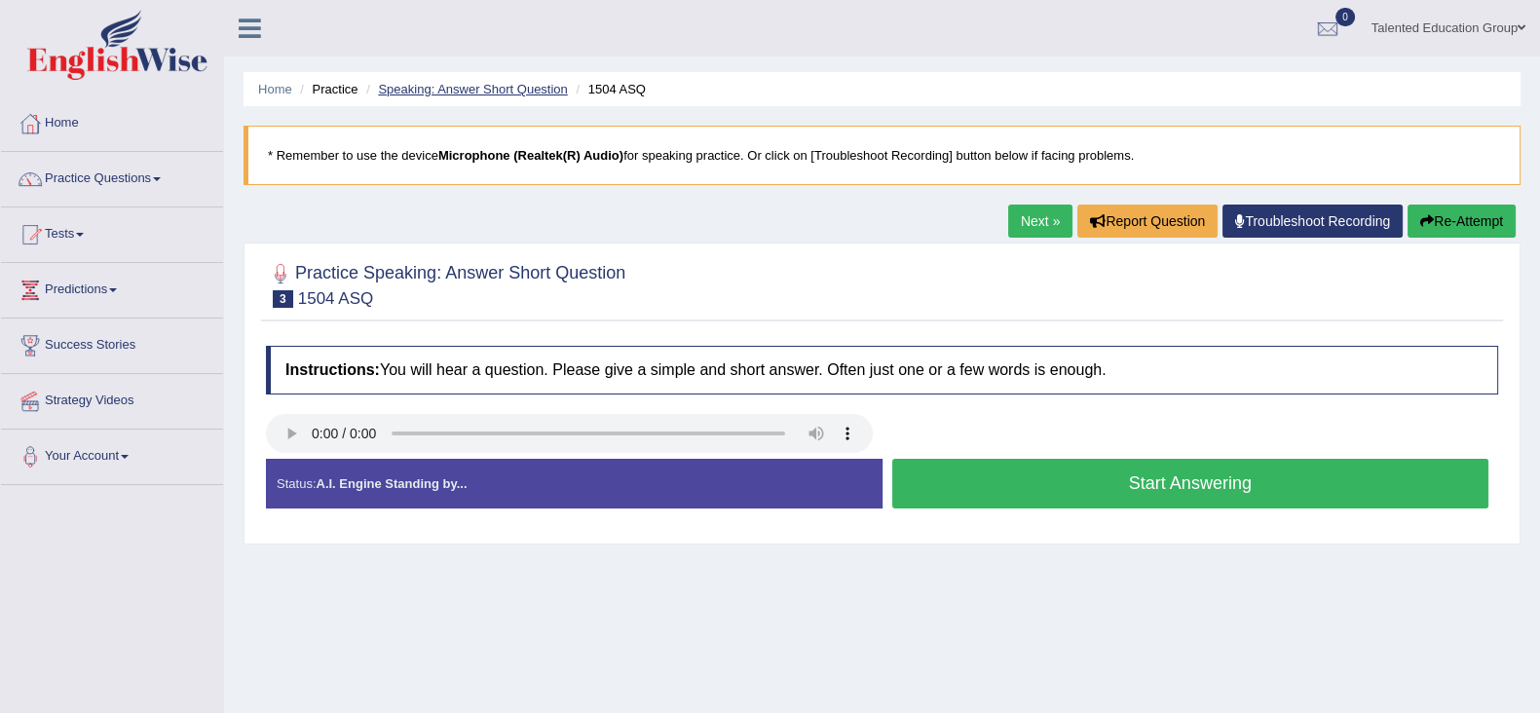
click at [408, 85] on link "Speaking: Answer Short Question" at bounding box center [472, 89] width 189 height 15
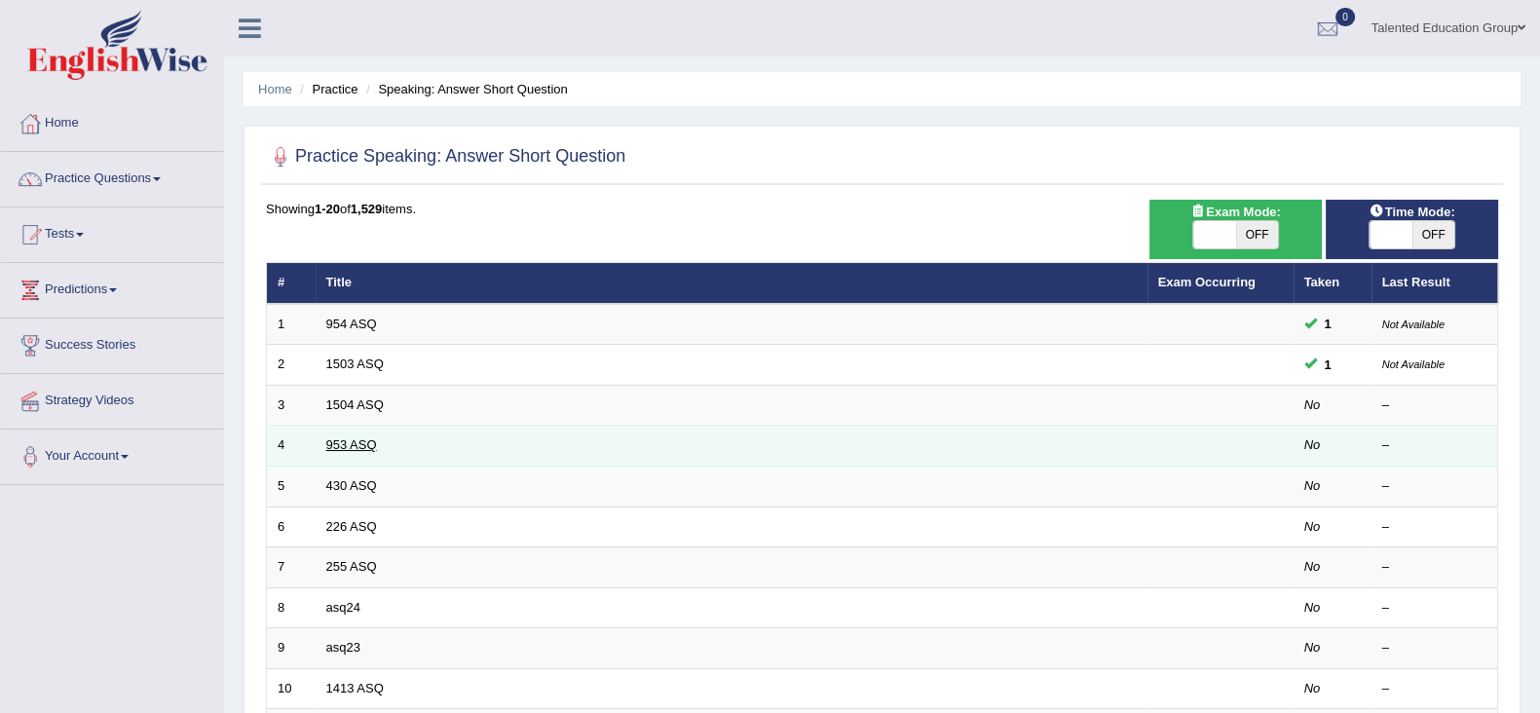
click at [354, 437] on link "953 ASQ" at bounding box center [351, 444] width 51 height 15
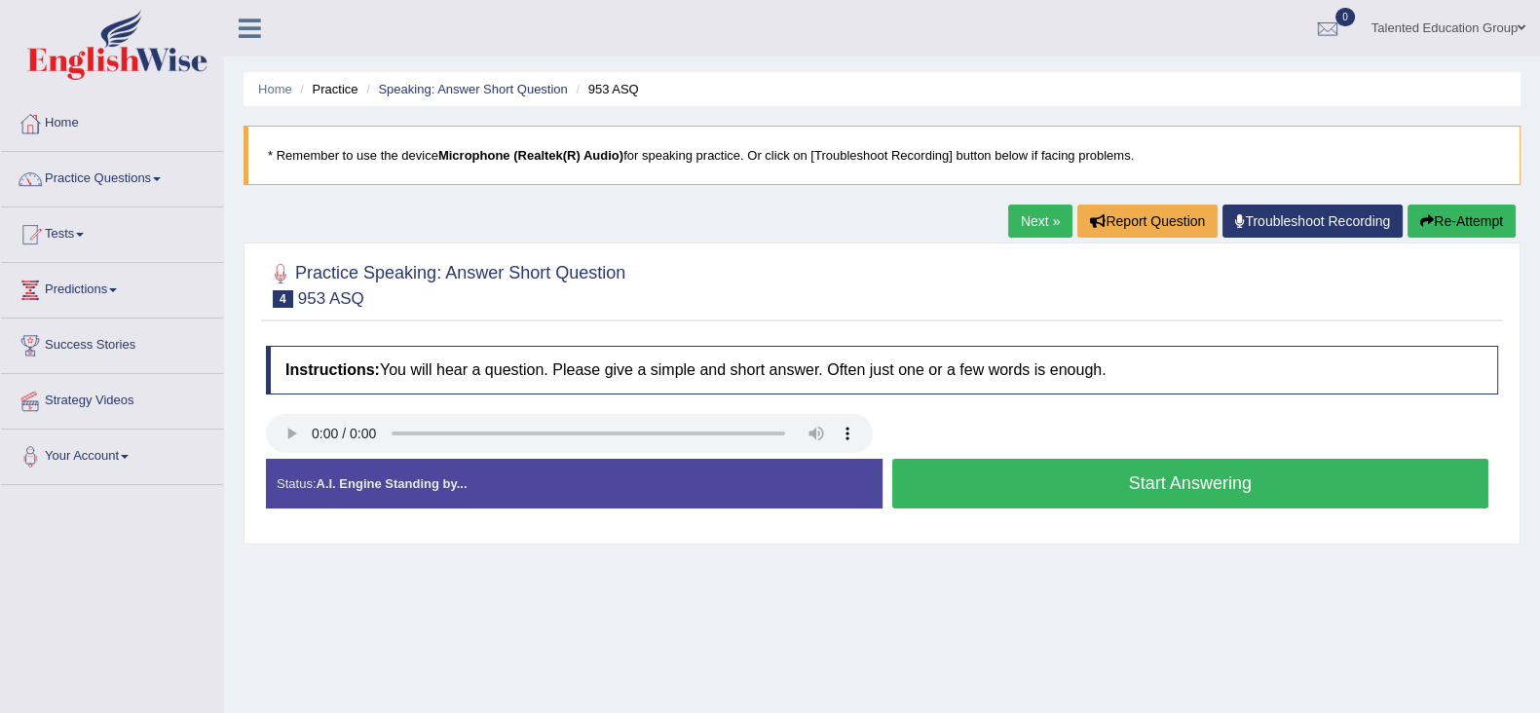
click at [930, 470] on button "Start Answering" at bounding box center [1190, 484] width 597 height 50
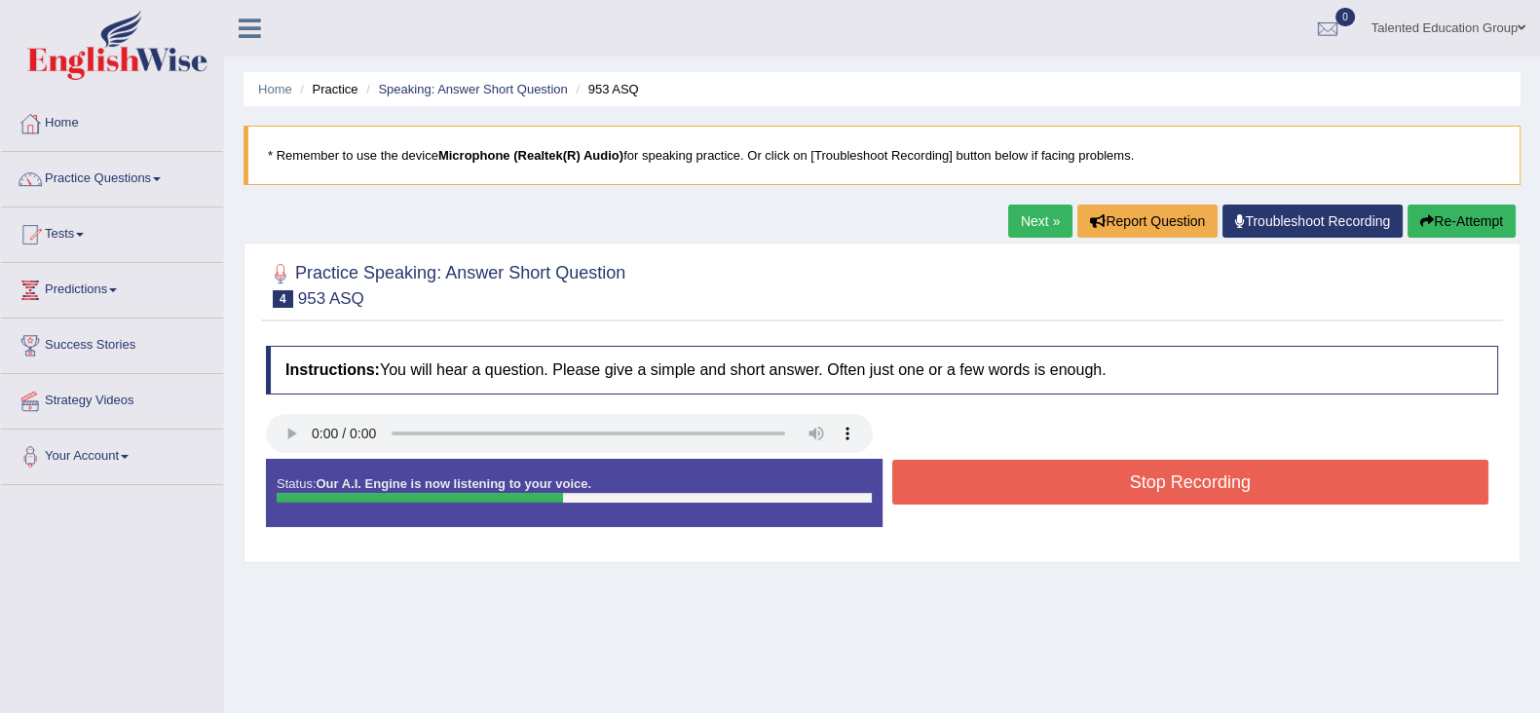
click at [930, 470] on button "Stop Recording" at bounding box center [1190, 482] width 597 height 45
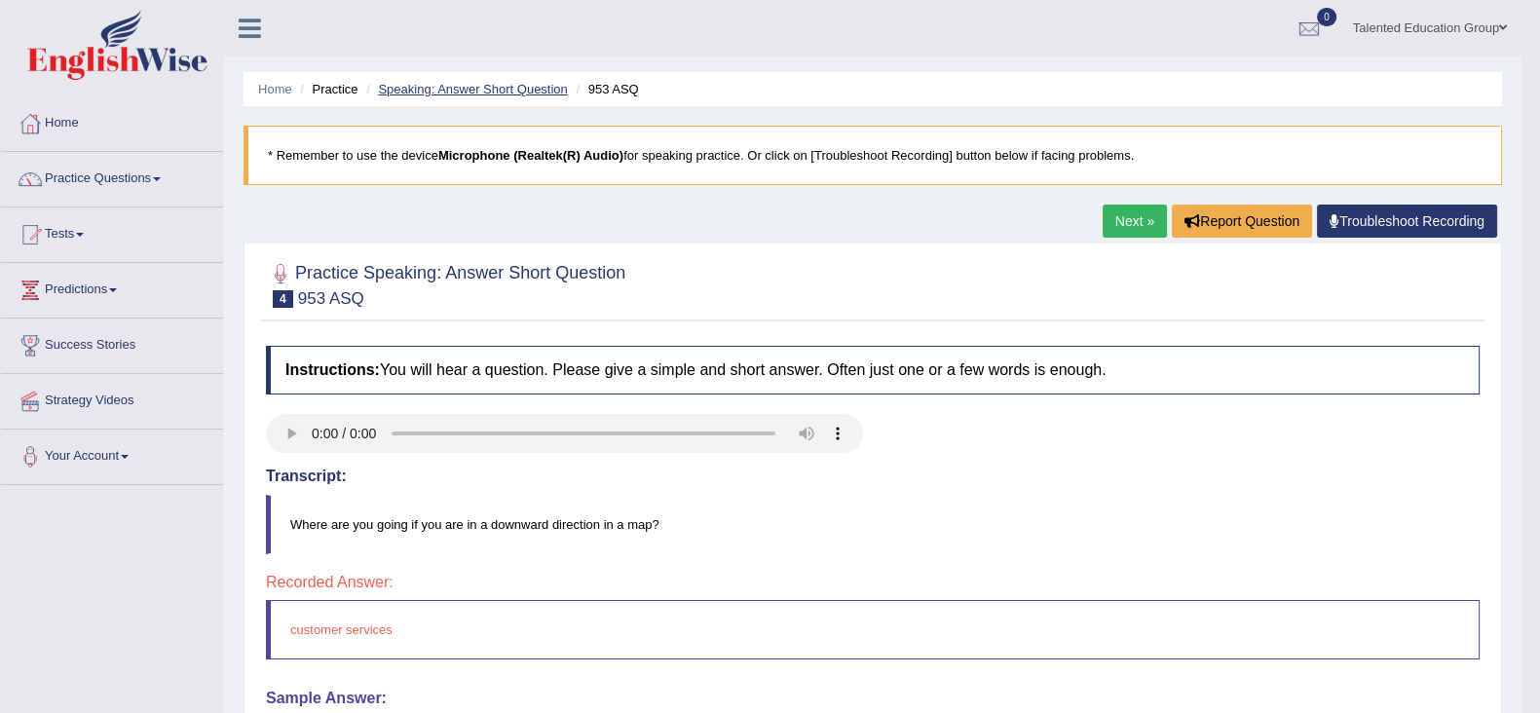
click at [528, 87] on link "Speaking: Answer Short Question" at bounding box center [472, 89] width 189 height 15
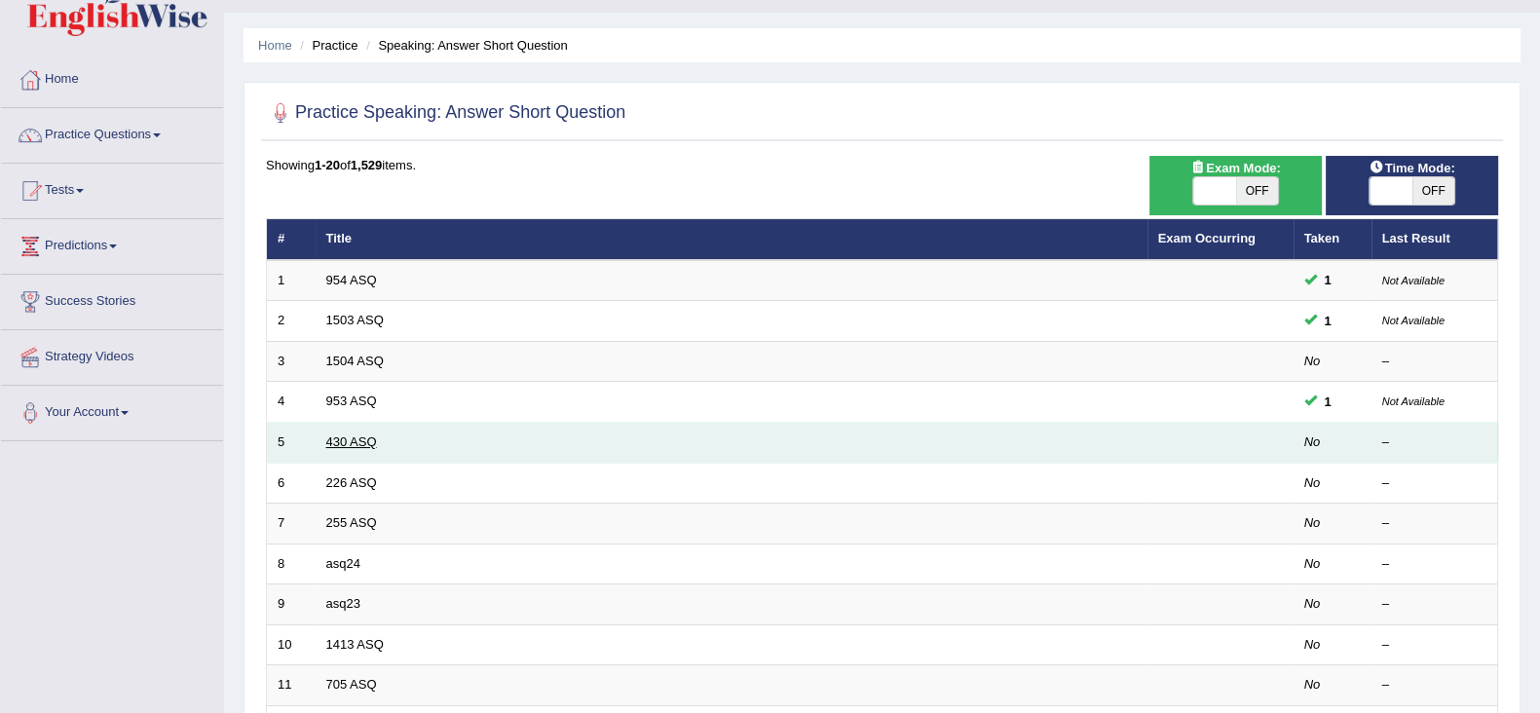
click at [356, 436] on link "430 ASQ" at bounding box center [351, 441] width 51 height 15
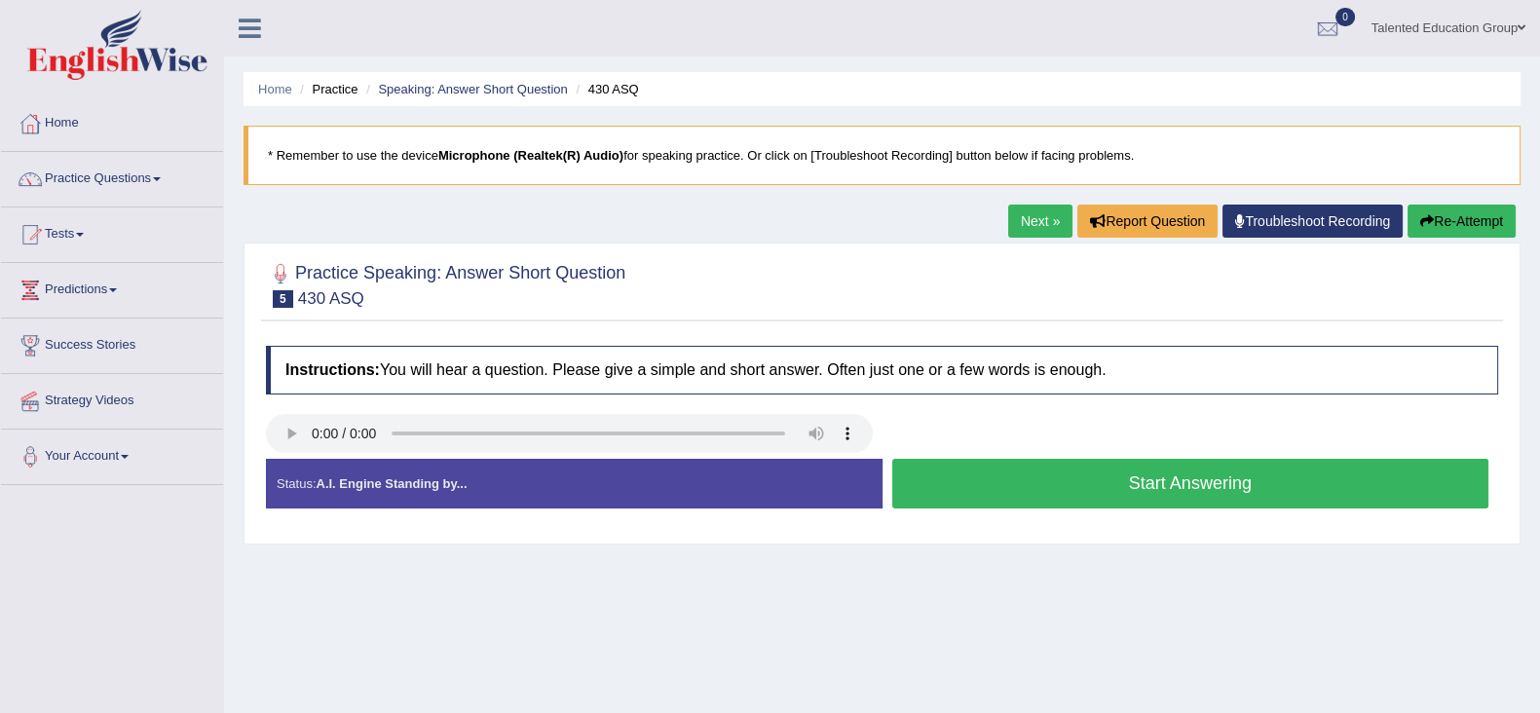
click at [970, 489] on button "Start Answering" at bounding box center [1190, 484] width 597 height 50
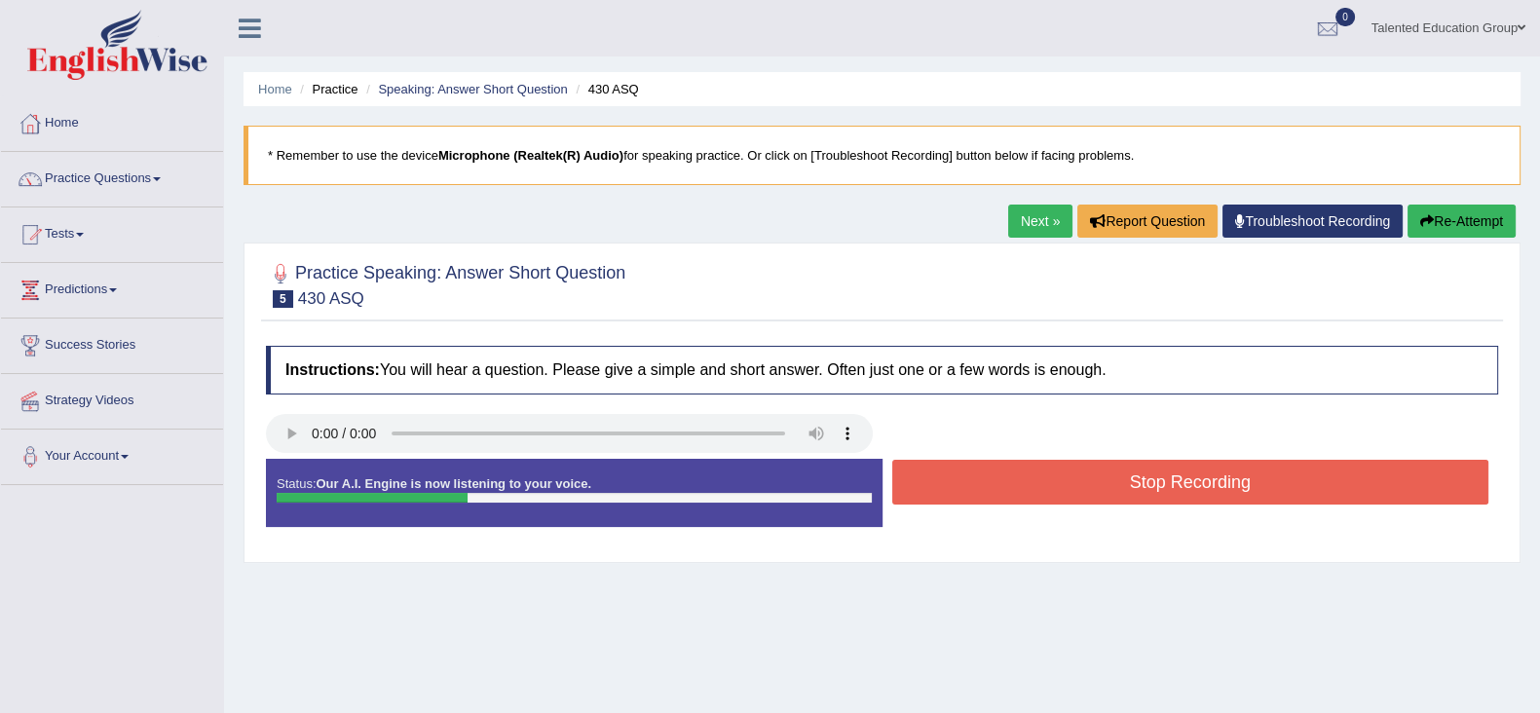
click at [970, 489] on button "Stop Recording" at bounding box center [1190, 482] width 597 height 45
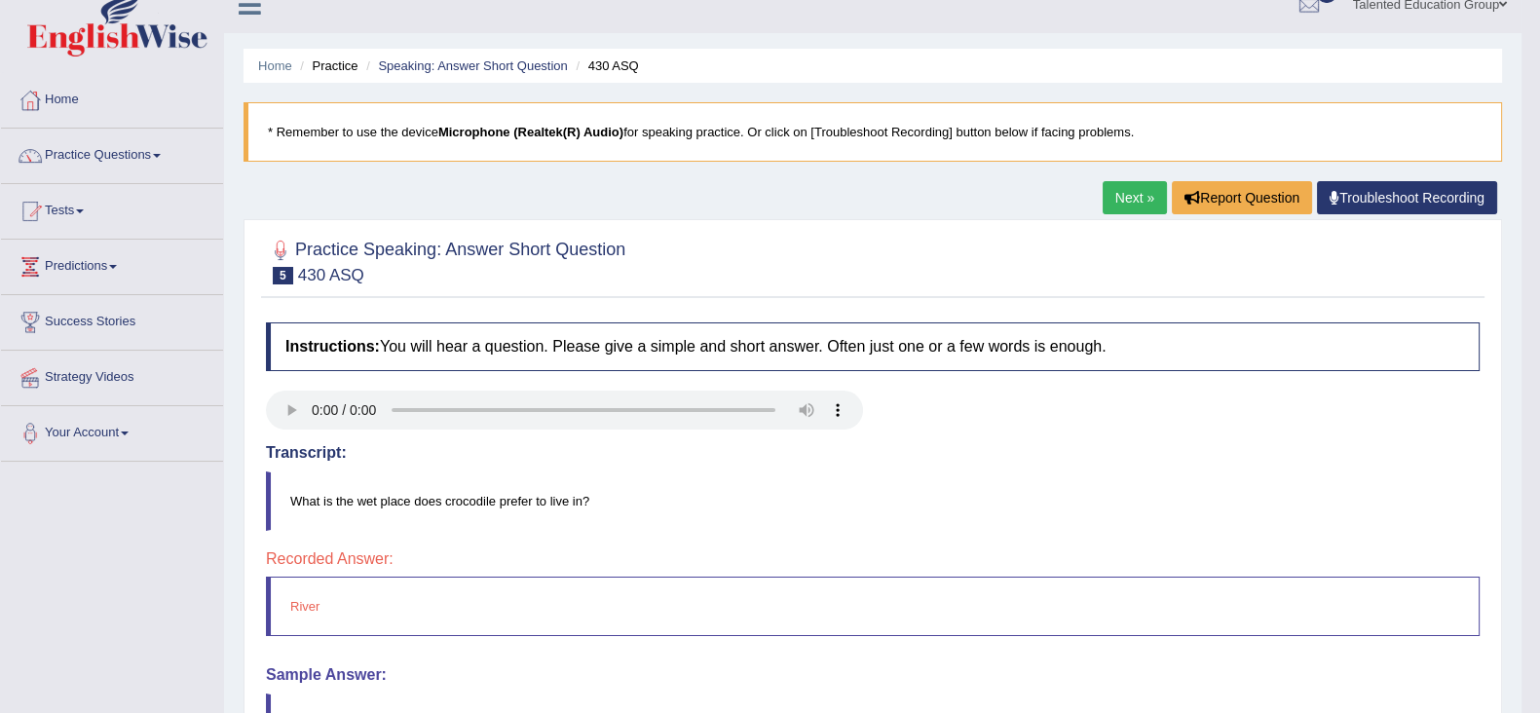
scroll to position [23, 0]
click at [487, 54] on ul "Home Practice Speaking: Answer Short Question 430 ASQ" at bounding box center [873, 66] width 1259 height 34
click at [485, 66] on link "Speaking: Answer Short Question" at bounding box center [472, 65] width 189 height 15
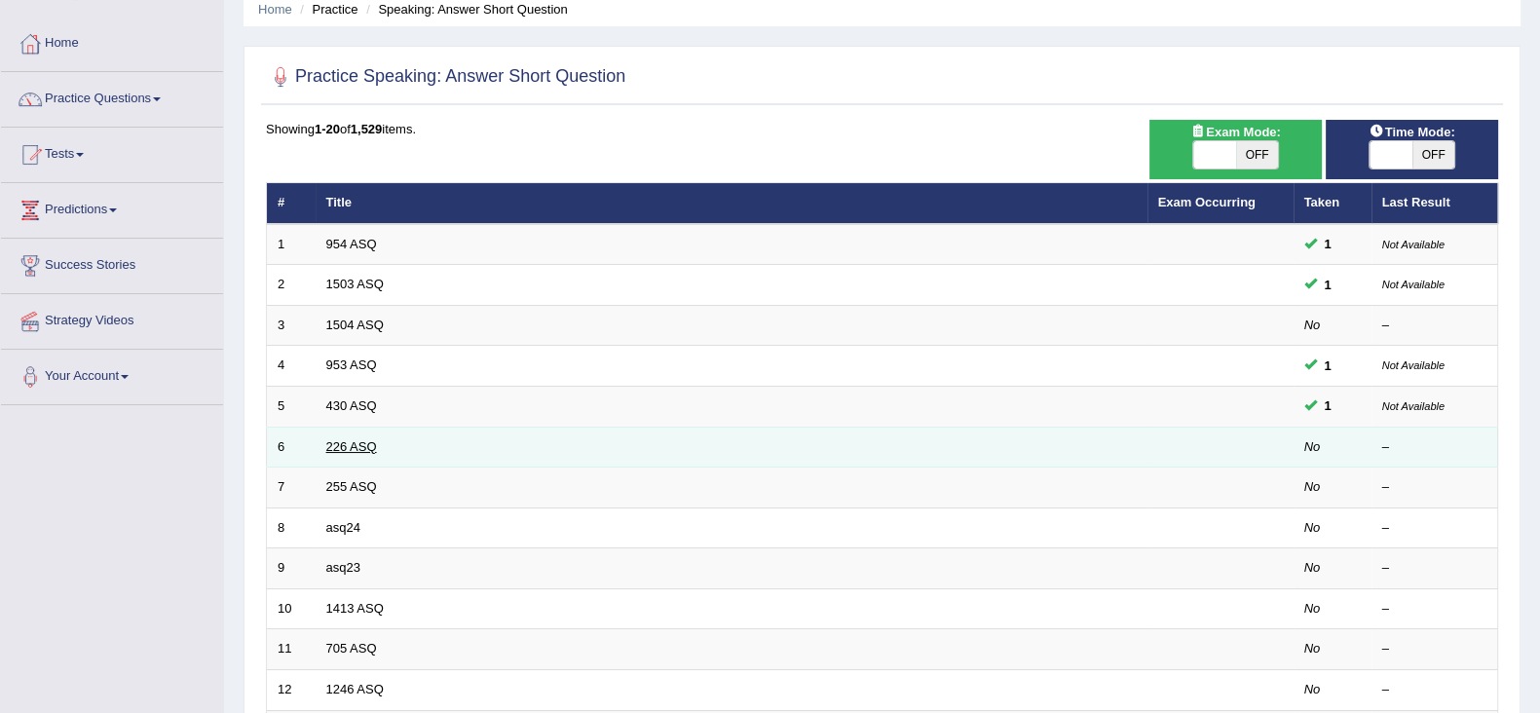
click at [338, 443] on link "226 ASQ" at bounding box center [351, 446] width 51 height 15
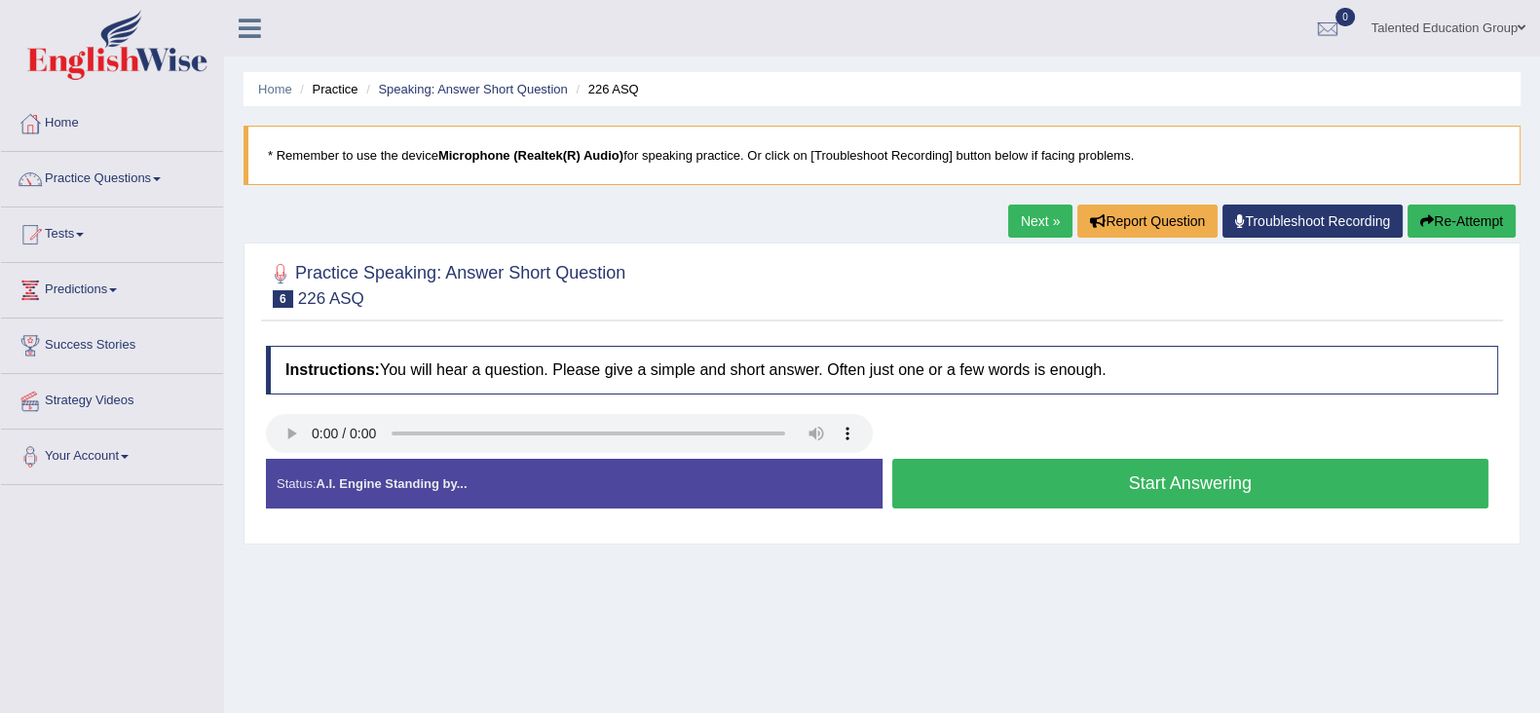
click at [959, 493] on button "Start Answering" at bounding box center [1190, 484] width 597 height 50
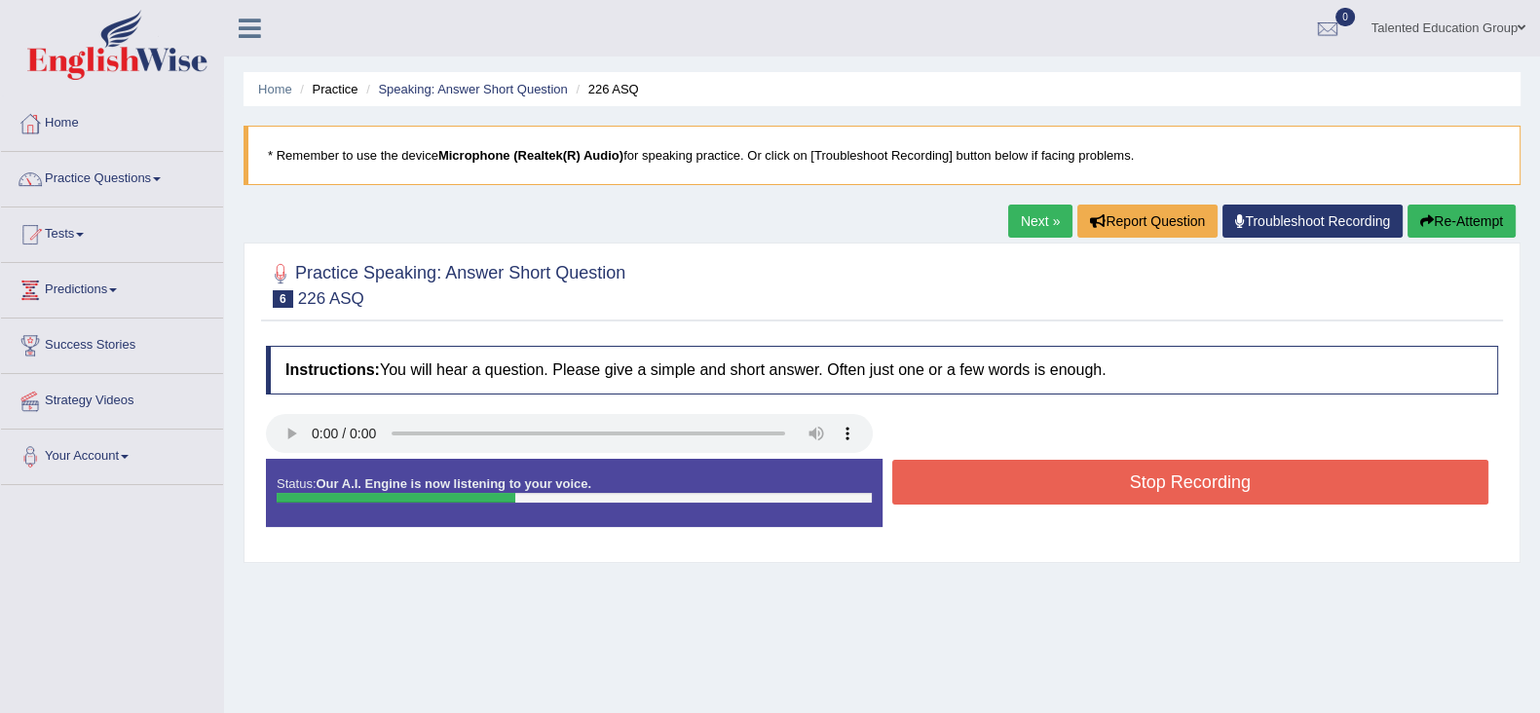
click at [959, 493] on button "Stop Recording" at bounding box center [1190, 482] width 597 height 45
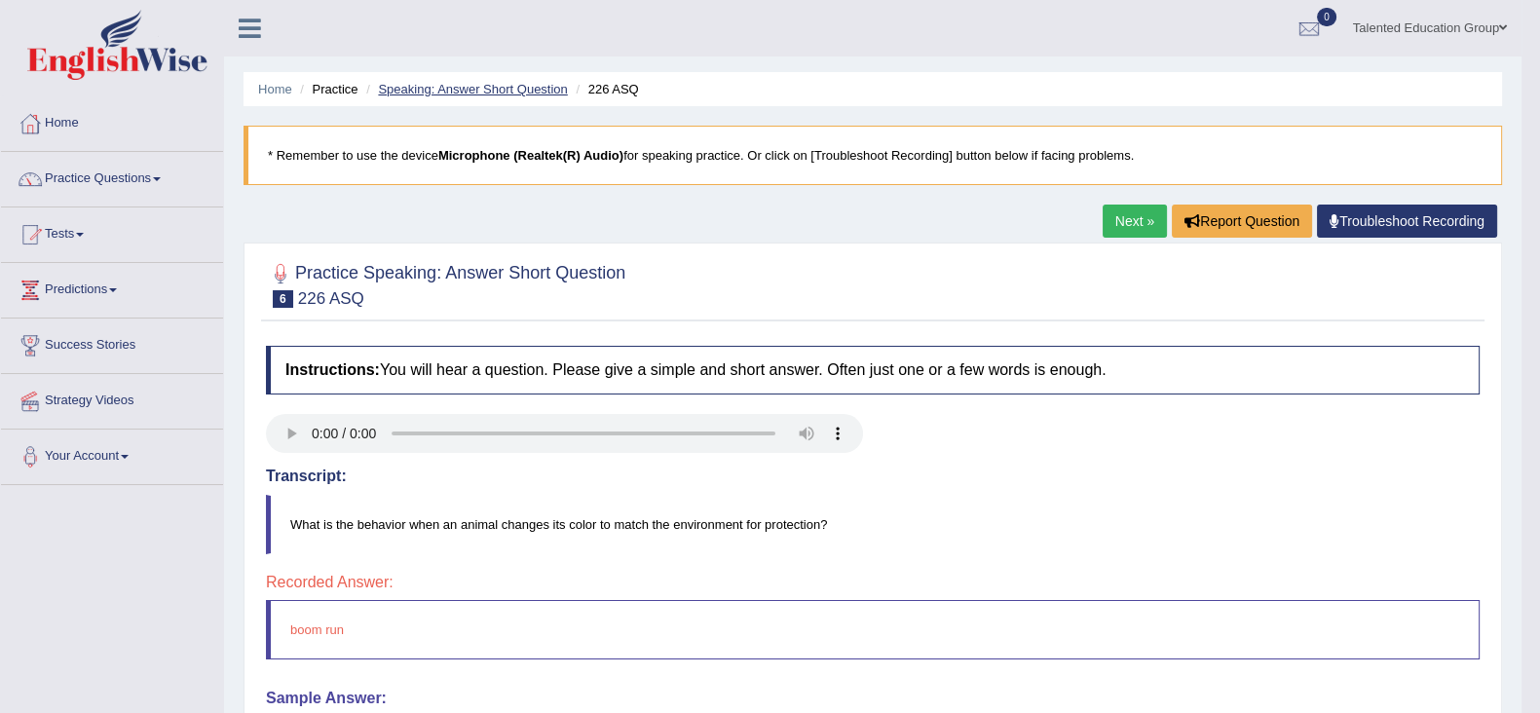
click at [510, 91] on link "Speaking: Answer Short Question" at bounding box center [472, 89] width 189 height 15
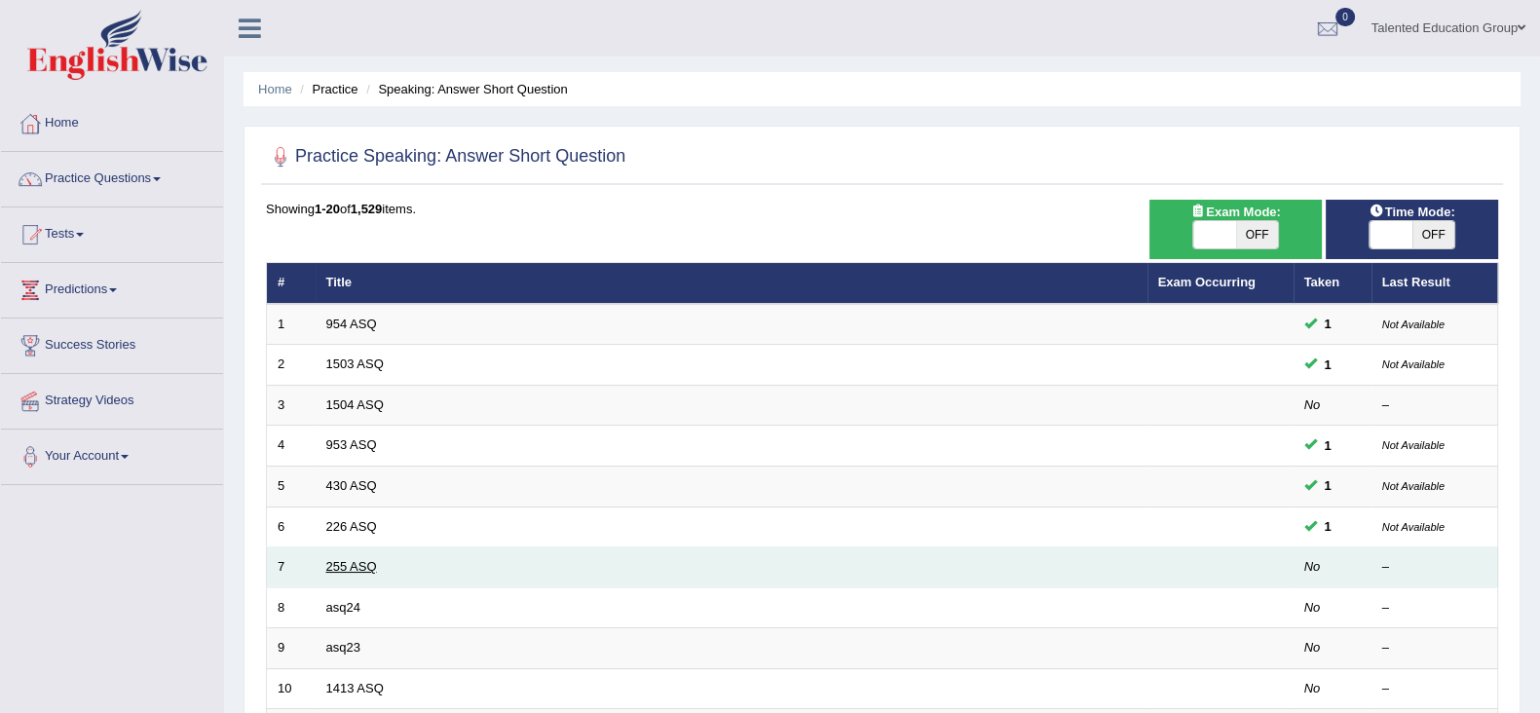
click at [333, 559] on link "255 ASQ" at bounding box center [351, 566] width 51 height 15
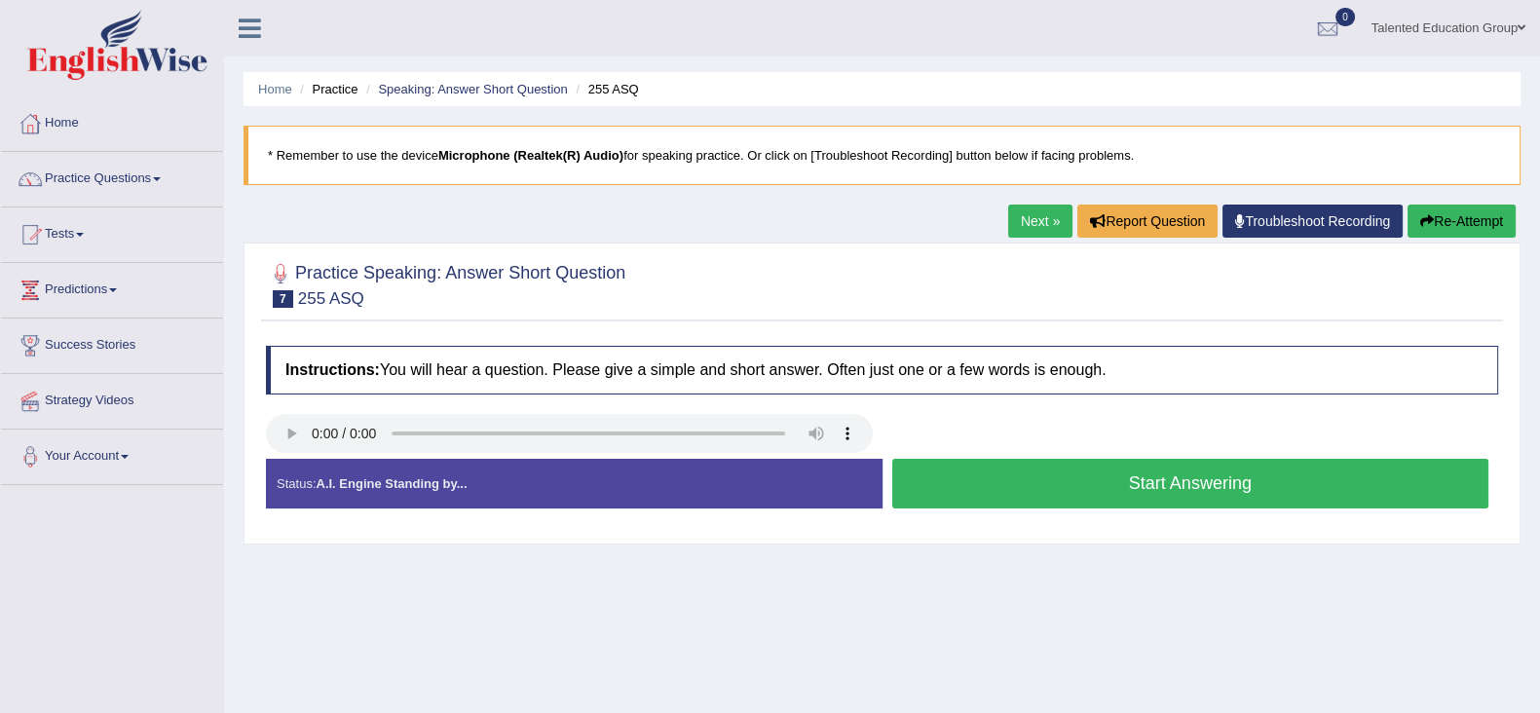
click at [964, 486] on button "Start Answering" at bounding box center [1190, 484] width 597 height 50
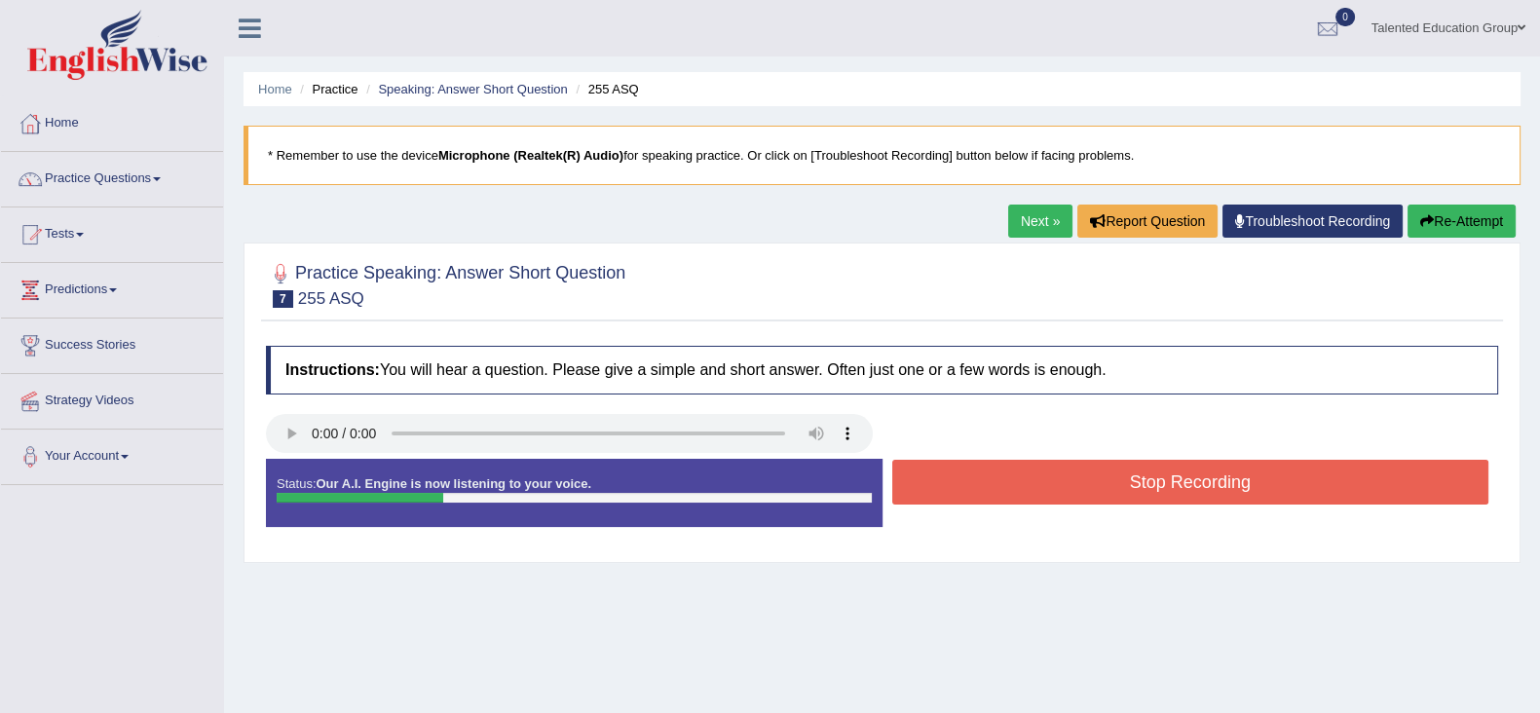
click at [964, 486] on button "Stop Recording" at bounding box center [1190, 482] width 597 height 45
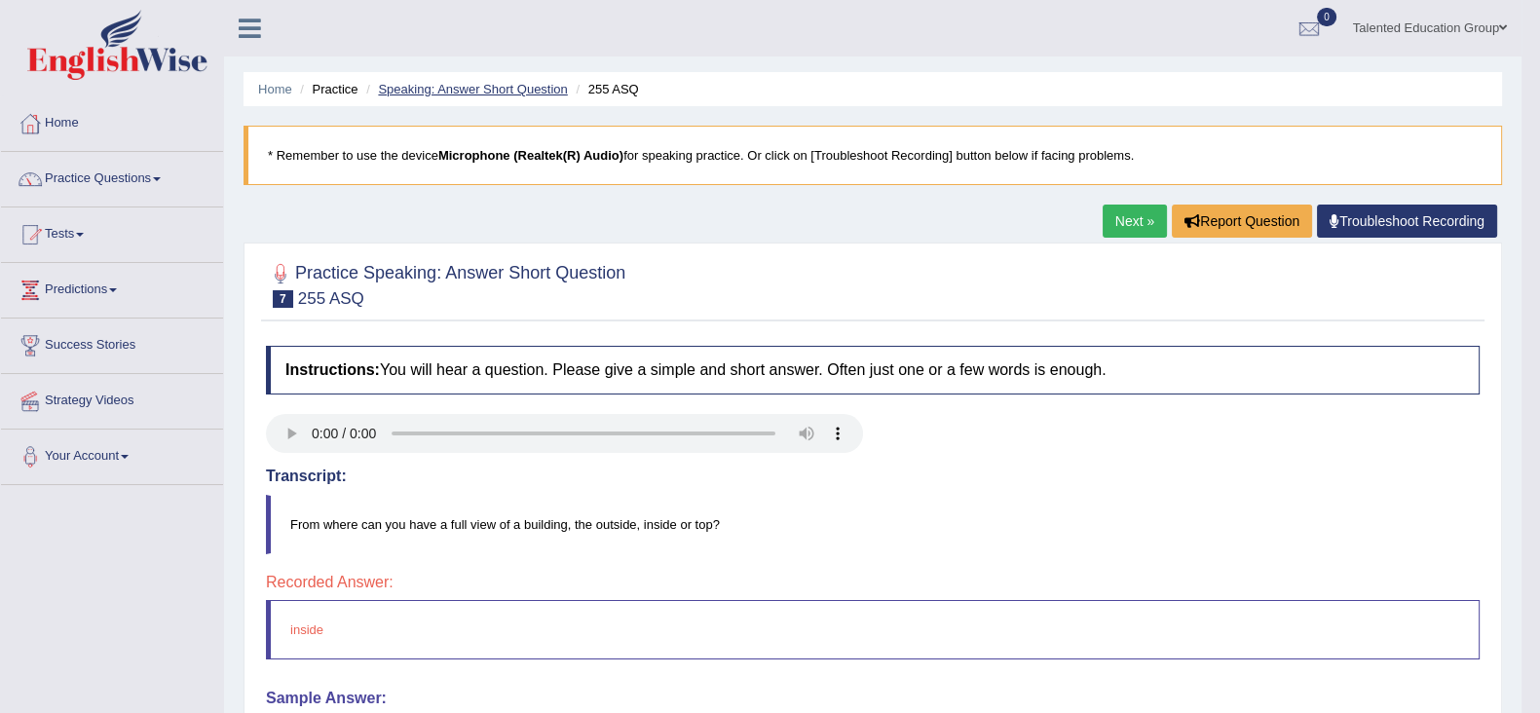
click at [487, 90] on link "Speaking: Answer Short Question" at bounding box center [472, 89] width 189 height 15
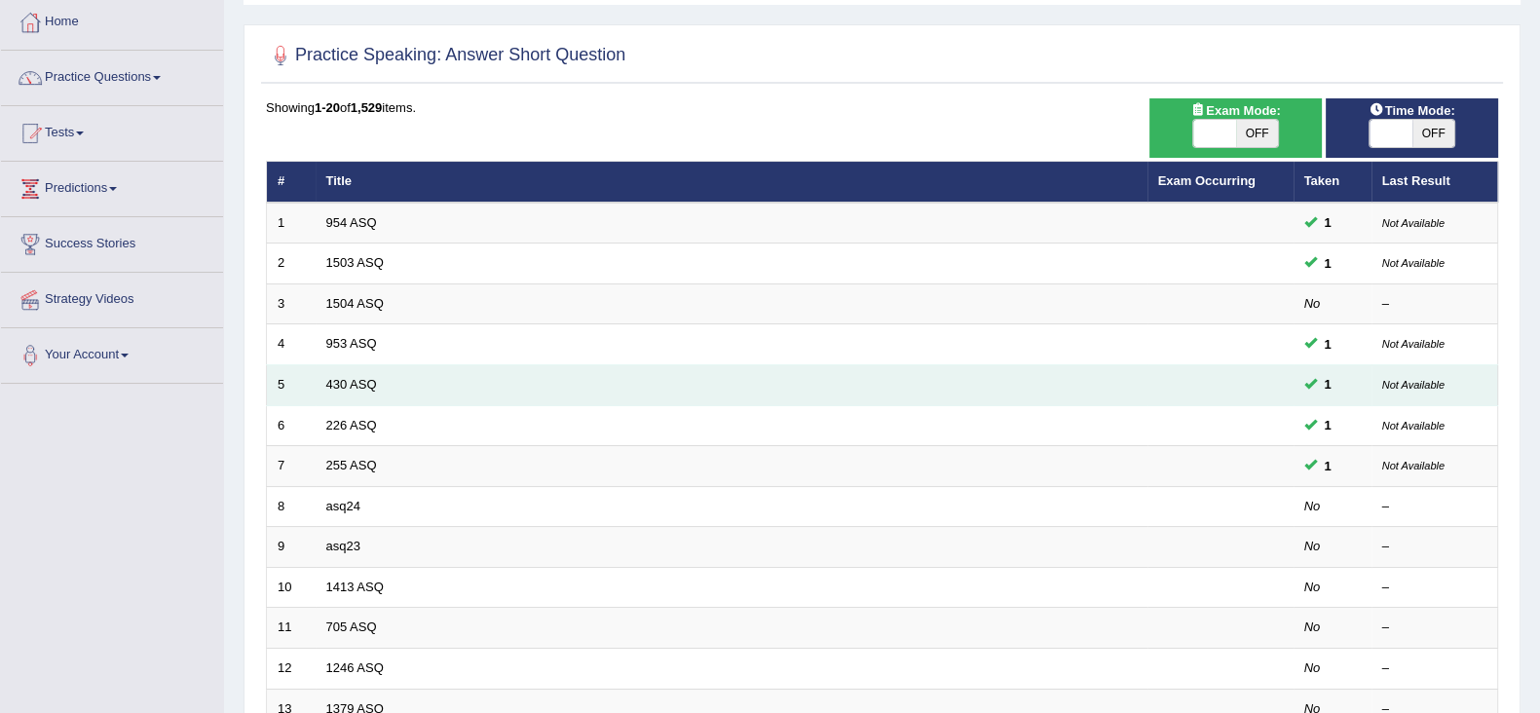
scroll to position [103, 0]
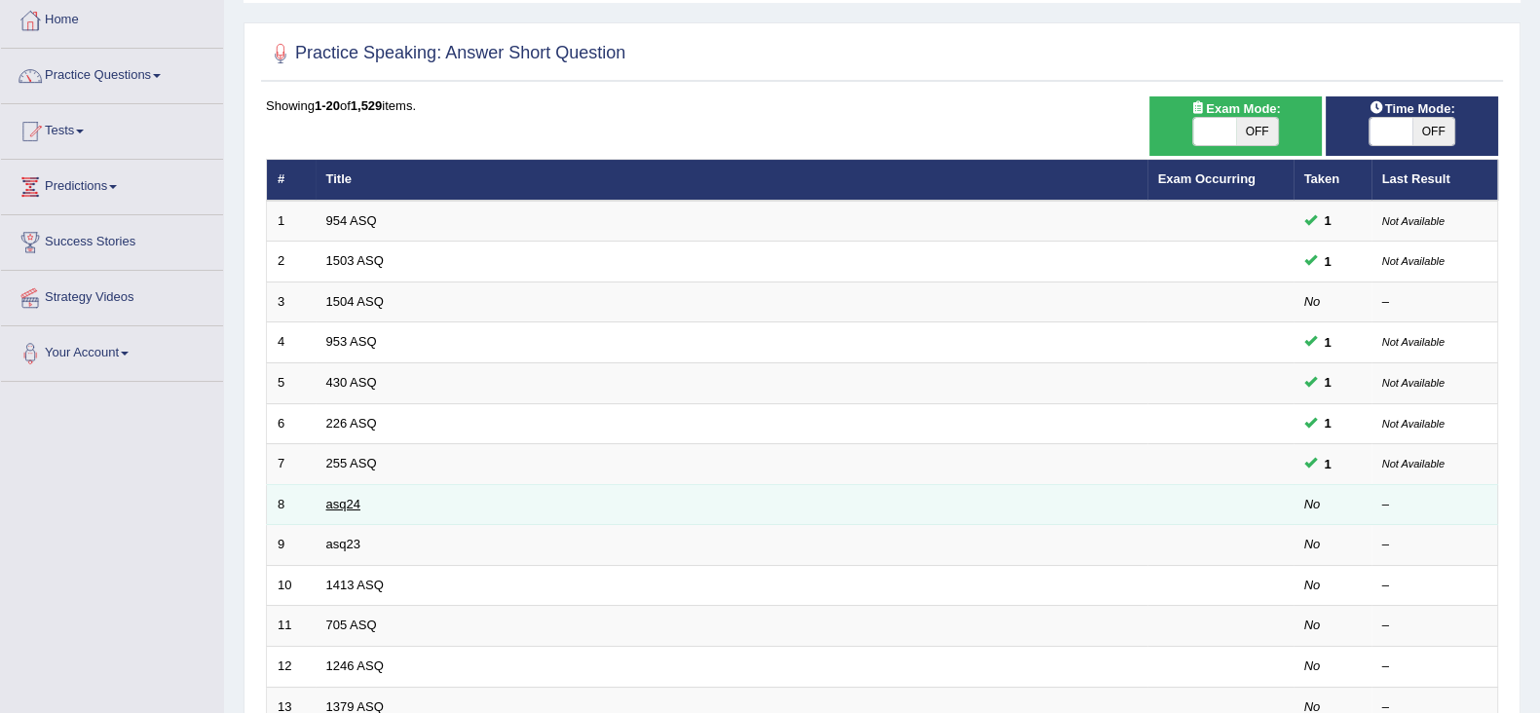
click at [345, 502] on link "asq24" at bounding box center [343, 504] width 34 height 15
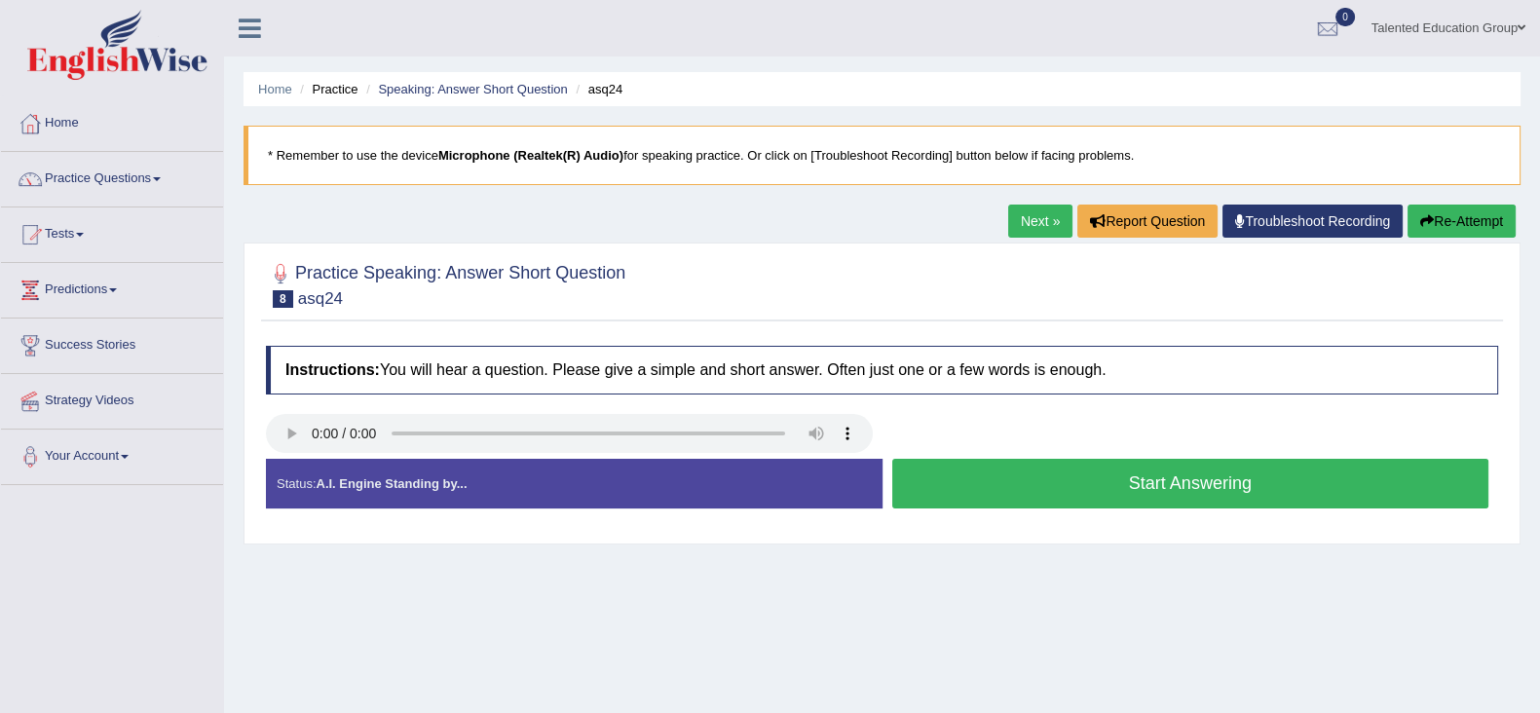
click at [799, 99] on ul "Home Practice Speaking: Answer Short Question asq24" at bounding box center [882, 89] width 1277 height 34
